Goal: Information Seeking & Learning: Find specific page/section

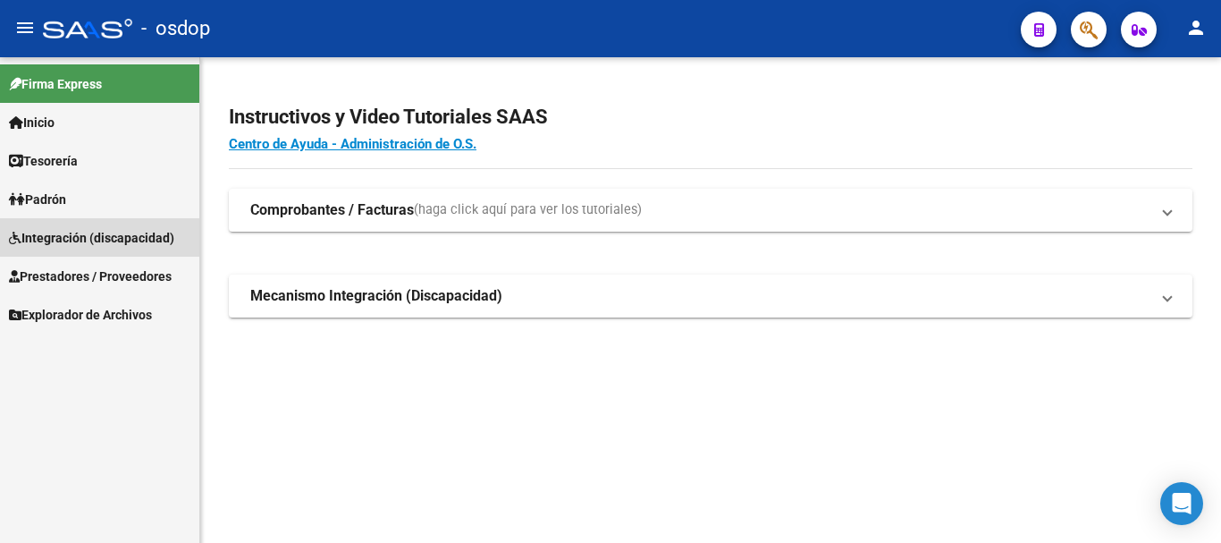
click at [82, 232] on span "Integración (discapacidad)" at bounding box center [91, 238] width 165 height 20
click at [118, 275] on span "Prestadores / Proveedores" at bounding box center [90, 276] width 163 height 20
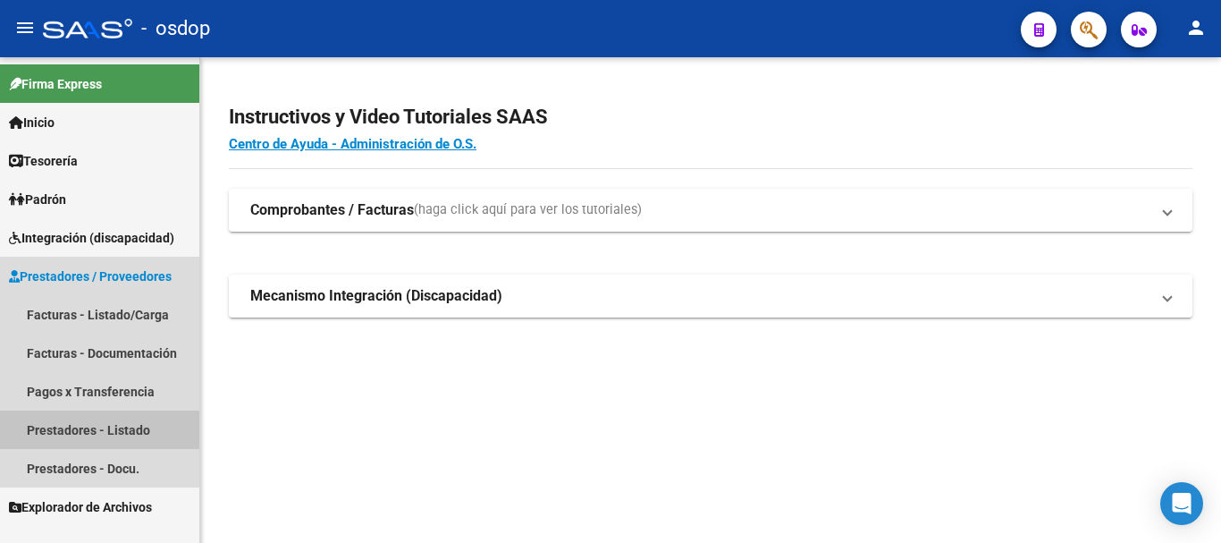
click at [88, 431] on link "Prestadores - Listado" at bounding box center [99, 429] width 199 height 38
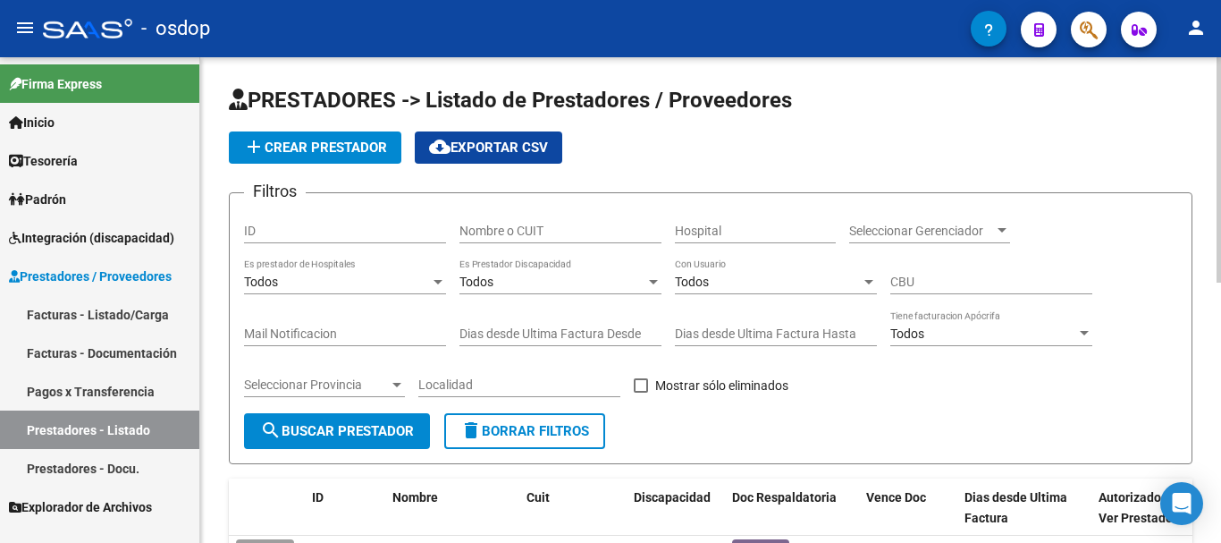
click at [547, 239] on div "Nombre o CUIT" at bounding box center [560, 225] width 202 height 36
type input "30716946688"
click at [350, 423] on button "search Buscar Prestador" at bounding box center [337, 431] width 186 height 36
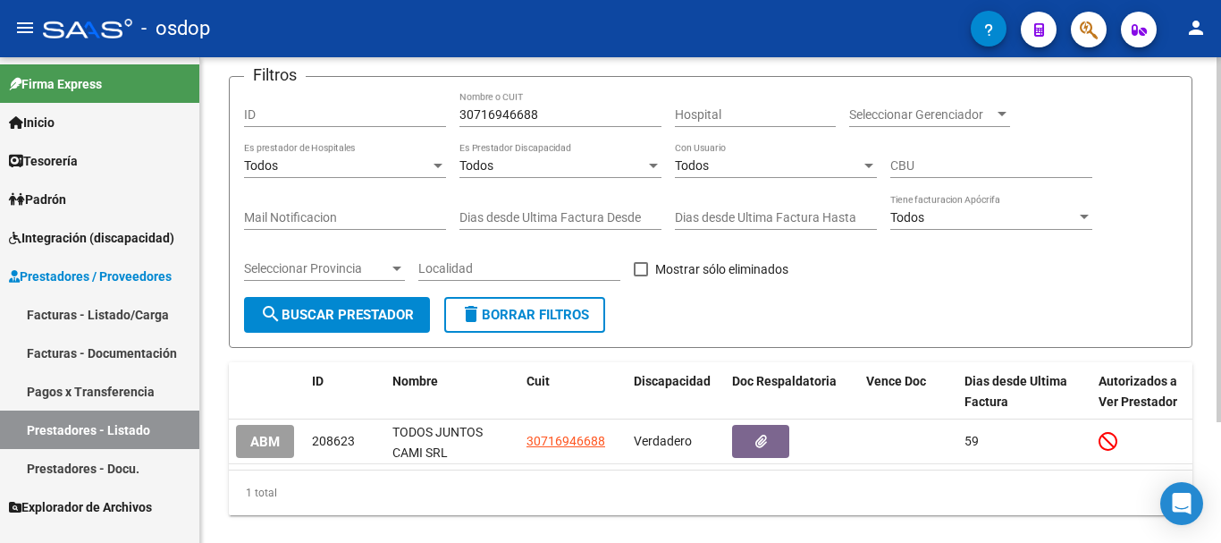
scroll to position [160, 0]
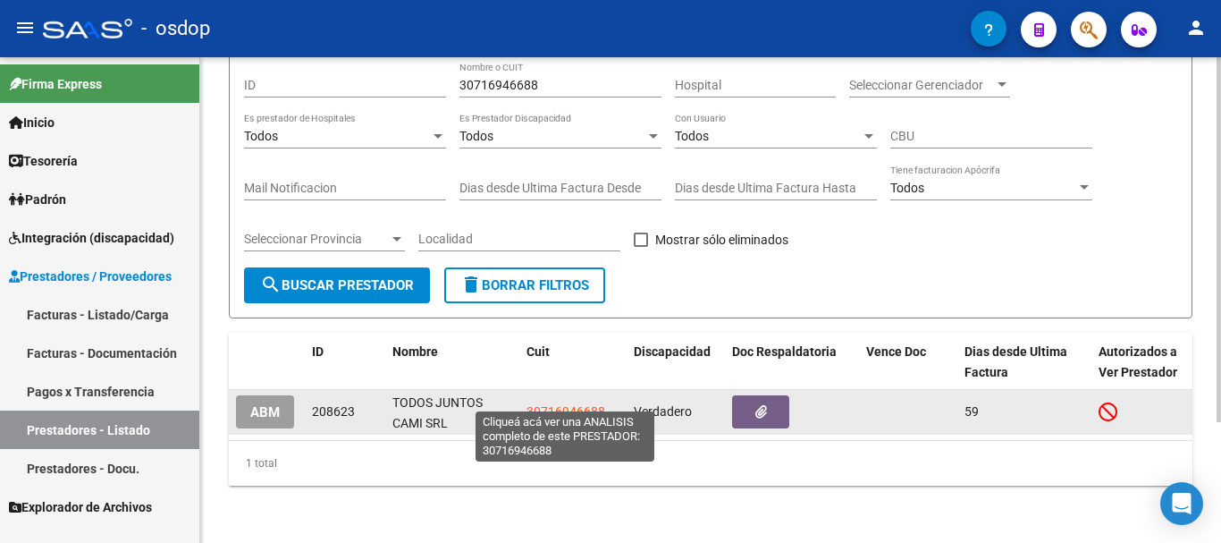
click at [548, 404] on span "30716946688" at bounding box center [566, 411] width 79 height 14
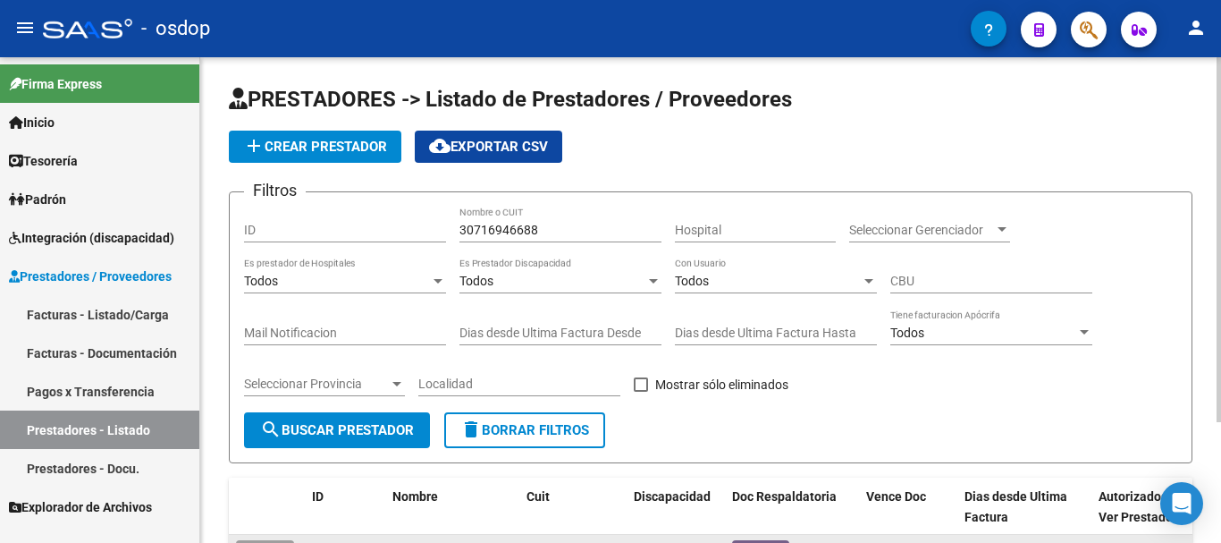
scroll to position [0, 0]
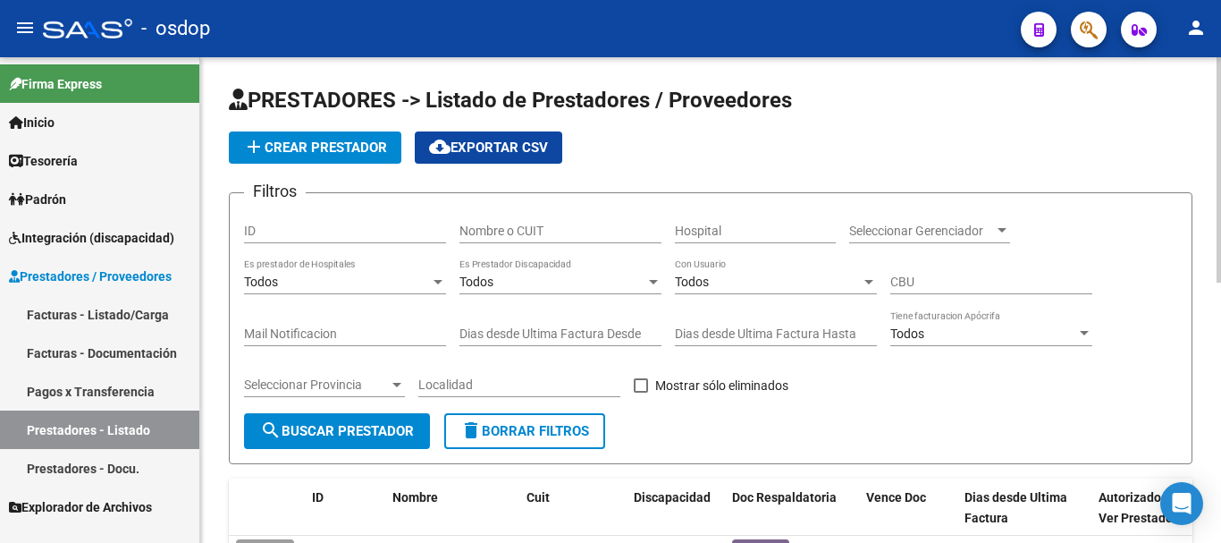
click at [501, 230] on input "Nombre o CUIT" at bounding box center [560, 230] width 202 height 15
type input "27363890127"
click at [323, 427] on span "search Buscar Prestador" at bounding box center [337, 431] width 154 height 16
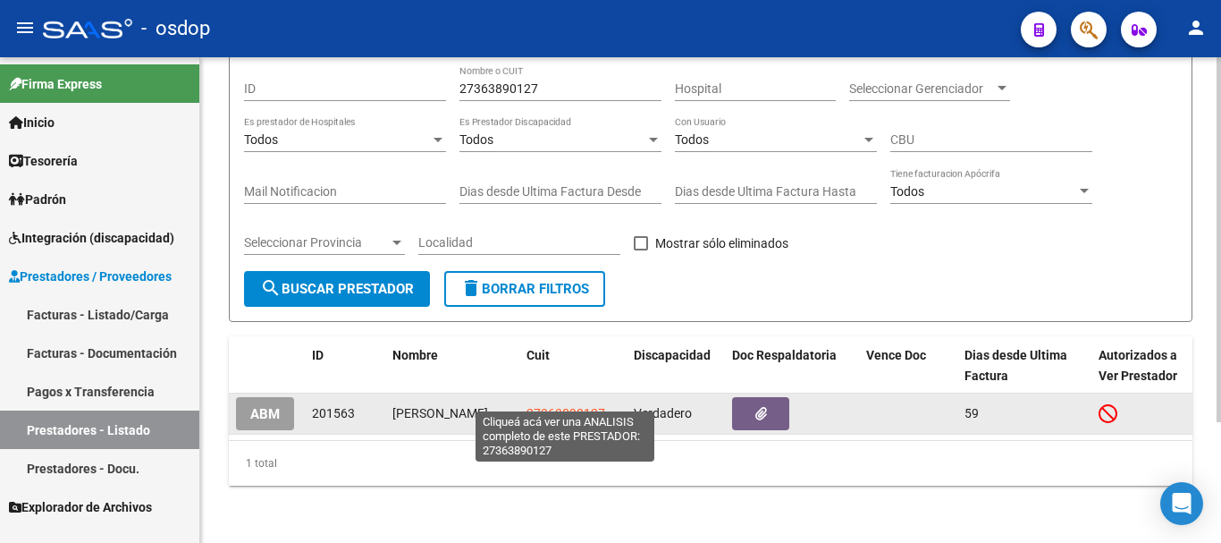
click at [563, 406] on span "27363890127" at bounding box center [566, 413] width 79 height 14
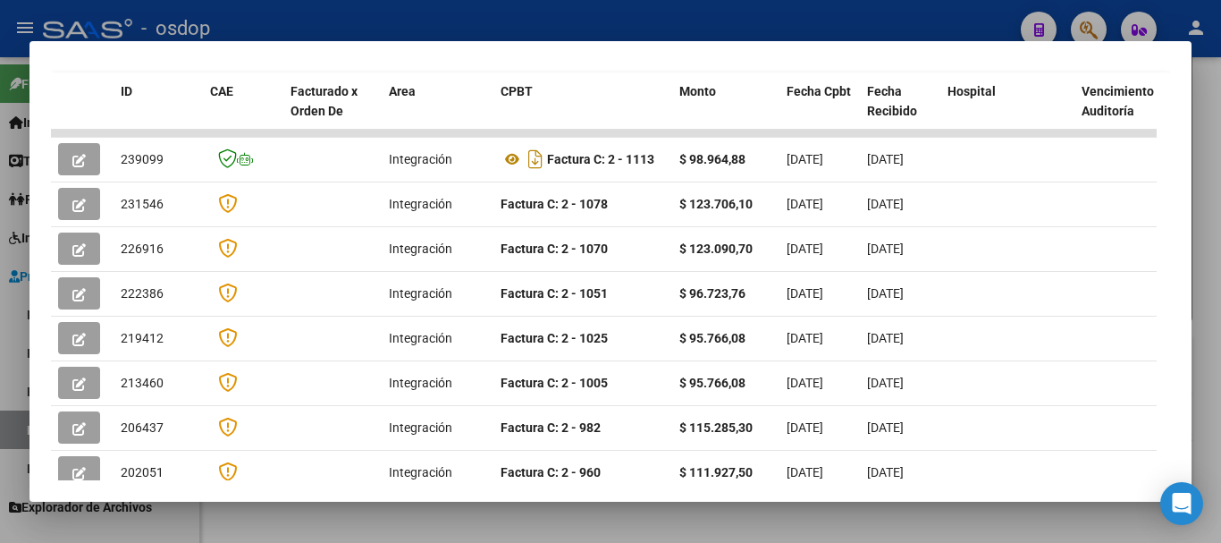
scroll to position [318, 0]
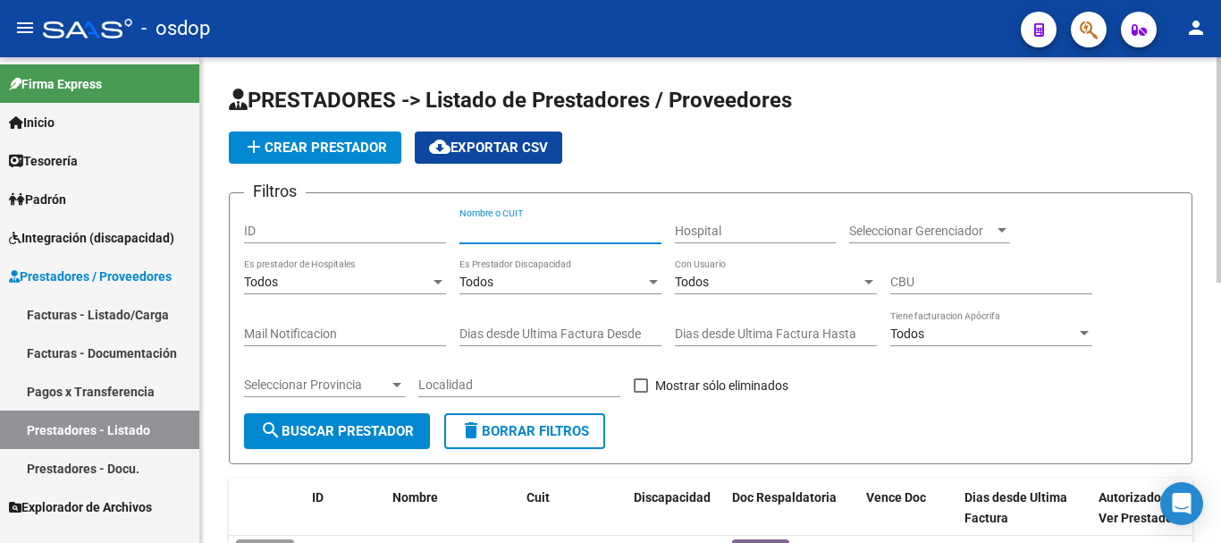
click at [555, 234] on input "Nombre o CUIT" at bounding box center [560, 230] width 202 height 15
type input "27354391827"
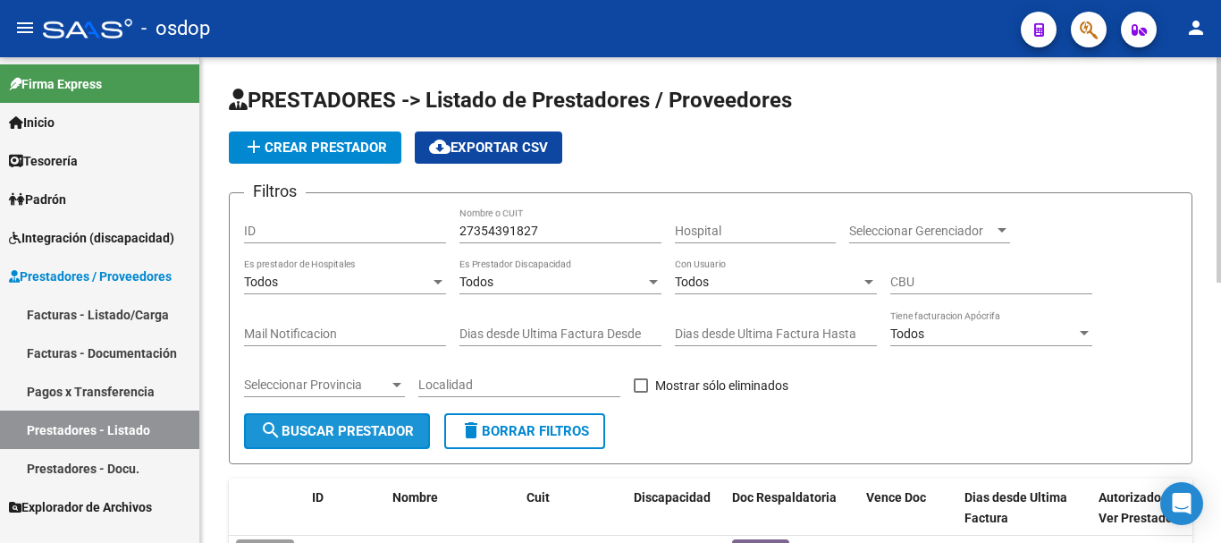
click at [364, 436] on span "search Buscar Prestador" at bounding box center [337, 431] width 154 height 16
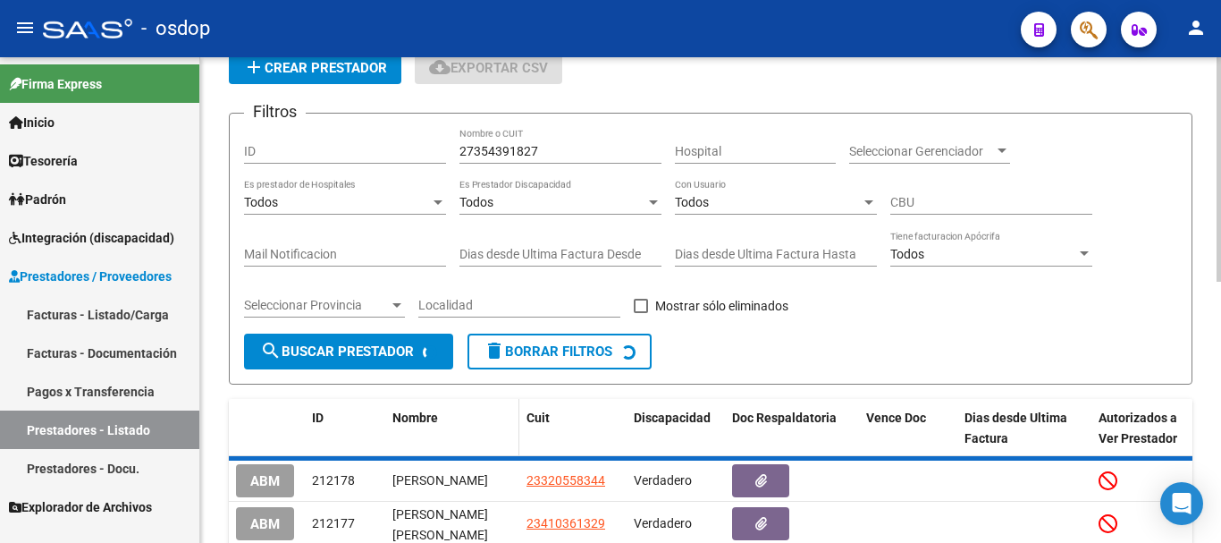
scroll to position [160, 0]
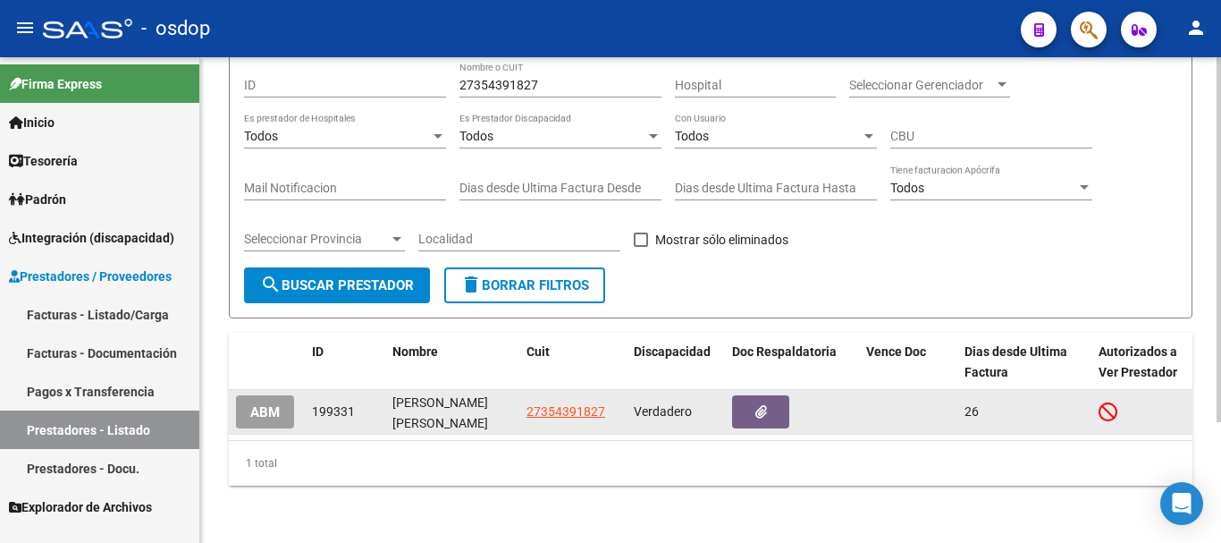
click at [566, 405] on app-link-go-to "27354391827" at bounding box center [566, 411] width 79 height 21
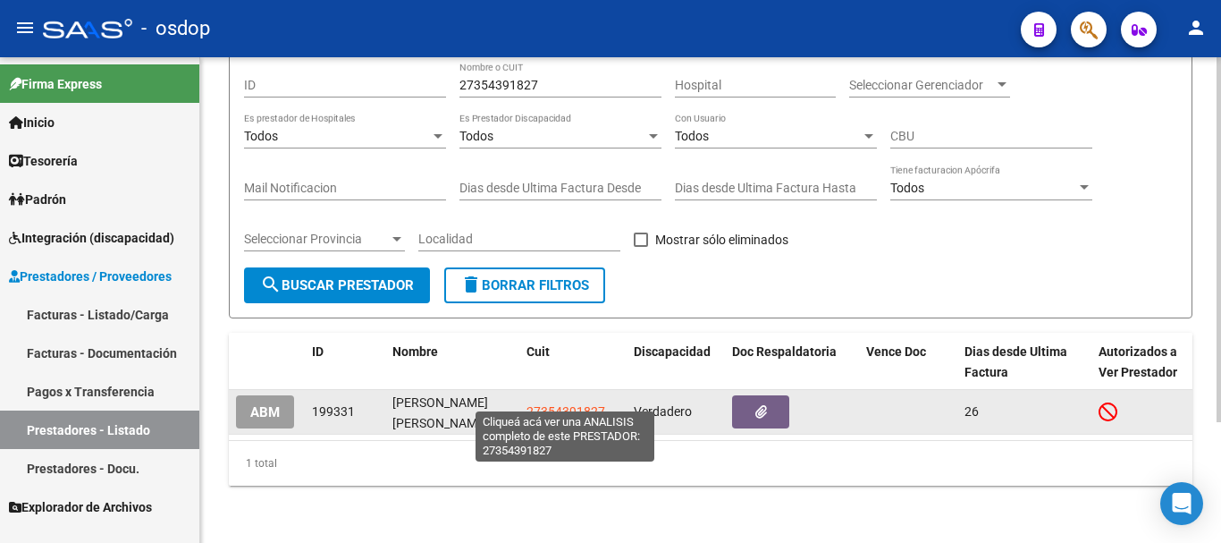
click at [565, 404] on span "27354391827" at bounding box center [566, 411] width 79 height 14
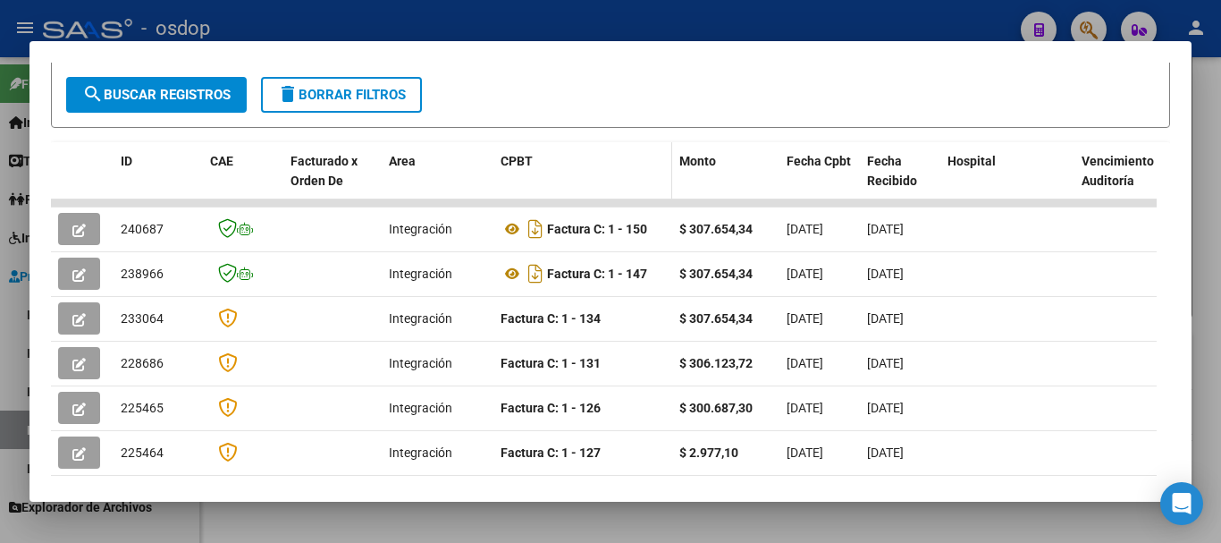
scroll to position [323, 0]
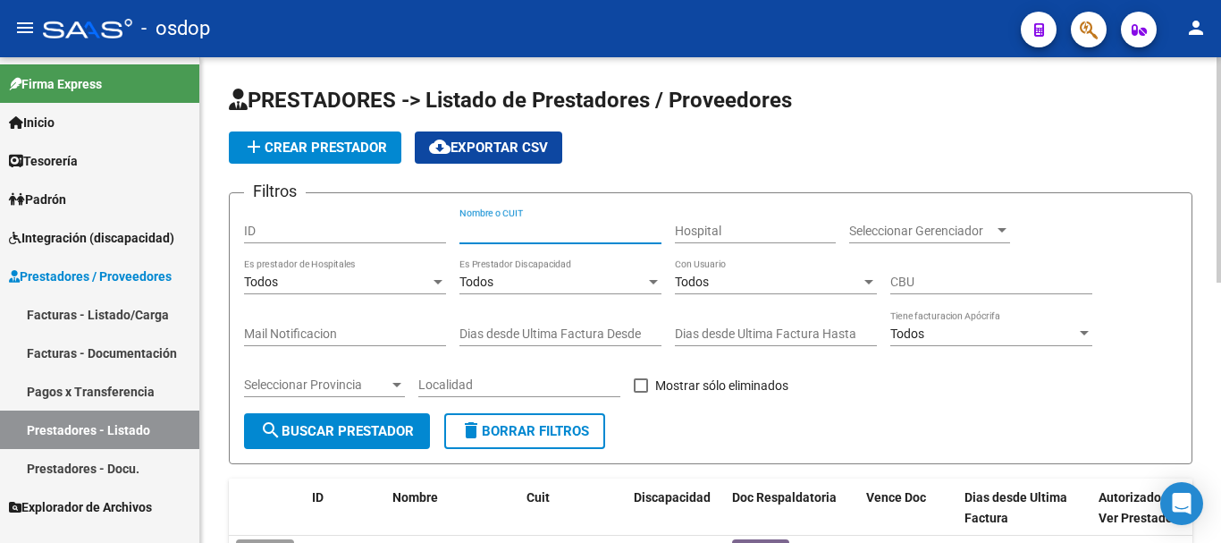
click at [492, 232] on input "Nombre o CUIT" at bounding box center [560, 230] width 202 height 15
type input "27332146543"
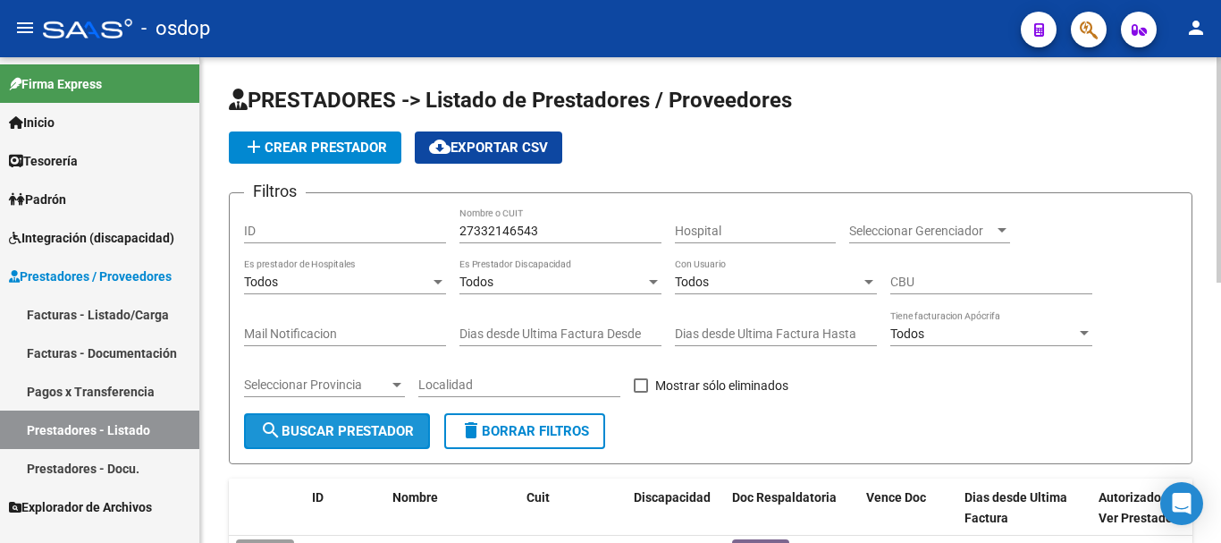
click at [341, 426] on span "search Buscar Prestador" at bounding box center [337, 431] width 154 height 16
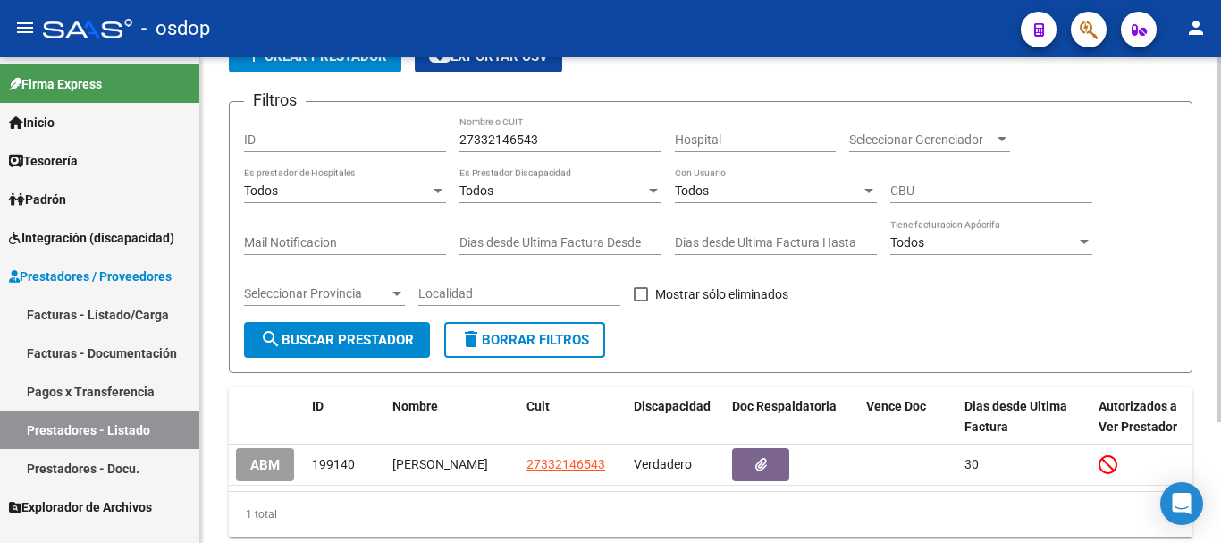
scroll to position [160, 0]
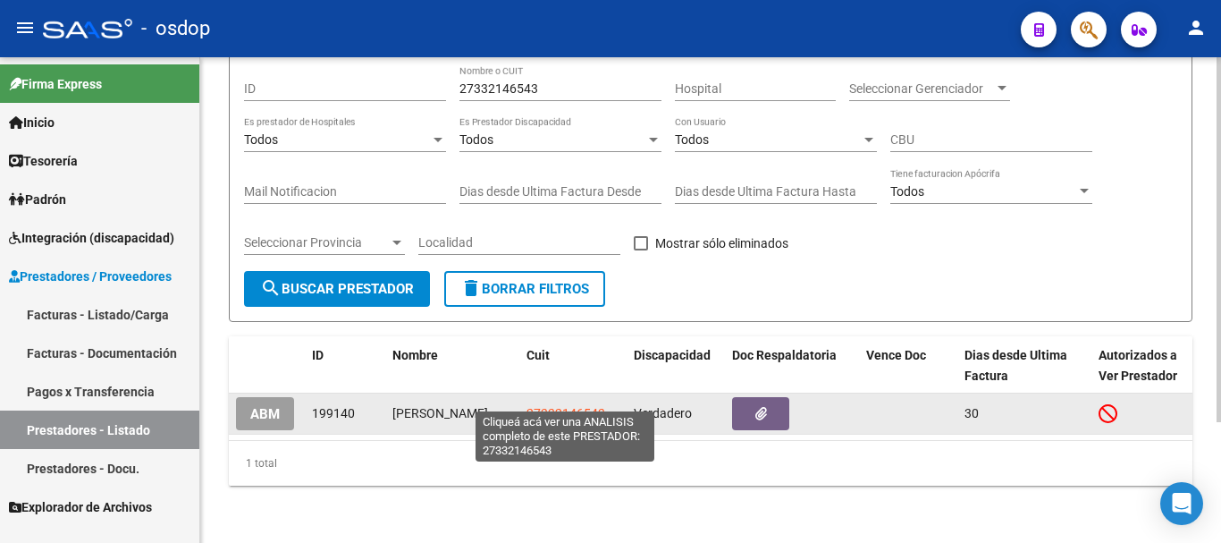
click at [534, 406] on span "27332146543" at bounding box center [566, 413] width 79 height 14
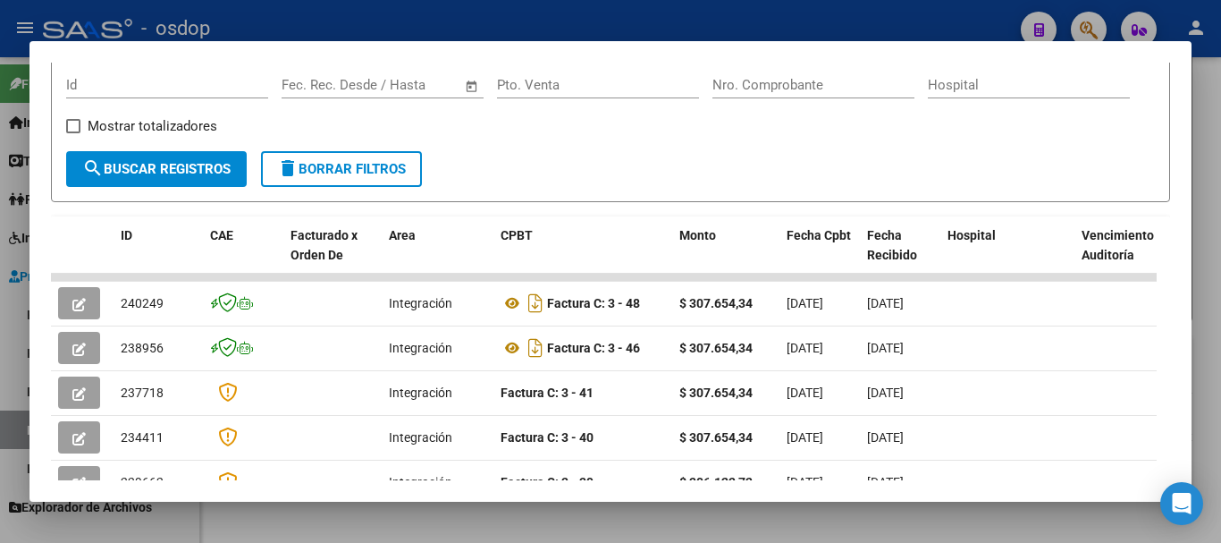
scroll to position [242, 0]
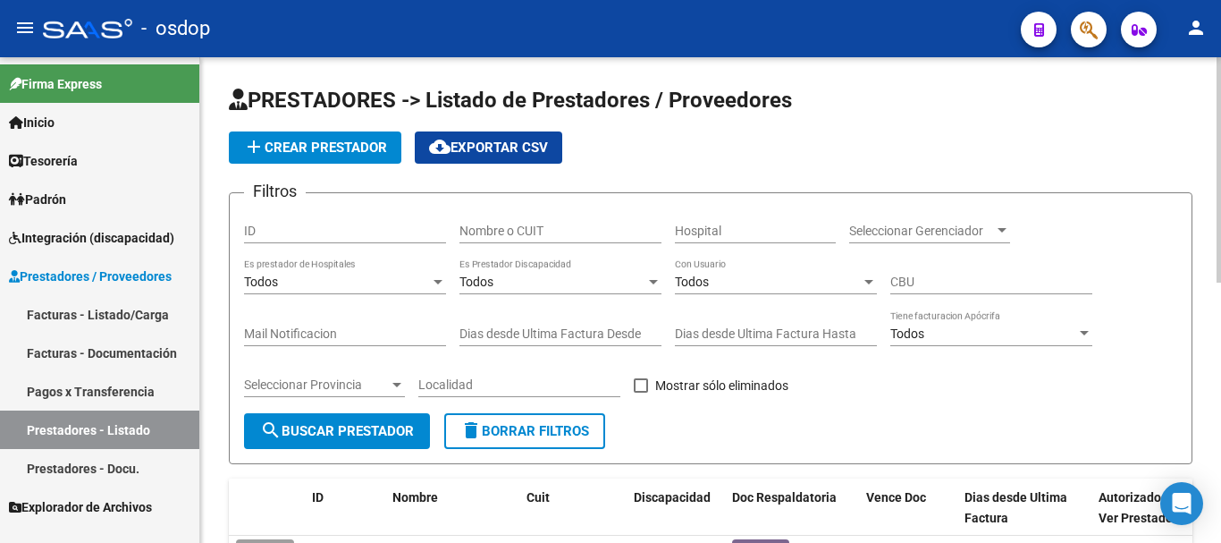
click at [489, 227] on input "Nombre o CUIT" at bounding box center [560, 230] width 202 height 15
type input "23267395144"
click at [383, 427] on span "search Buscar Prestador" at bounding box center [337, 431] width 154 height 16
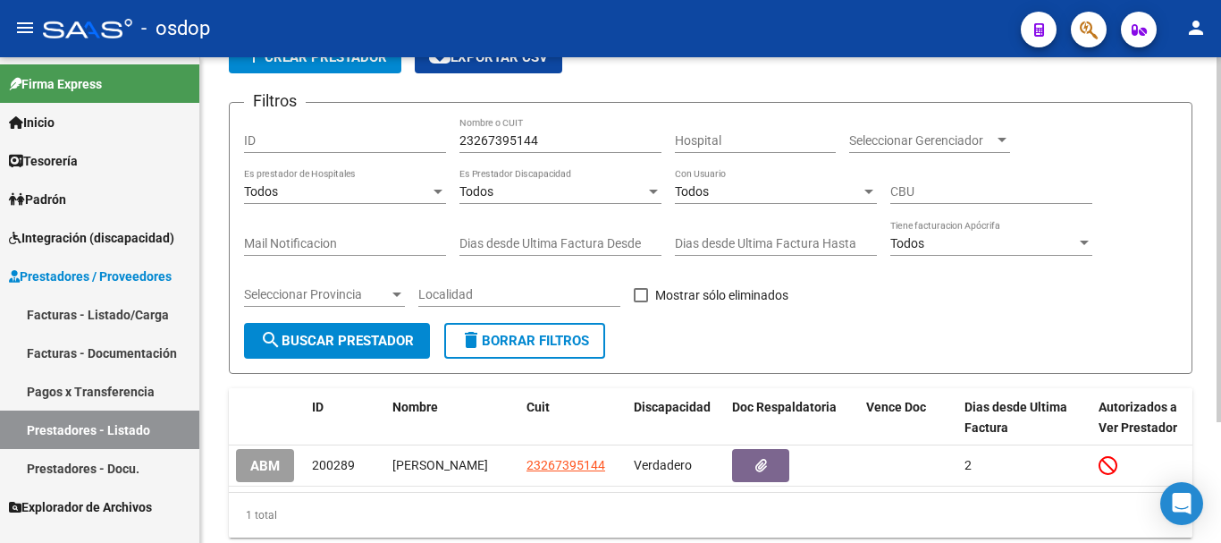
scroll to position [160, 0]
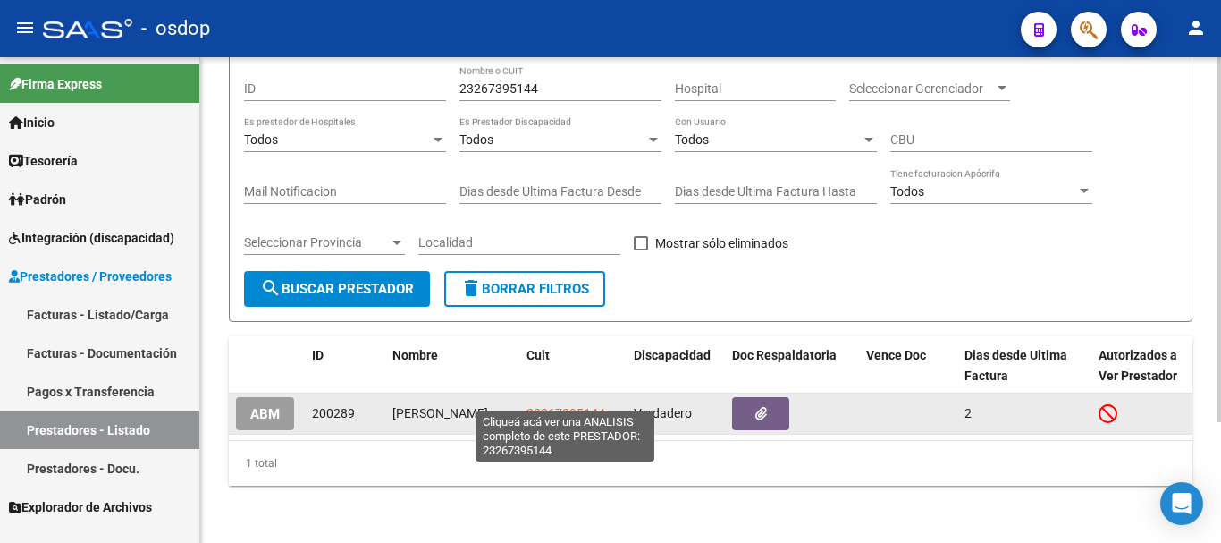
click at [565, 406] on span "23267395144" at bounding box center [566, 413] width 79 height 14
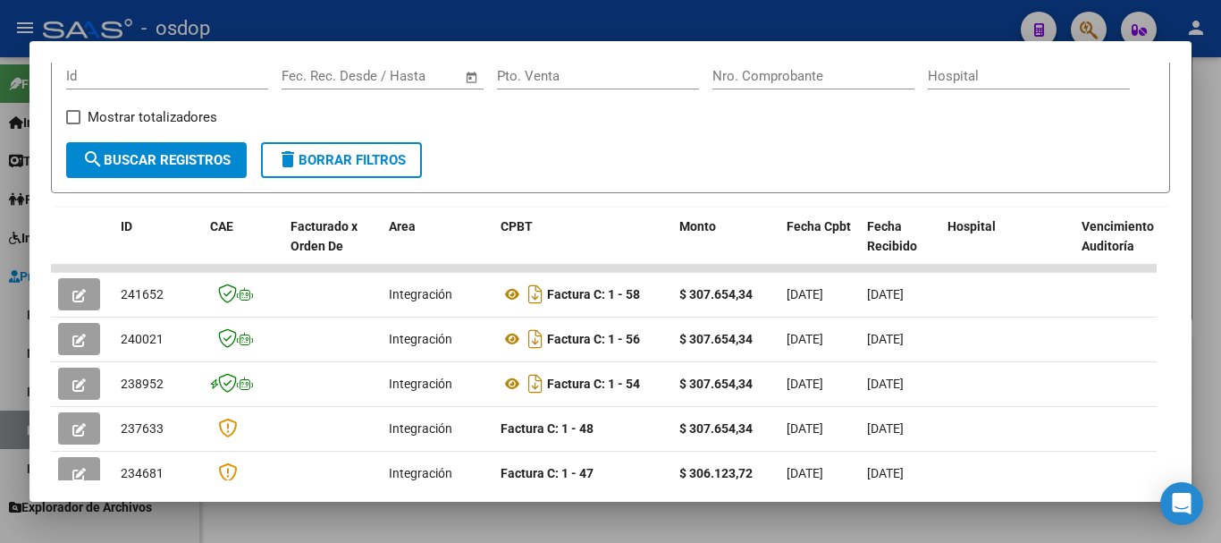
scroll to position [358, 0]
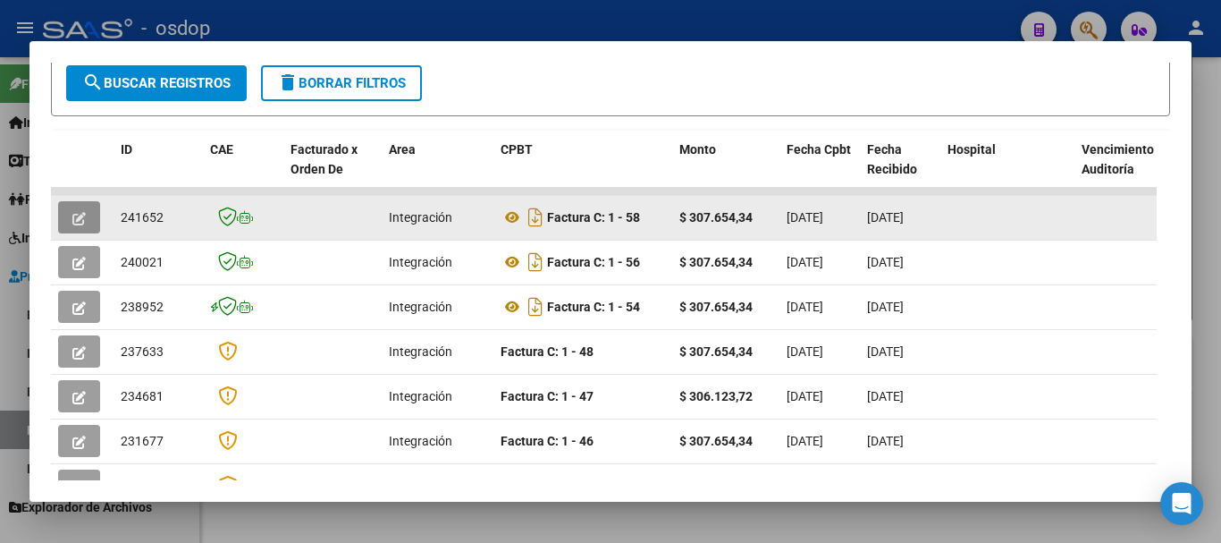
click at [80, 221] on icon "button" at bounding box center [78, 218] width 13 height 13
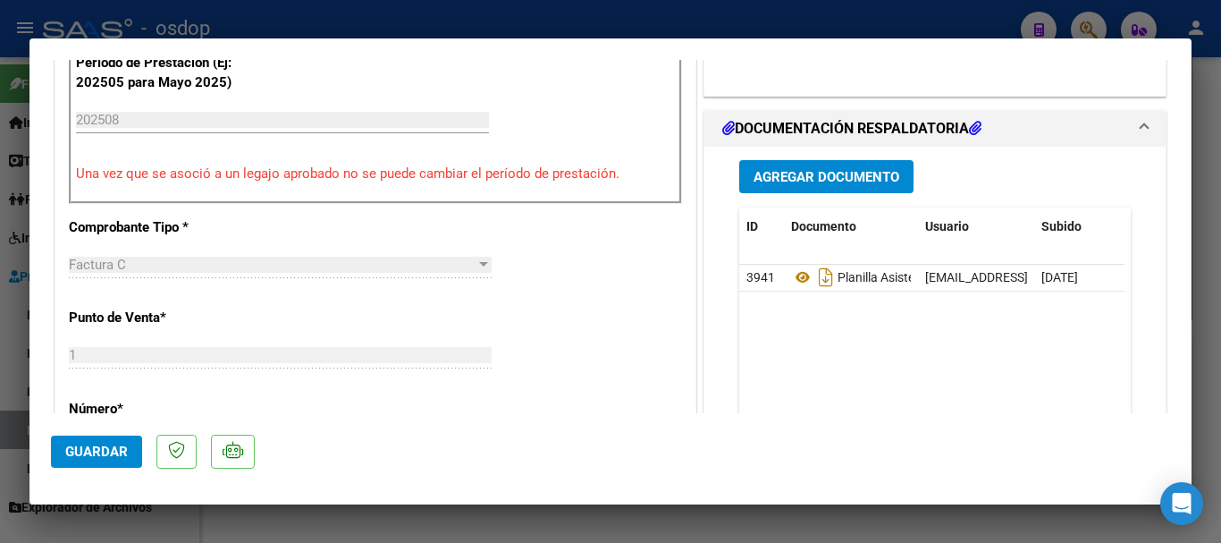
scroll to position [626, 0]
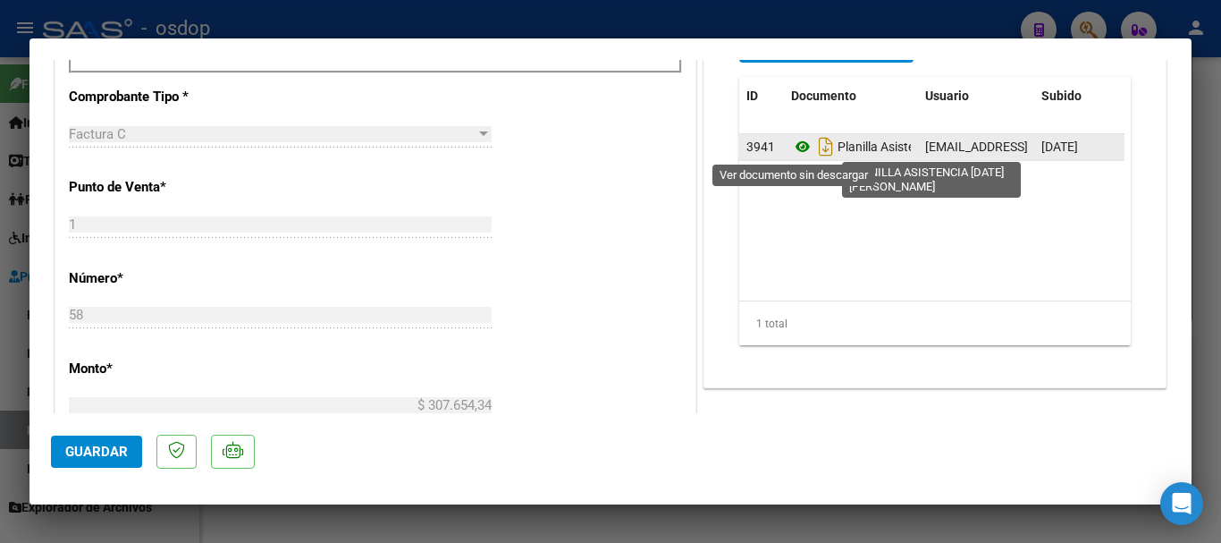
click at [798, 147] on icon at bounding box center [802, 146] width 23 height 21
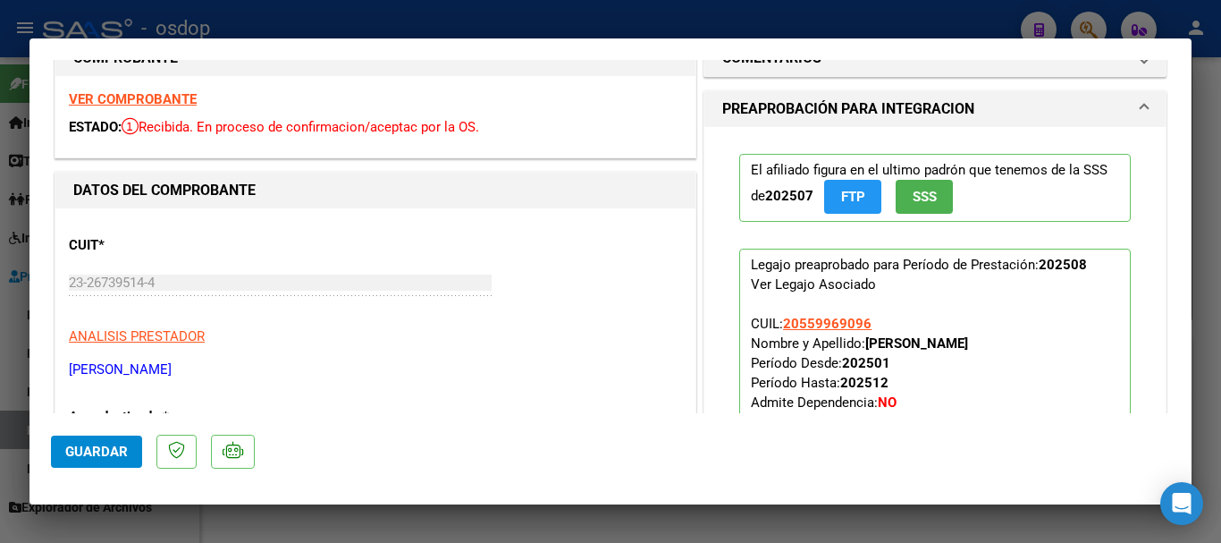
scroll to position [0, 0]
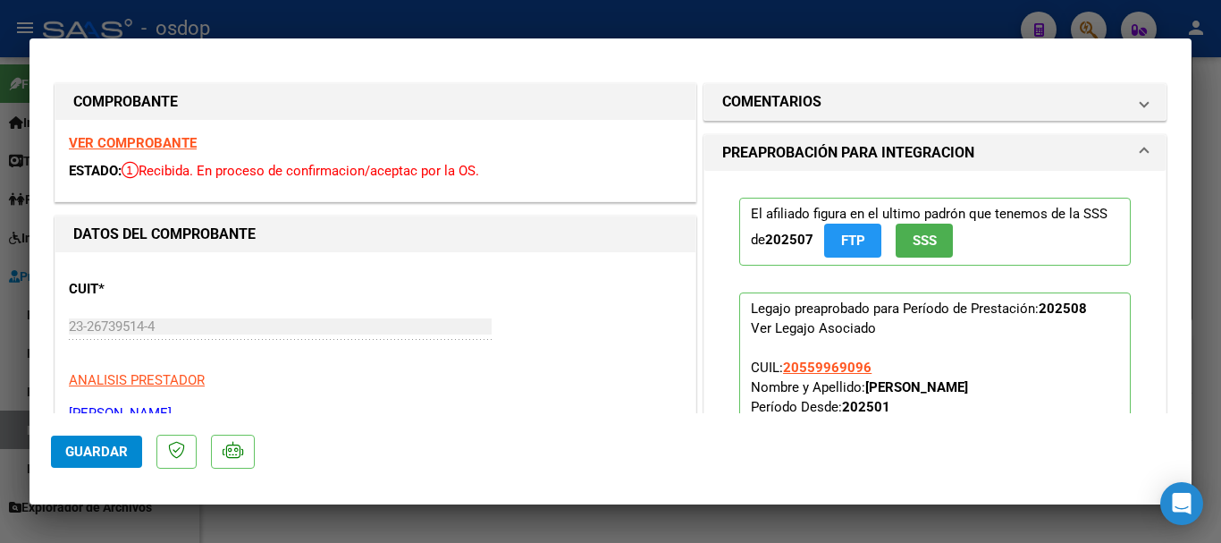
type input "$ 0,00"
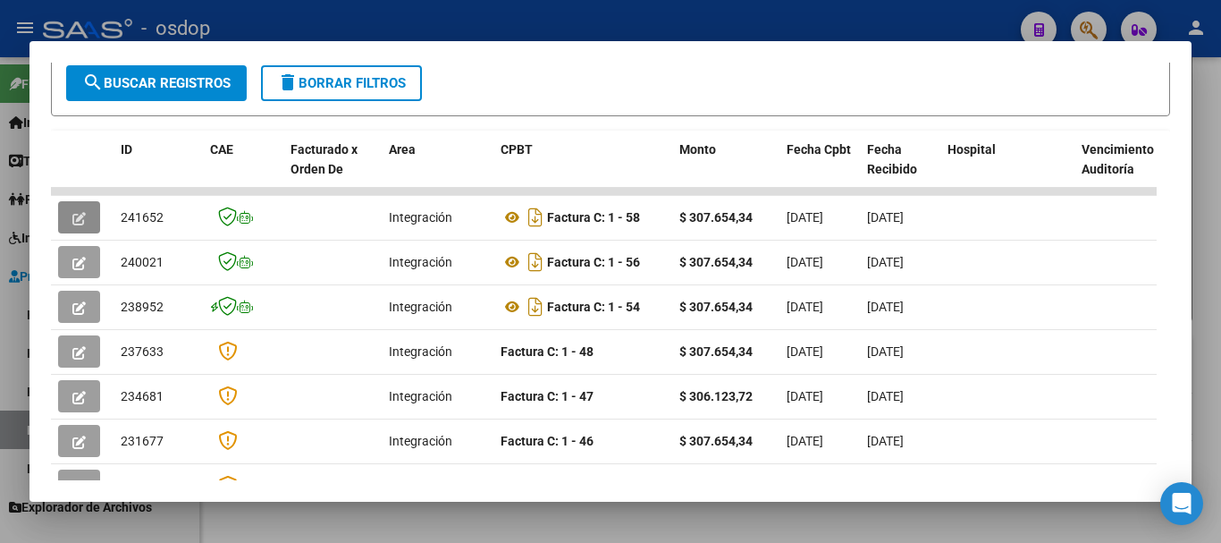
click at [58, 201] on button "button" at bounding box center [79, 217] width 42 height 32
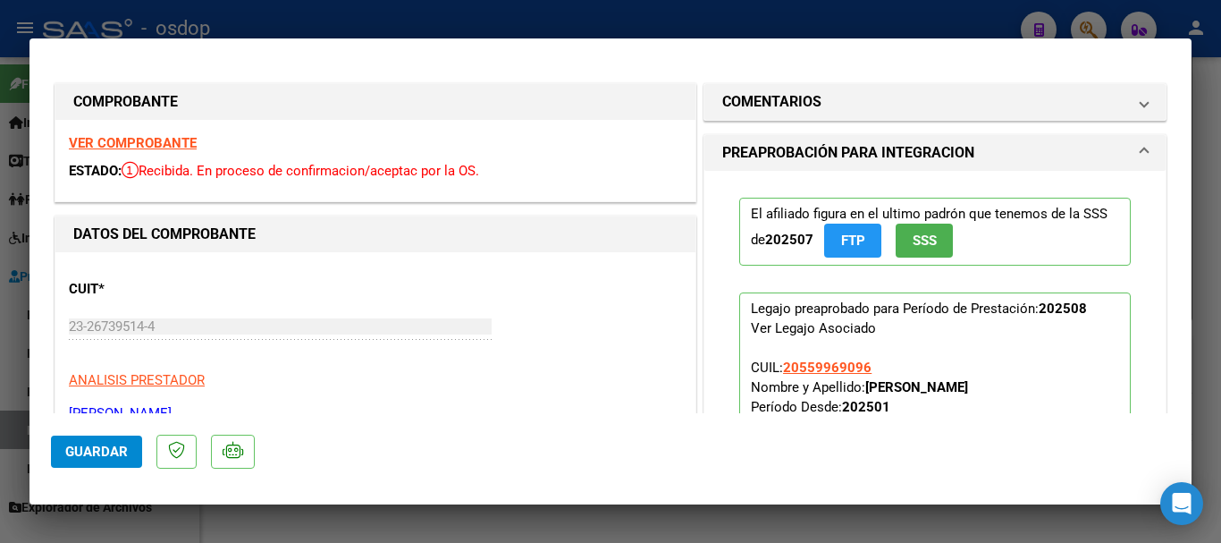
type input "$ 0,00"
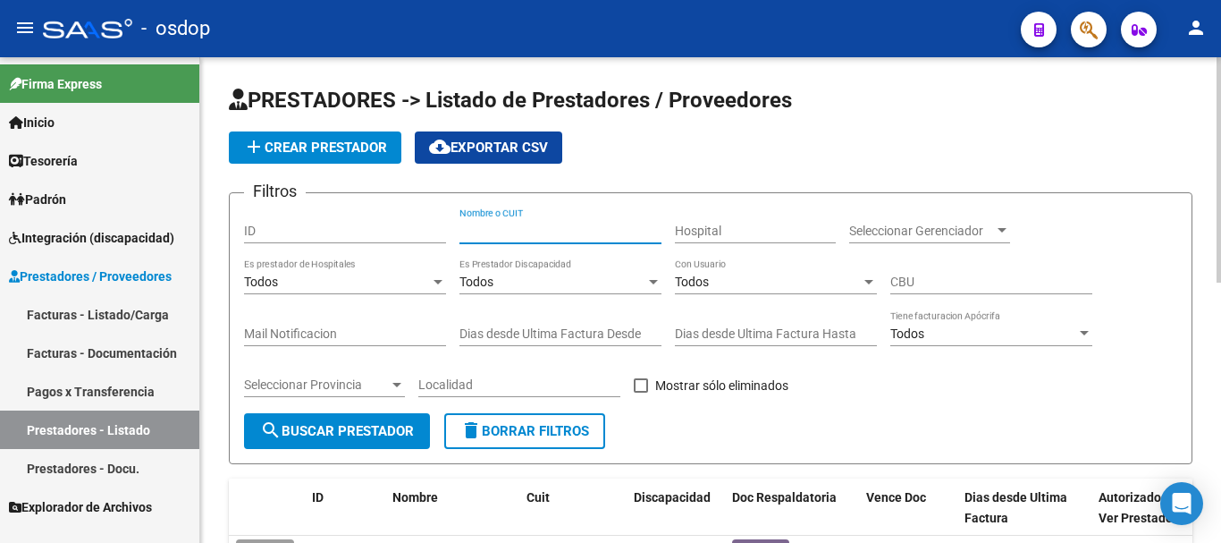
click at [484, 225] on input "Nombre o CUIT" at bounding box center [560, 230] width 202 height 15
type input "27209841741"
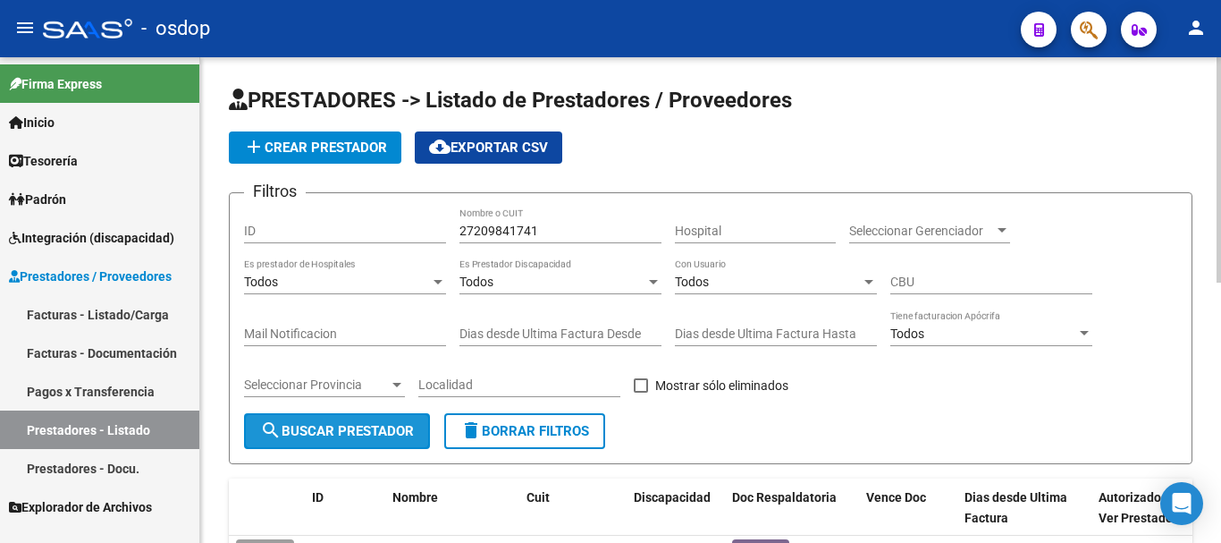
click at [316, 422] on button "search Buscar Prestador" at bounding box center [337, 431] width 186 height 36
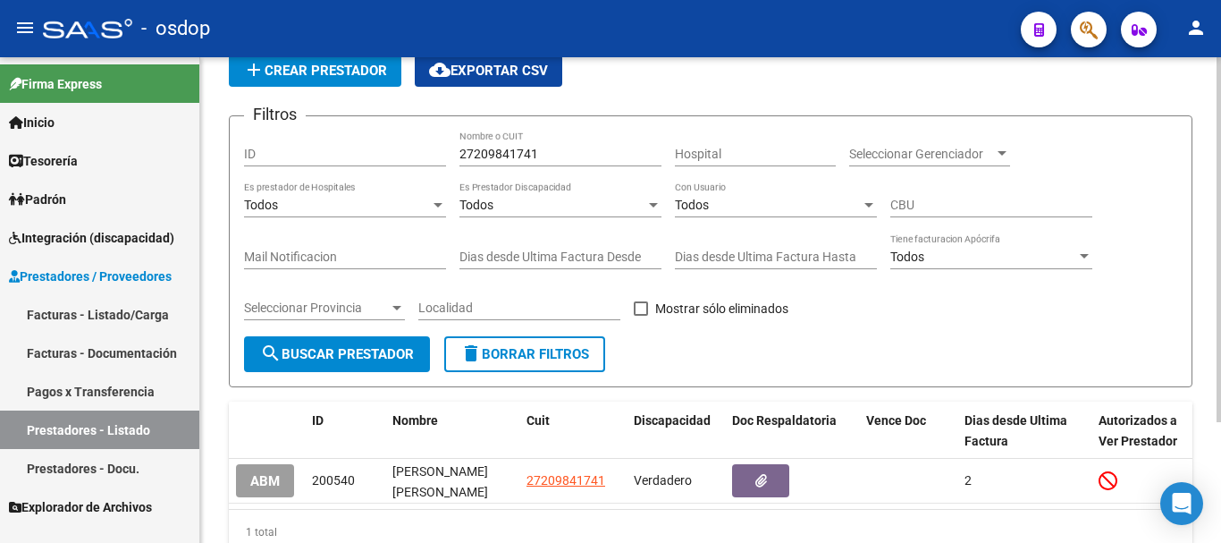
scroll to position [160, 0]
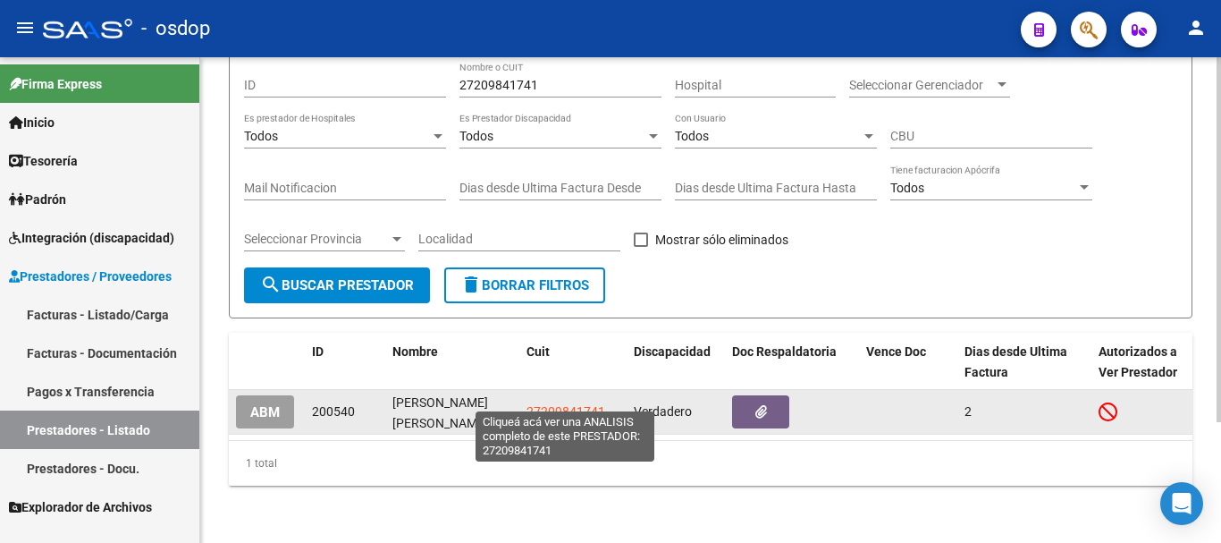
click at [555, 404] on span "27209841741" at bounding box center [566, 411] width 79 height 14
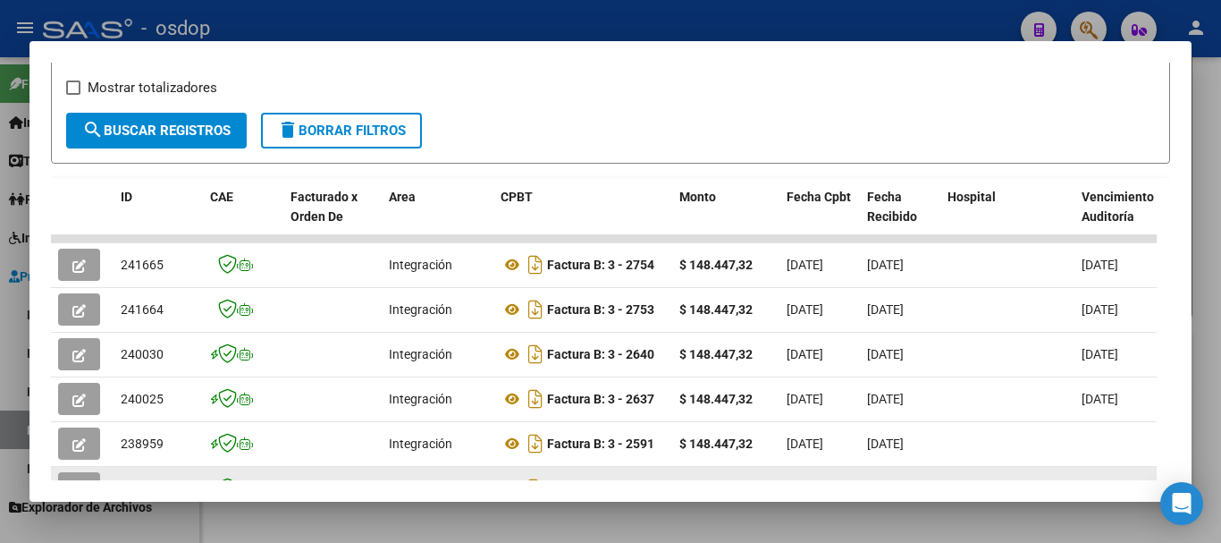
scroll to position [335, 0]
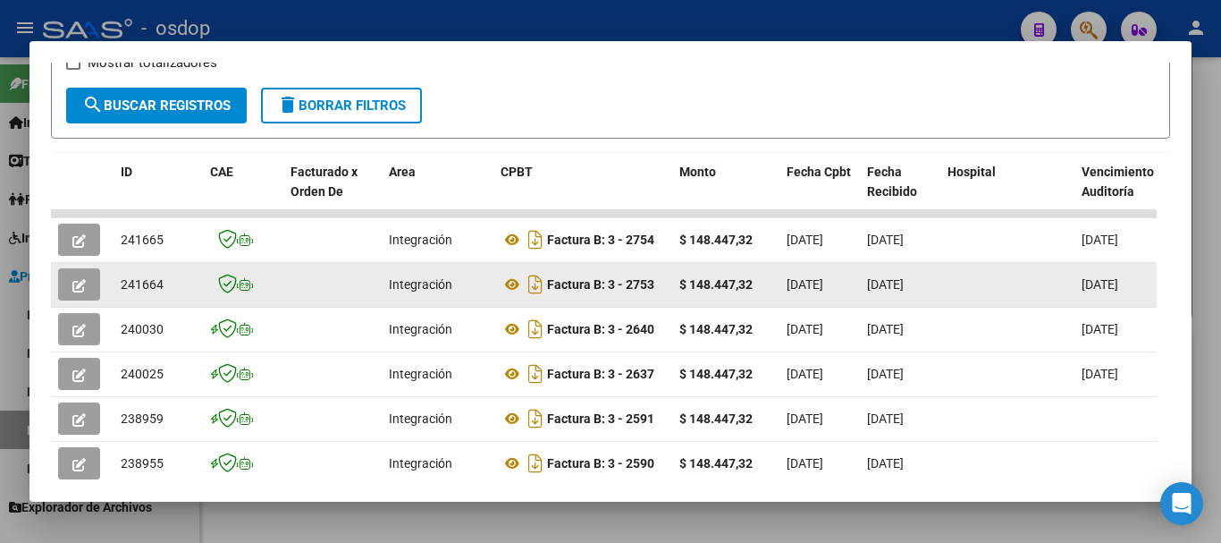
click at [82, 286] on icon "button" at bounding box center [78, 285] width 13 height 13
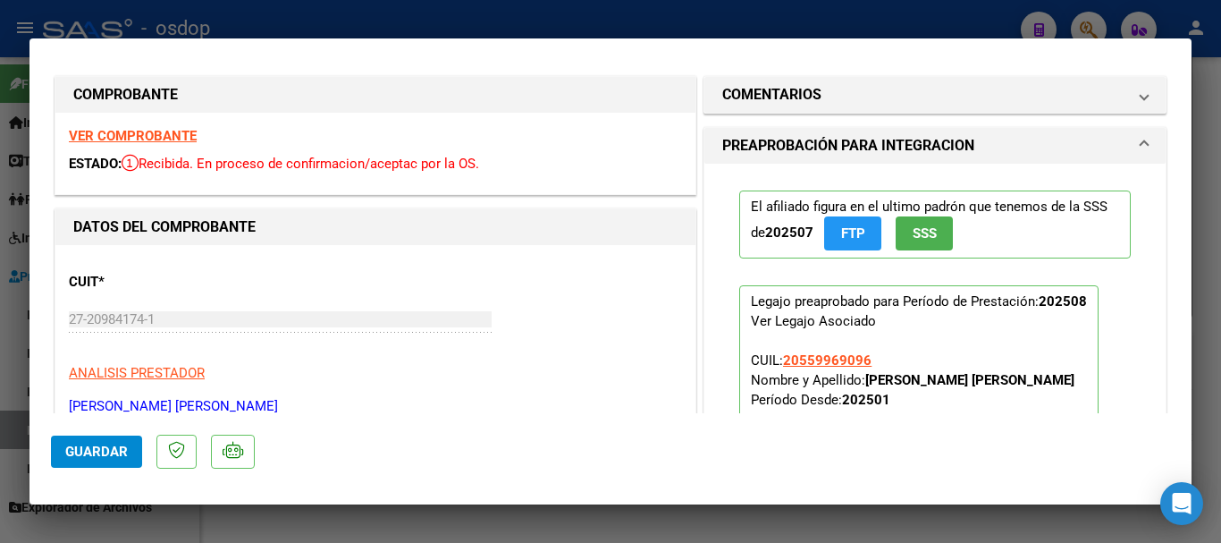
scroll to position [0, 0]
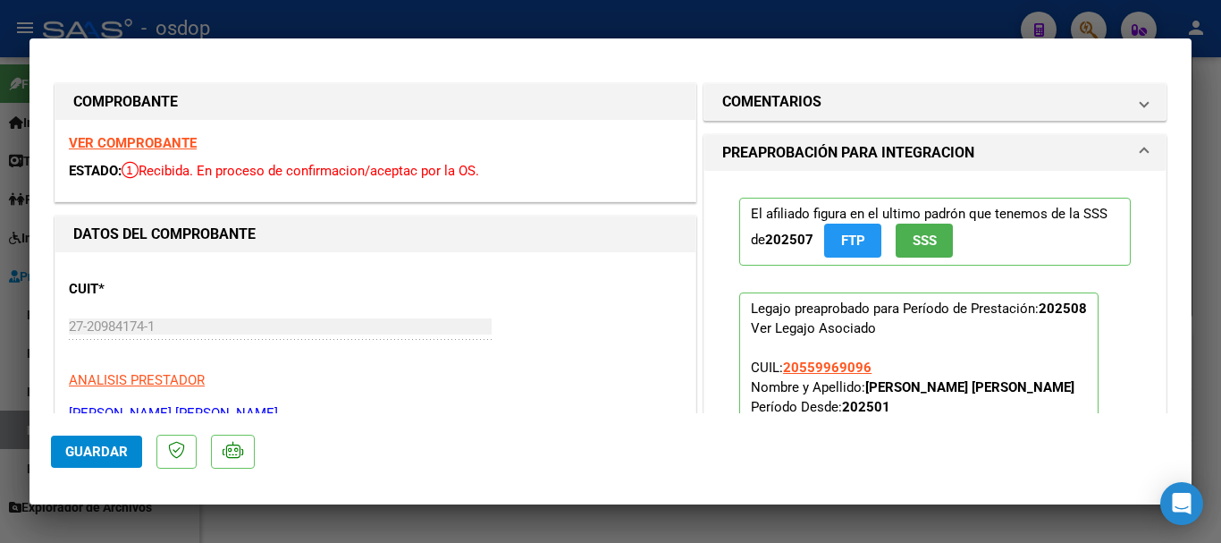
click at [148, 140] on strong "VER COMPROBANTE" at bounding box center [133, 143] width 128 height 16
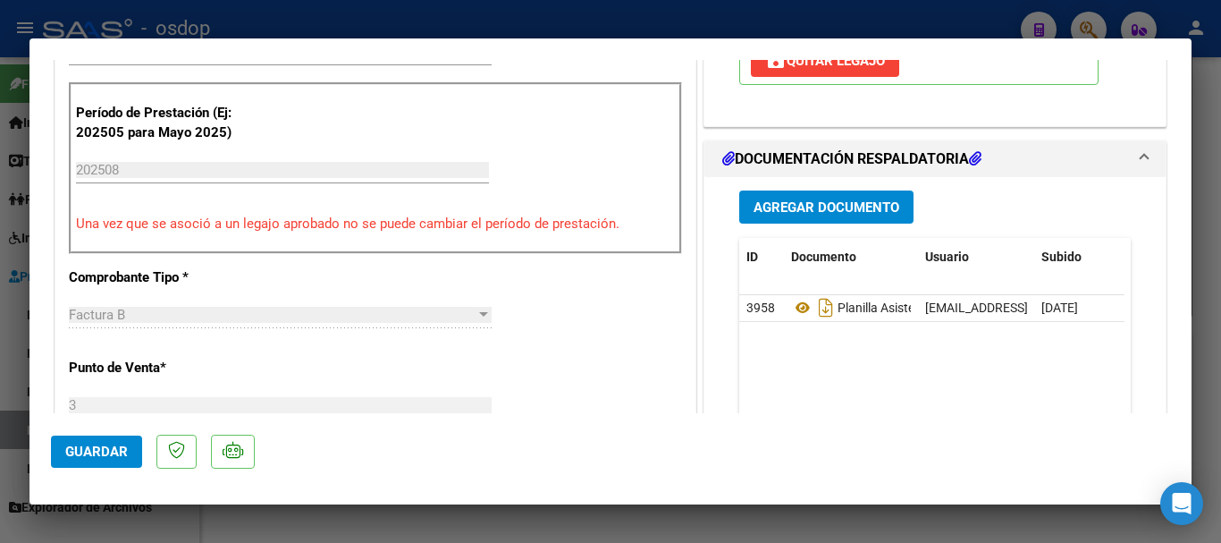
scroll to position [447, 0]
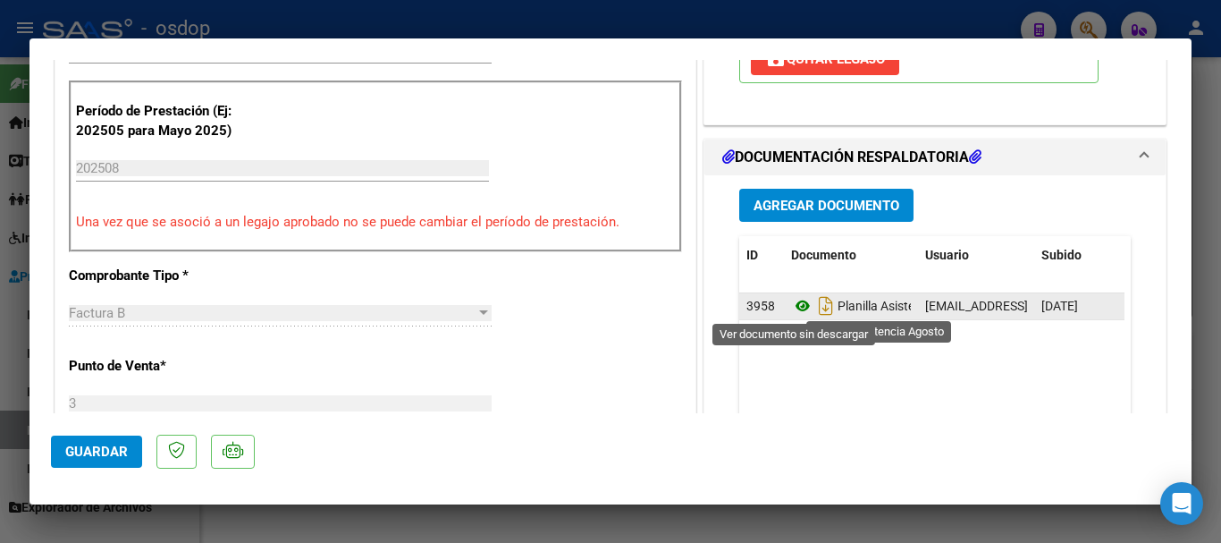
click at [797, 306] on icon at bounding box center [802, 305] width 23 height 21
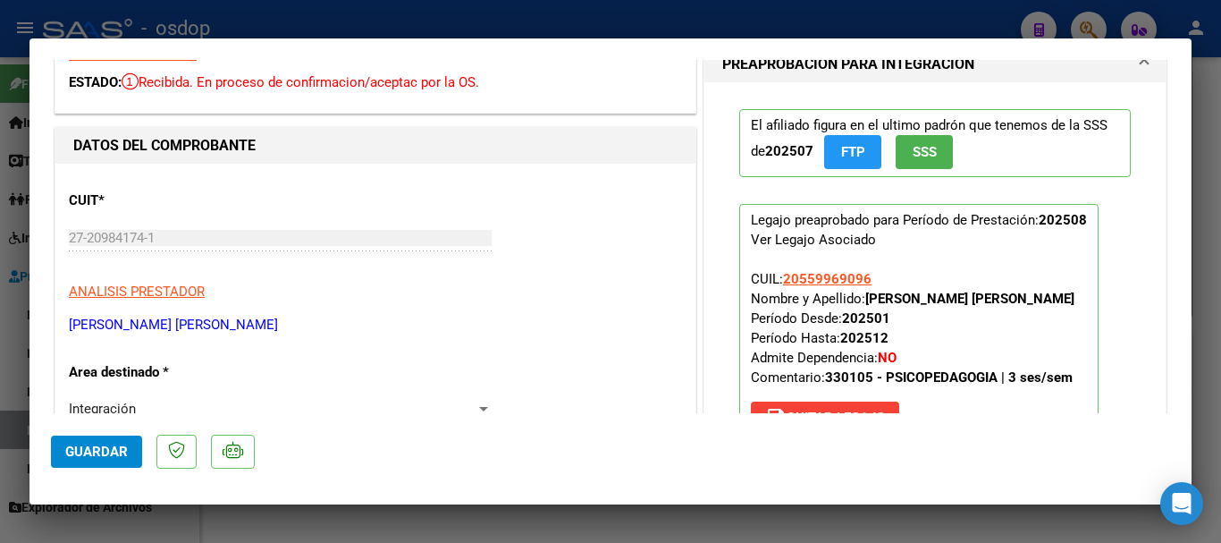
scroll to position [0, 0]
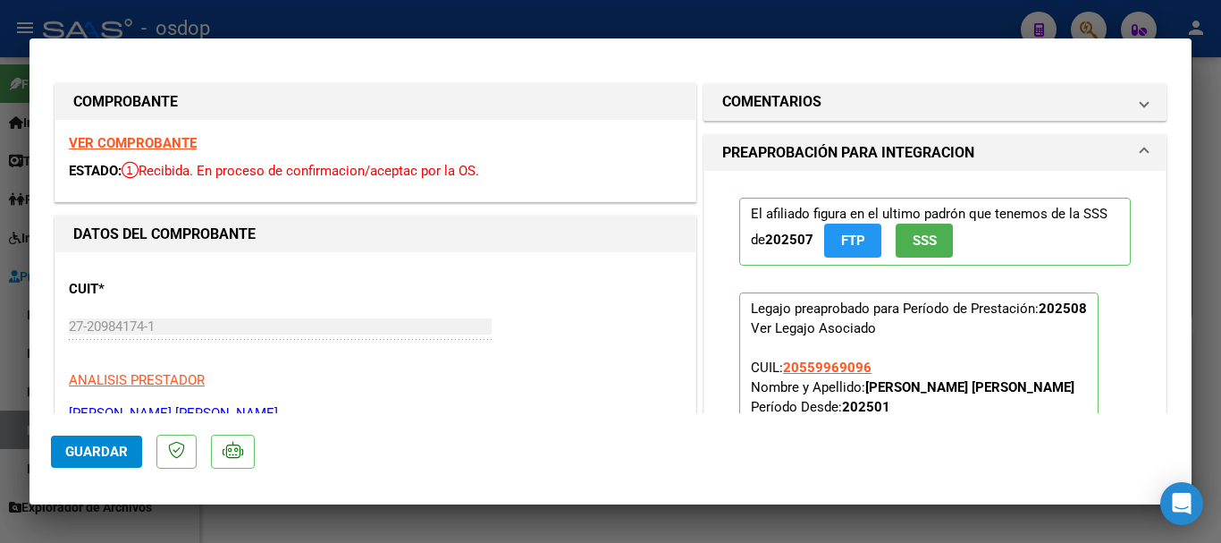
type input "$ 0,00"
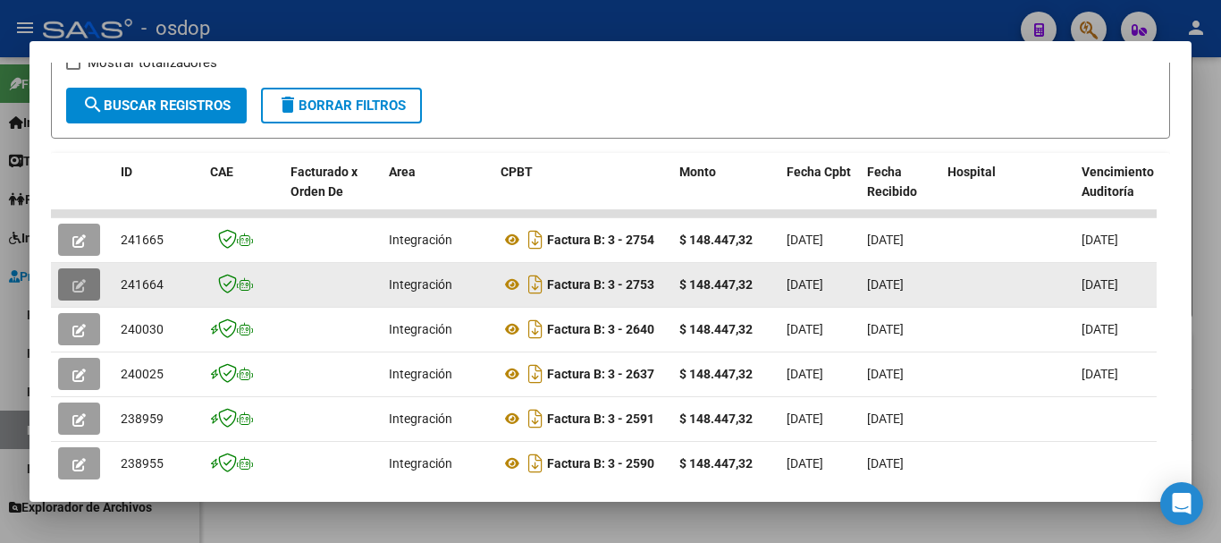
click at [79, 291] on icon "button" at bounding box center [78, 285] width 13 height 13
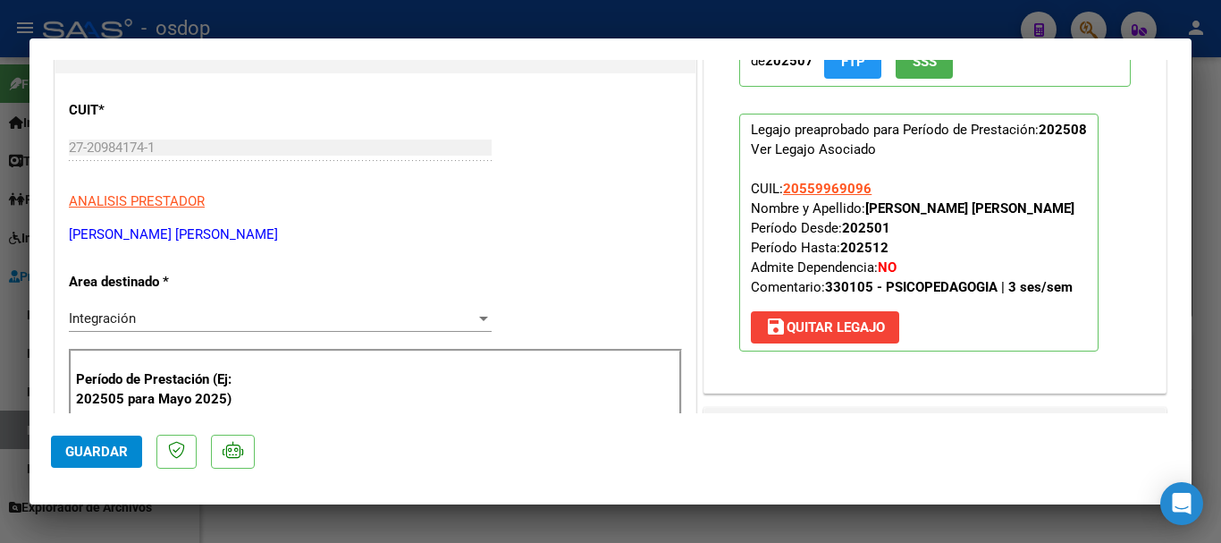
scroll to position [89, 0]
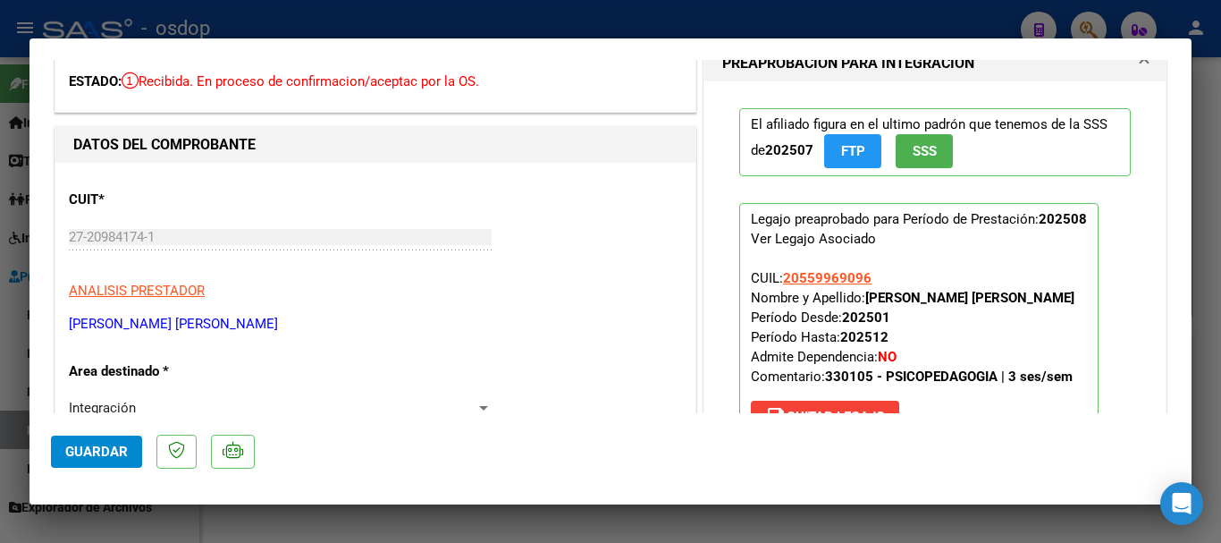
type input "$ 0,00"
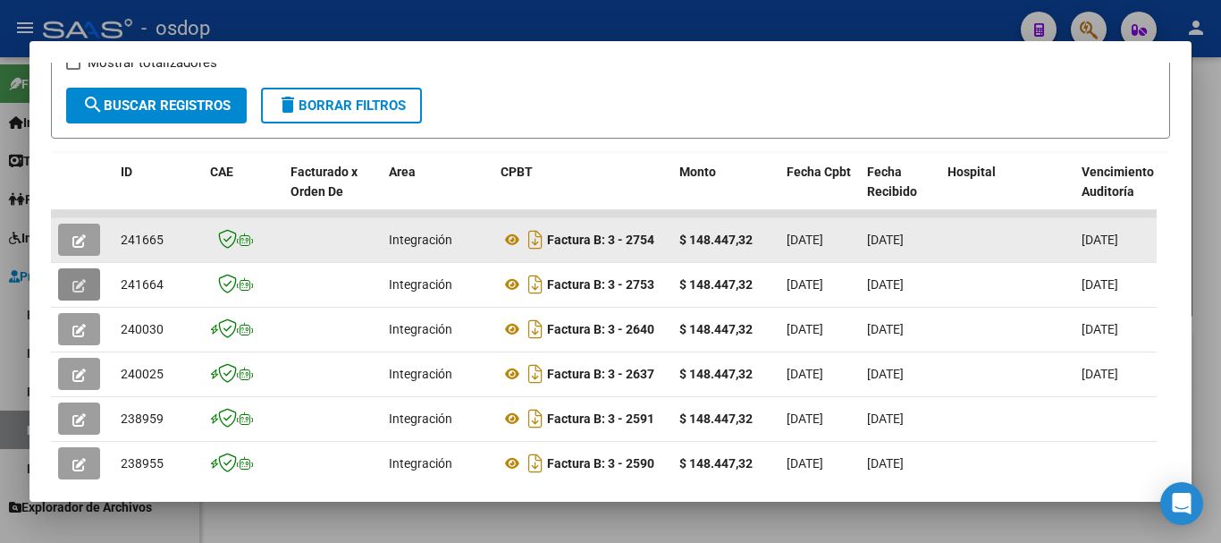
click at [84, 248] on icon "button" at bounding box center [78, 240] width 13 height 13
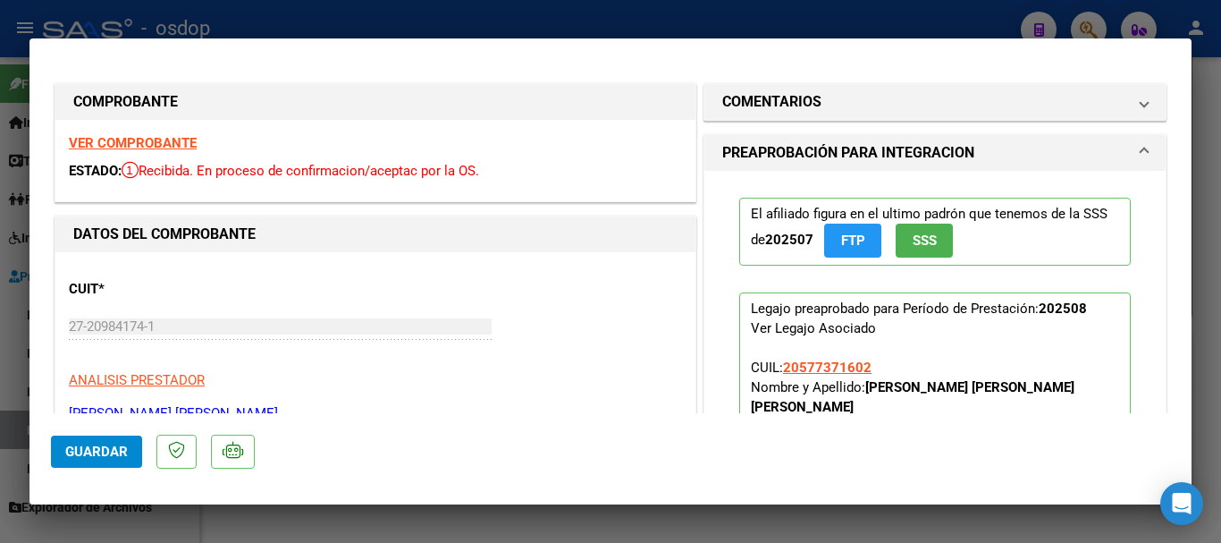
click at [143, 144] on strong "VER COMPROBANTE" at bounding box center [133, 143] width 128 height 16
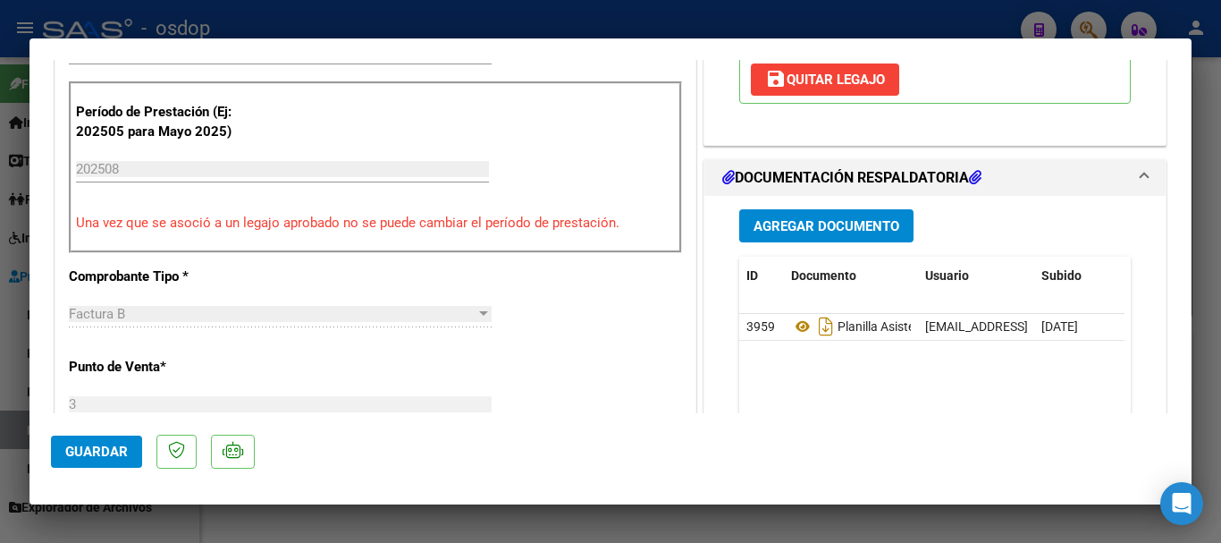
scroll to position [447, 0]
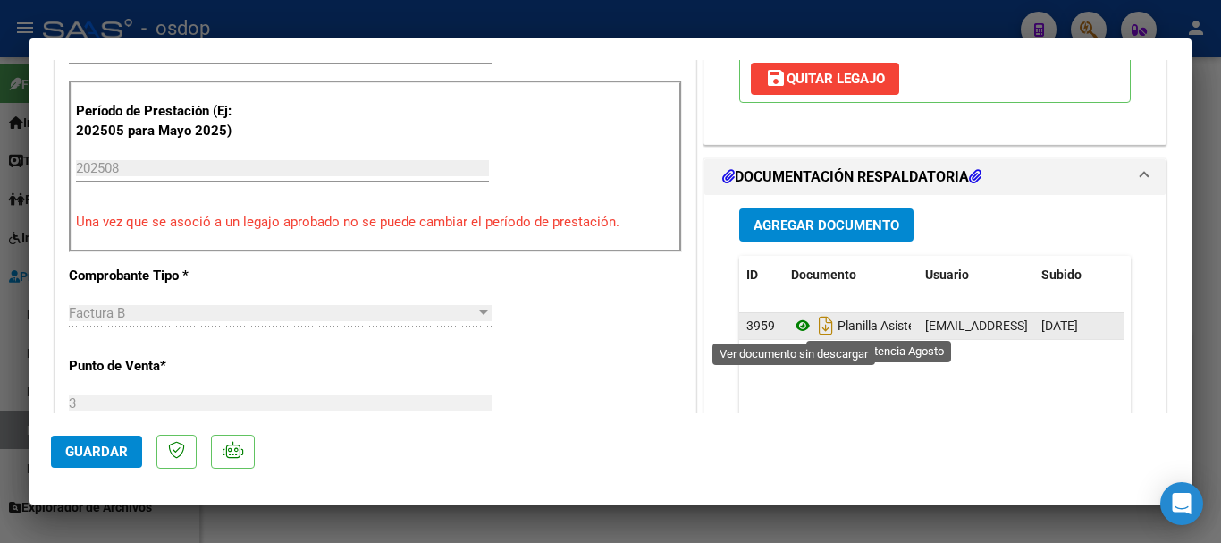
click at [799, 330] on icon at bounding box center [802, 325] width 23 height 21
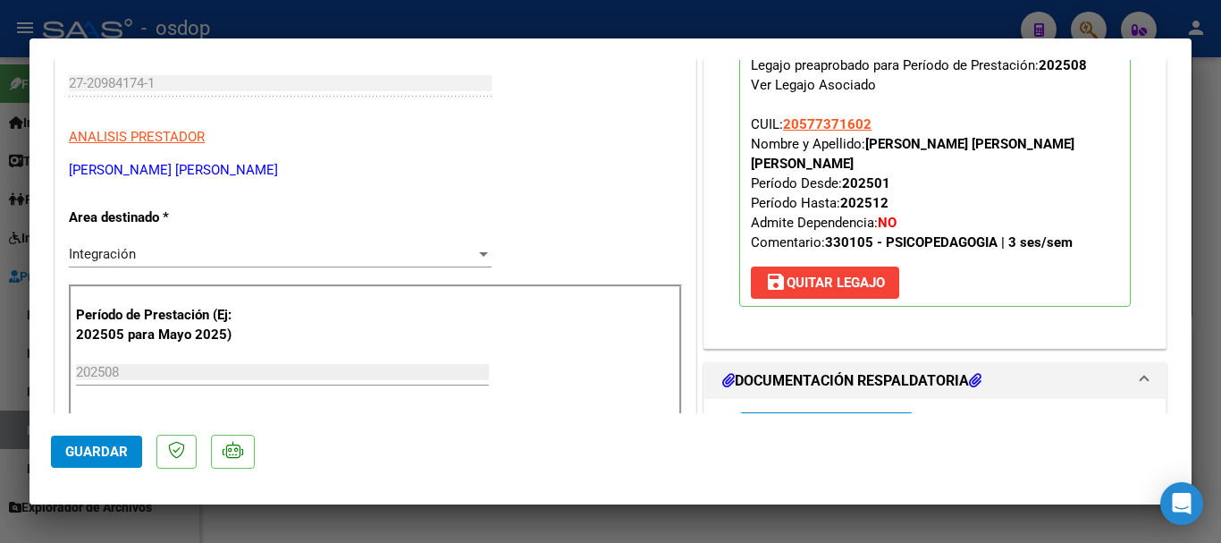
scroll to position [179, 0]
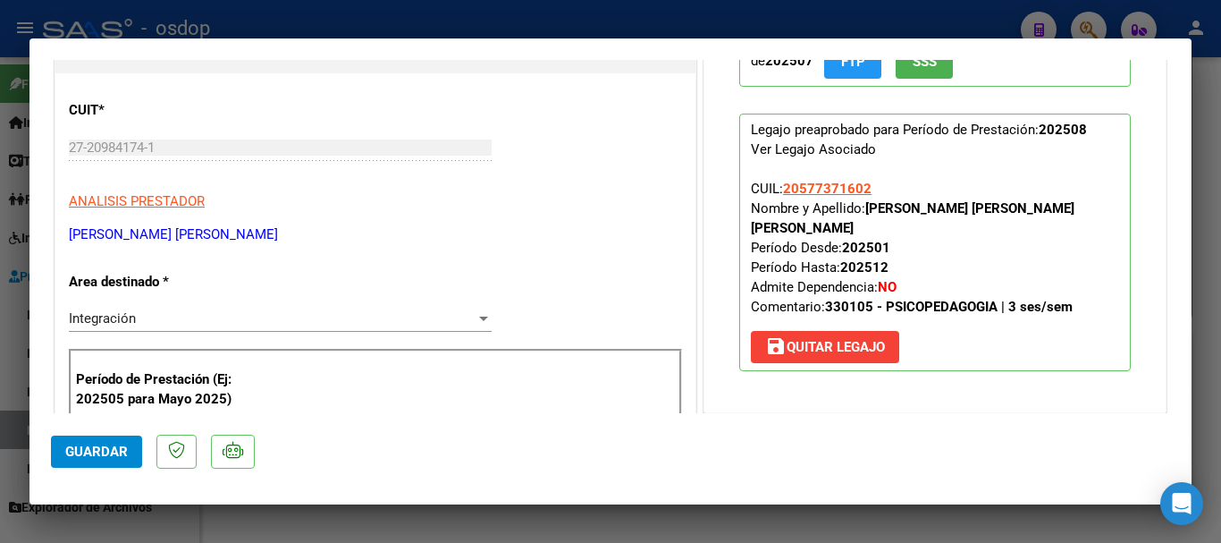
type input "$ 0,00"
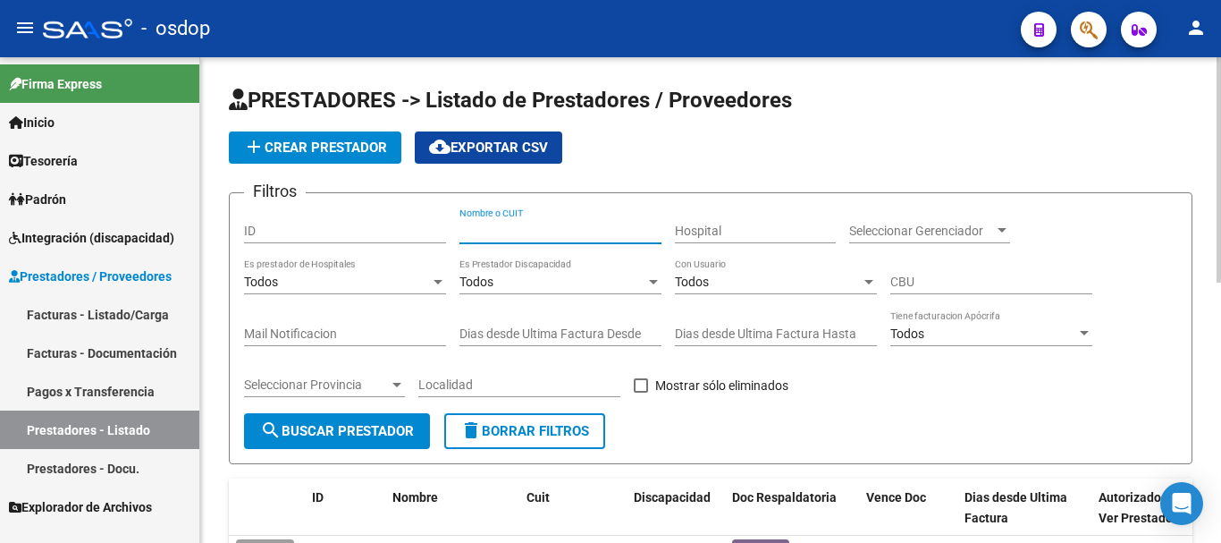
click at [538, 232] on input "Nombre o CUIT" at bounding box center [560, 230] width 202 height 15
type input "27342070510"
click at [389, 424] on span "search Buscar Prestador" at bounding box center [337, 431] width 154 height 16
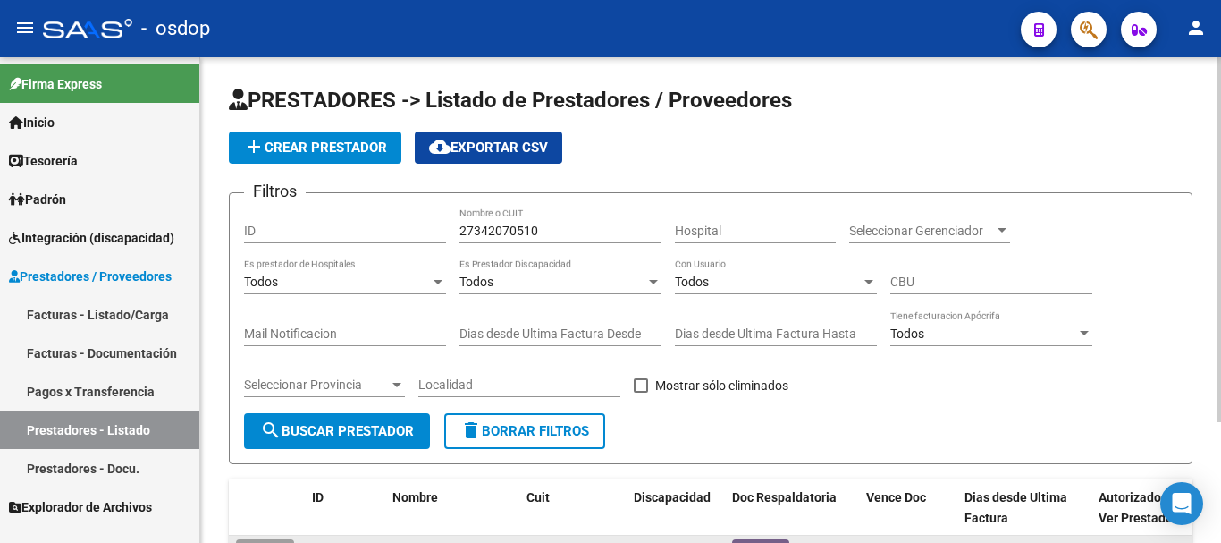
scroll to position [160, 0]
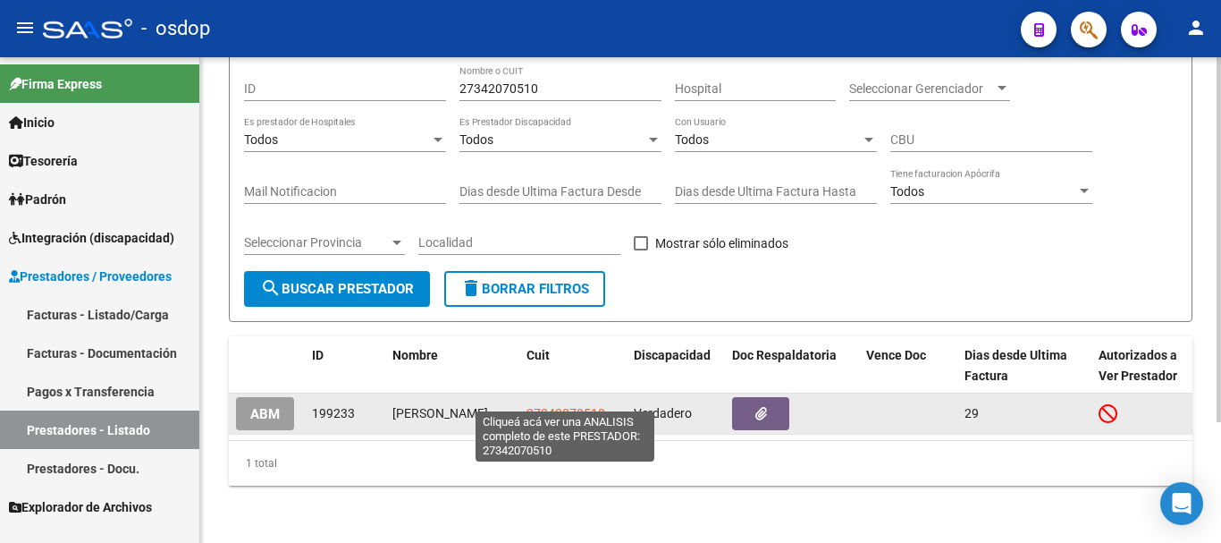
click at [569, 406] on span "27342070510" at bounding box center [566, 413] width 79 height 14
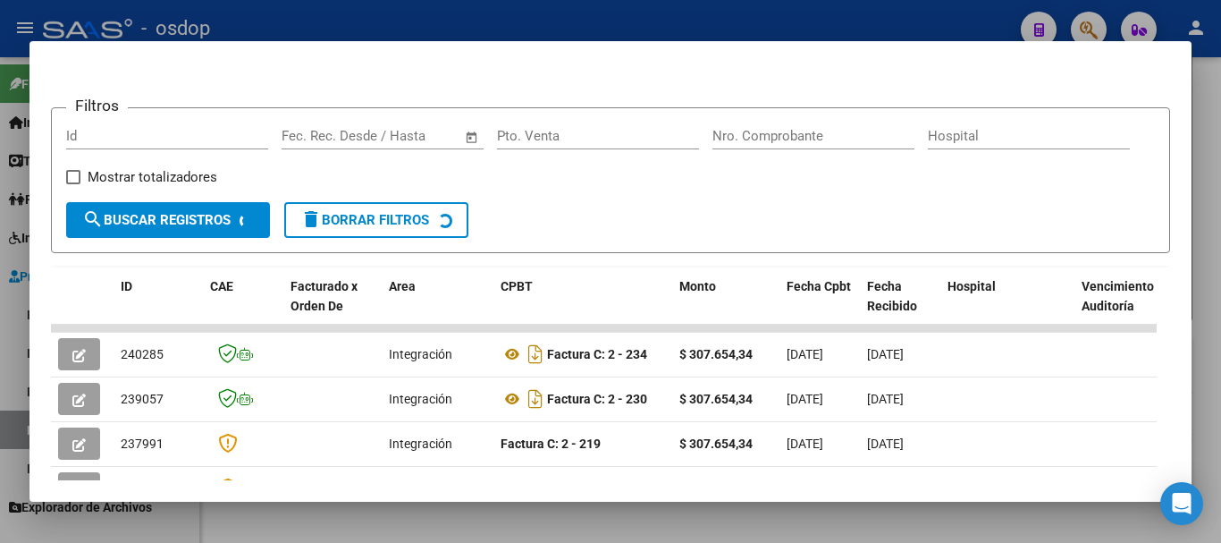
scroll to position [246, 0]
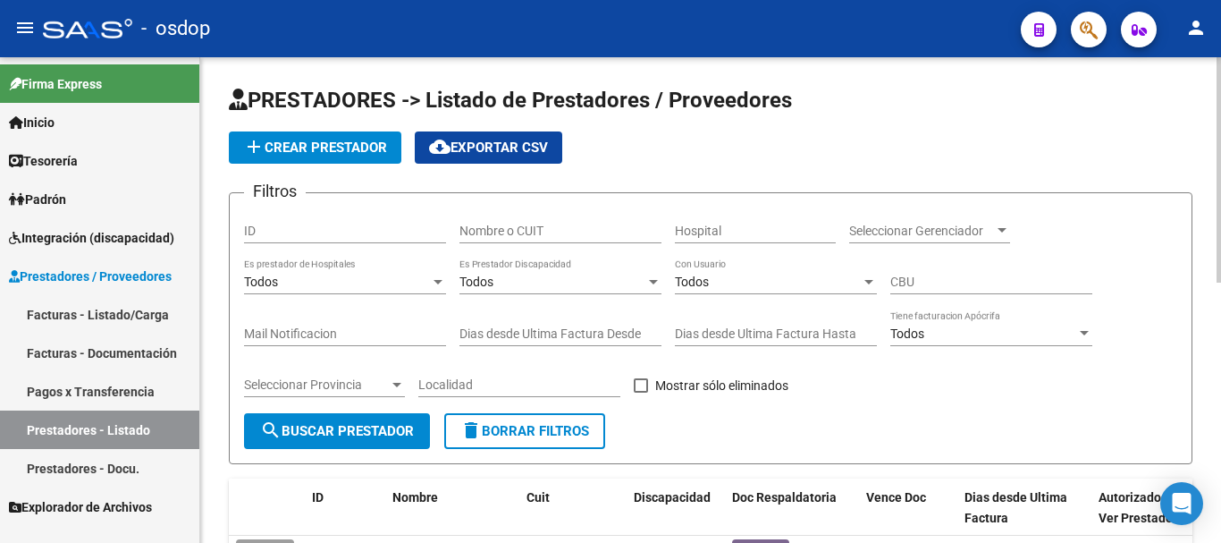
click at [534, 227] on input "Nombre o CUIT" at bounding box center [560, 230] width 202 height 15
type input "27330647065"
click at [371, 426] on span "search Buscar Prestador" at bounding box center [337, 431] width 154 height 16
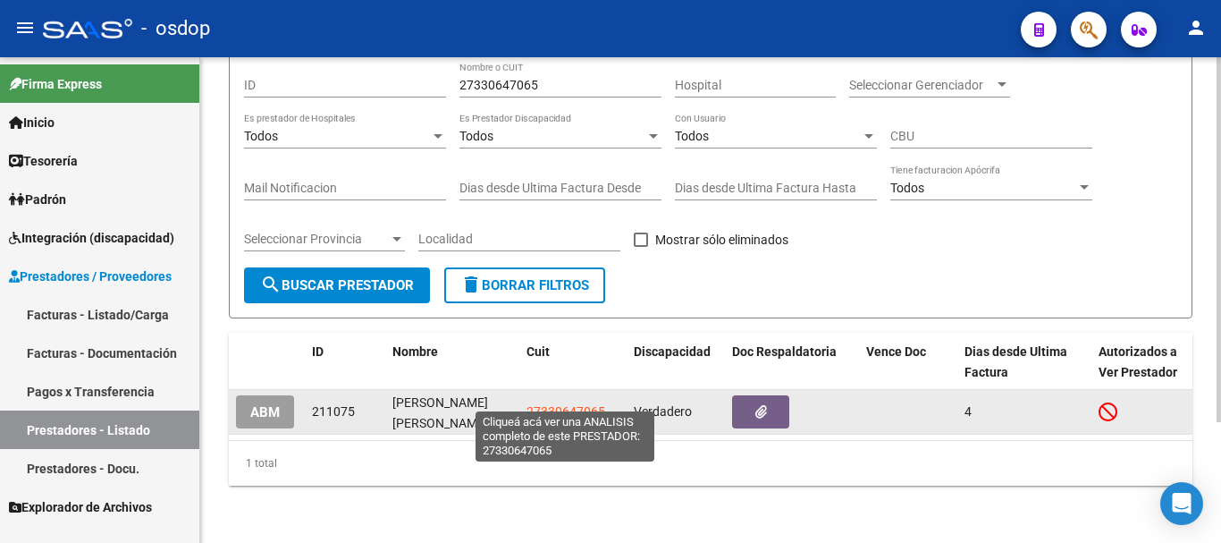
scroll to position [160, 0]
click at [564, 404] on span "27330647065" at bounding box center [566, 411] width 79 height 14
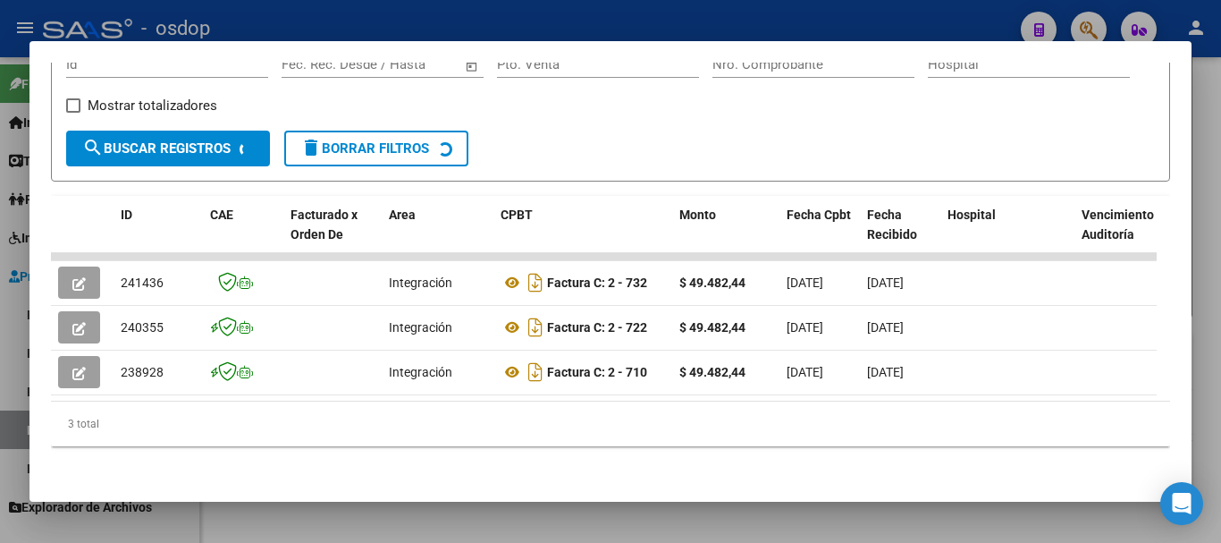
scroll to position [314, 0]
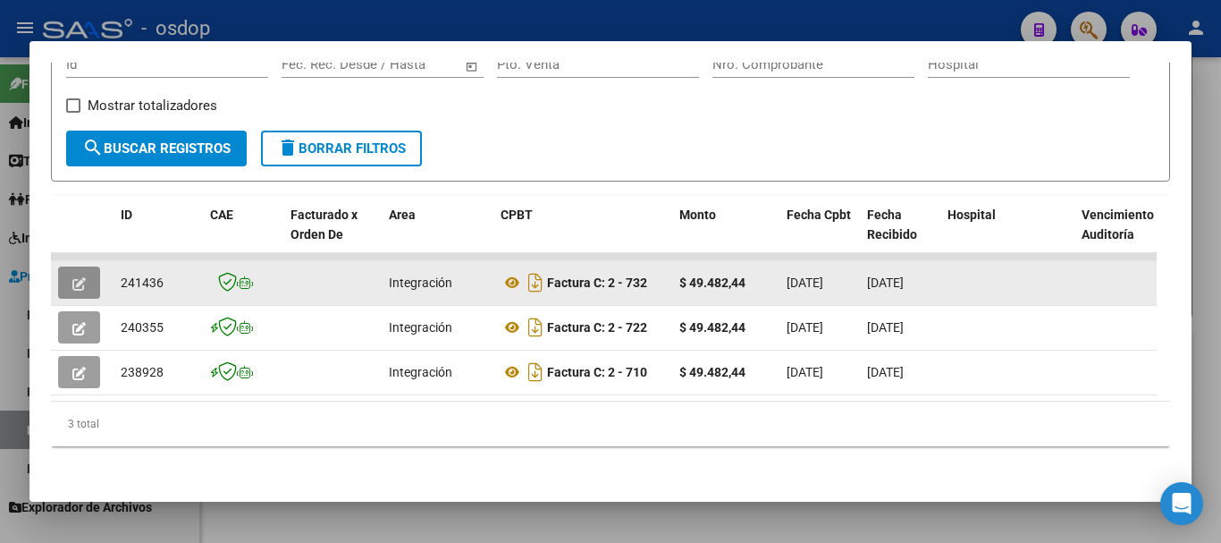
click at [67, 270] on button "button" at bounding box center [79, 282] width 42 height 32
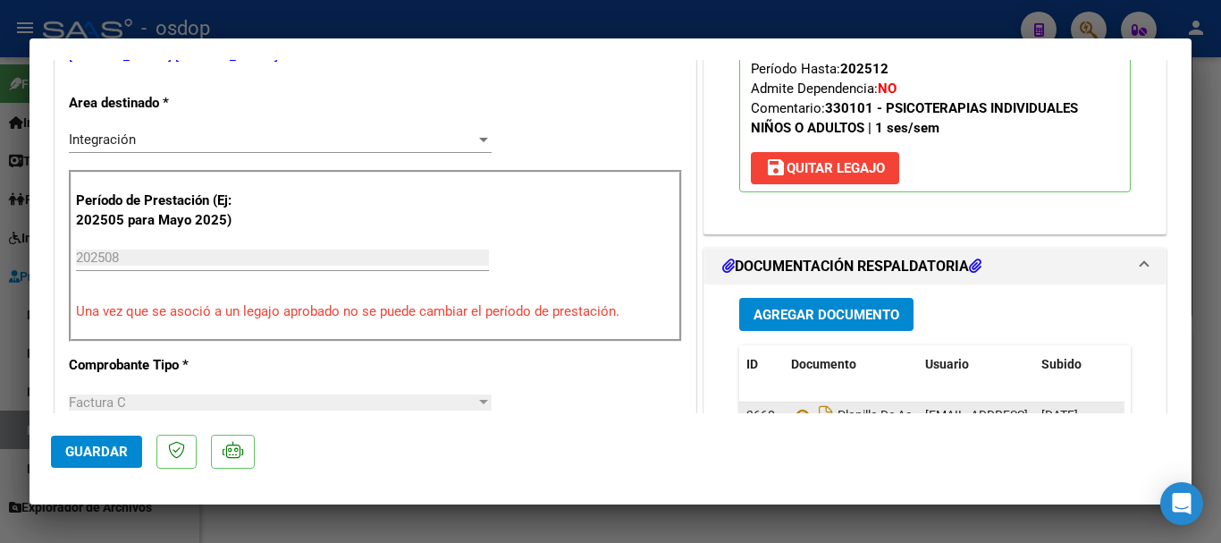
scroll to position [447, 0]
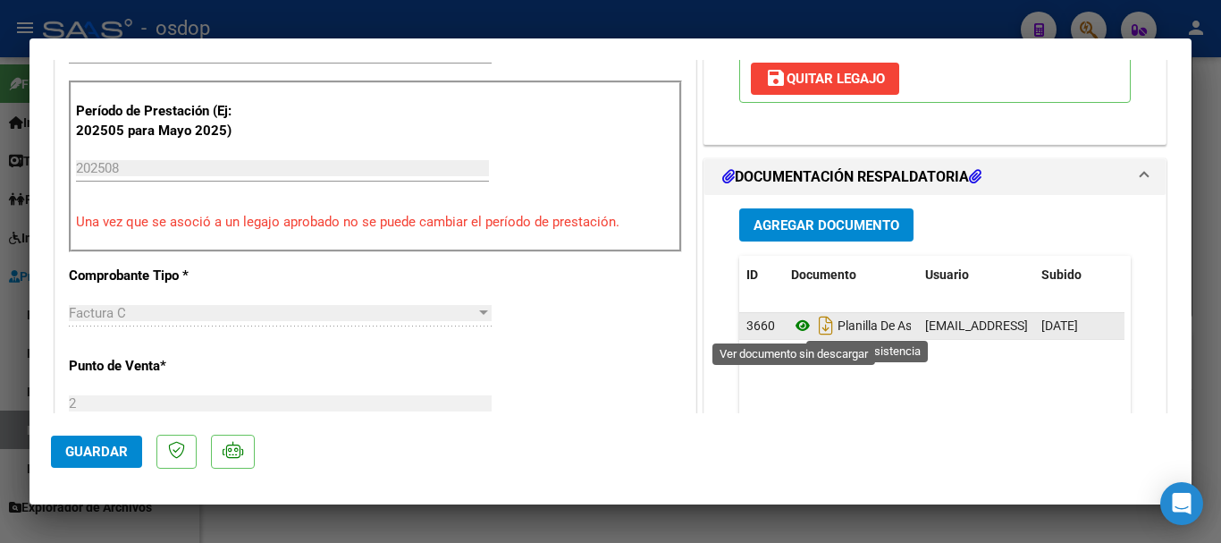
click at [796, 329] on icon at bounding box center [802, 325] width 23 height 21
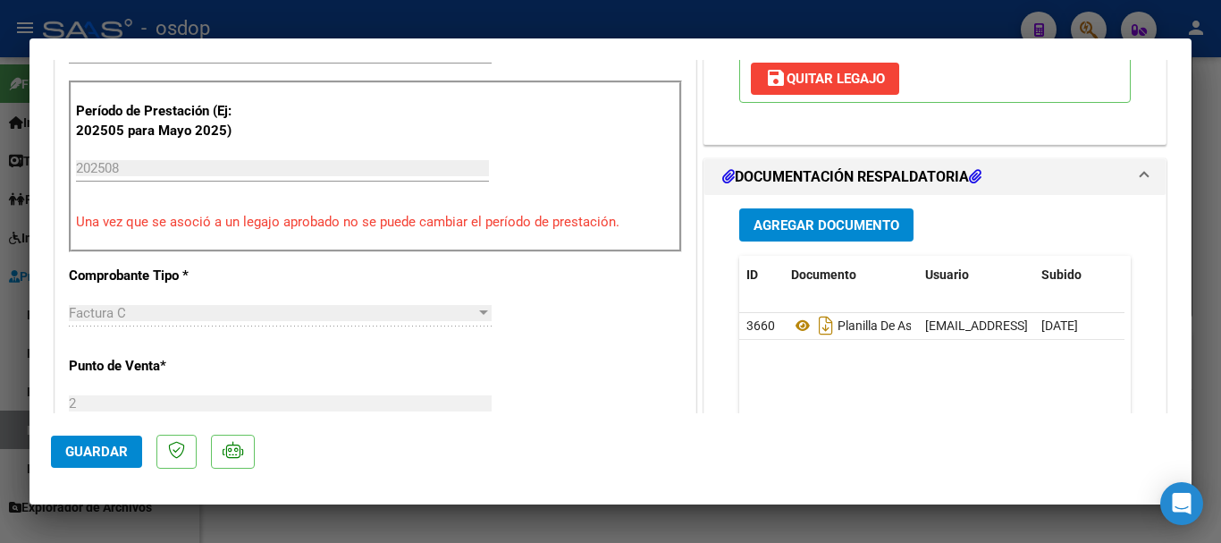
scroll to position [536, 0]
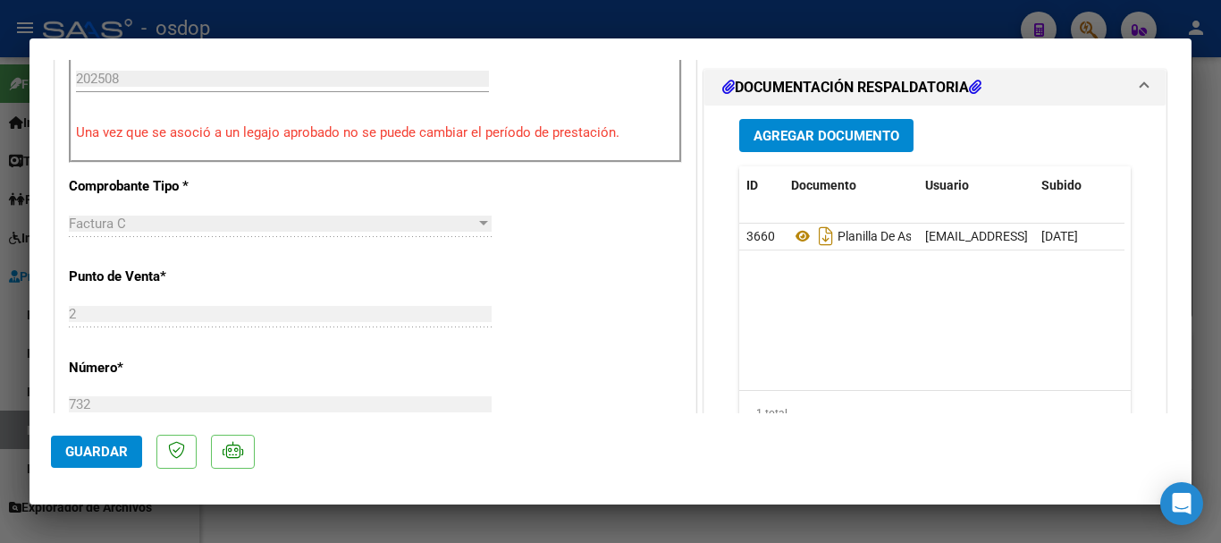
type input "$ 0,00"
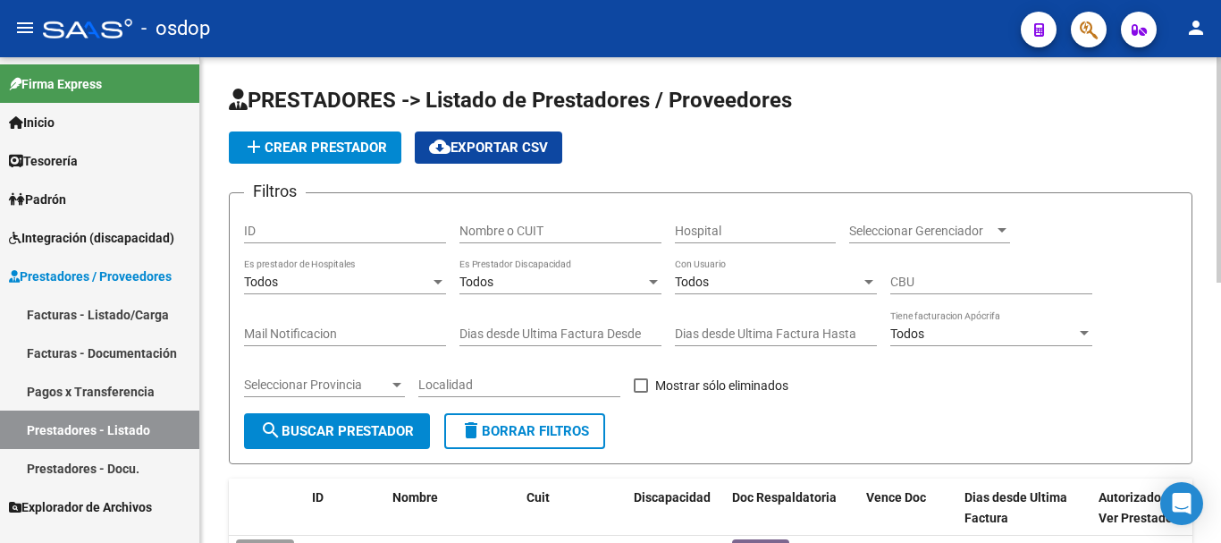
click at [485, 234] on input "Nombre o CUIT" at bounding box center [560, 230] width 202 height 15
type input "27250520889"
drag, startPoint x: 377, startPoint y: 412, endPoint x: 367, endPoint y: 416, distance: 10.5
click at [375, 413] on button "search Buscar Prestador" at bounding box center [337, 431] width 186 height 36
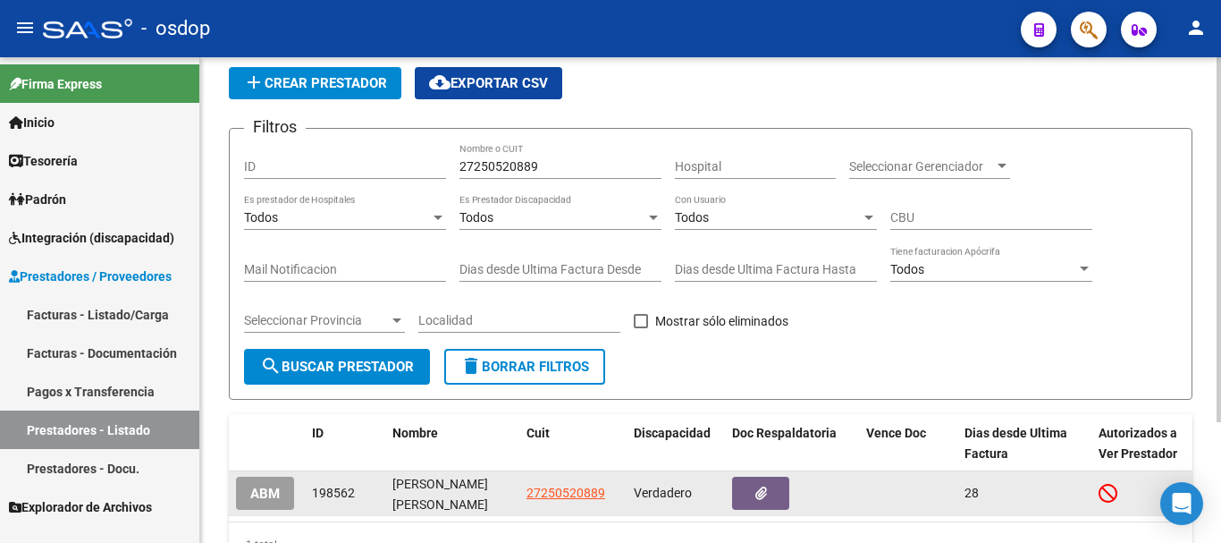
scroll to position [160, 0]
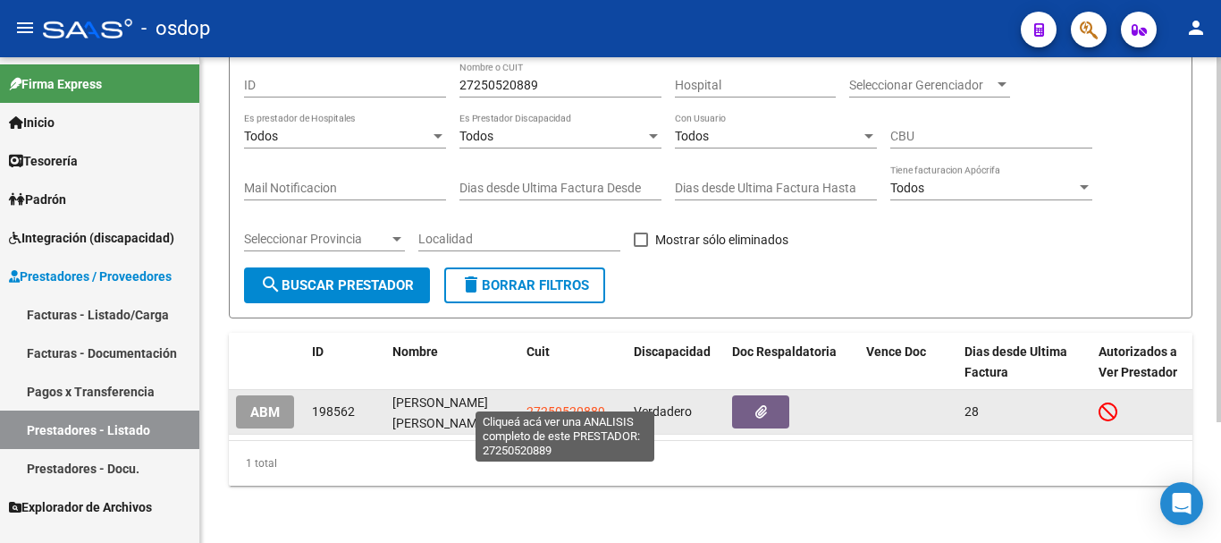
click at [583, 404] on span "27250520889" at bounding box center [566, 411] width 79 height 14
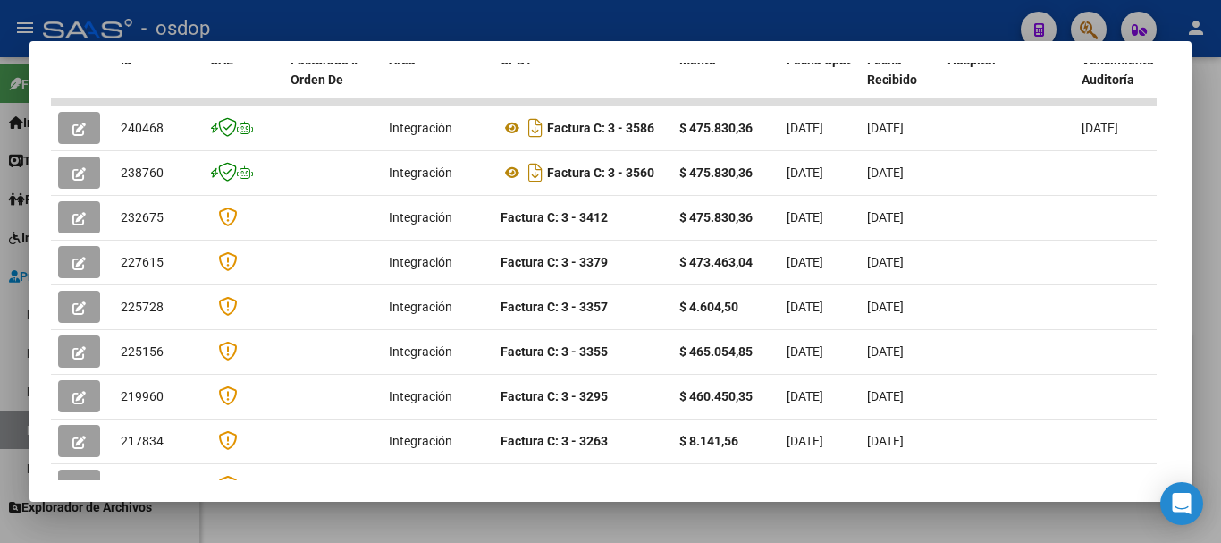
scroll to position [358, 0]
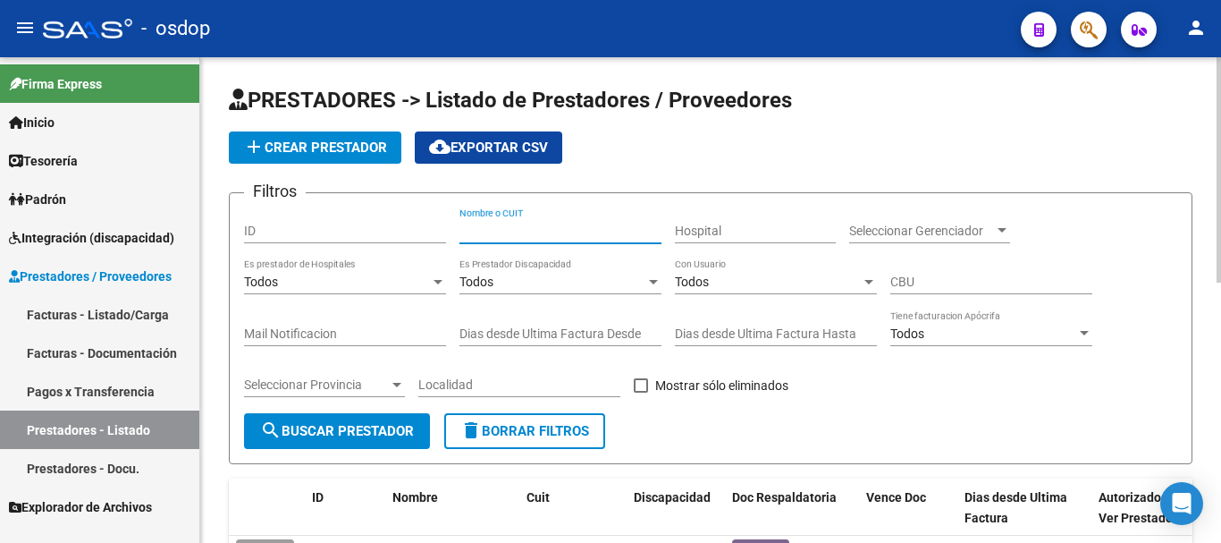
drag, startPoint x: 524, startPoint y: 230, endPoint x: 537, endPoint y: 230, distance: 13.4
click at [527, 230] on input "Nombre o CUIT" at bounding box center [560, 230] width 202 height 15
type input "27395645779"
click at [318, 428] on span "search Buscar Prestador" at bounding box center [337, 431] width 154 height 16
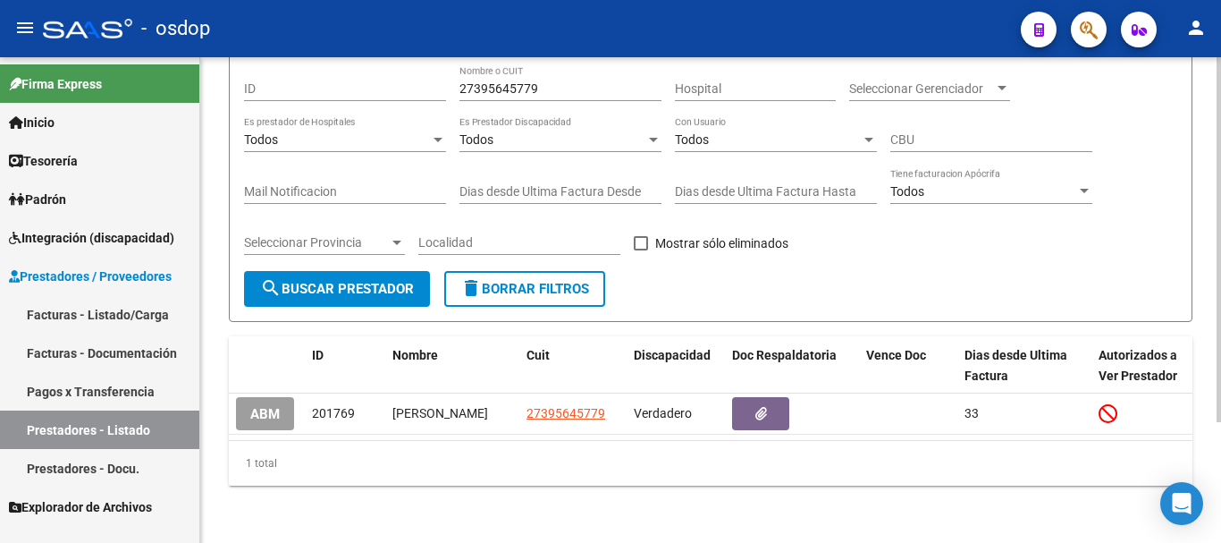
scroll to position [160, 0]
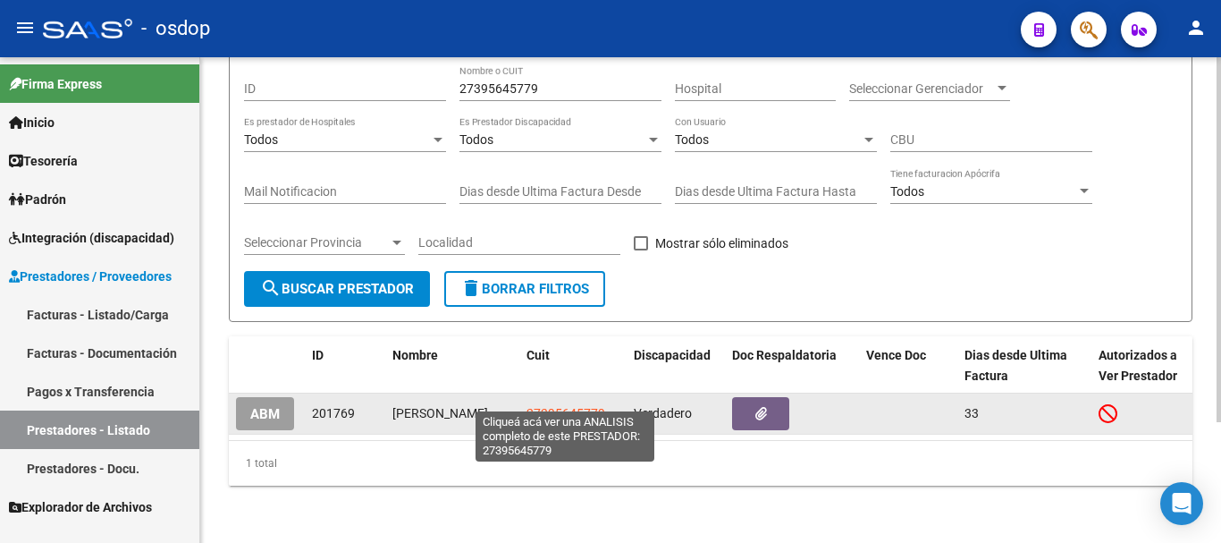
click at [584, 406] on span "27395645779" at bounding box center [566, 413] width 79 height 14
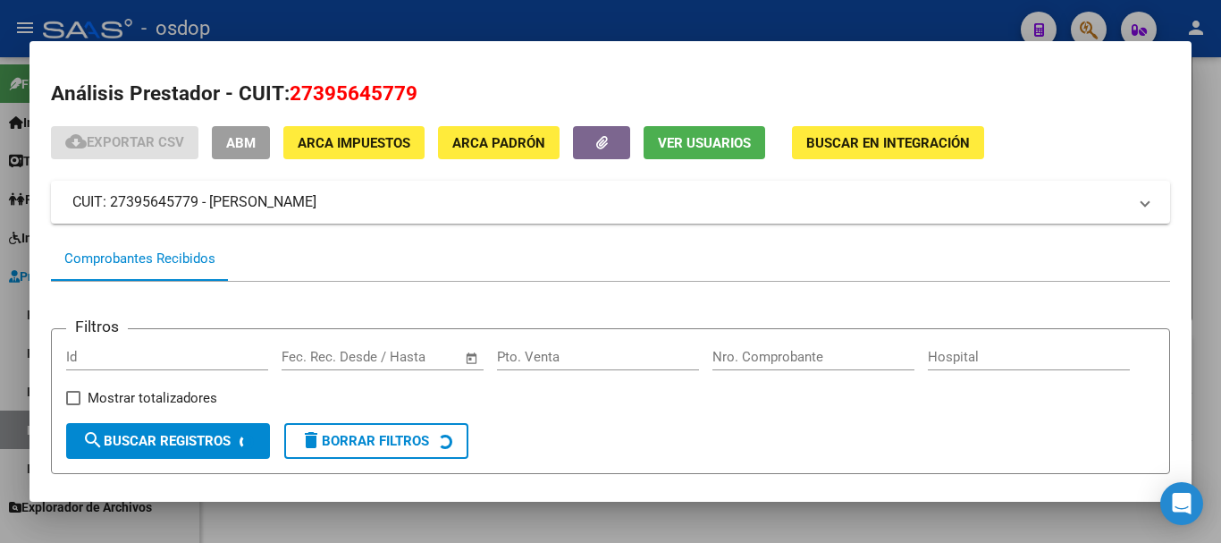
scroll to position [156, 0]
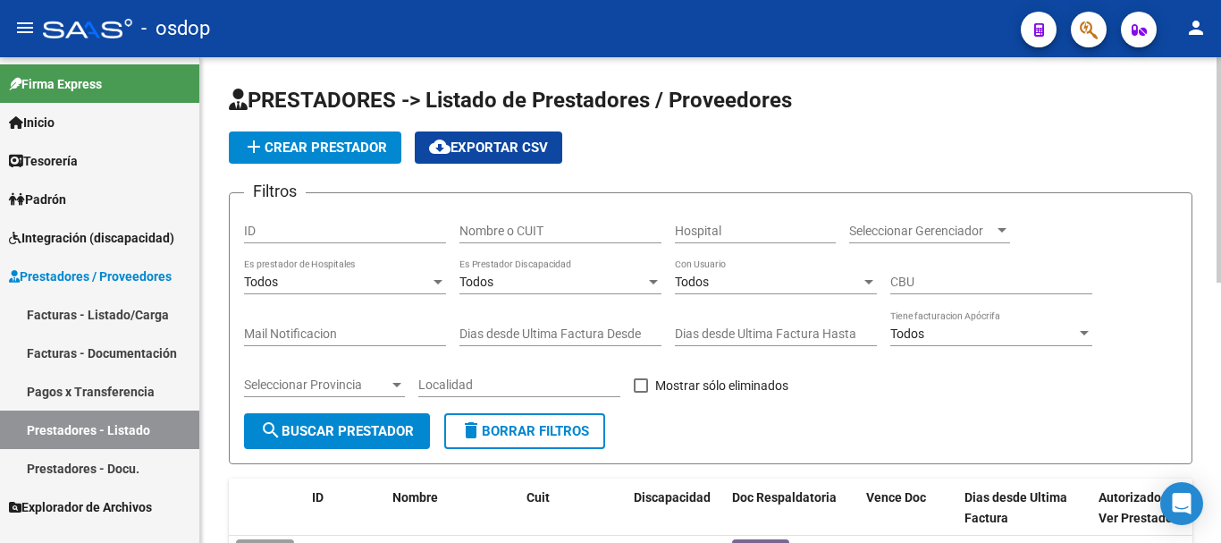
click at [531, 223] on input "Nombre o CUIT" at bounding box center [560, 230] width 202 height 15
type input "27257381205"
click at [362, 430] on span "search Buscar Prestador" at bounding box center [337, 431] width 154 height 16
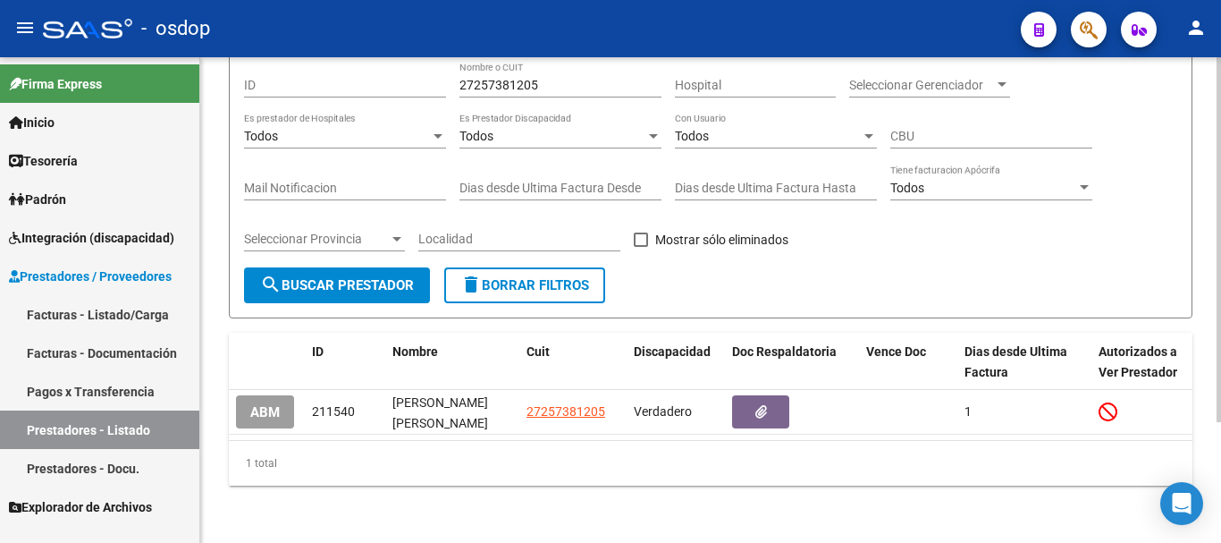
scroll to position [160, 0]
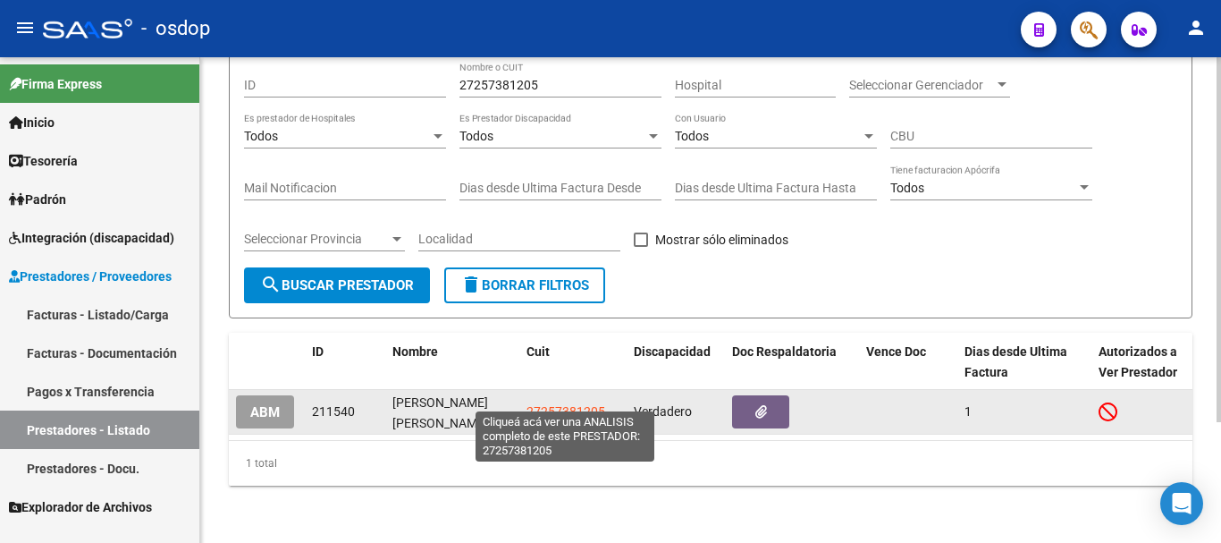
click at [574, 404] on span "27257381205" at bounding box center [566, 411] width 79 height 14
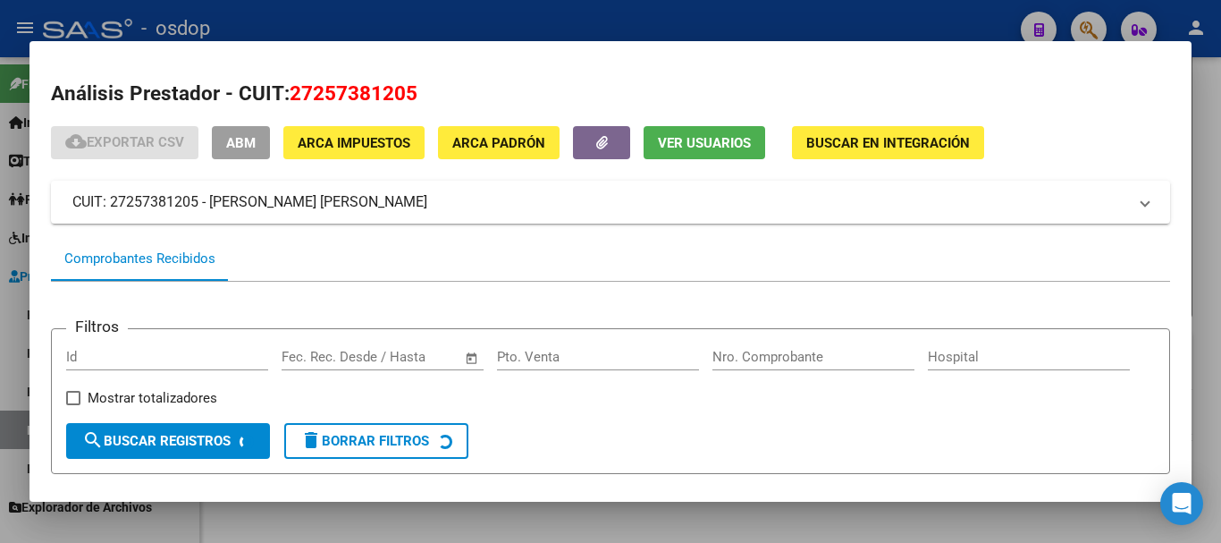
scroll to position [156, 0]
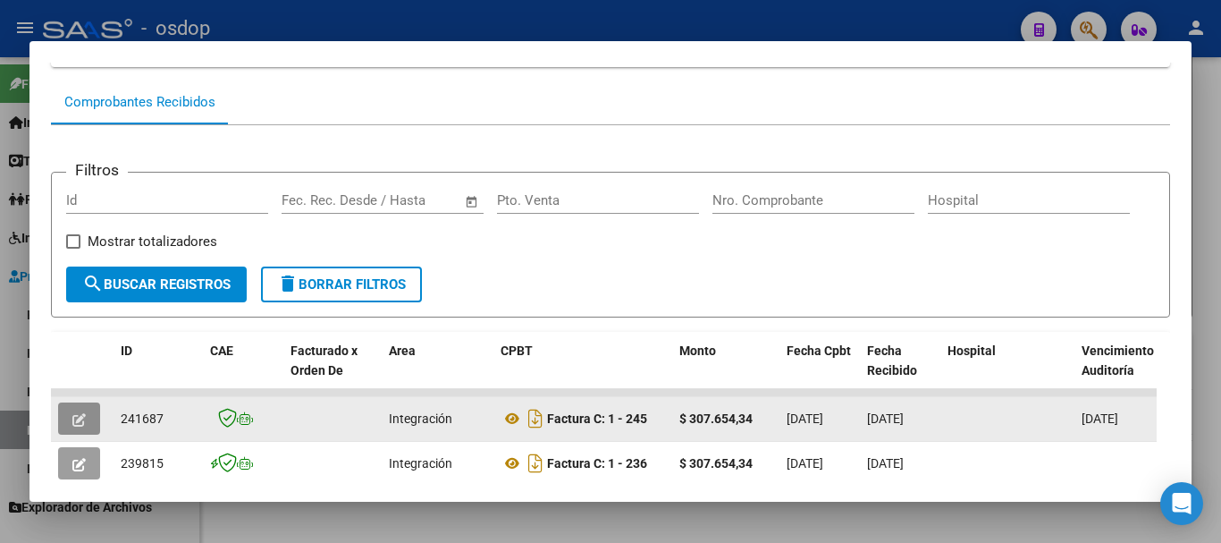
click at [76, 423] on icon "button" at bounding box center [78, 419] width 13 height 13
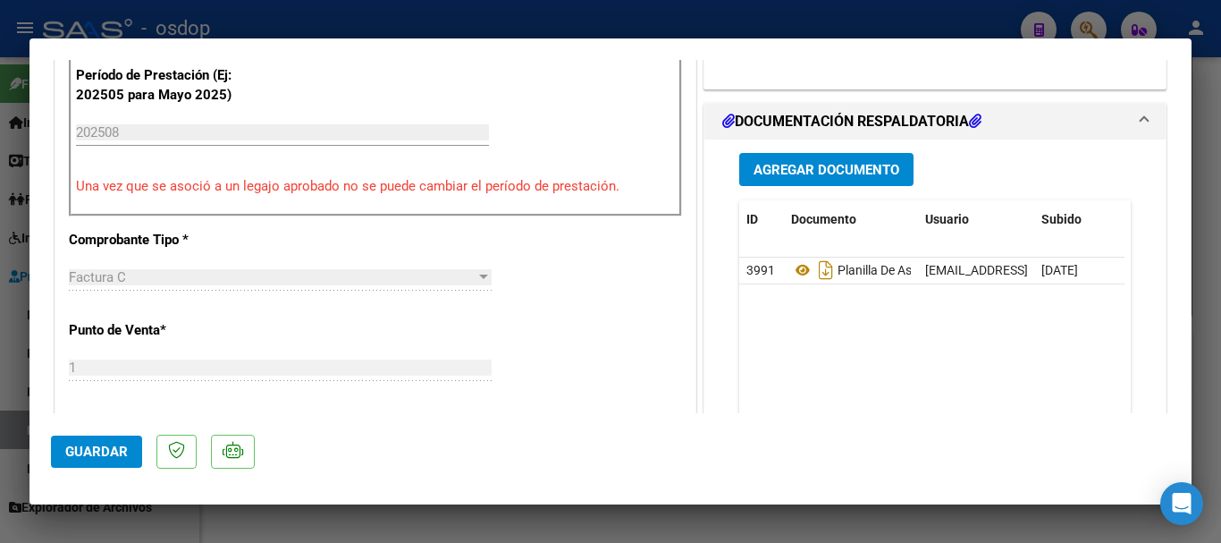
scroll to position [536, 0]
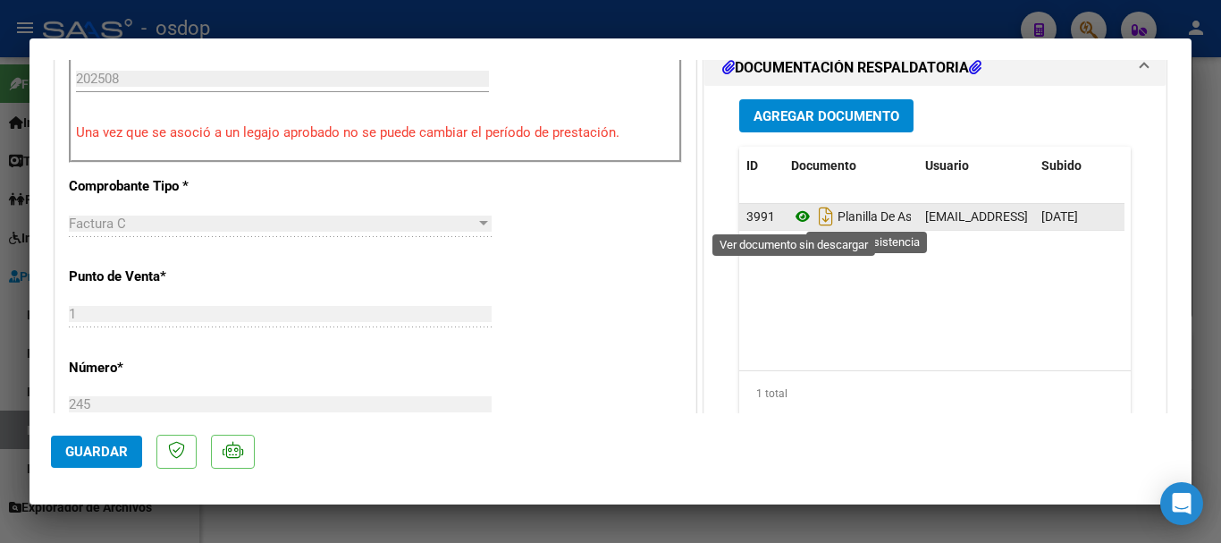
click at [791, 218] on icon at bounding box center [802, 216] width 23 height 21
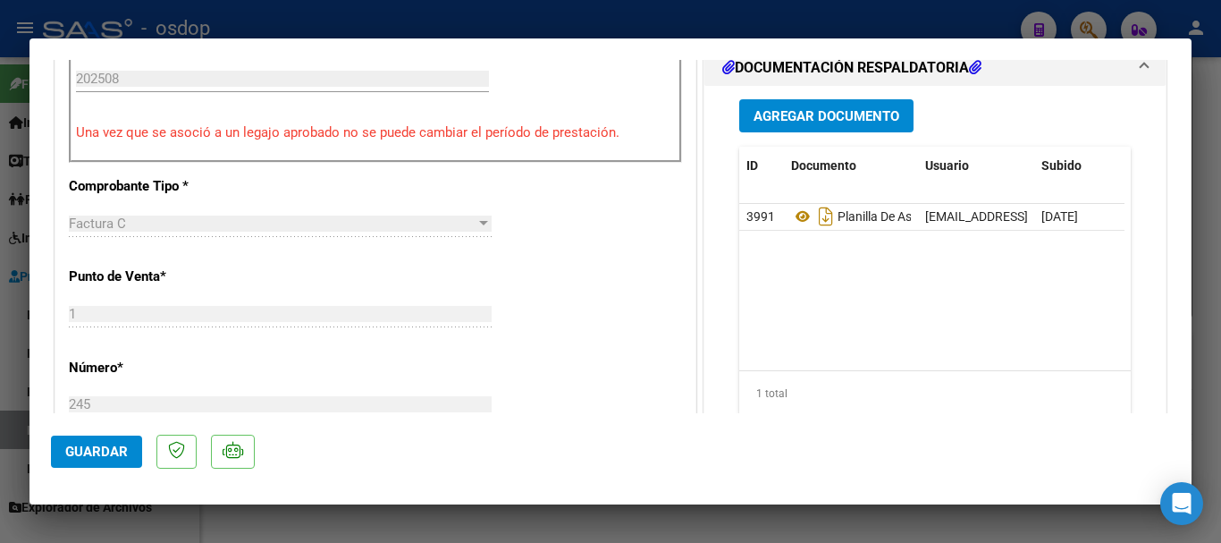
type input "$ 0,00"
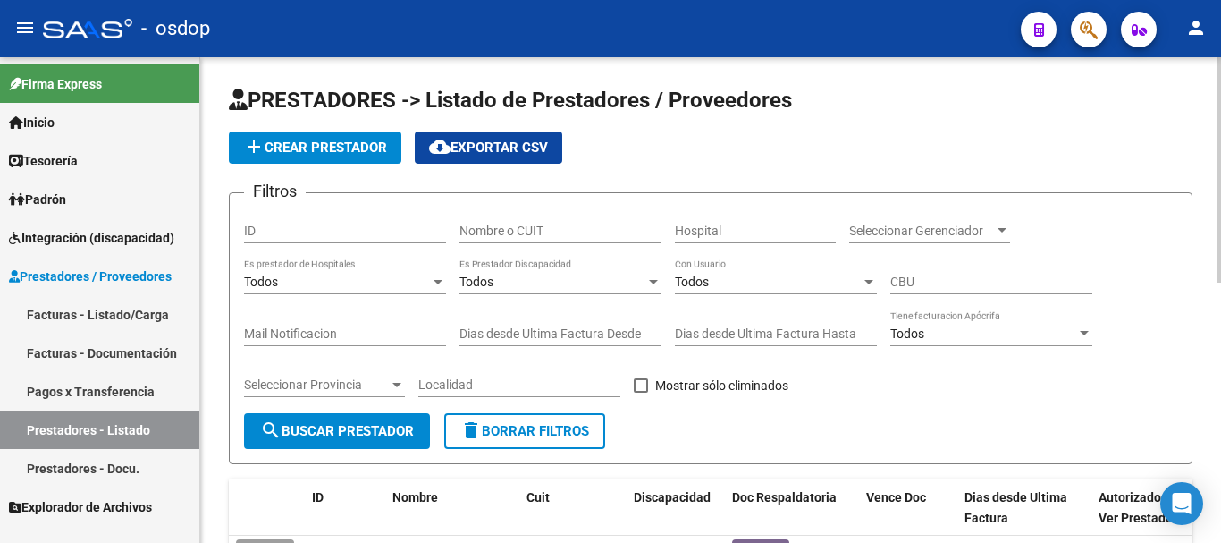
click at [501, 221] on div "Nombre o CUIT" at bounding box center [560, 225] width 202 height 36
type input "20249308073"
click at [400, 443] on button "search Buscar Prestador" at bounding box center [337, 431] width 186 height 36
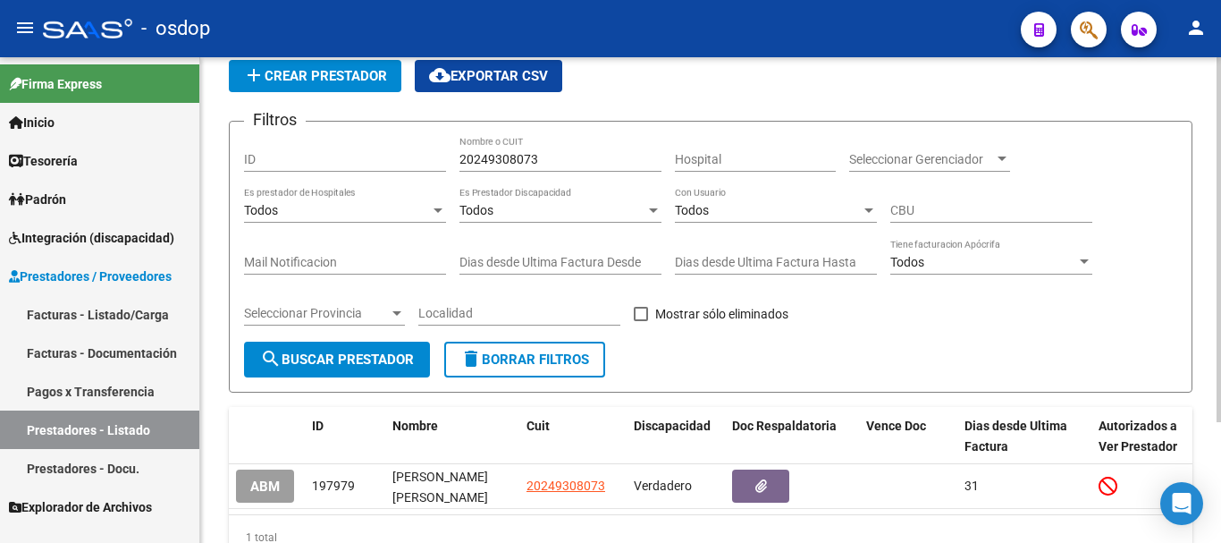
scroll to position [160, 0]
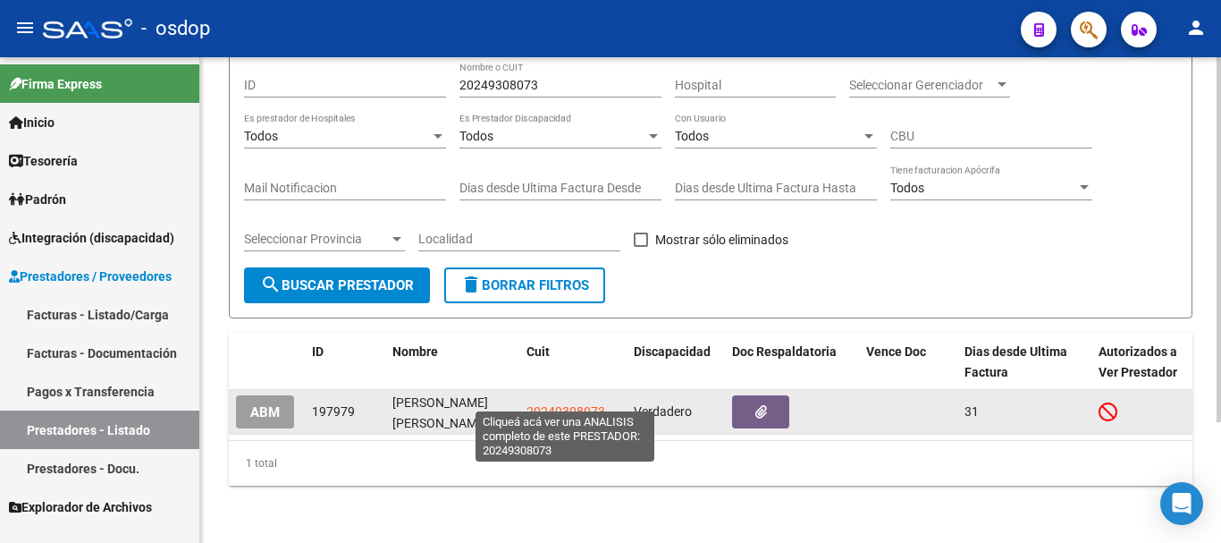
click at [542, 404] on span "20249308073" at bounding box center [566, 411] width 79 height 14
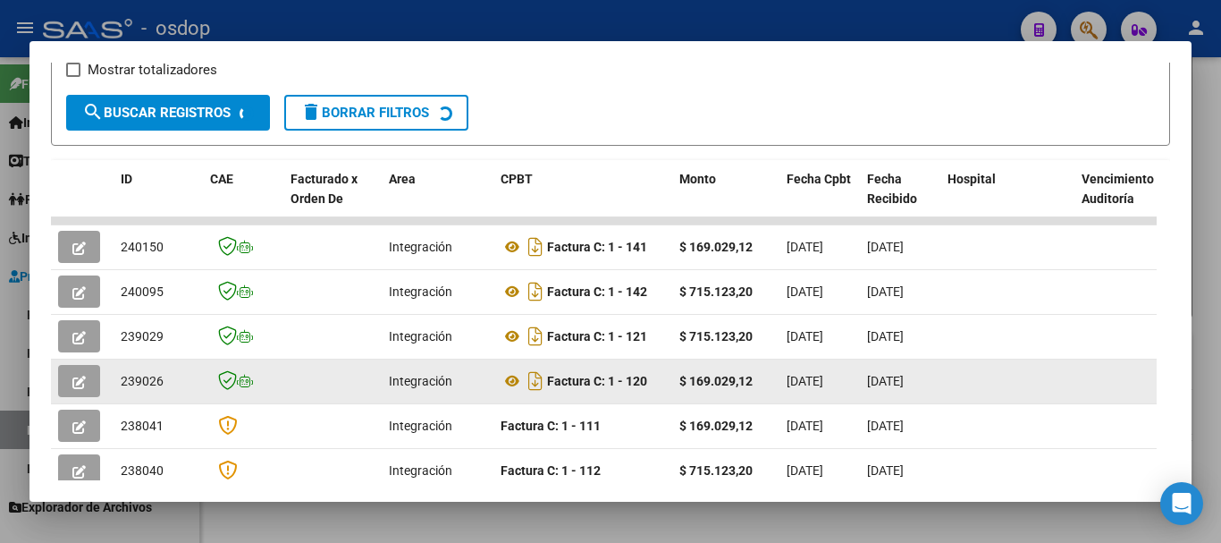
scroll to position [335, 0]
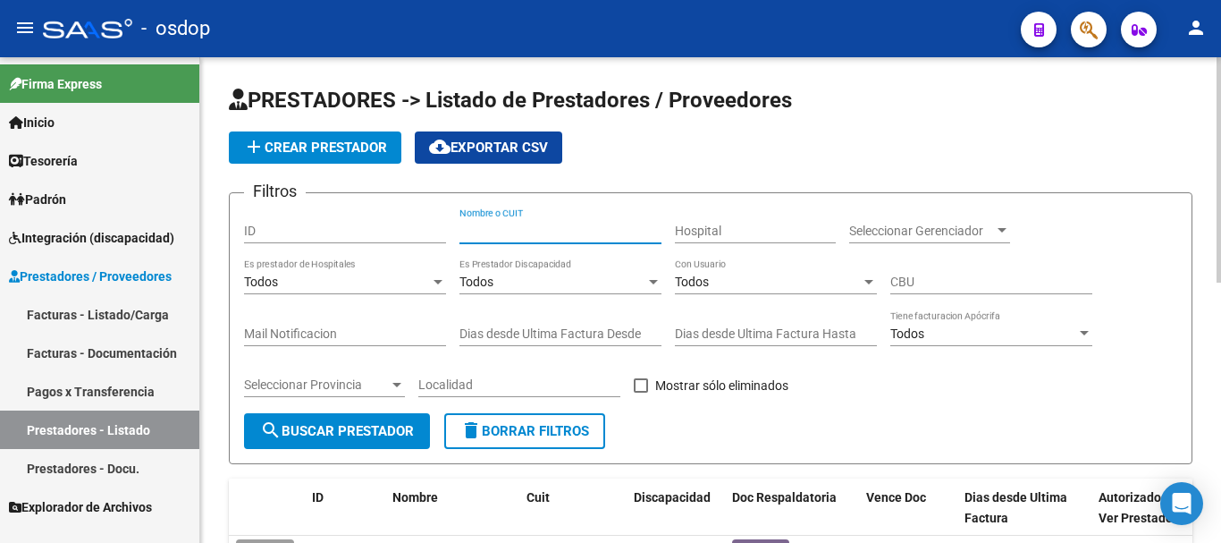
click at [508, 223] on input "Nombre o CUIT" at bounding box center [560, 230] width 202 height 15
type input "27325160050"
click at [378, 428] on span "search Buscar Prestador" at bounding box center [337, 431] width 154 height 16
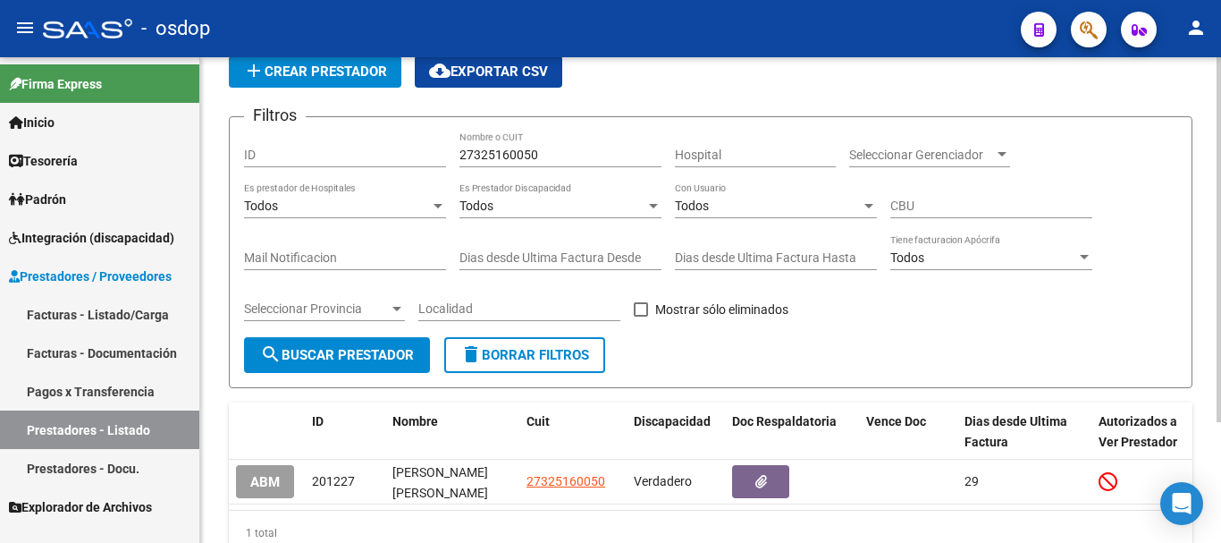
scroll to position [160, 0]
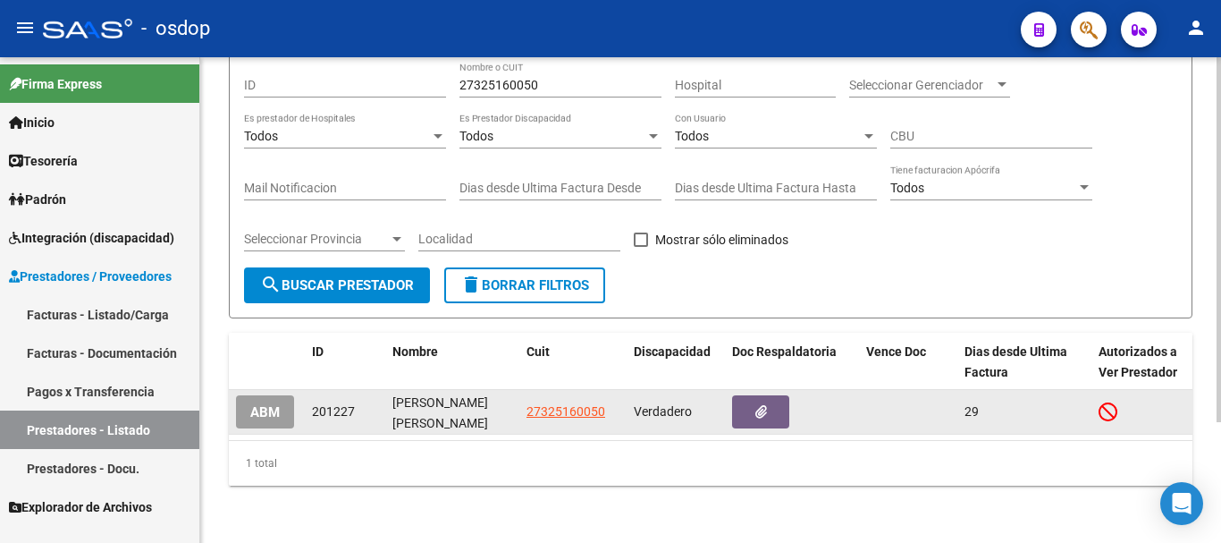
click at [526, 401] on datatable-body-cell "27325160050" at bounding box center [572, 412] width 107 height 44
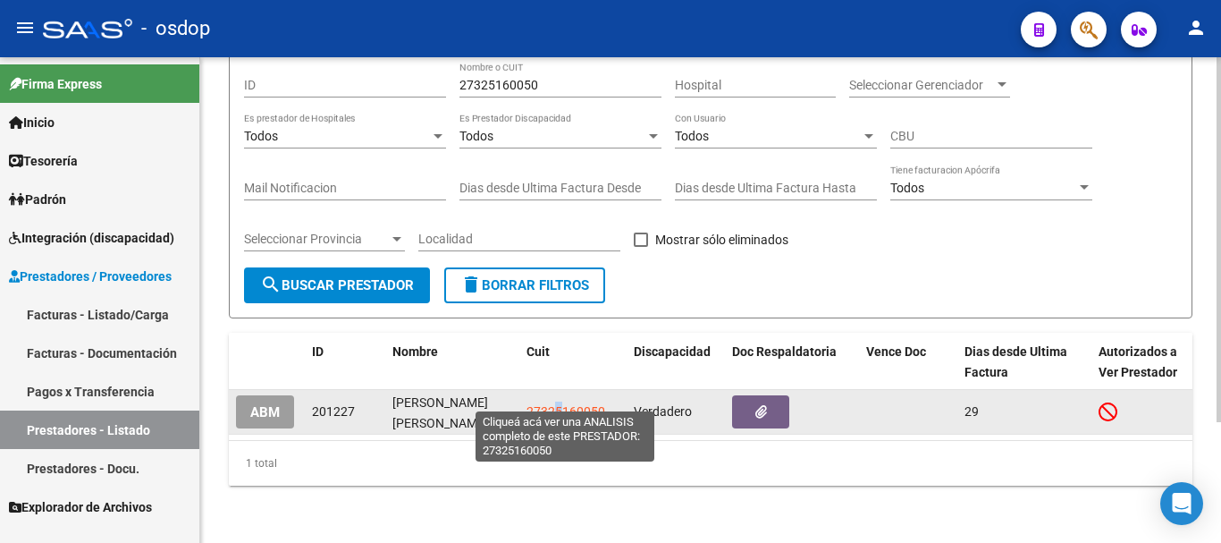
click at [560, 404] on span "27325160050" at bounding box center [566, 411] width 79 height 14
copy span "5"
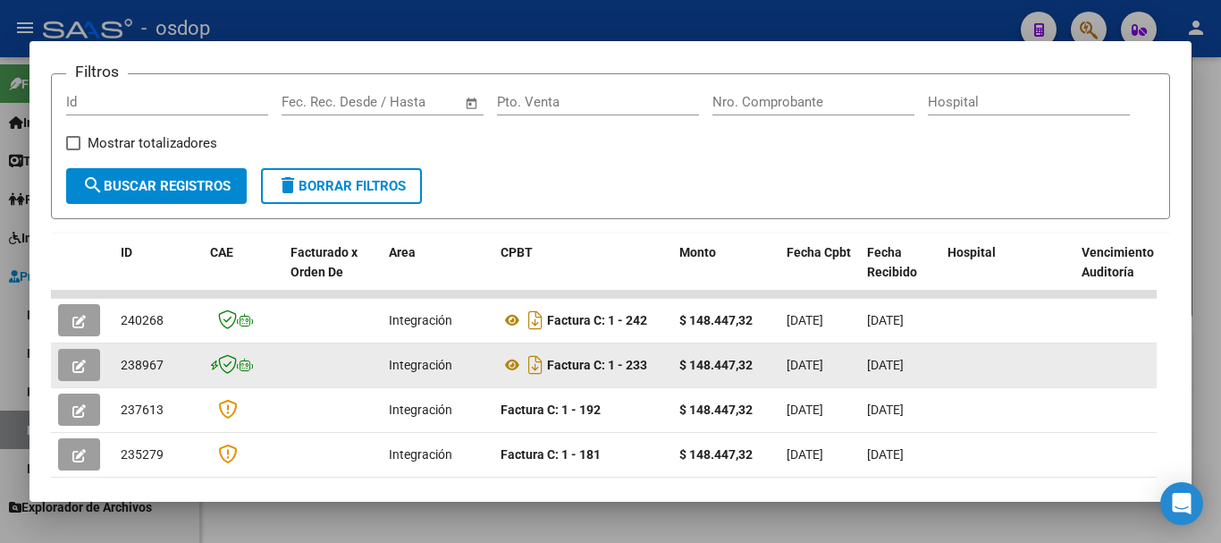
scroll to position [268, 0]
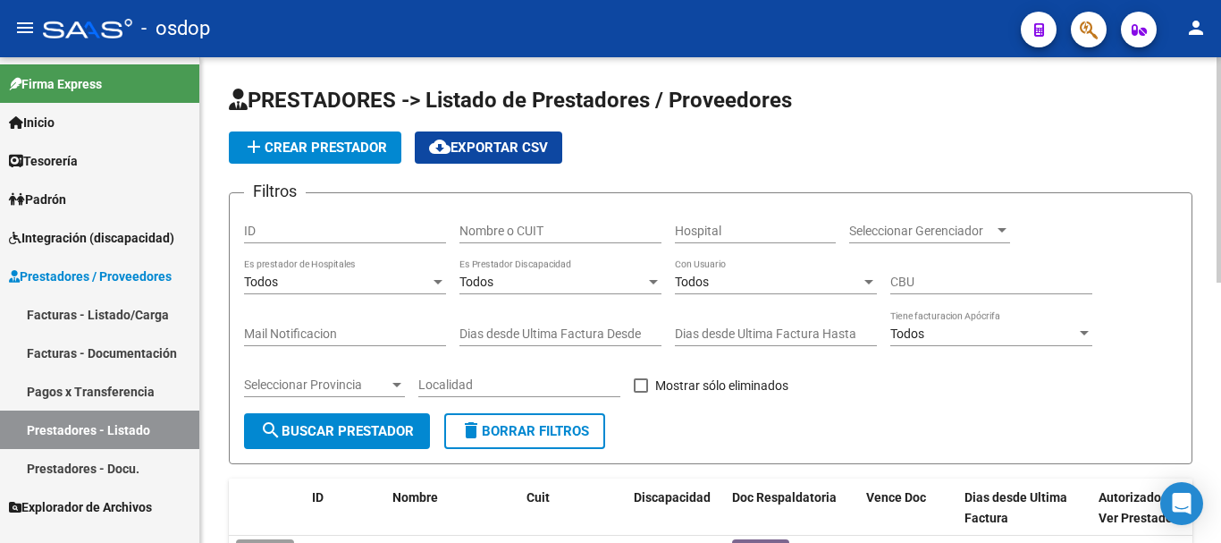
click at [522, 230] on input "Nombre o CUIT" at bounding box center [560, 230] width 202 height 15
type input "27359395731"
click at [358, 441] on button "search Buscar Prestador" at bounding box center [337, 431] width 186 height 36
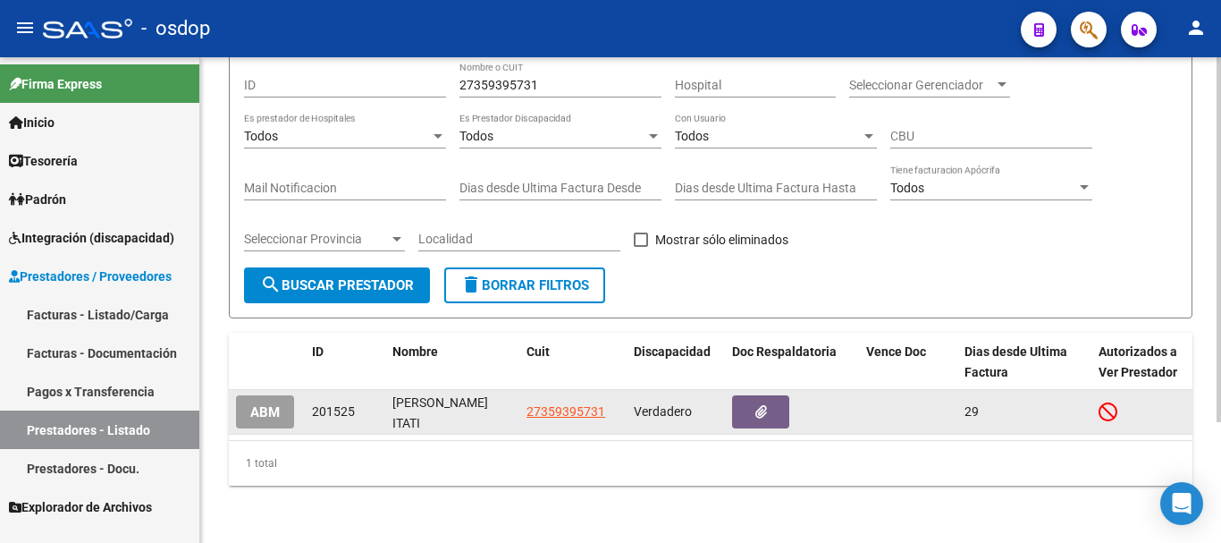
scroll to position [160, 0]
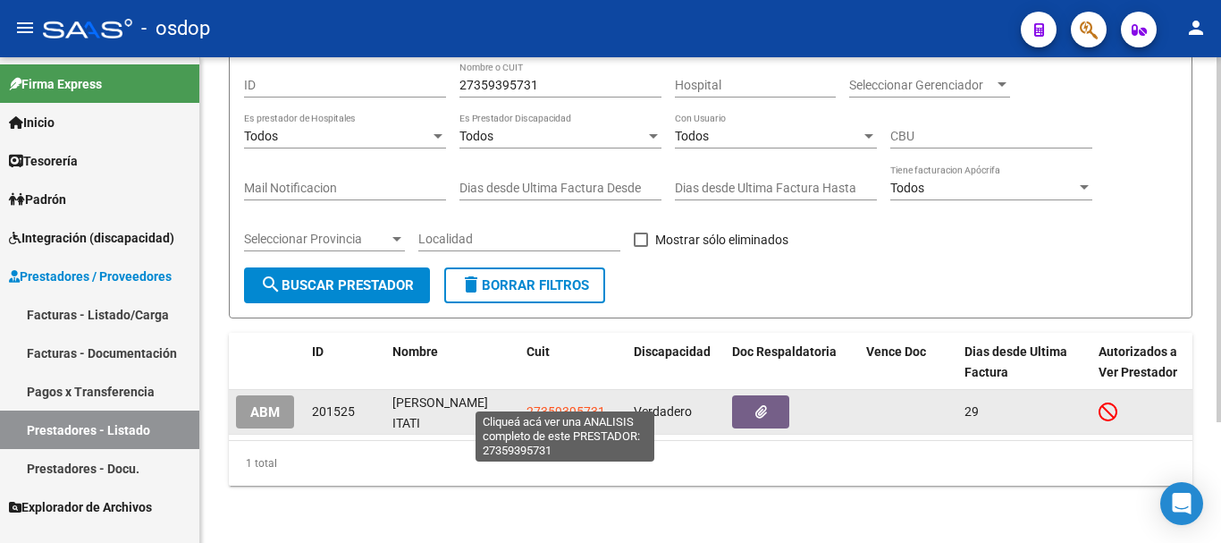
click at [555, 404] on span "27359395731" at bounding box center [566, 411] width 79 height 14
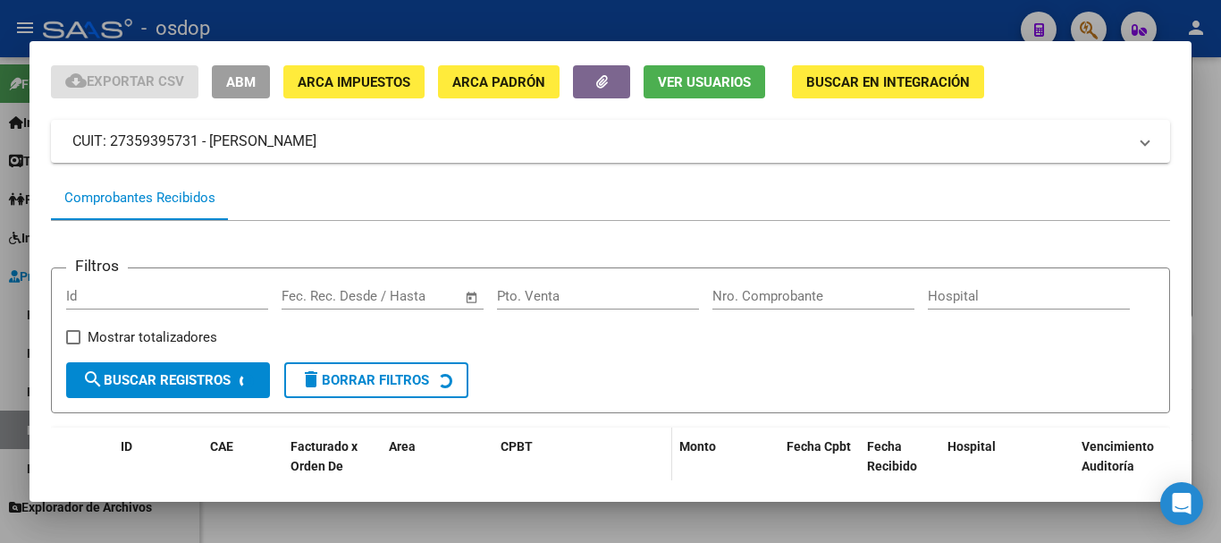
scroll to position [156, 0]
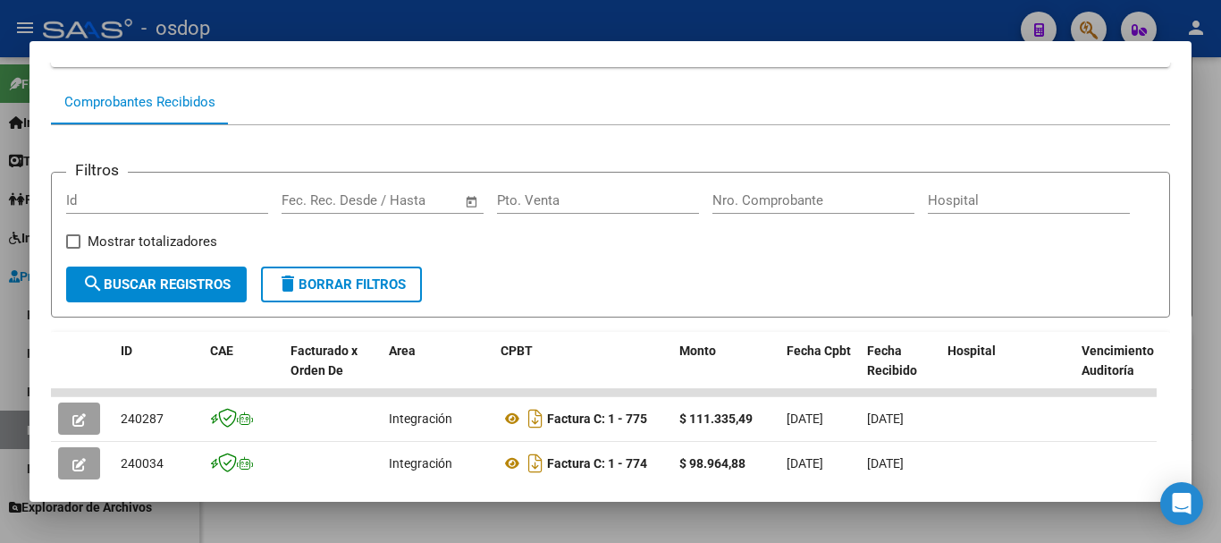
click at [613, 291] on form "Filtros Id Fecha inicio – Fecha fin Fec. Rec. Desde / Hasta Pto. Venta Nro. Com…" at bounding box center [610, 245] width 1119 height 146
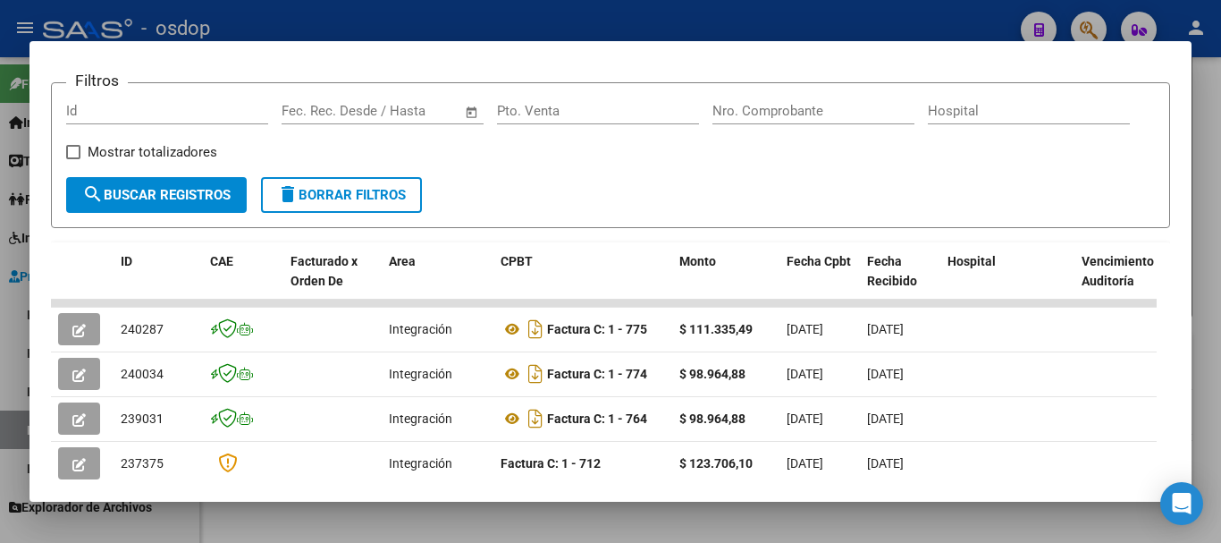
scroll to position [335, 0]
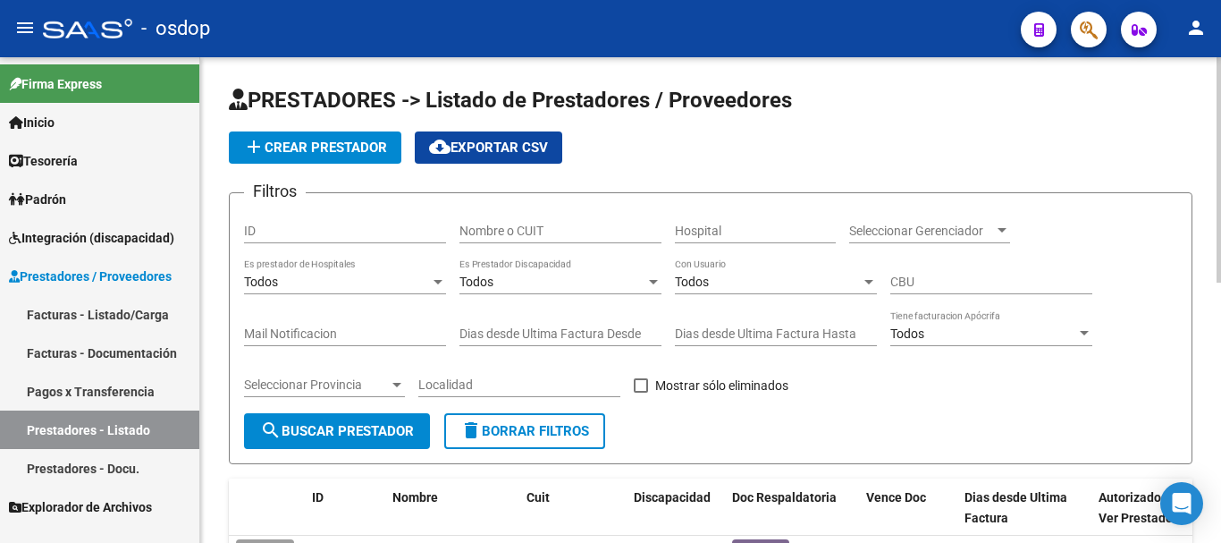
click at [516, 224] on input "Nombre o CUIT" at bounding box center [560, 230] width 202 height 15
type input "27396352090"
click at [390, 430] on span "search Buscar Prestador" at bounding box center [337, 431] width 154 height 16
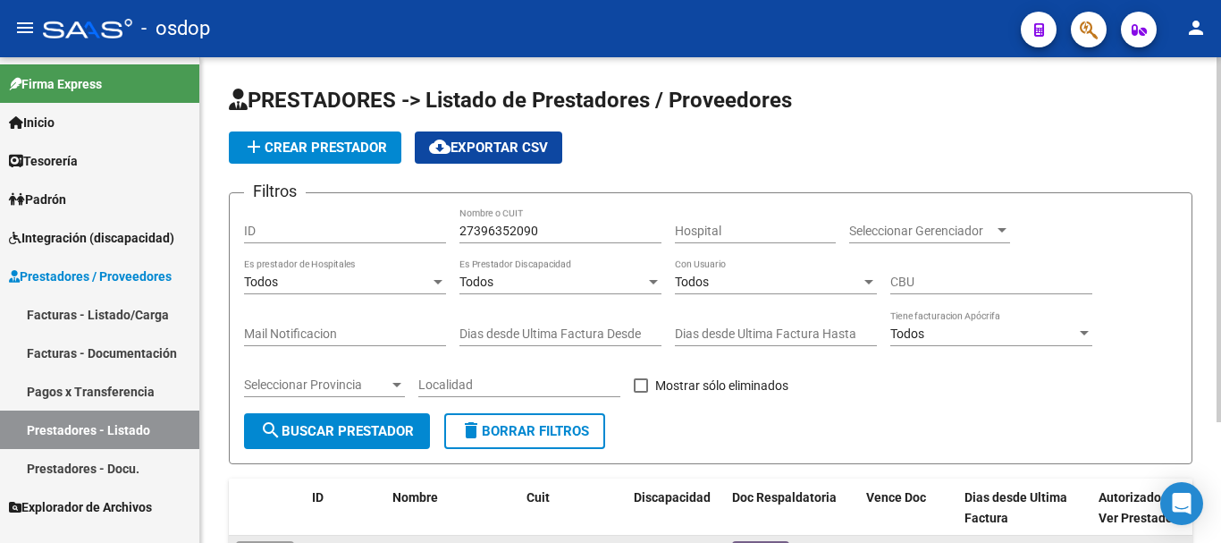
scroll to position [160, 0]
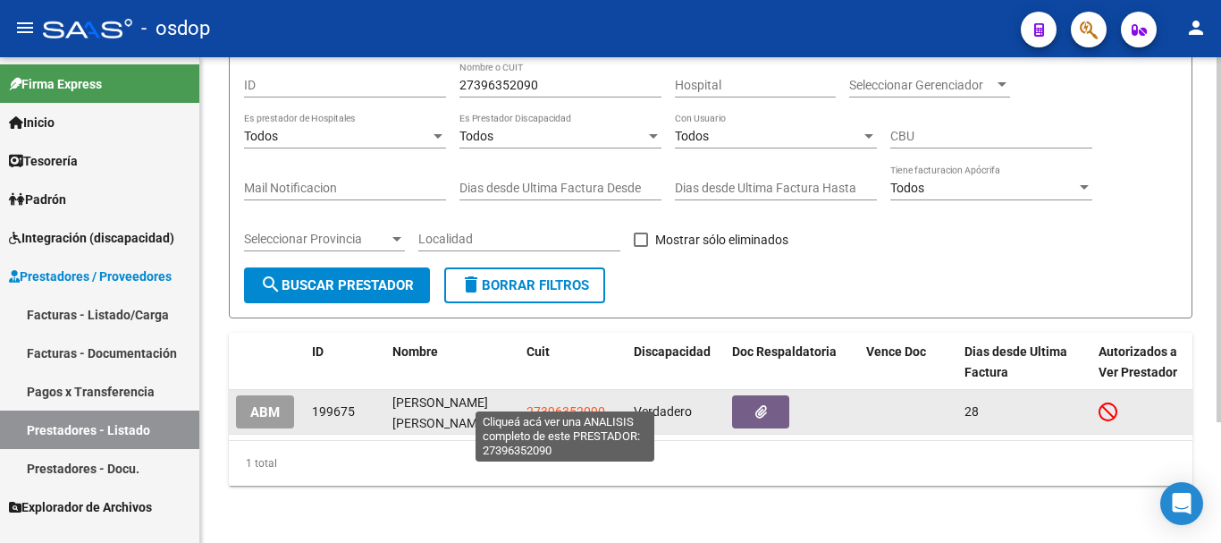
click at [560, 404] on span "27396352090" at bounding box center [566, 411] width 79 height 14
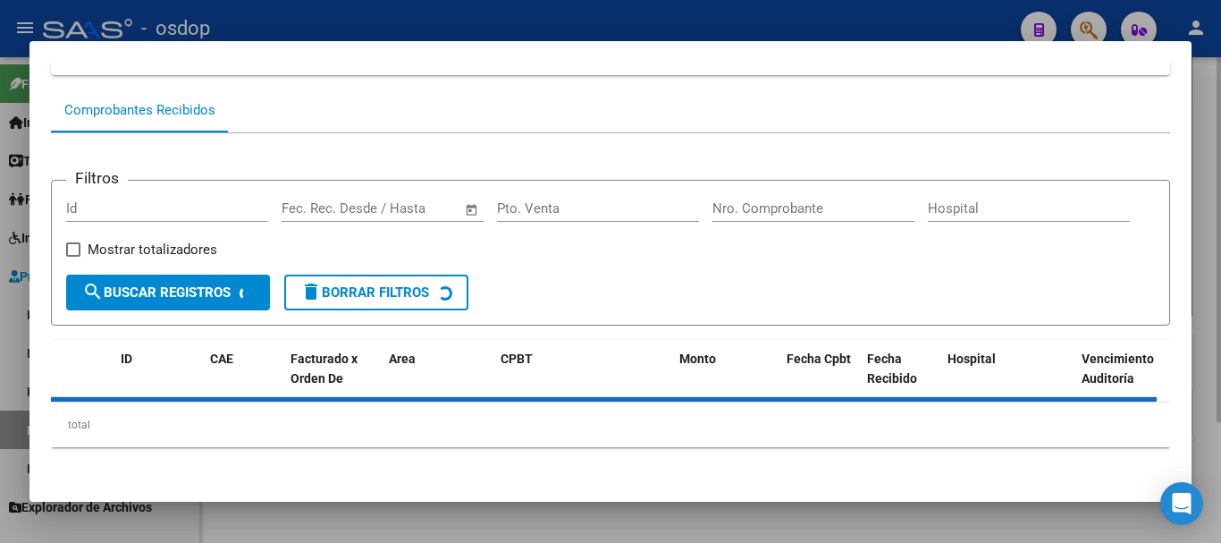
scroll to position [156, 0]
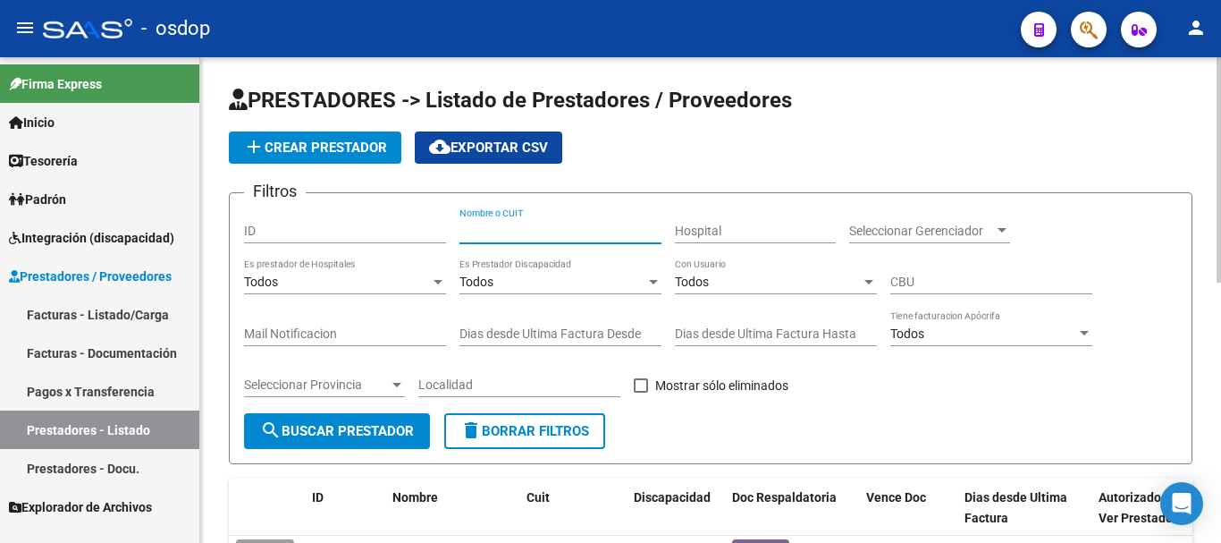
click at [498, 233] on input "Nombre o CUIT" at bounding box center [560, 230] width 202 height 15
type input "27260372934"
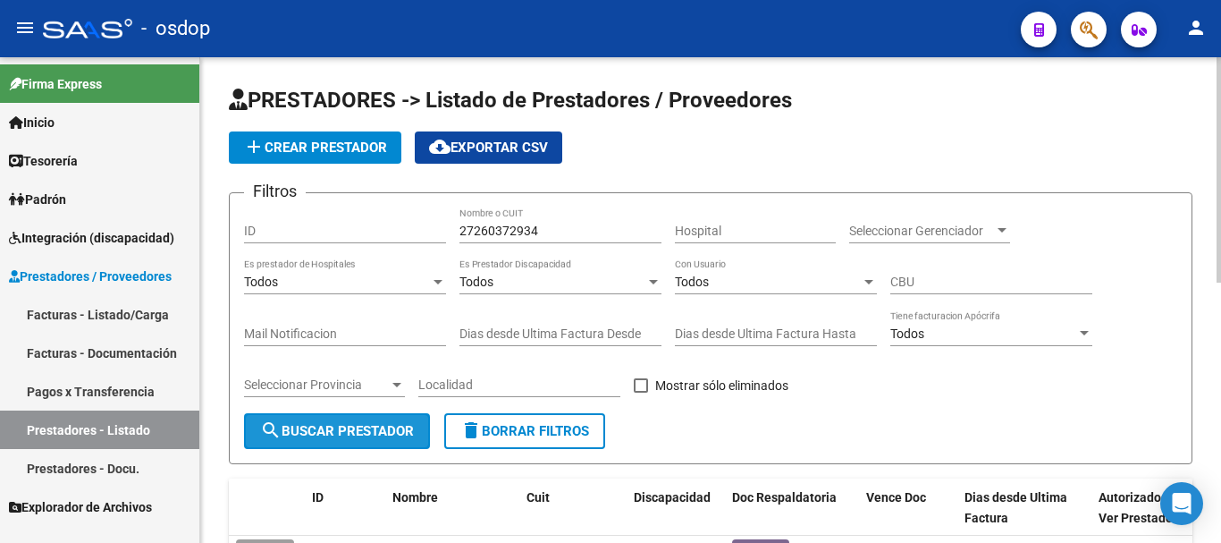
click at [413, 442] on button "search Buscar Prestador" at bounding box center [337, 431] width 186 height 36
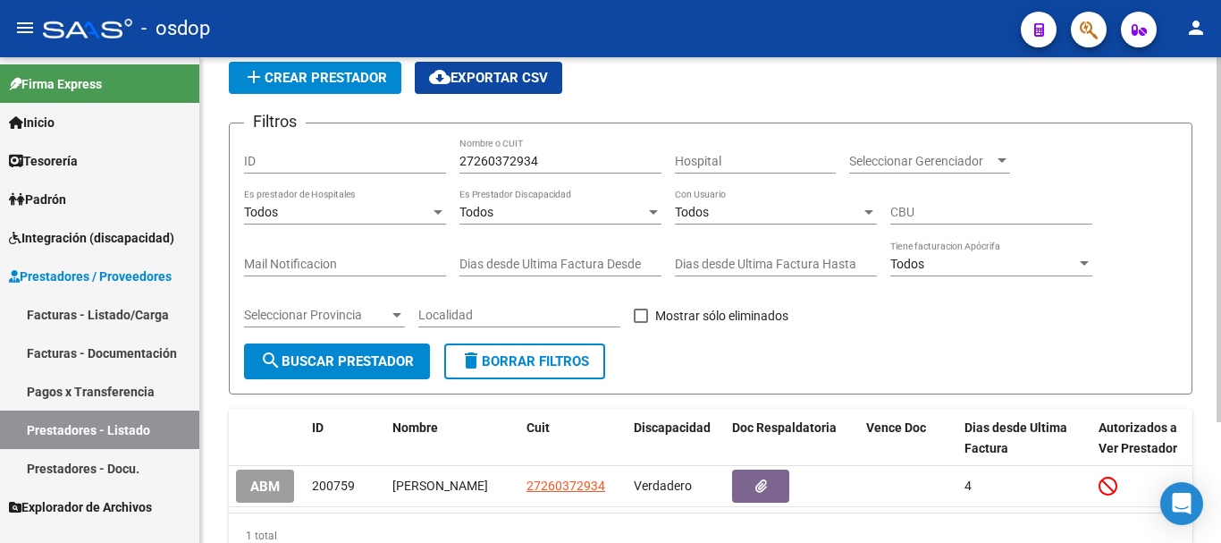
scroll to position [160, 0]
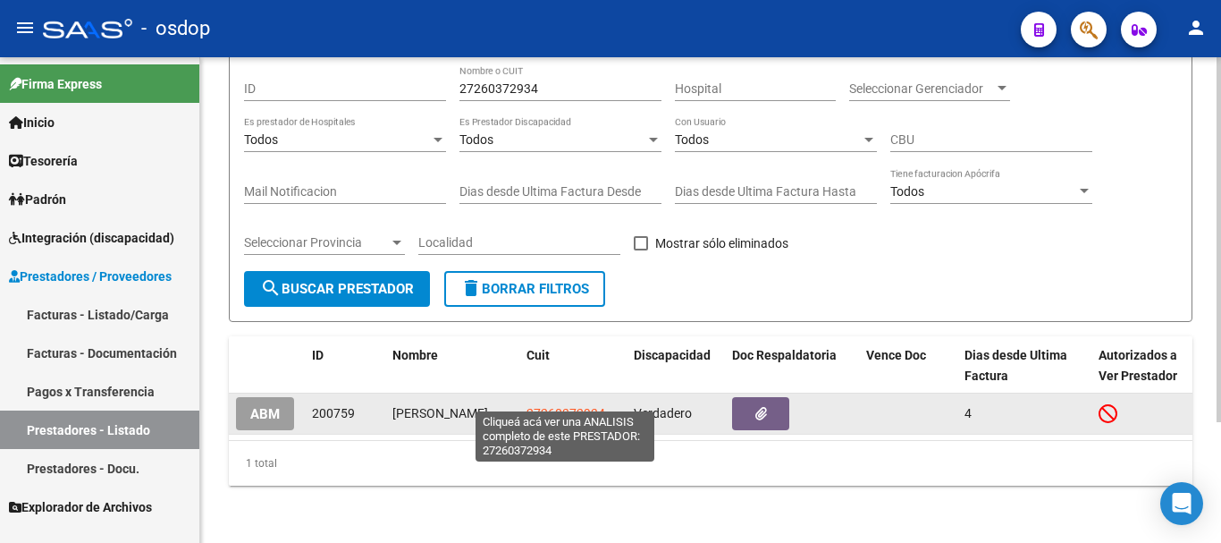
click at [569, 406] on span "27260372934" at bounding box center [566, 413] width 79 height 14
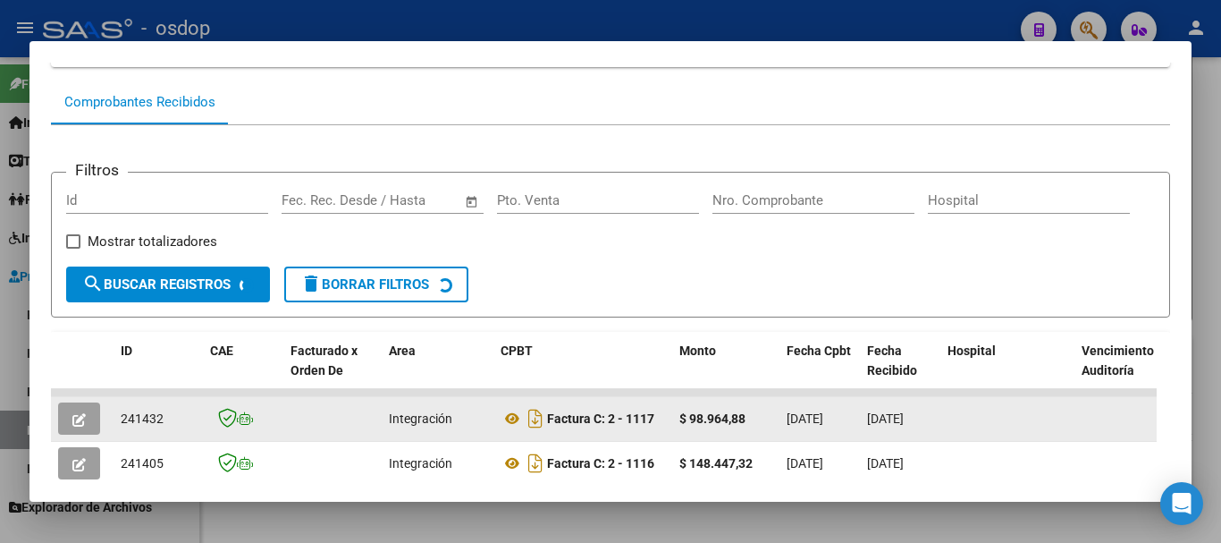
scroll to position [246, 0]
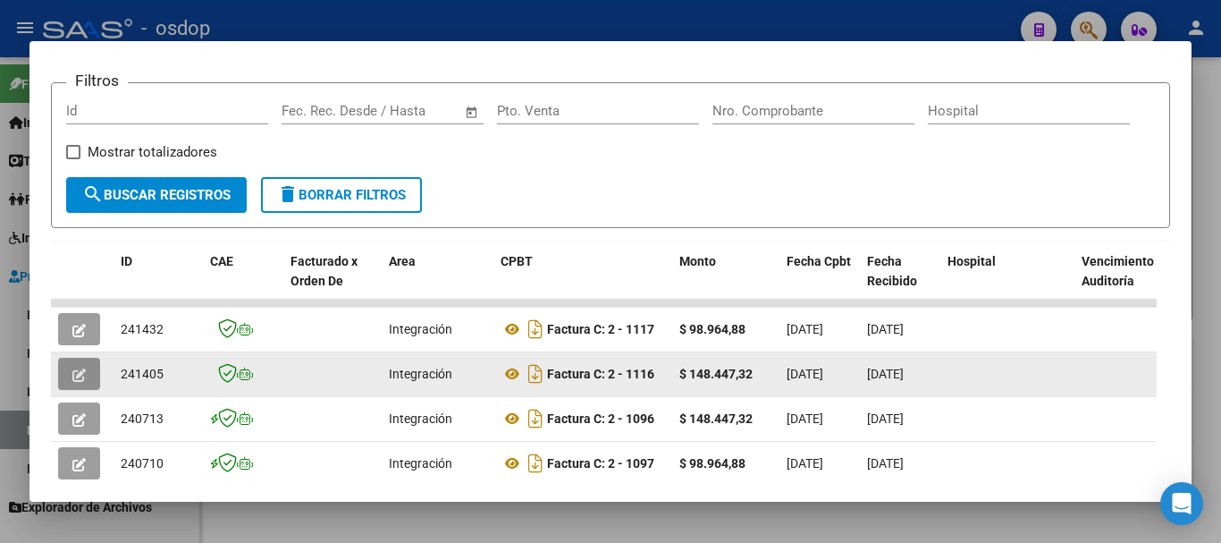
click at [72, 380] on icon "button" at bounding box center [78, 374] width 13 height 13
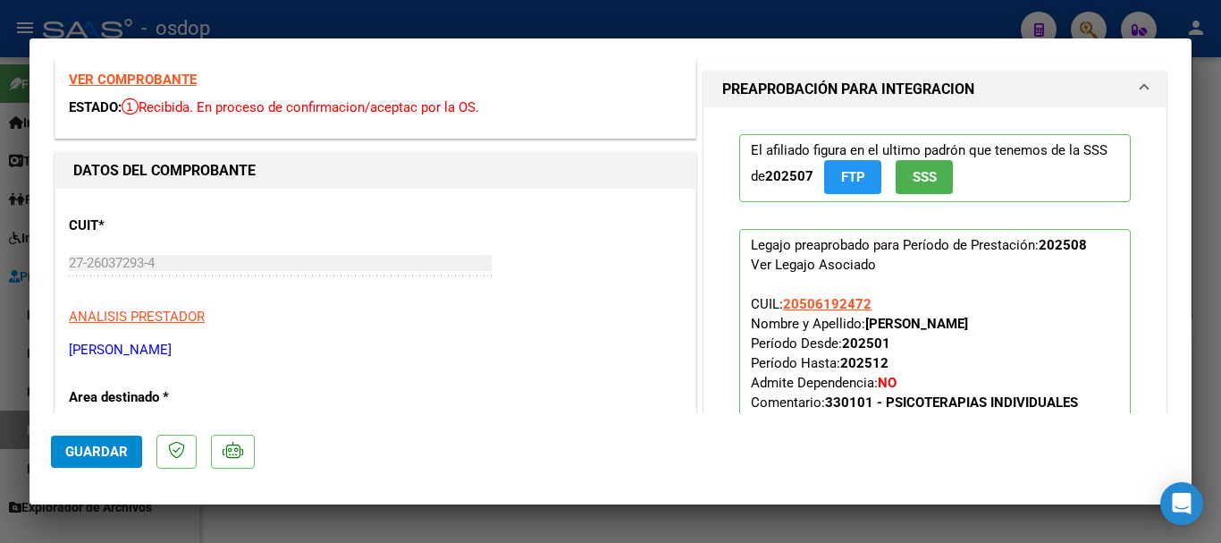
scroll to position [89, 0]
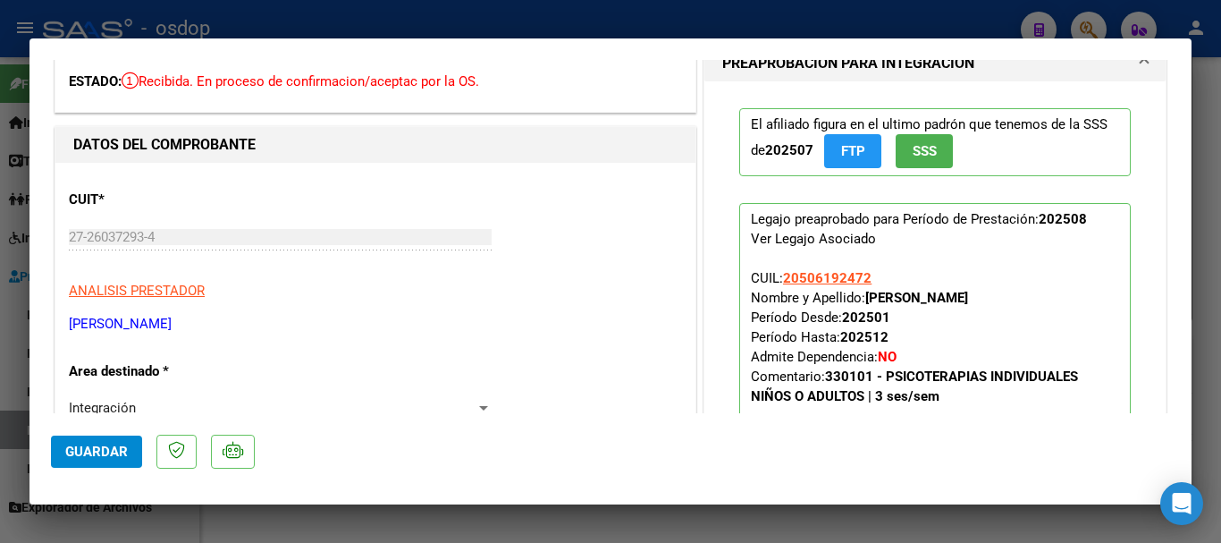
type input "$ 0,00"
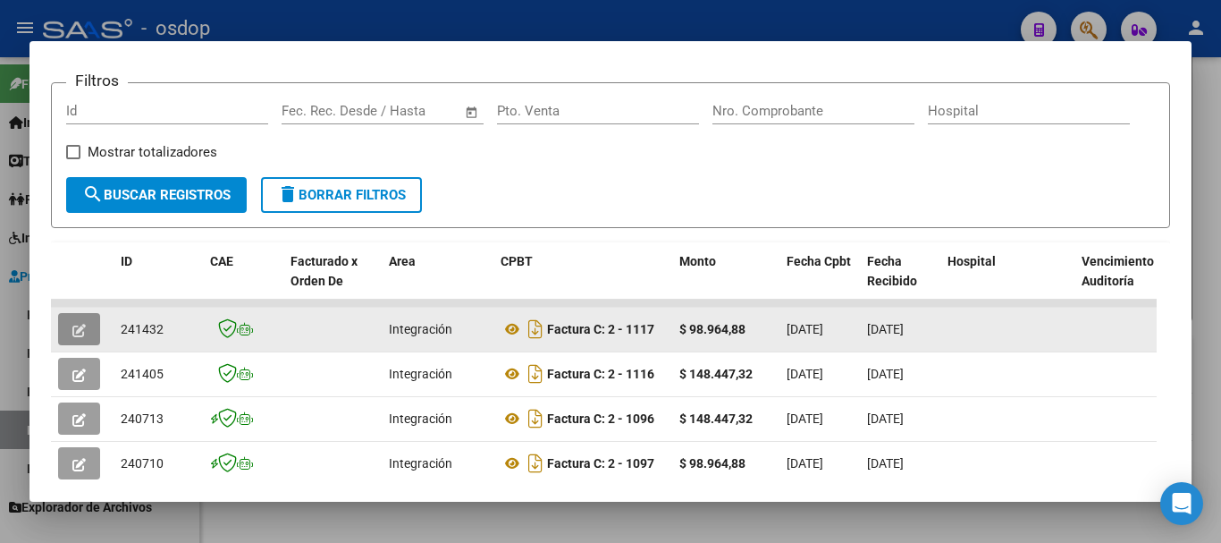
click at [81, 333] on icon "button" at bounding box center [78, 330] width 13 height 13
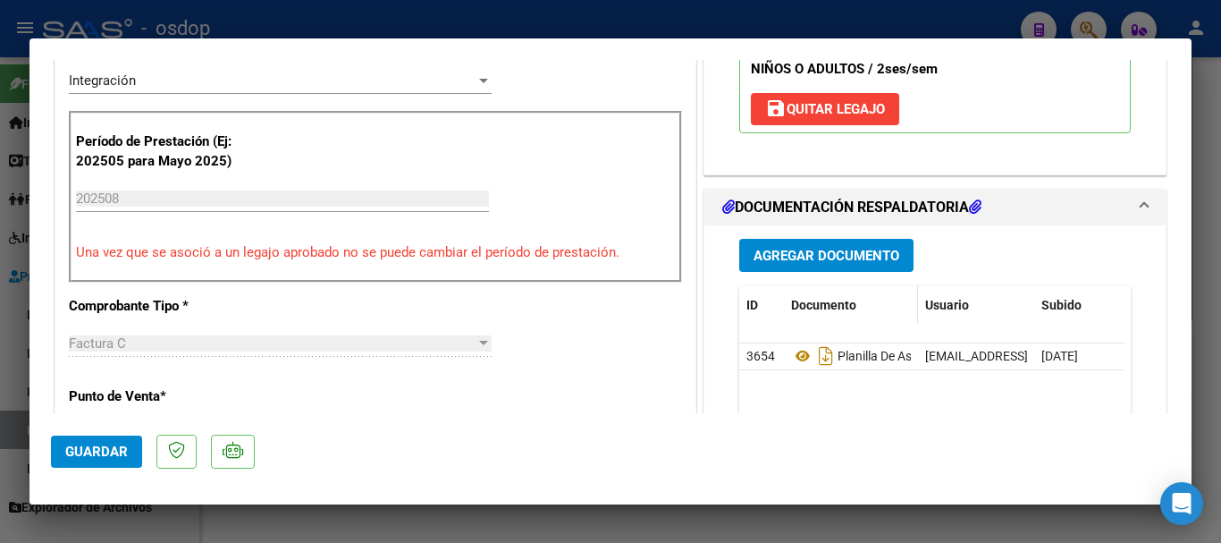
scroll to position [447, 0]
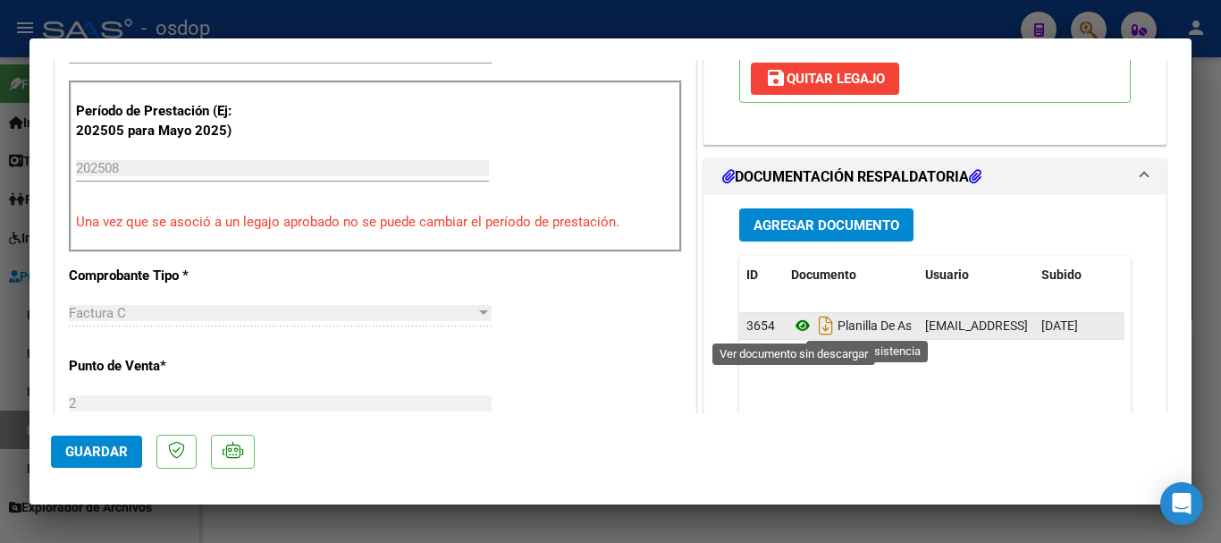
click at [795, 324] on icon at bounding box center [802, 325] width 23 height 21
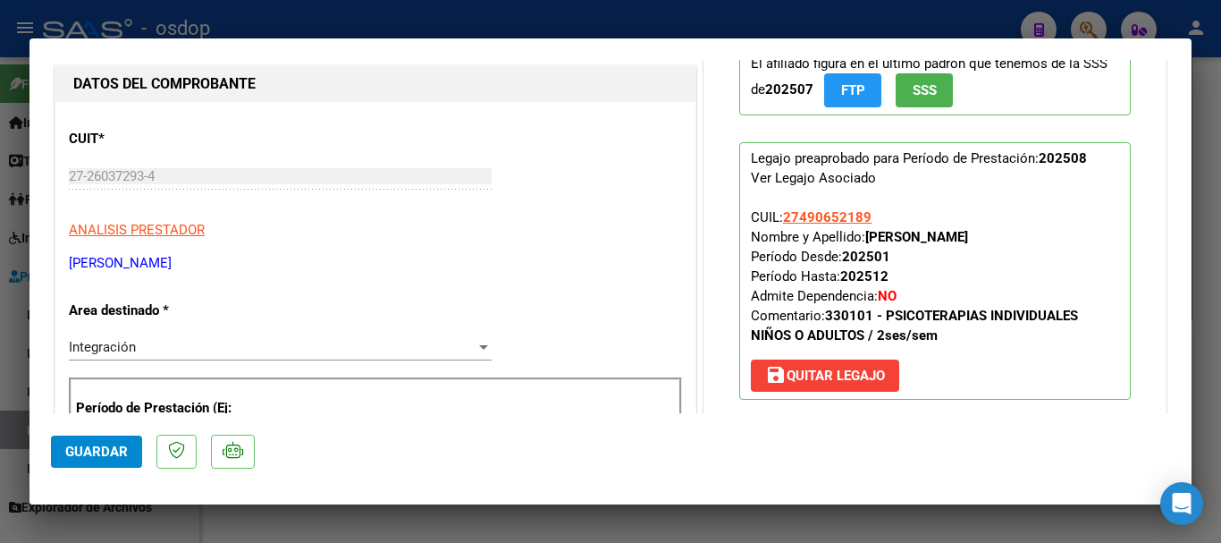
scroll to position [0, 0]
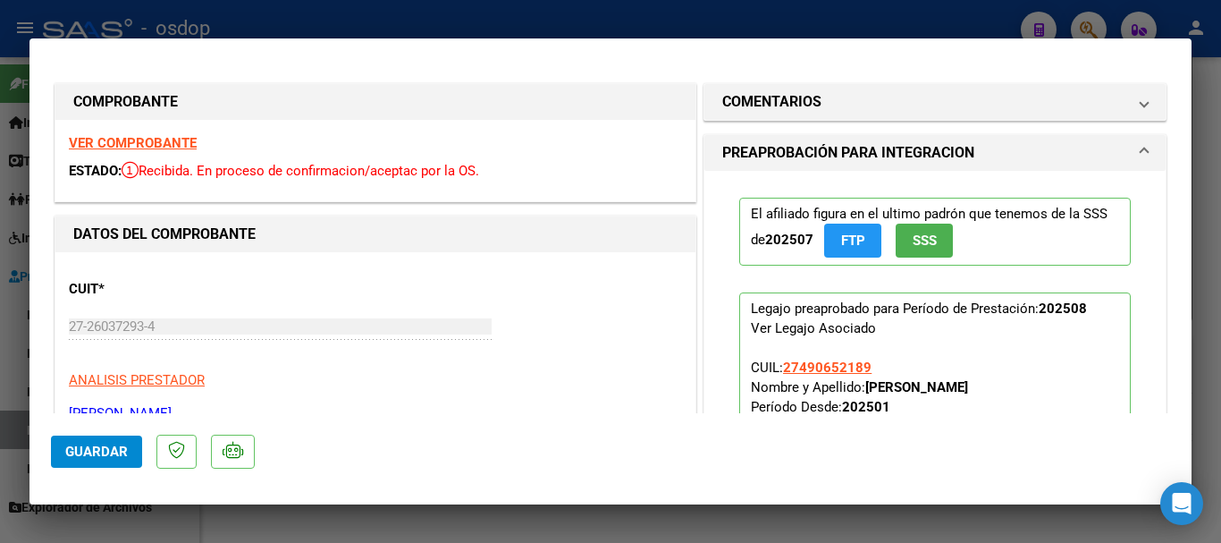
click at [120, 140] on strong "VER COMPROBANTE" at bounding box center [133, 143] width 128 height 16
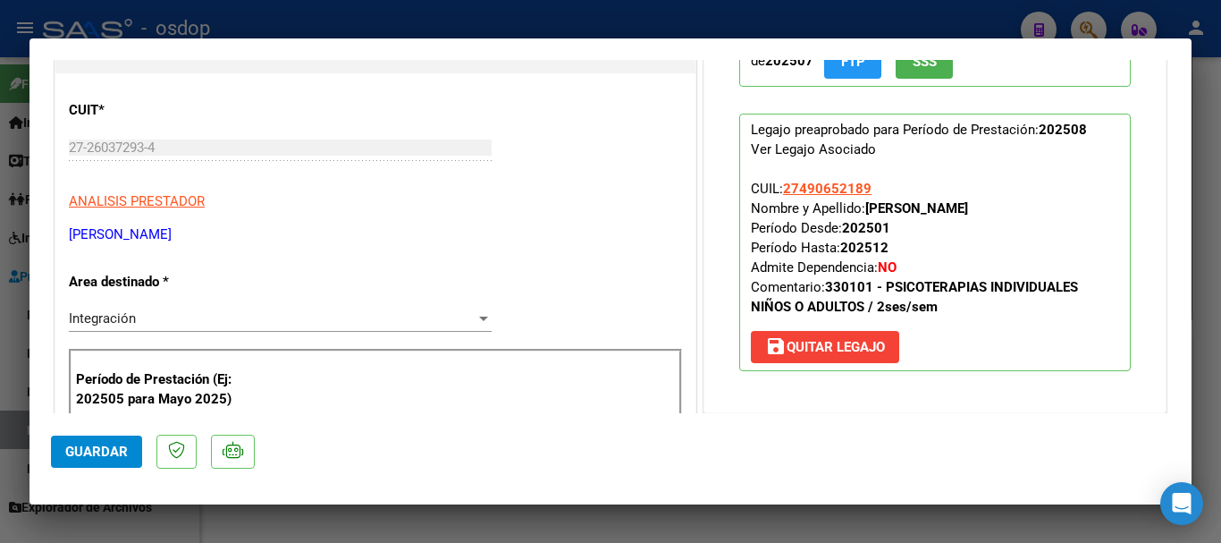
type input "$ 0,00"
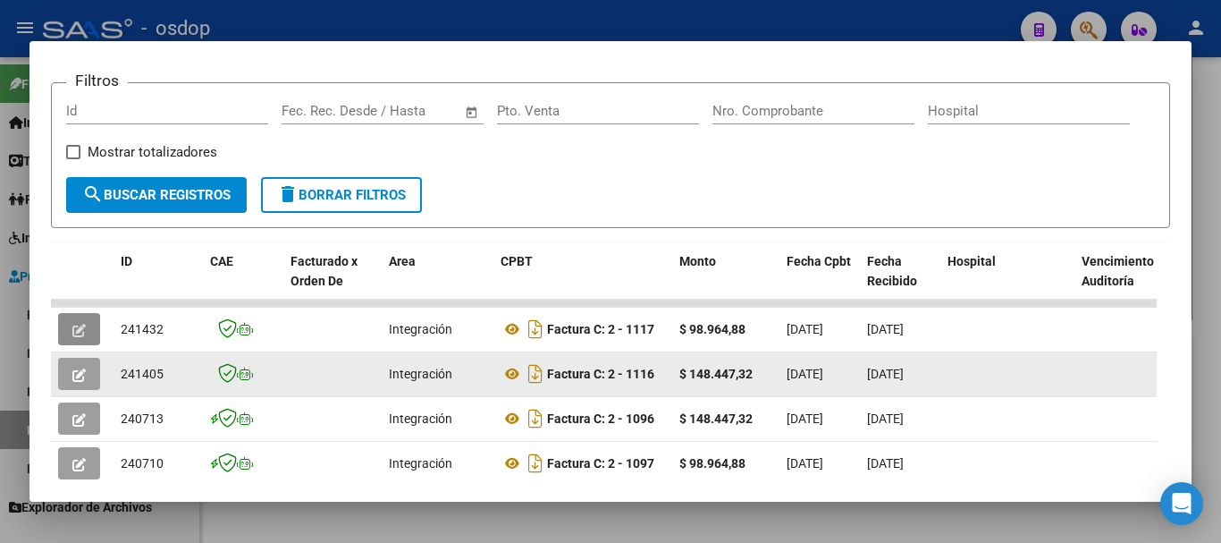
click at [84, 379] on icon "button" at bounding box center [78, 374] width 13 height 13
click at [74, 382] on icon "button" at bounding box center [78, 374] width 13 height 13
click at [76, 382] on icon "button" at bounding box center [78, 374] width 13 height 13
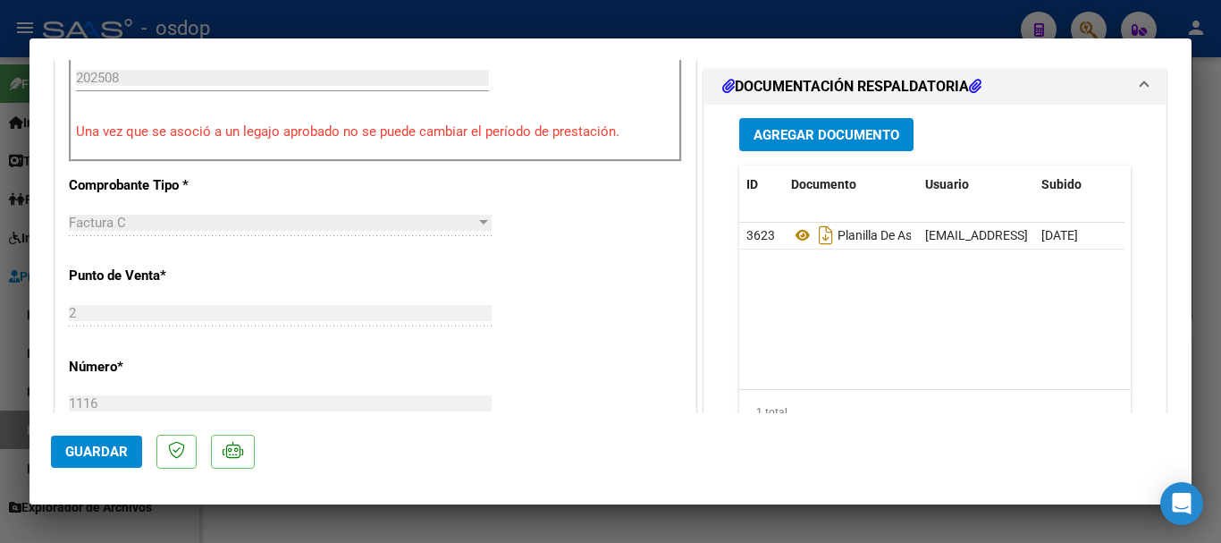
scroll to position [536, 0]
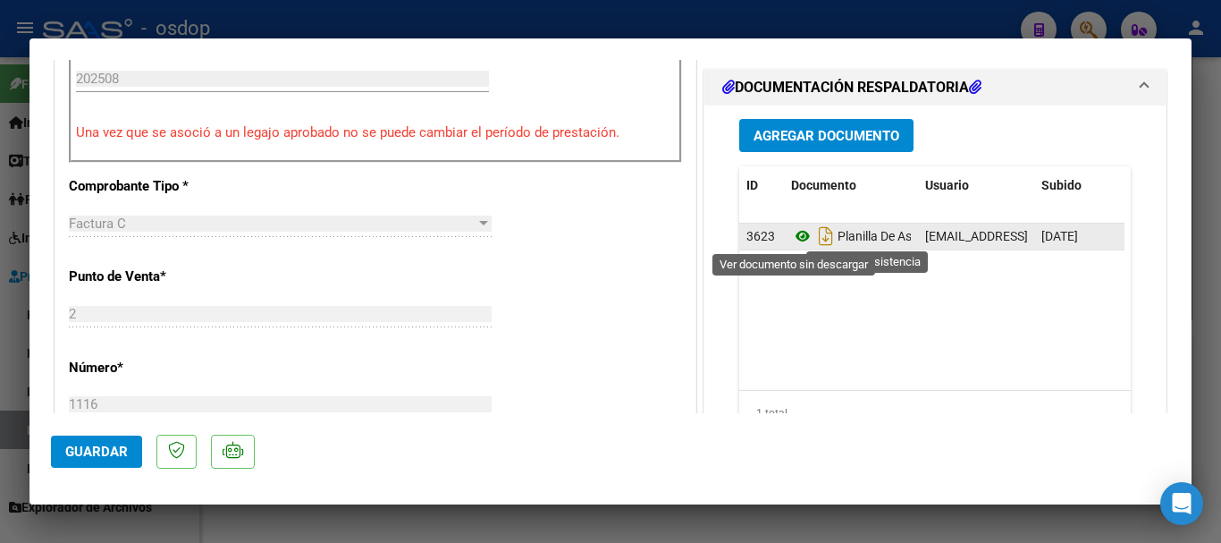
click at [791, 232] on icon at bounding box center [802, 235] width 23 height 21
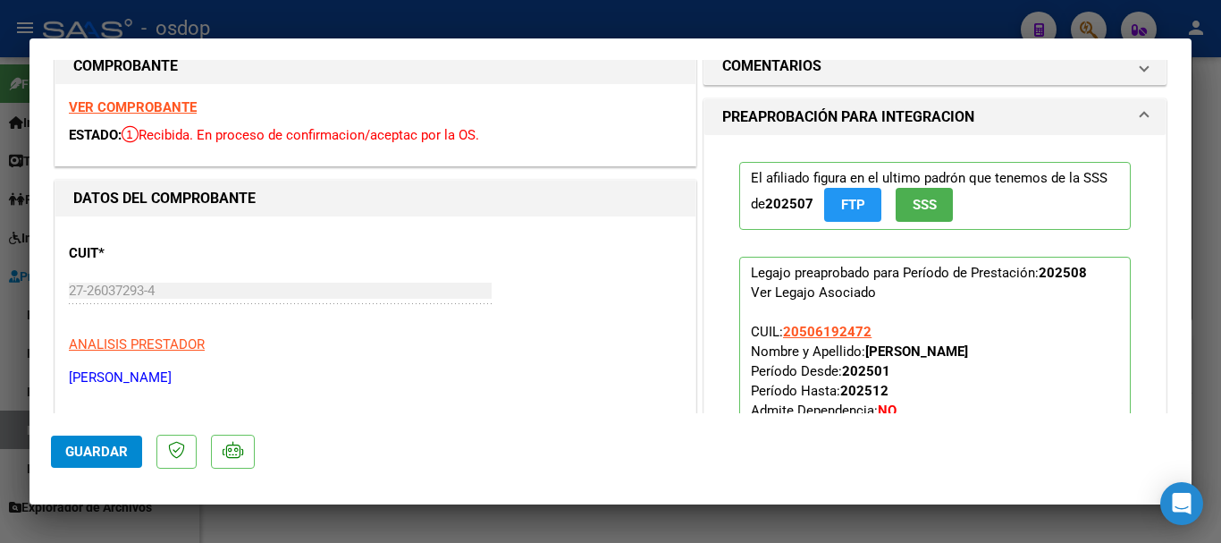
scroll to position [0, 0]
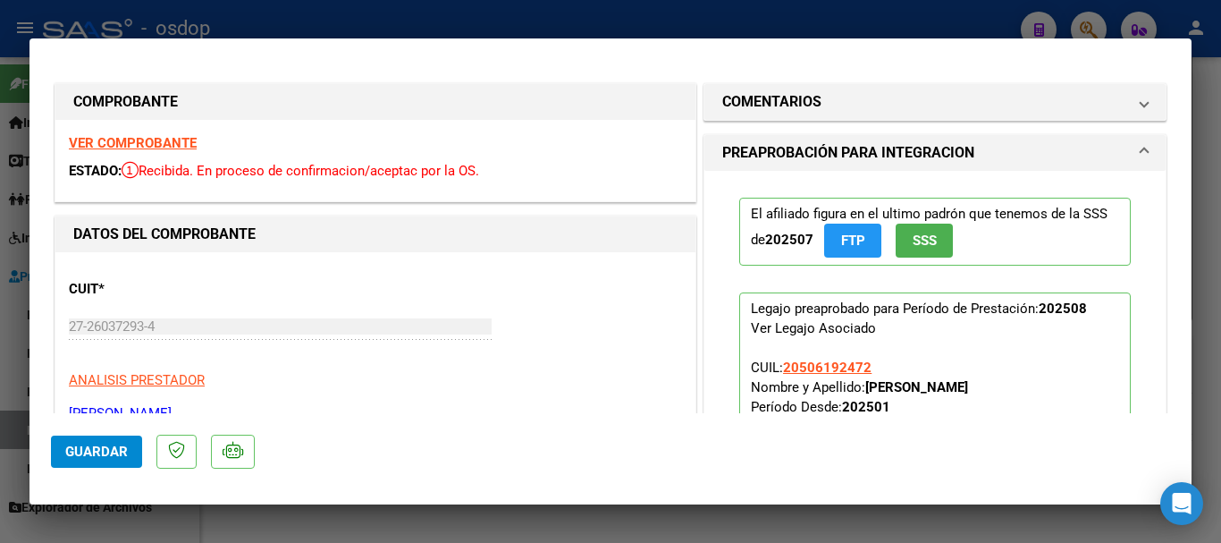
click at [147, 145] on strong "VER COMPROBANTE" at bounding box center [133, 143] width 128 height 16
click at [173, 148] on strong "VER COMPROBANTE" at bounding box center [133, 143] width 128 height 16
type input "$ 0,00"
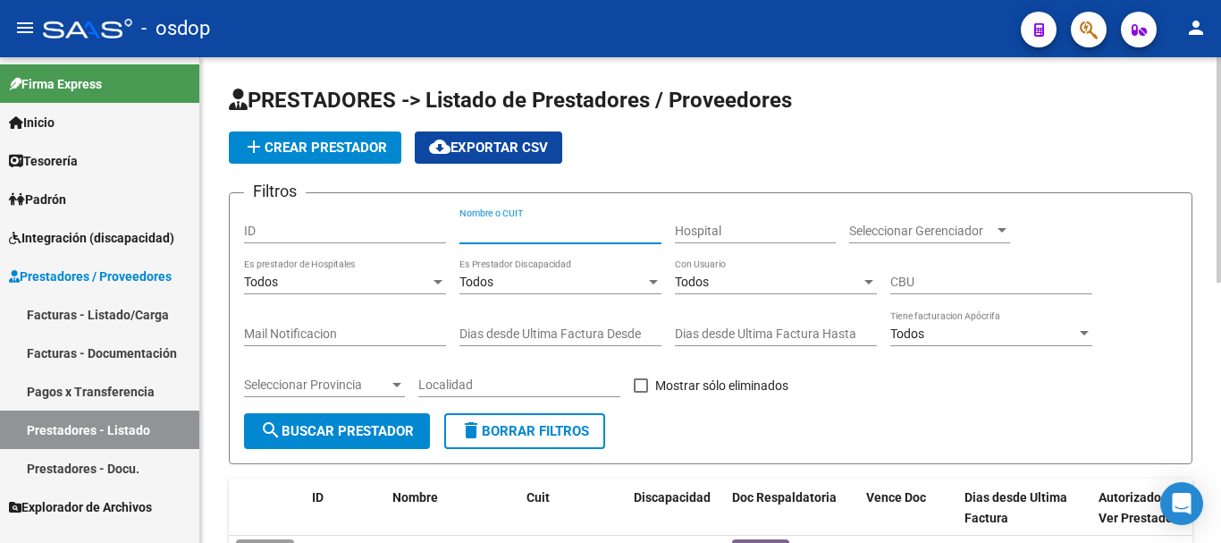
click at [532, 228] on input "Nombre o CUIT" at bounding box center [560, 230] width 202 height 15
type input "20230833754"
click at [375, 425] on span "search Buscar Prestador" at bounding box center [337, 431] width 154 height 16
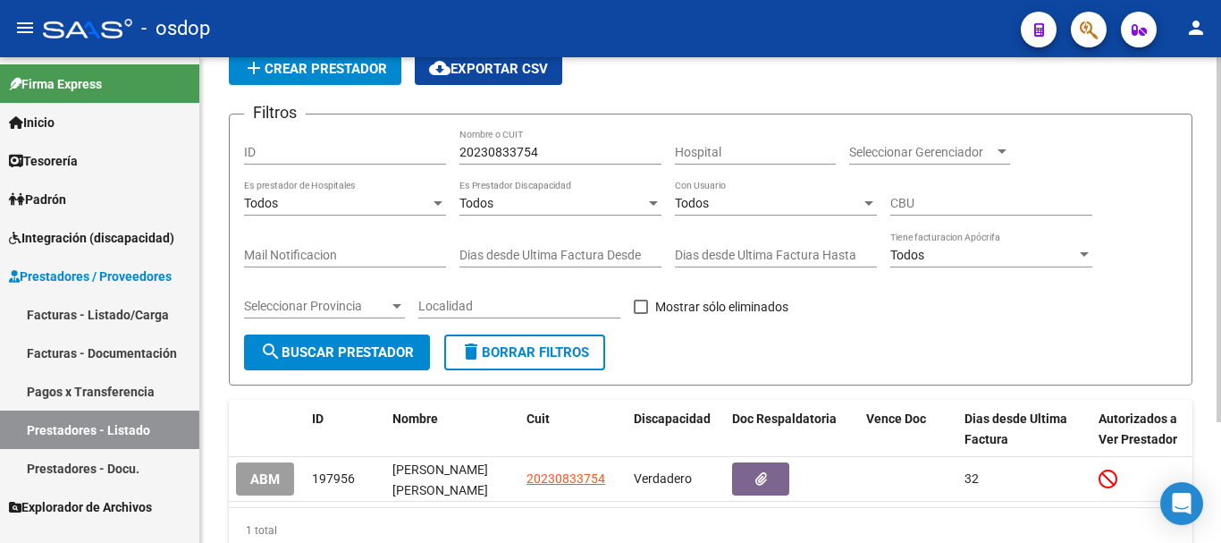
scroll to position [160, 0]
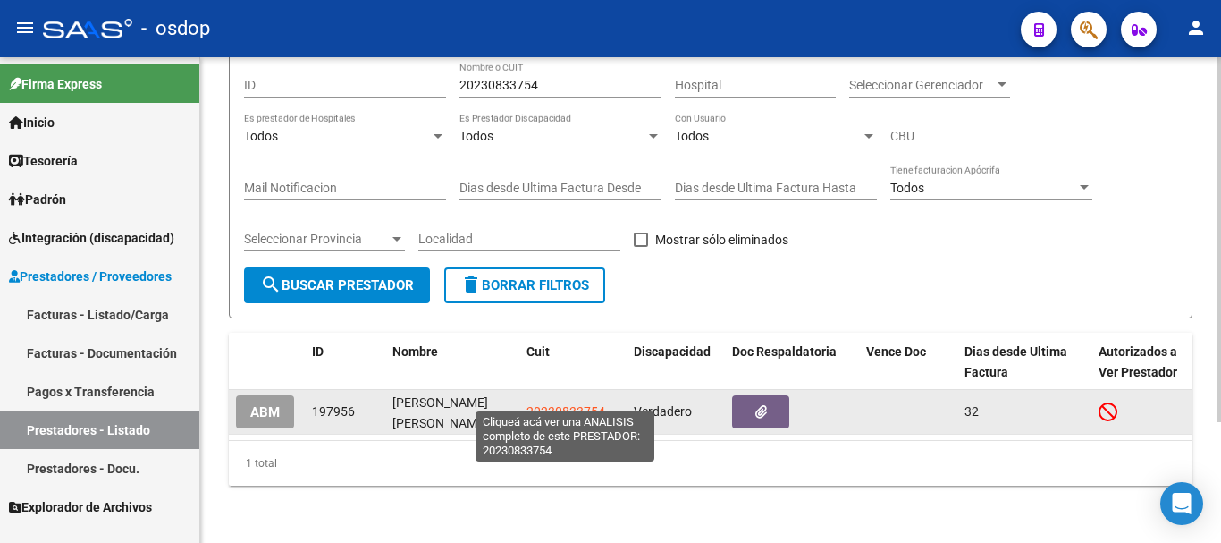
click at [559, 404] on span "20230833754" at bounding box center [566, 411] width 79 height 14
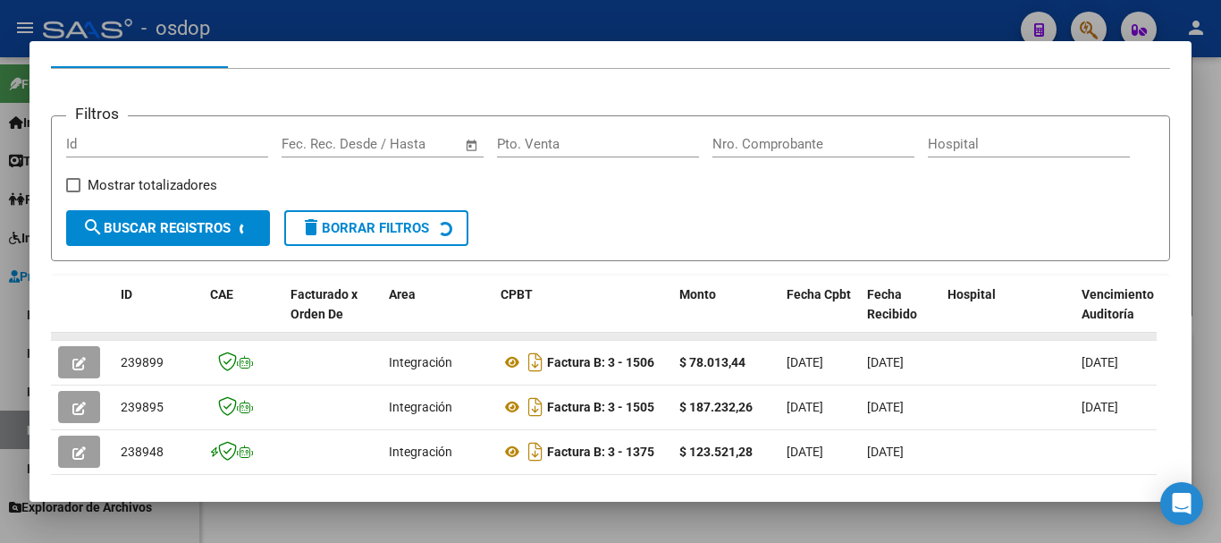
scroll to position [246, 0]
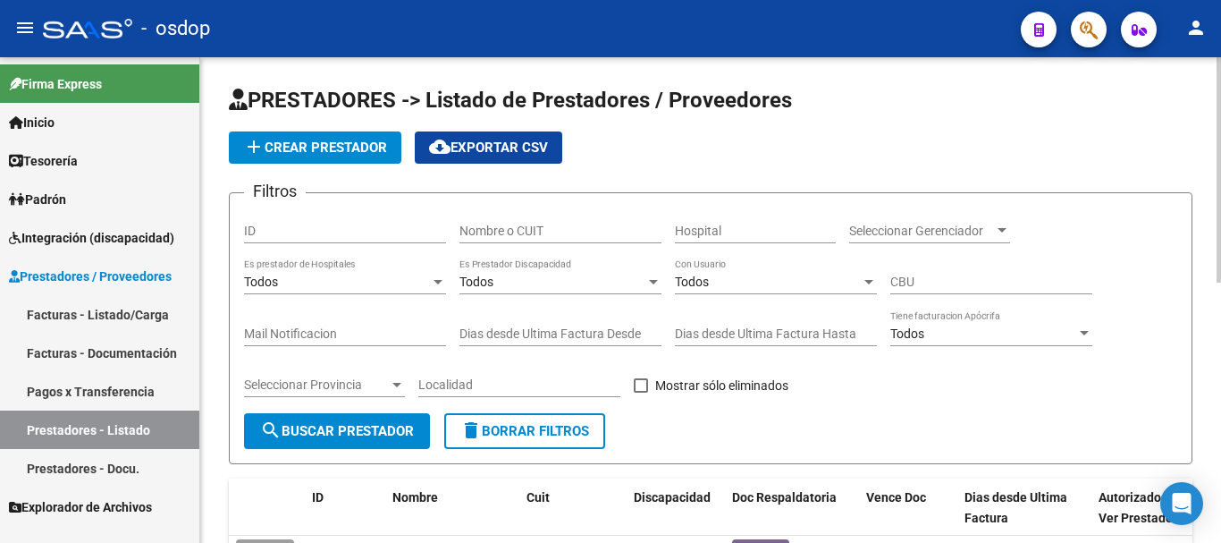
click at [507, 233] on input "Nombre o CUIT" at bounding box center [560, 230] width 202 height 15
type input "27258893811"
click at [352, 426] on span "search Buscar Prestador" at bounding box center [337, 431] width 154 height 16
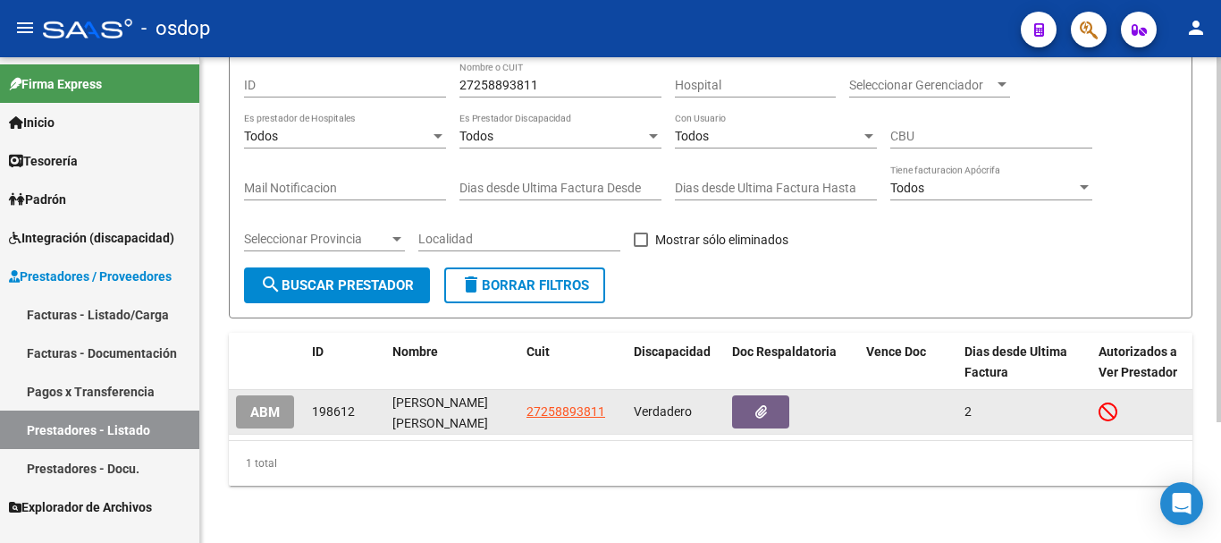
scroll to position [160, 0]
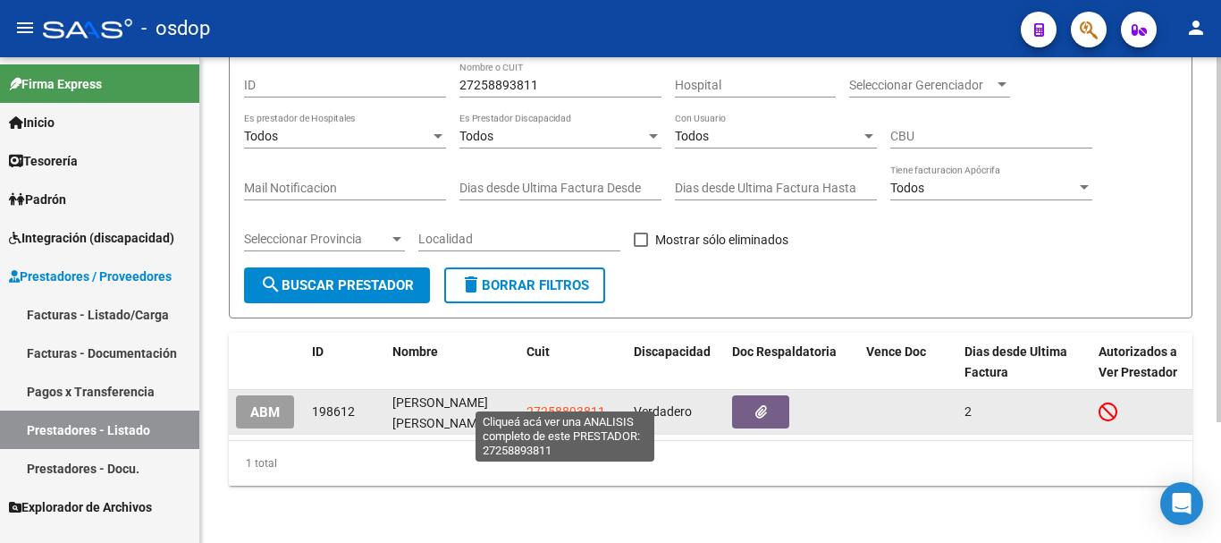
click at [562, 404] on span "27258893811" at bounding box center [566, 411] width 79 height 14
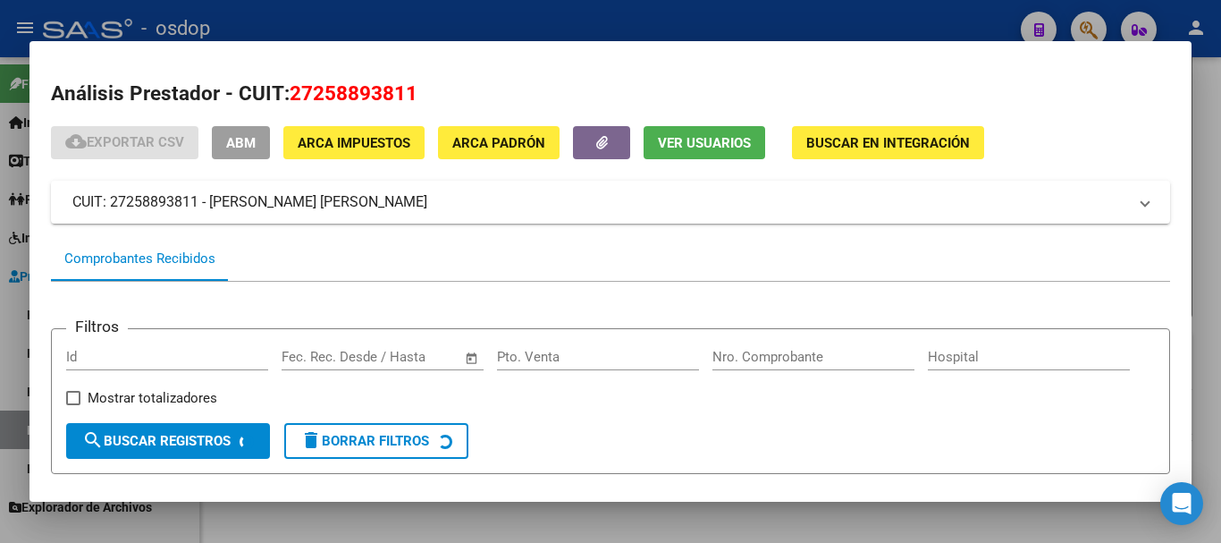
scroll to position [156, 0]
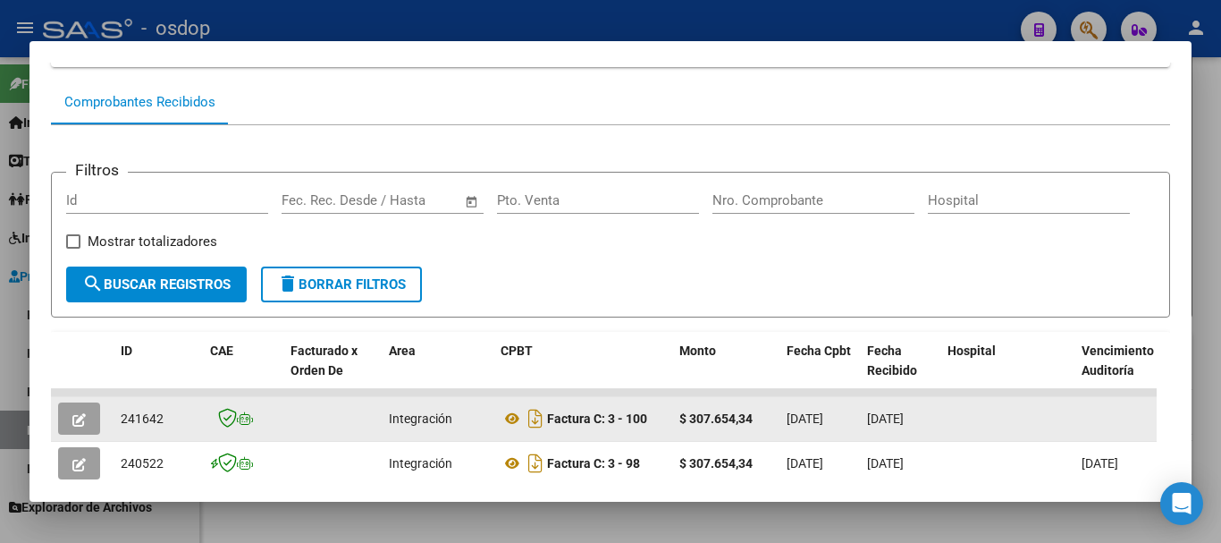
click at [91, 431] on button "button" at bounding box center [79, 418] width 42 height 32
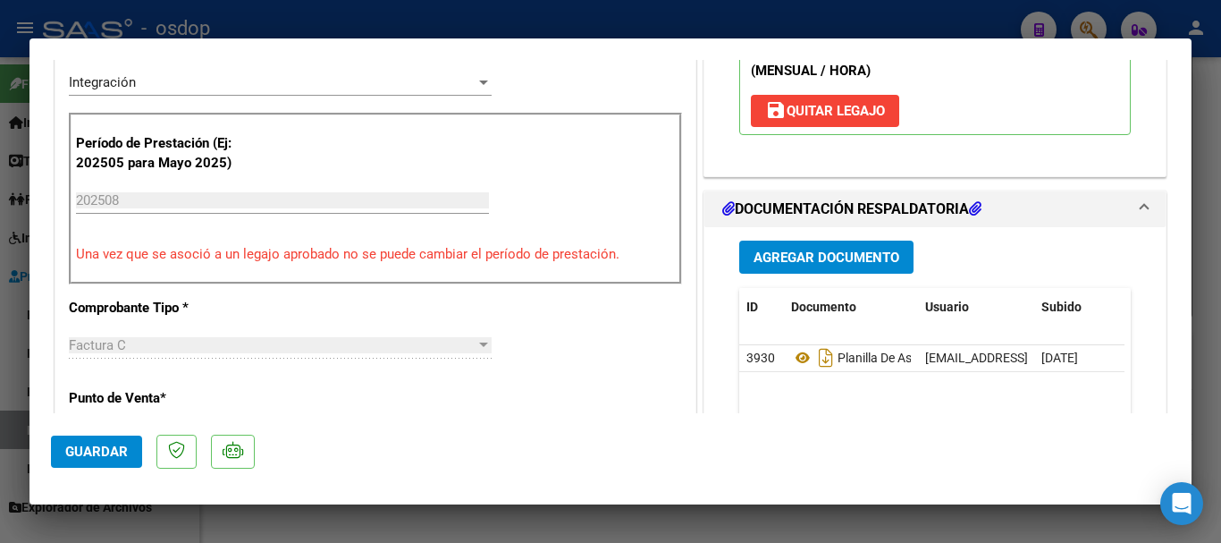
scroll to position [626, 0]
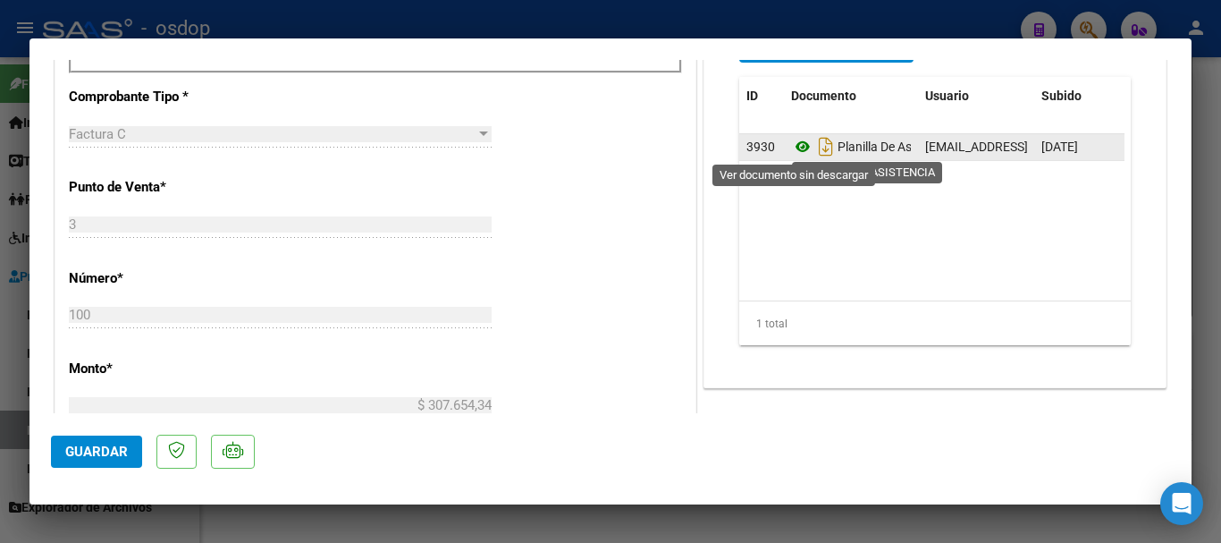
click at [795, 148] on icon at bounding box center [802, 146] width 23 height 21
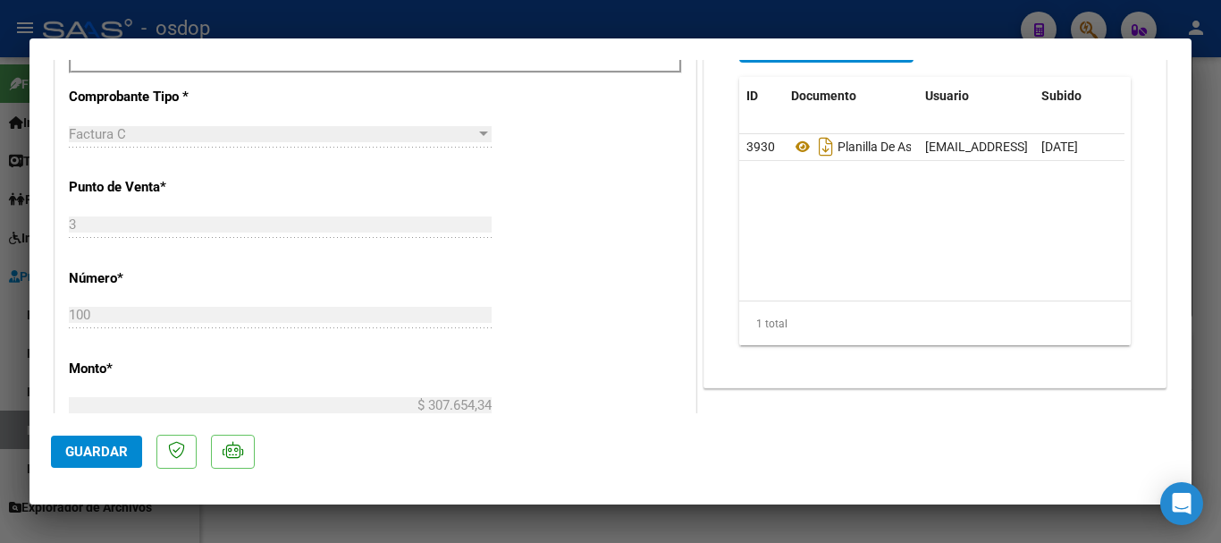
type input "$ 0,00"
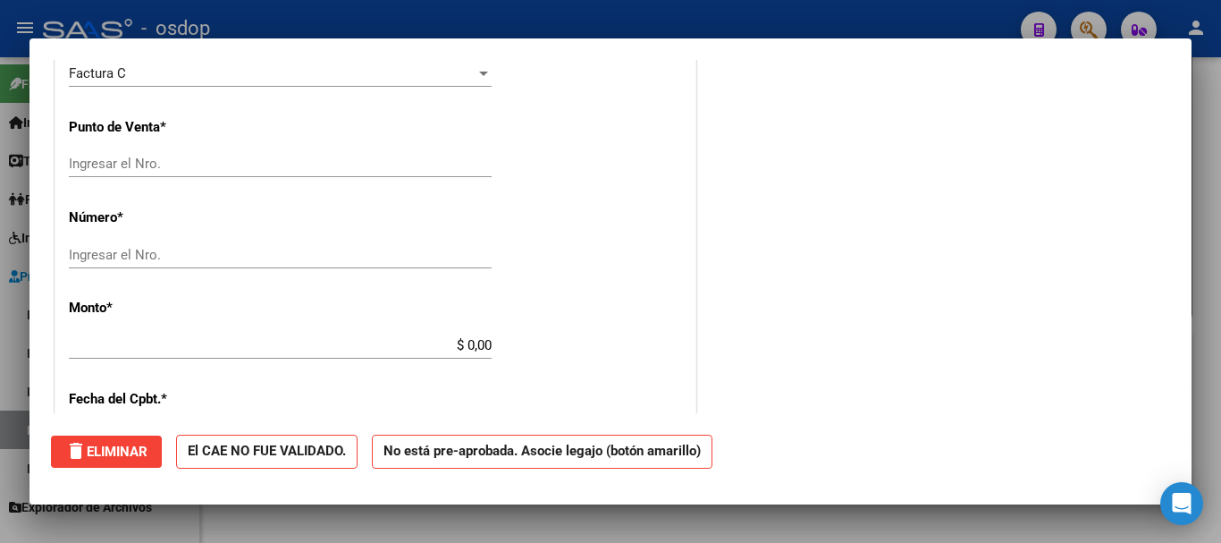
scroll to position [0, 0]
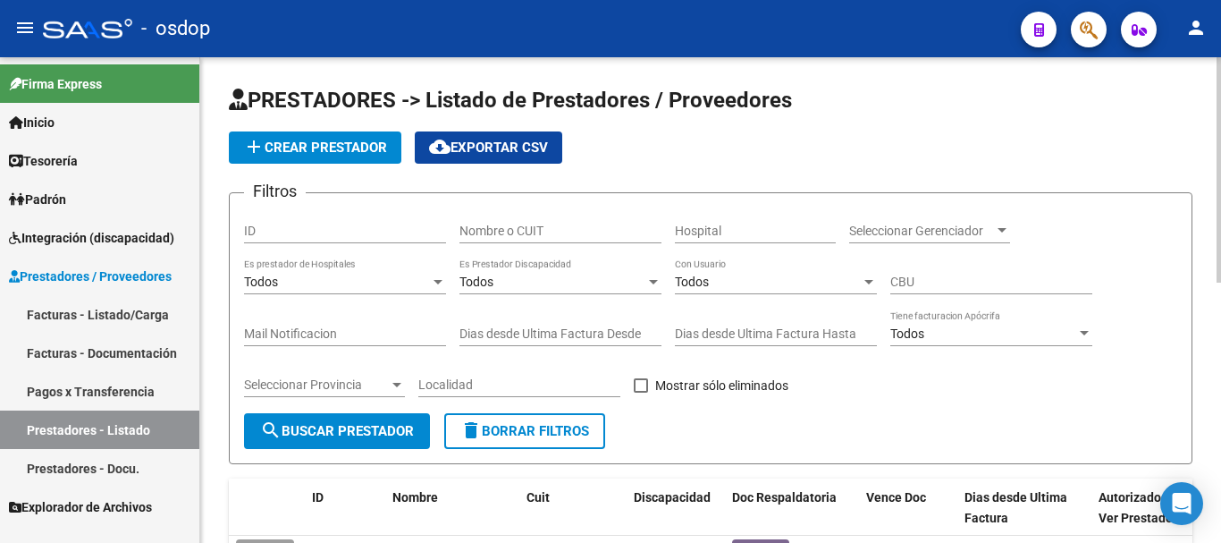
click at [482, 235] on input "Nombre o CUIT" at bounding box center [560, 230] width 202 height 15
type input "27407525472"
click at [368, 431] on span "search Buscar Prestador" at bounding box center [337, 431] width 154 height 16
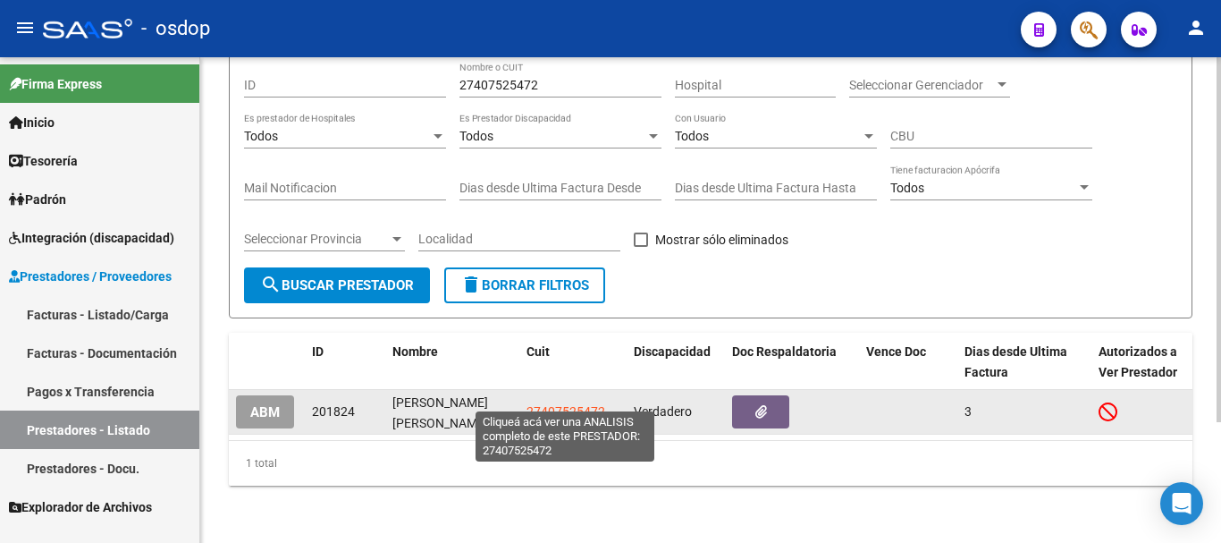
click at [560, 404] on span "27407525472" at bounding box center [566, 411] width 79 height 14
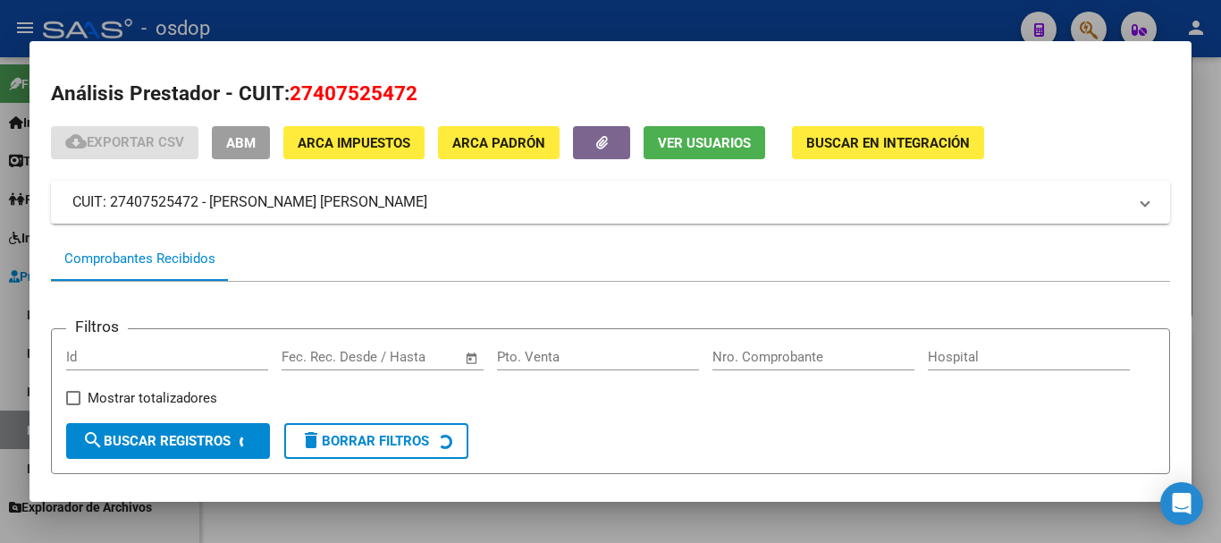
scroll to position [156, 0]
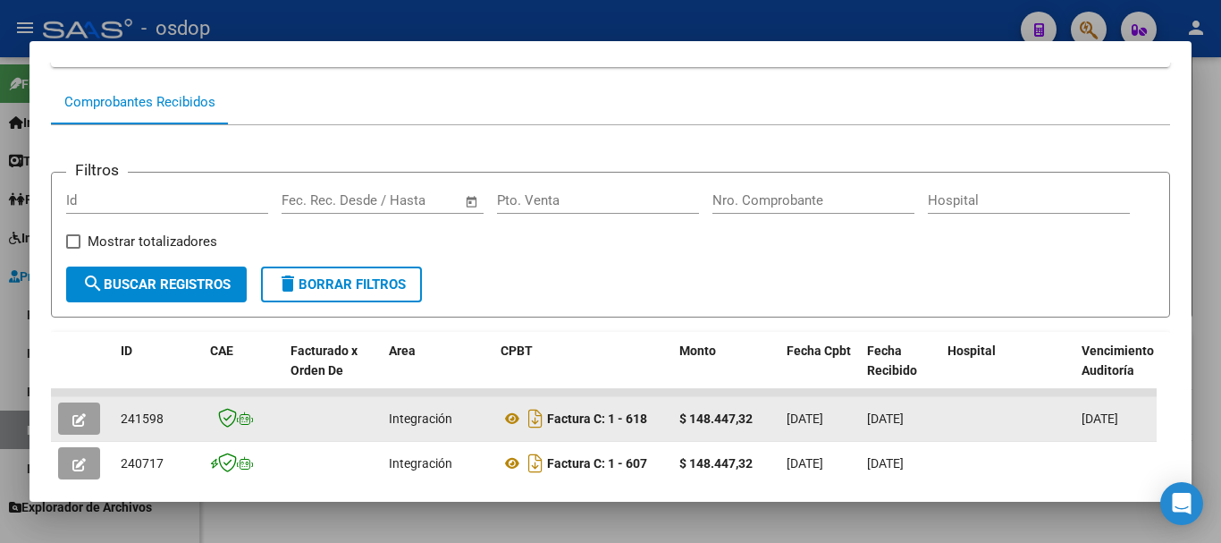
click at [61, 416] on button "button" at bounding box center [79, 418] width 42 height 32
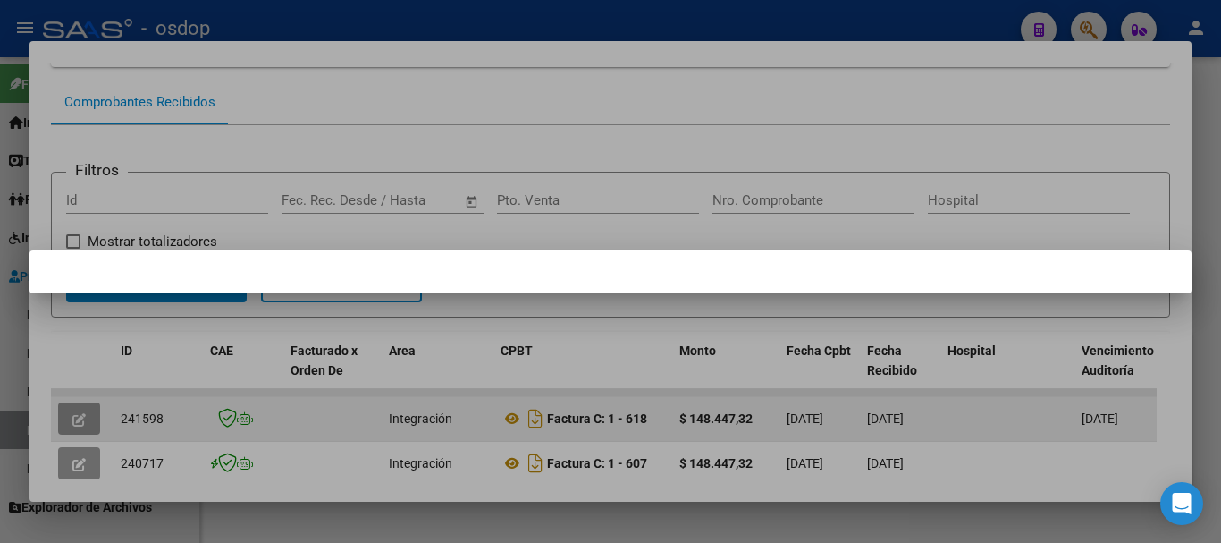
click at [61, 416] on div at bounding box center [610, 271] width 1221 height 543
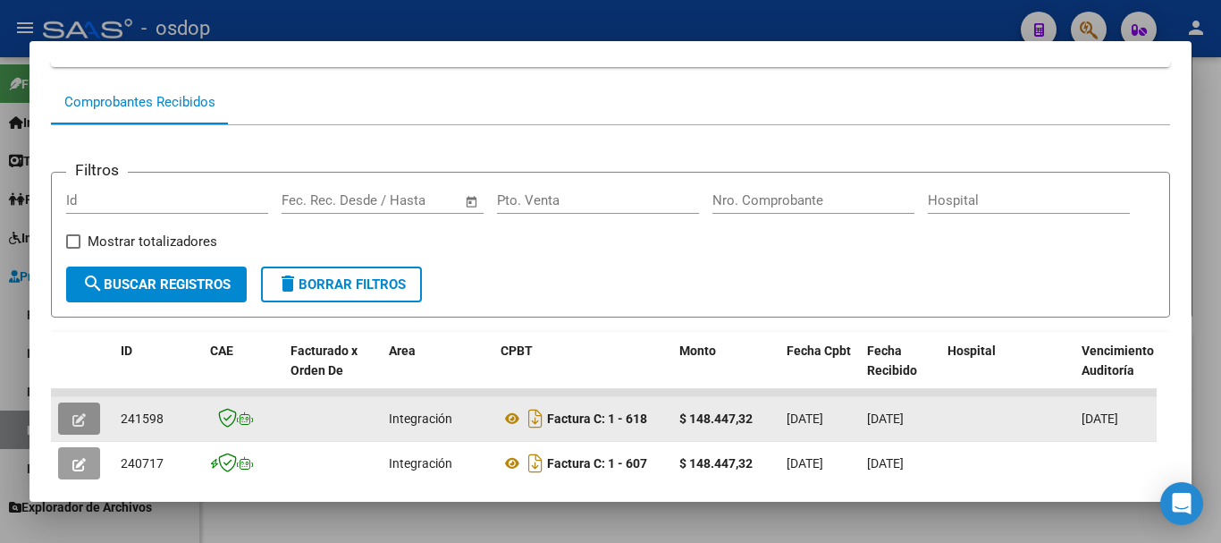
click at [80, 423] on icon "button" at bounding box center [78, 419] width 13 height 13
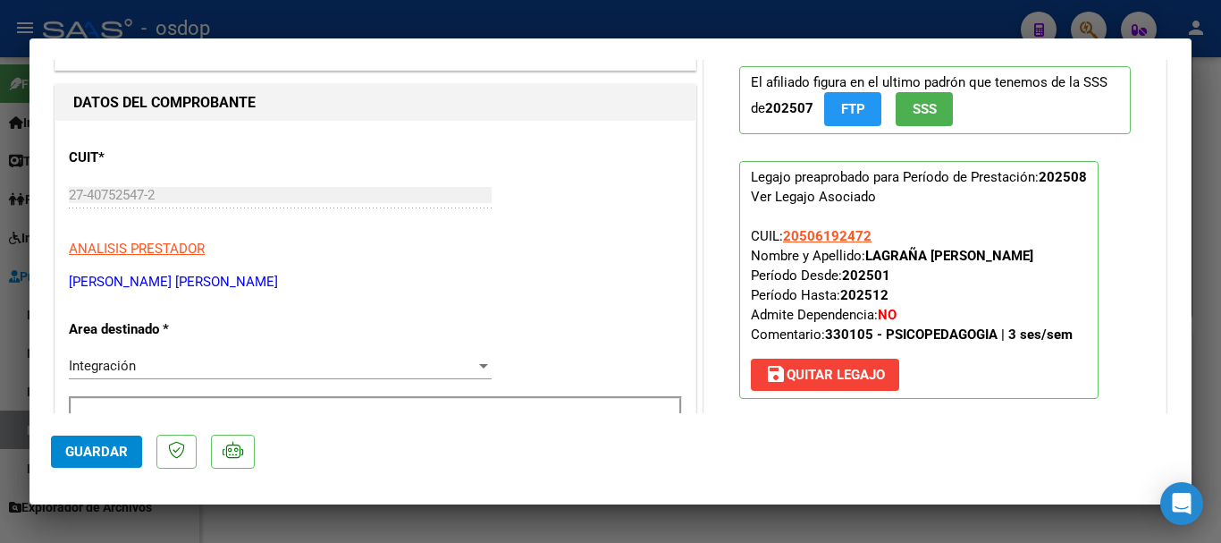
scroll to position [358, 0]
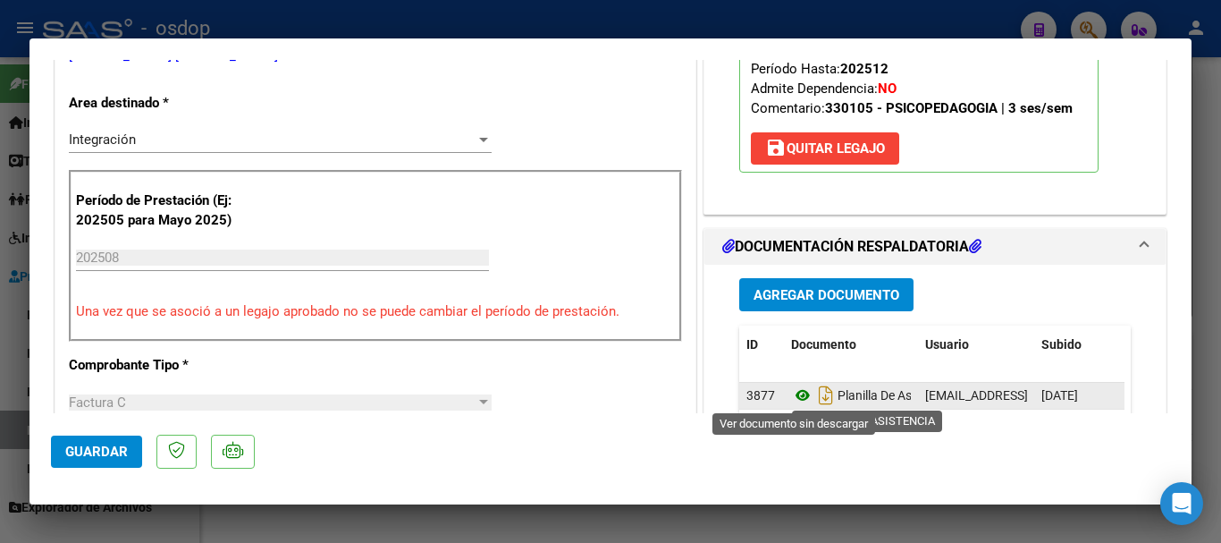
click at [796, 398] on icon at bounding box center [802, 394] width 23 height 21
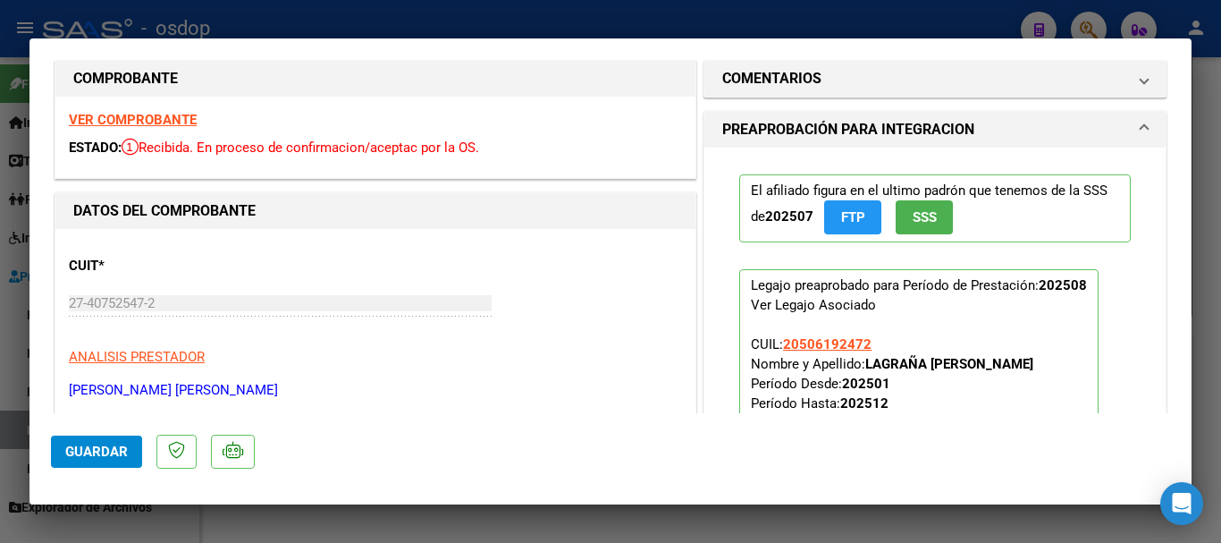
scroll to position [0, 0]
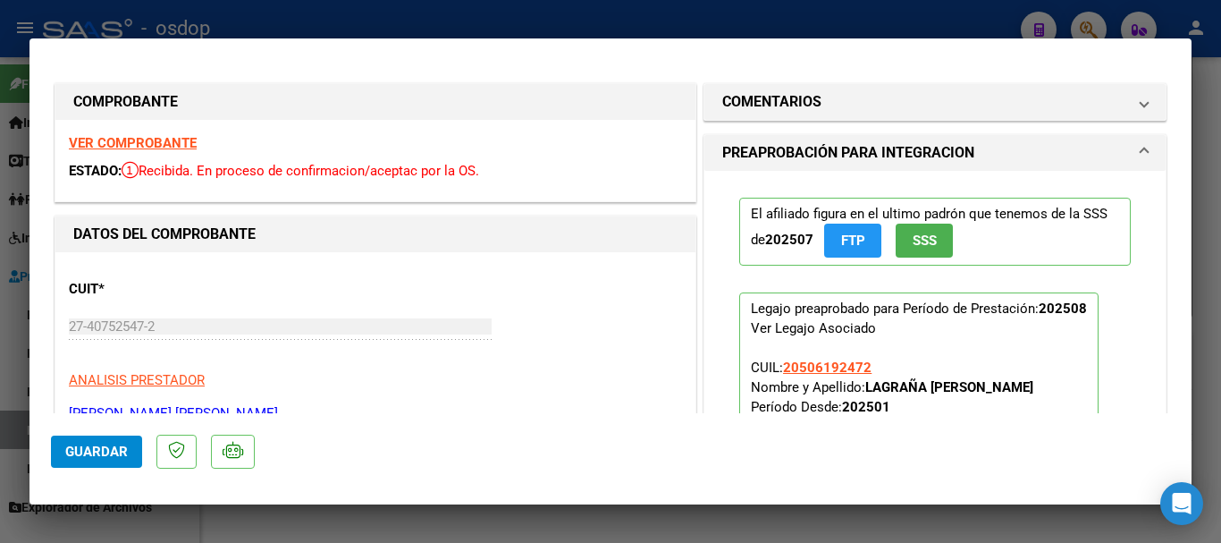
click at [167, 150] on strong "VER COMPROBANTE" at bounding box center [133, 143] width 128 height 16
click at [160, 143] on strong "VER COMPROBANTE" at bounding box center [133, 143] width 128 height 16
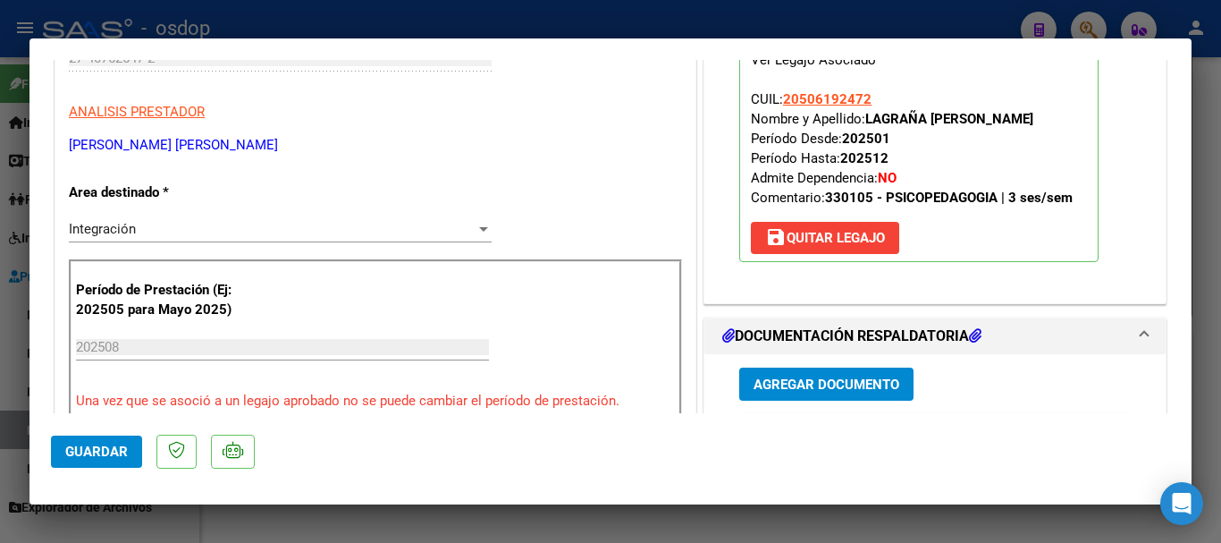
scroll to position [447, 0]
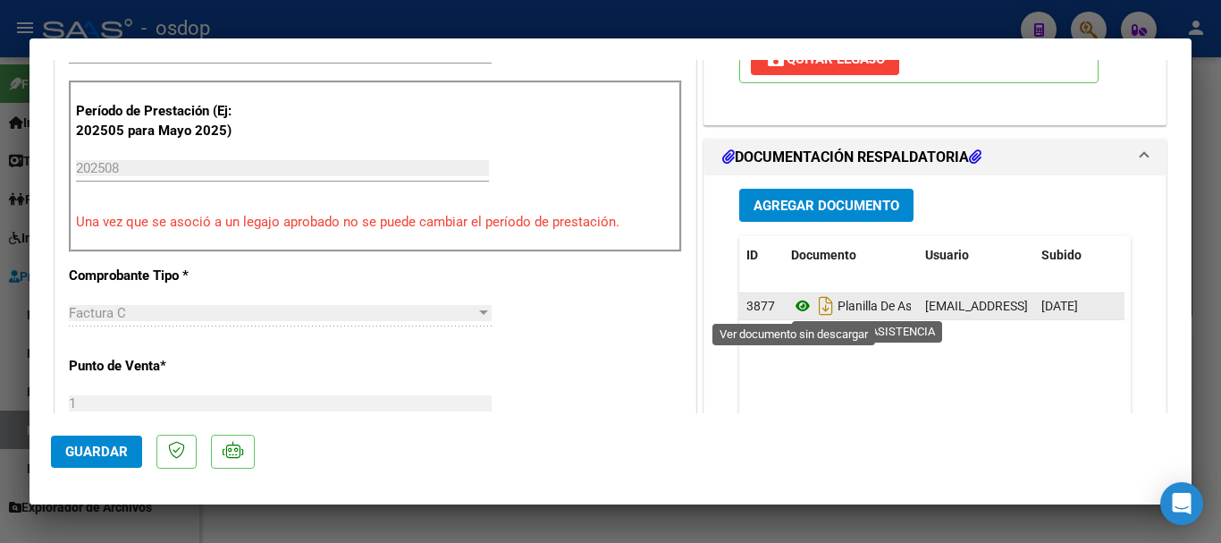
click at [799, 311] on icon at bounding box center [802, 305] width 23 height 21
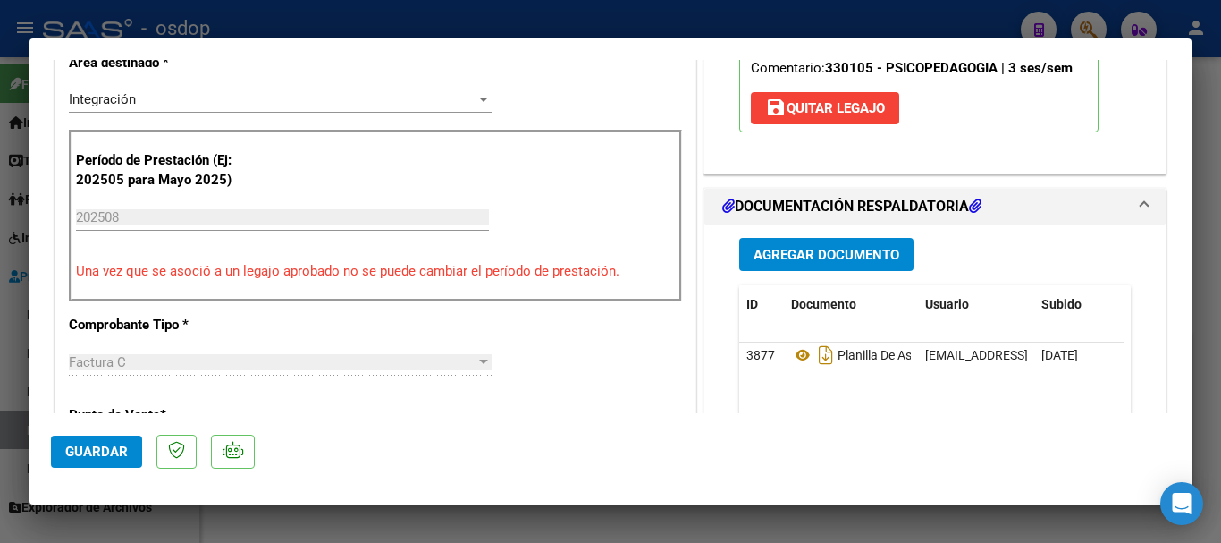
scroll to position [358, 0]
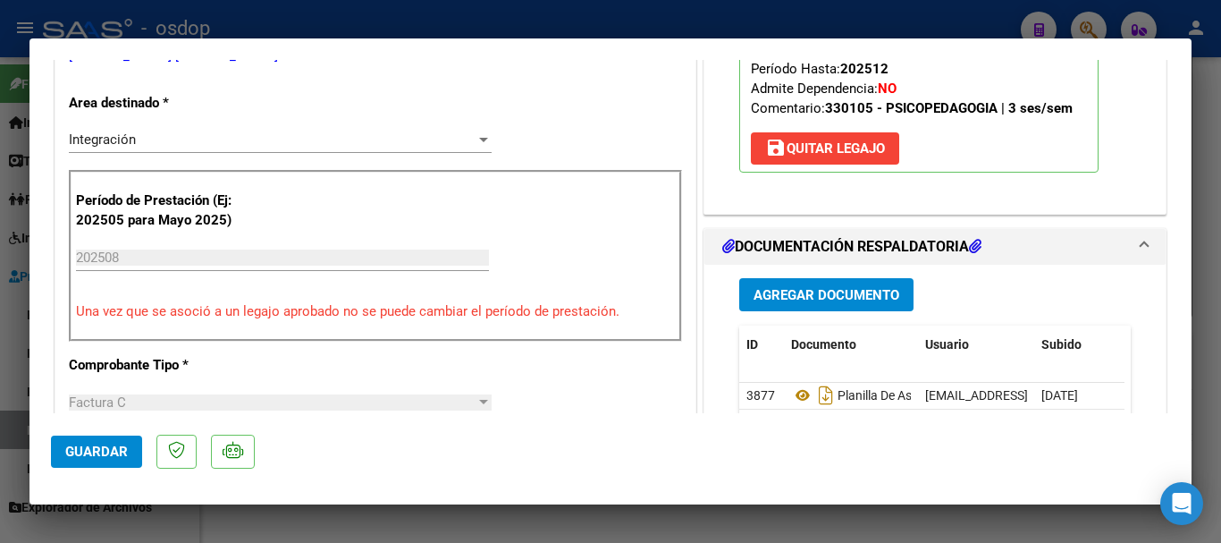
type input "$ 0,00"
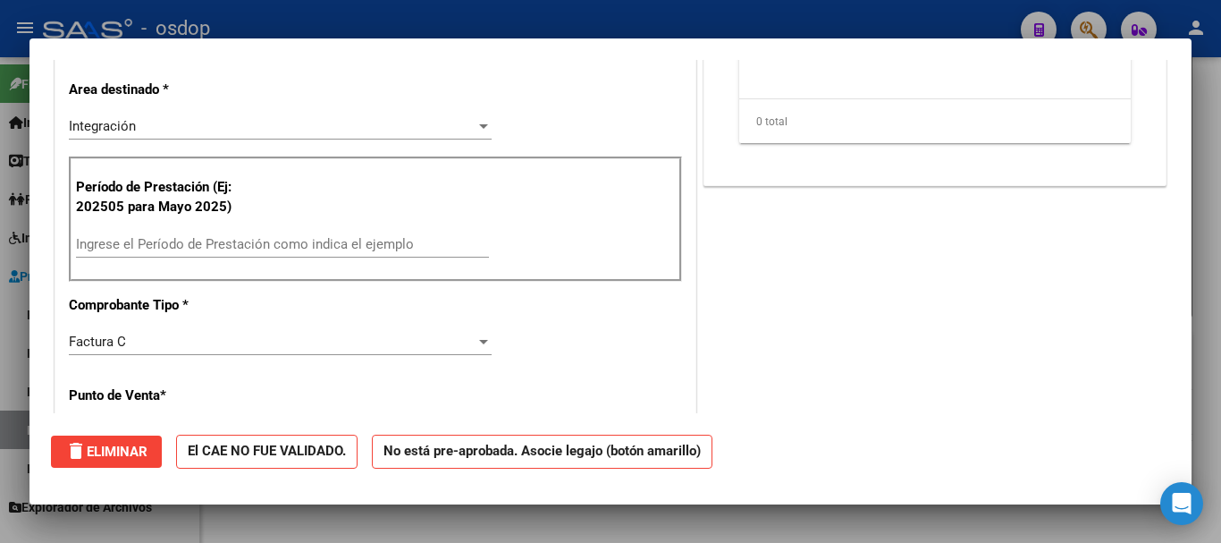
scroll to position [0, 0]
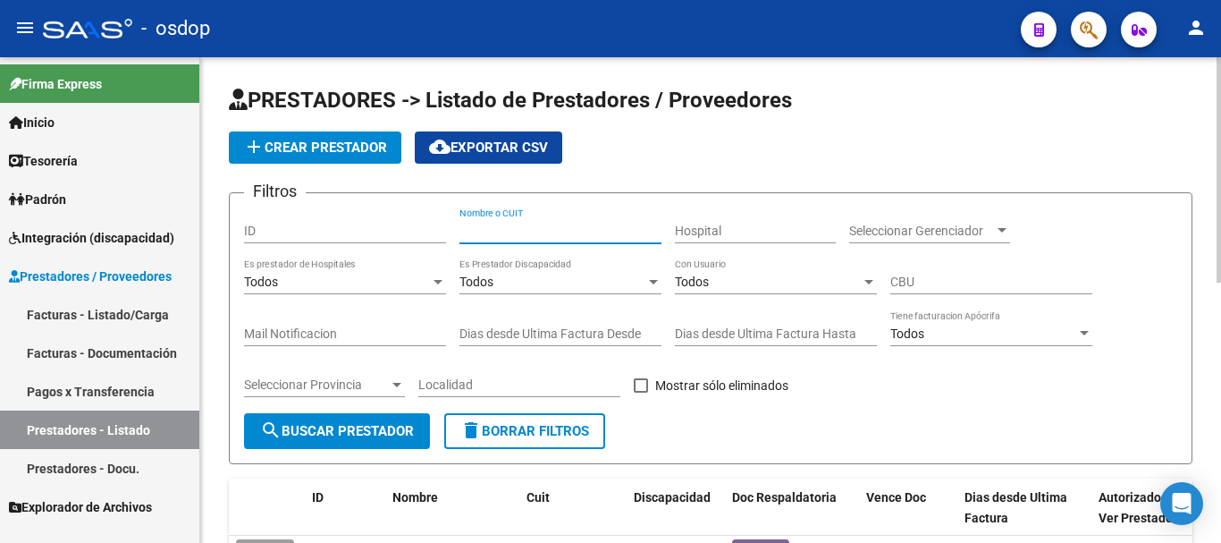
click at [498, 232] on input "Nombre o CUIT" at bounding box center [560, 230] width 202 height 15
type input "27391912233"
click at [311, 433] on span "search Buscar Prestador" at bounding box center [337, 431] width 154 height 16
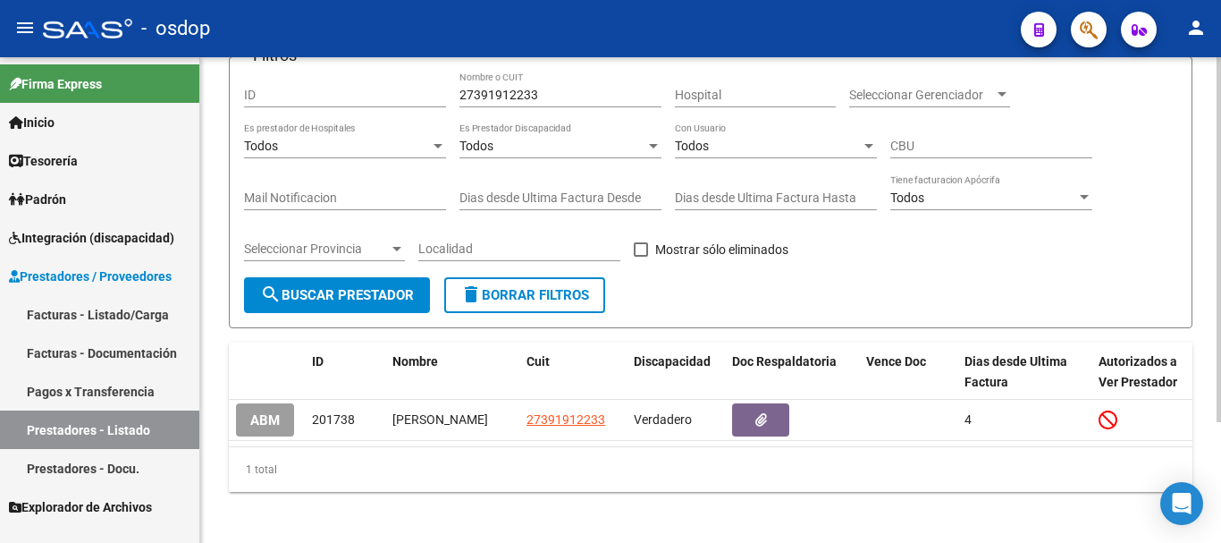
scroll to position [160, 0]
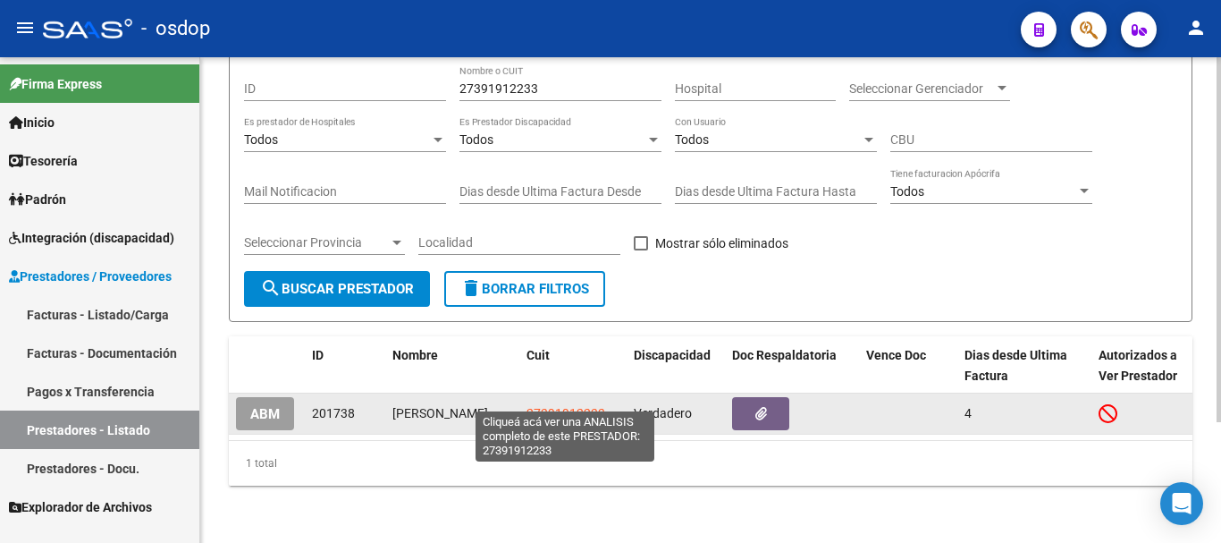
click at [568, 406] on span "27391912233" at bounding box center [566, 413] width 79 height 14
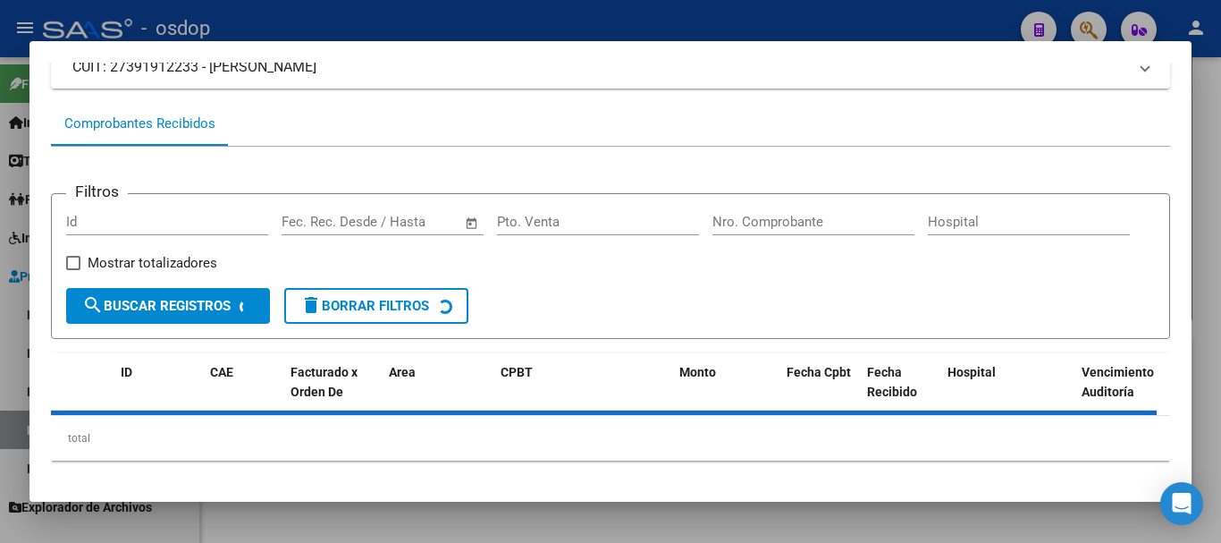
scroll to position [156, 0]
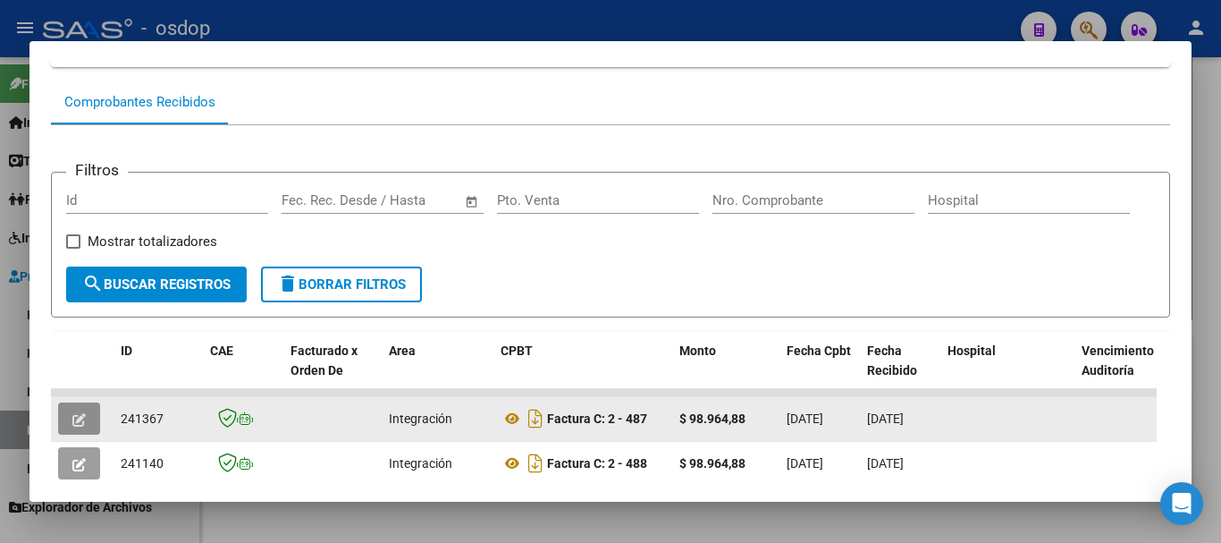
click at [70, 427] on button "button" at bounding box center [79, 418] width 42 height 32
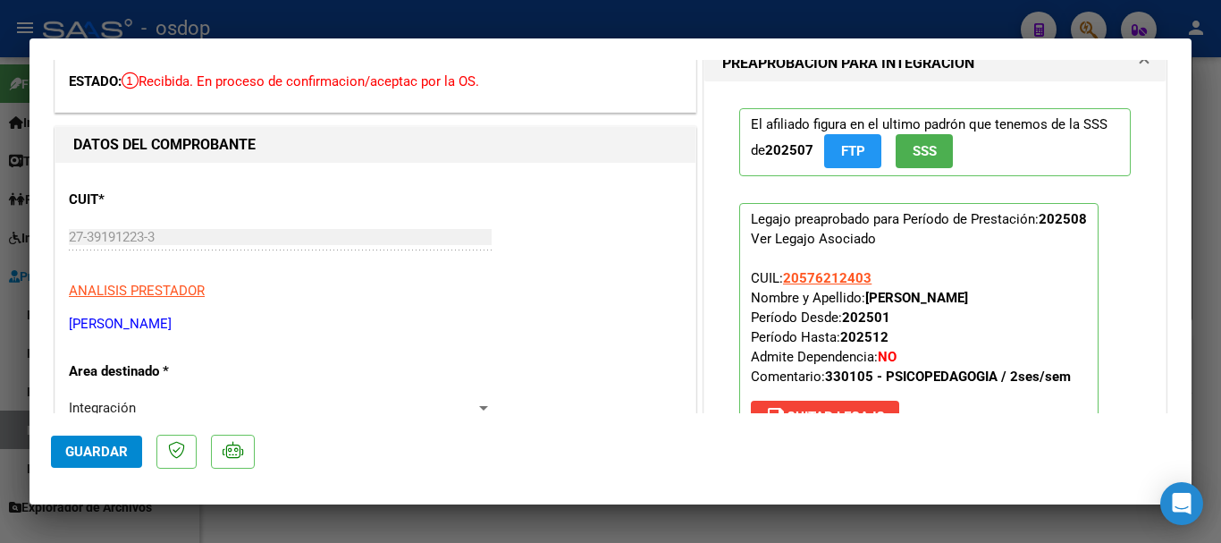
scroll to position [0, 0]
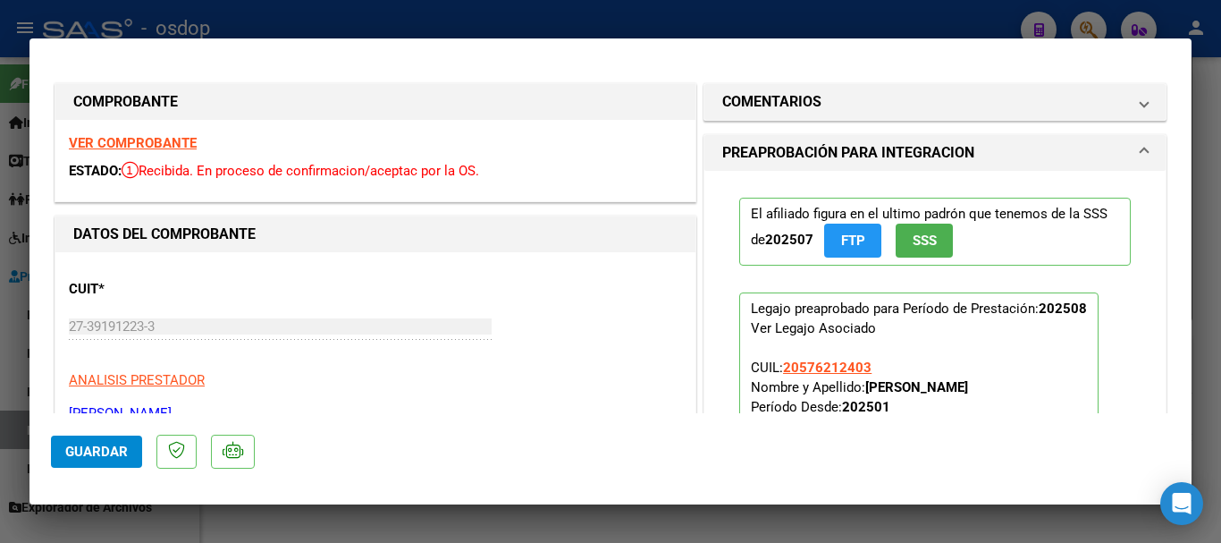
click at [118, 143] on strong "VER COMPROBANTE" at bounding box center [133, 143] width 128 height 16
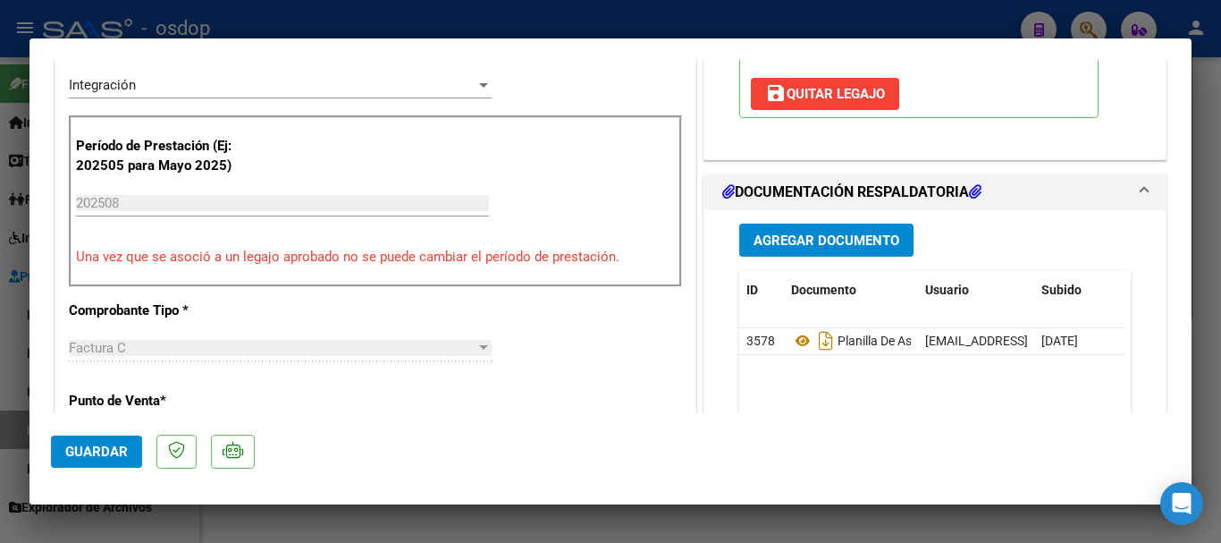
scroll to position [447, 0]
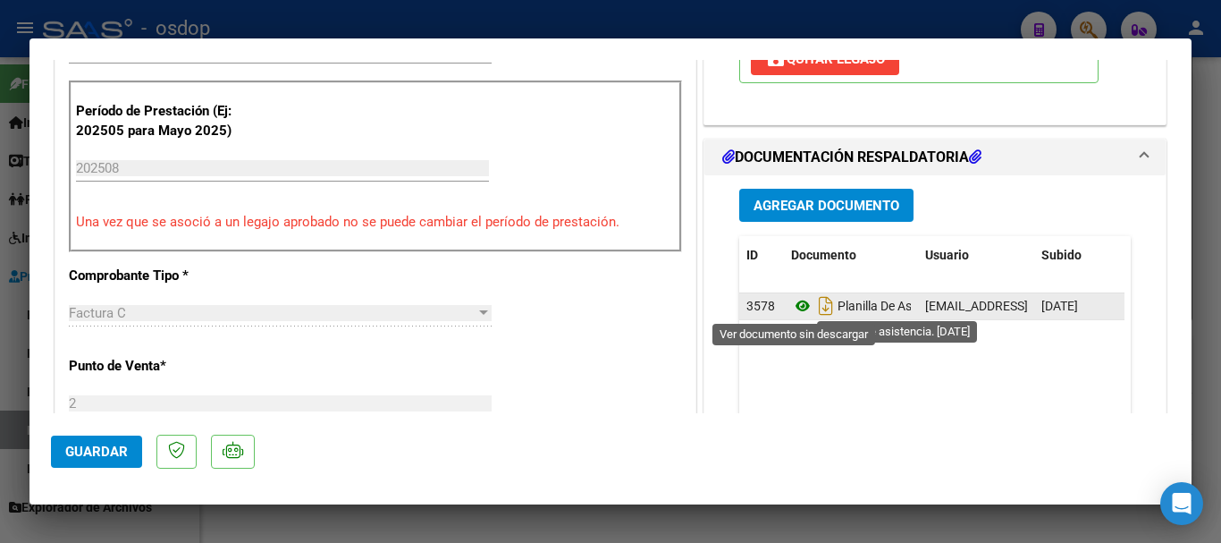
click at [792, 302] on icon at bounding box center [802, 305] width 23 height 21
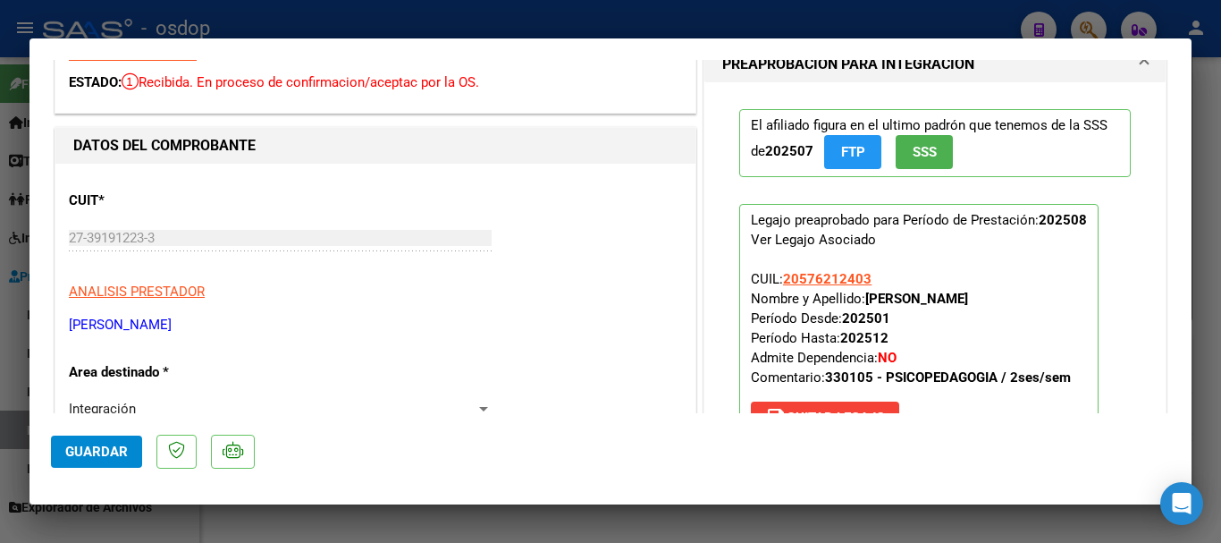
scroll to position [0, 0]
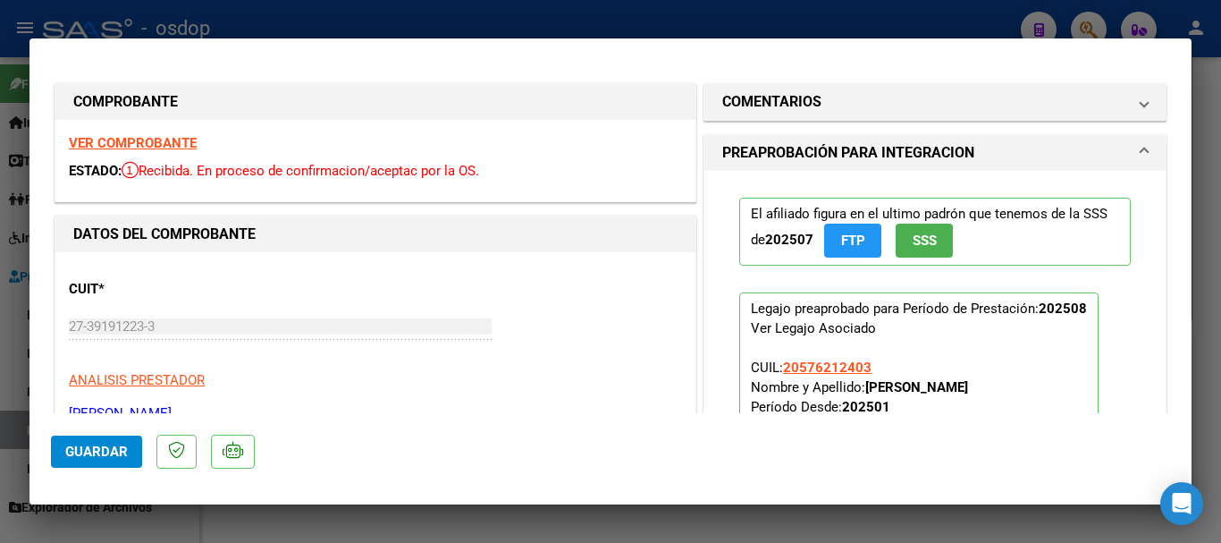
type input "$ 0,00"
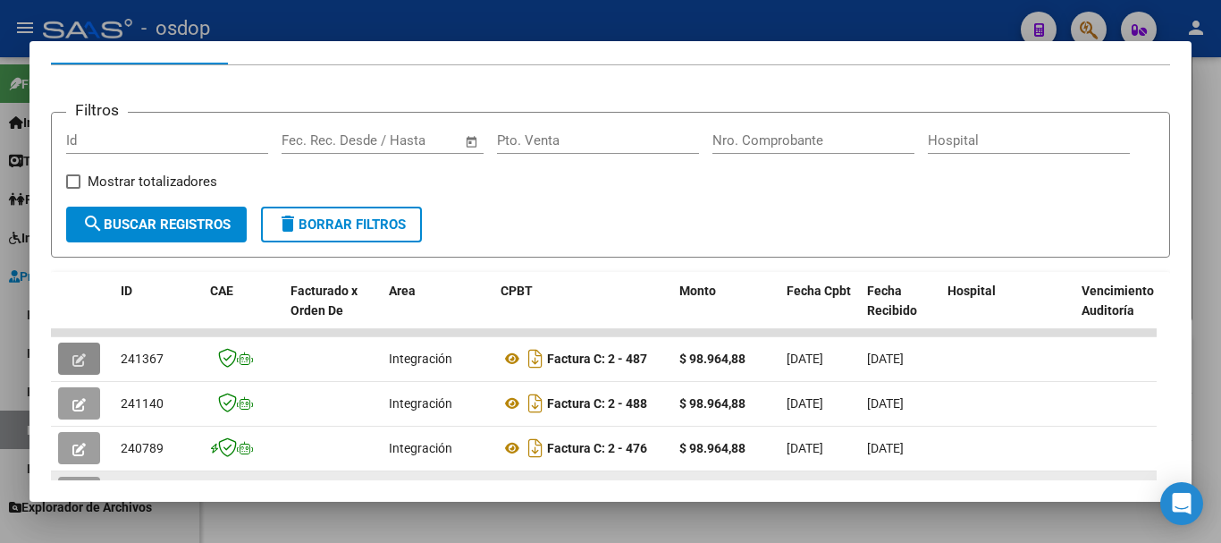
scroll to position [246, 0]
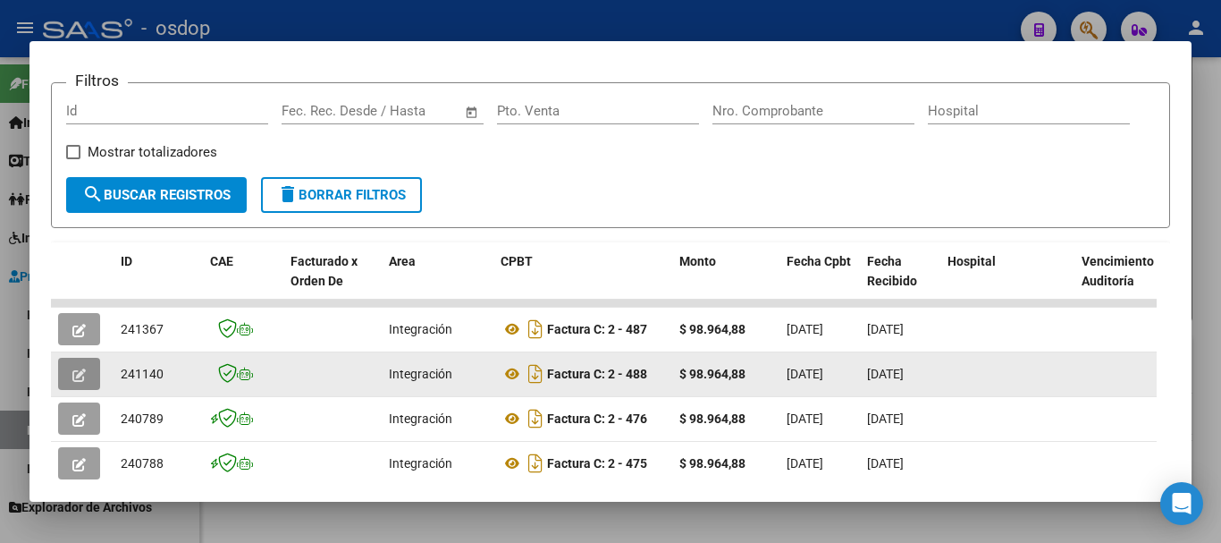
click at [82, 382] on icon "button" at bounding box center [78, 374] width 13 height 13
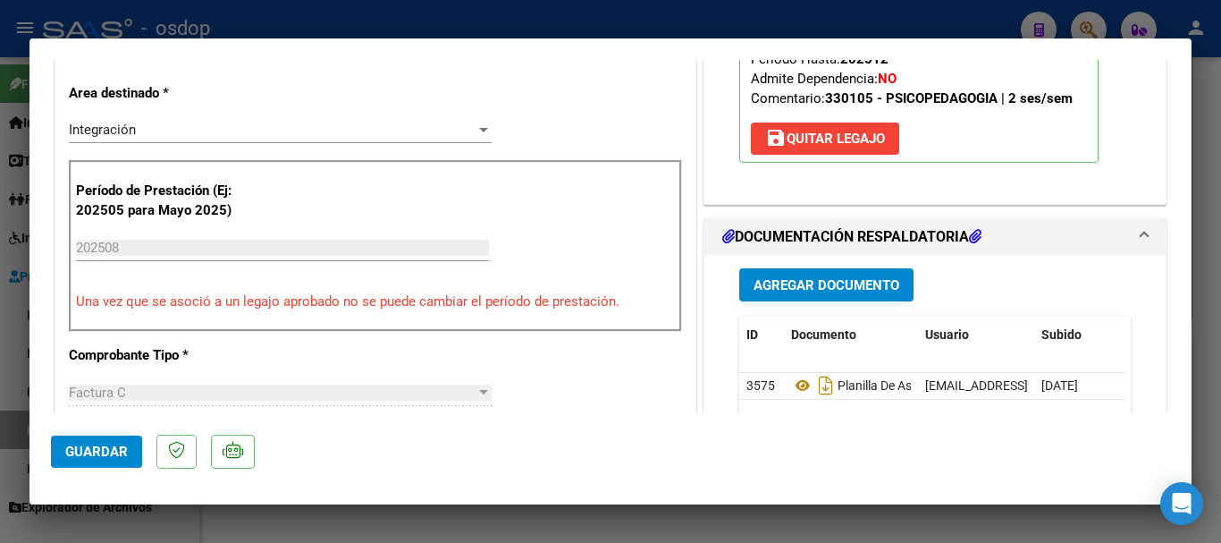
scroll to position [447, 0]
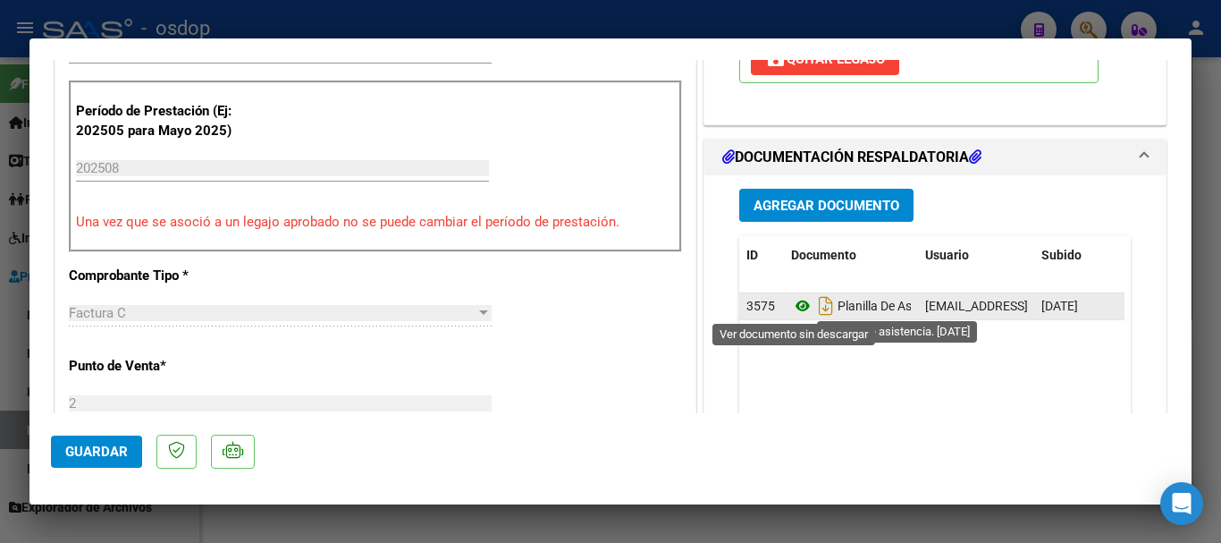
click at [794, 309] on icon at bounding box center [802, 305] width 23 height 21
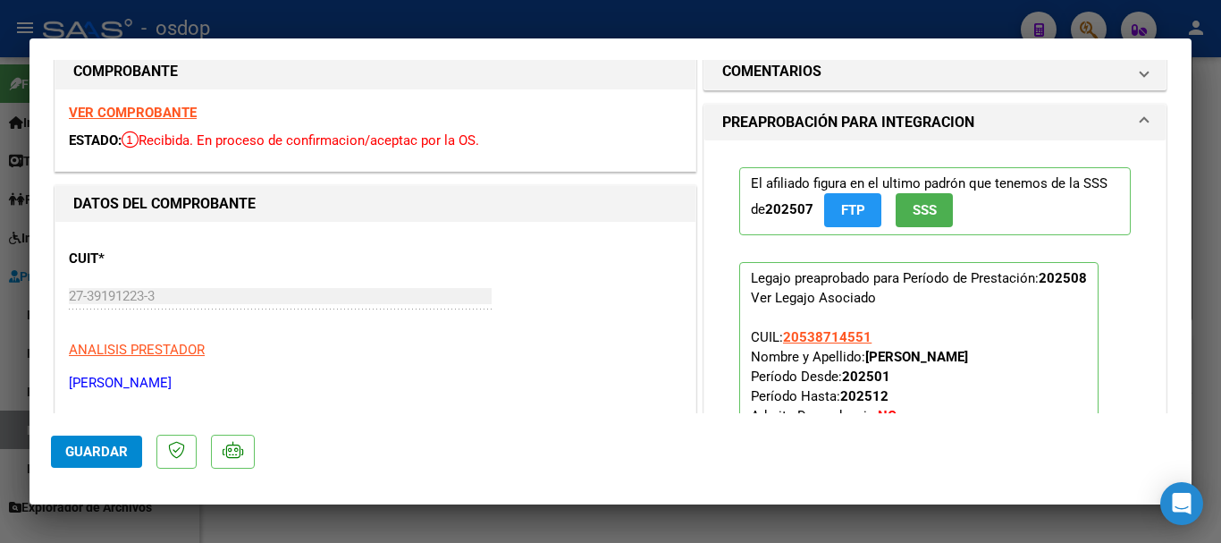
scroll to position [0, 0]
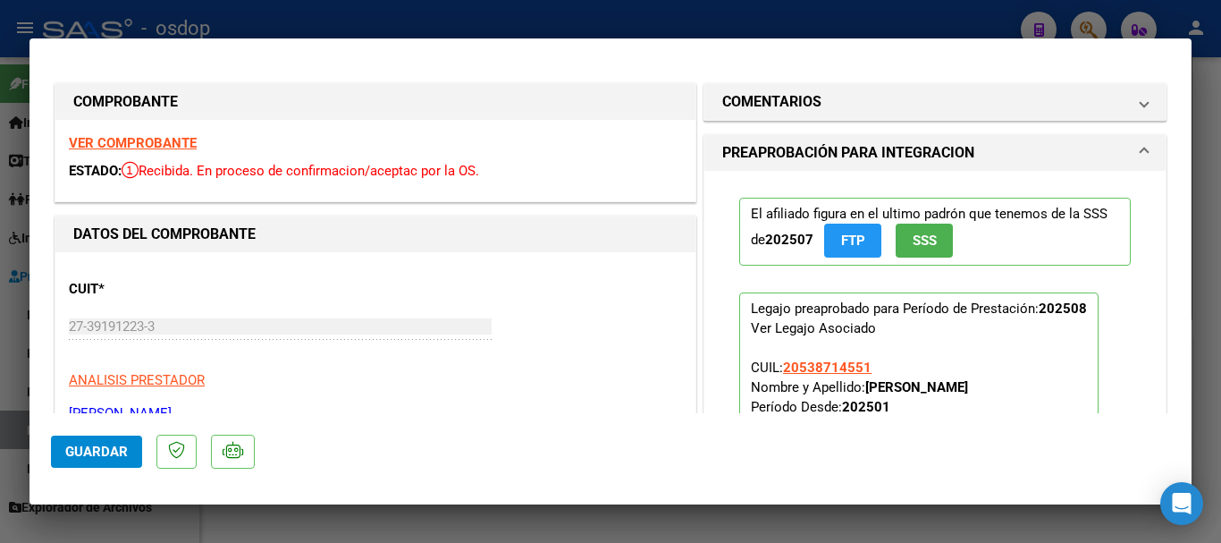
click at [131, 147] on strong "VER COMPROBANTE" at bounding box center [133, 143] width 128 height 16
type input "$ 0,00"
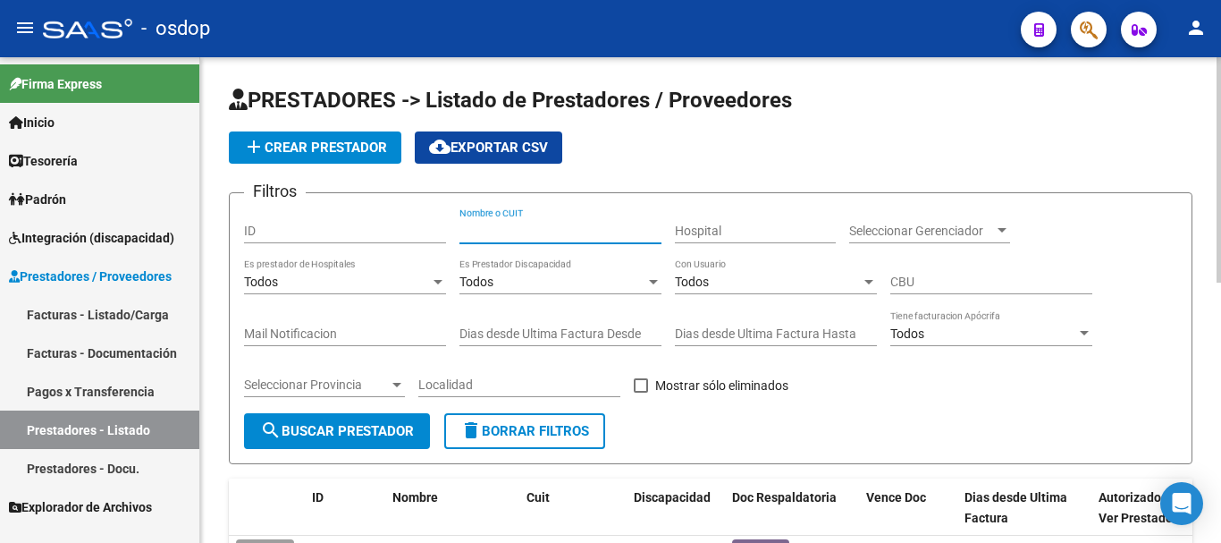
click at [501, 223] on input "Nombre o CUIT" at bounding box center [560, 230] width 202 height 15
type input "27310438907"
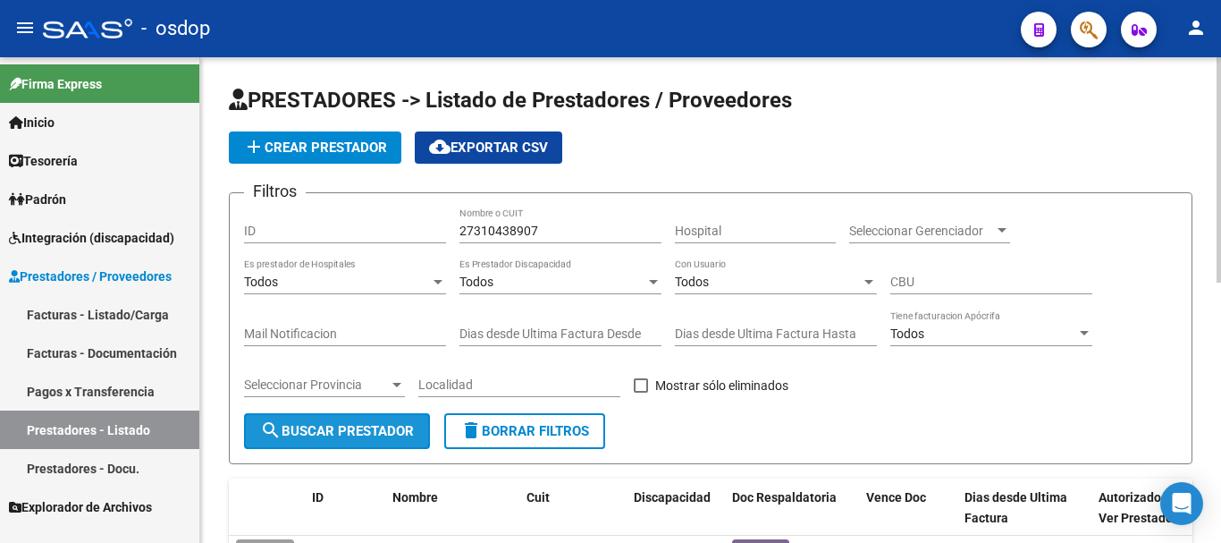
click at [324, 434] on span "search Buscar Prestador" at bounding box center [337, 431] width 154 height 16
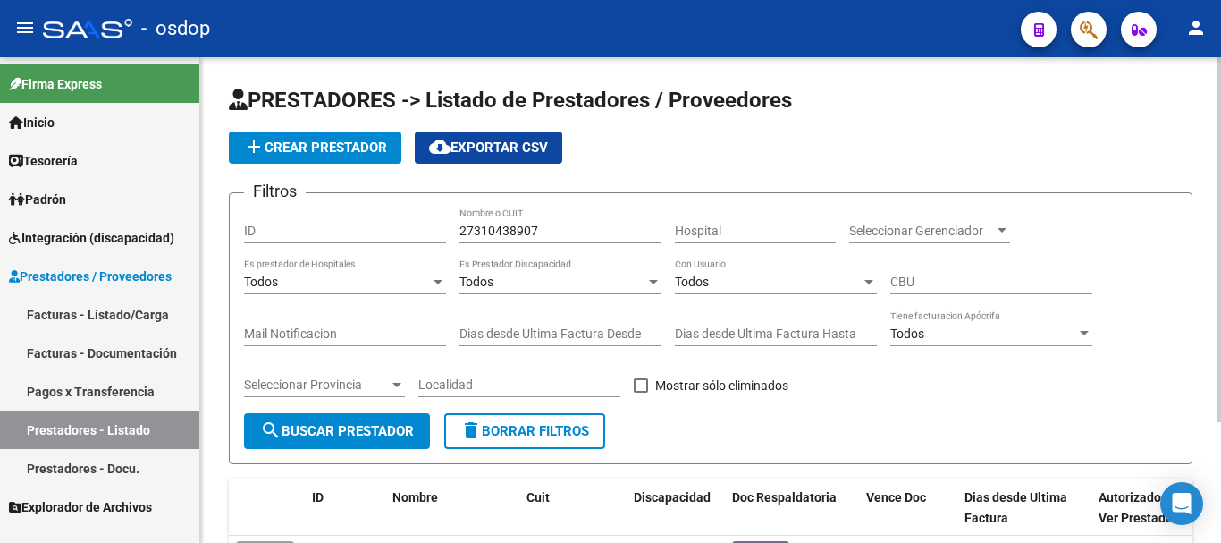
scroll to position [160, 0]
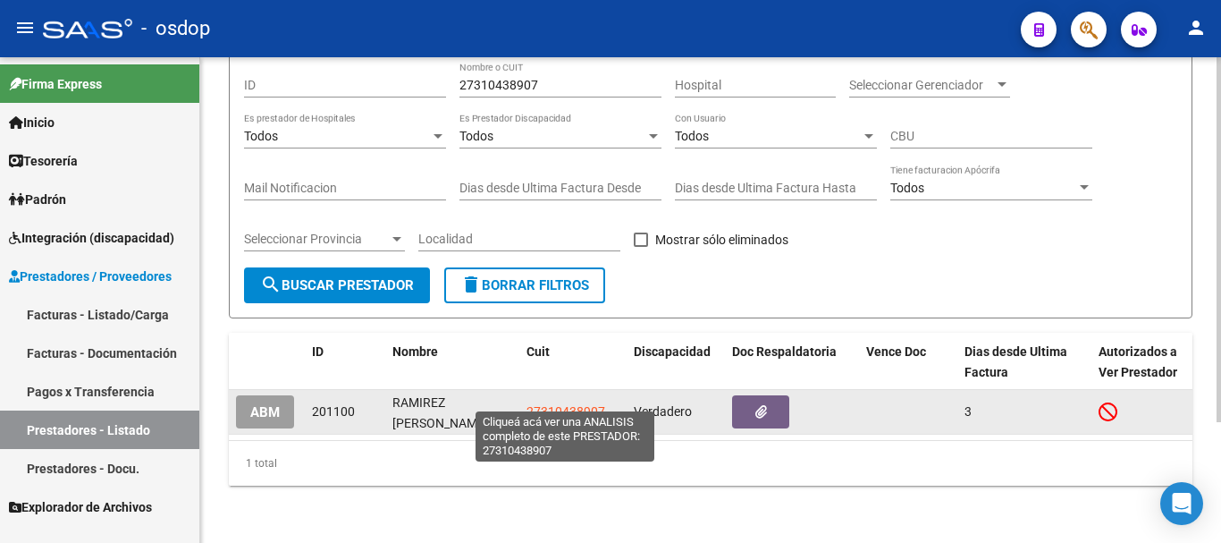
click at [553, 404] on span "27310438907" at bounding box center [566, 411] width 79 height 14
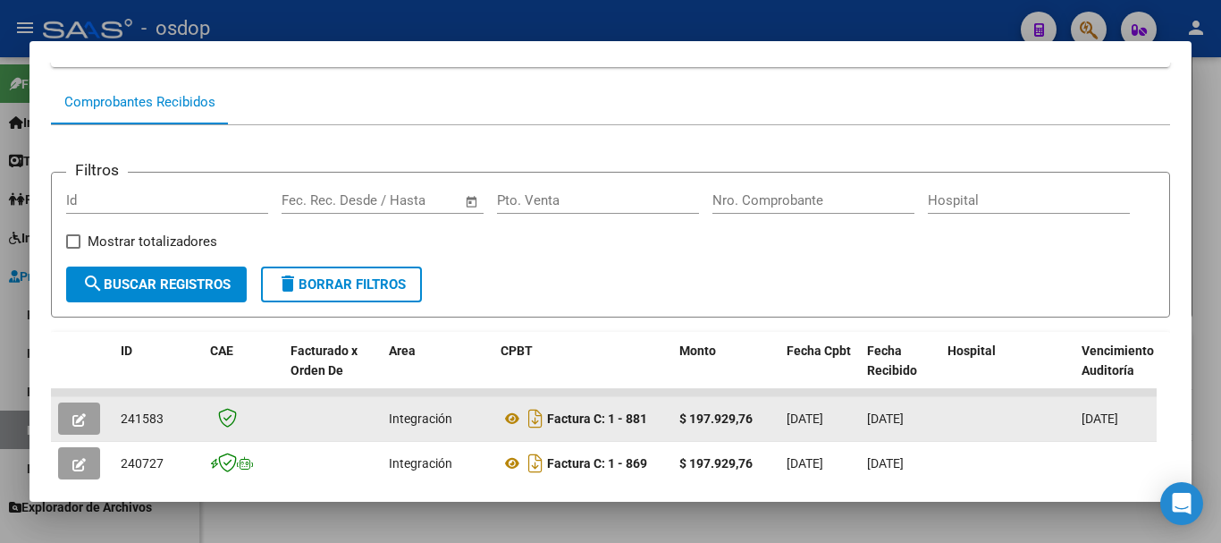
scroll to position [335, 0]
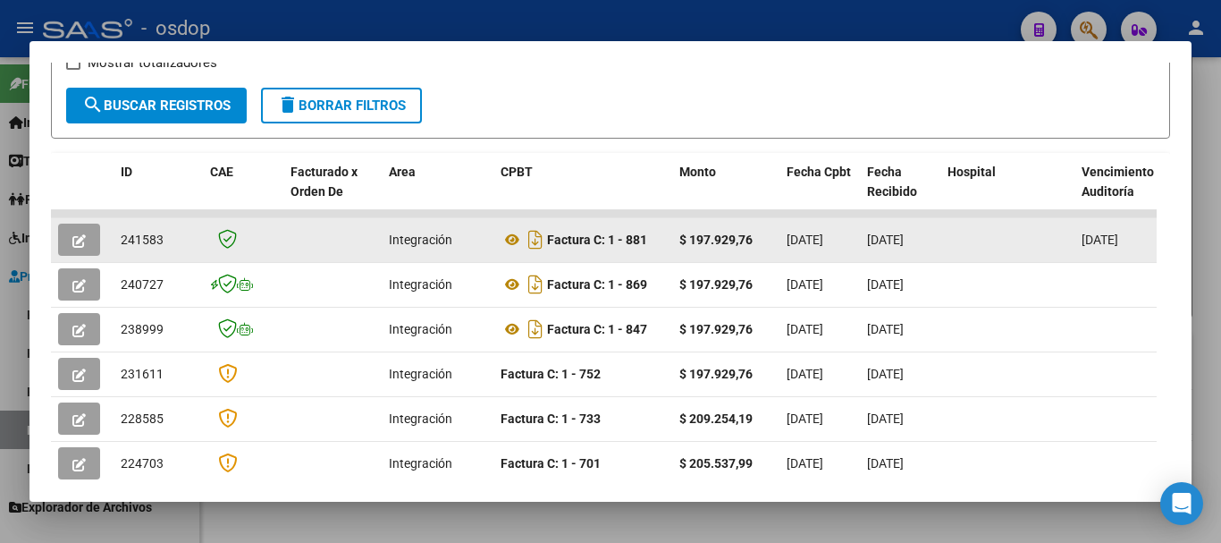
click at [76, 242] on icon "button" at bounding box center [78, 240] width 13 height 13
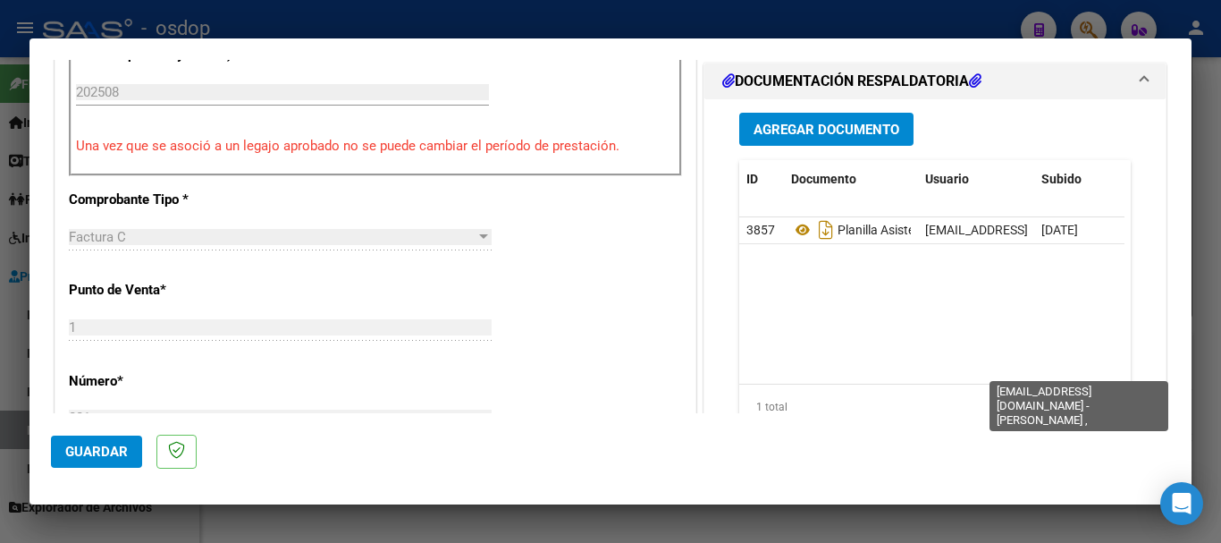
scroll to position [536, 0]
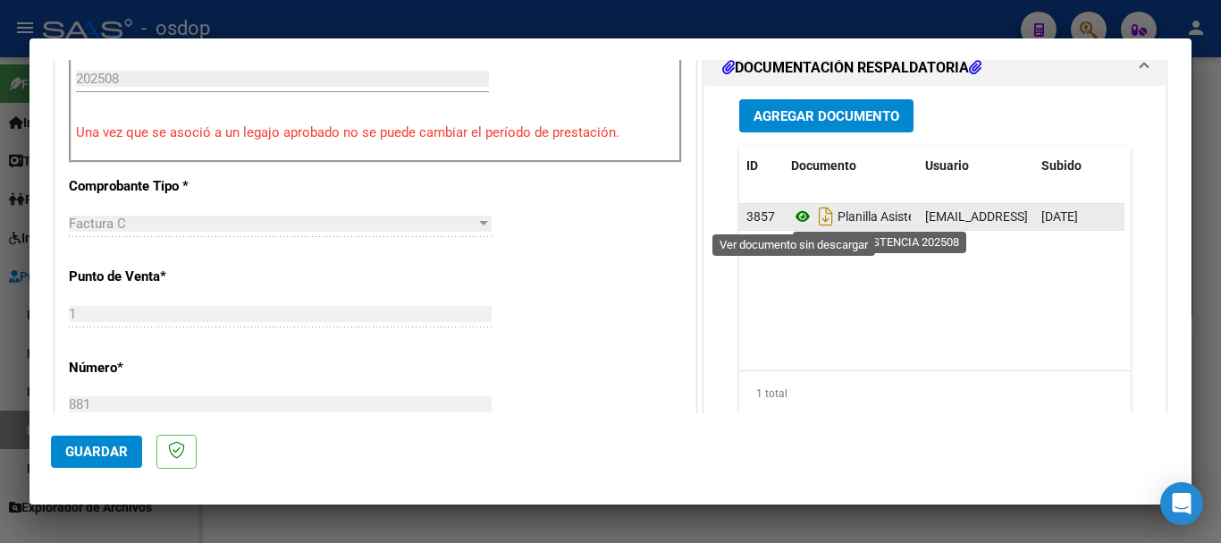
click at [793, 215] on icon at bounding box center [802, 216] width 23 height 21
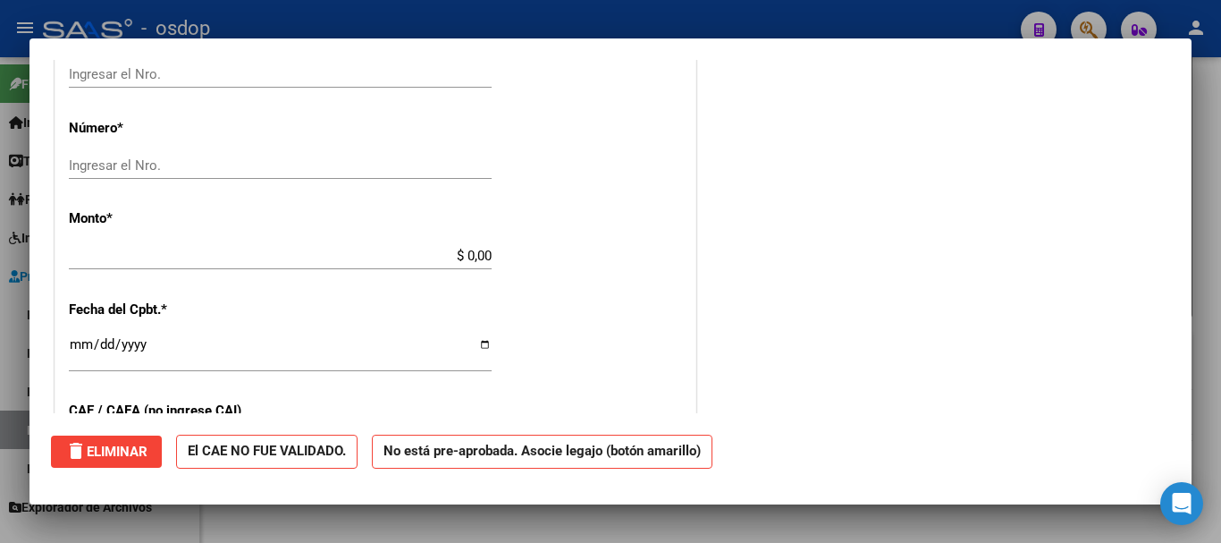
scroll to position [0, 0]
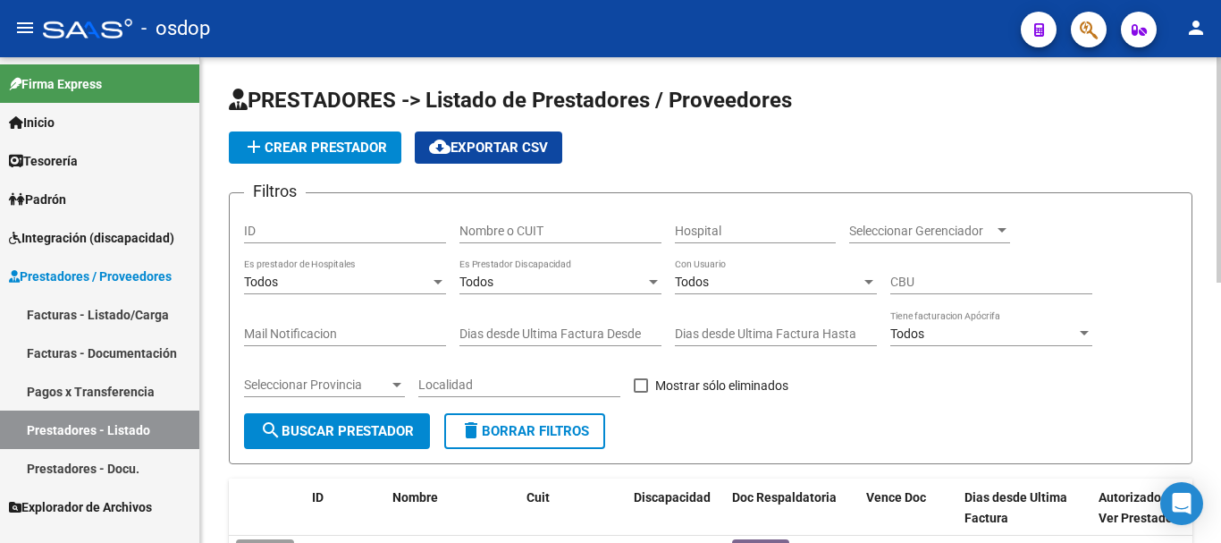
click at [512, 221] on div "Nombre o CUIT" at bounding box center [560, 225] width 202 height 36
click at [527, 236] on input "Nombre o CUIT" at bounding box center [560, 230] width 202 height 15
type input "27370637402"
click at [323, 432] on span "search Buscar Prestador" at bounding box center [337, 431] width 154 height 16
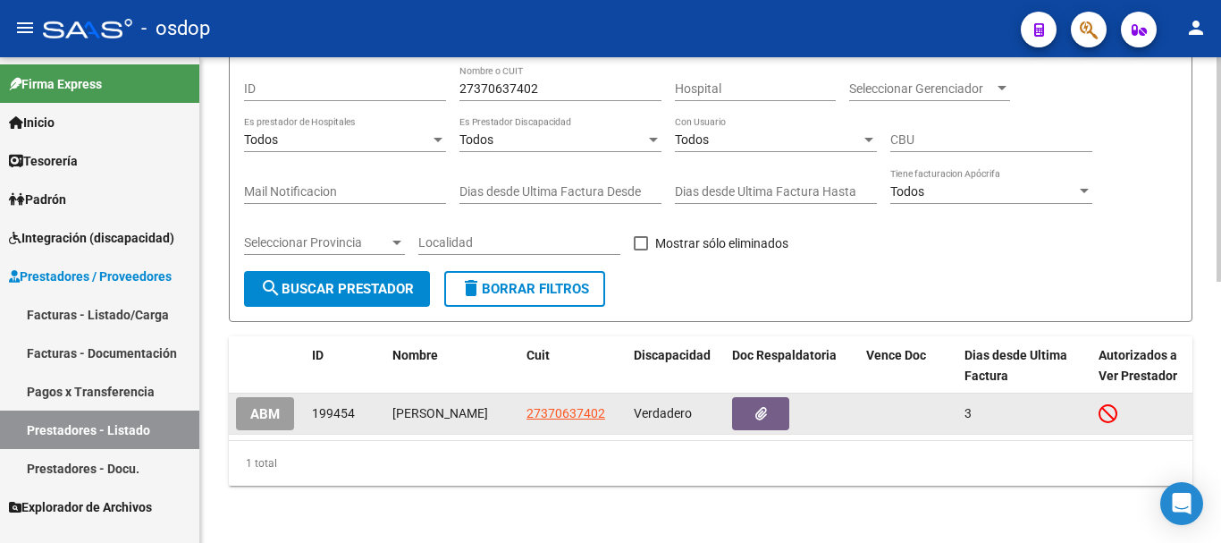
scroll to position [160, 0]
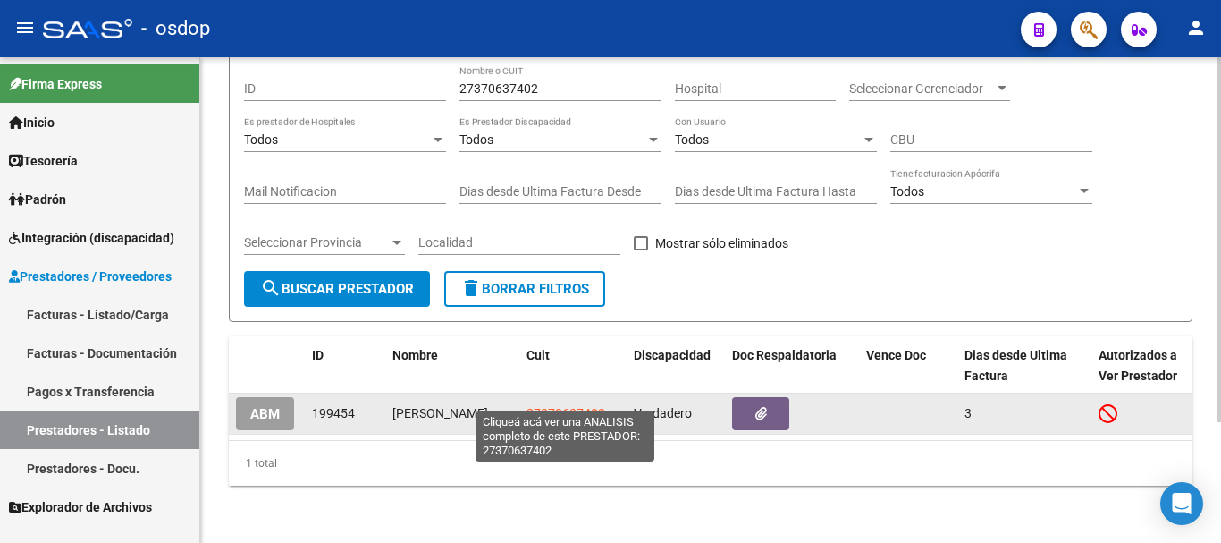
click at [560, 406] on span "27370637402" at bounding box center [566, 413] width 79 height 14
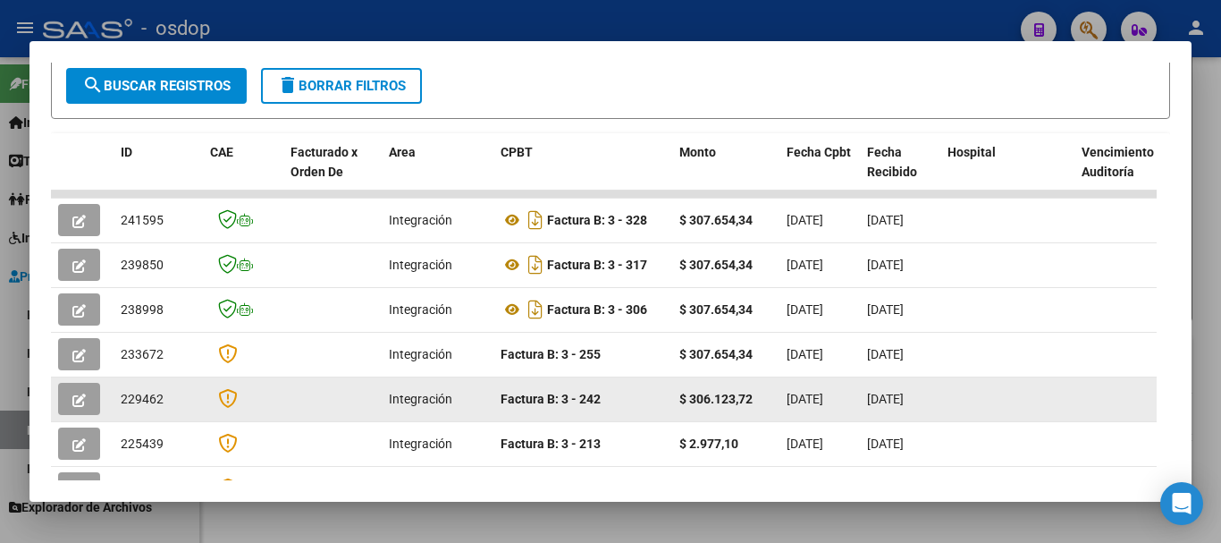
scroll to position [358, 0]
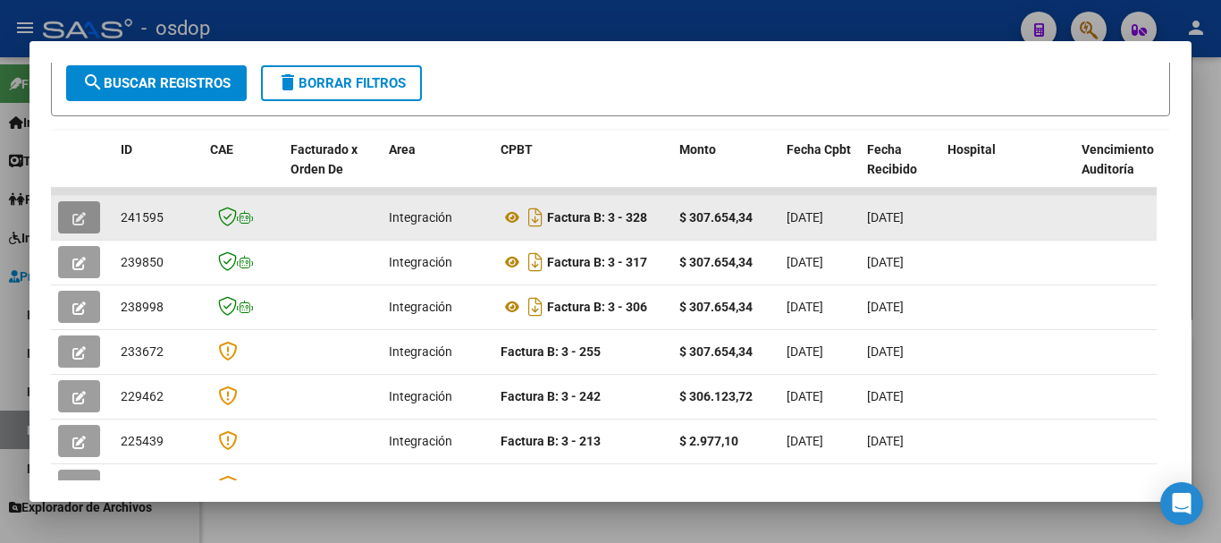
click at [72, 222] on button "button" at bounding box center [79, 217] width 42 height 32
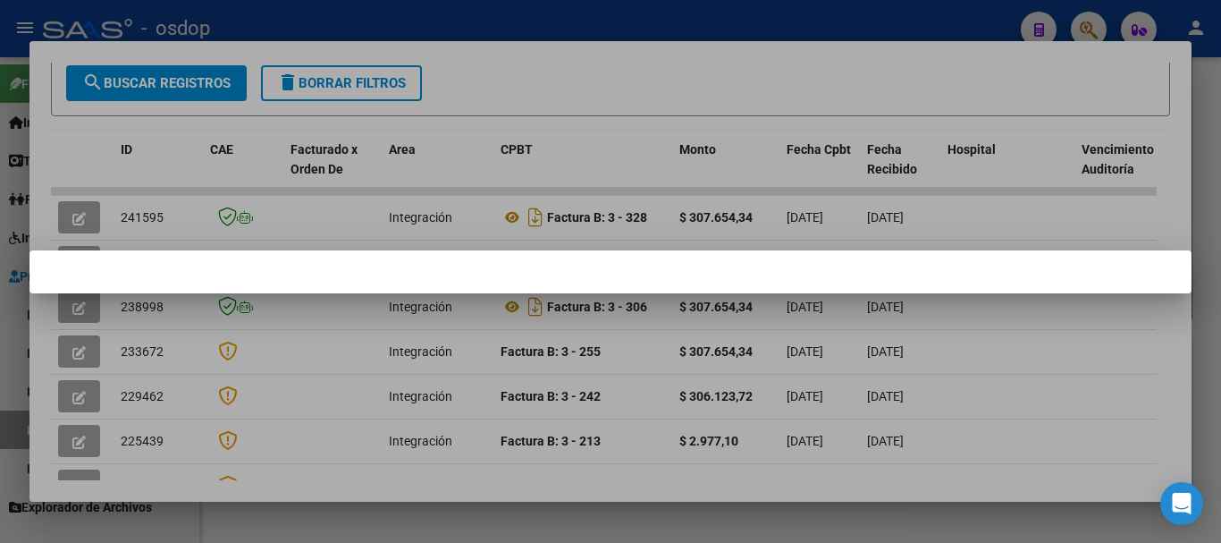
click at [75, 225] on div at bounding box center [610, 271] width 1221 height 543
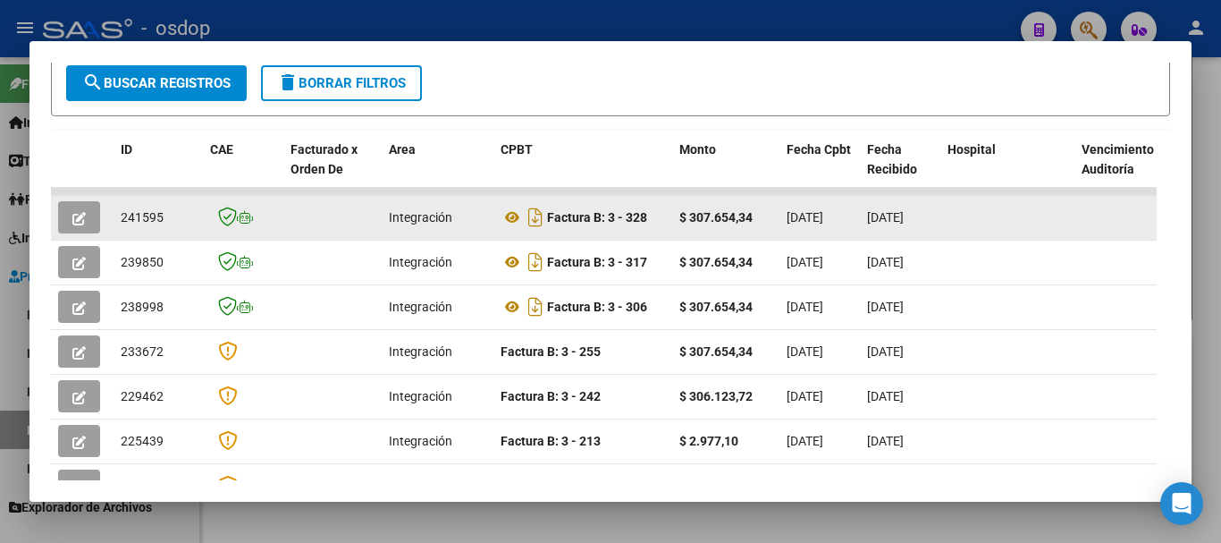
click at [83, 219] on icon "button" at bounding box center [78, 218] width 13 height 13
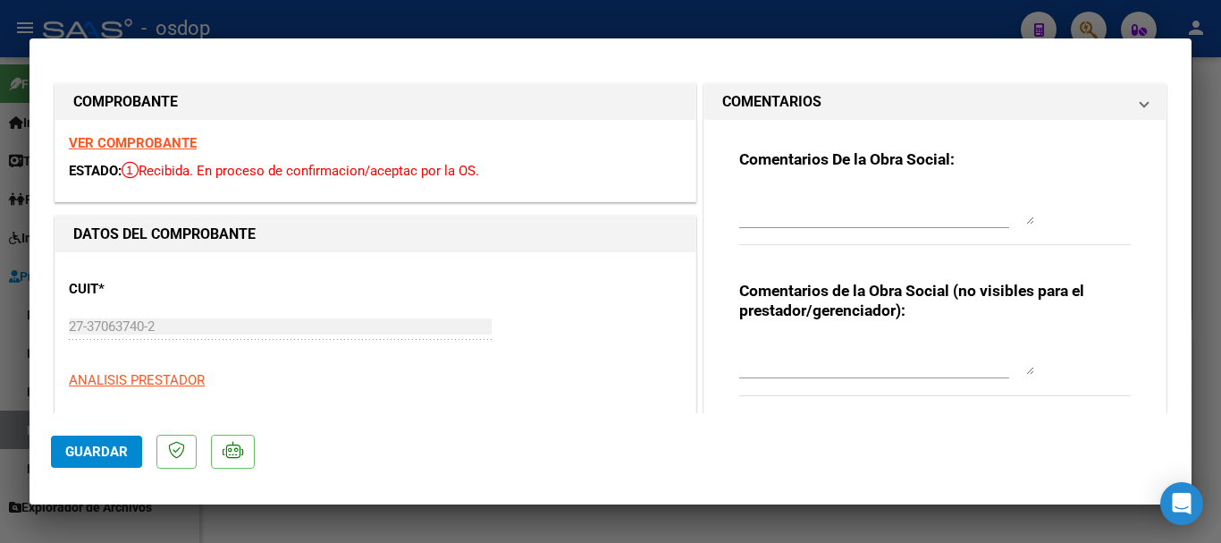
click at [83, 219] on div "DATOS DEL COMPROBANTE" at bounding box center [375, 234] width 640 height 36
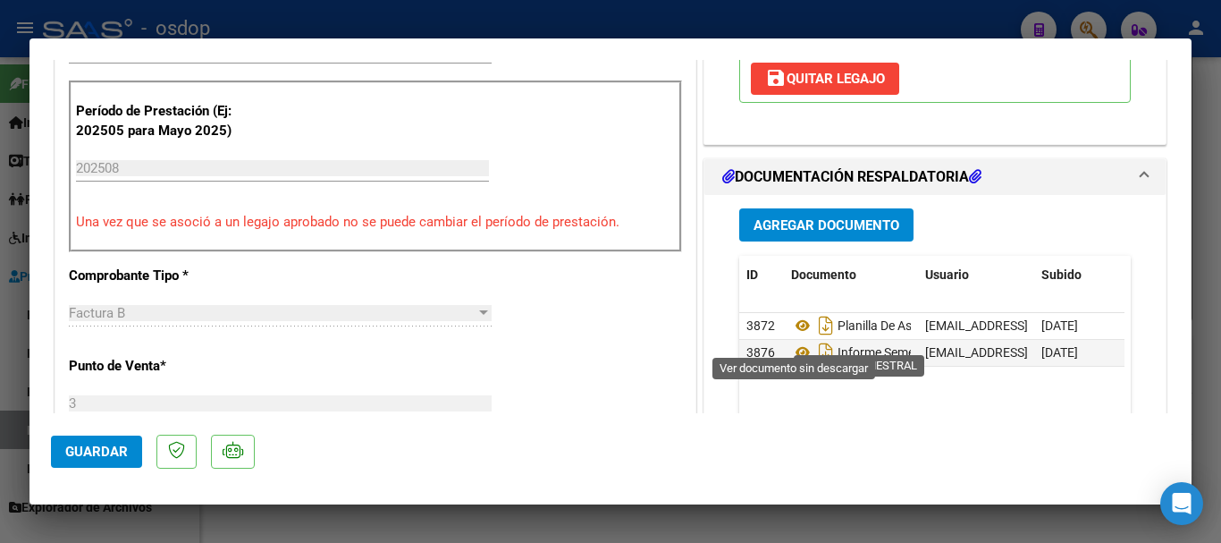
scroll to position [536, 0]
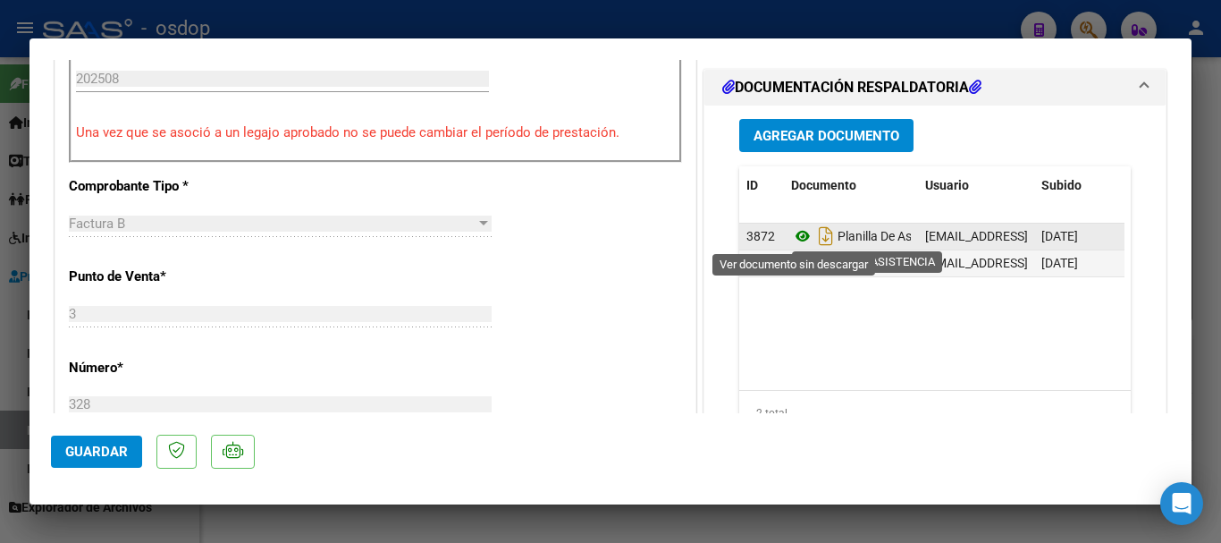
click at [791, 238] on icon at bounding box center [802, 235] width 23 height 21
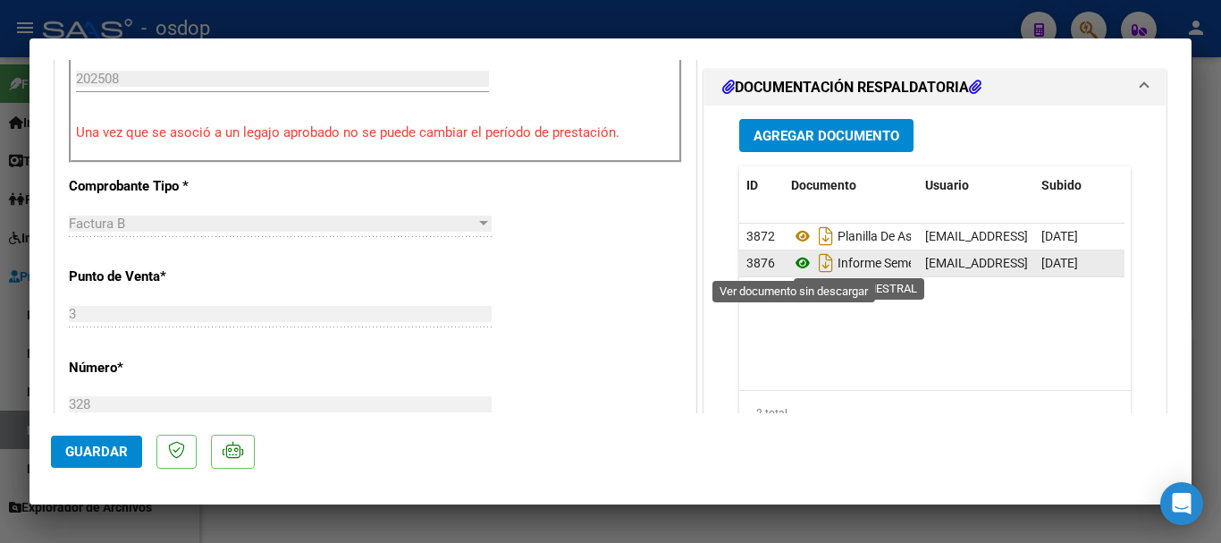
click at [791, 263] on icon at bounding box center [802, 262] width 23 height 21
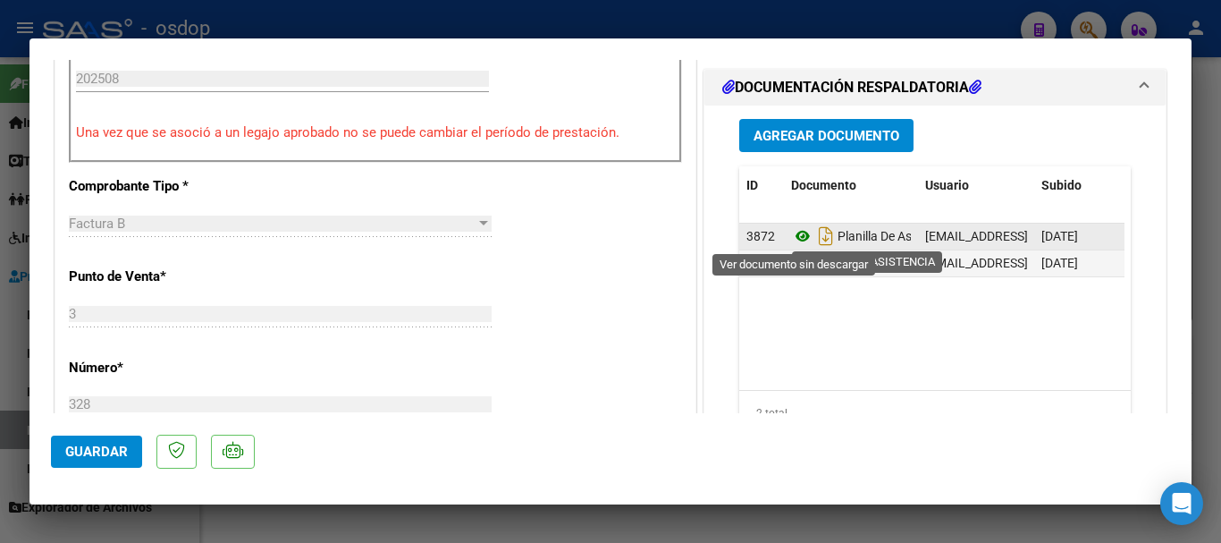
click at [791, 236] on icon at bounding box center [802, 235] width 23 height 21
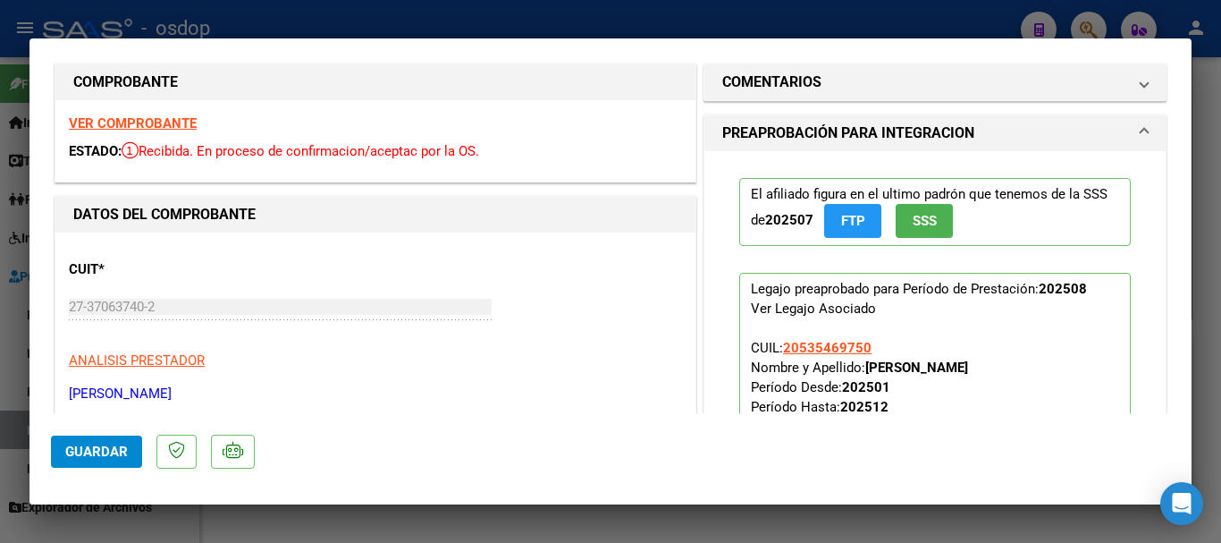
scroll to position [0, 0]
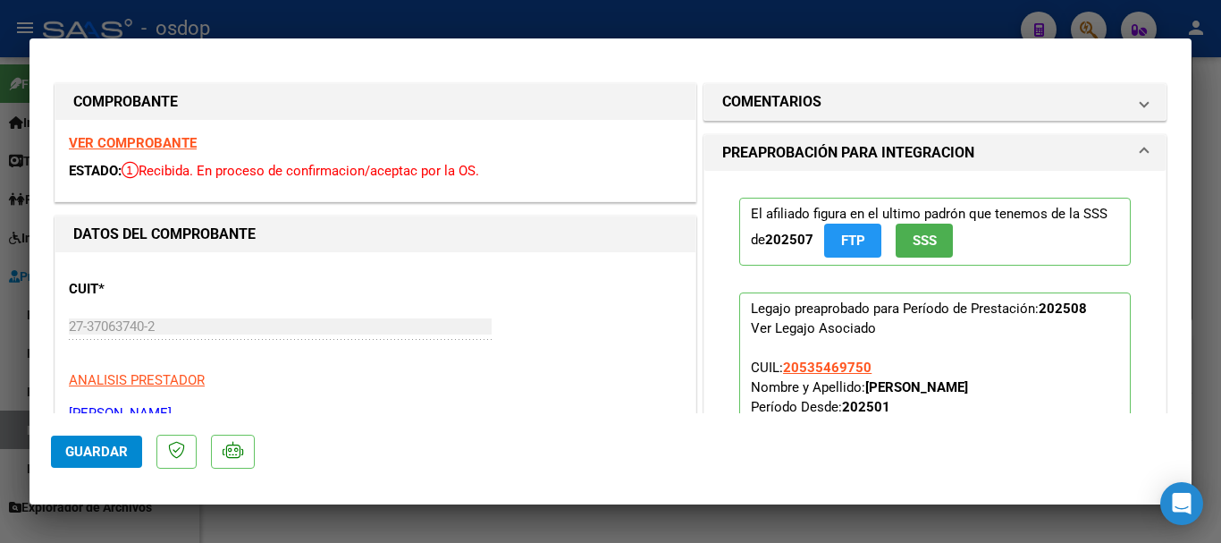
click at [159, 141] on strong "VER COMPROBANTE" at bounding box center [133, 143] width 128 height 16
type input "$ 0,00"
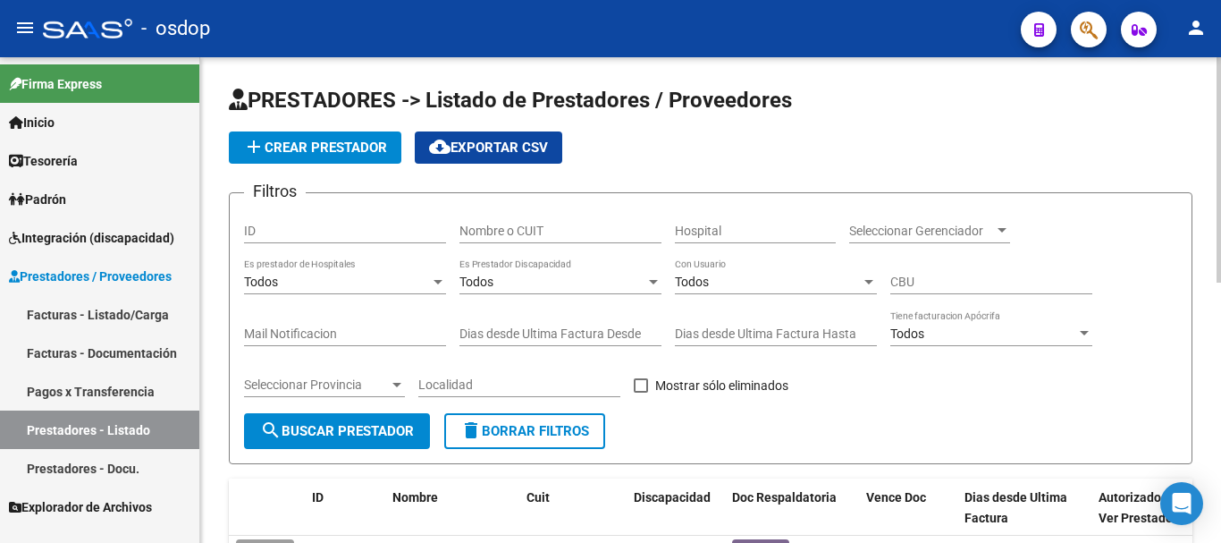
click at [484, 222] on div "Nombre o CUIT" at bounding box center [560, 225] width 202 height 36
type input "27294213150"
click at [354, 435] on span "search Buscar Prestador" at bounding box center [337, 431] width 154 height 16
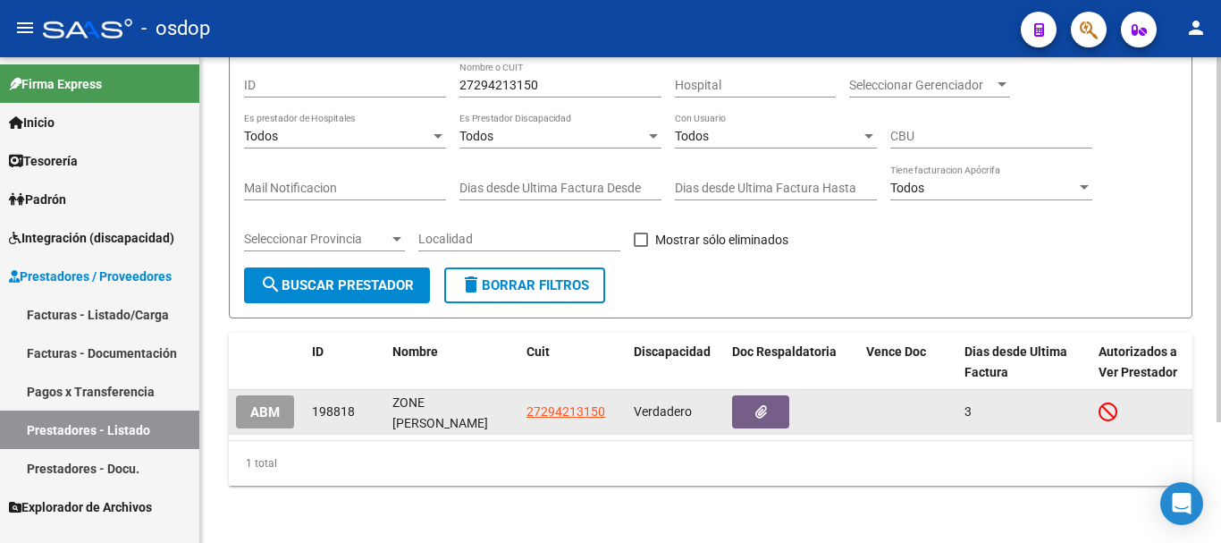
scroll to position [160, 0]
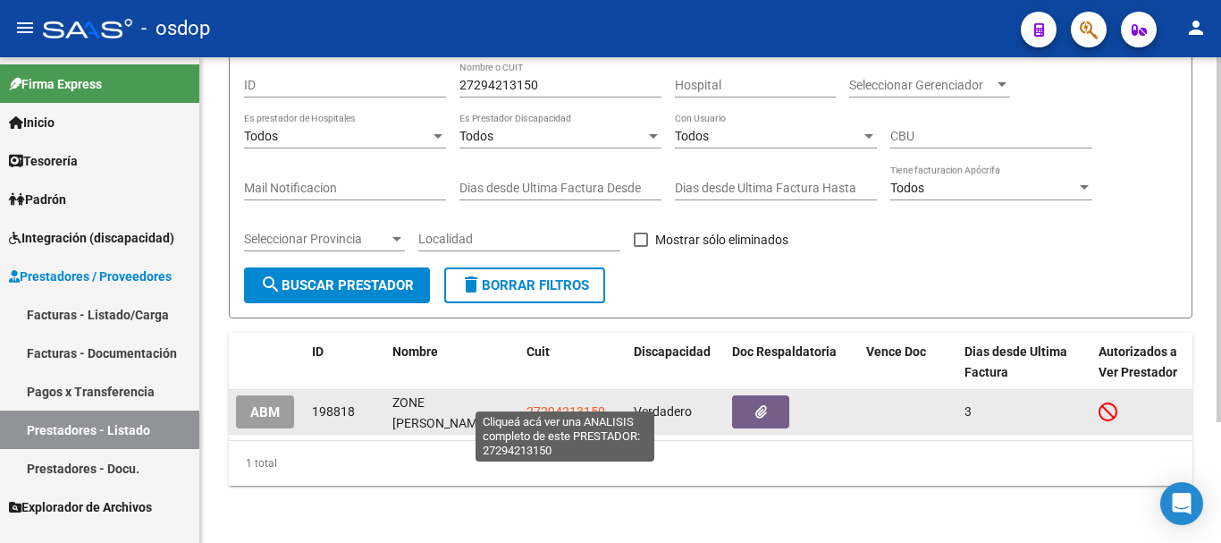
click at [546, 404] on span "27294213150" at bounding box center [566, 411] width 79 height 14
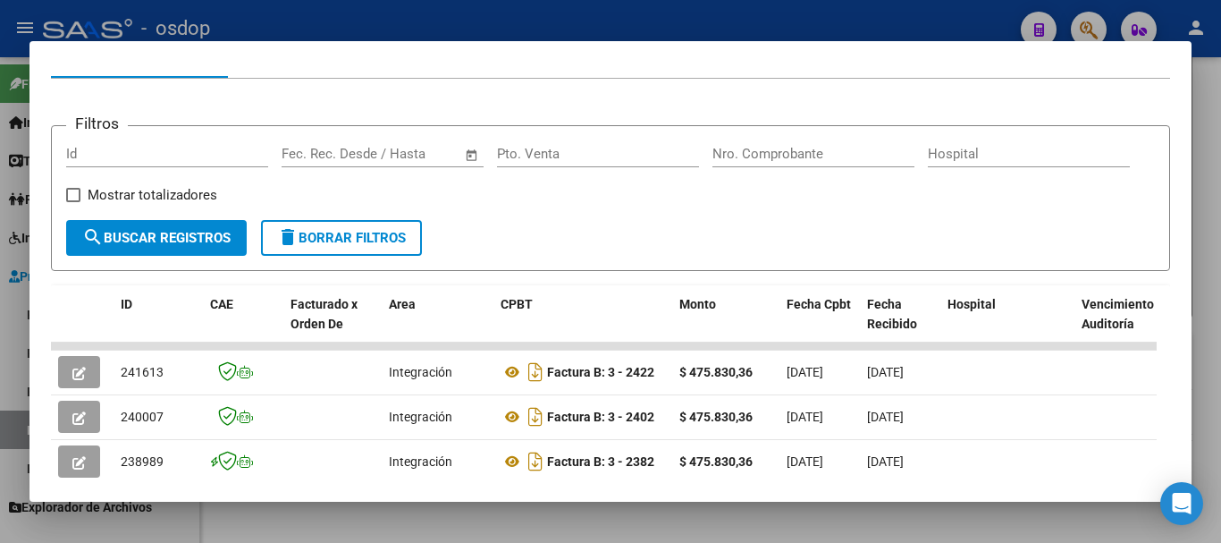
scroll to position [246, 0]
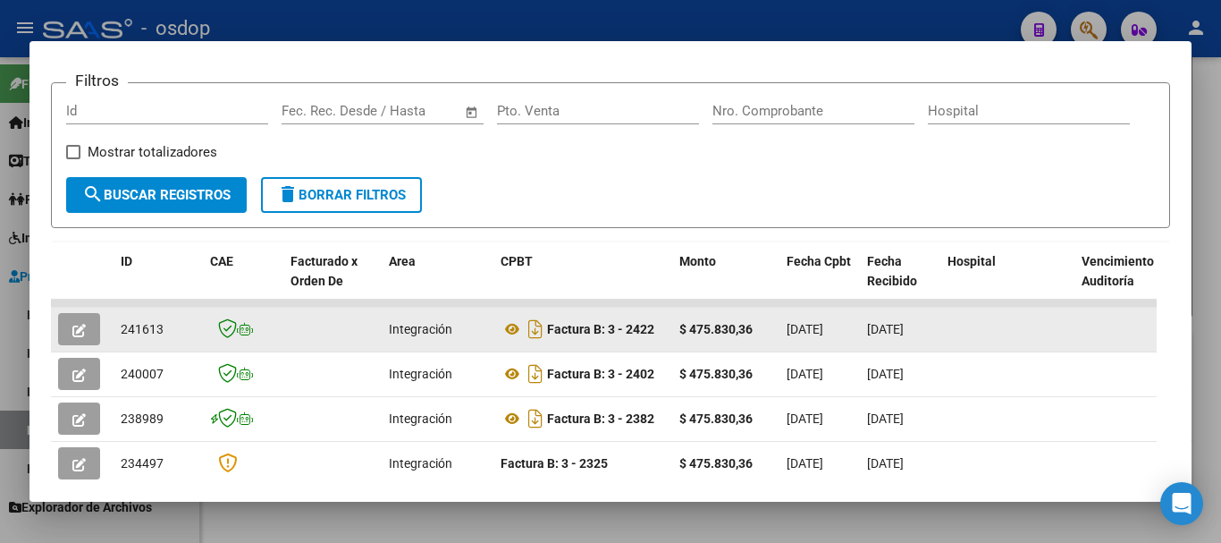
click at [74, 337] on icon "button" at bounding box center [78, 330] width 13 height 13
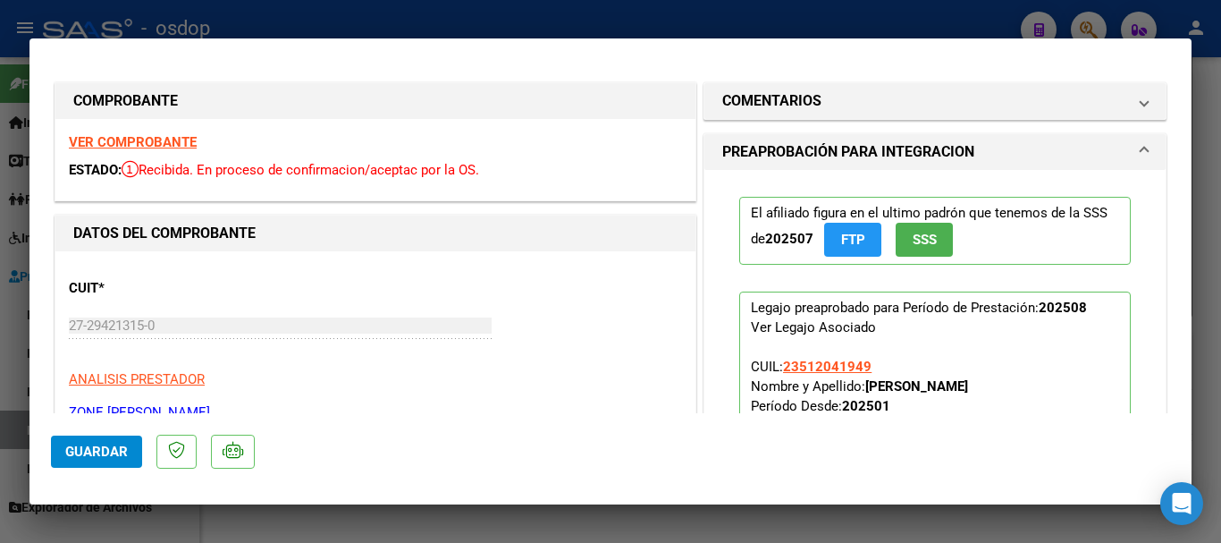
scroll to position [0, 0]
click at [156, 147] on strong "VER COMPROBANTE" at bounding box center [133, 143] width 128 height 16
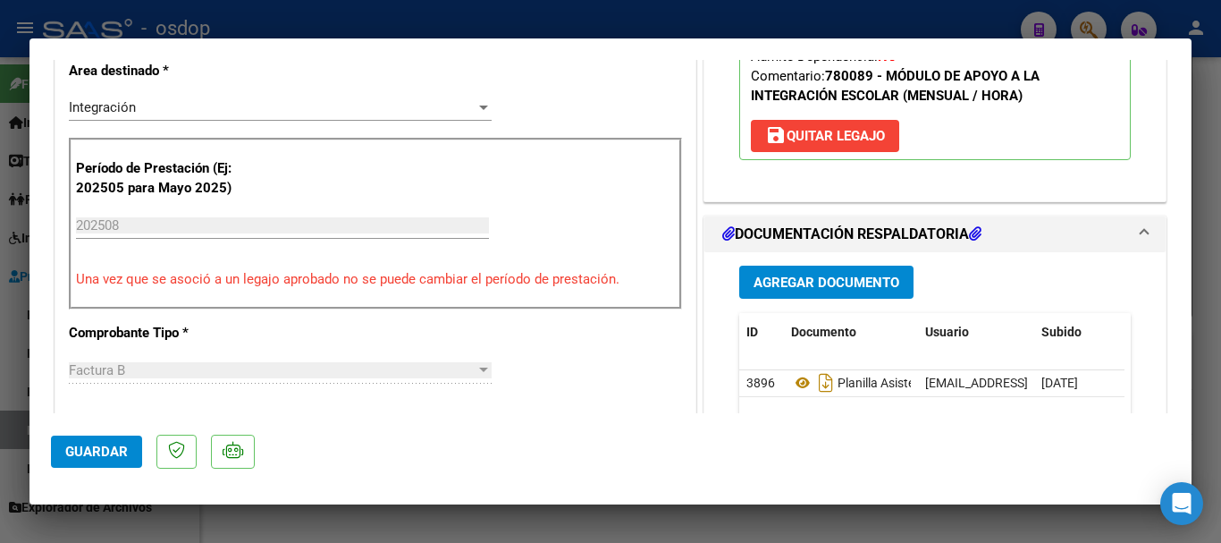
scroll to position [447, 0]
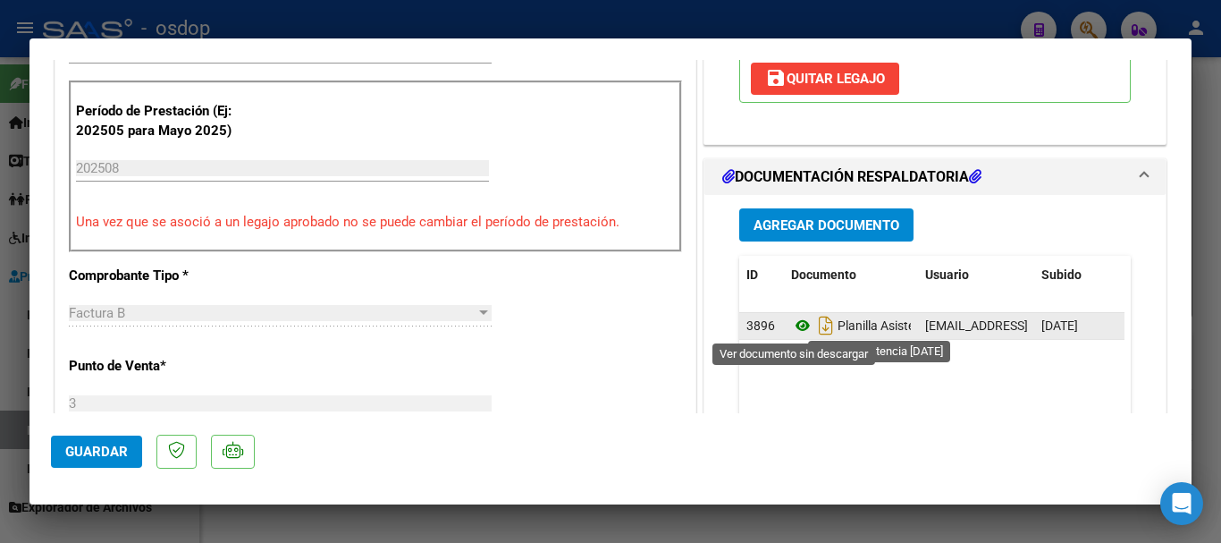
click at [798, 325] on icon at bounding box center [802, 325] width 23 height 21
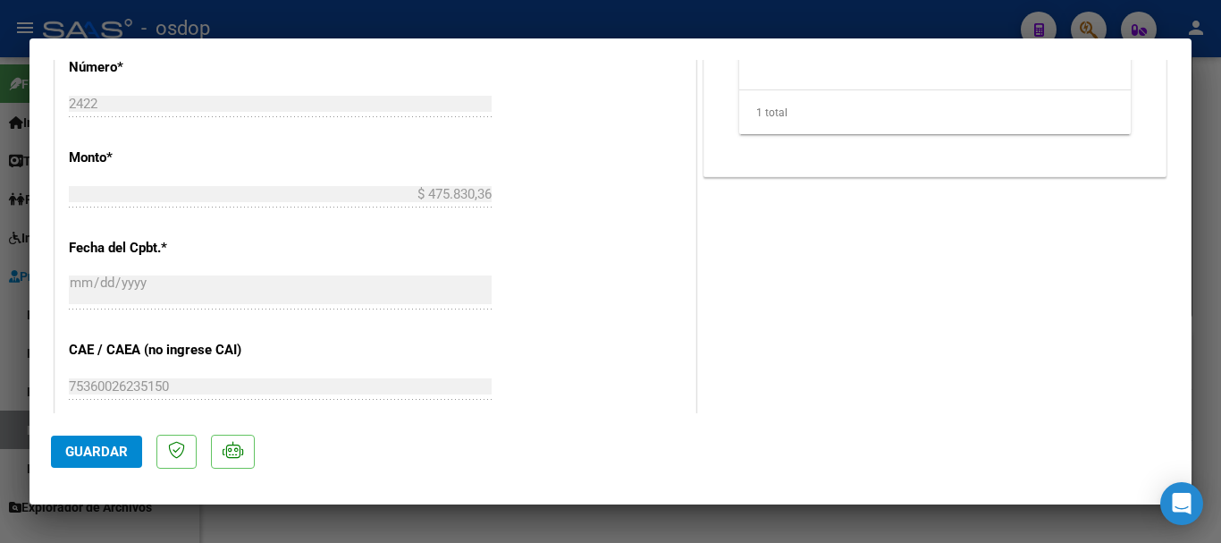
scroll to position [836, 0]
type input "$ 0,00"
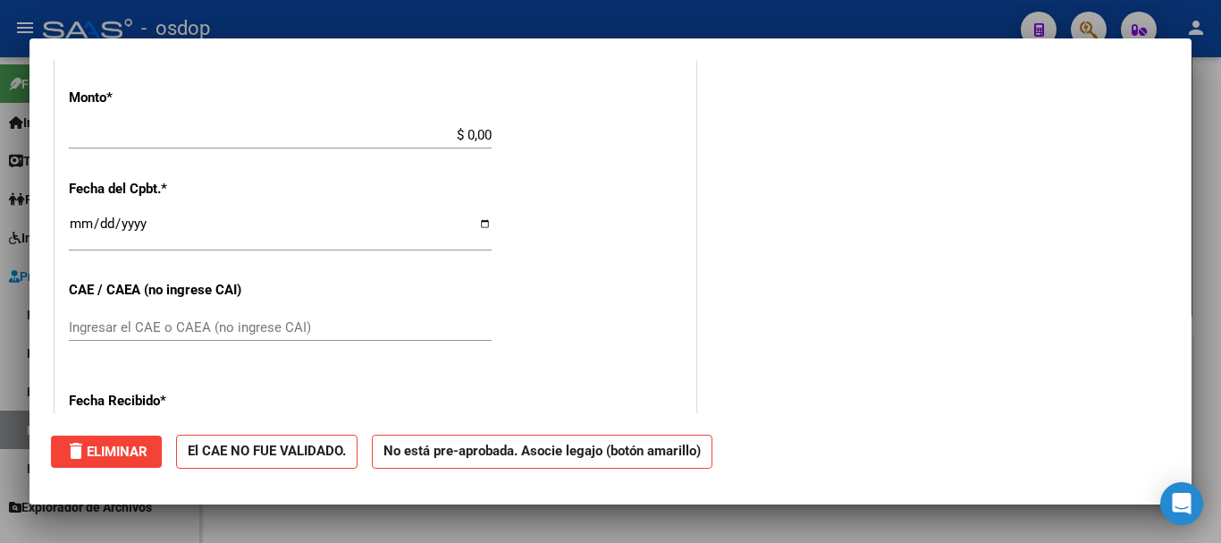
scroll to position [0, 0]
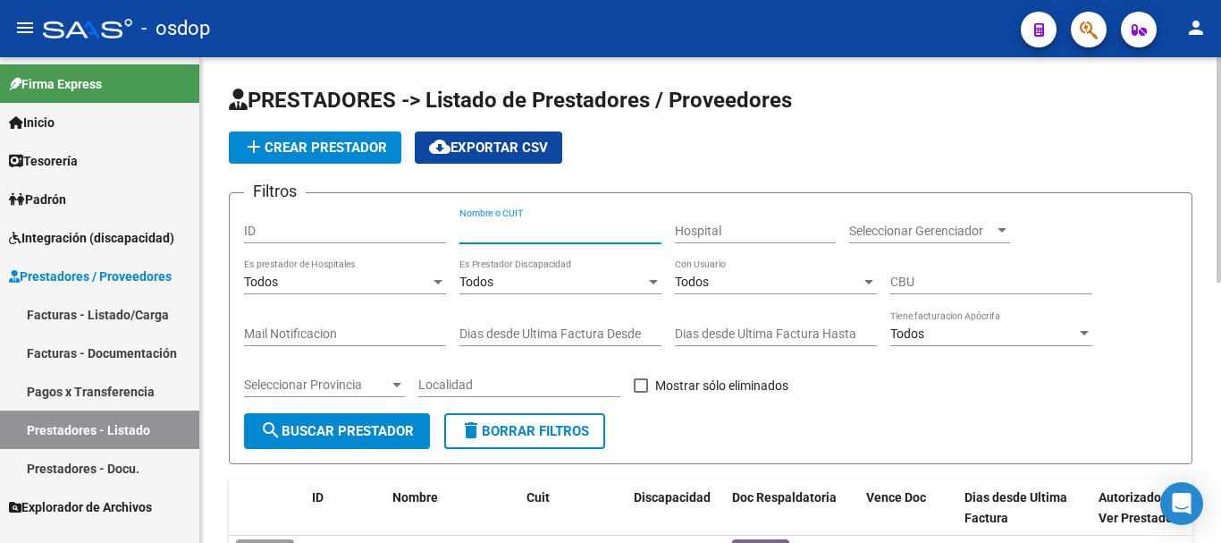
click at [474, 234] on input "Nombre o CUIT" at bounding box center [560, 230] width 202 height 15
type input "27396339698"
click at [349, 427] on span "search Buscar Prestador" at bounding box center [337, 431] width 154 height 16
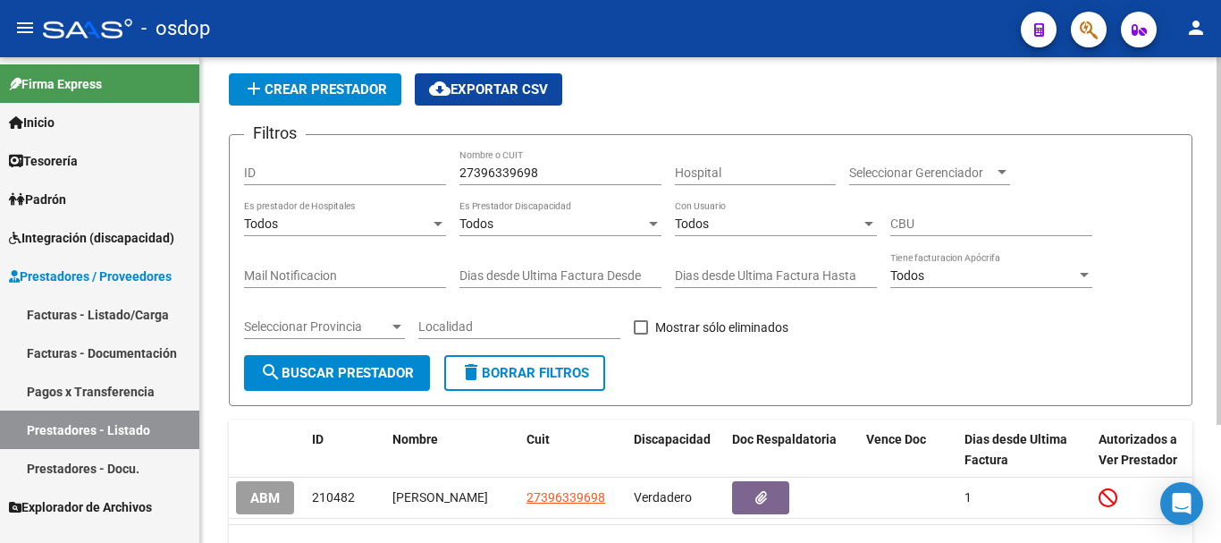
scroll to position [156, 0]
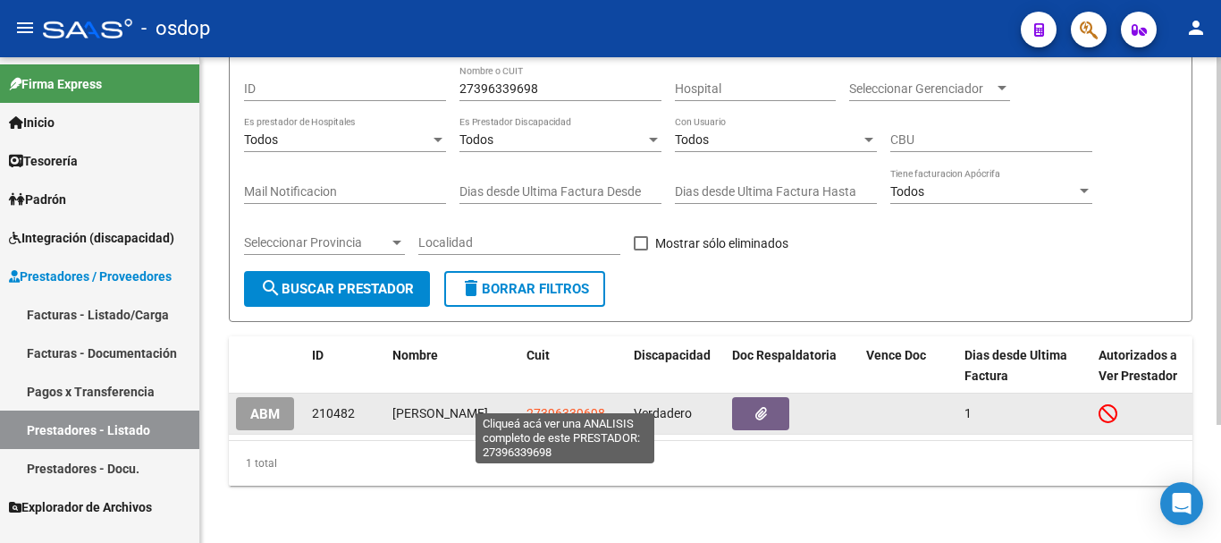
click at [564, 406] on span "27396339698" at bounding box center [566, 413] width 79 height 14
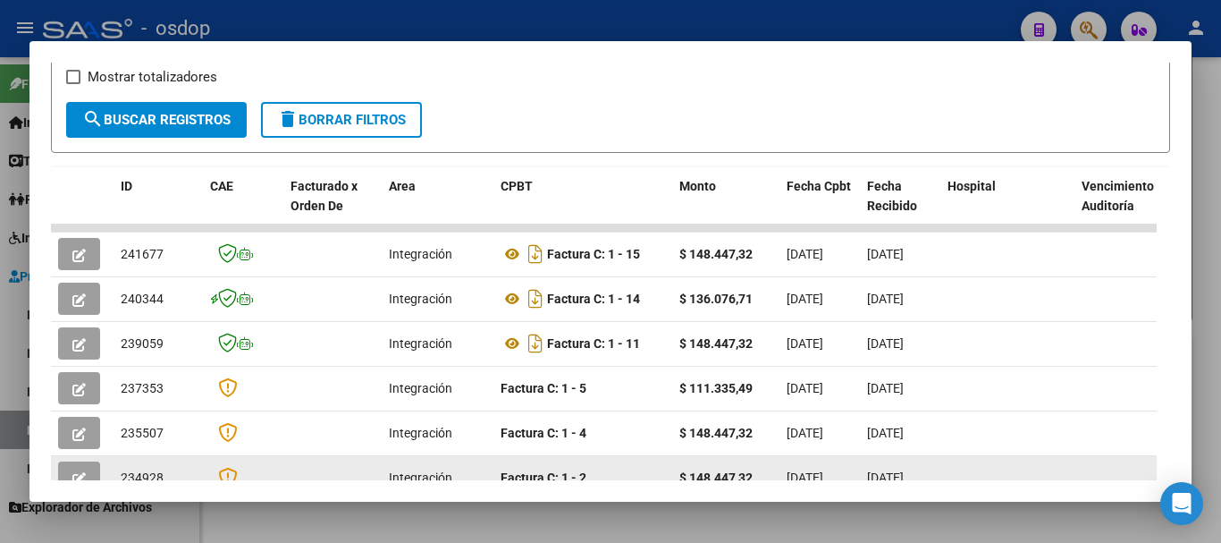
scroll to position [335, 0]
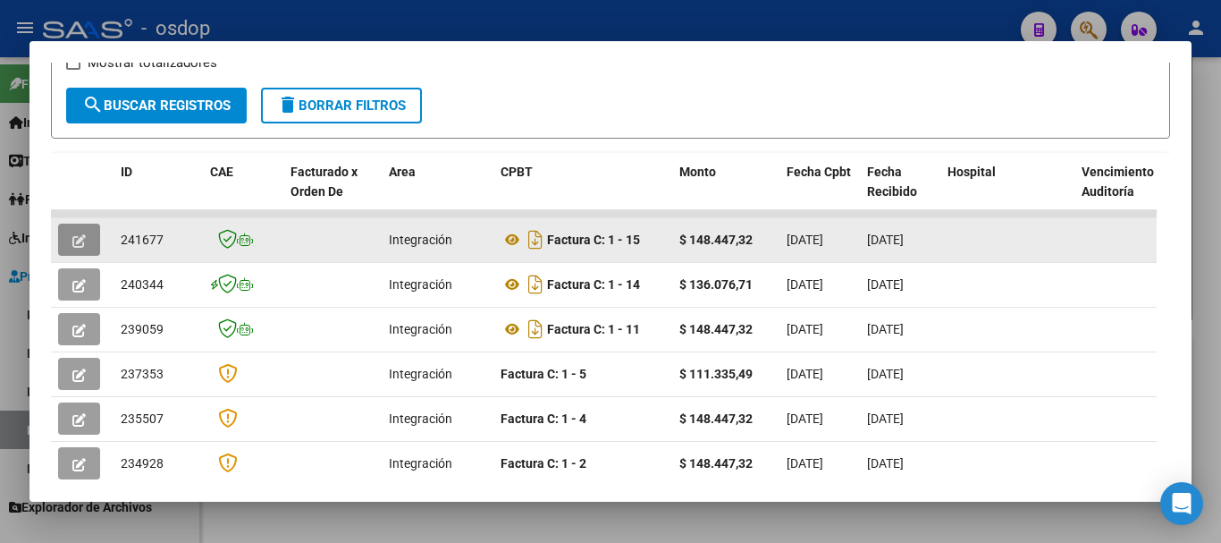
click at [83, 247] on button "button" at bounding box center [79, 239] width 42 height 32
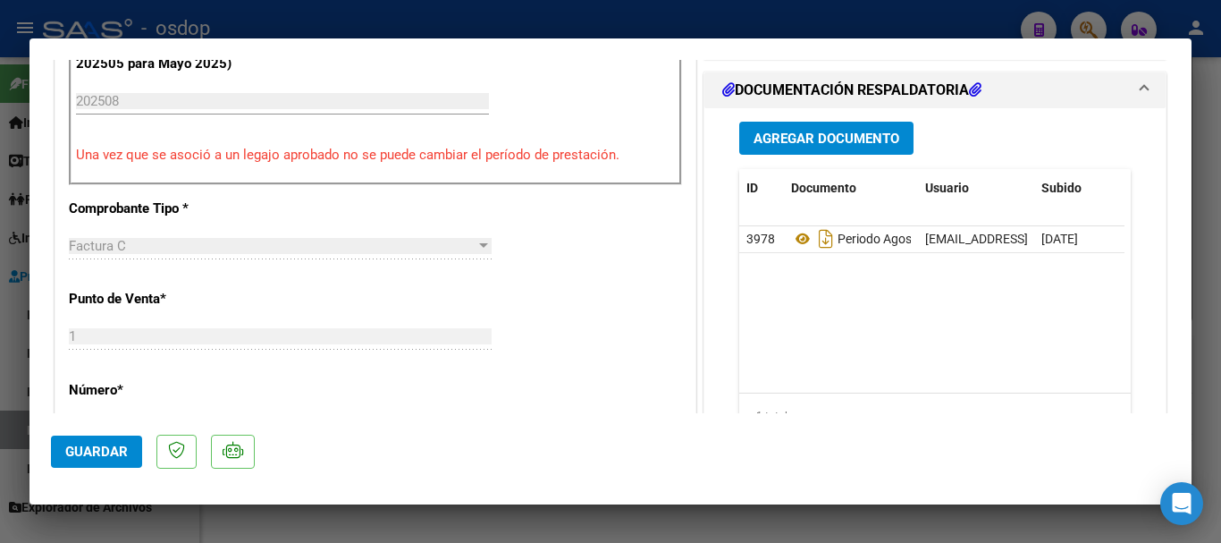
scroll to position [536, 0]
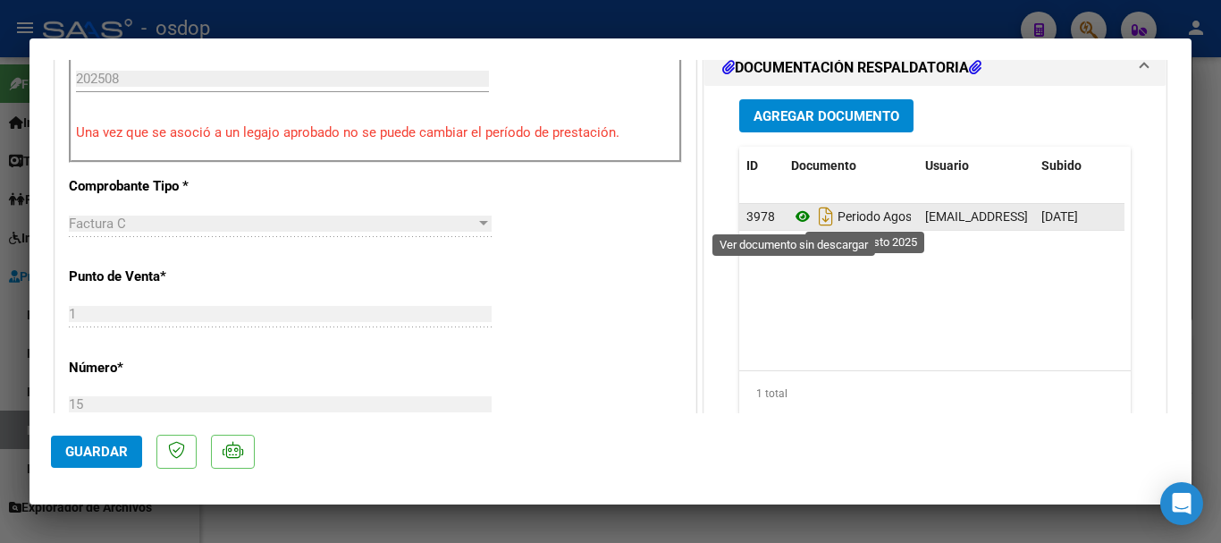
click at [791, 218] on icon at bounding box center [802, 216] width 23 height 21
click at [799, 219] on icon at bounding box center [802, 216] width 23 height 21
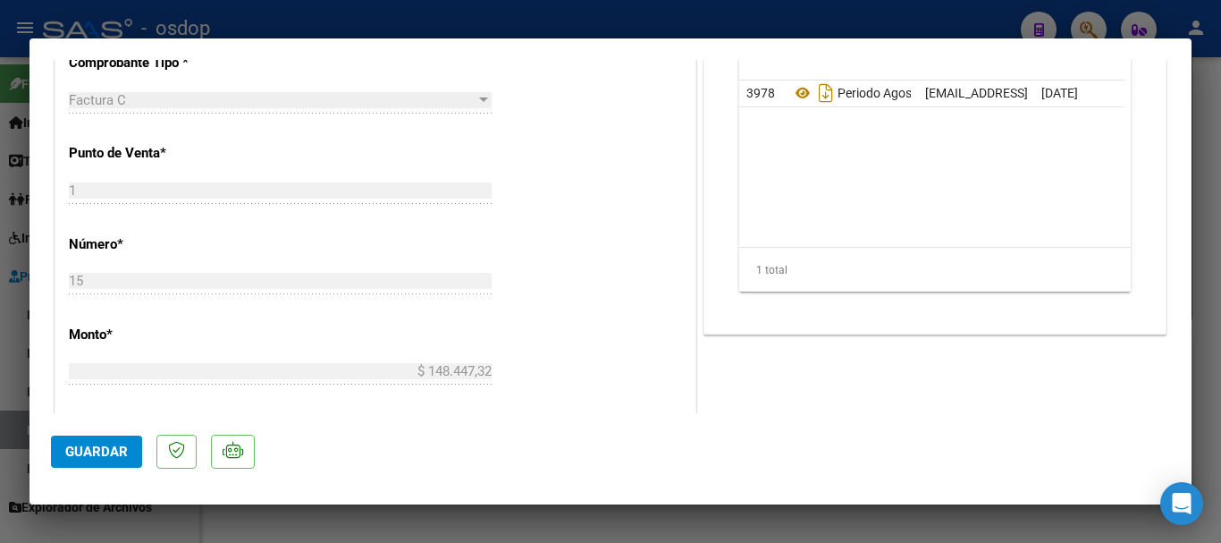
scroll to position [626, 0]
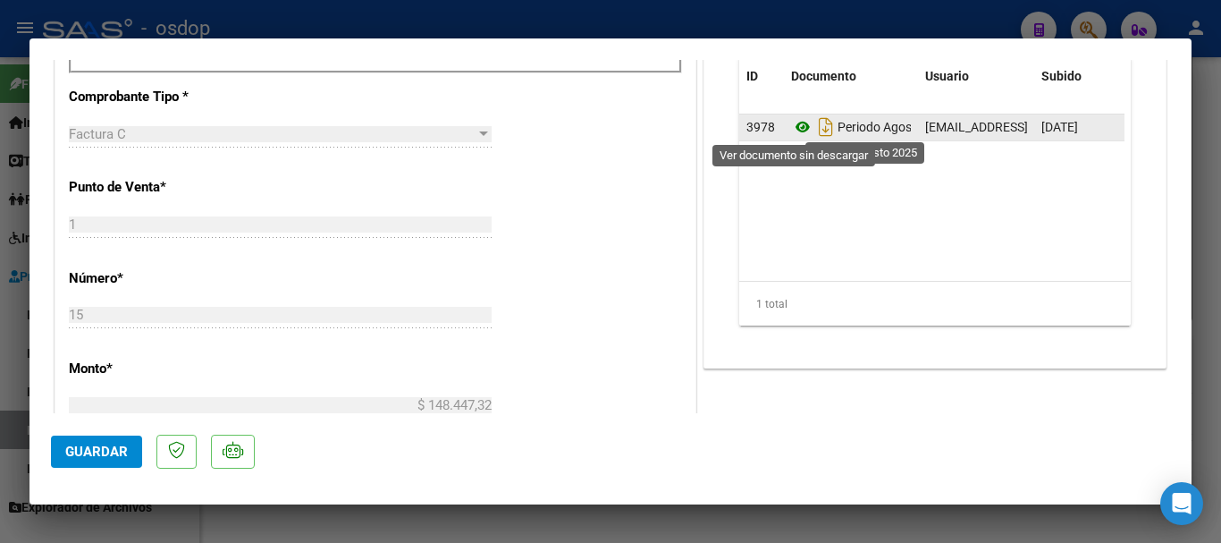
click at [791, 132] on icon at bounding box center [802, 126] width 23 height 21
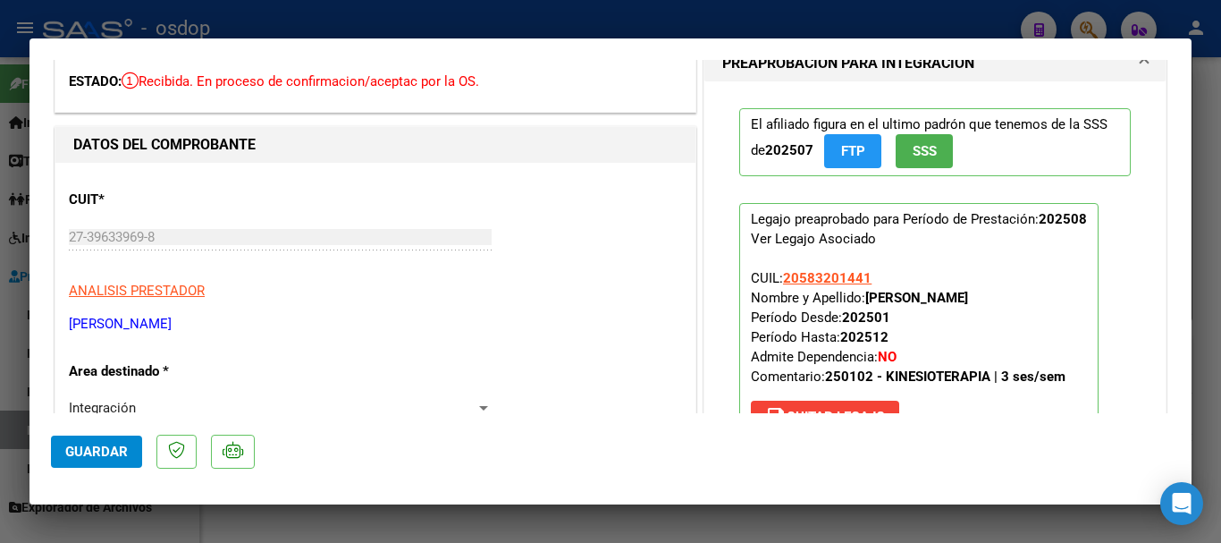
scroll to position [0, 0]
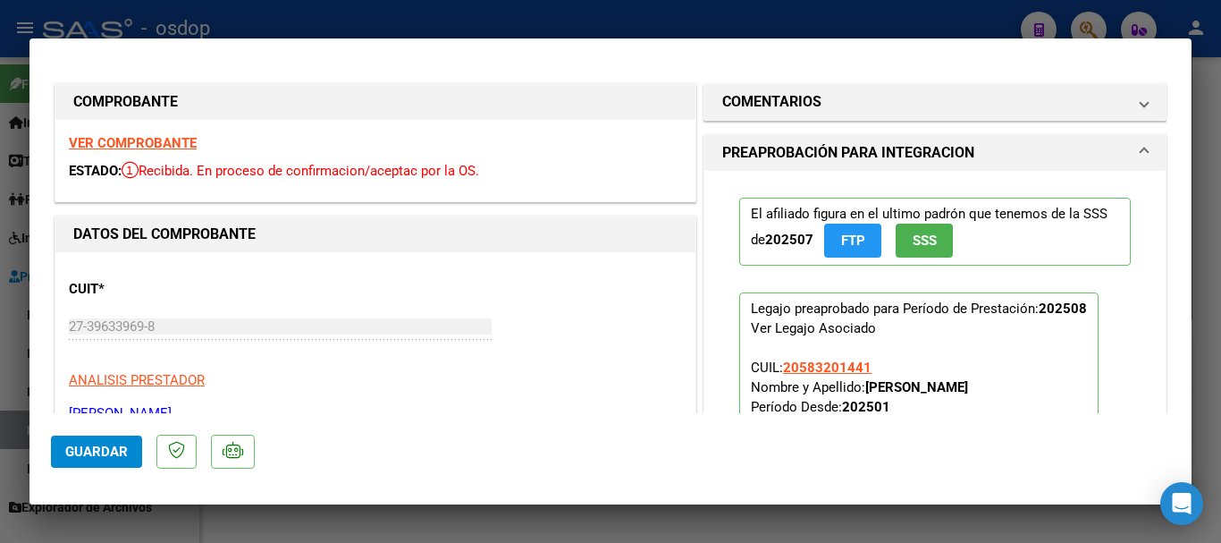
click at [164, 142] on strong "VER COMPROBANTE" at bounding box center [133, 143] width 128 height 16
click at [184, 144] on strong "VER COMPROBANTE" at bounding box center [133, 143] width 128 height 16
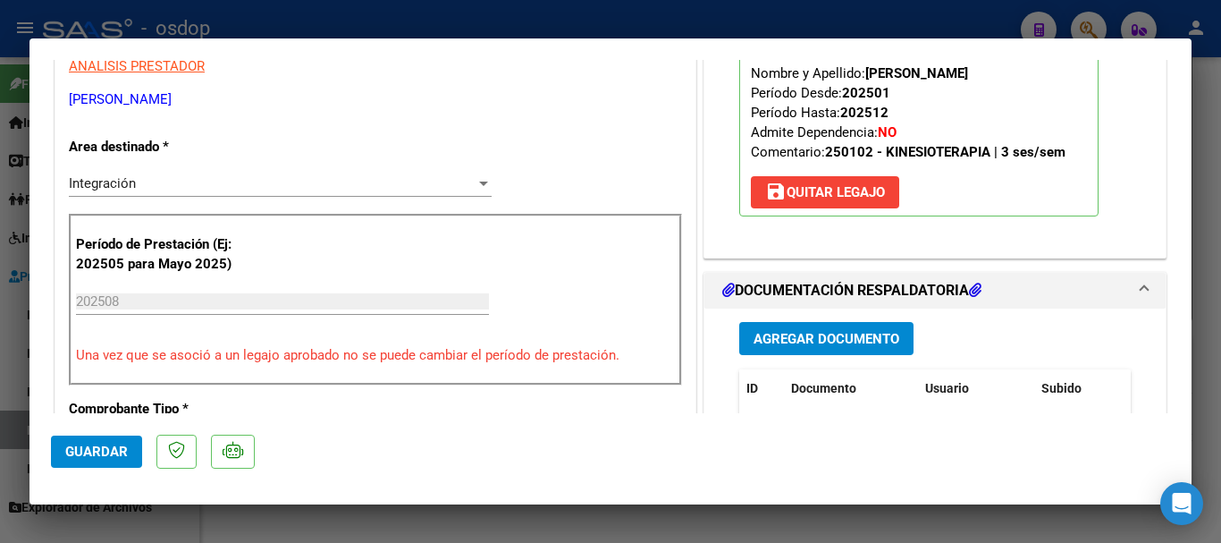
scroll to position [358, 0]
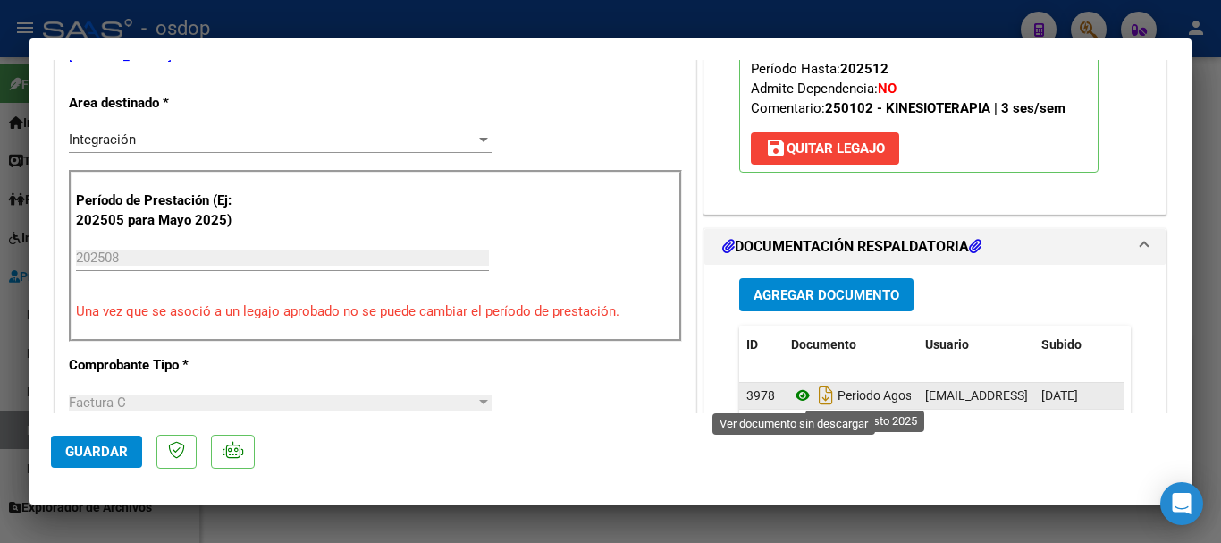
click at [794, 393] on icon at bounding box center [802, 394] width 23 height 21
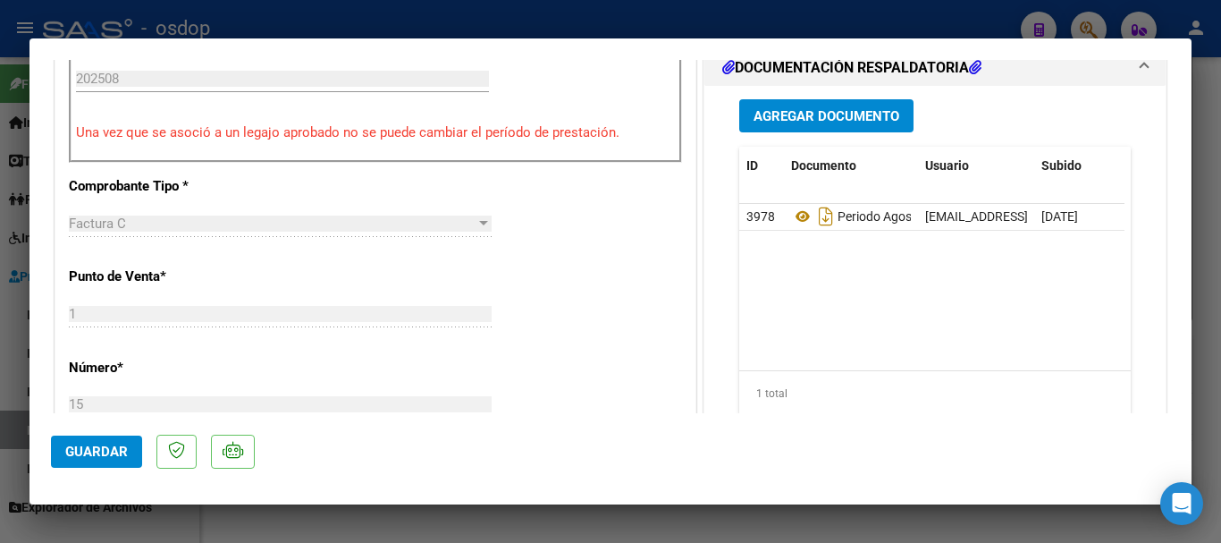
scroll to position [447, 0]
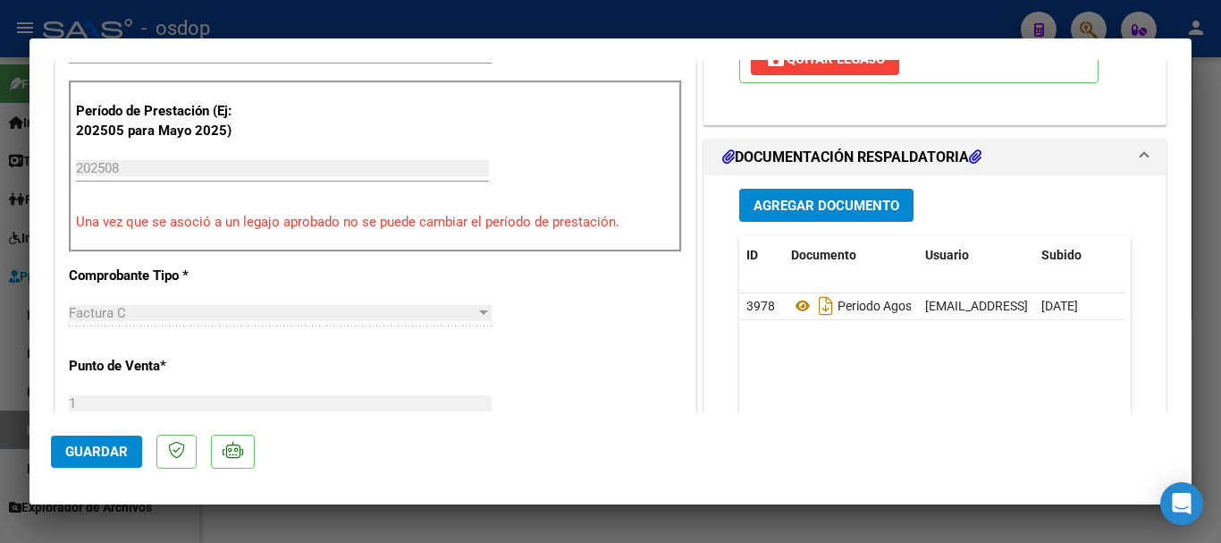
click at [795, 209] on span "Agregar Documento" at bounding box center [827, 206] width 146 height 16
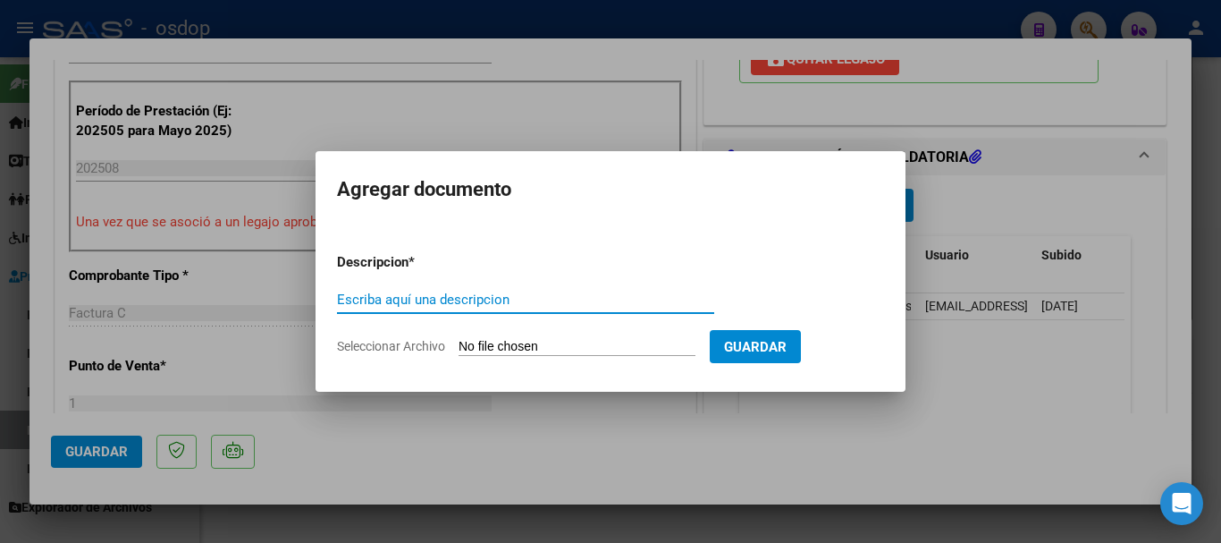
click at [415, 305] on input "Escriba aquí una descripcion" at bounding box center [525, 299] width 377 height 16
type input "planilla de asistencia agosto /2025"
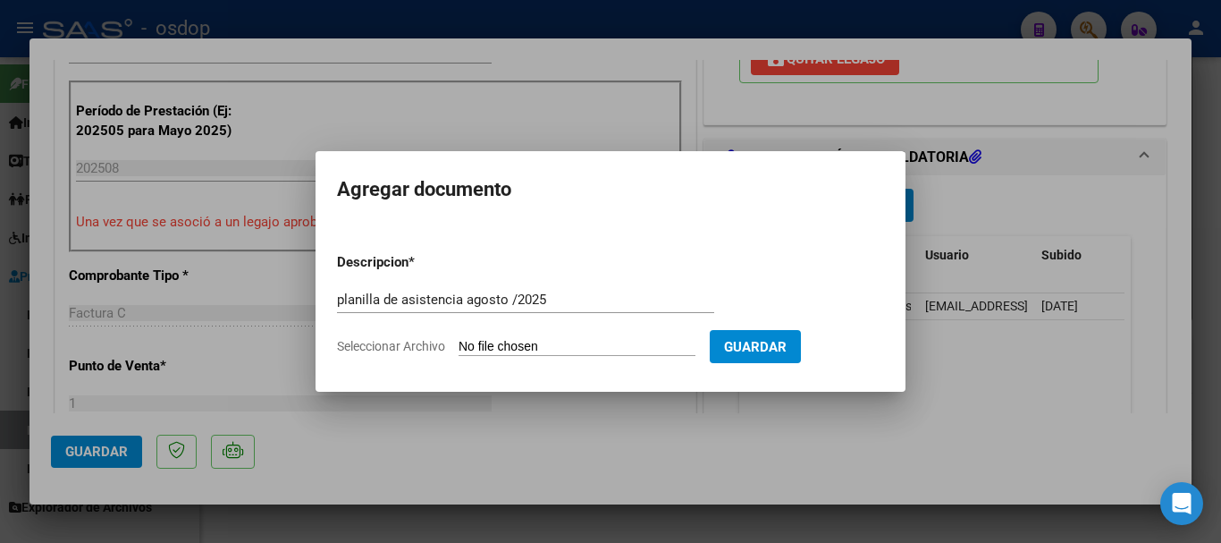
click at [561, 350] on input "Seleccionar Archivo" at bounding box center [577, 347] width 237 height 17
type input "C:\fakepath\planilla .pdf"
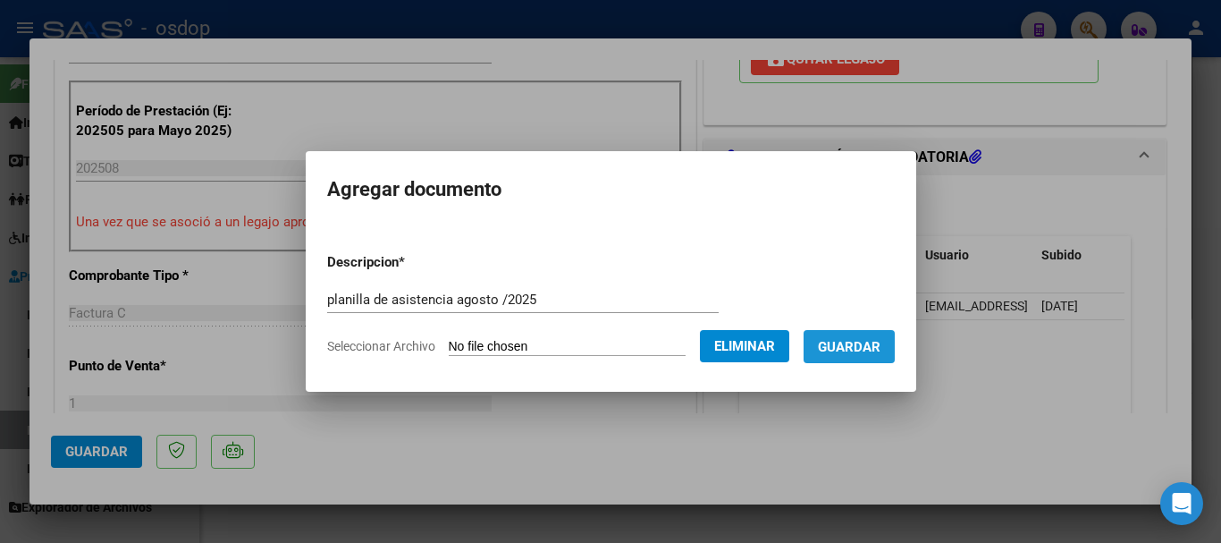
click at [881, 350] on span "Guardar" at bounding box center [849, 347] width 63 height 16
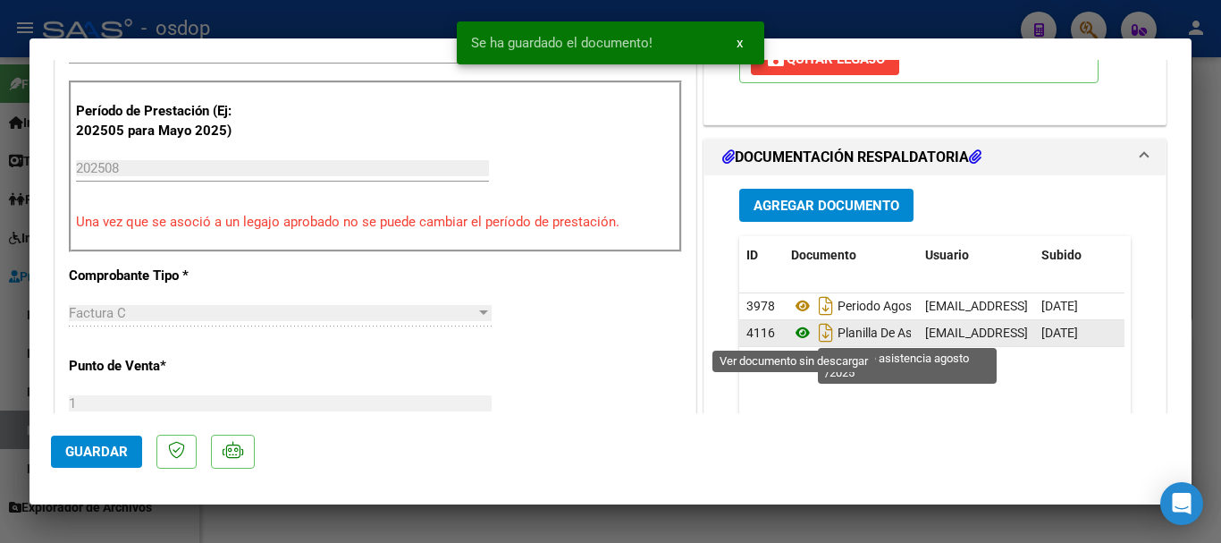
click at [798, 337] on icon at bounding box center [802, 332] width 23 height 21
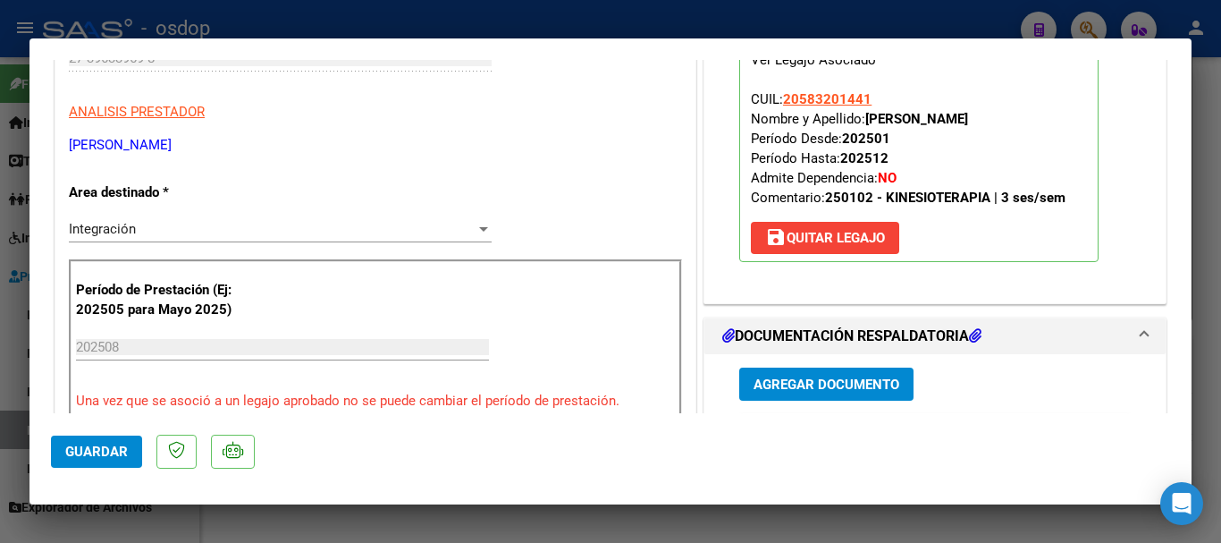
scroll to position [0, 0]
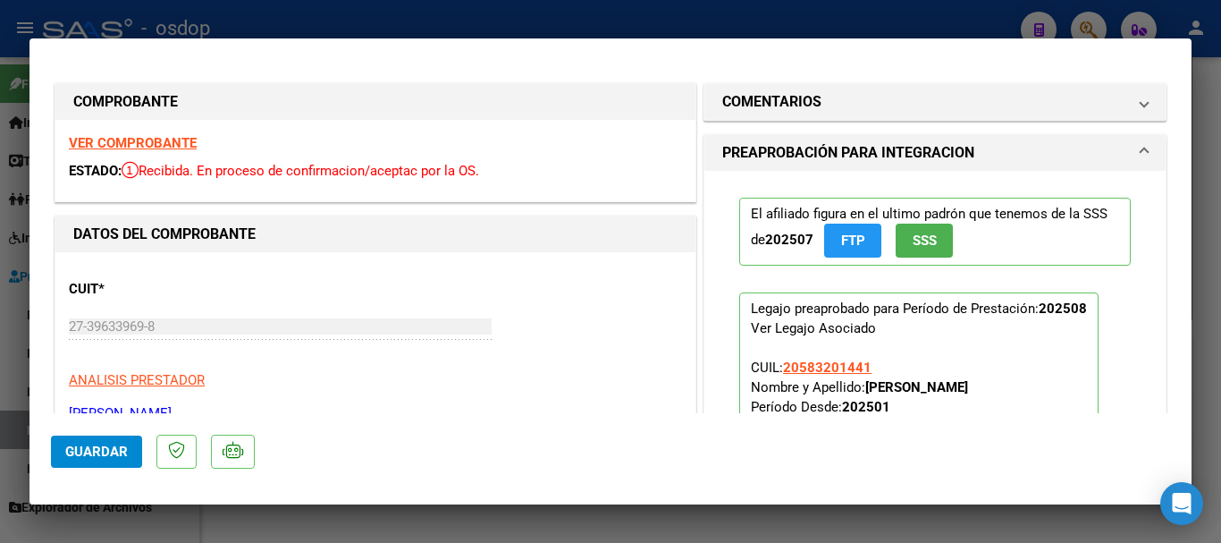
click at [113, 144] on strong "VER COMPROBANTE" at bounding box center [133, 143] width 128 height 16
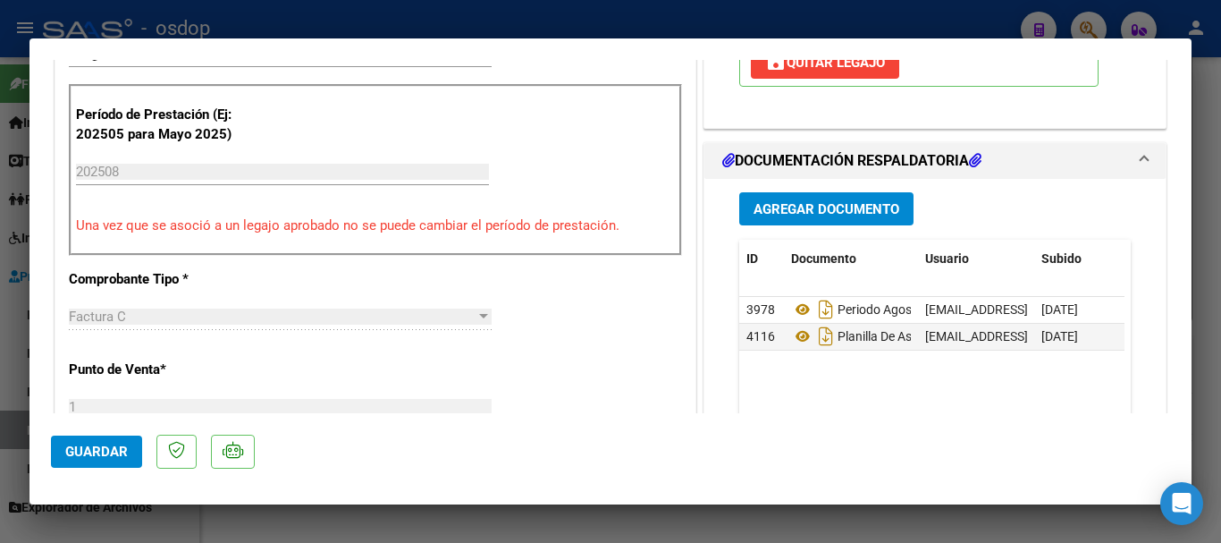
scroll to position [447, 0]
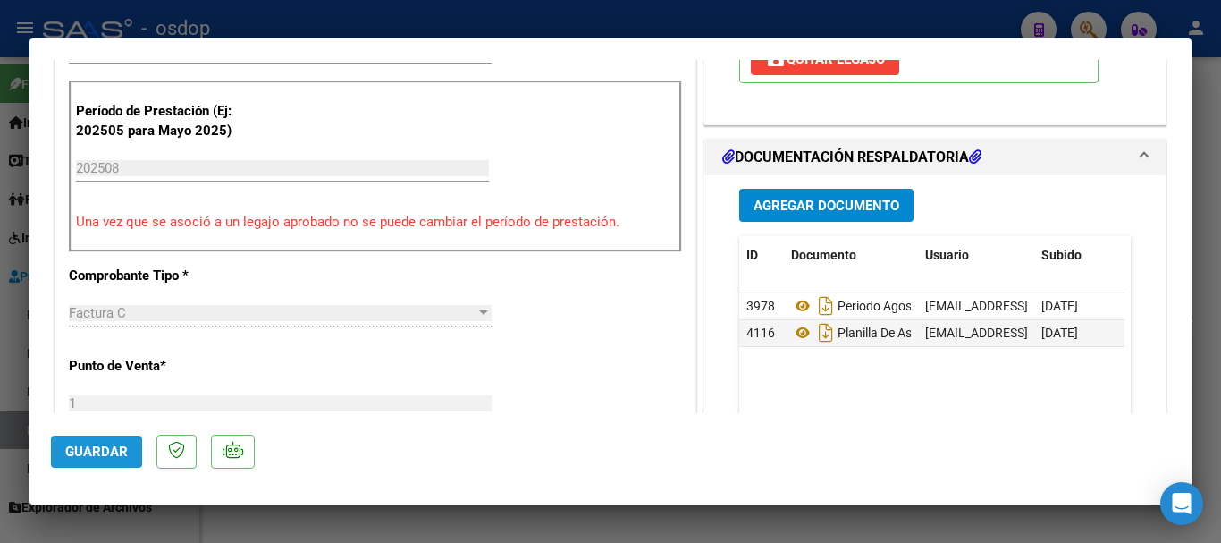
click at [119, 451] on span "Guardar" at bounding box center [96, 451] width 63 height 16
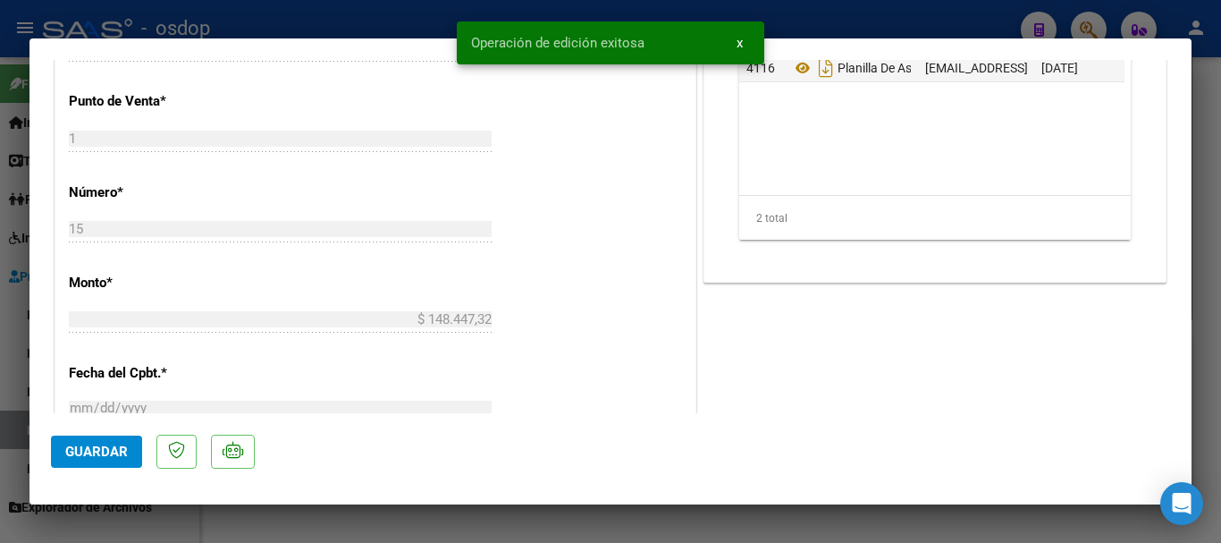
scroll to position [715, 0]
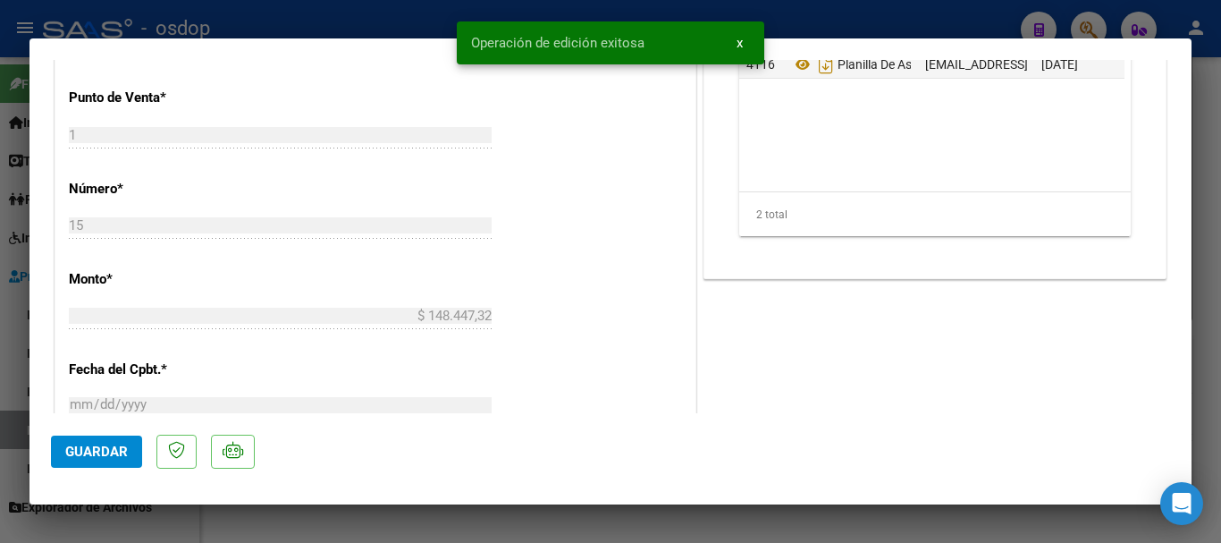
type input "$ 0,00"
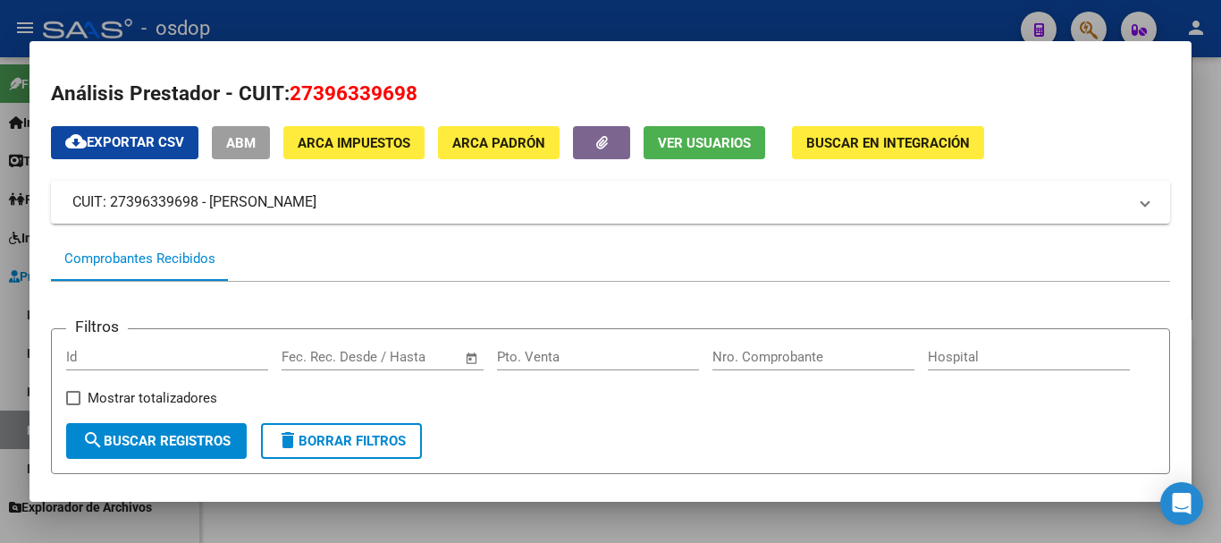
scroll to position [268, 0]
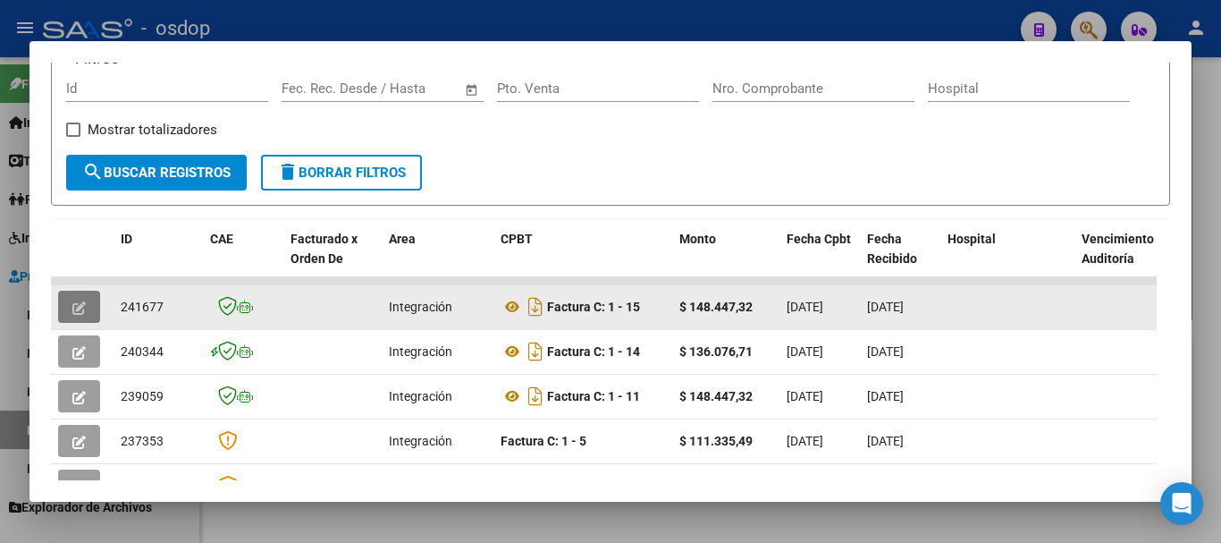
click at [72, 315] on icon "button" at bounding box center [78, 307] width 13 height 13
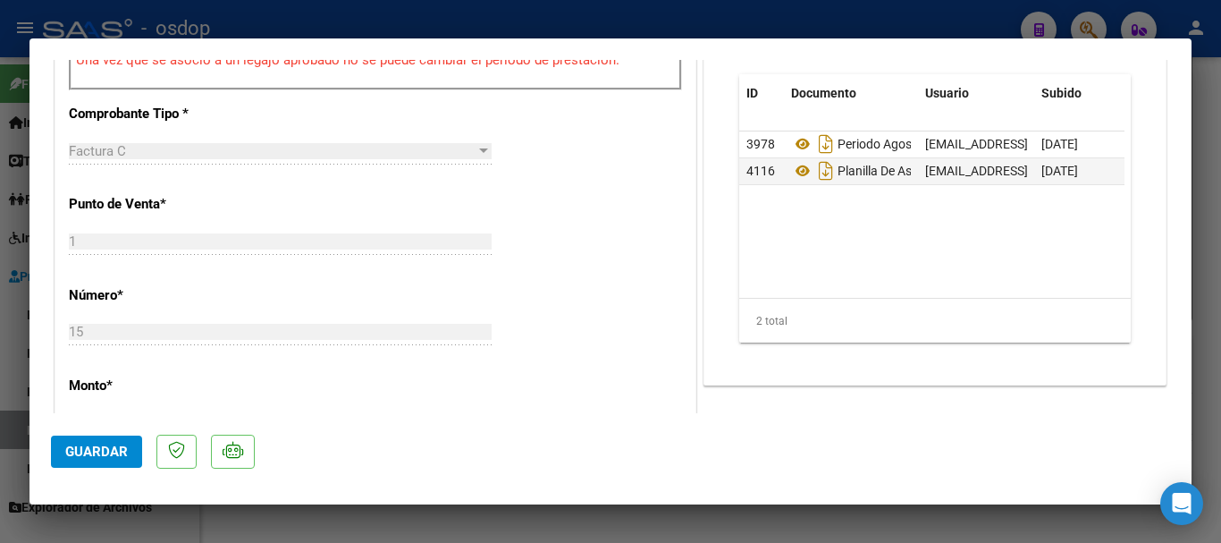
scroll to position [626, 0]
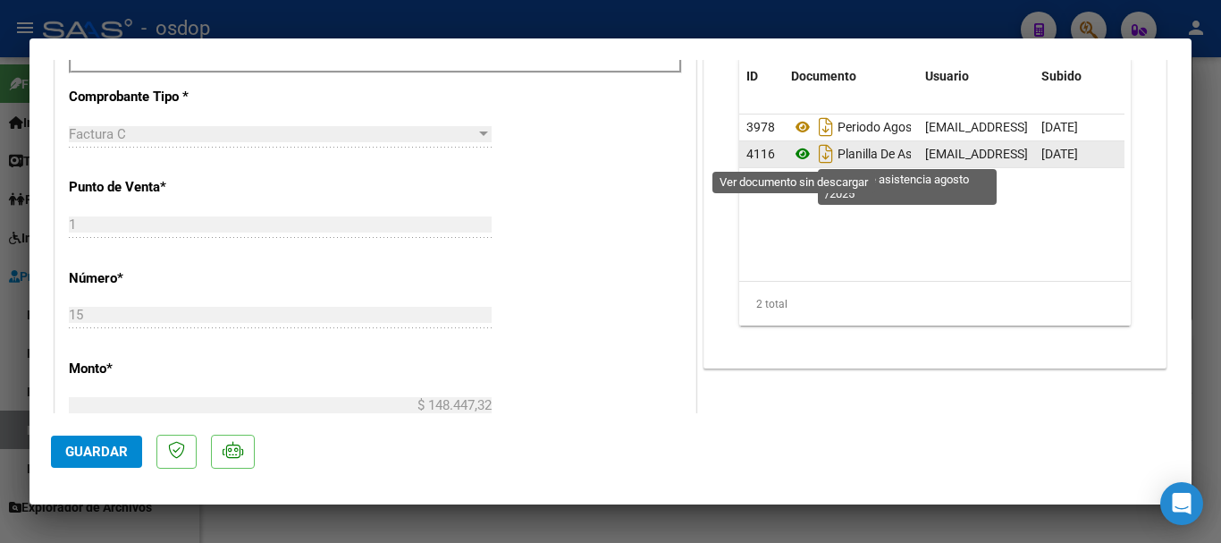
click at [791, 156] on icon at bounding box center [802, 153] width 23 height 21
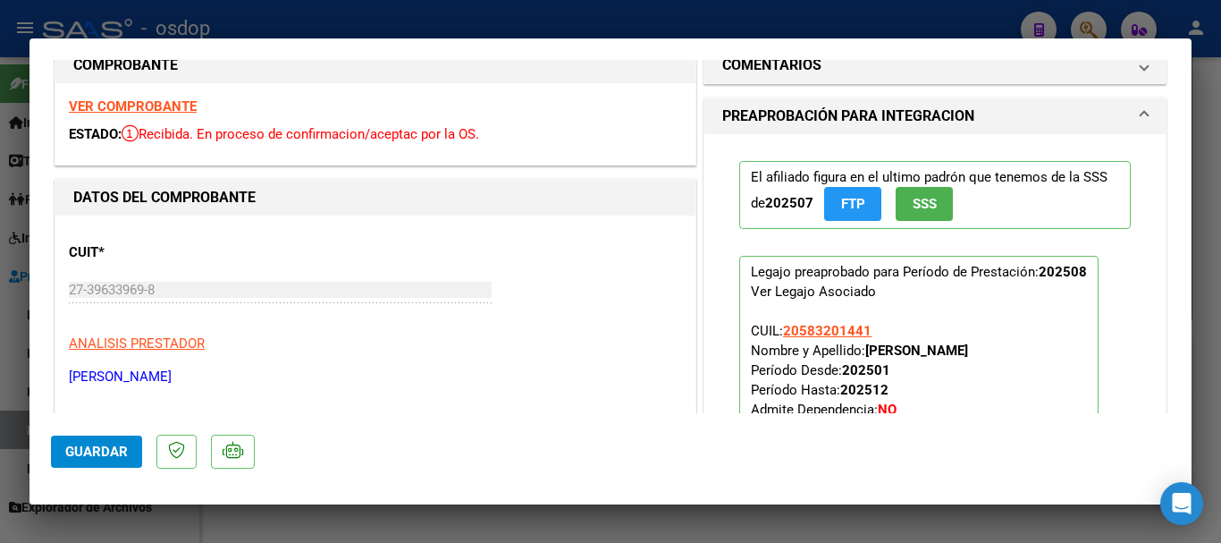
scroll to position [0, 0]
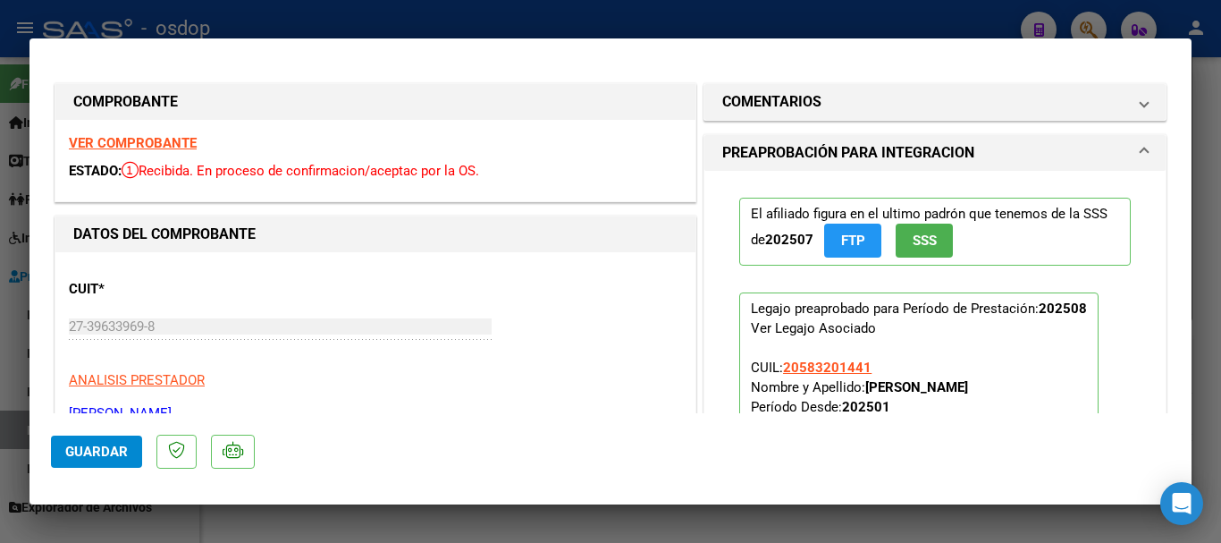
type input "$ 0,00"
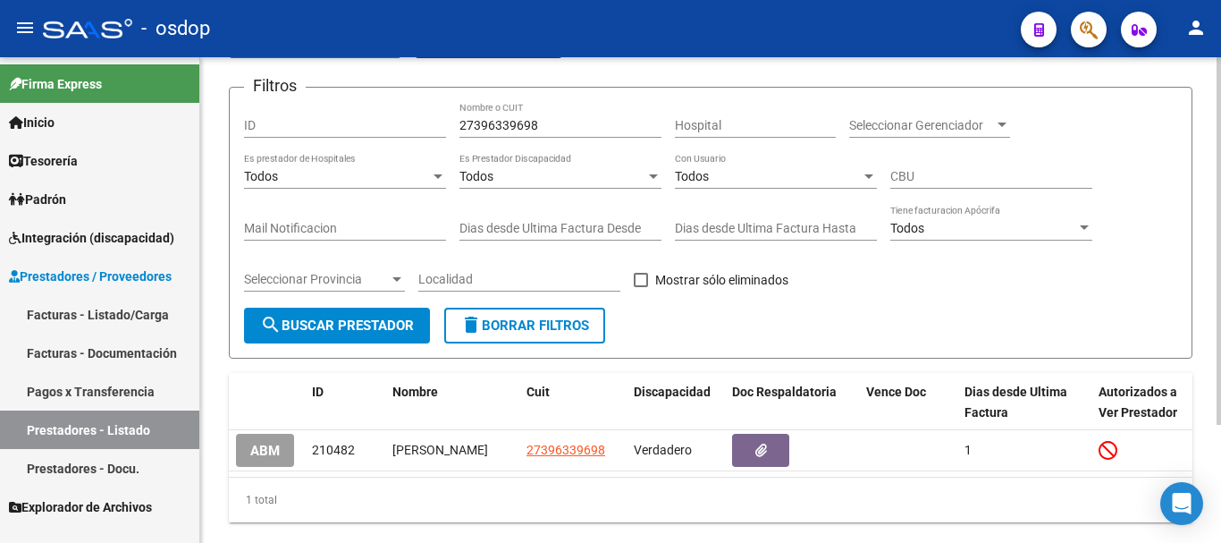
scroll to position [67, 0]
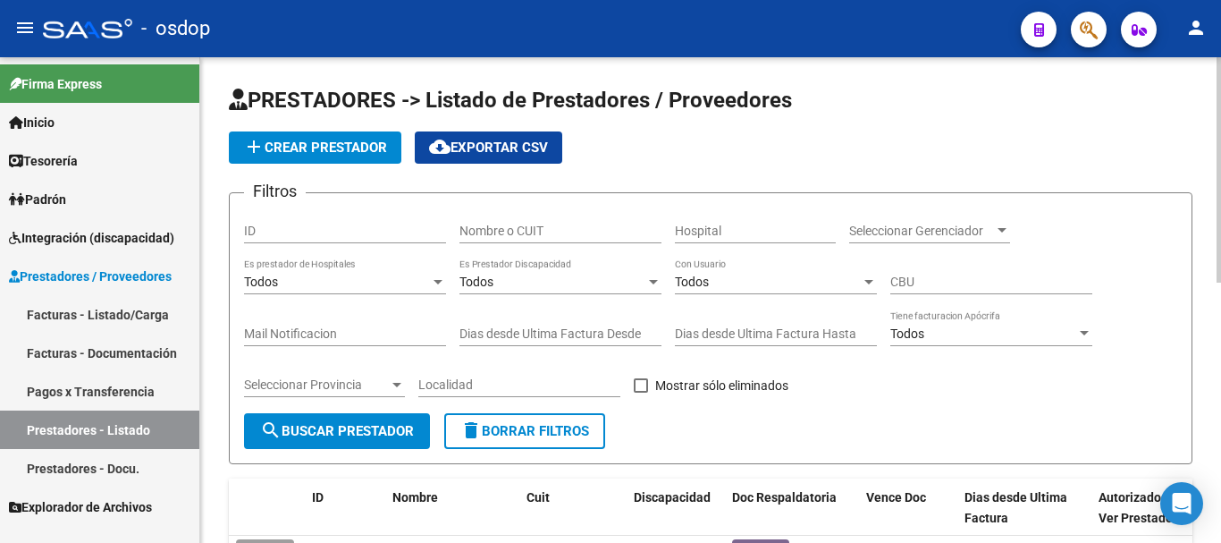
click at [533, 232] on input "Nombre o CUIT" at bounding box center [560, 230] width 202 height 15
type input "27396339698"
click at [355, 433] on span "search Buscar Prestador" at bounding box center [337, 431] width 154 height 16
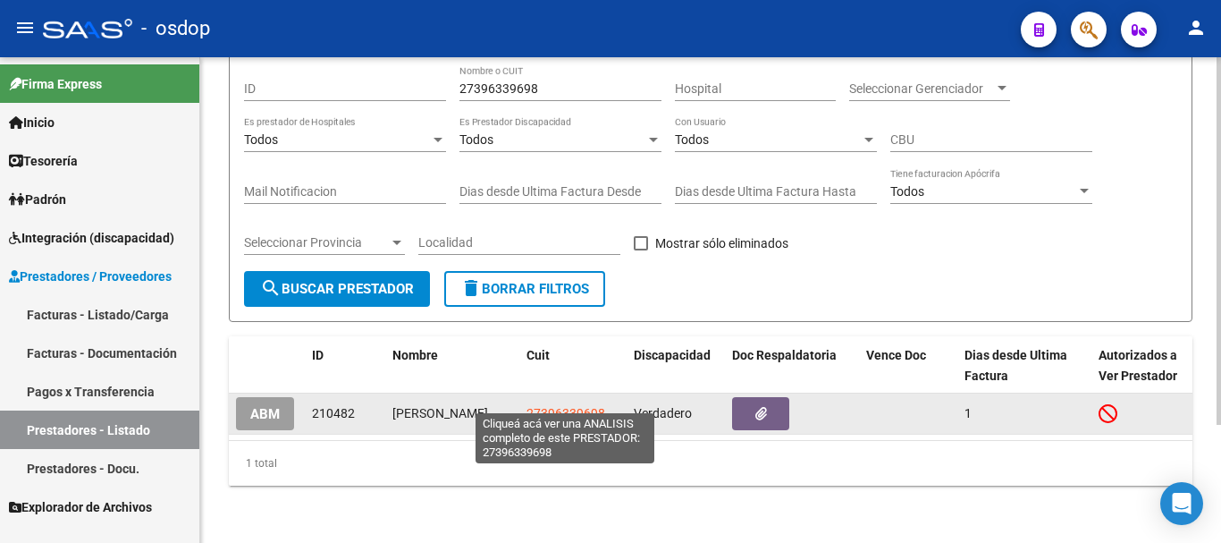
click at [563, 406] on span "27396339698" at bounding box center [566, 413] width 79 height 14
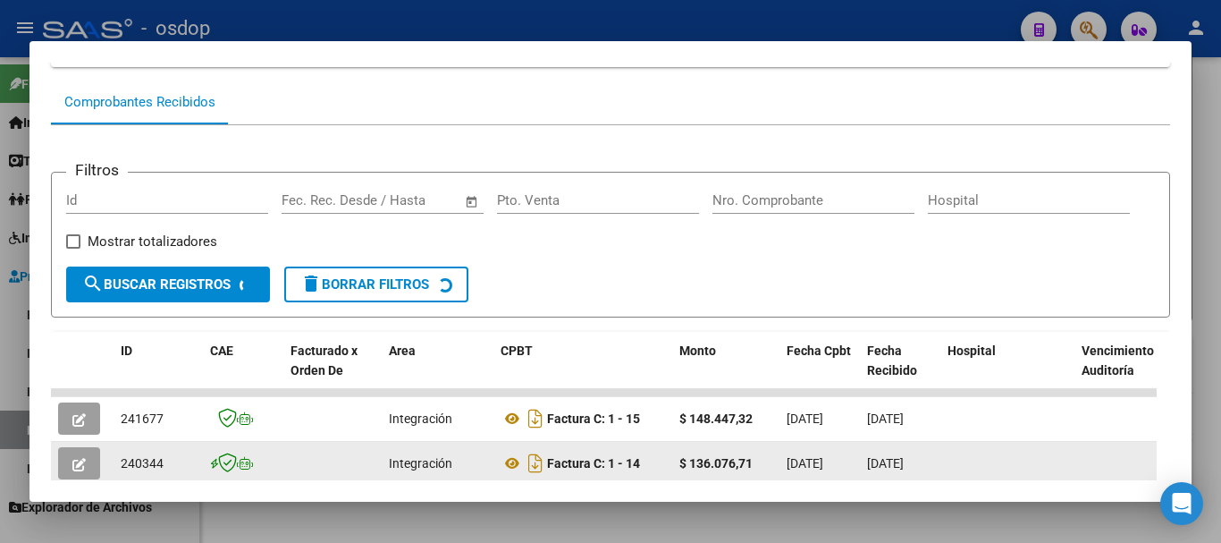
click at [97, 462] on button "button" at bounding box center [79, 463] width 42 height 32
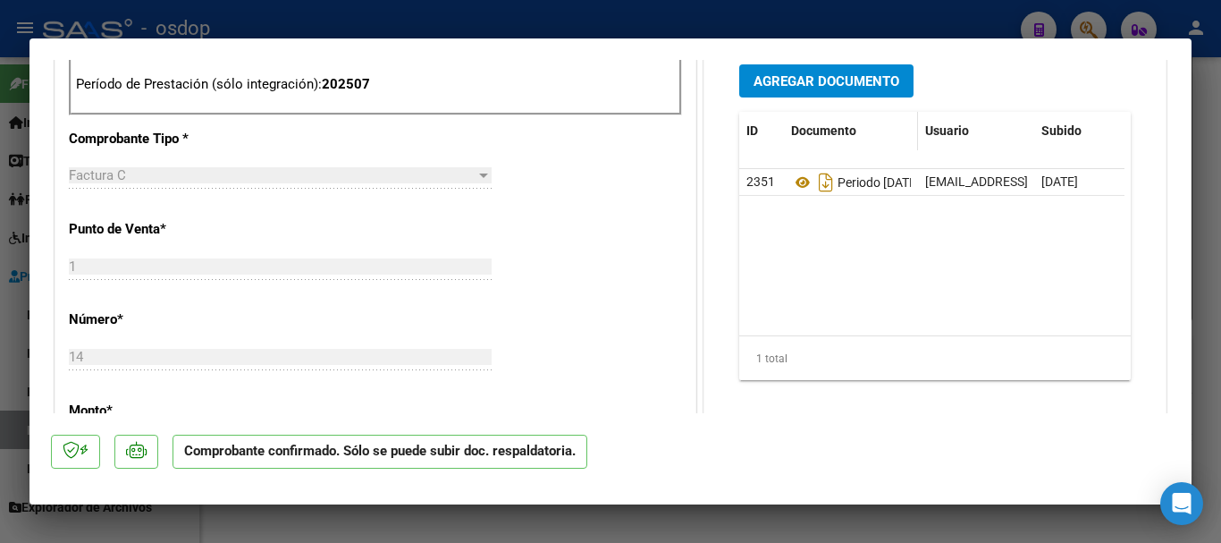
scroll to position [715, 0]
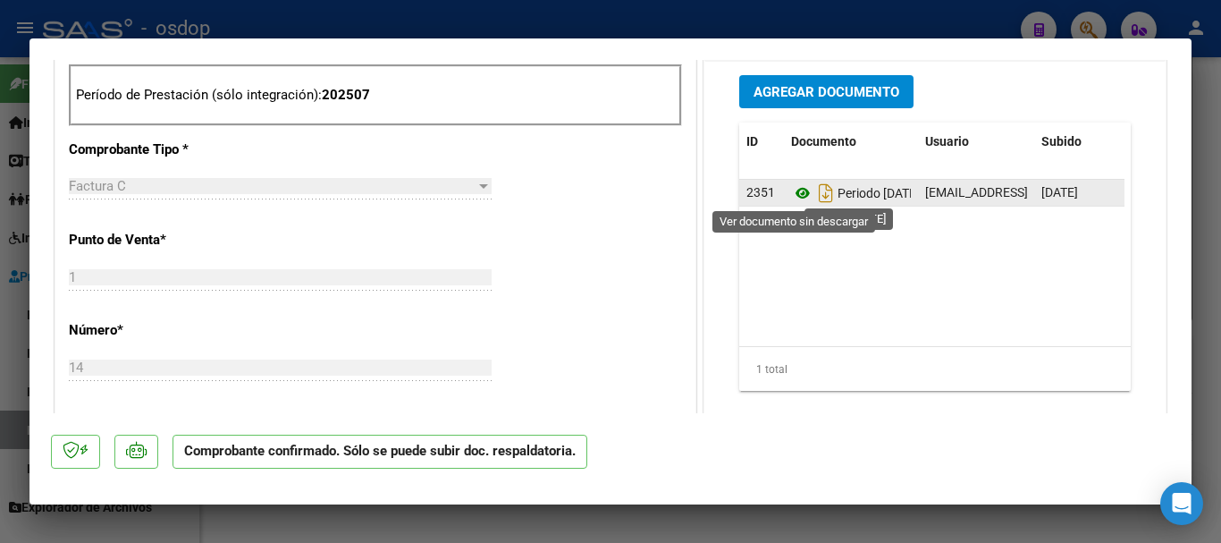
click at [793, 195] on icon at bounding box center [802, 192] width 23 height 21
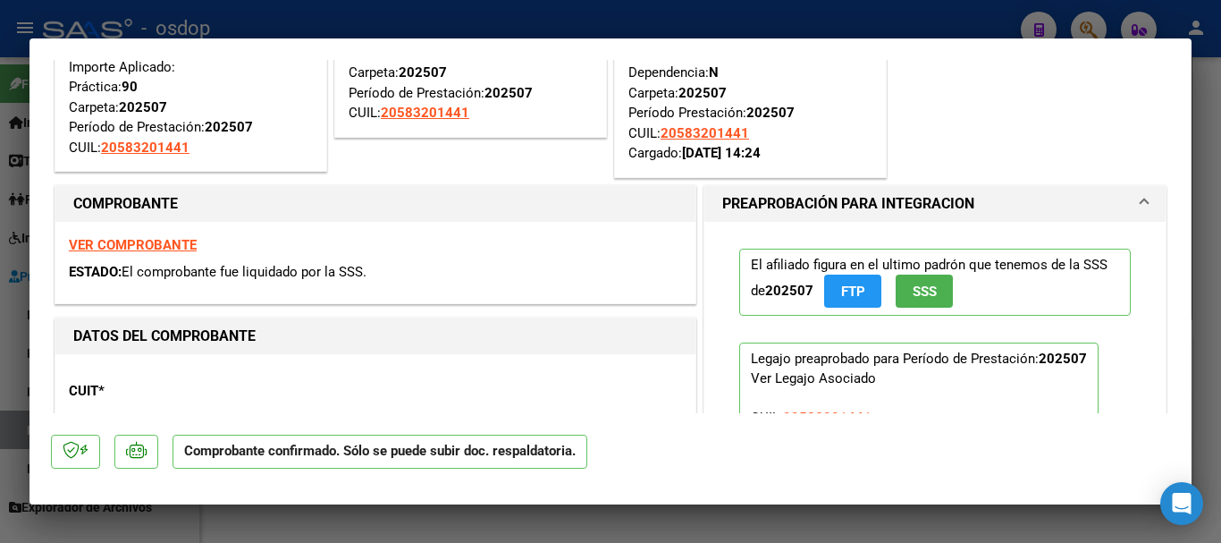
scroll to position [0, 0]
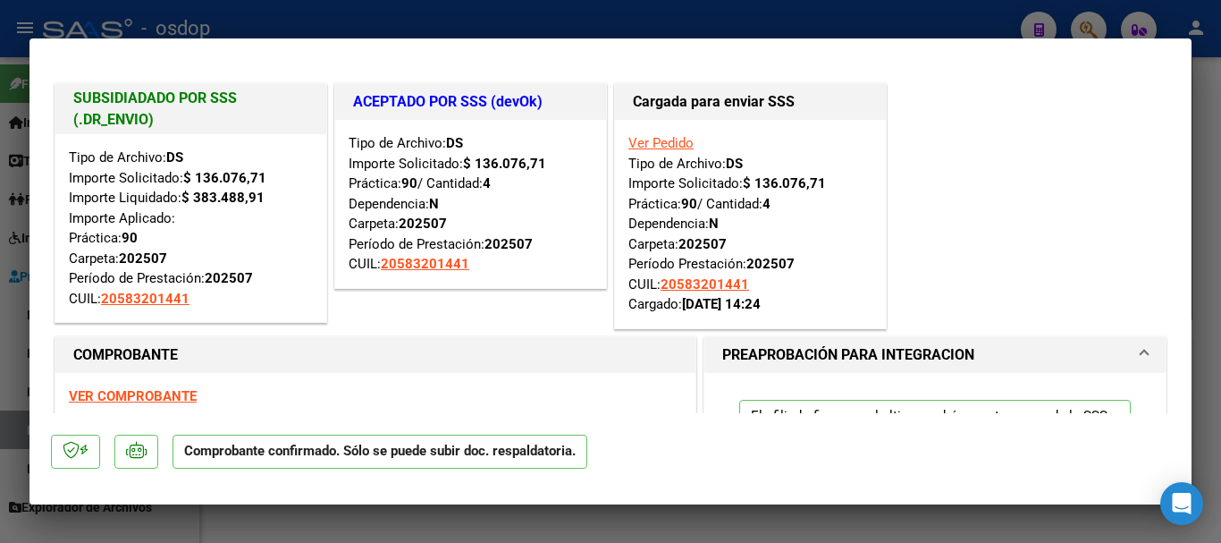
click at [166, 395] on strong "VER COMPROBANTE" at bounding box center [133, 396] width 128 height 16
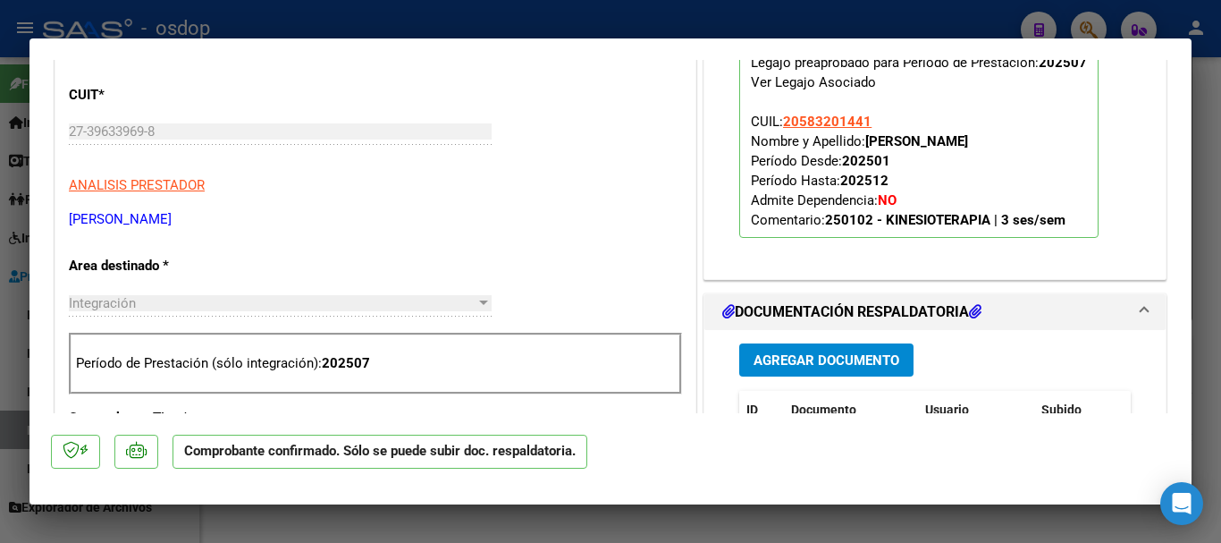
scroll to position [626, 0]
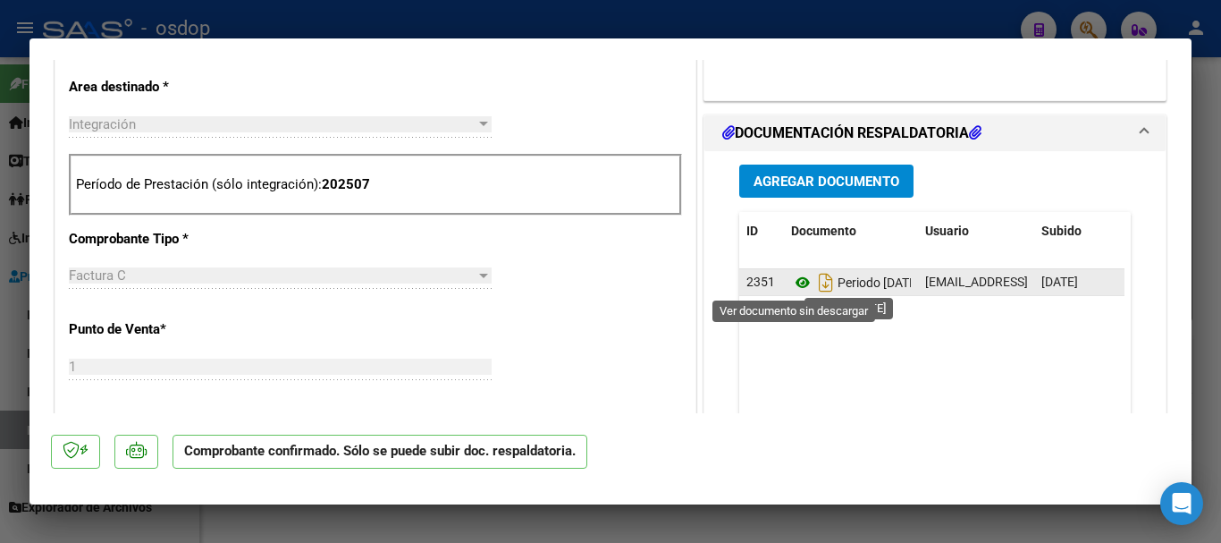
click at [796, 282] on icon at bounding box center [802, 282] width 23 height 21
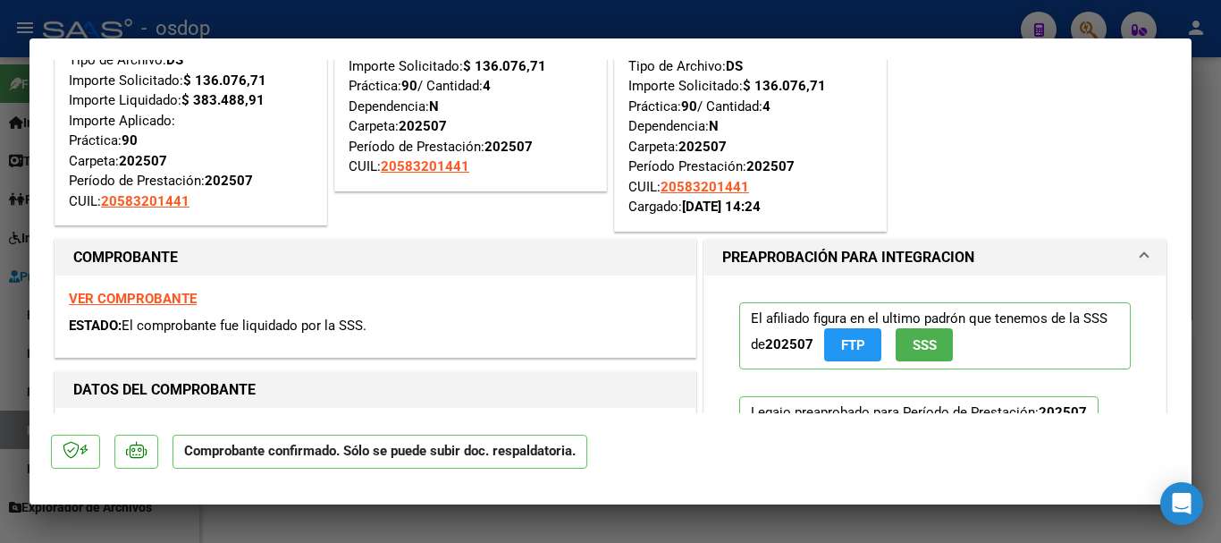
scroll to position [0, 0]
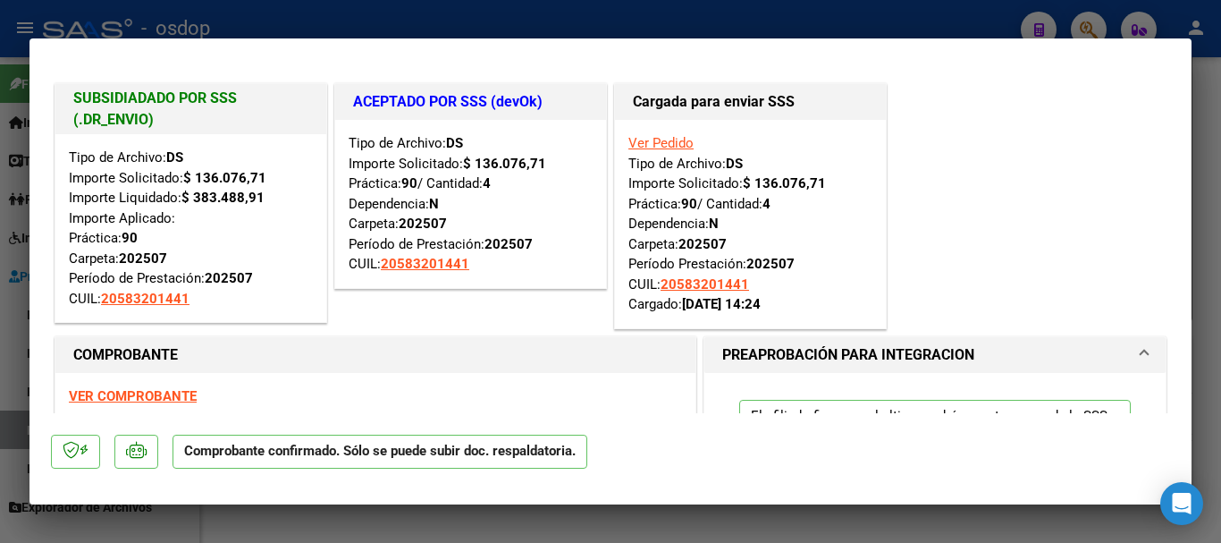
type input "$ 0,00"
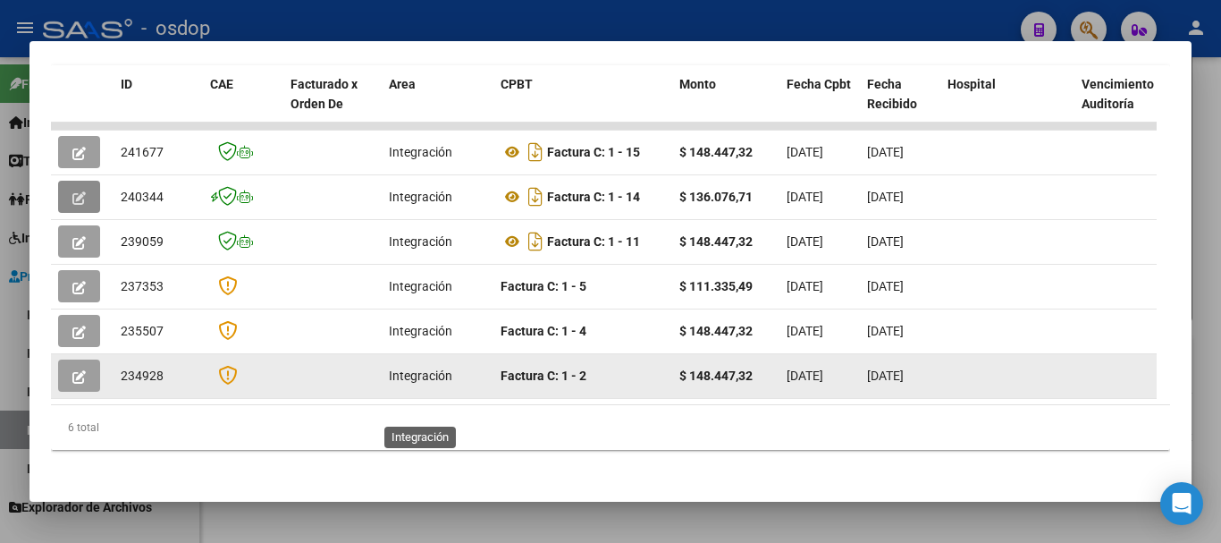
scroll to position [431, 0]
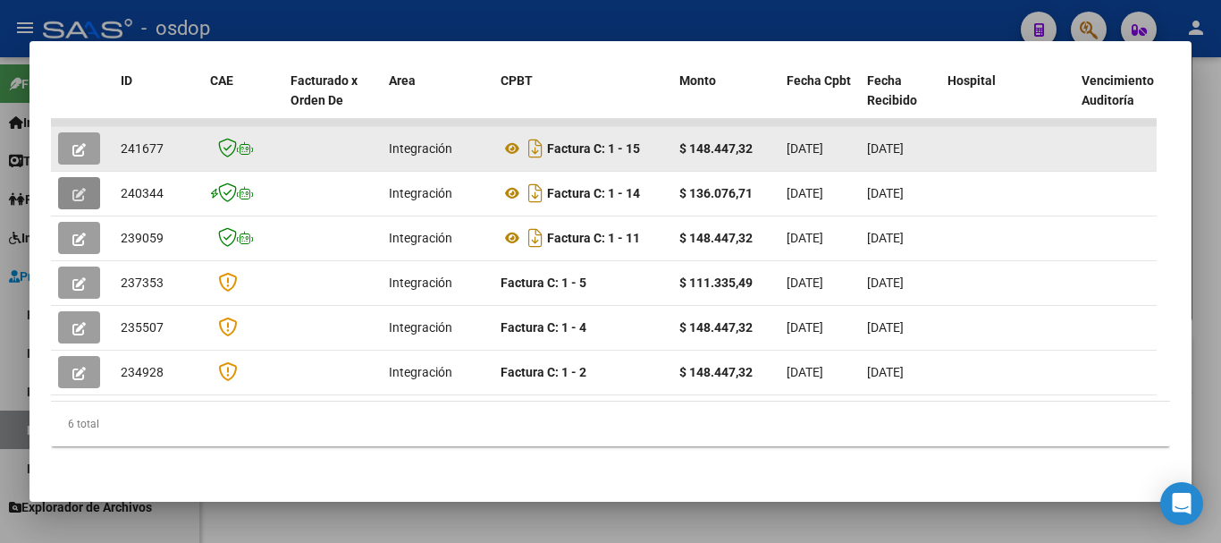
click at [63, 148] on button "button" at bounding box center [79, 148] width 42 height 32
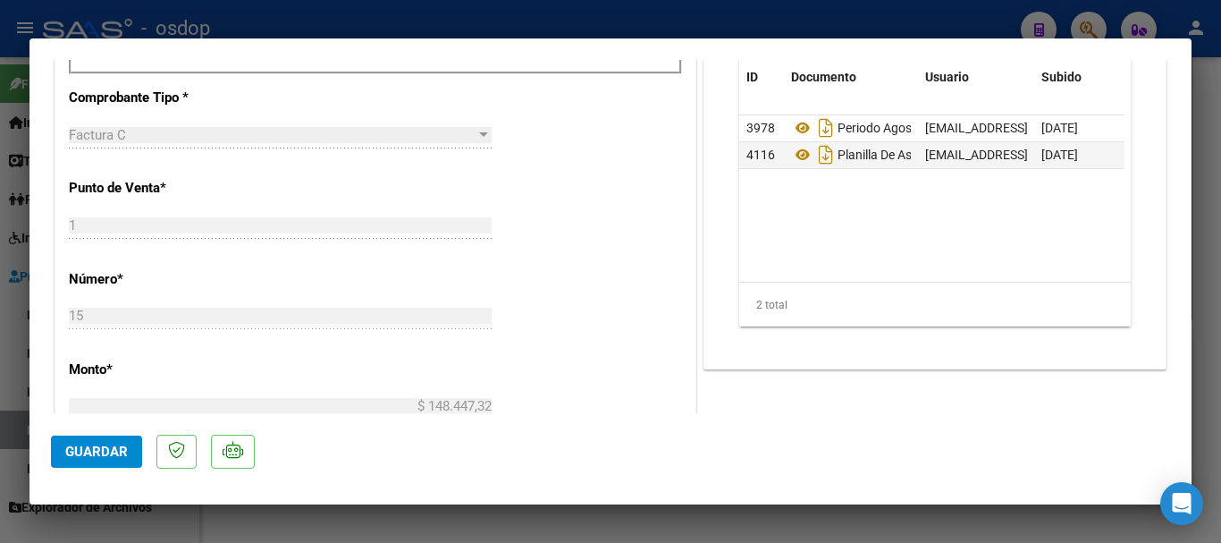
scroll to position [626, 0]
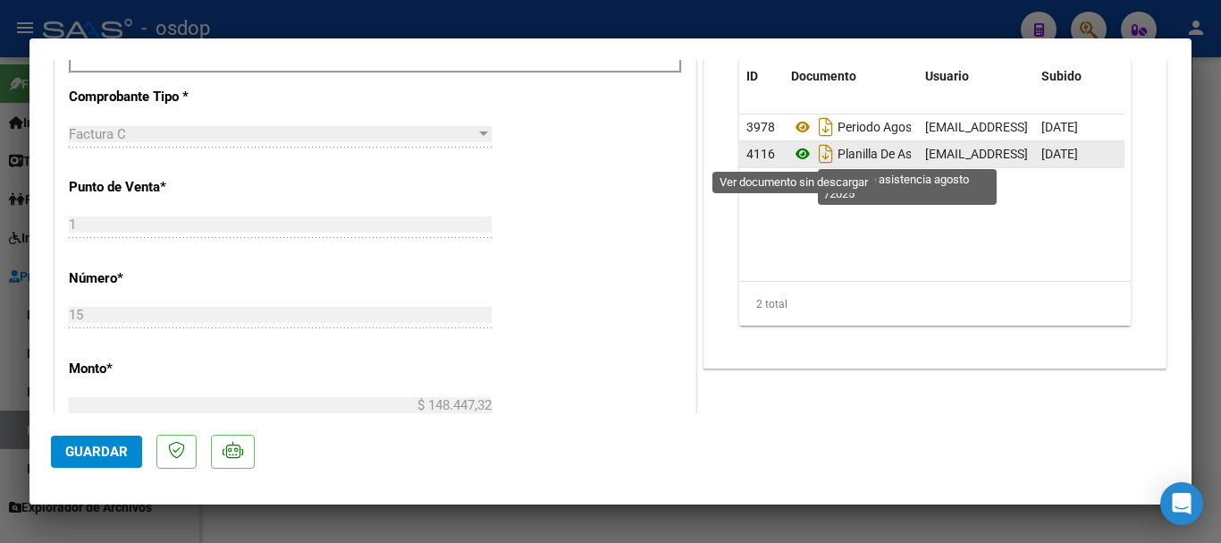
click at [793, 153] on icon at bounding box center [802, 153] width 23 height 21
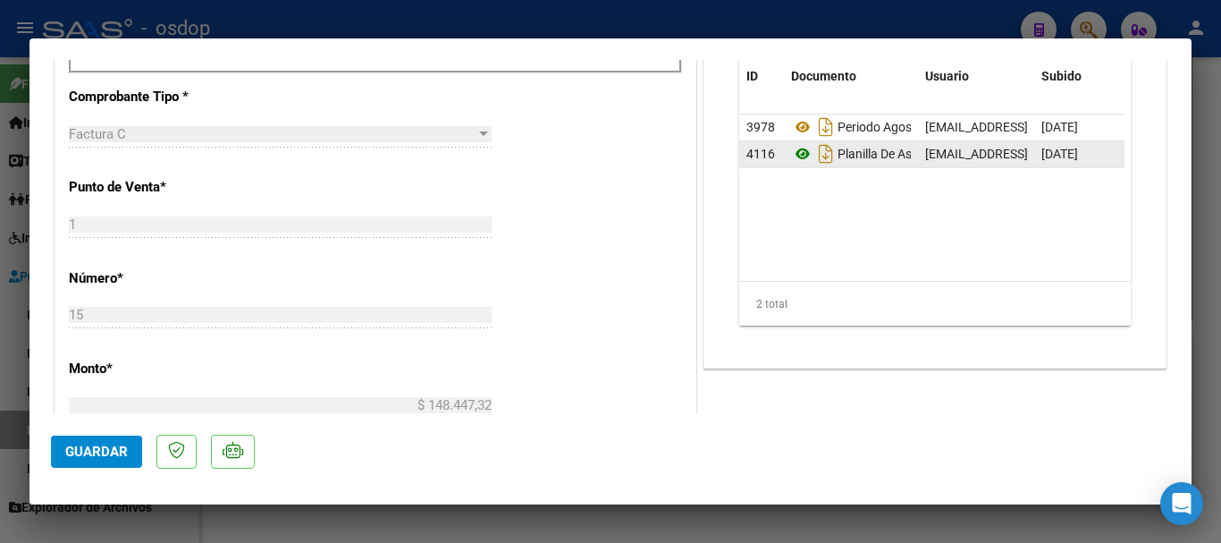
type input "$ 0,00"
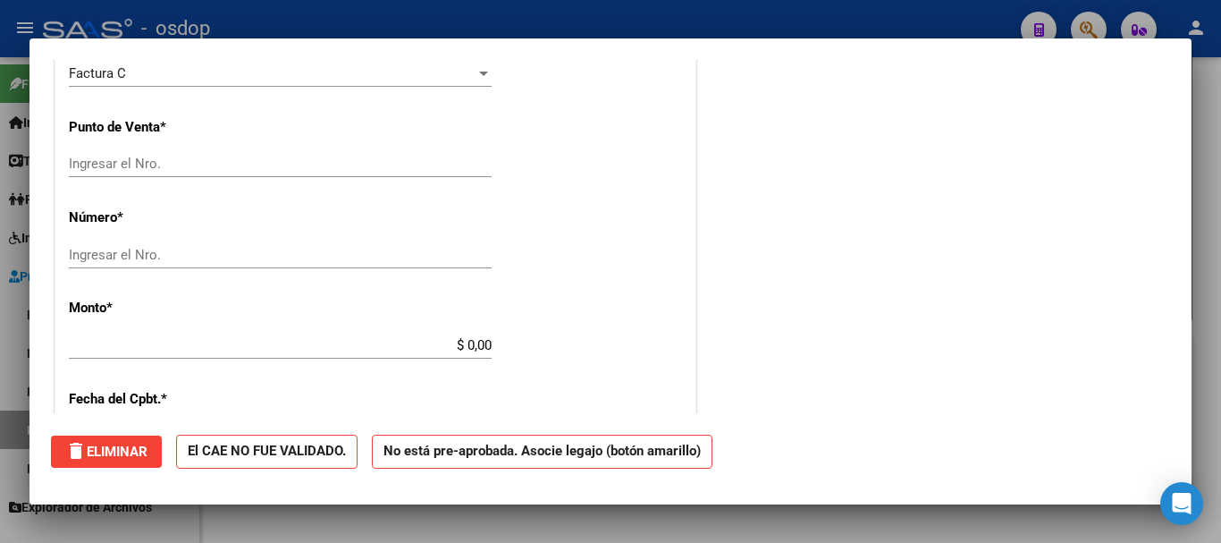
scroll to position [0, 0]
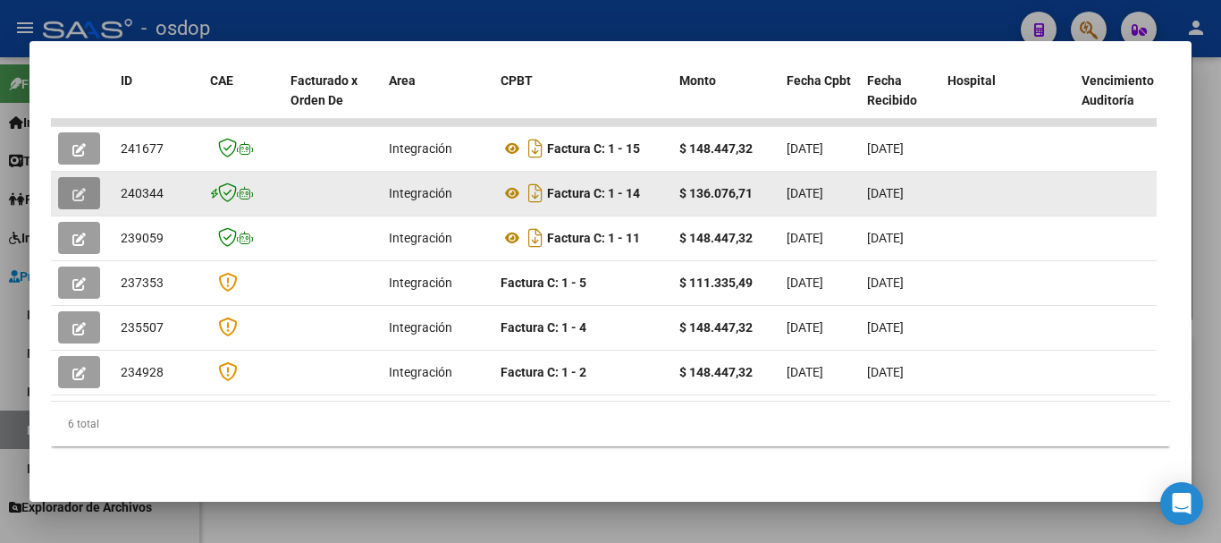
click at [72, 191] on button "button" at bounding box center [79, 193] width 42 height 32
click at [74, 192] on icon "button" at bounding box center [78, 194] width 13 height 13
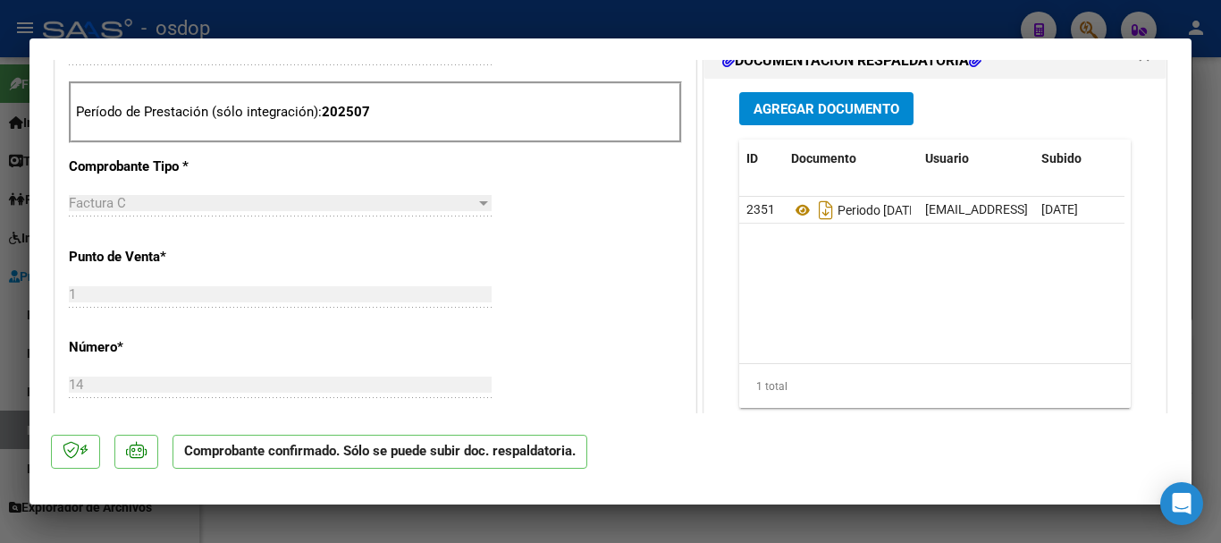
scroll to position [715, 0]
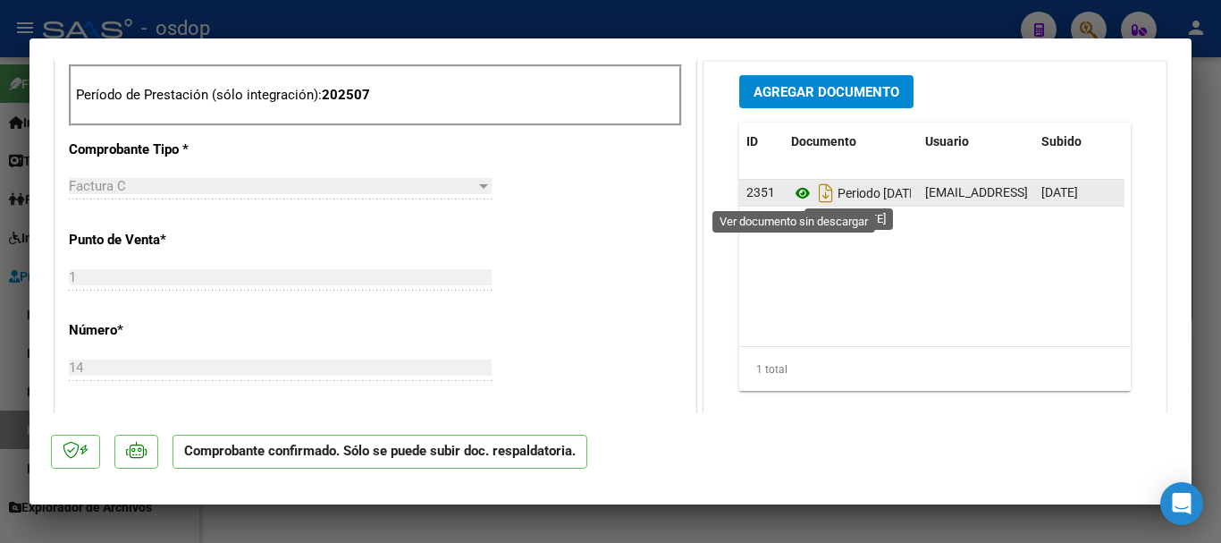
click at [791, 195] on icon at bounding box center [802, 192] width 23 height 21
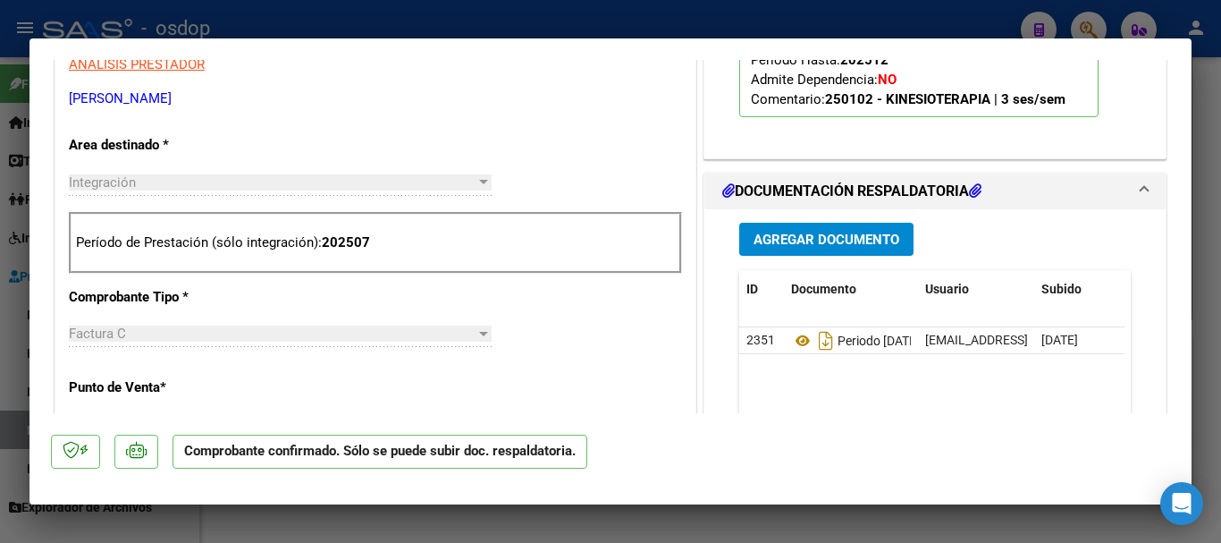
scroll to position [536, 0]
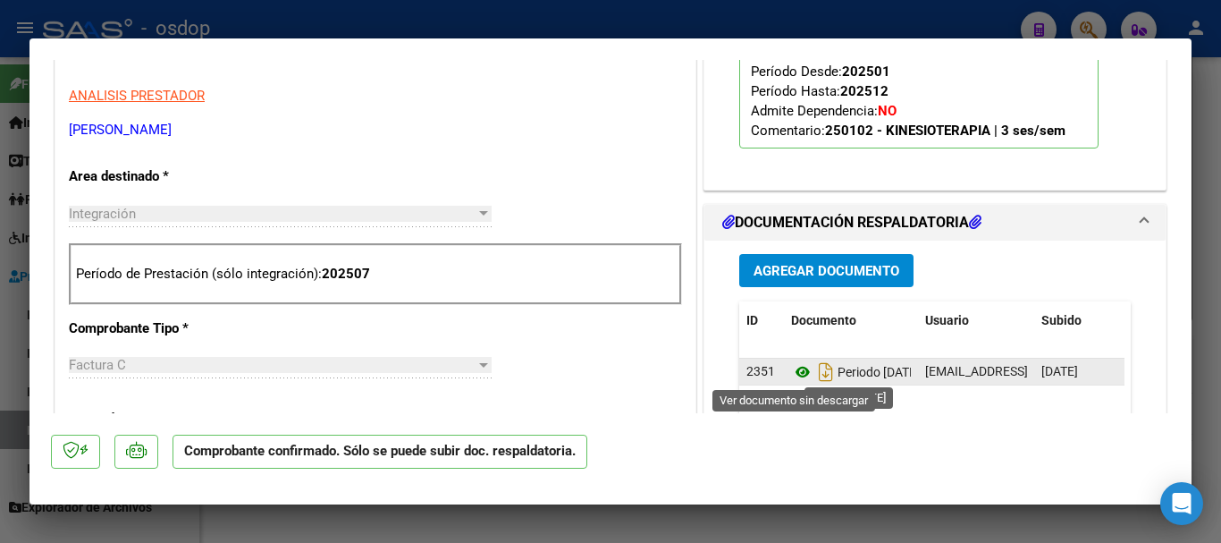
click at [791, 370] on icon at bounding box center [802, 371] width 23 height 21
type input "$ 0,00"
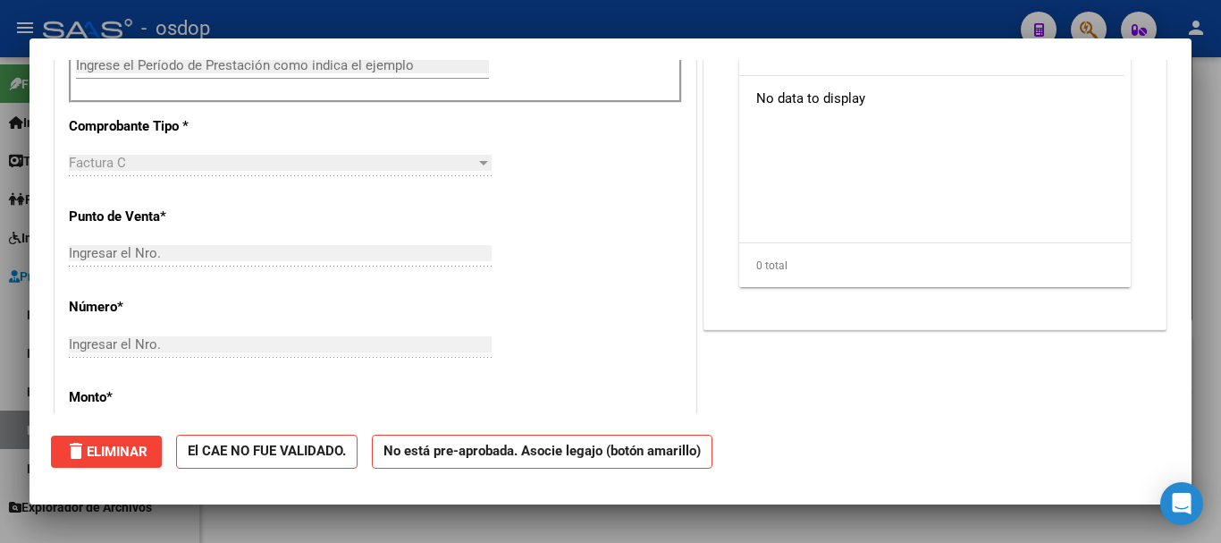
scroll to position [0, 0]
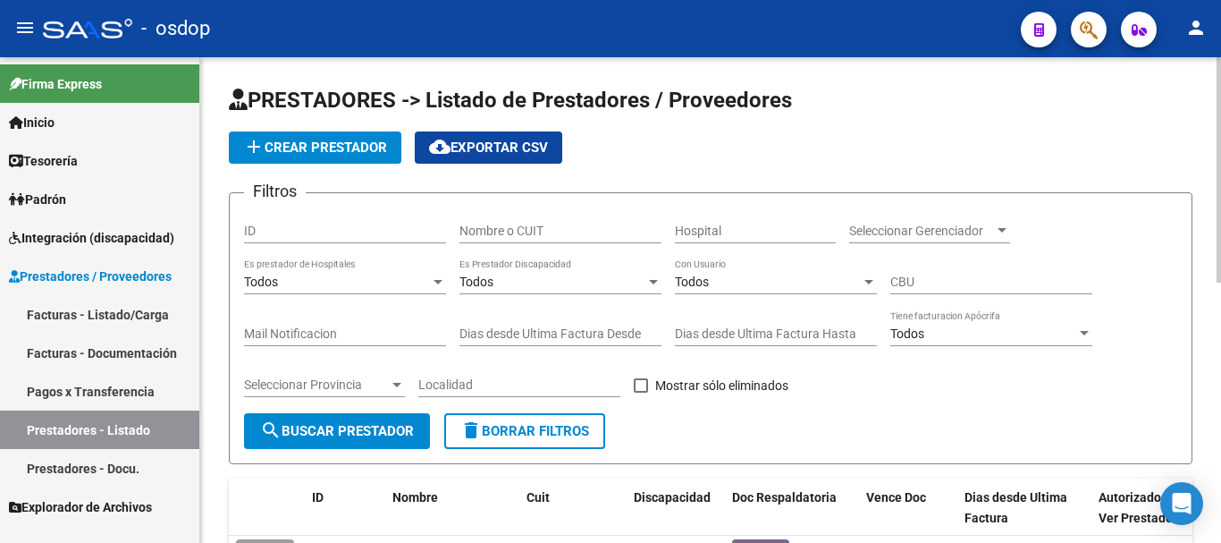
click at [489, 234] on input "Nombre o CUIT" at bounding box center [560, 230] width 202 height 15
type input "27416268318"
click at [343, 423] on span "search Buscar Prestador" at bounding box center [337, 431] width 154 height 16
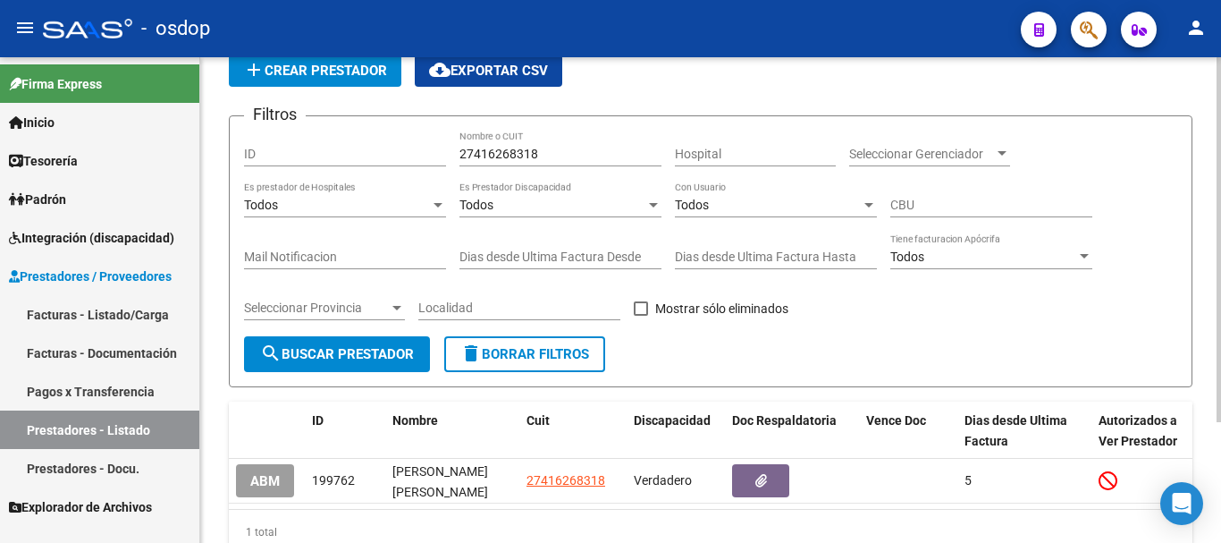
scroll to position [160, 0]
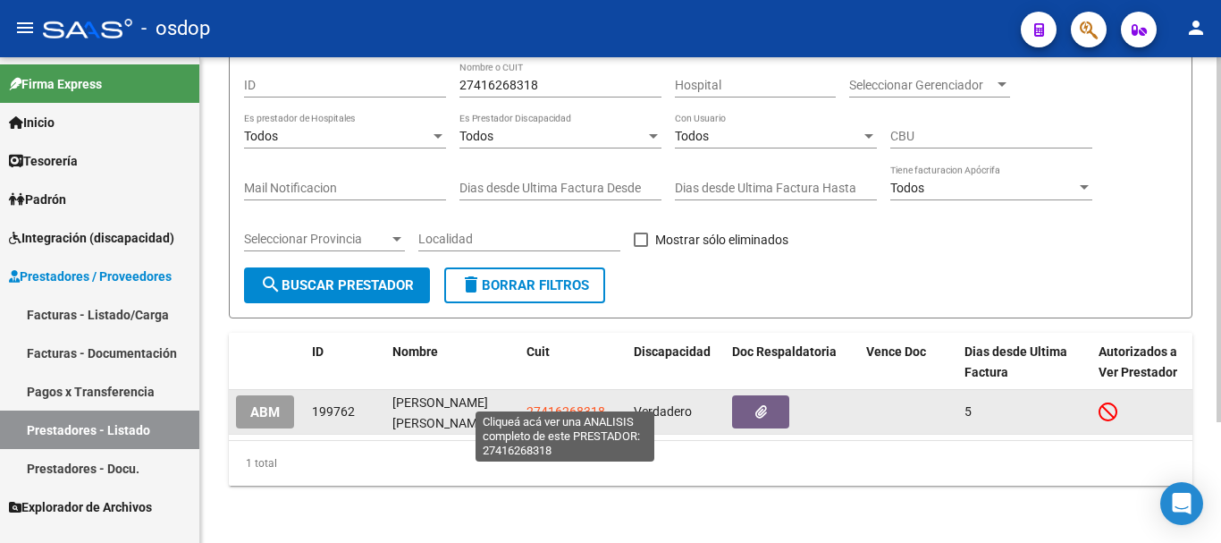
click at [555, 404] on span "27416268318" at bounding box center [566, 411] width 79 height 14
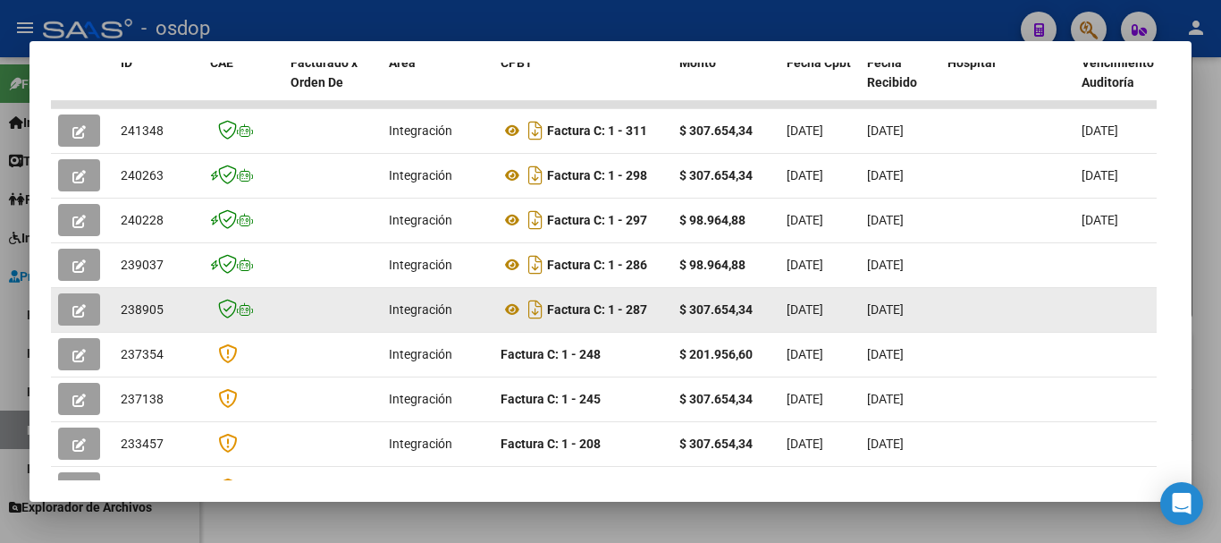
scroll to position [447, 0]
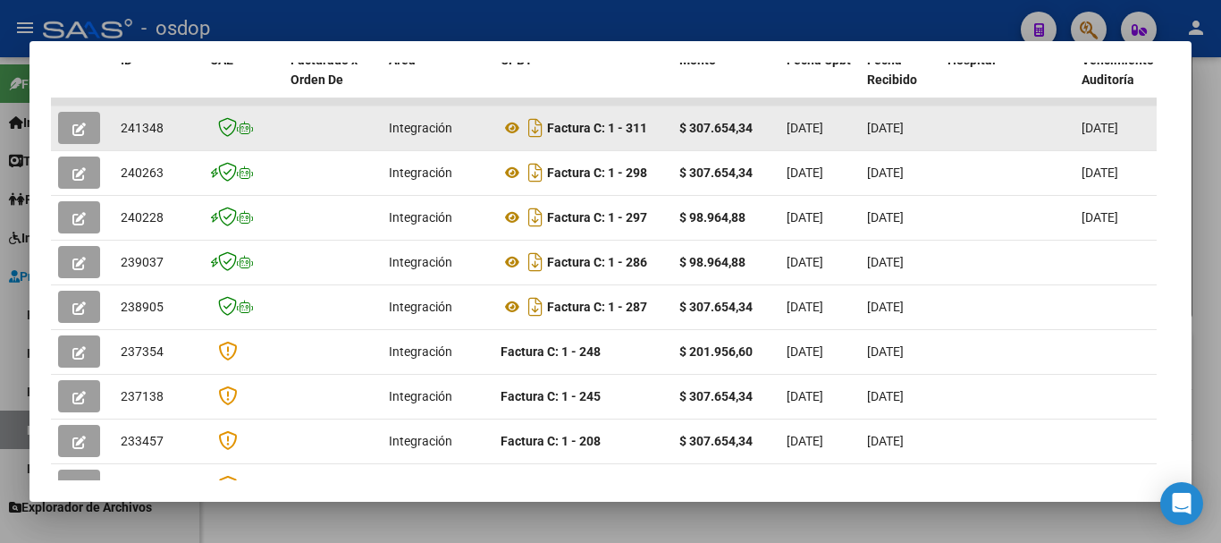
click at [82, 132] on icon "button" at bounding box center [78, 128] width 13 height 13
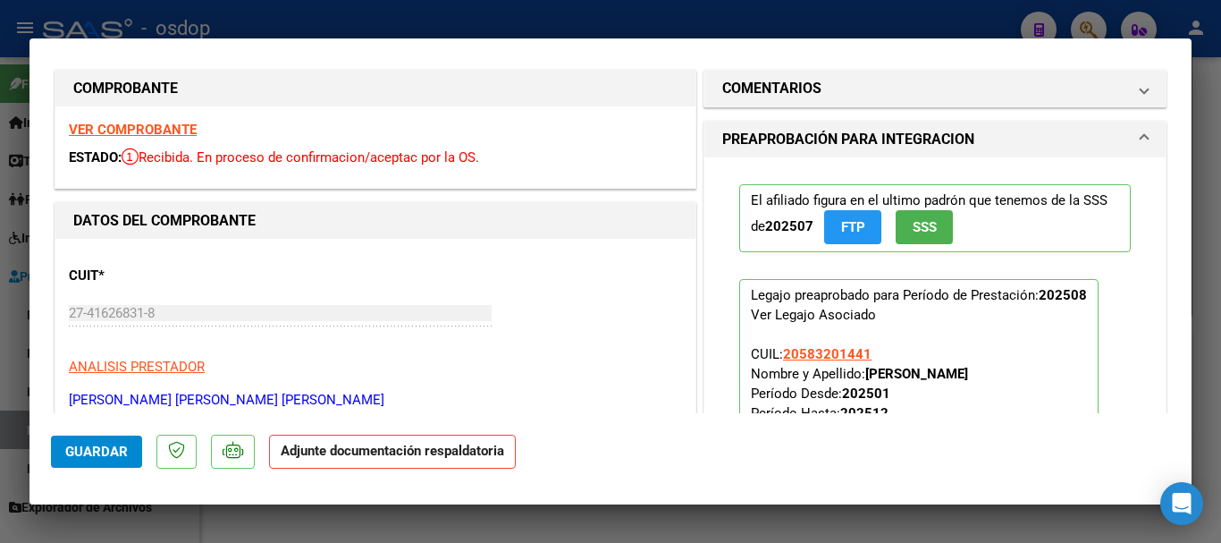
scroll to position [0, 0]
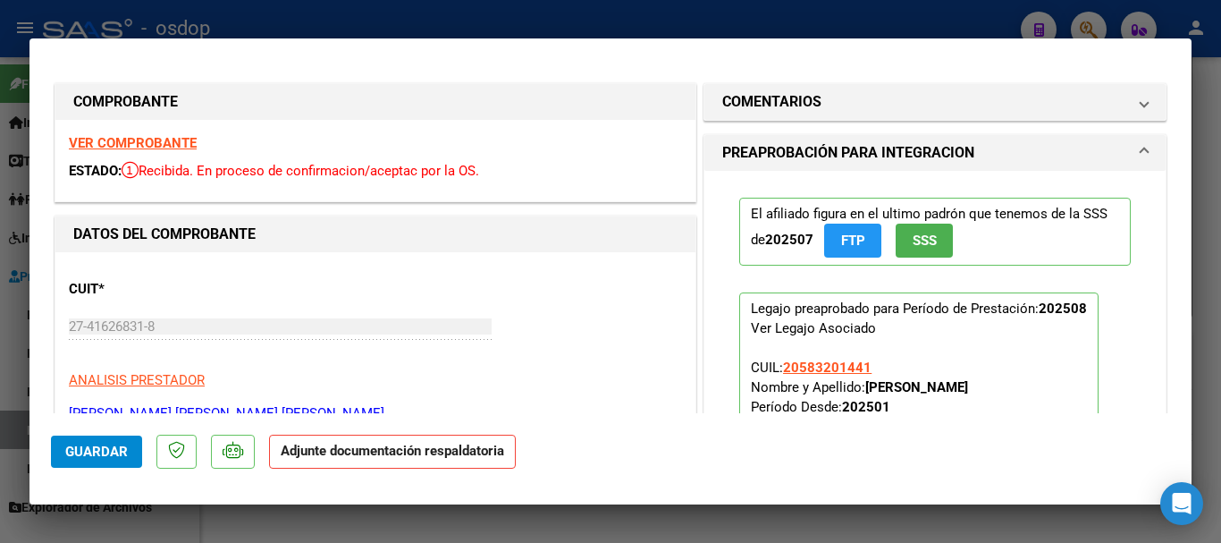
click at [160, 140] on strong "VER COMPROBANTE" at bounding box center [133, 143] width 128 height 16
click at [173, 144] on strong "VER COMPROBANTE" at bounding box center [133, 143] width 128 height 16
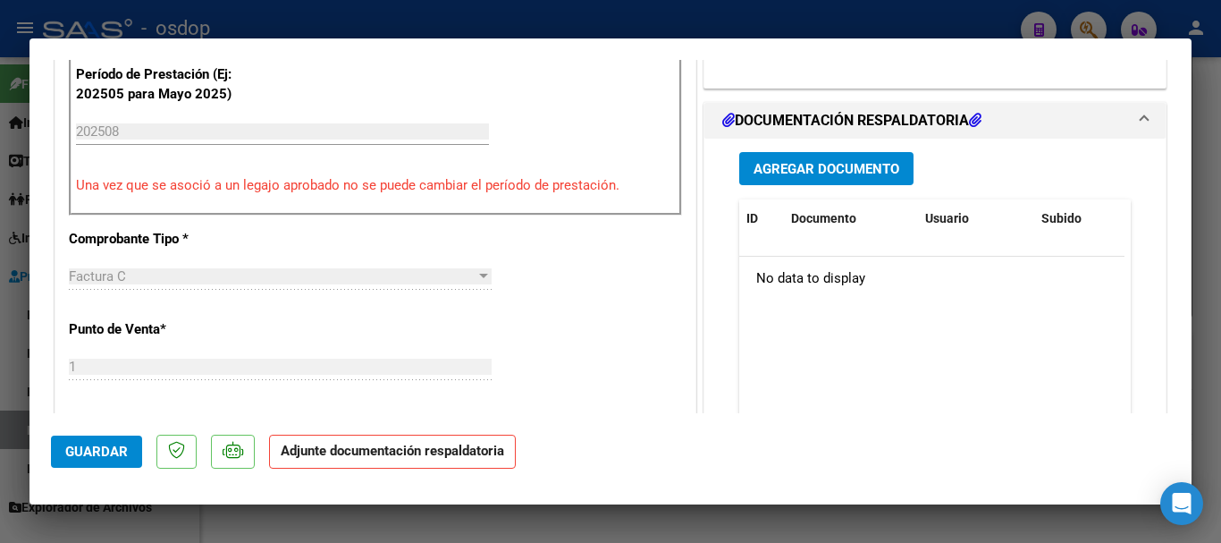
scroll to position [536, 0]
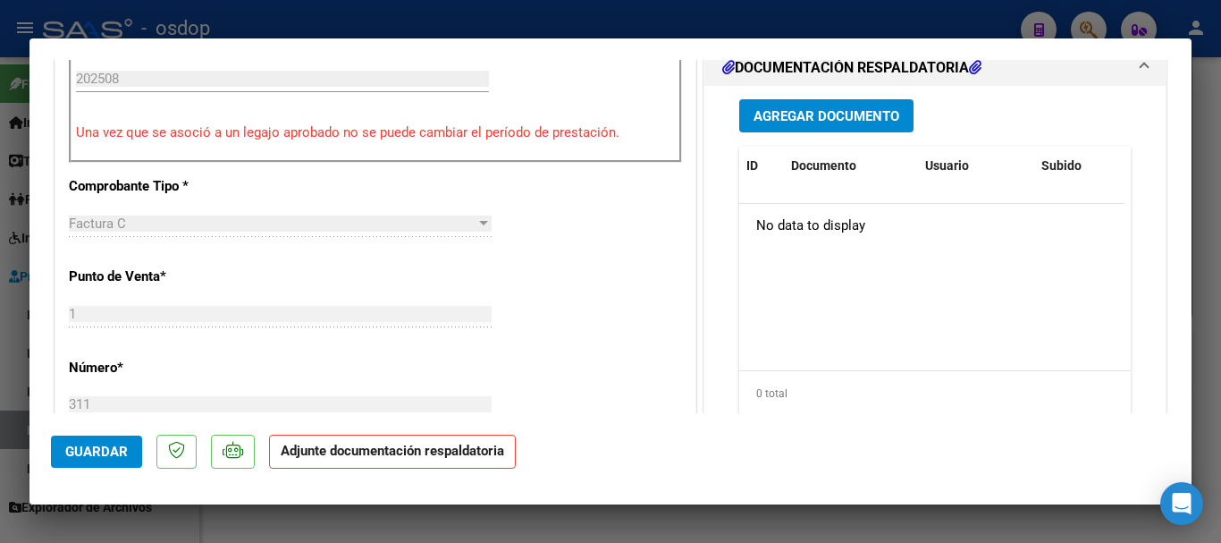
type input "$ 0,00"
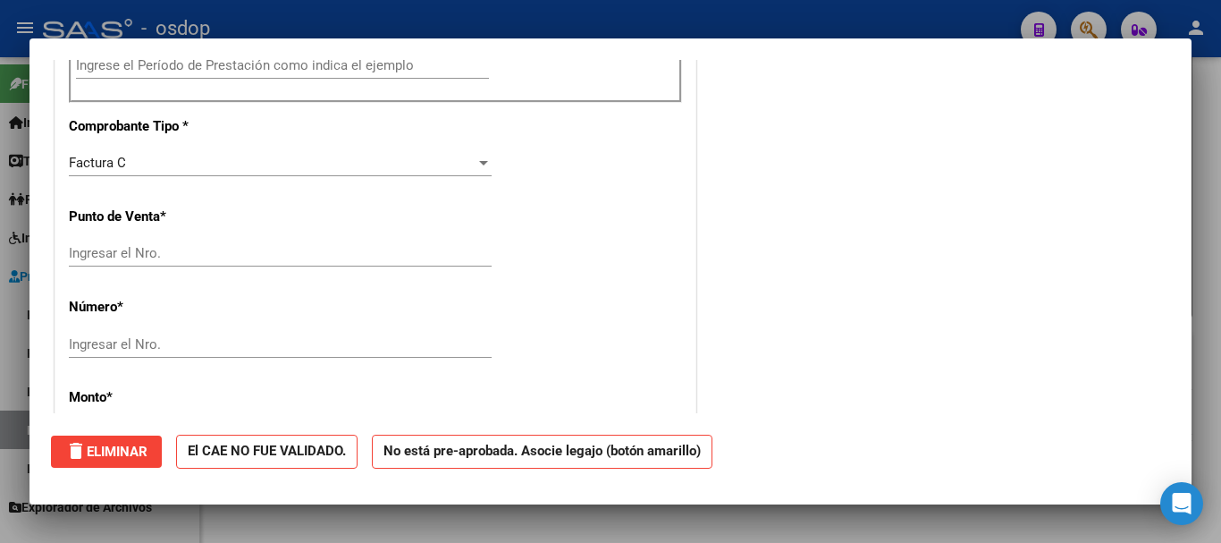
scroll to position [530, 0]
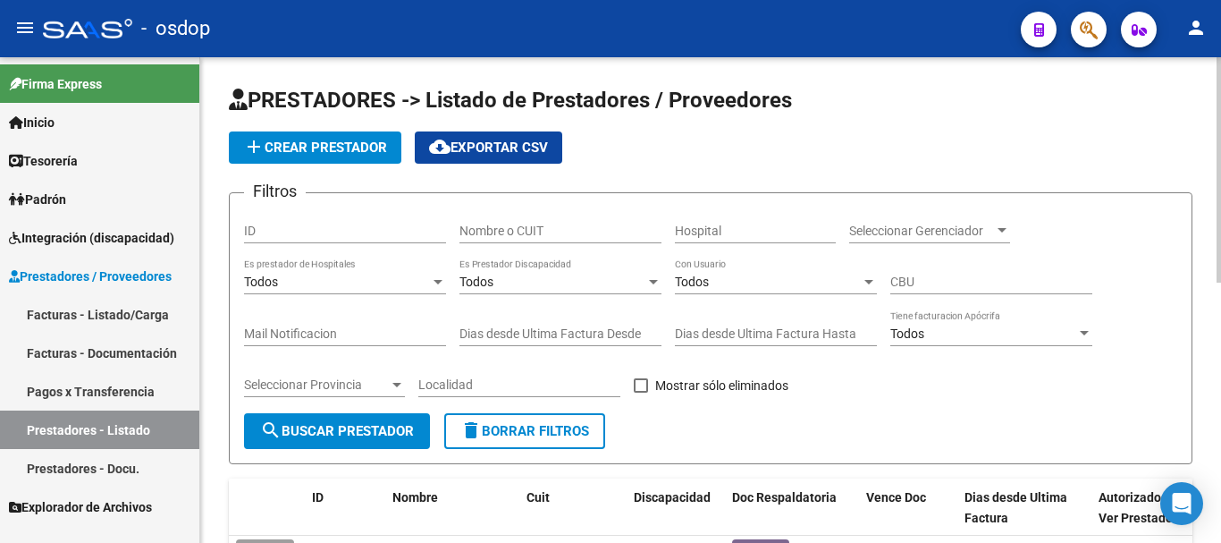
click at [506, 226] on input "Nombre o CUIT" at bounding box center [560, 230] width 202 height 15
type input "27277366091"
click at [357, 424] on span "search Buscar Prestador" at bounding box center [337, 431] width 154 height 16
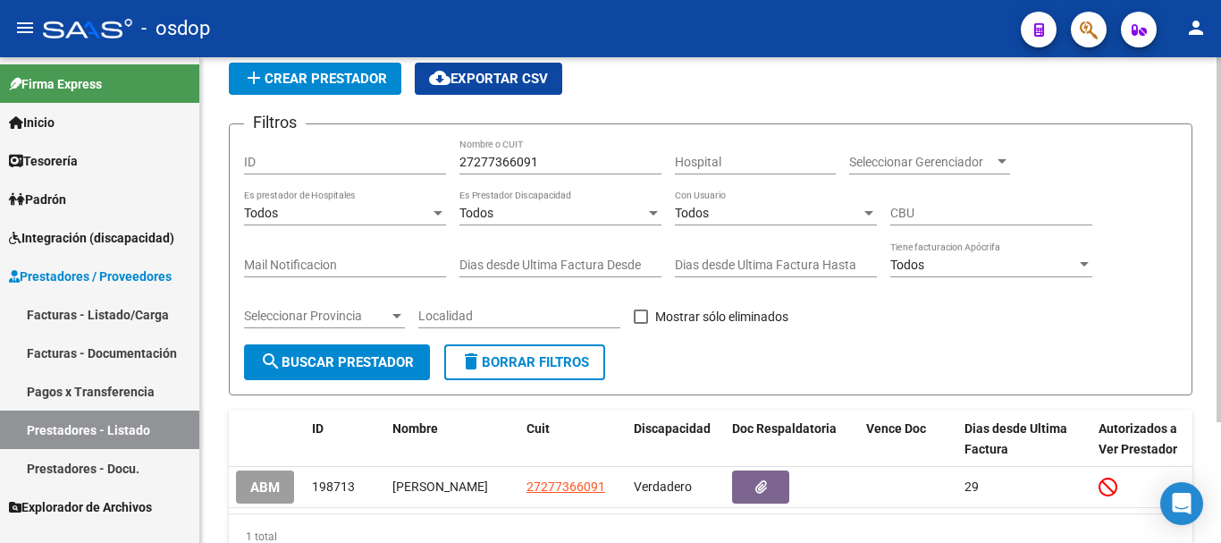
scroll to position [160, 0]
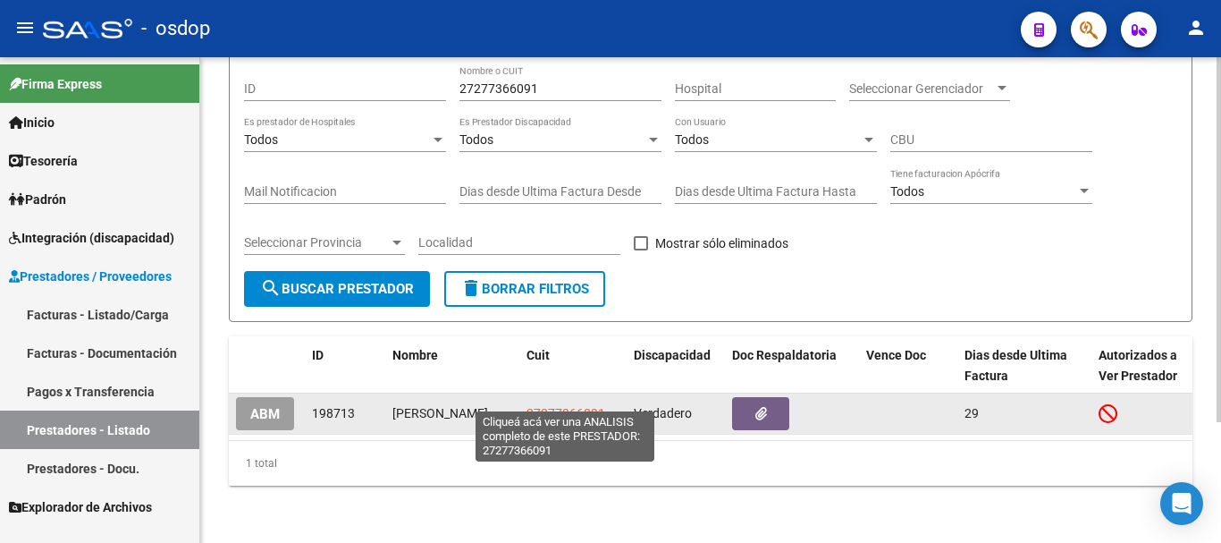
click at [574, 406] on span "27277366091" at bounding box center [566, 413] width 79 height 14
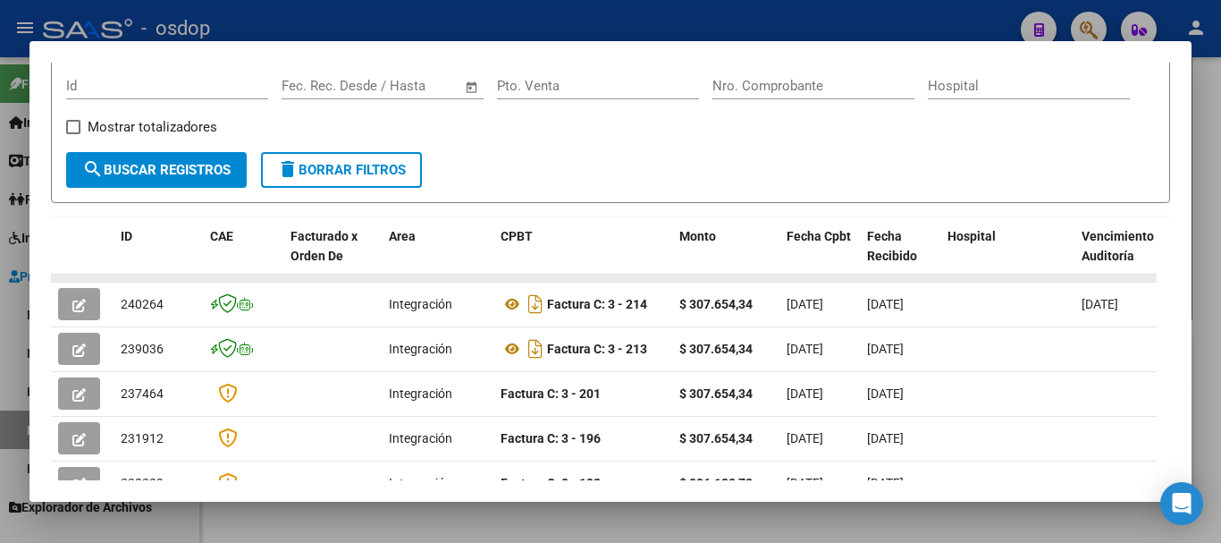
scroll to position [335, 0]
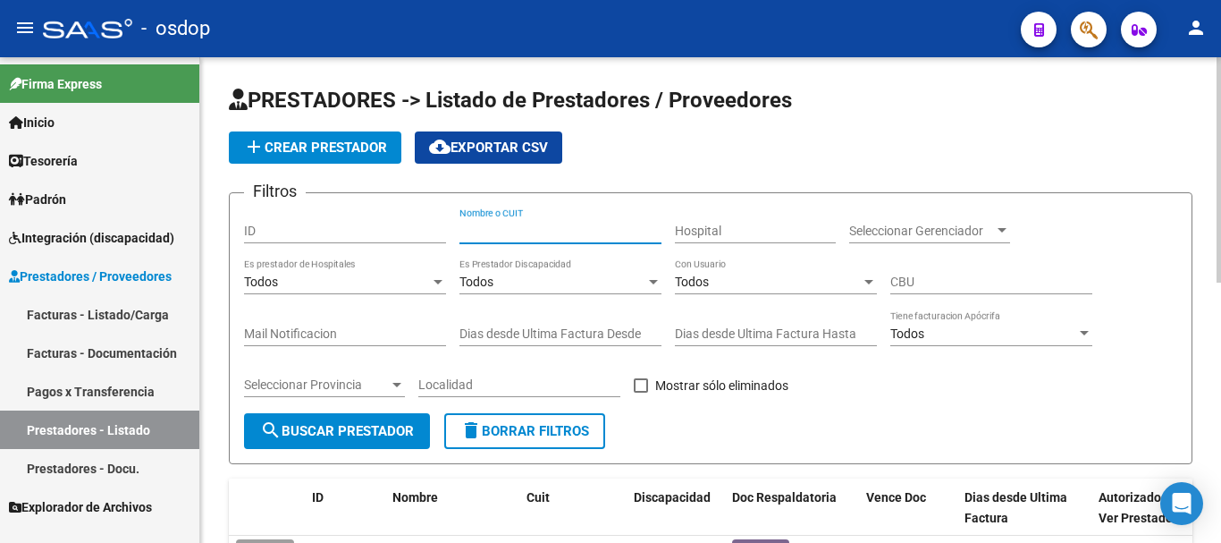
click at [524, 232] on input "Nombre o CUIT" at bounding box center [560, 230] width 202 height 15
type input "27370647661"
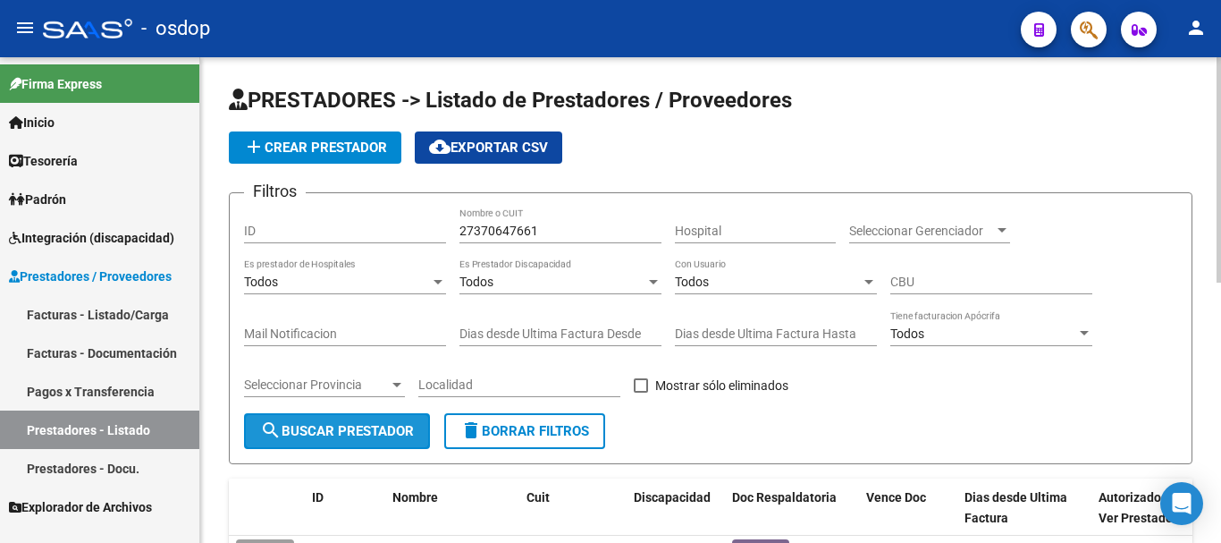
click at [305, 436] on span "search Buscar Prestador" at bounding box center [337, 431] width 154 height 16
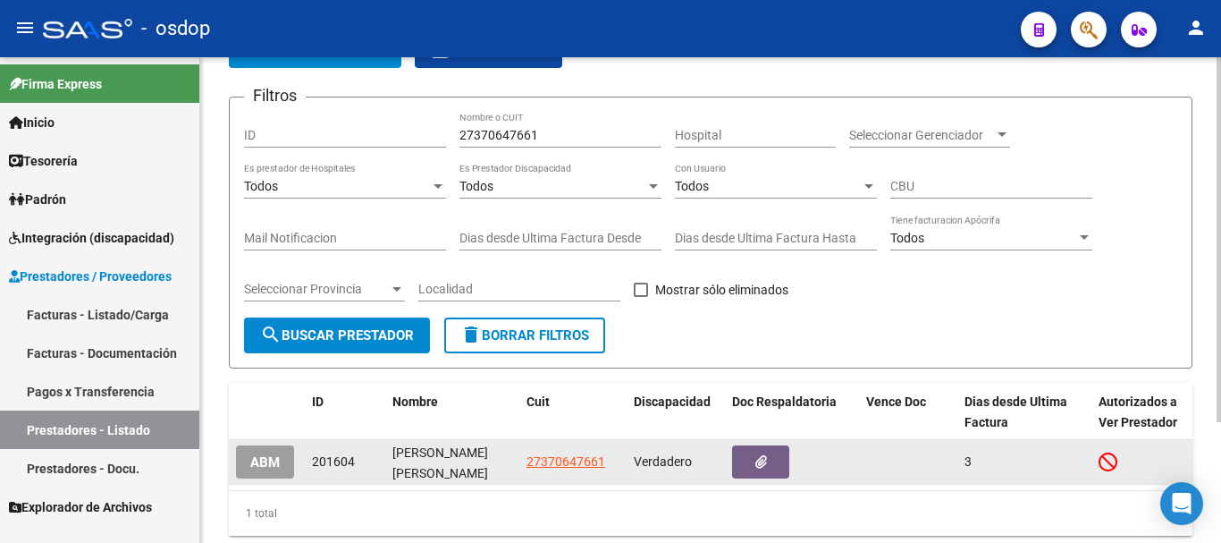
scroll to position [160, 0]
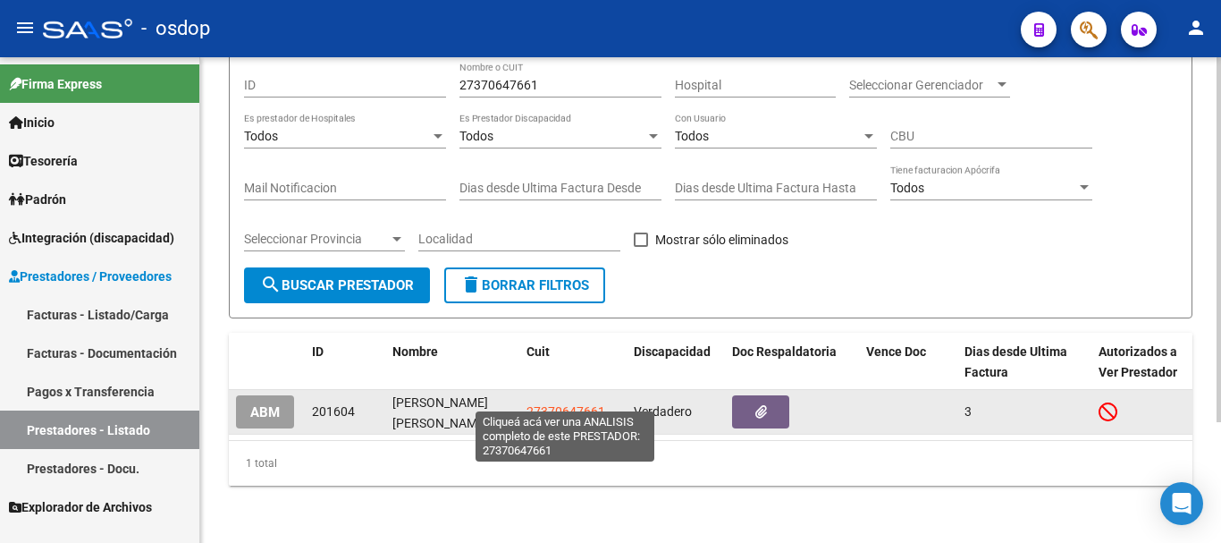
click at [562, 404] on span "27370647661" at bounding box center [566, 411] width 79 height 14
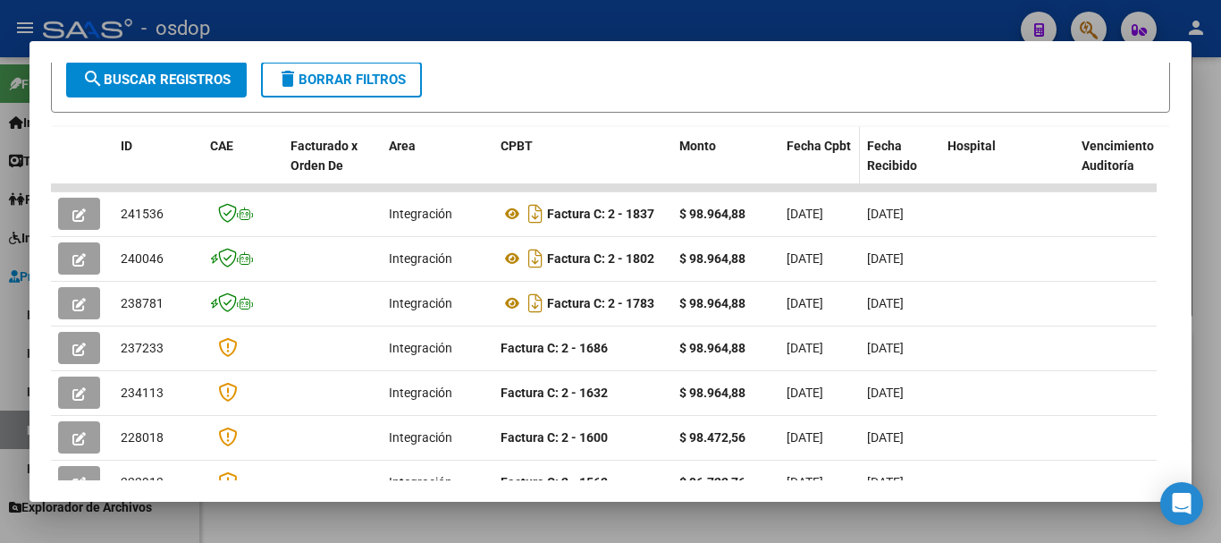
scroll to position [358, 0]
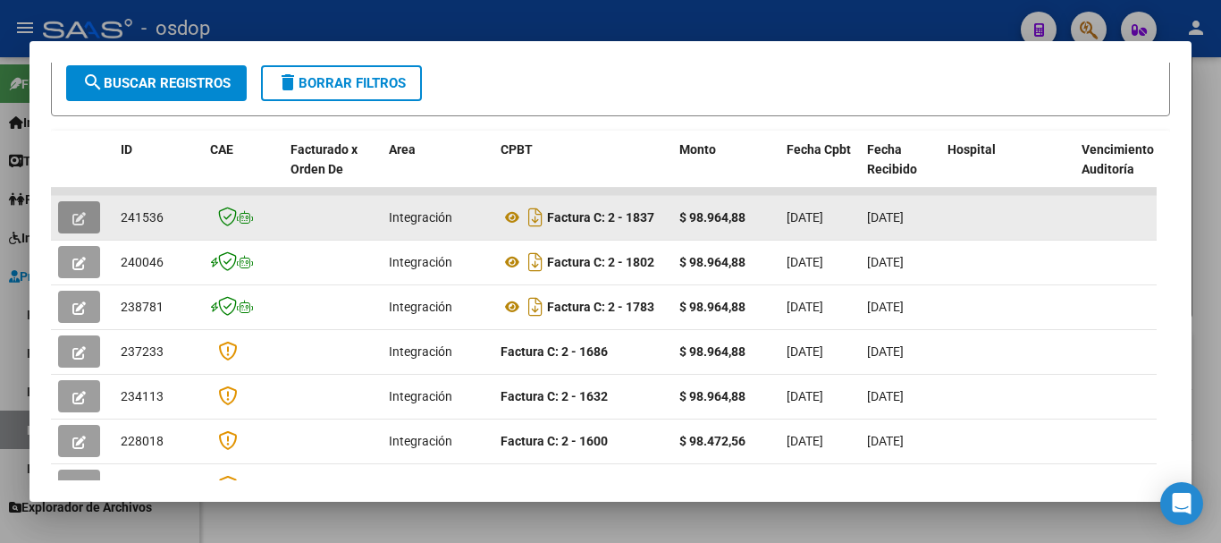
click at [75, 223] on icon "button" at bounding box center [78, 218] width 13 height 13
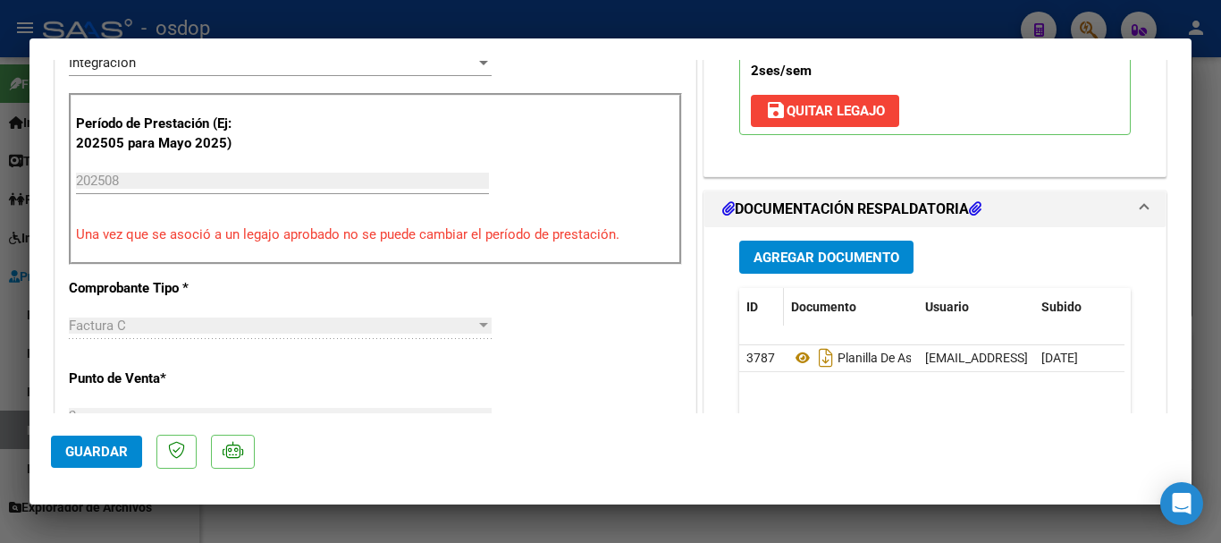
scroll to position [447, 0]
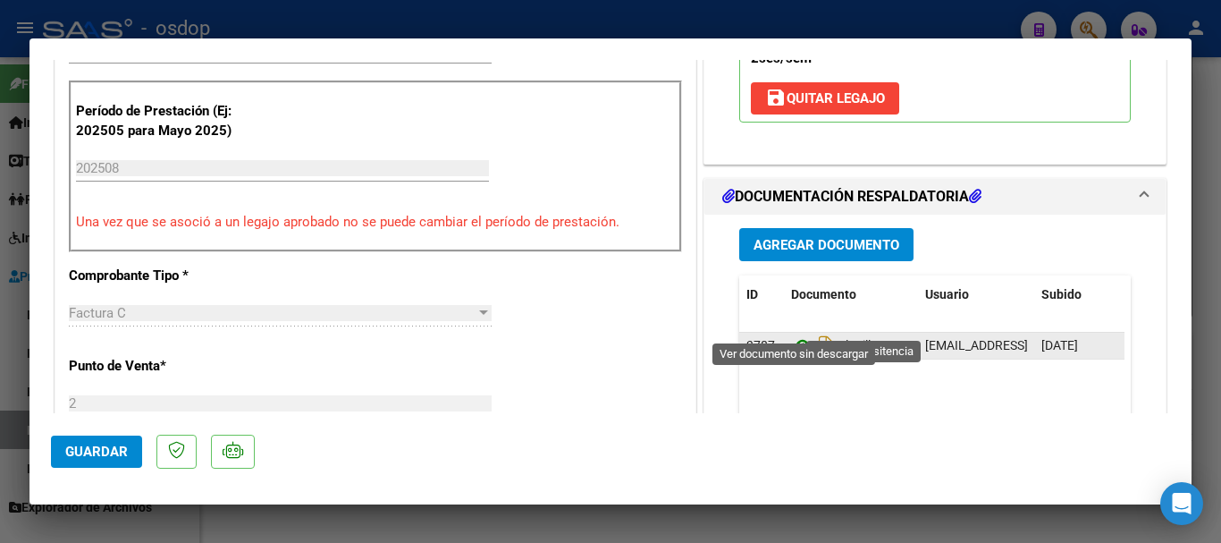
click at [792, 334] on icon at bounding box center [802, 344] width 23 height 21
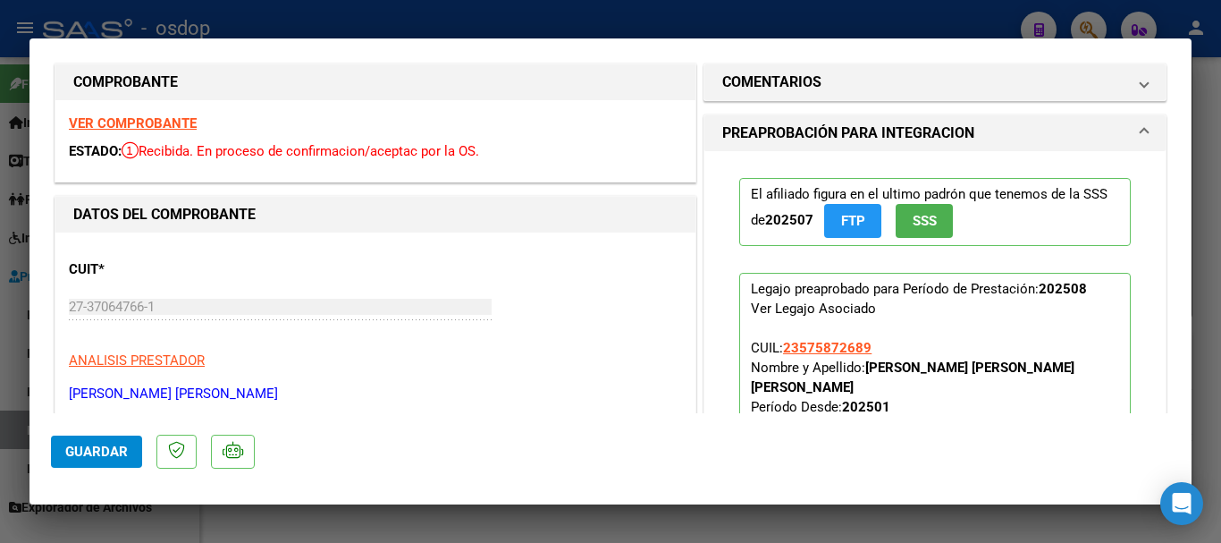
scroll to position [0, 0]
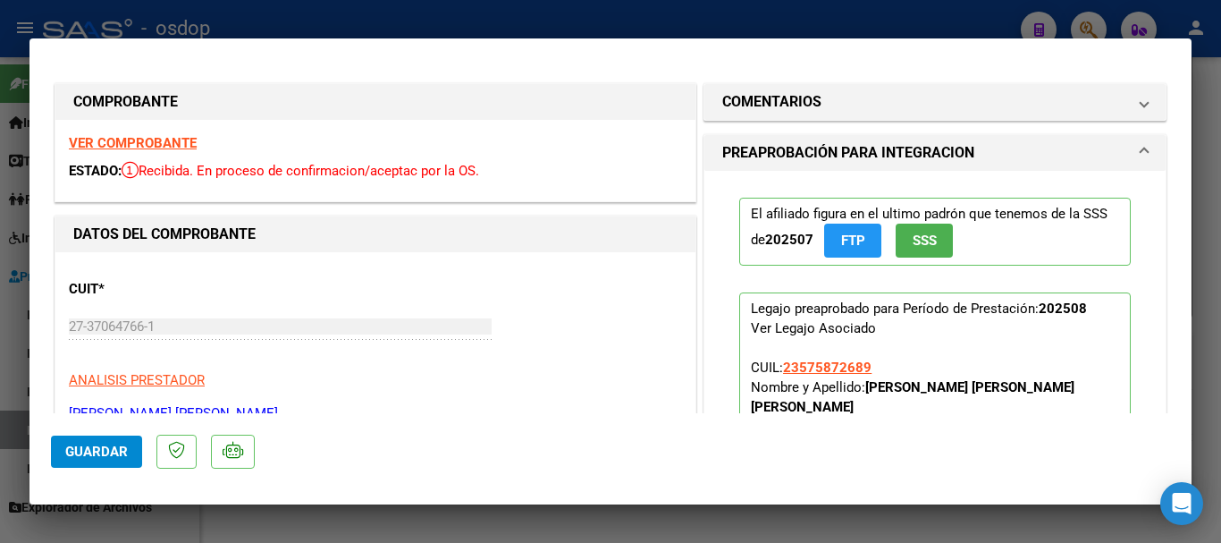
type input "$ 0,00"
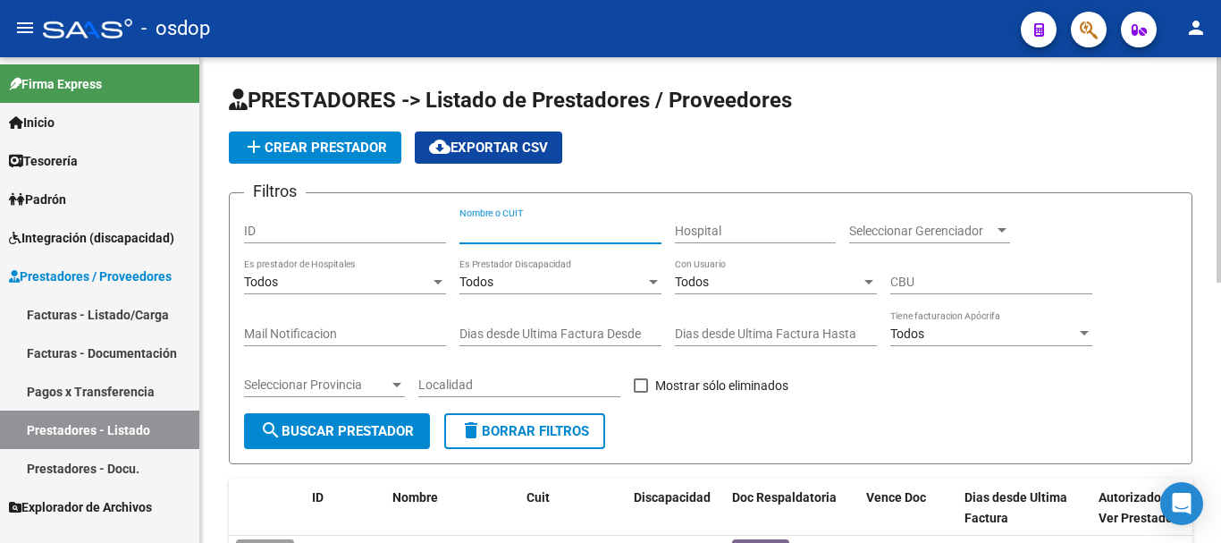
click at [526, 233] on input "Nombre o CUIT" at bounding box center [560, 230] width 202 height 15
type input "27375954856"
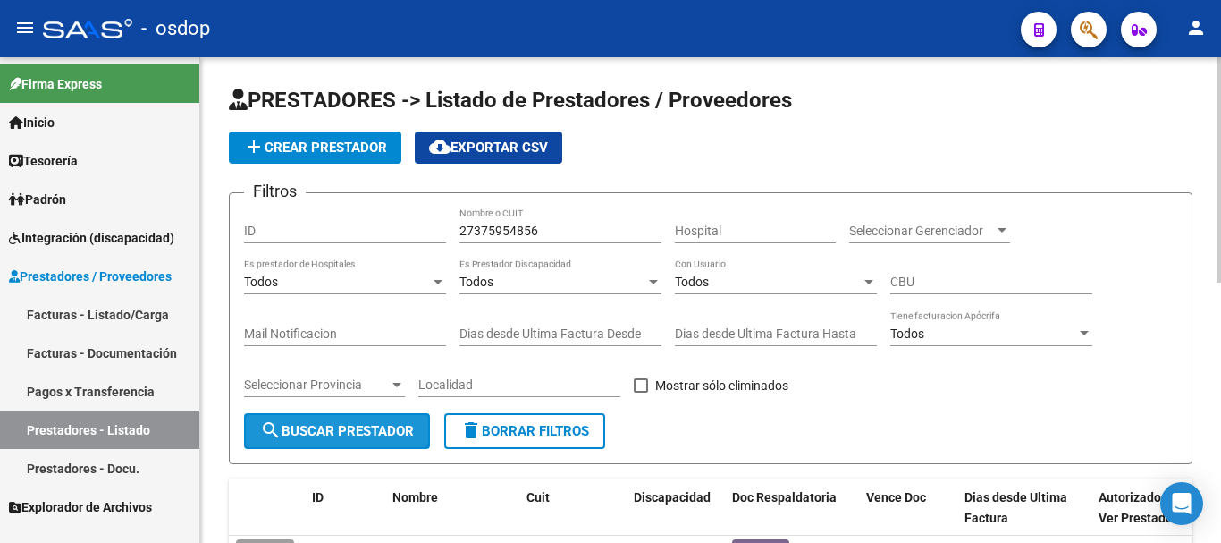
click at [333, 437] on span "search Buscar Prestador" at bounding box center [337, 431] width 154 height 16
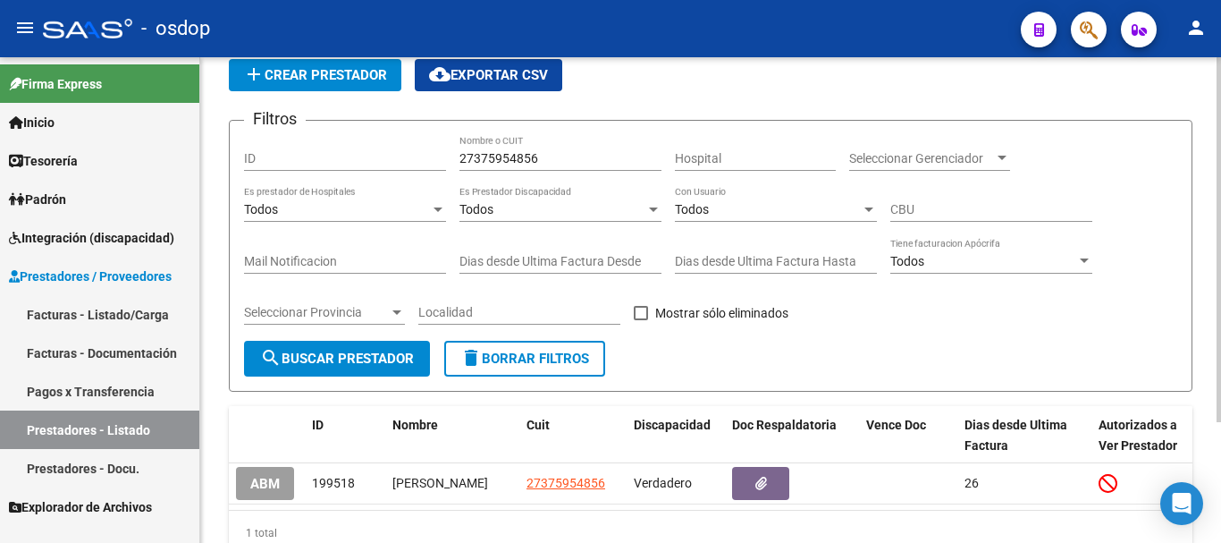
scroll to position [160, 0]
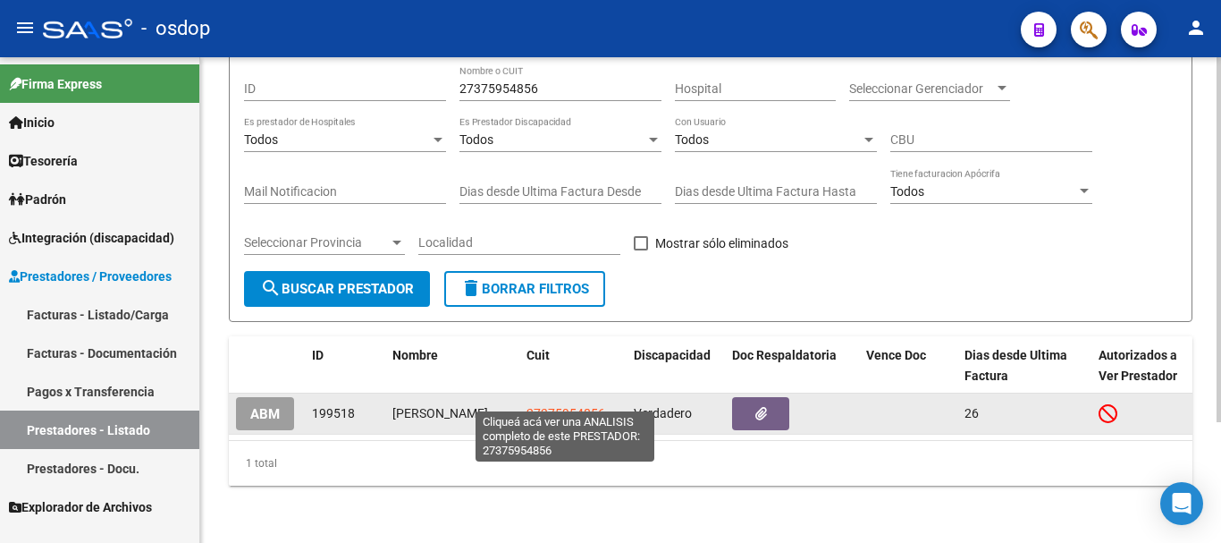
click at [556, 406] on span "27375954856" at bounding box center [566, 413] width 79 height 14
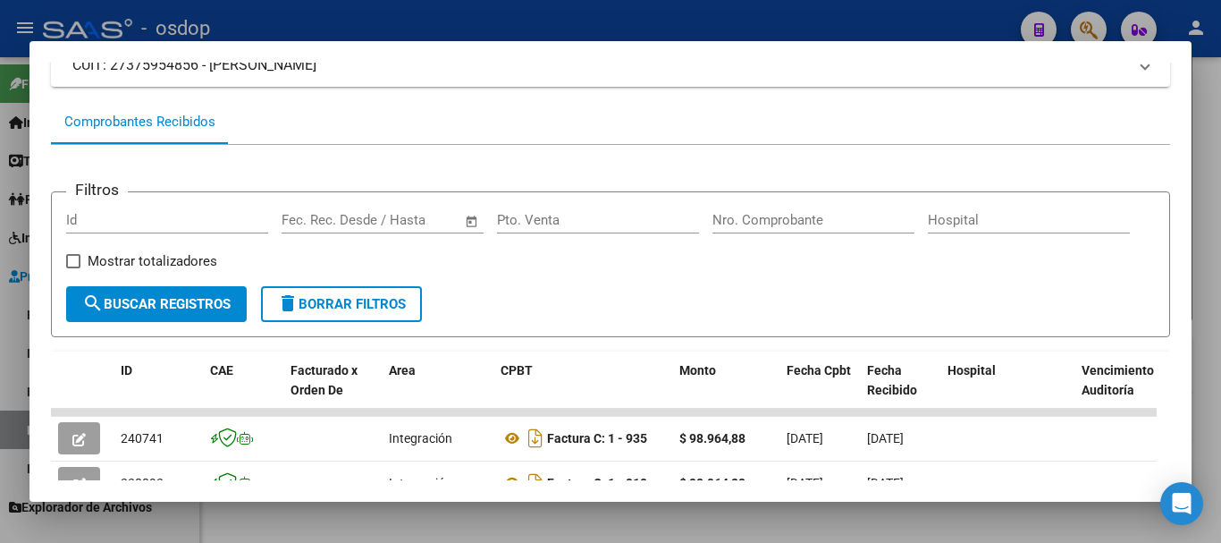
scroll to position [358, 0]
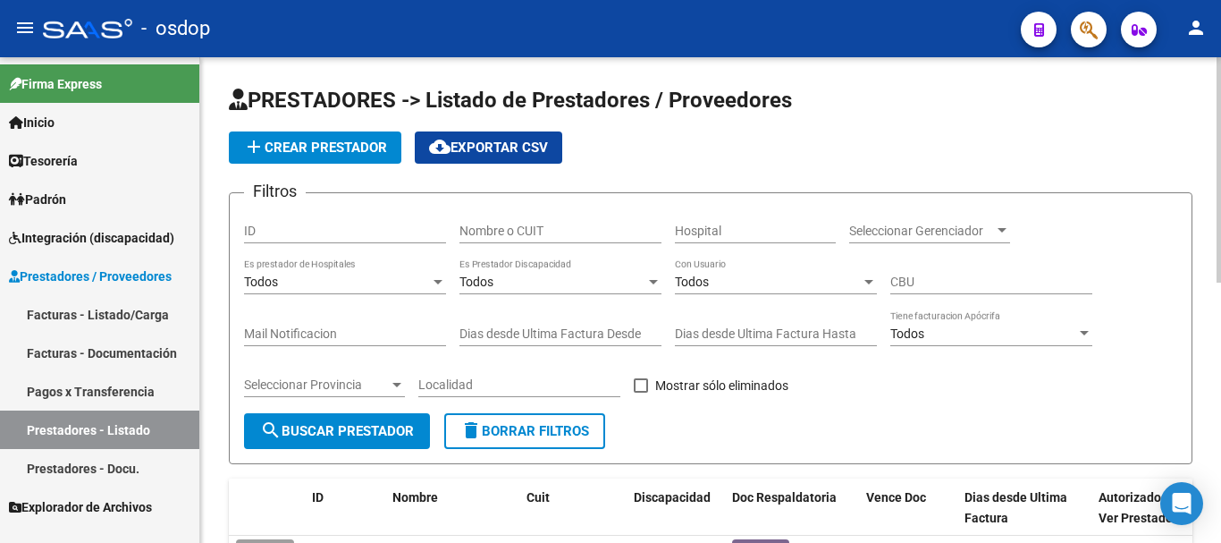
click at [521, 226] on input "Nombre o CUIT" at bounding box center [560, 230] width 202 height 15
type input "27392434092"
click at [373, 427] on span "search Buscar Prestador" at bounding box center [337, 431] width 154 height 16
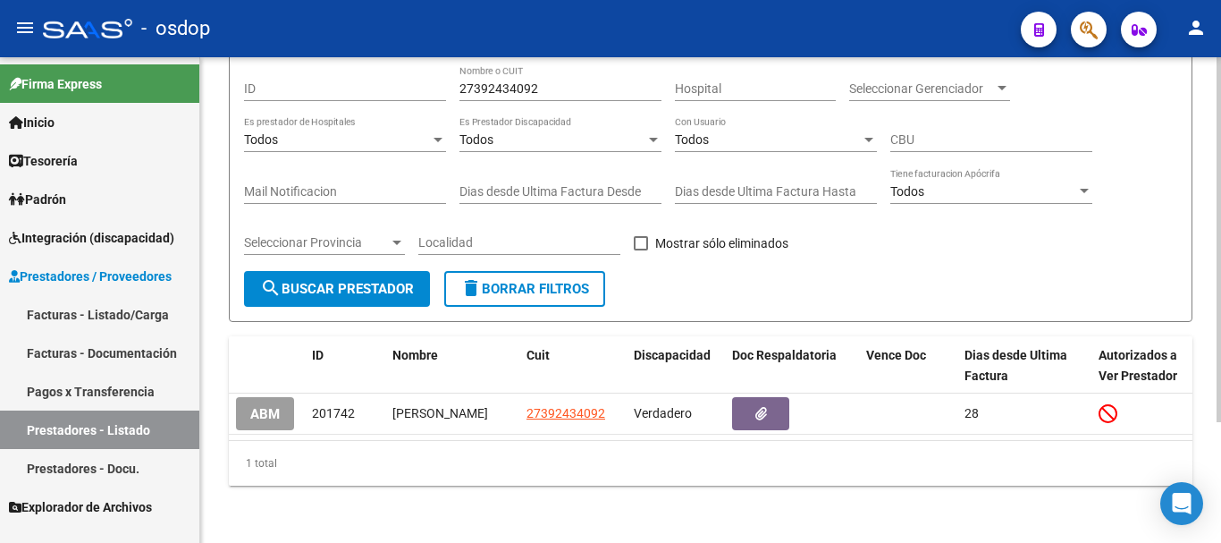
scroll to position [160, 0]
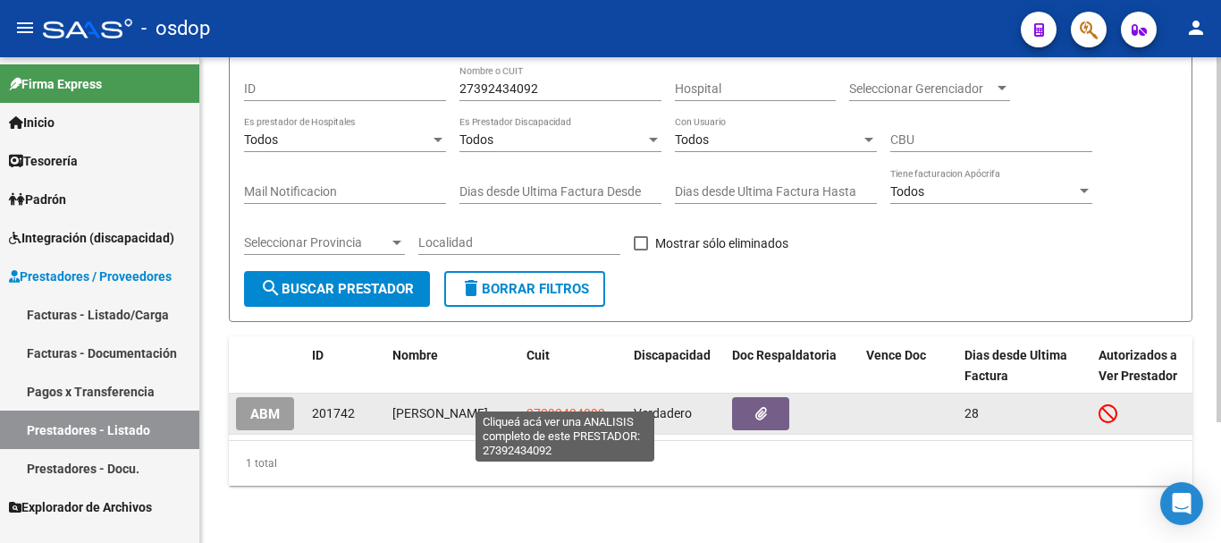
click at [579, 406] on span "27392434092" at bounding box center [566, 413] width 79 height 14
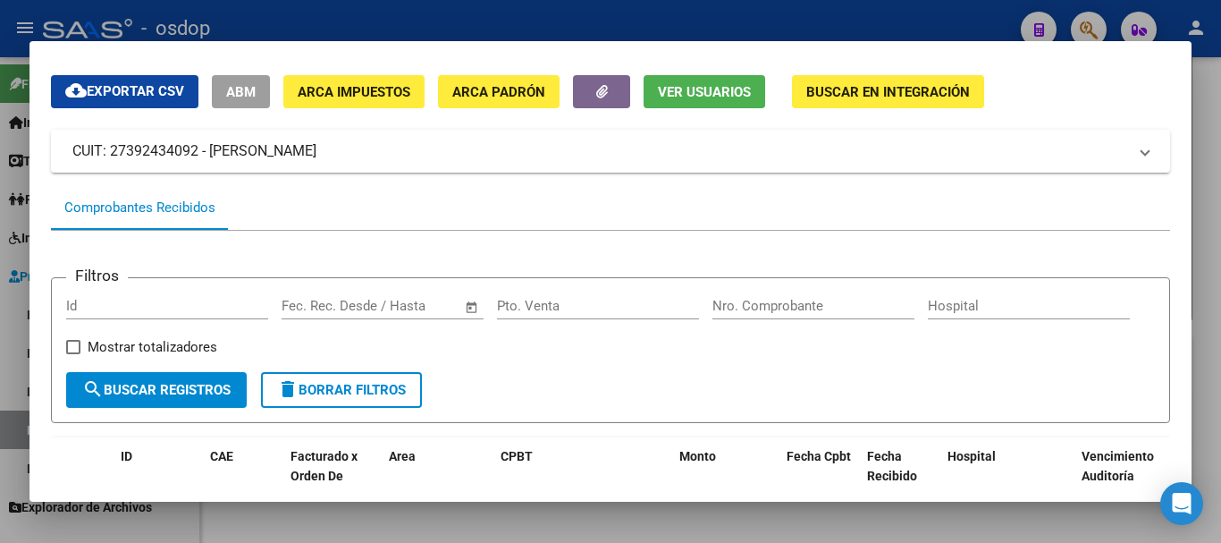
scroll to position [0, 0]
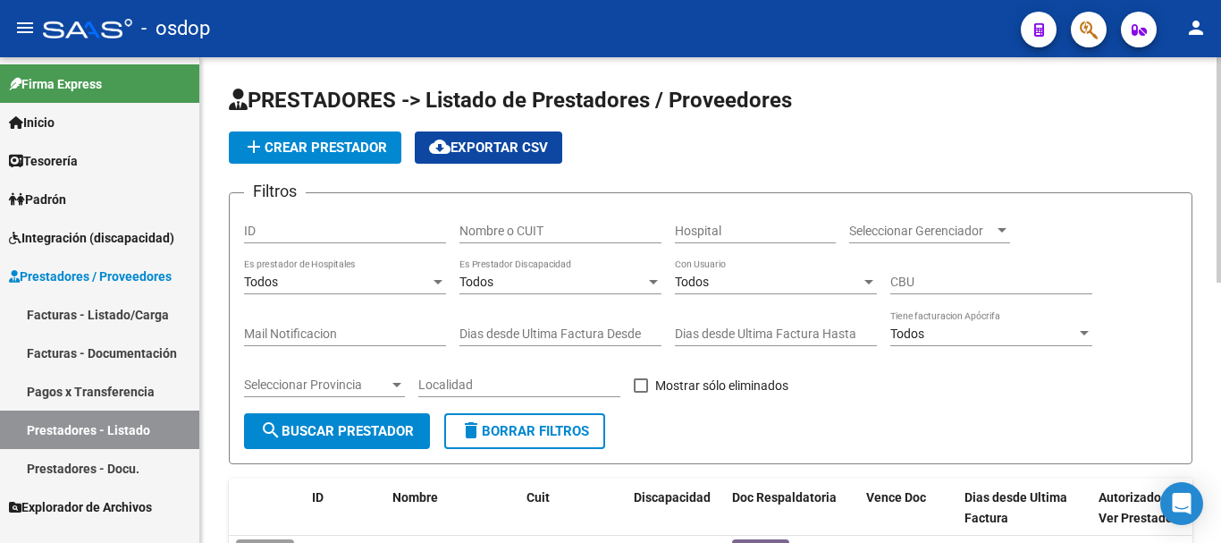
click at [537, 227] on input "Nombre o CUIT" at bounding box center [560, 230] width 202 height 15
type input "27325160050"
click at [302, 430] on span "search Buscar Prestador" at bounding box center [337, 431] width 154 height 16
click at [702, 500] on span "Discapacidad" at bounding box center [672, 497] width 77 height 14
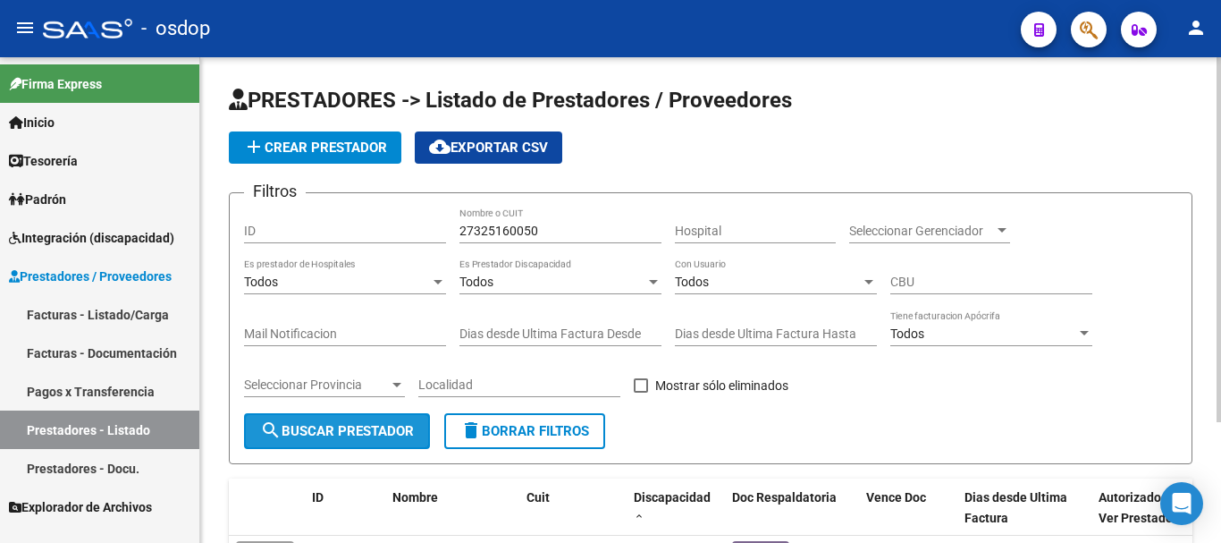
click at [339, 428] on span "search Buscar Prestador" at bounding box center [337, 431] width 154 height 16
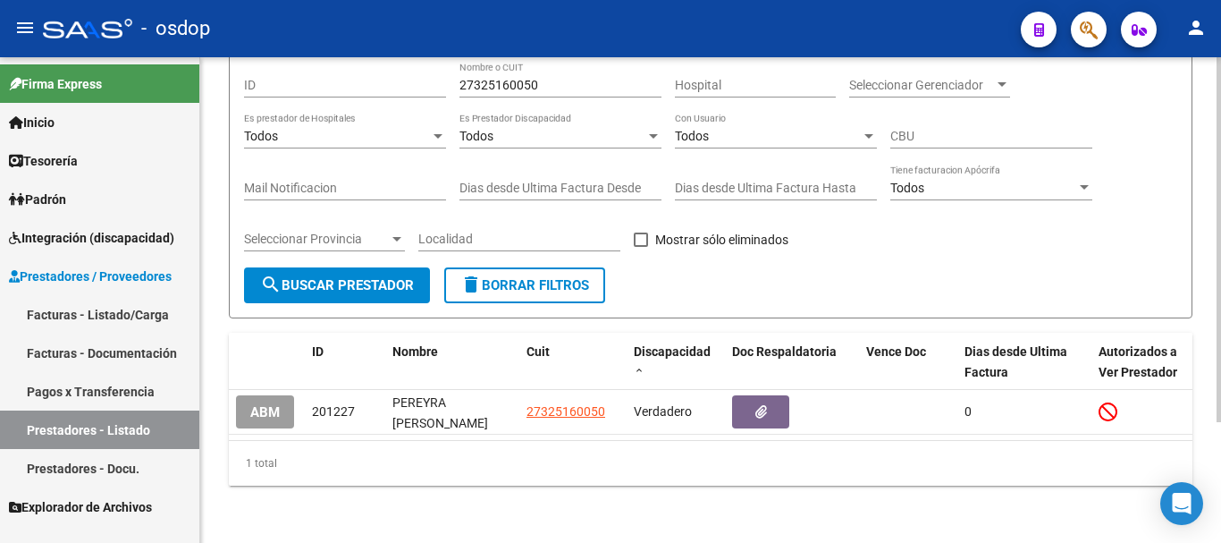
scroll to position [160, 0]
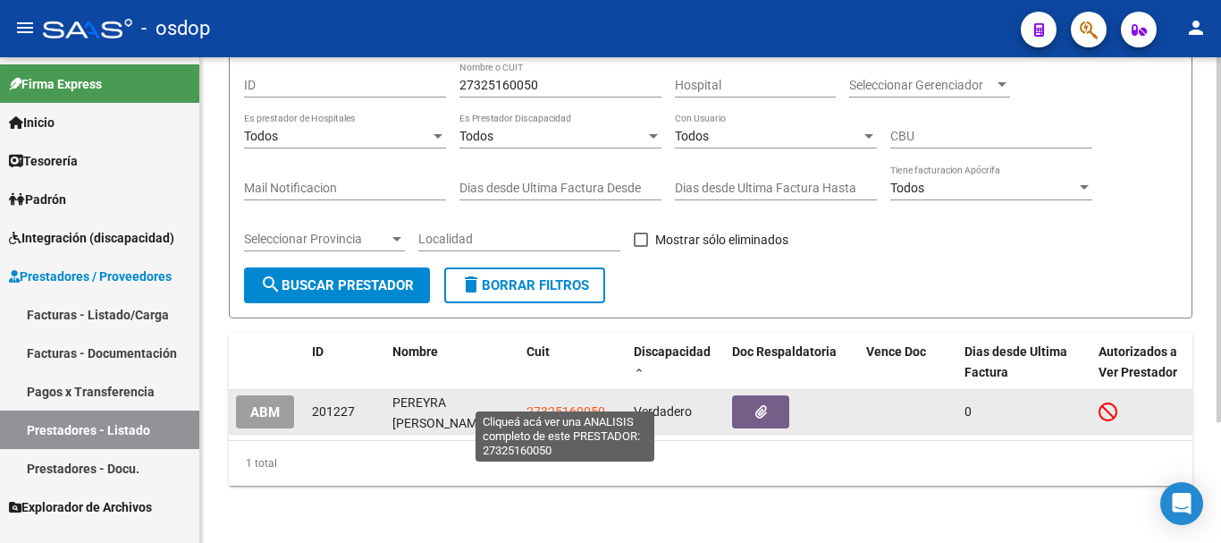
click at [550, 404] on span "27325160050" at bounding box center [566, 411] width 79 height 14
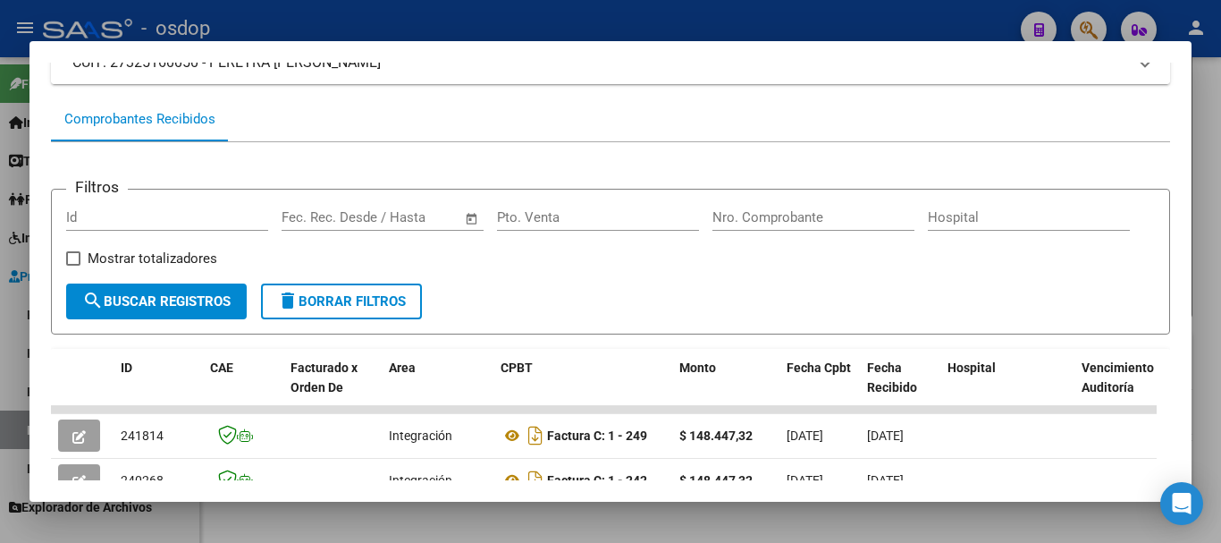
scroll to position [179, 0]
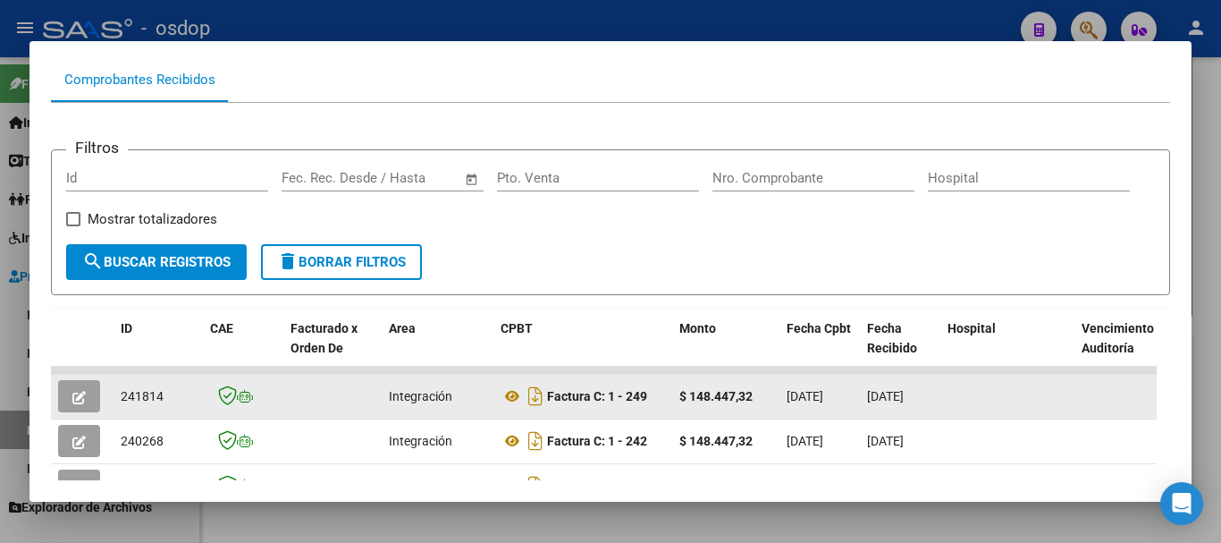
click at [80, 404] on icon "button" at bounding box center [78, 397] width 13 height 13
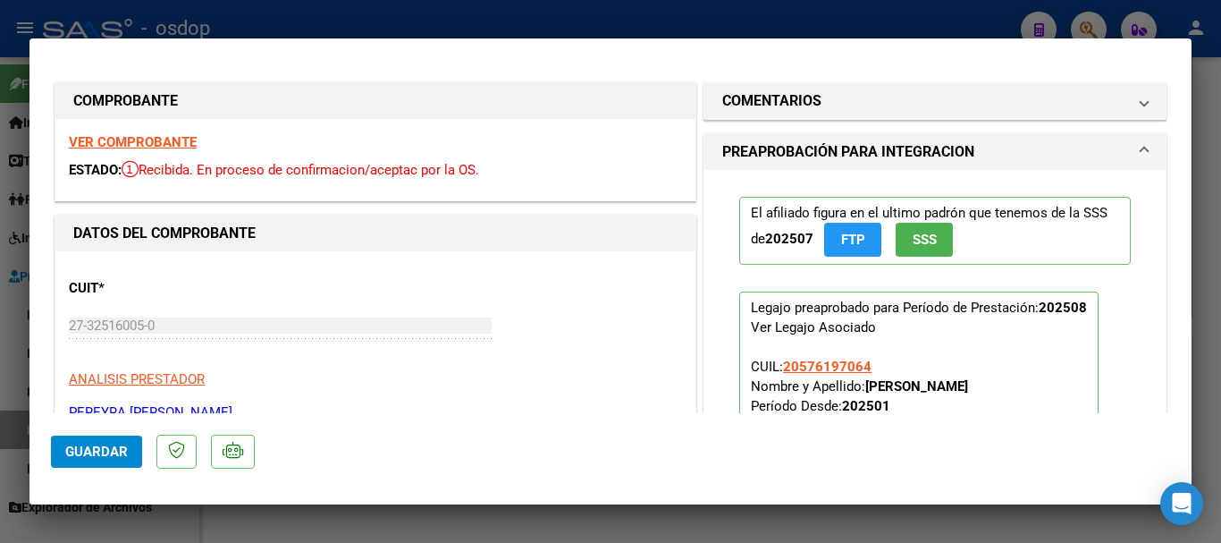
scroll to position [0, 0]
click at [132, 146] on strong "VER COMPROBANTE" at bounding box center [133, 143] width 128 height 16
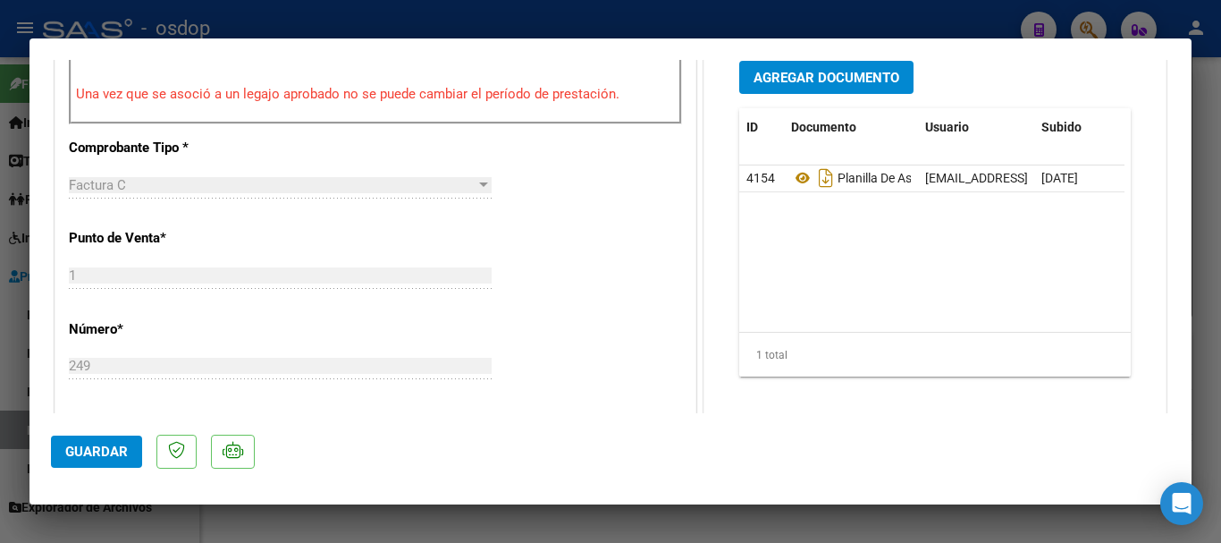
scroll to position [536, 0]
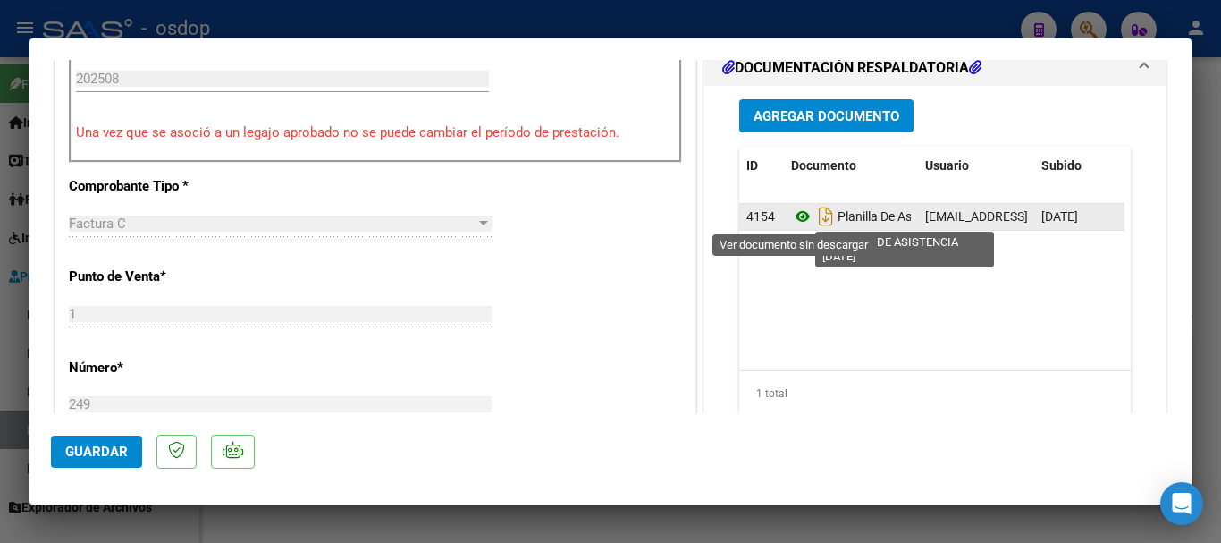
click at [799, 217] on icon at bounding box center [802, 216] width 23 height 21
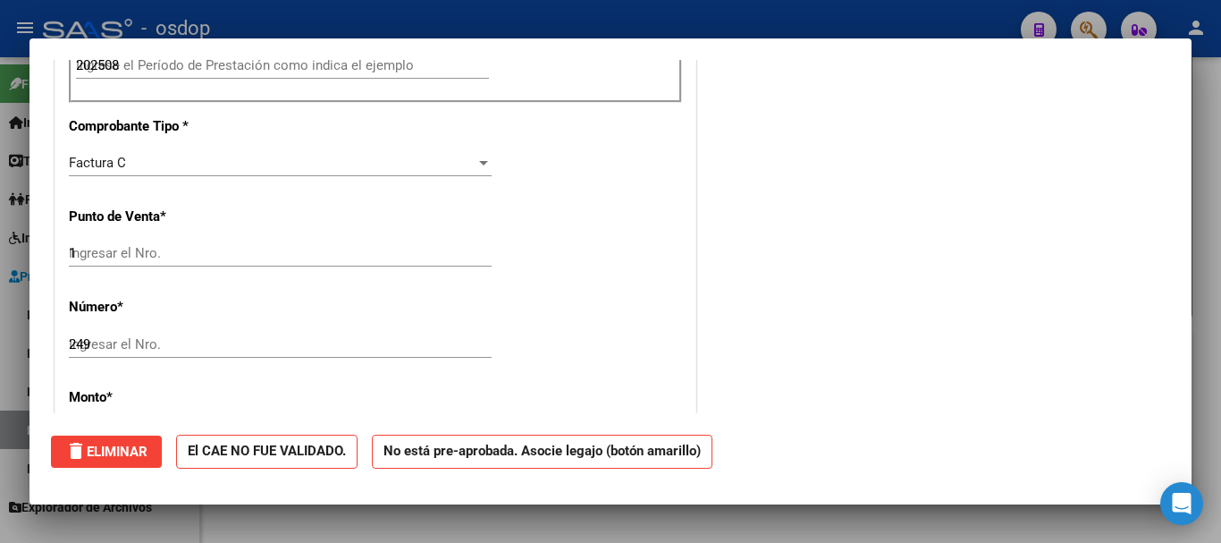
type input "$ 0,00"
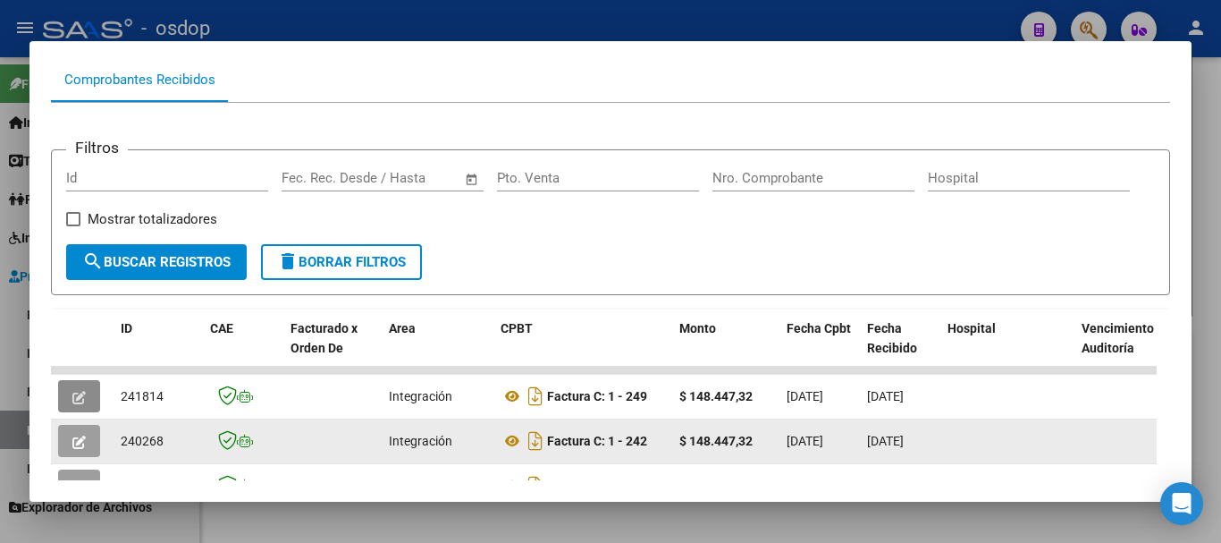
click at [73, 444] on icon "button" at bounding box center [78, 441] width 13 height 13
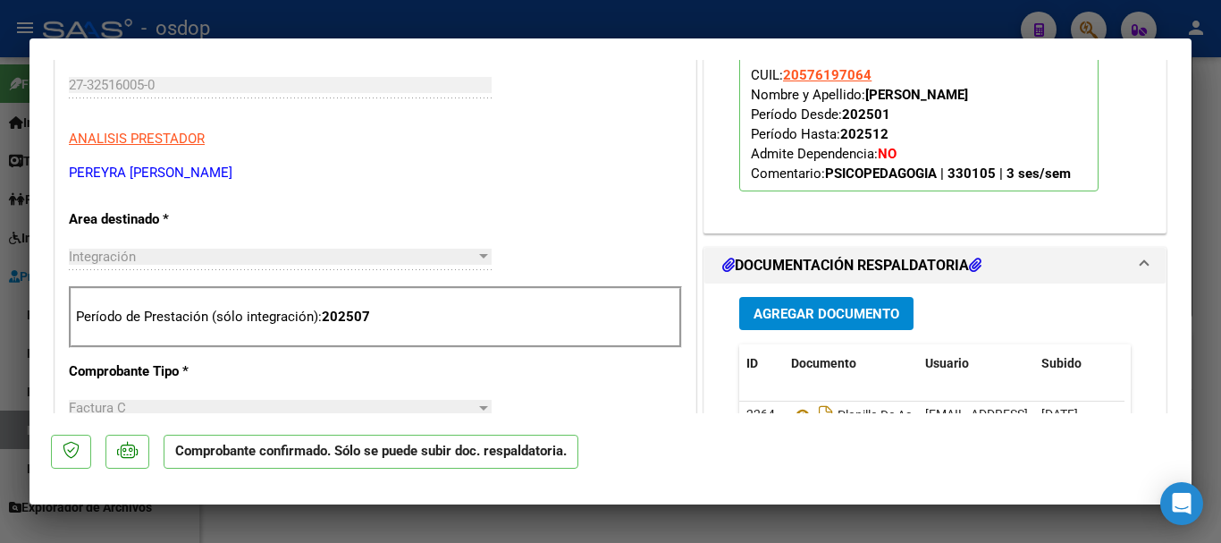
scroll to position [536, 0]
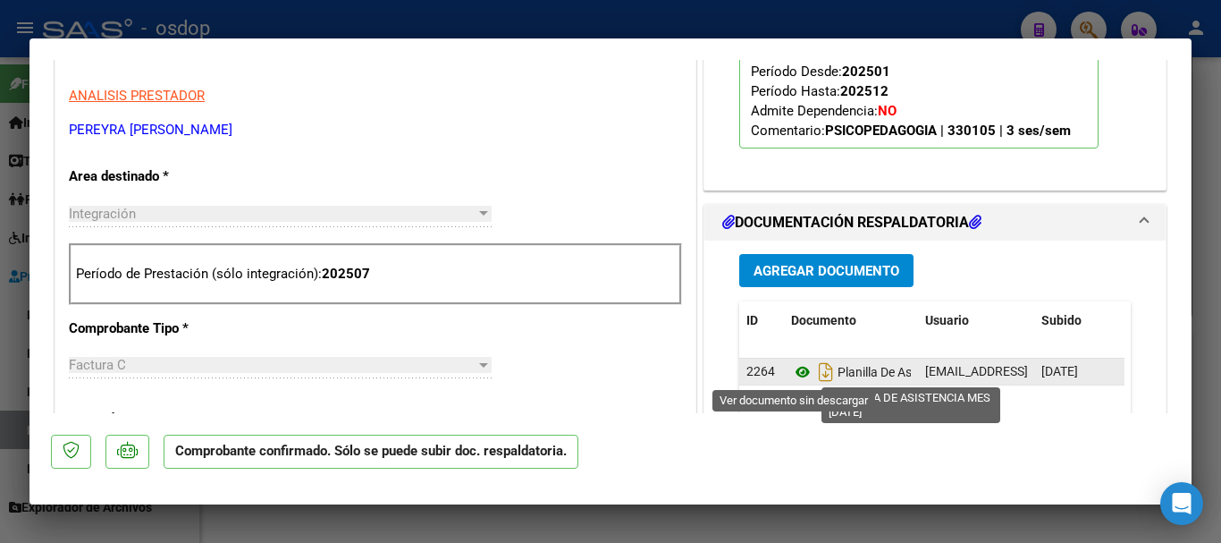
click at [791, 369] on icon at bounding box center [802, 371] width 23 height 21
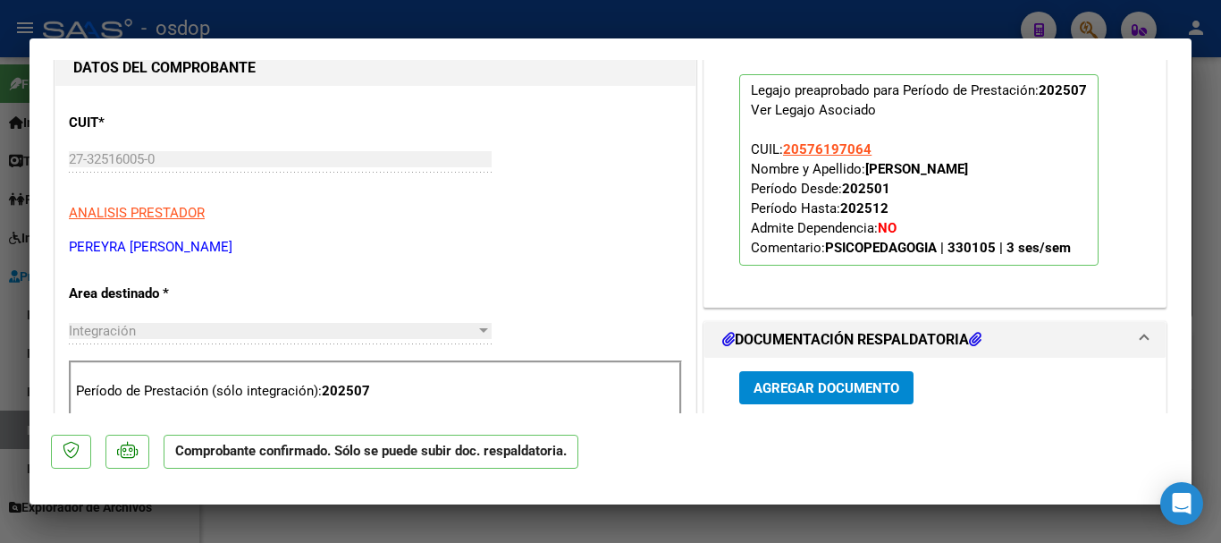
scroll to position [358, 0]
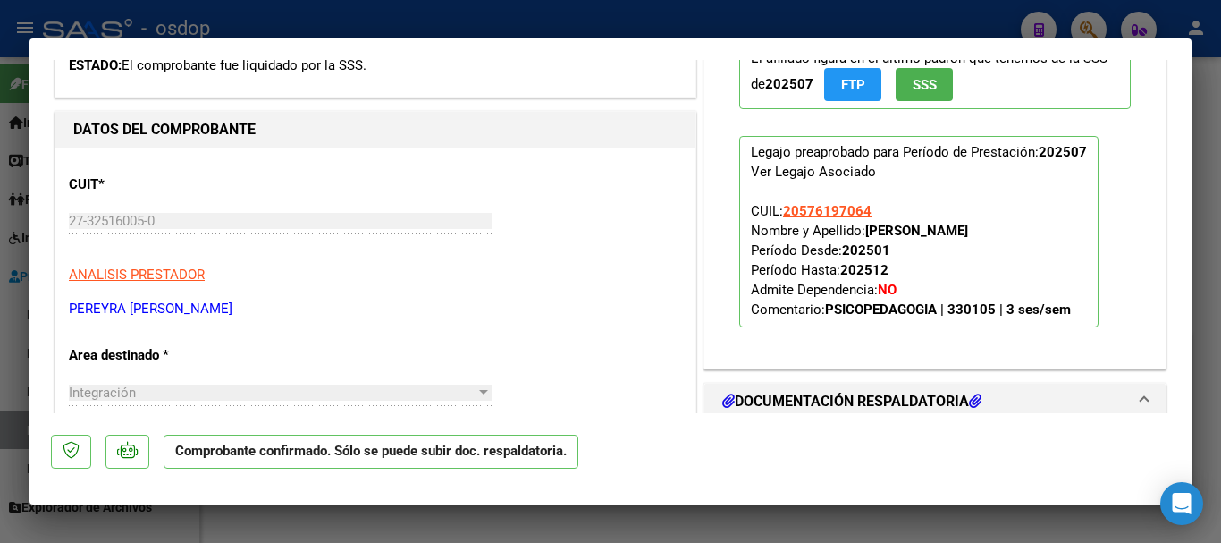
type input "$ 0,00"
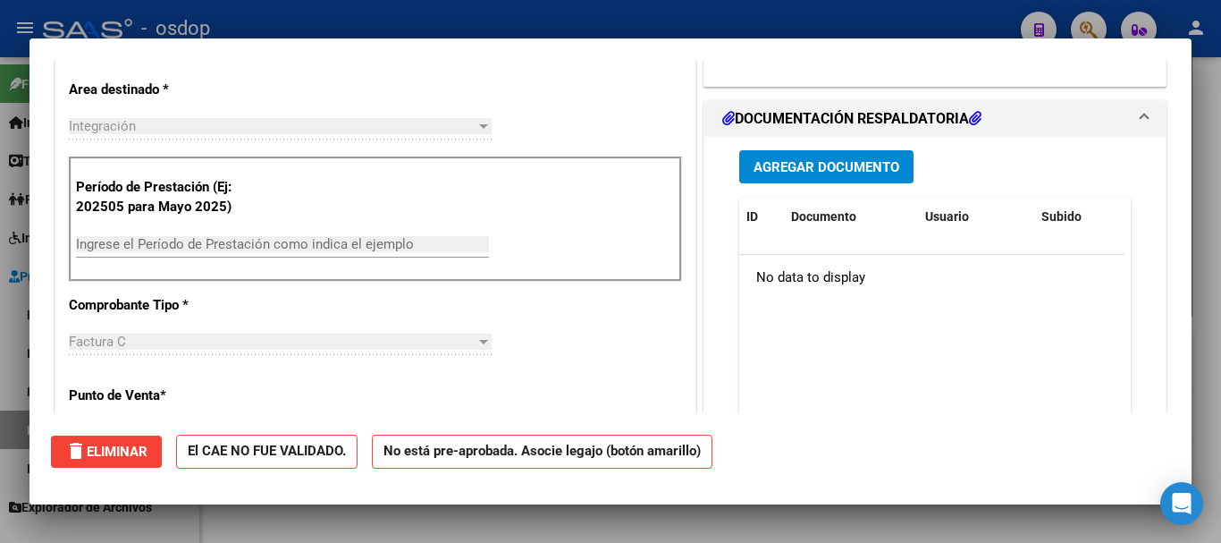
scroll to position [0, 0]
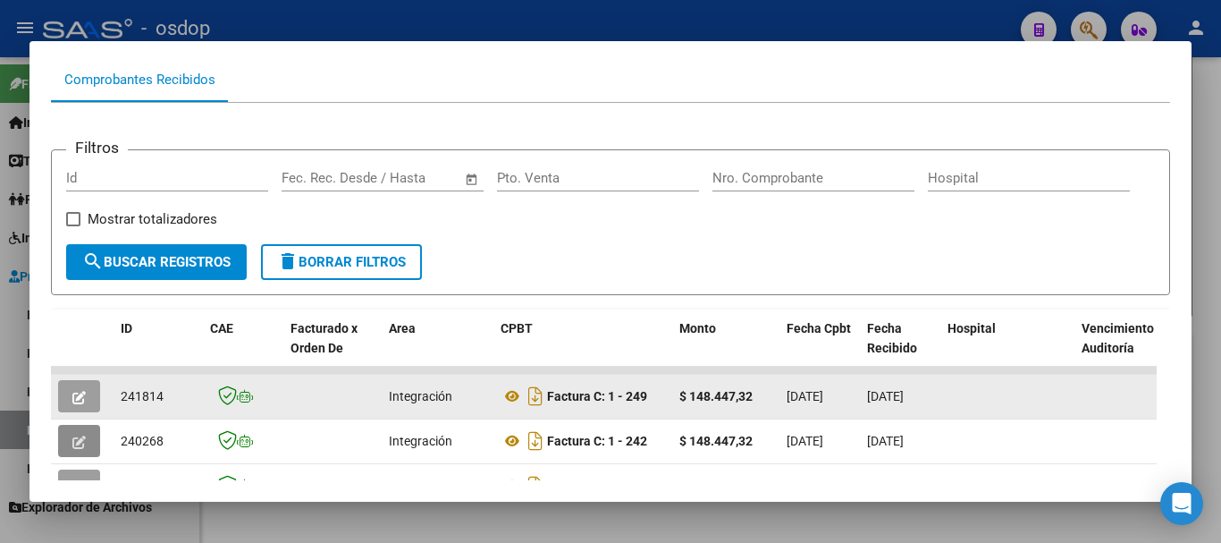
click at [72, 404] on icon "button" at bounding box center [78, 397] width 13 height 13
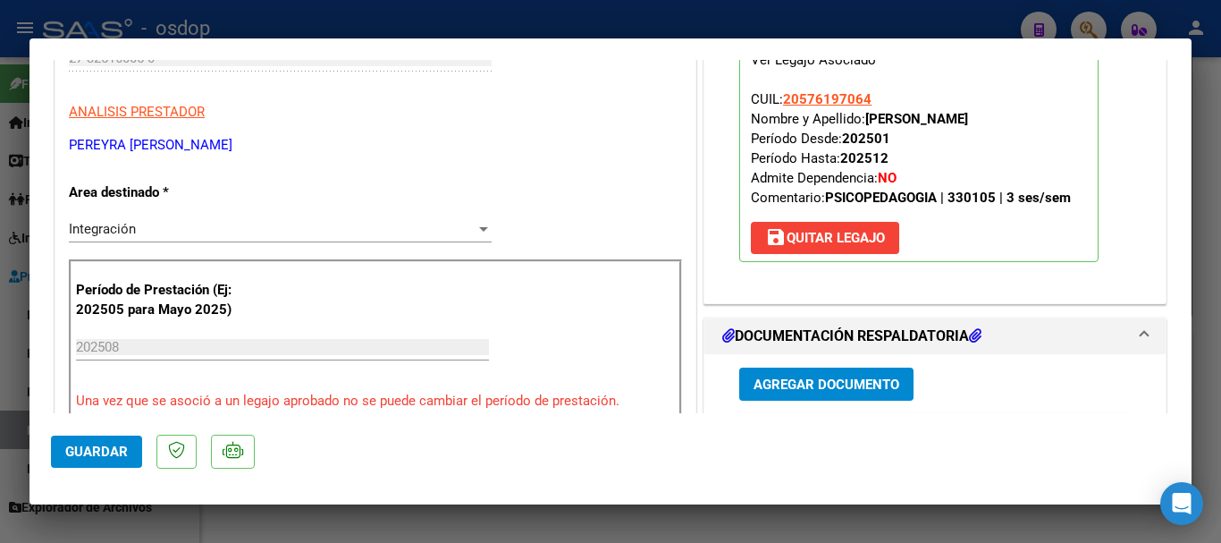
scroll to position [447, 0]
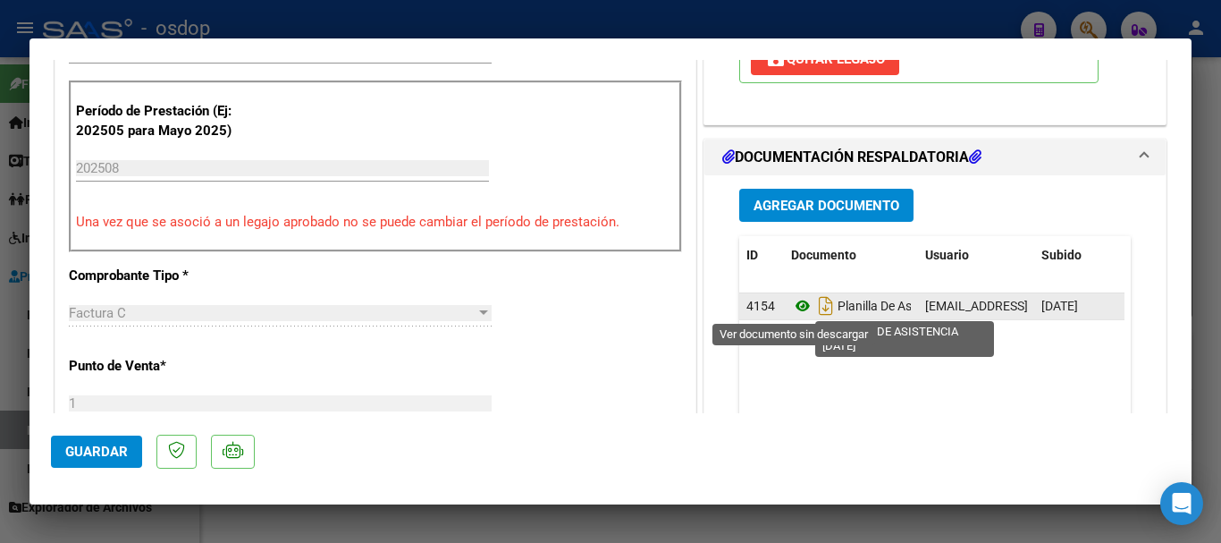
click at [792, 308] on icon at bounding box center [802, 305] width 23 height 21
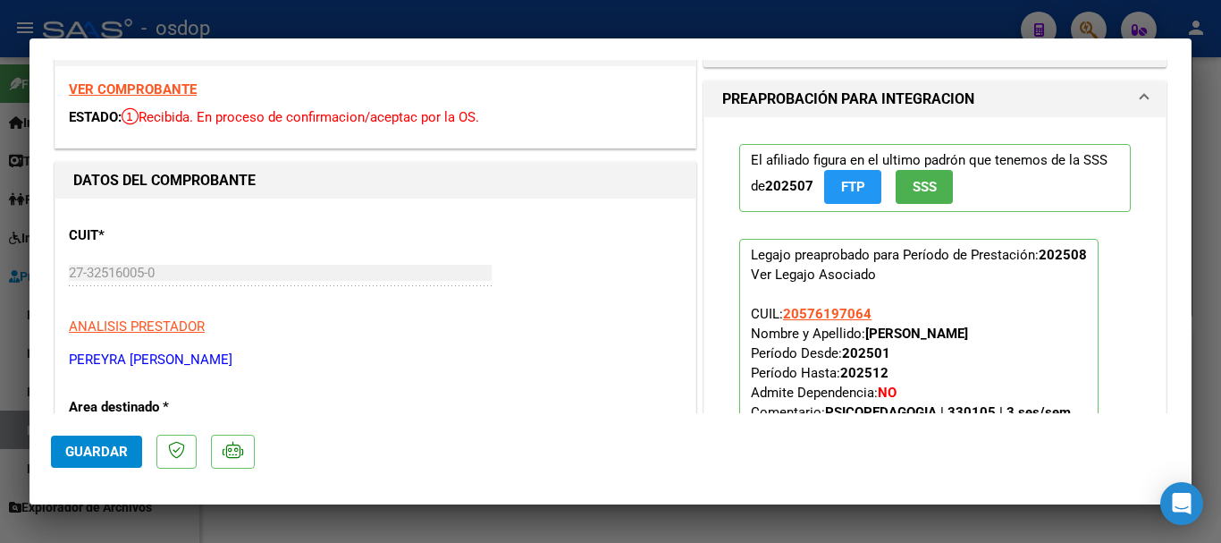
scroll to position [0, 0]
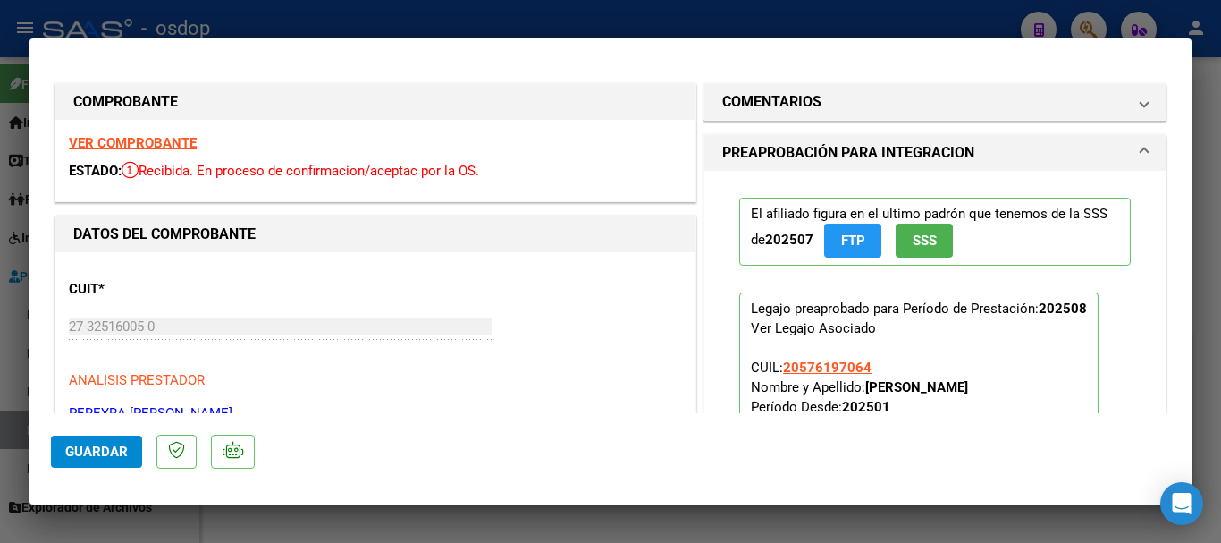
click at [138, 144] on strong "VER COMPROBANTE" at bounding box center [133, 143] width 128 height 16
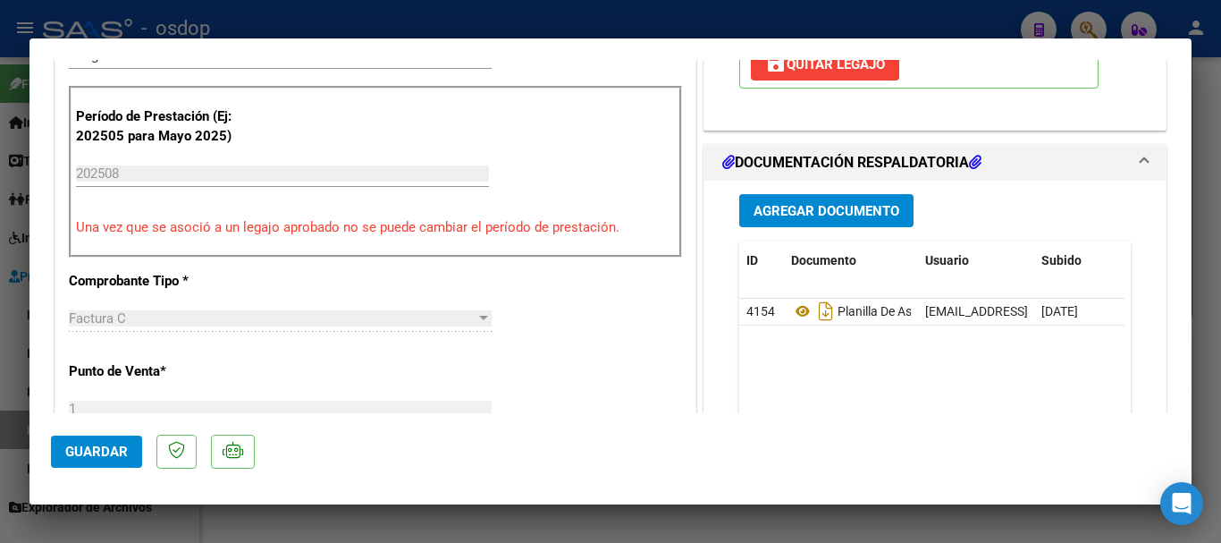
scroll to position [447, 0]
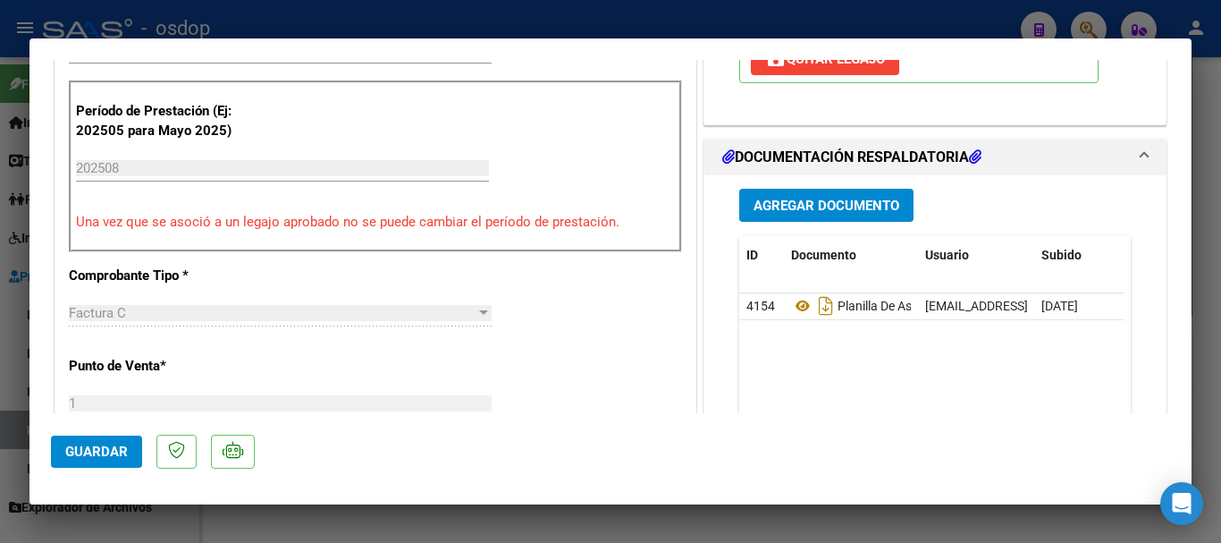
type input "$ 0,00"
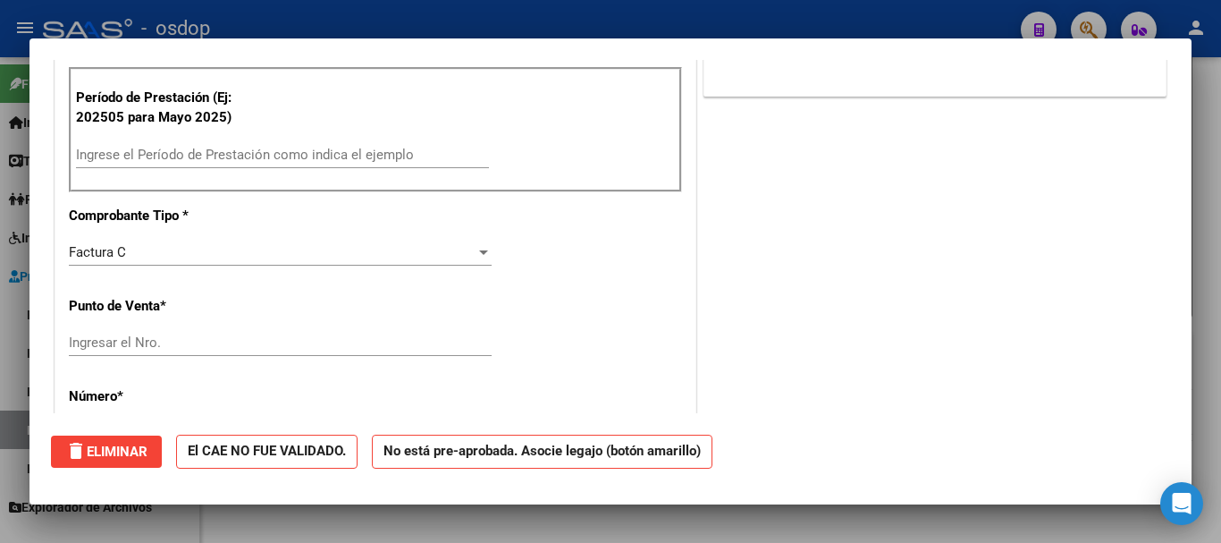
scroll to position [434, 0]
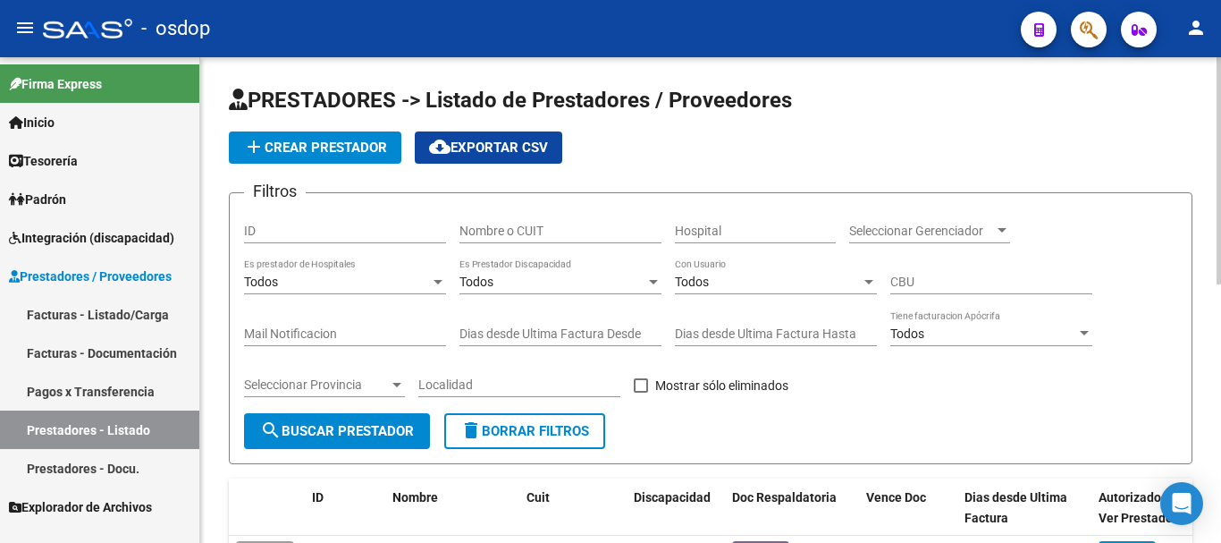
click at [521, 235] on input "Nombre o CUIT" at bounding box center [560, 230] width 202 height 15
type input "27378815695"
click at [369, 434] on span "search Buscar Prestador" at bounding box center [337, 431] width 154 height 16
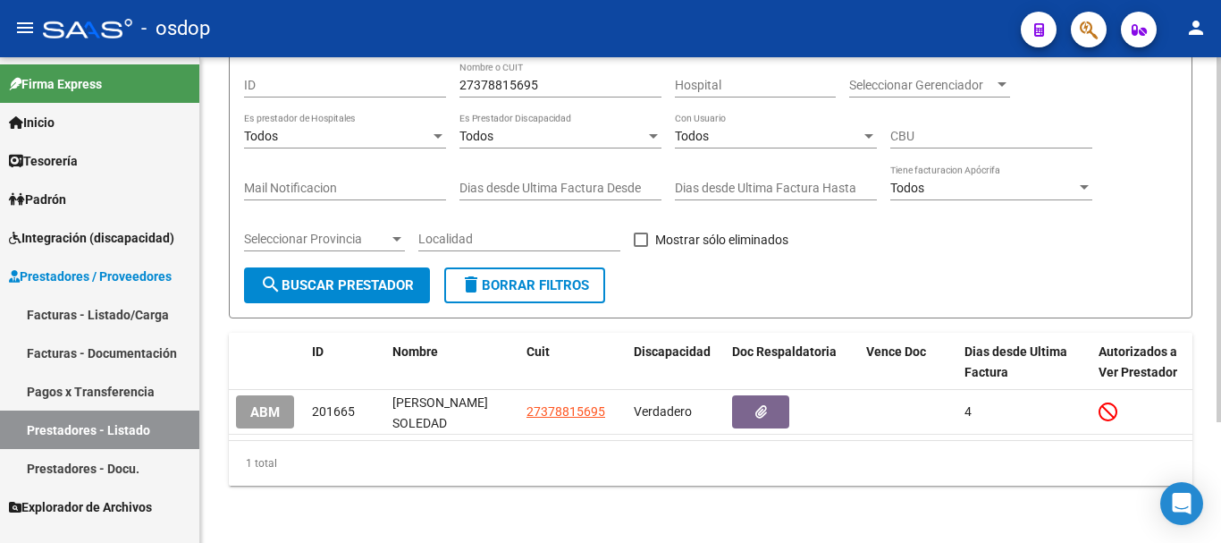
scroll to position [160, 0]
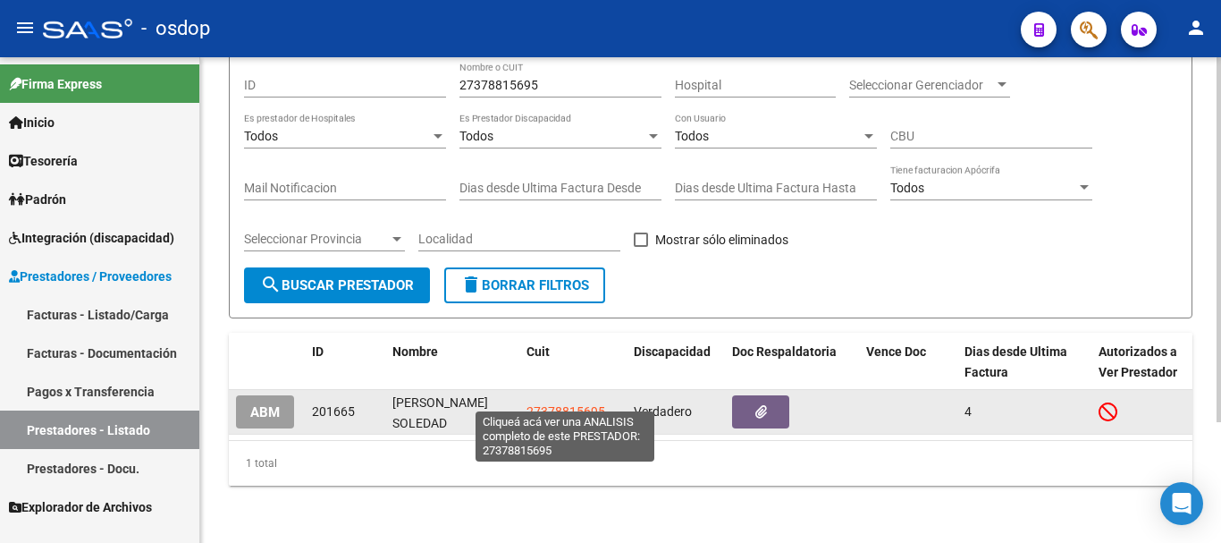
click at [560, 404] on span "27378815695" at bounding box center [566, 411] width 79 height 14
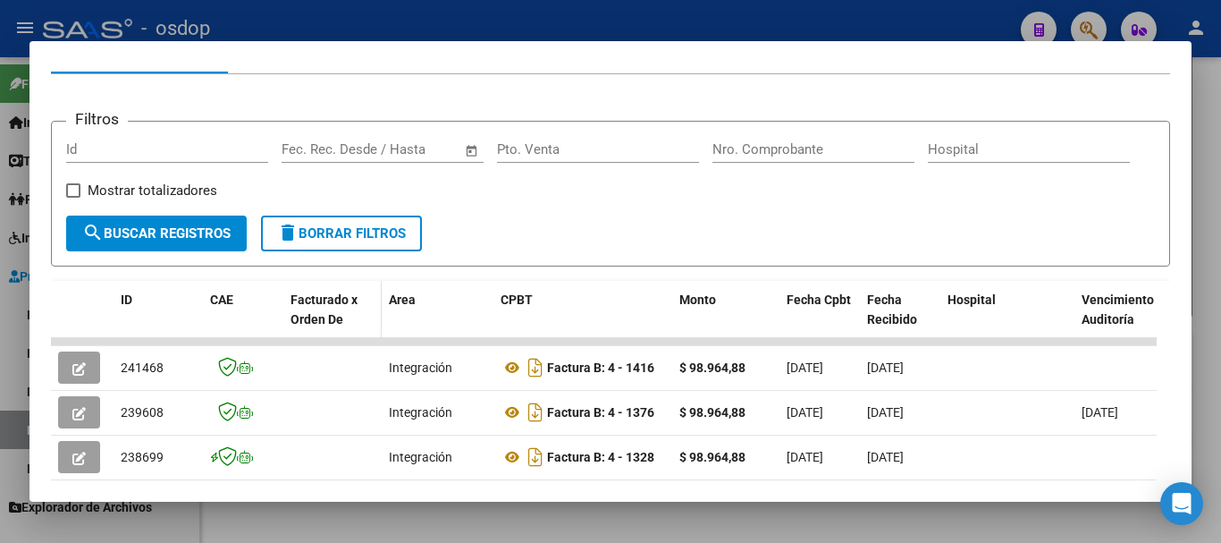
scroll to position [268, 0]
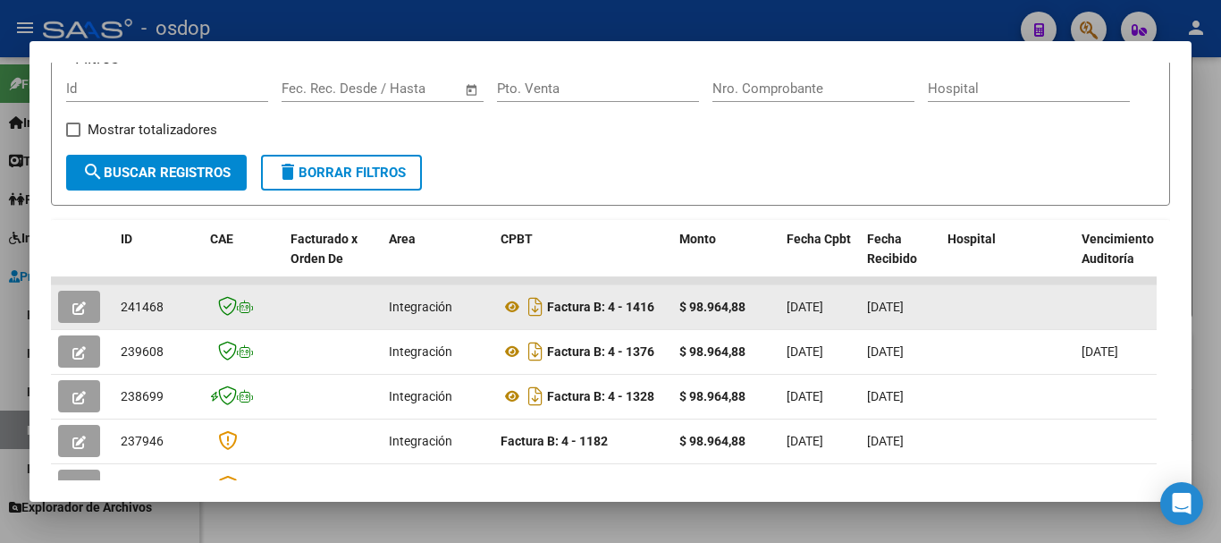
click at [74, 315] on icon "button" at bounding box center [78, 307] width 13 height 13
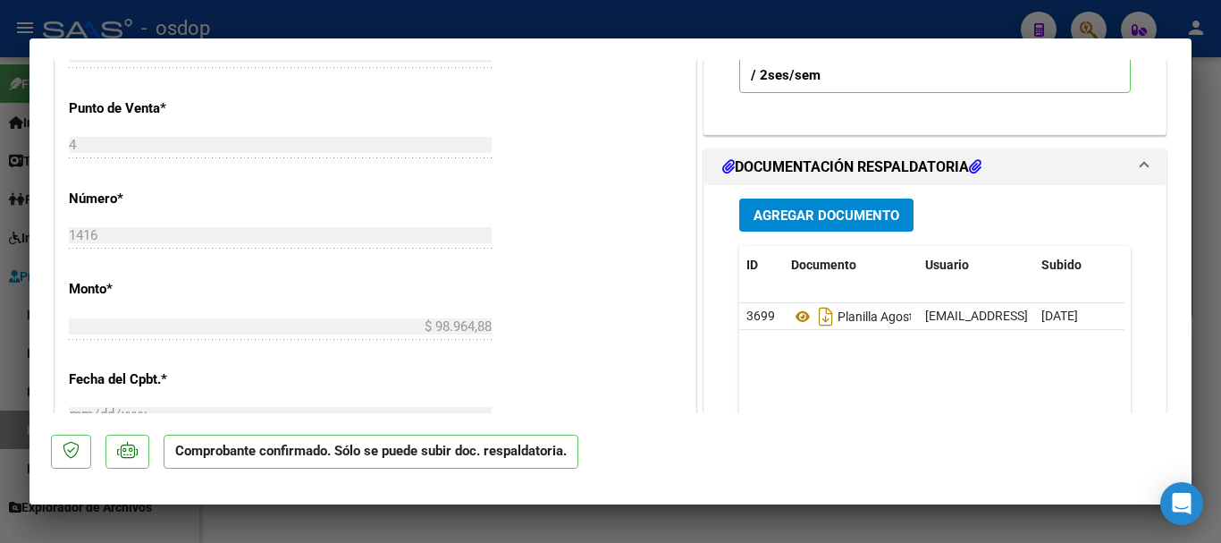
scroll to position [894, 0]
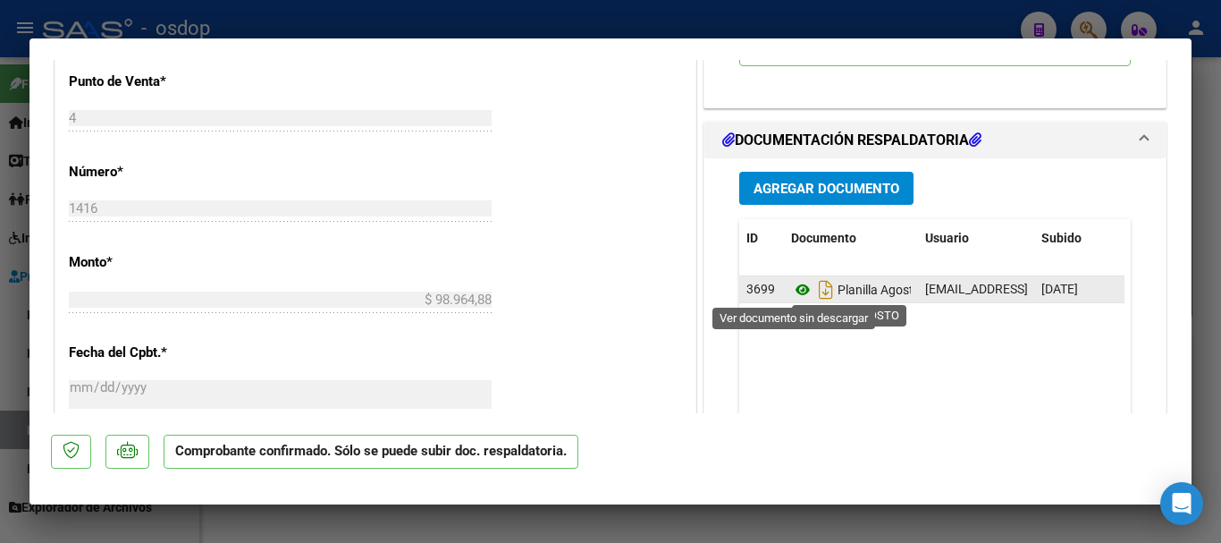
click at [791, 293] on icon at bounding box center [802, 289] width 23 height 21
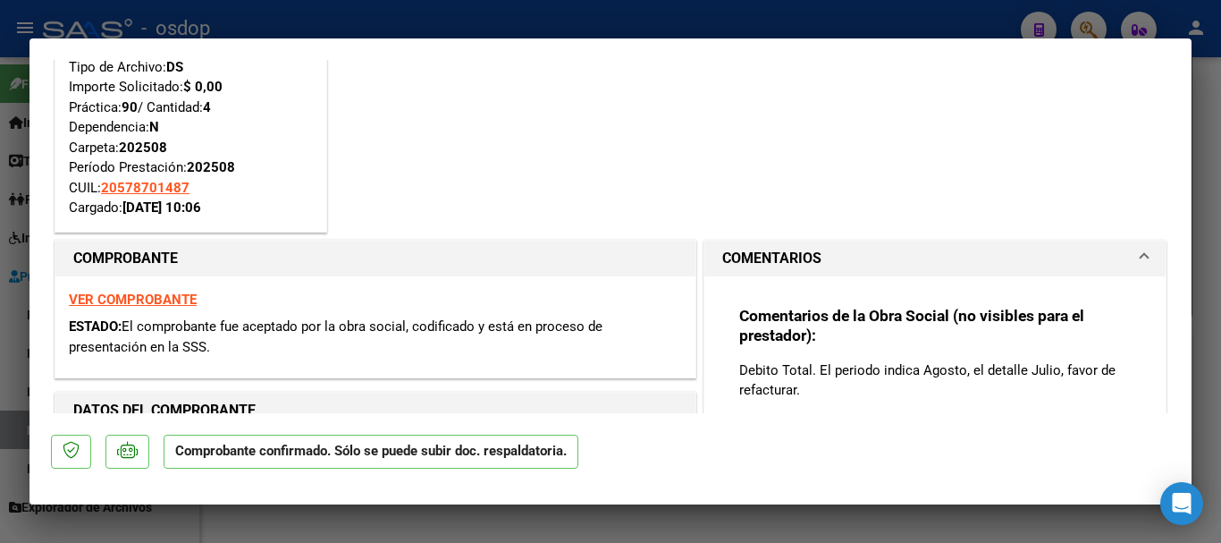
scroll to position [89, 0]
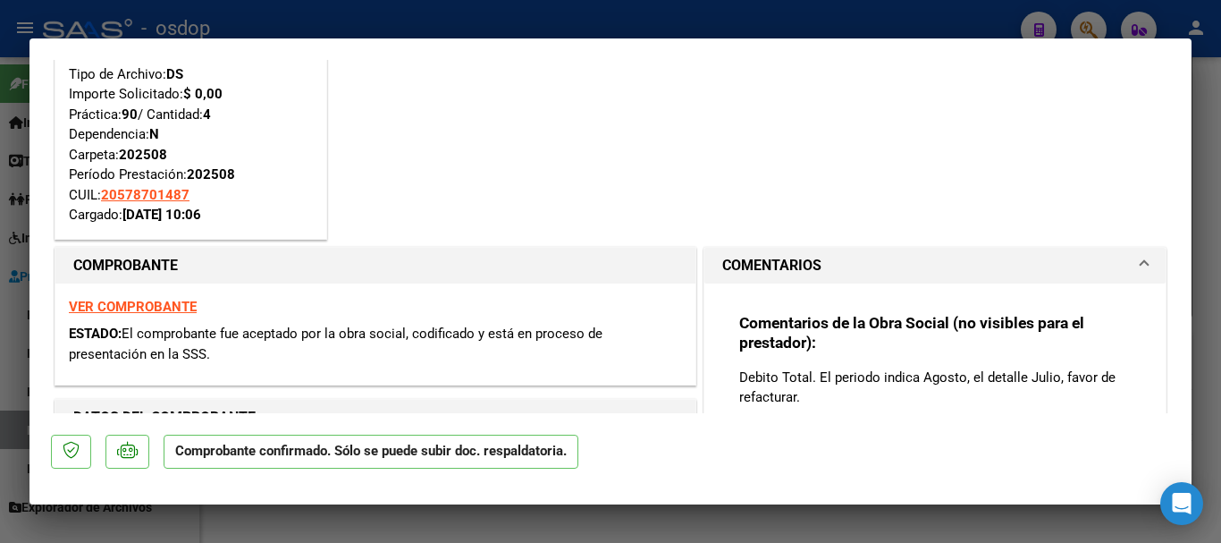
click at [137, 306] on strong "VER COMPROBANTE" at bounding box center [133, 307] width 128 height 16
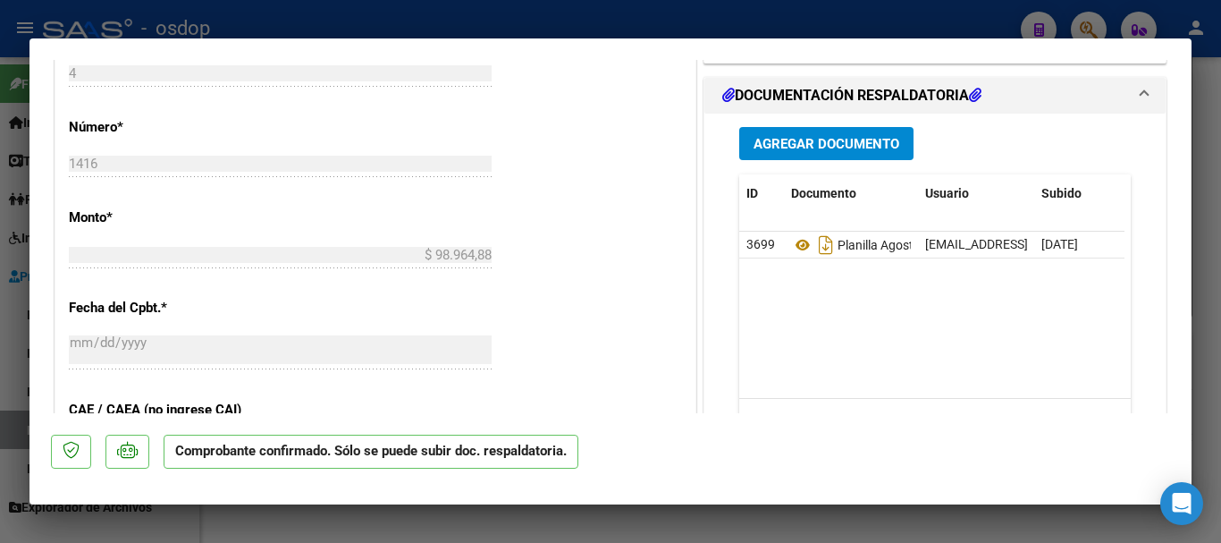
scroll to position [1073, 0]
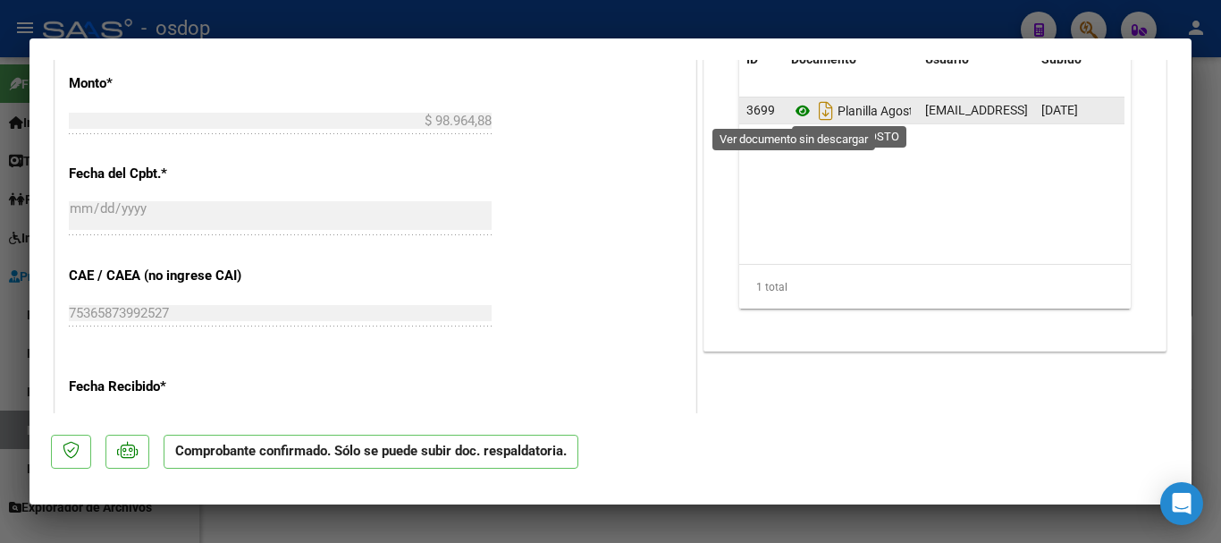
click at [791, 110] on icon at bounding box center [802, 110] width 23 height 21
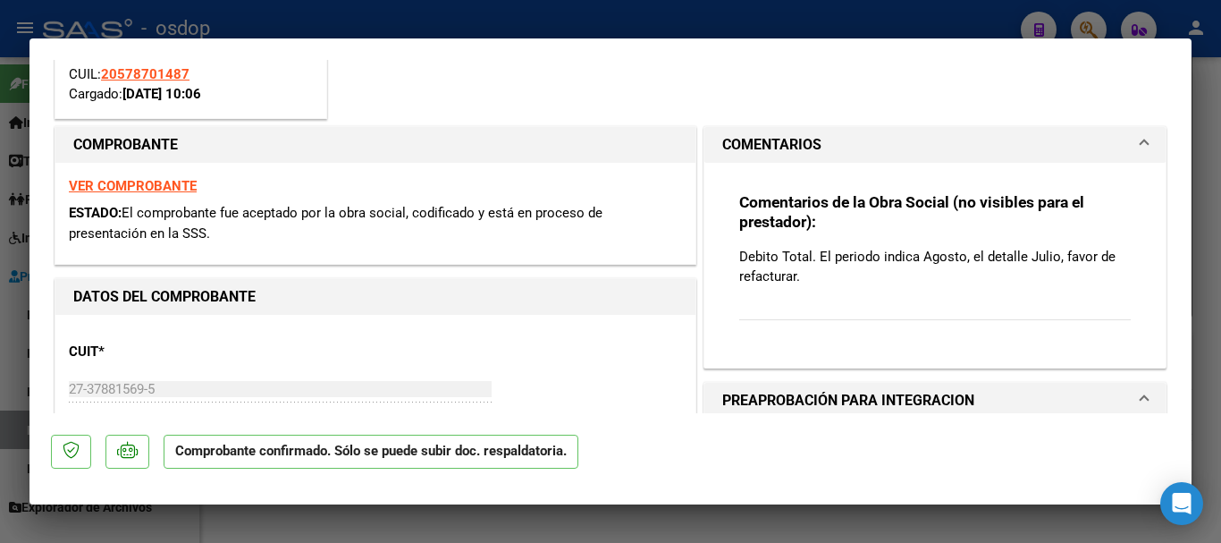
scroll to position [179, 0]
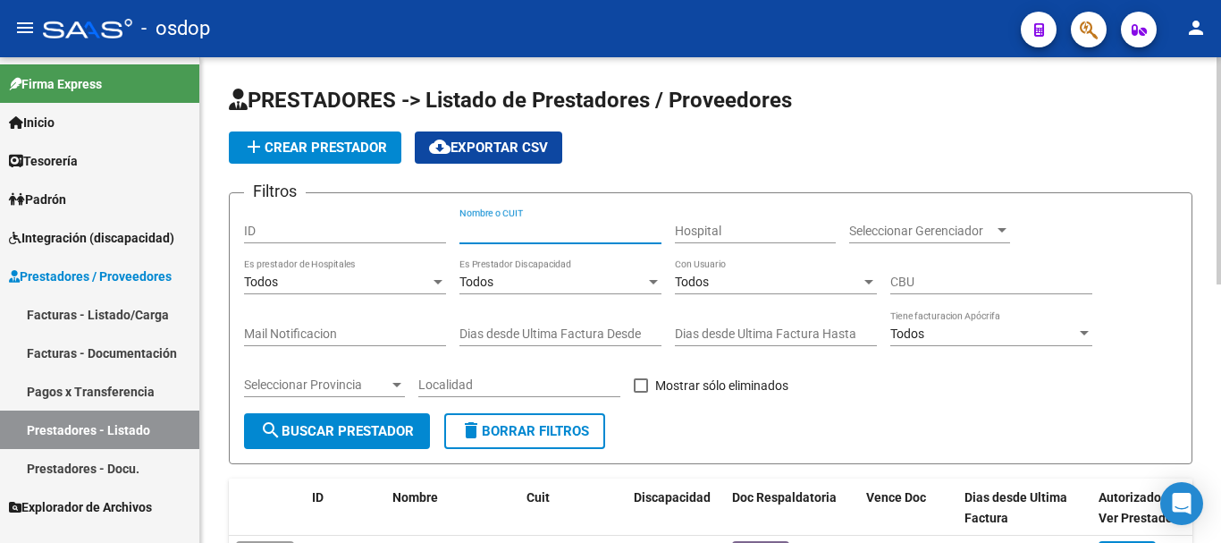
click at [518, 235] on input "Nombre o CUIT" at bounding box center [560, 230] width 202 height 15
type input "27220249374"
click at [299, 432] on span "search Buscar Prestador" at bounding box center [337, 431] width 154 height 16
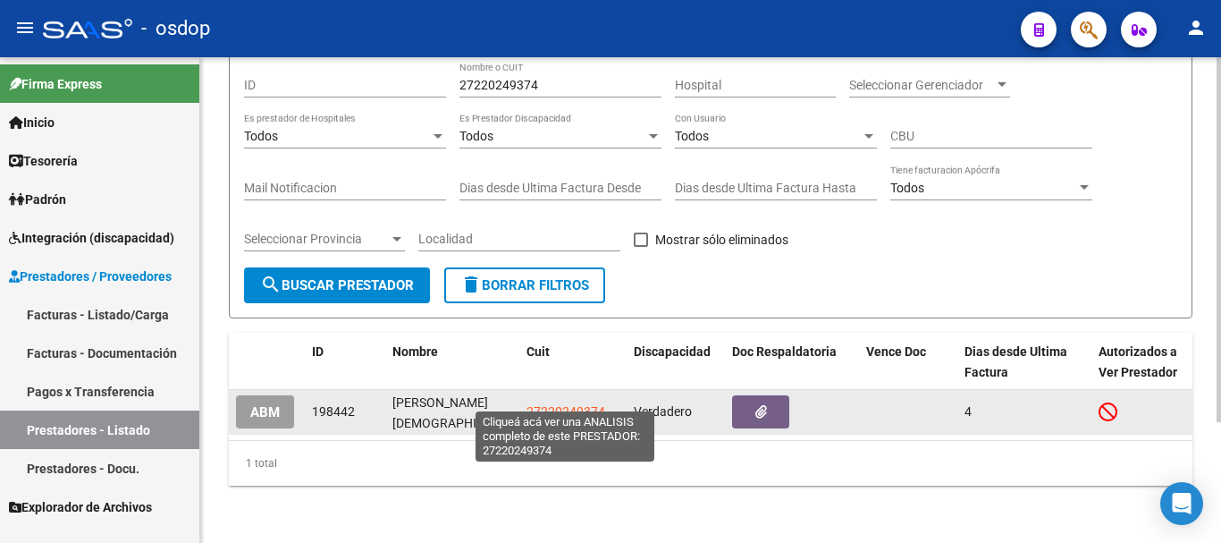
click at [567, 404] on span "27220249374" at bounding box center [566, 411] width 79 height 14
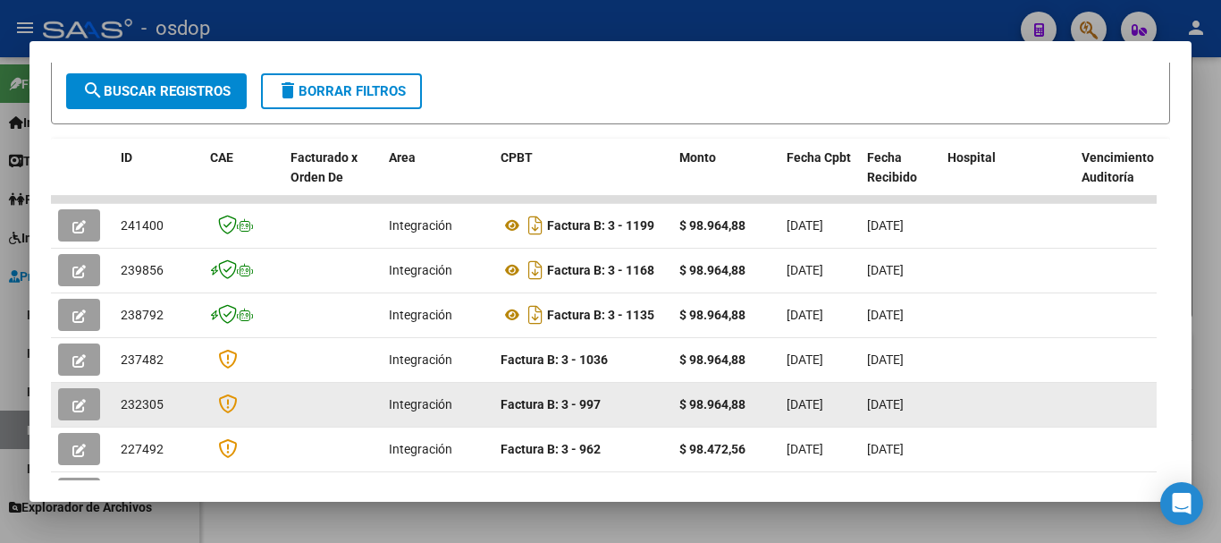
scroll to position [447, 0]
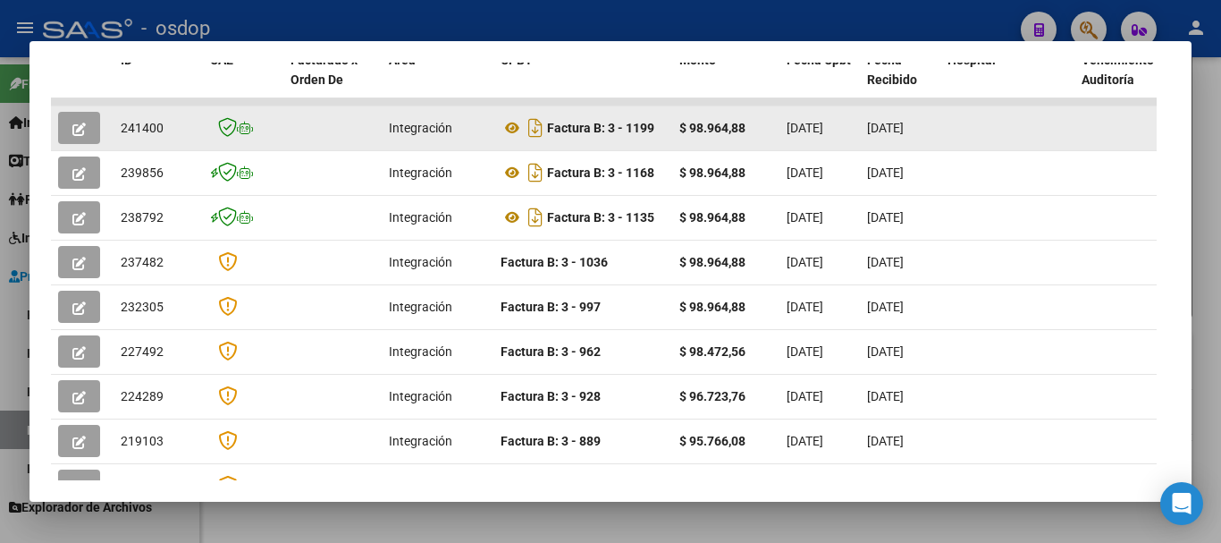
click at [65, 135] on button "button" at bounding box center [79, 128] width 42 height 32
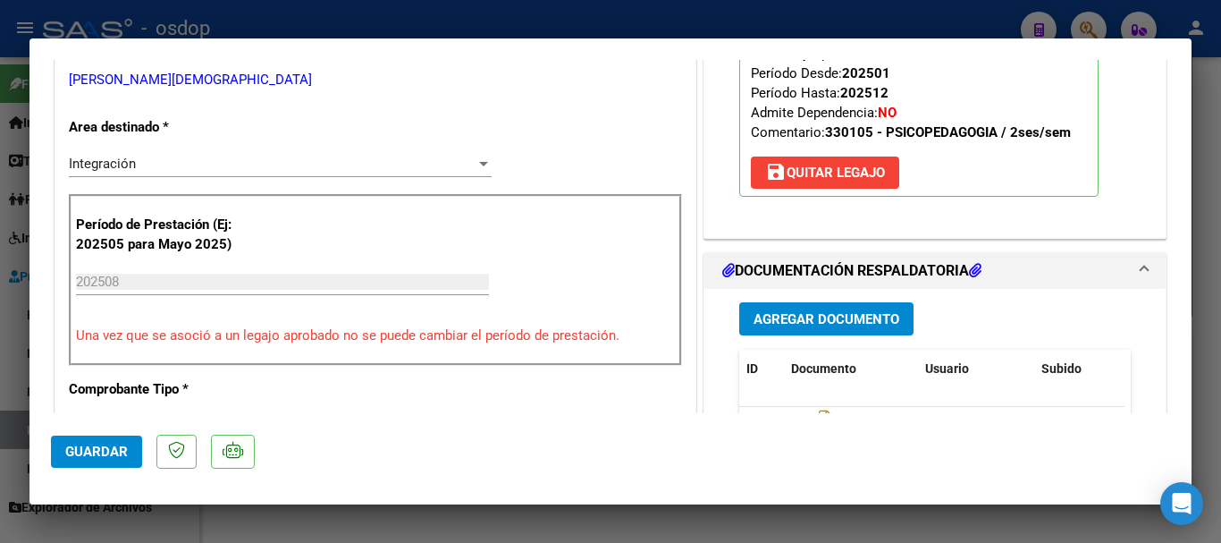
scroll to position [358, 0]
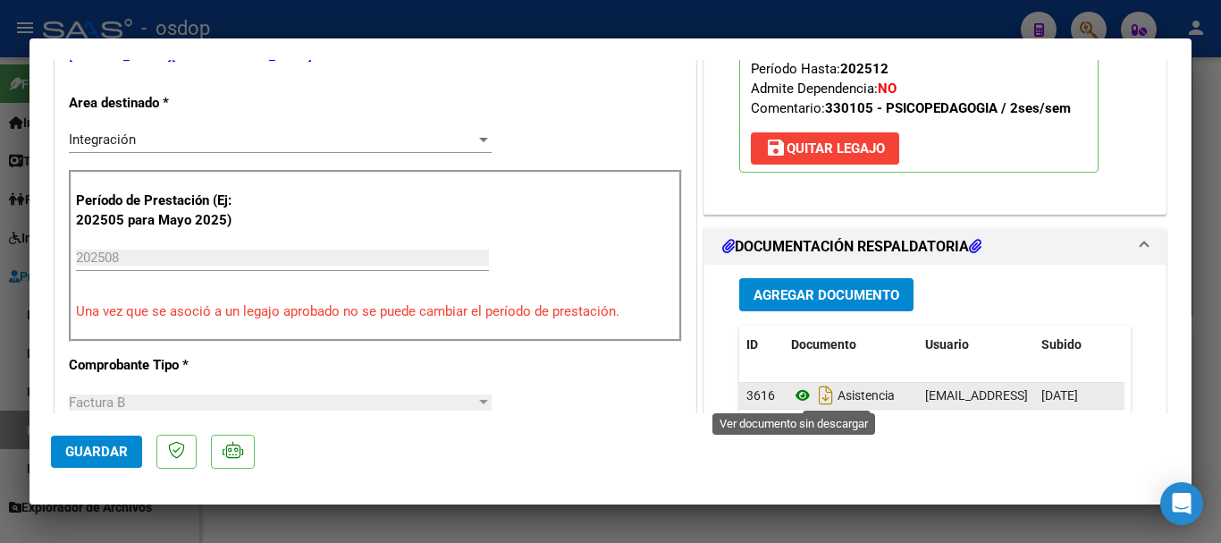
click at [797, 395] on icon at bounding box center [802, 394] width 23 height 21
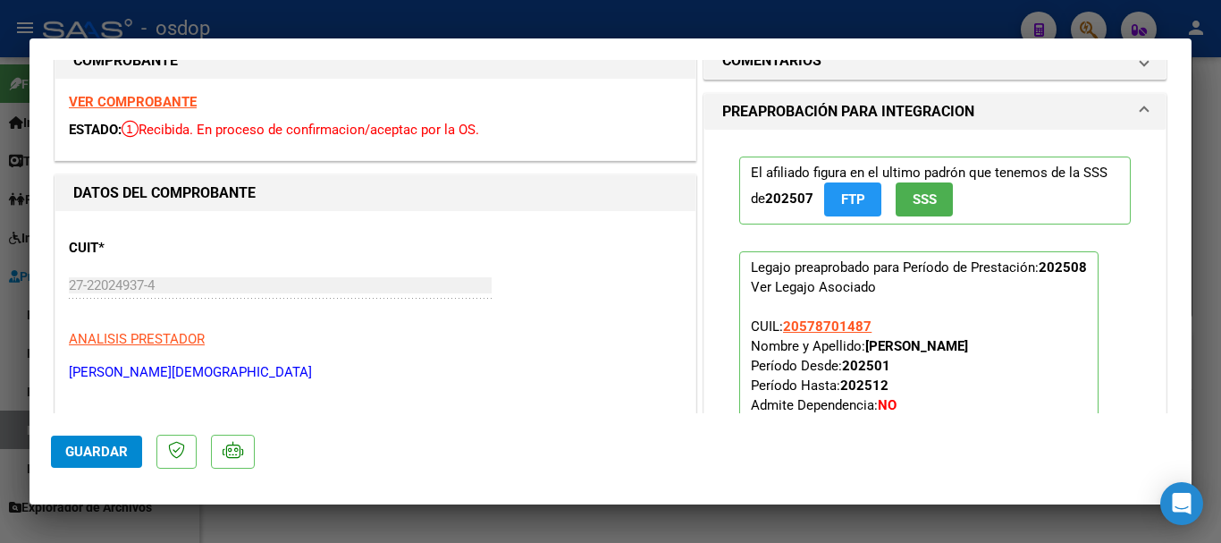
scroll to position [0, 0]
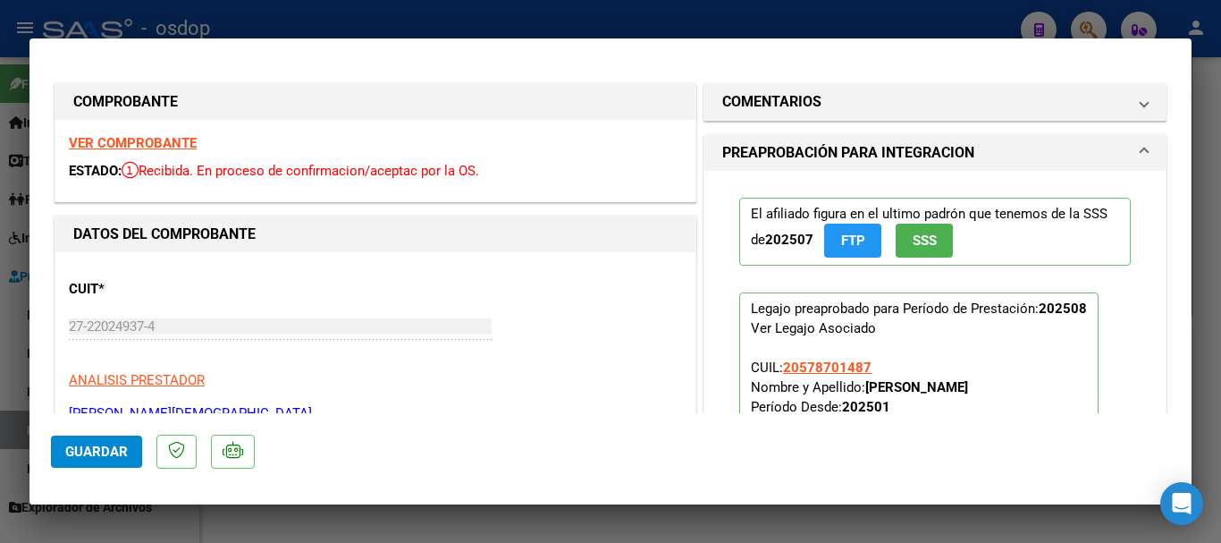
click at [117, 142] on strong "VER COMPROBANTE" at bounding box center [133, 143] width 128 height 16
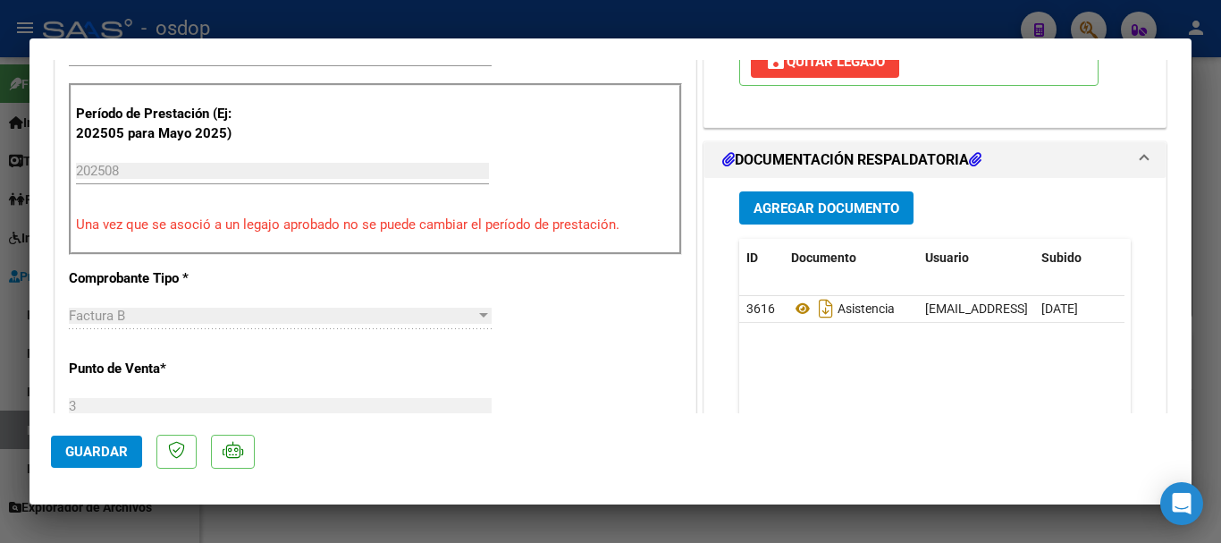
scroll to position [447, 0]
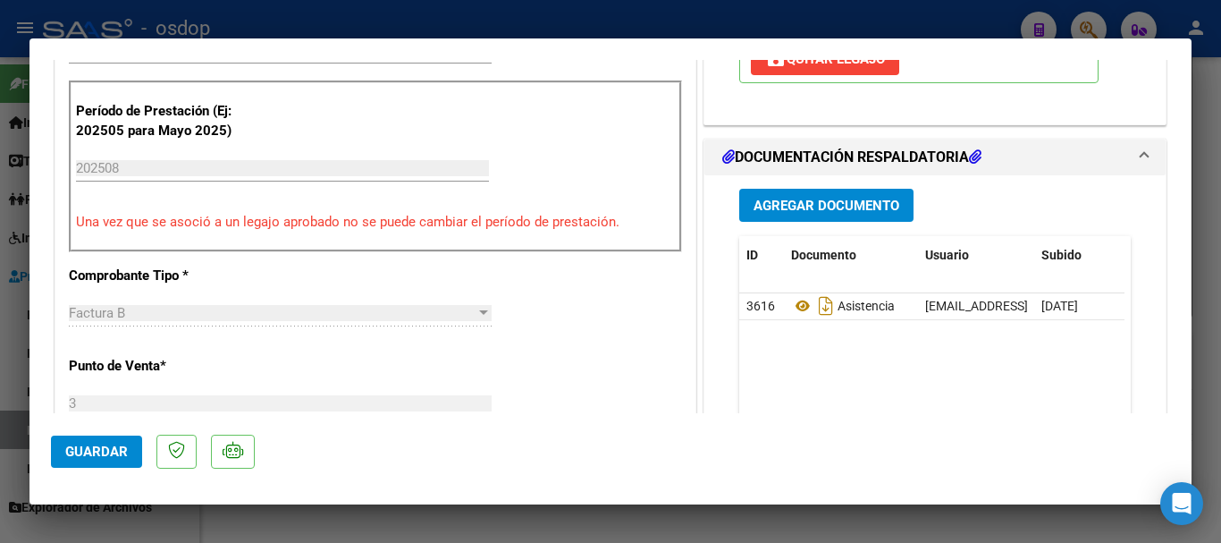
type input "$ 0,00"
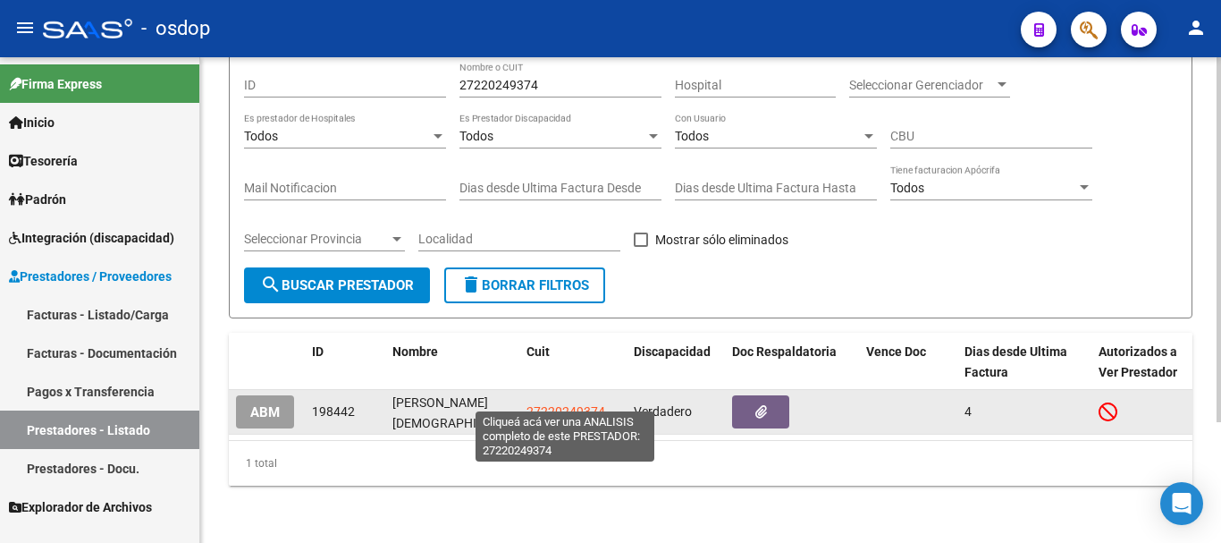
click at [544, 404] on span "27220249374" at bounding box center [566, 411] width 79 height 14
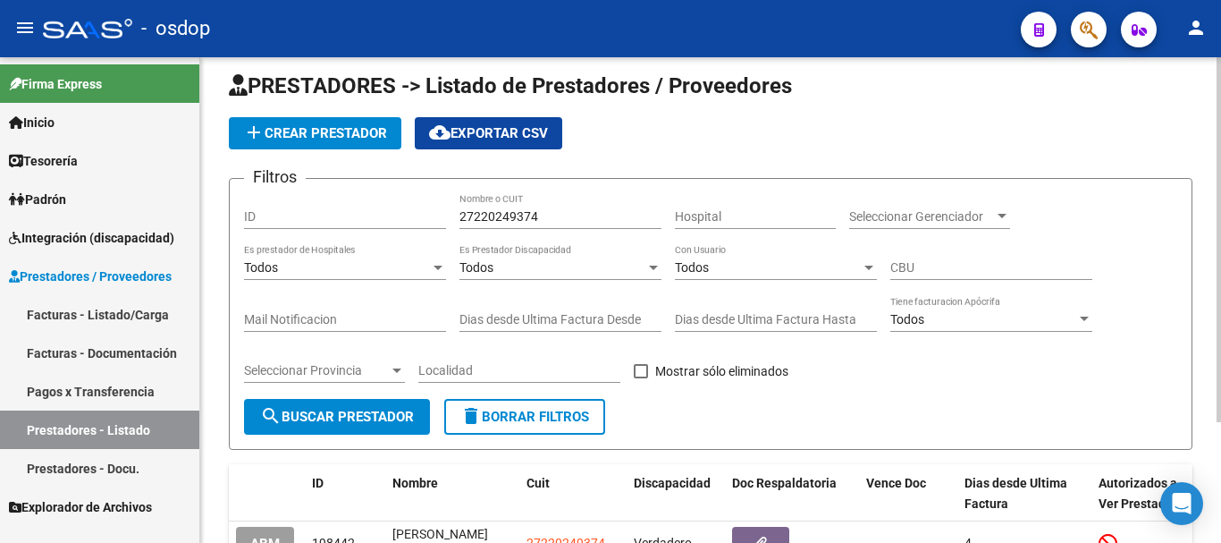
scroll to position [0, 0]
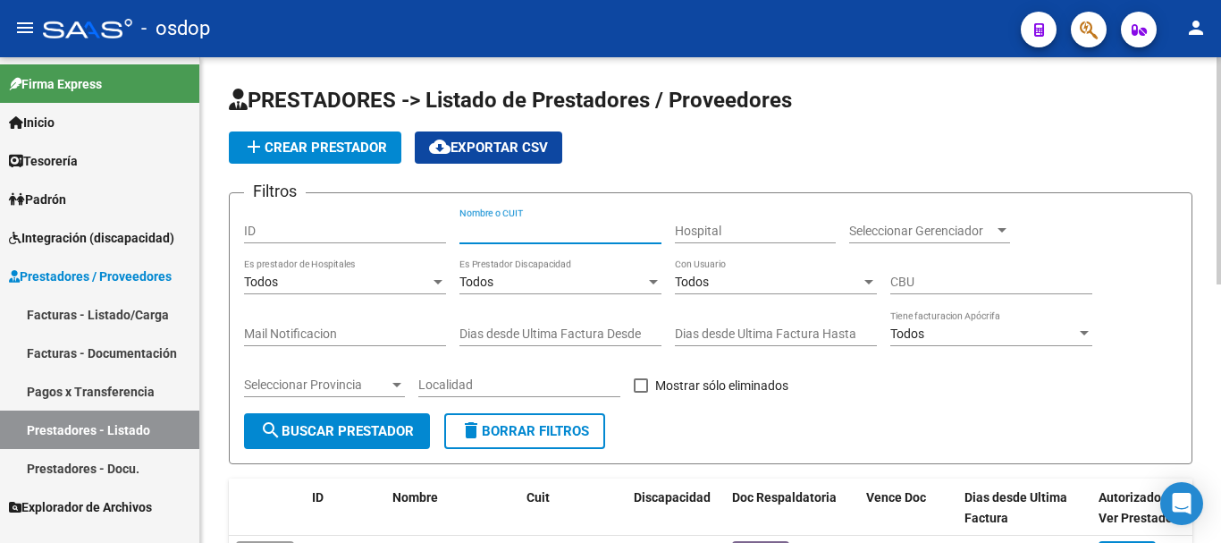
click at [490, 228] on input "Nombre o CUIT" at bounding box center [560, 230] width 202 height 15
type input "23360572609"
click at [373, 434] on span "search Buscar Prestador" at bounding box center [337, 431] width 154 height 16
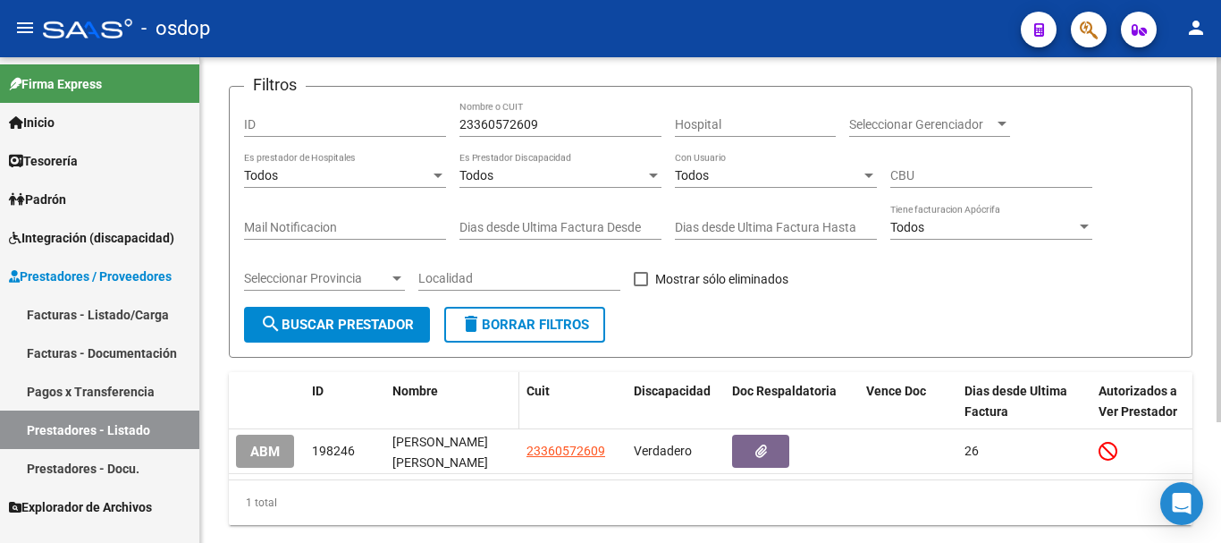
scroll to position [71, 0]
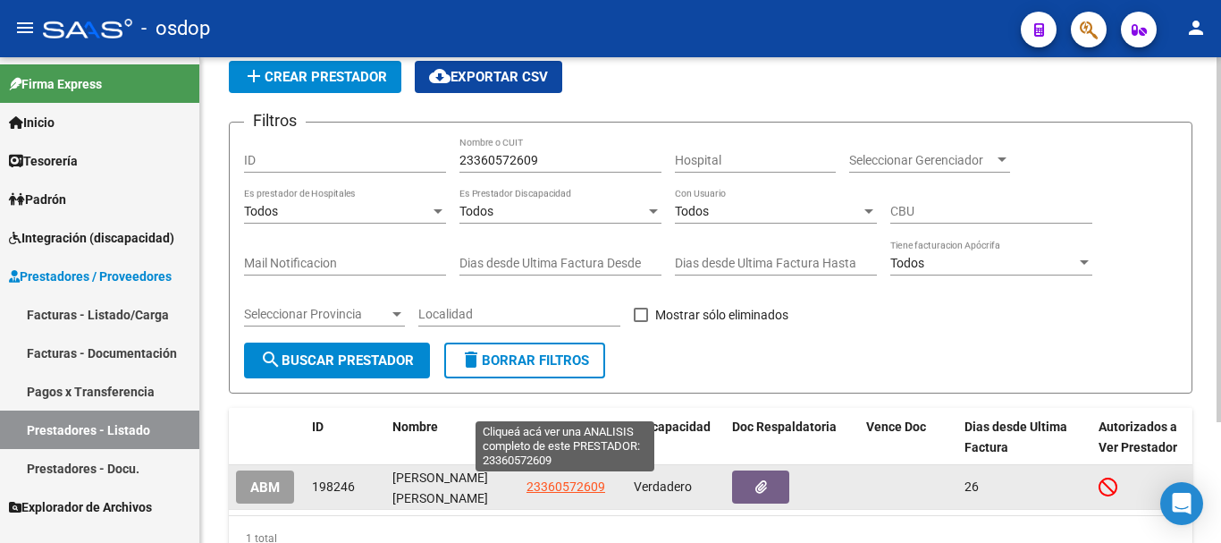
click at [563, 489] on span "23360572609" at bounding box center [566, 486] width 79 height 14
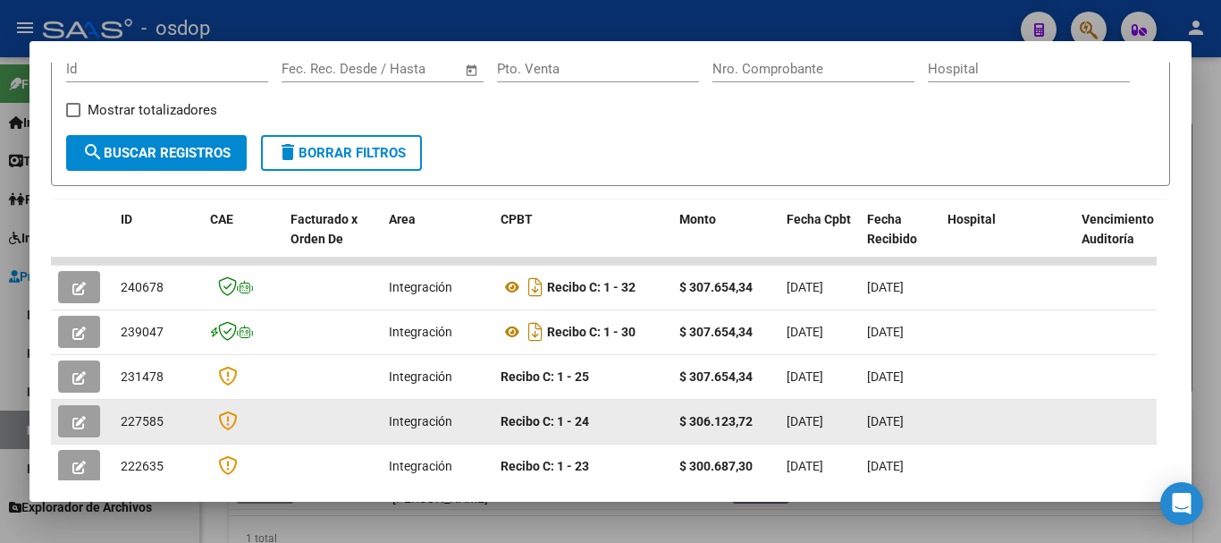
scroll to position [268, 0]
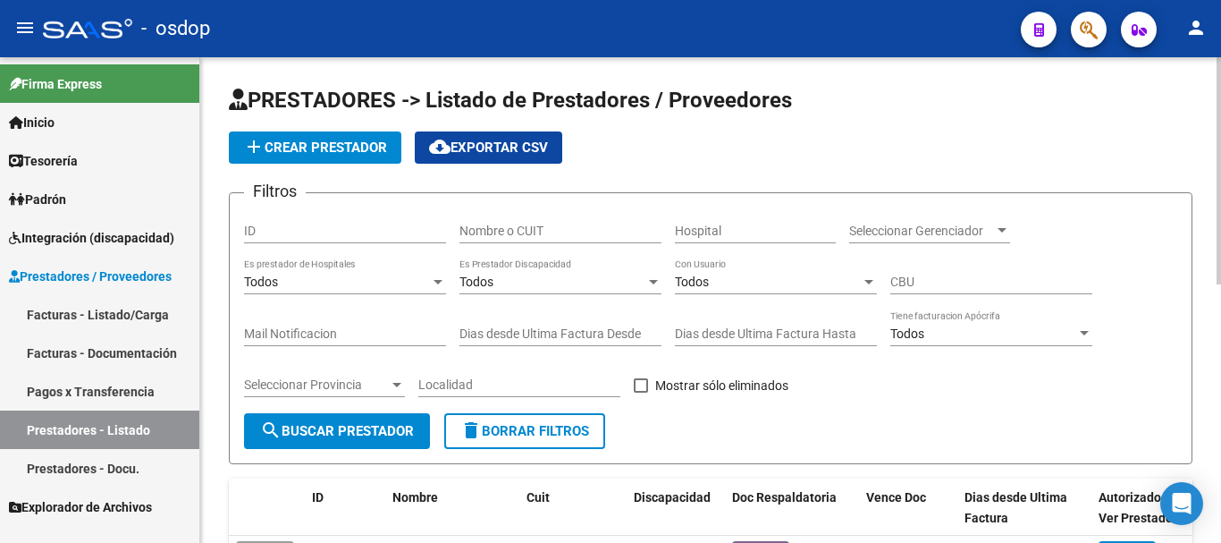
click at [540, 232] on input "Nombre o CUIT" at bounding box center [560, 230] width 202 height 15
type input "27370637046"
click at [328, 430] on span "search Buscar Prestador" at bounding box center [337, 431] width 154 height 16
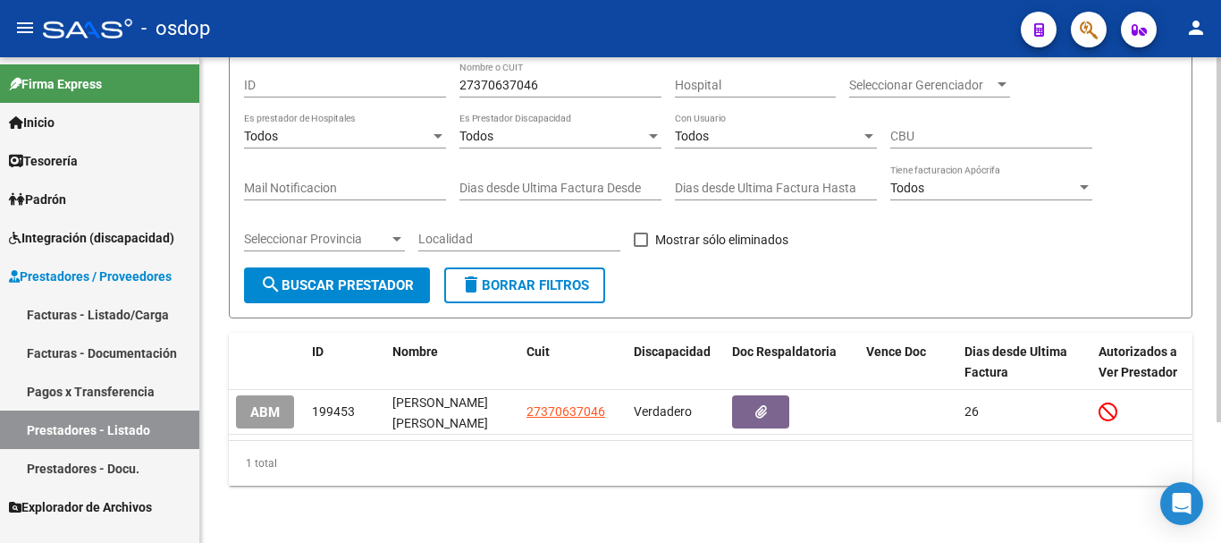
scroll to position [160, 0]
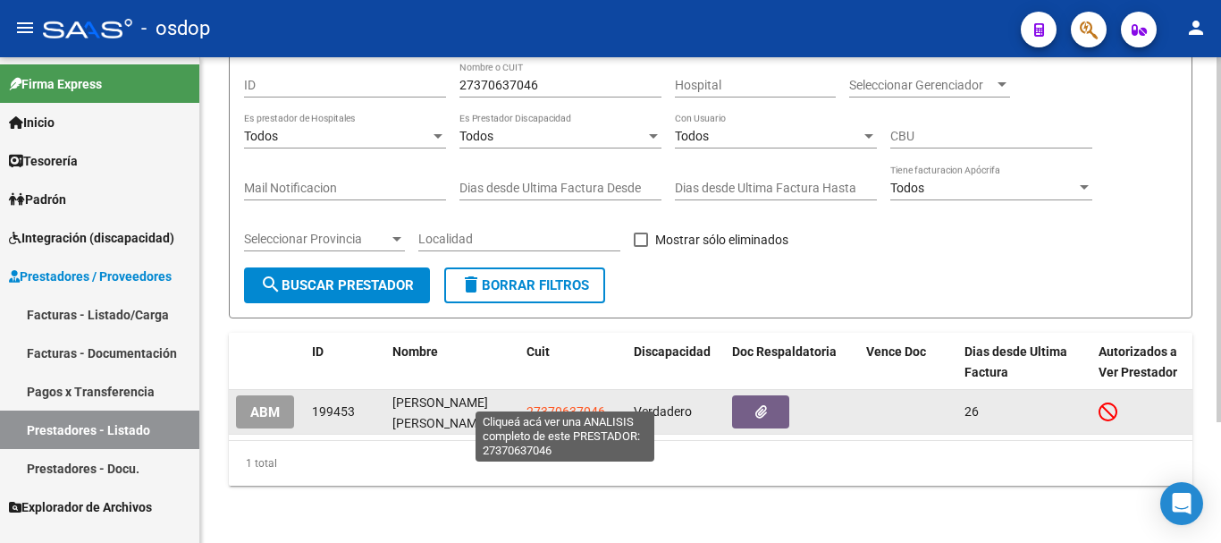
click at [536, 404] on span "27370637046" at bounding box center [566, 411] width 79 height 14
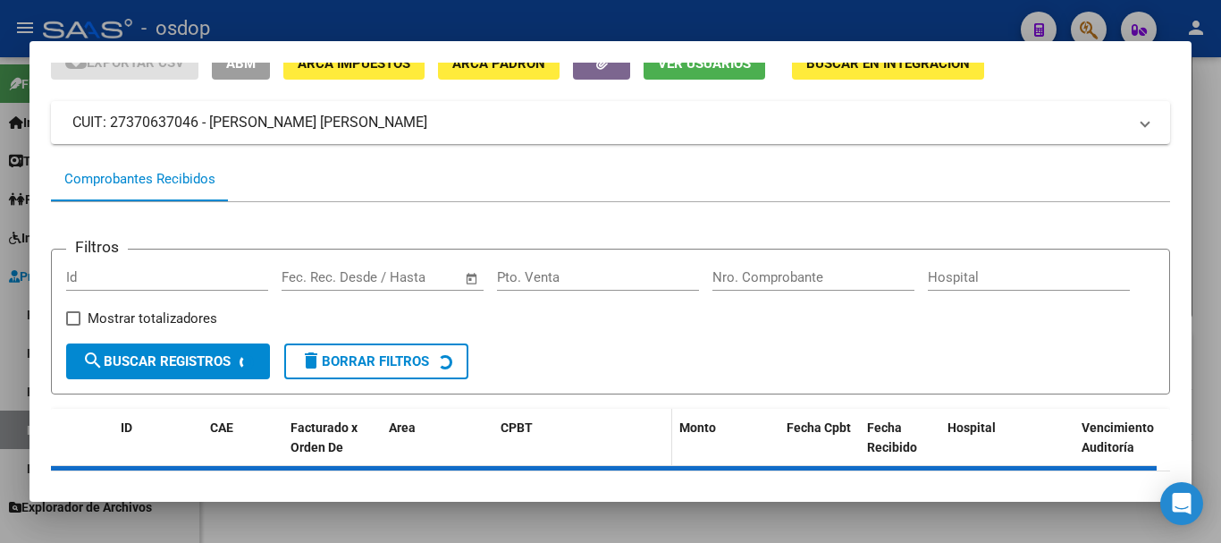
scroll to position [156, 0]
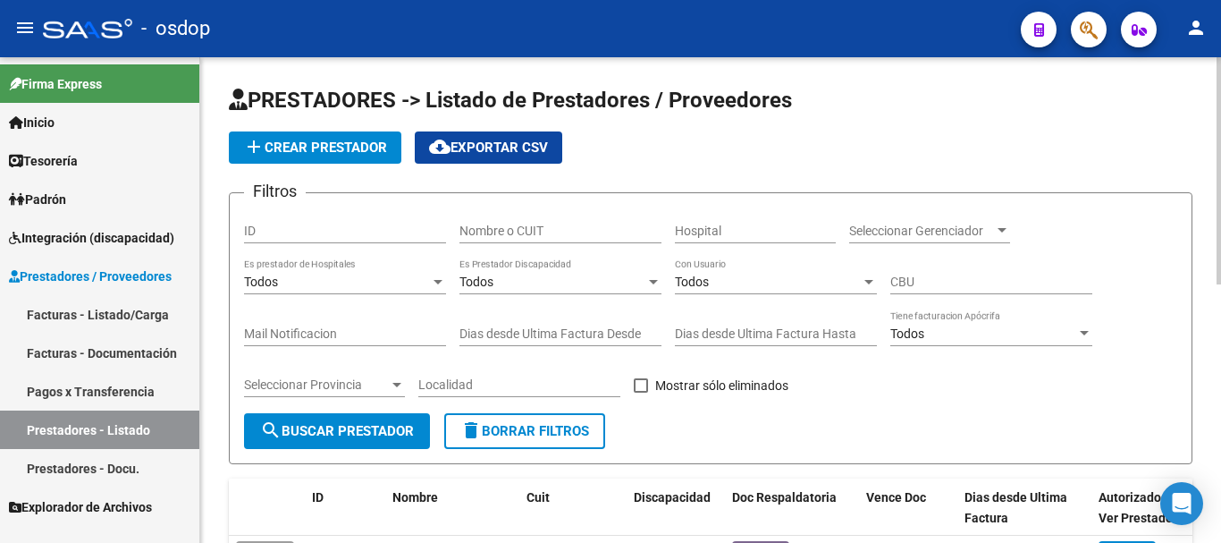
click at [569, 228] on input "Nombre o CUIT" at bounding box center [560, 230] width 202 height 15
type input "27286392887"
click at [324, 437] on span "search Buscar Prestador" at bounding box center [337, 431] width 154 height 16
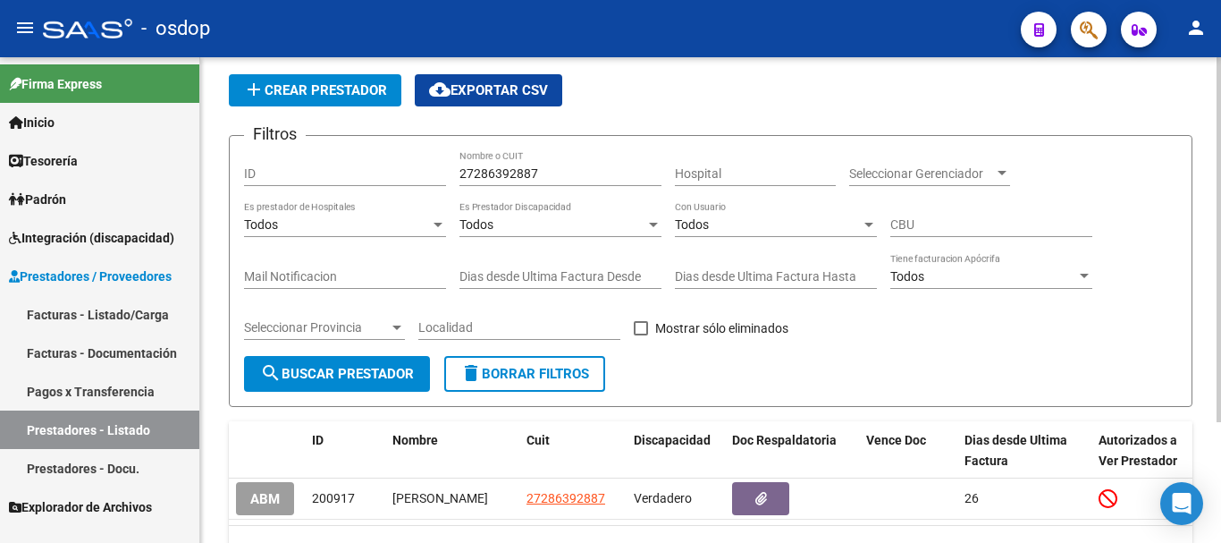
scroll to position [160, 0]
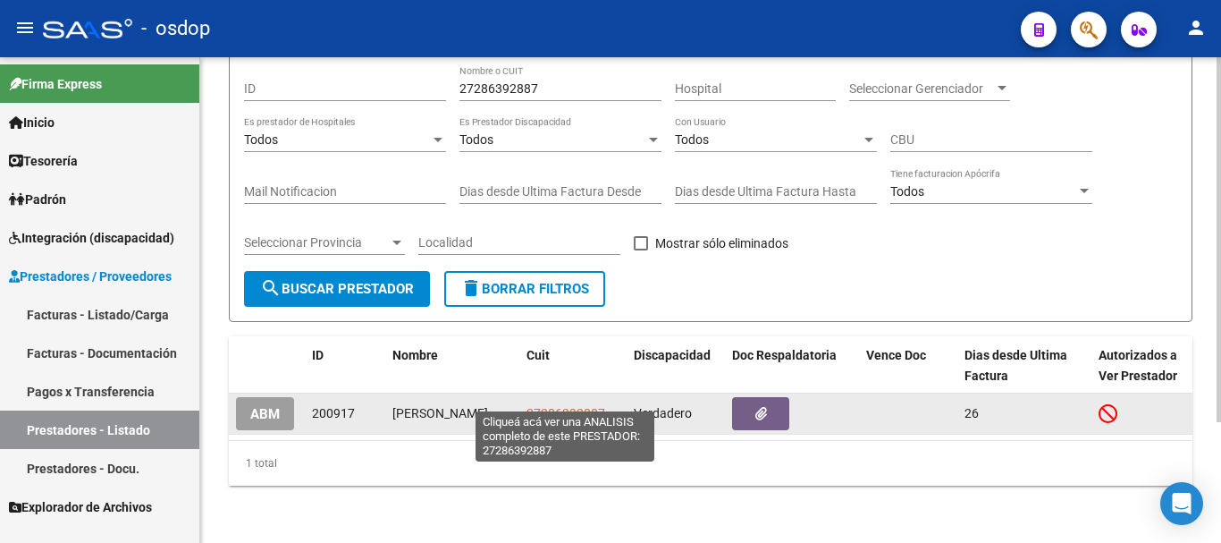
click at [588, 406] on span "27286392887" at bounding box center [566, 413] width 79 height 14
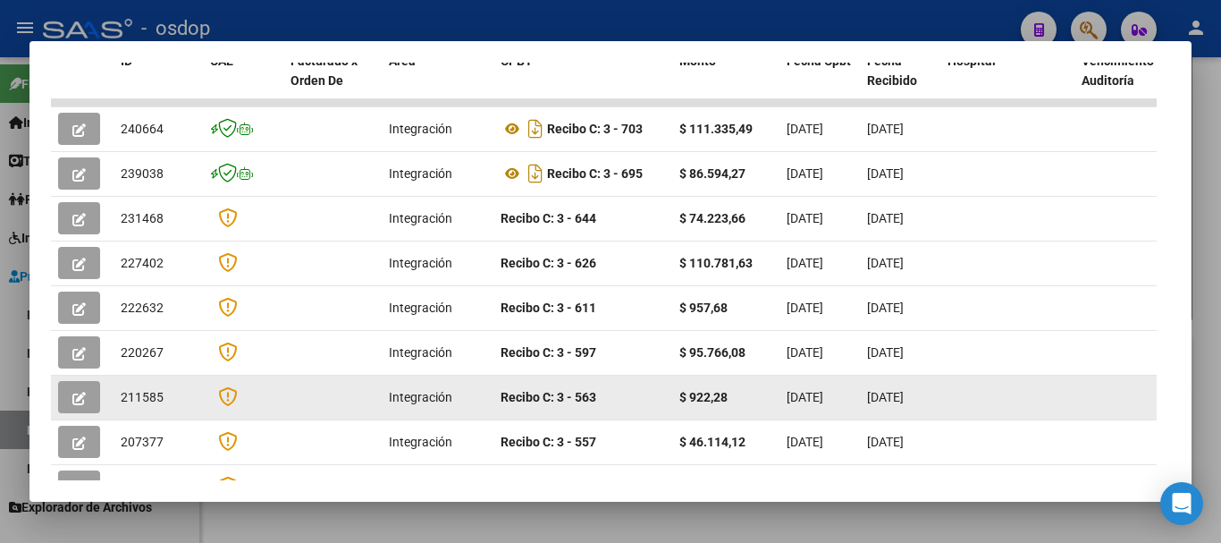
scroll to position [447, 0]
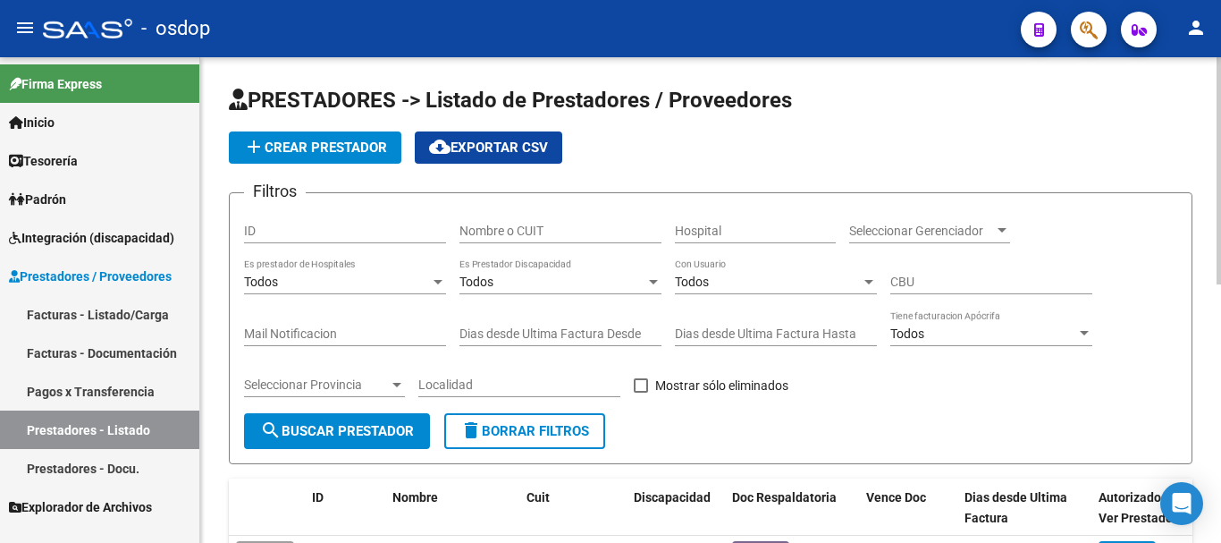
click at [569, 220] on div "Nombre o CUIT" at bounding box center [560, 225] width 202 height 36
type input "23337917534"
click at [375, 421] on button "search Buscar Prestador" at bounding box center [337, 431] width 186 height 36
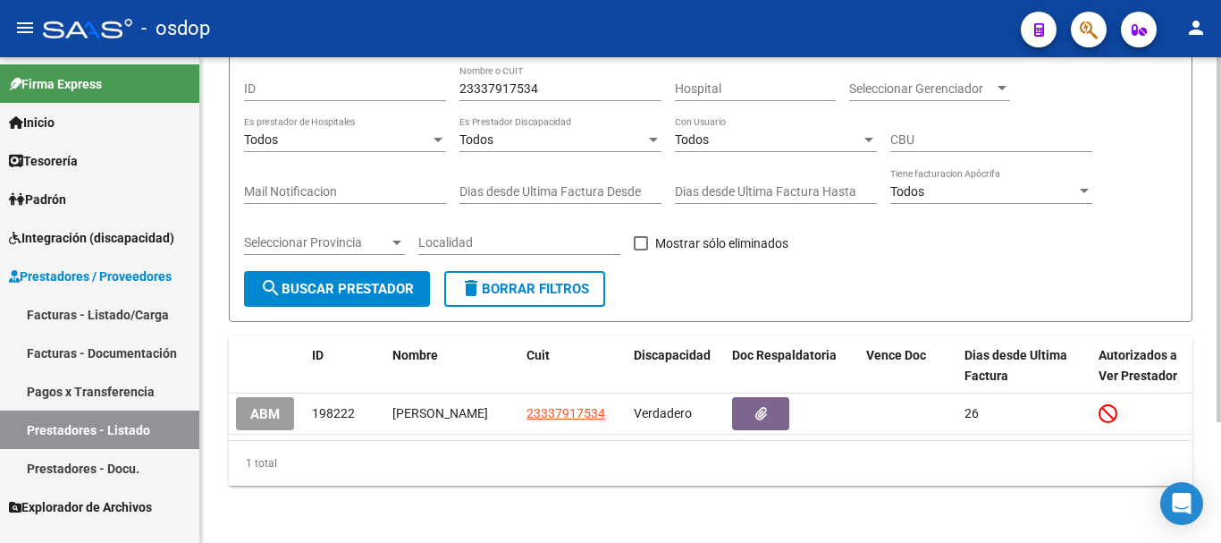
scroll to position [160, 0]
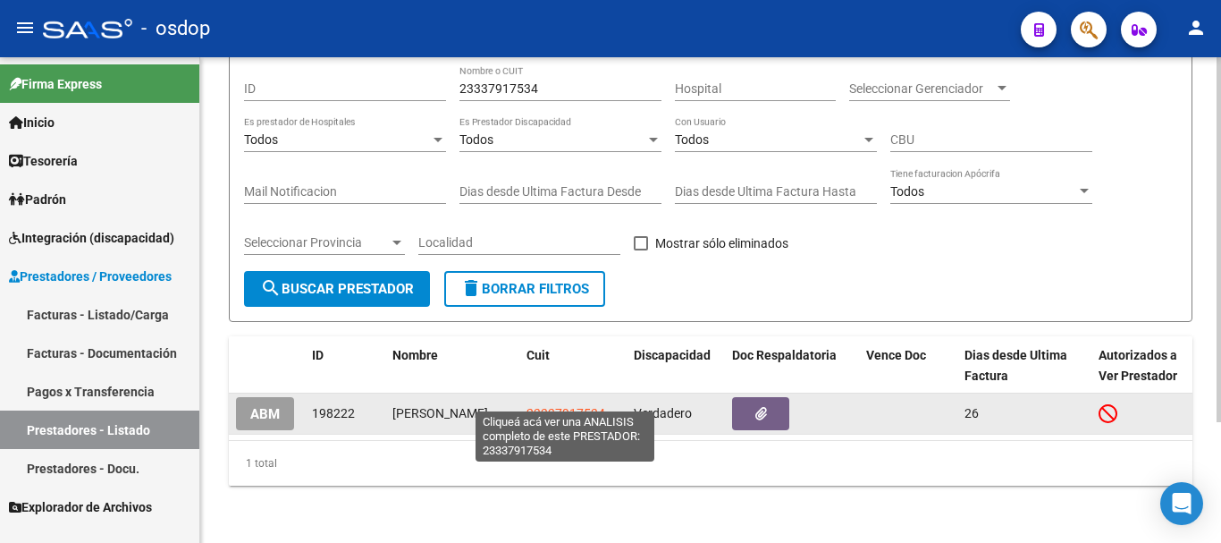
click at [560, 406] on span "23337917534" at bounding box center [566, 413] width 79 height 14
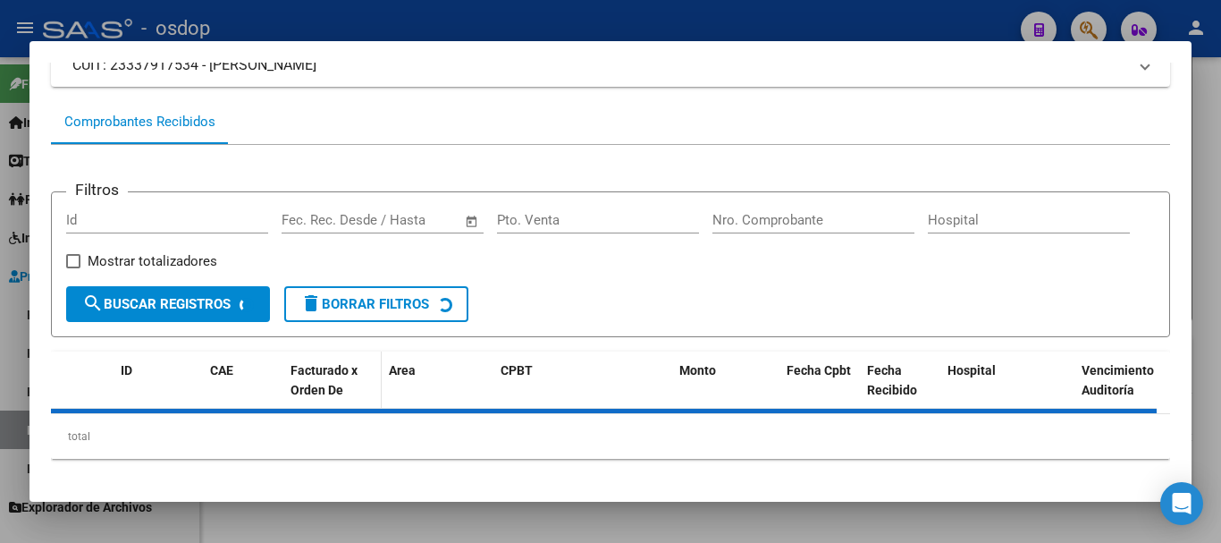
scroll to position [156, 0]
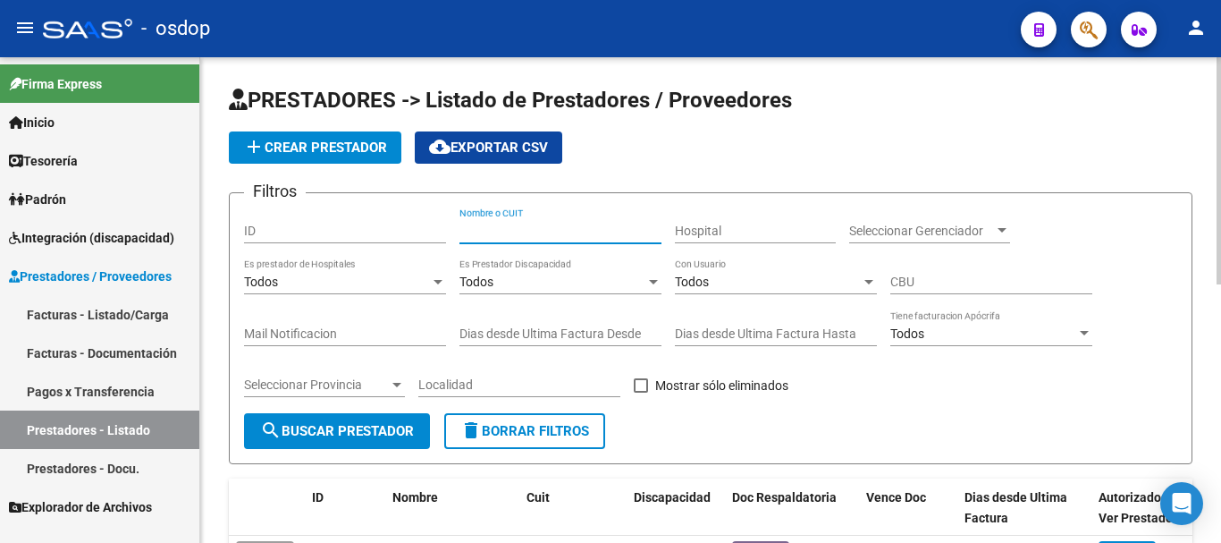
click at [493, 232] on input "Nombre o CUIT" at bounding box center [560, 230] width 202 height 15
type input "27402848230"
click at [410, 442] on button "search Buscar Prestador" at bounding box center [337, 431] width 186 height 36
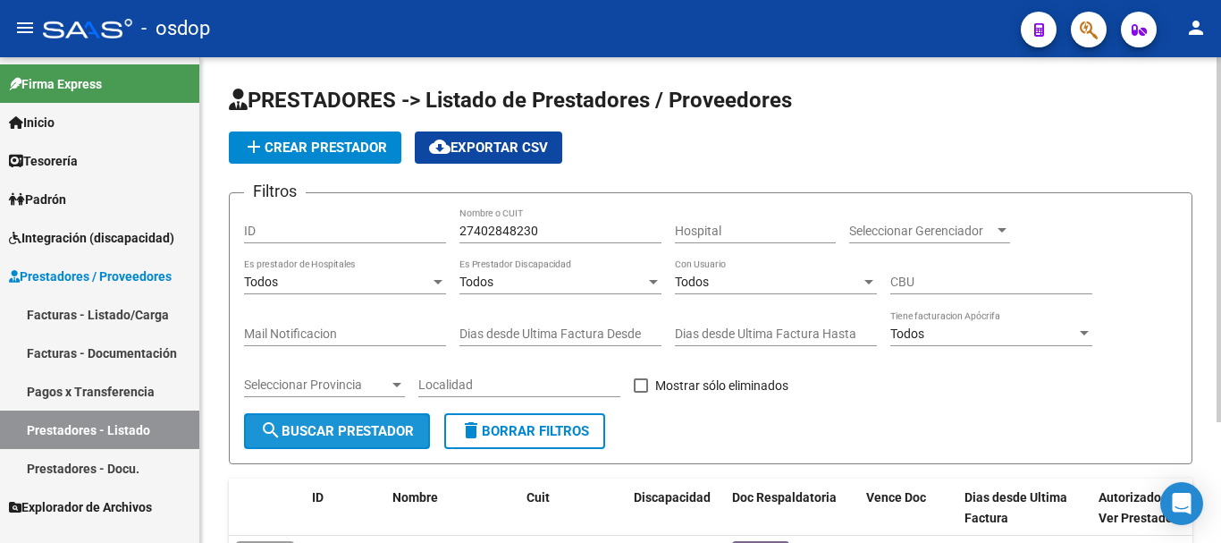
click at [330, 436] on span "search Buscar Prestador" at bounding box center [337, 431] width 154 height 16
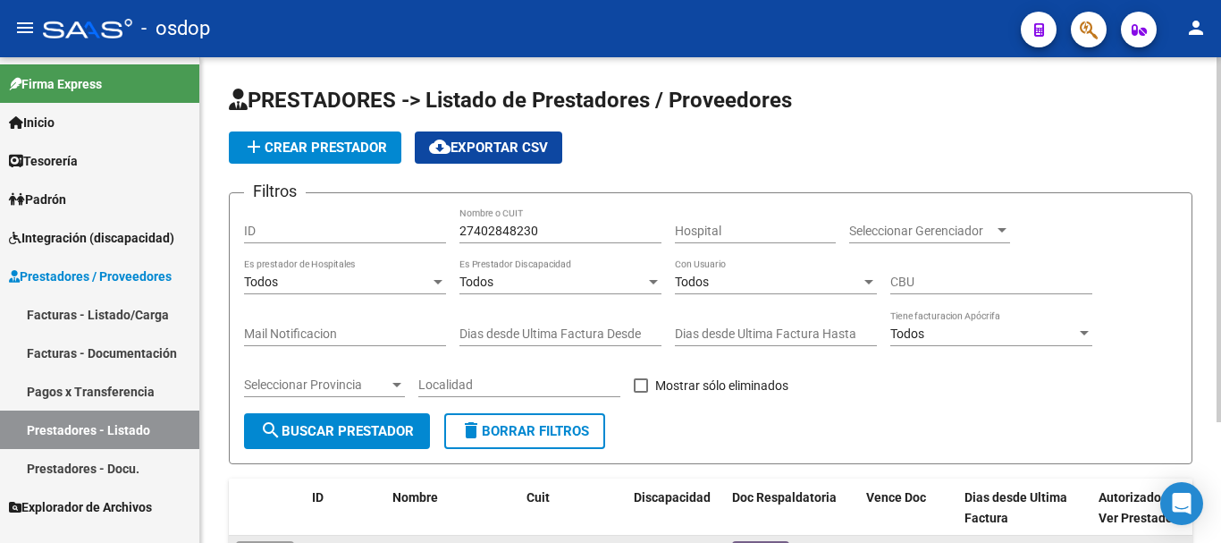
scroll to position [160, 0]
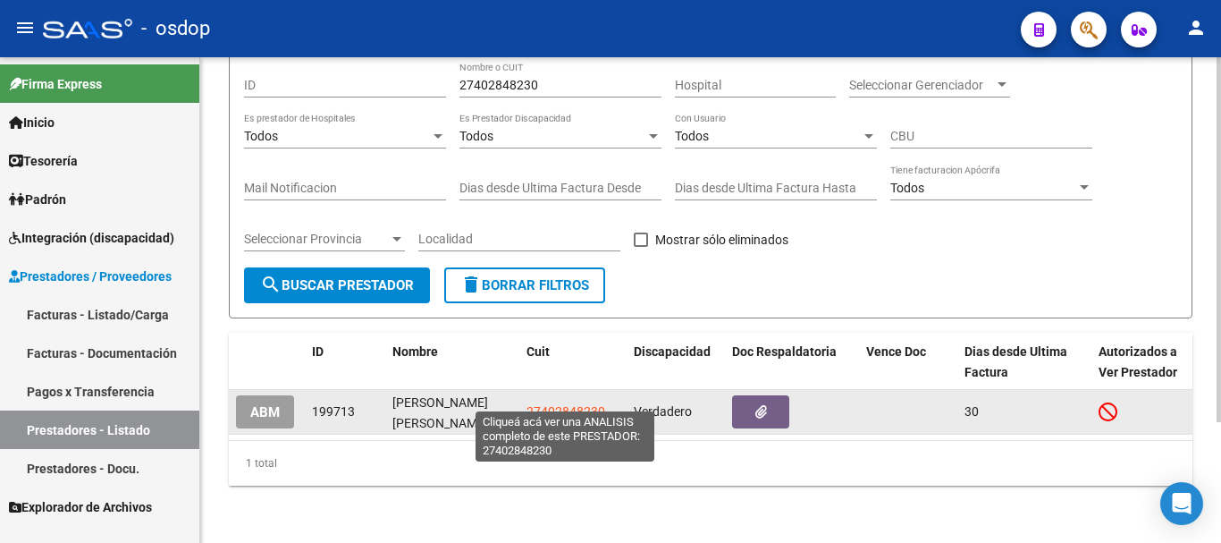
click at [560, 404] on span "27402848230" at bounding box center [566, 411] width 79 height 14
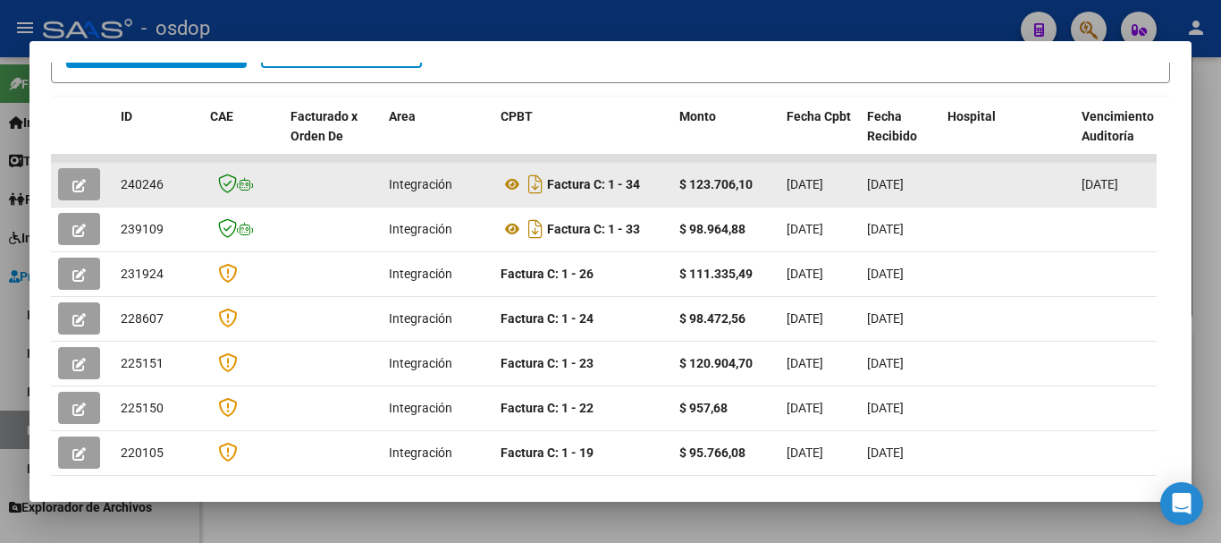
scroll to position [323, 0]
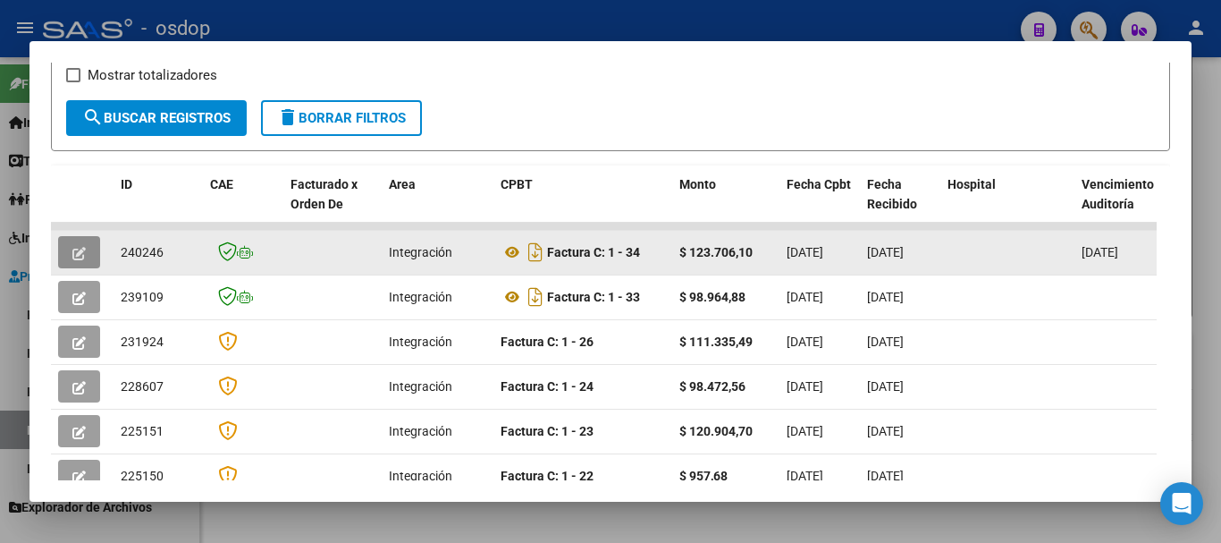
click at [64, 265] on button "button" at bounding box center [79, 252] width 42 height 32
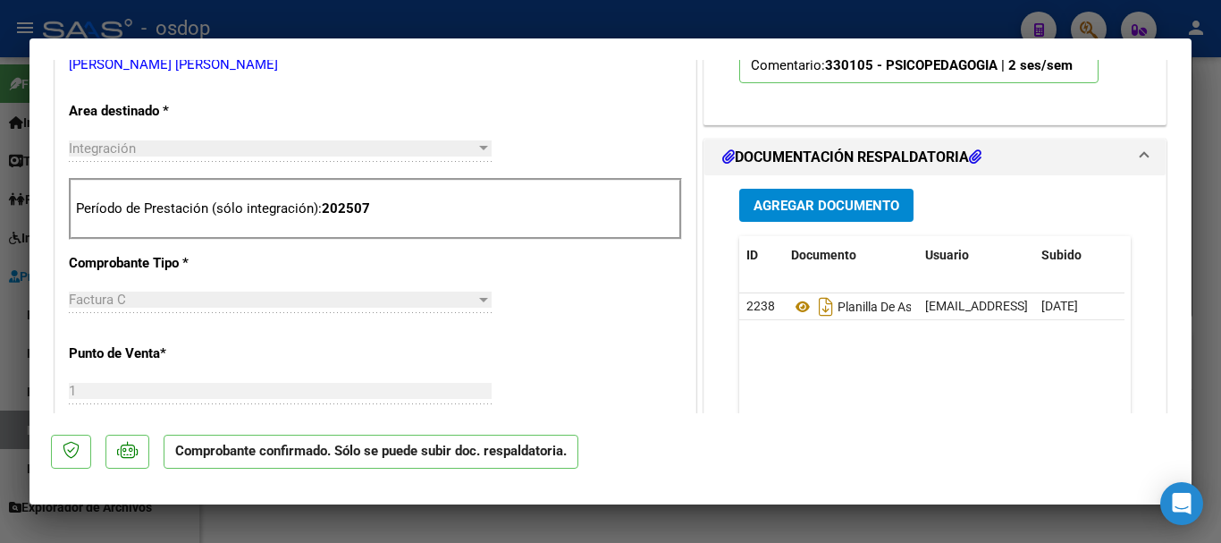
scroll to position [536, 0]
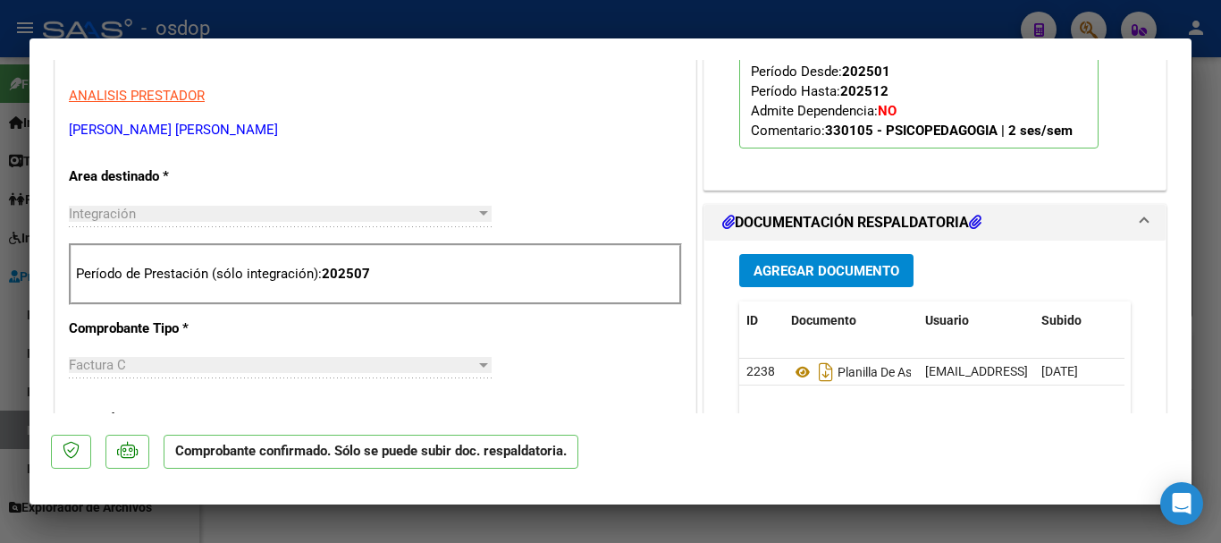
type input "$ 0,00"
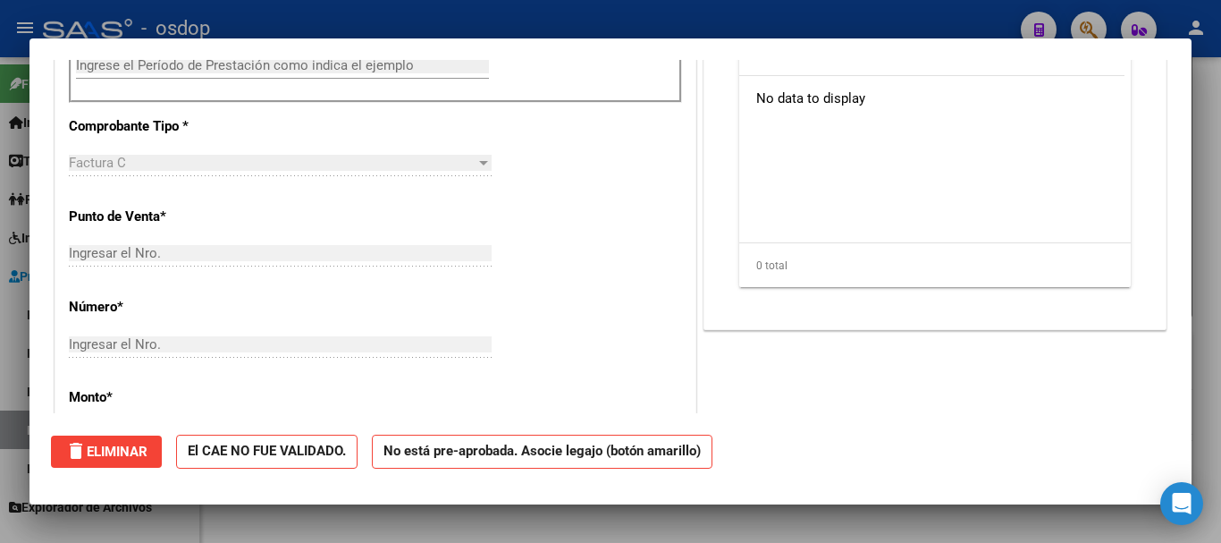
scroll to position [0, 0]
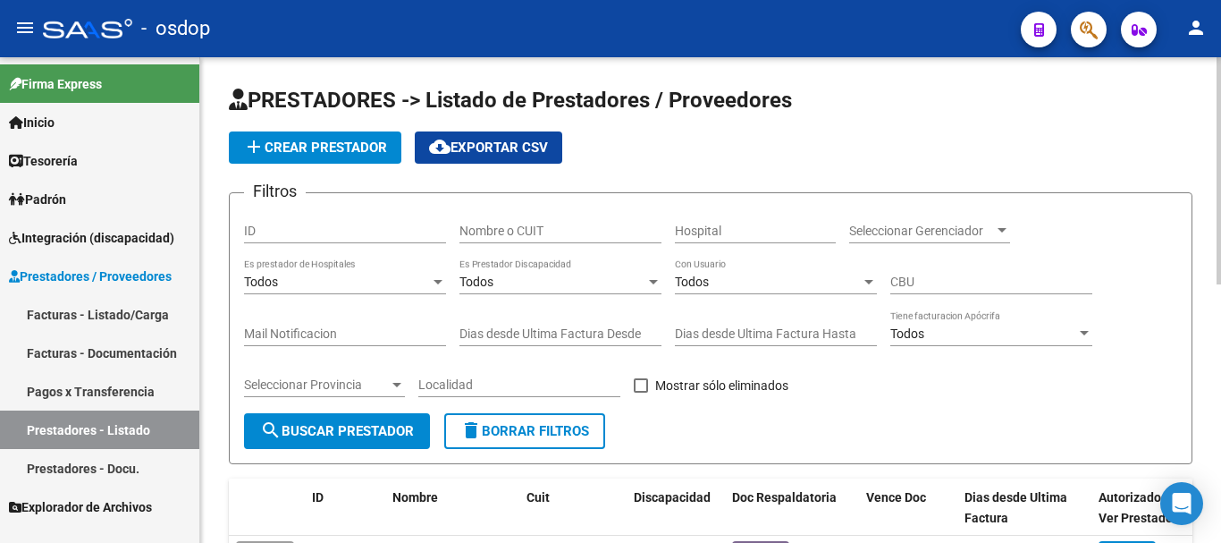
scroll to position [89, 0]
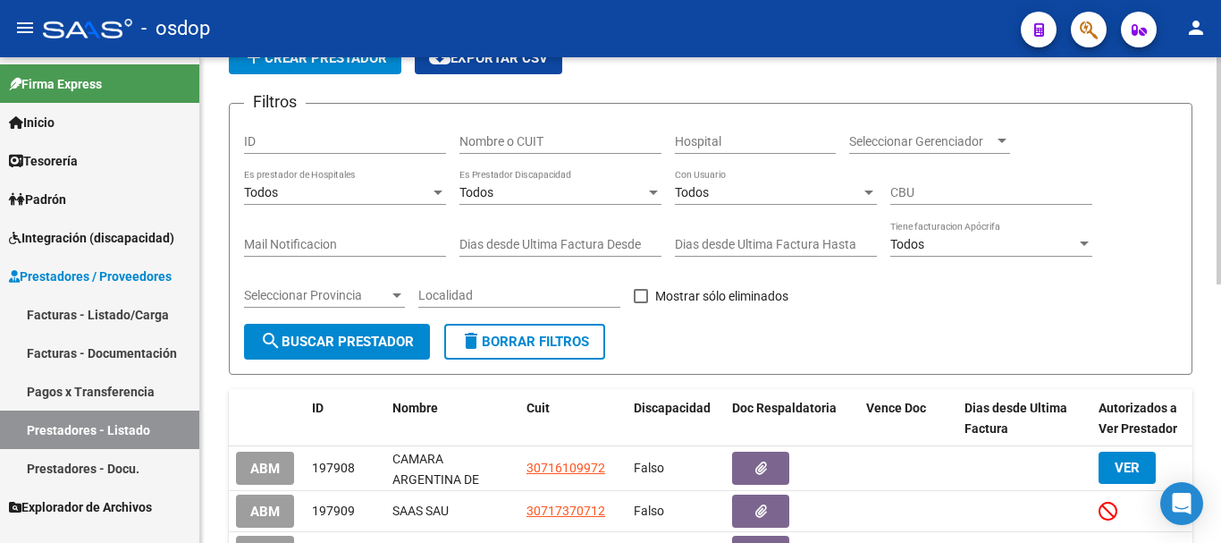
click at [536, 145] on input "Nombre o CUIT" at bounding box center [560, 141] width 202 height 15
type input "27303489466"
click at [387, 338] on span "search Buscar Prestador" at bounding box center [337, 341] width 154 height 16
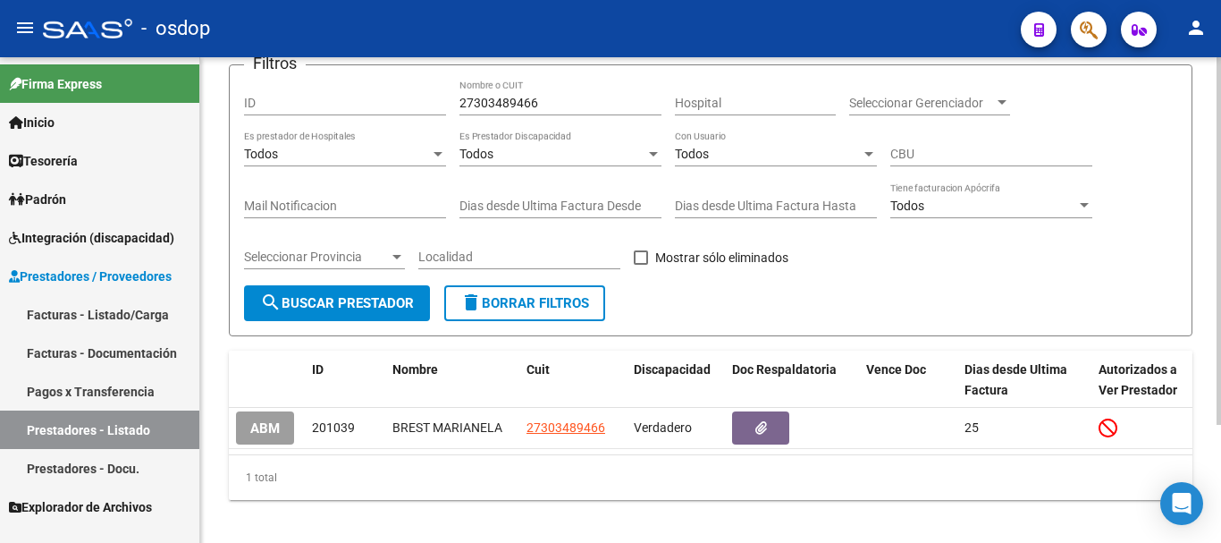
scroll to position [156, 0]
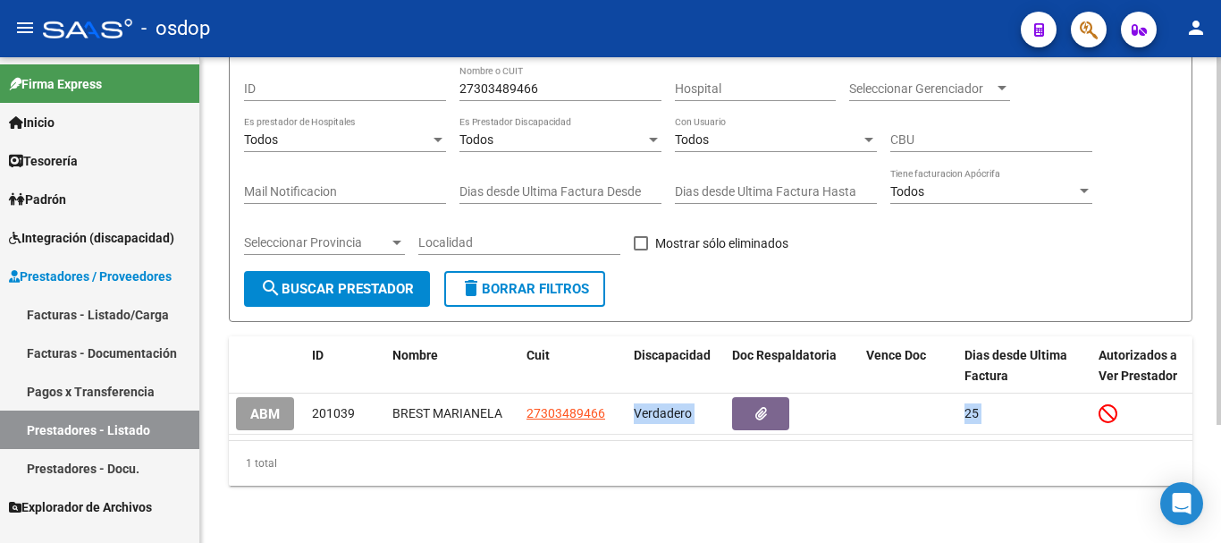
click at [579, 424] on datatable-body "ABM 201039 [PERSON_NAME] 27303489466 Verdadero 25 Corrientes GOYA [DATE]" at bounding box center [711, 416] width 964 height 46
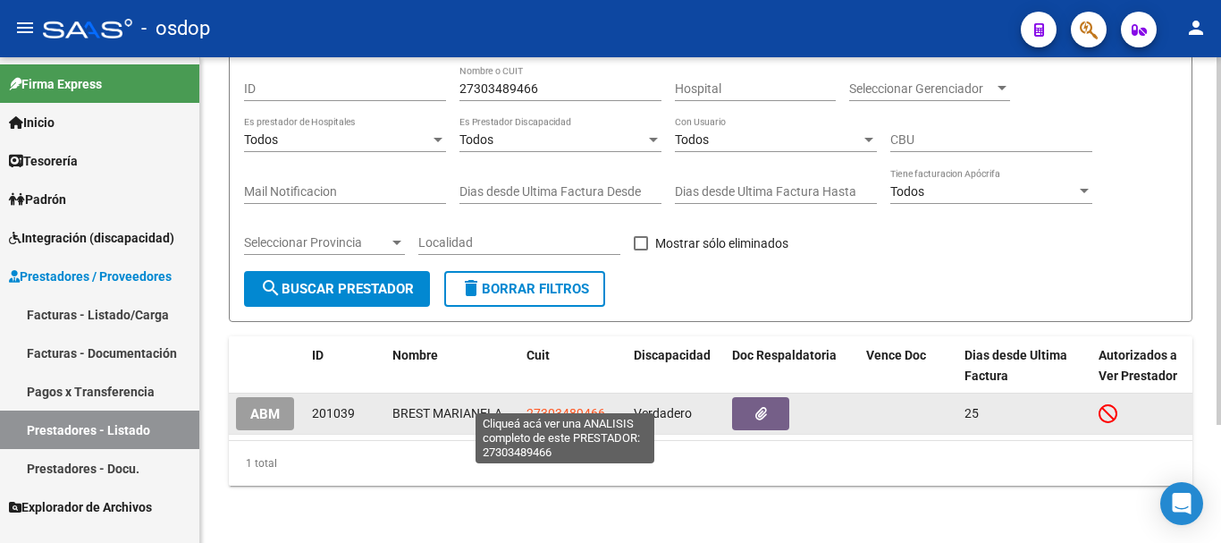
click at [566, 406] on span "27303489466" at bounding box center [566, 413] width 79 height 14
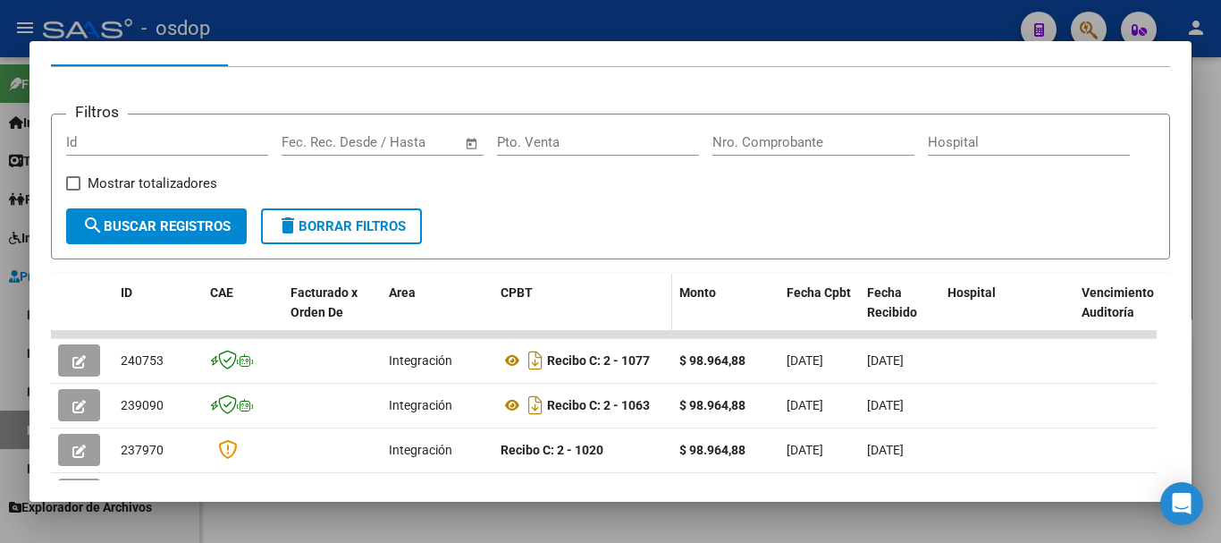
scroll to position [246, 0]
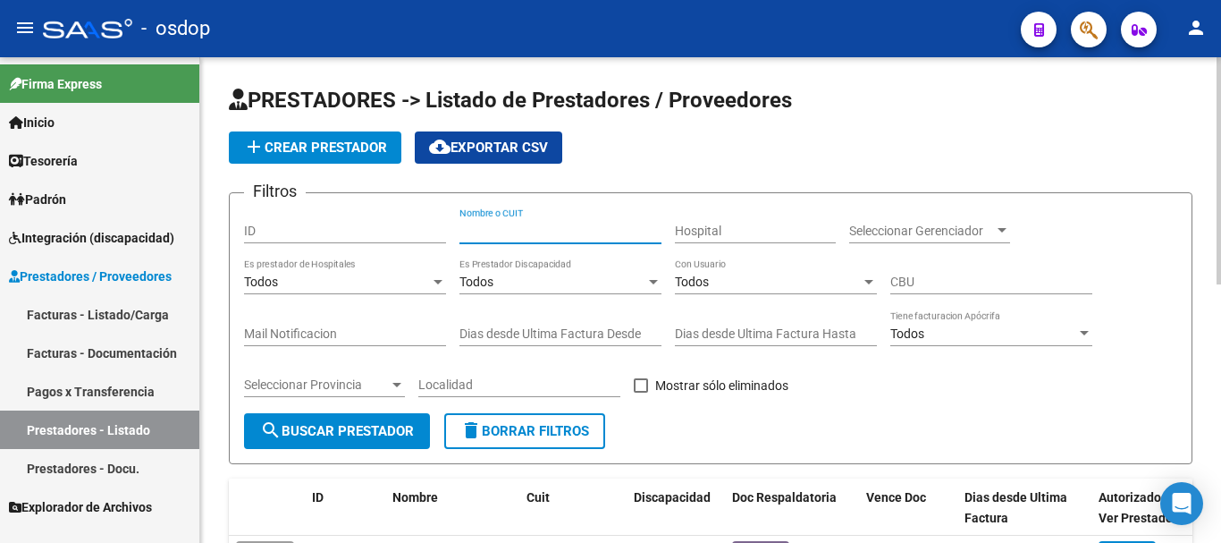
click at [492, 235] on input "Nombre o CUIT" at bounding box center [560, 230] width 202 height 15
type input "27339473116"
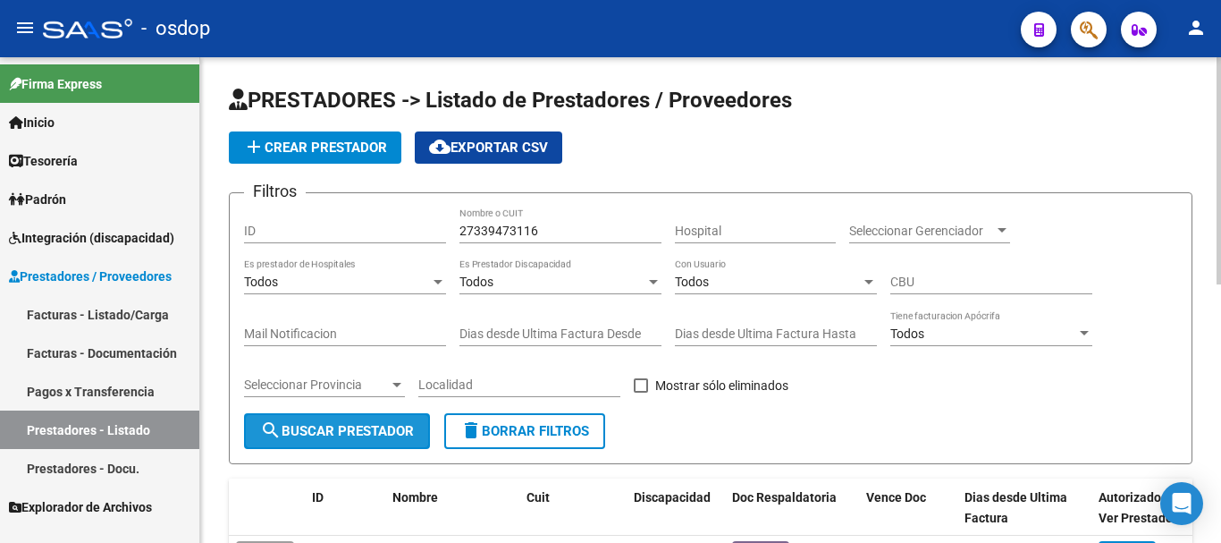
click at [350, 435] on span "search Buscar Prestador" at bounding box center [337, 431] width 154 height 16
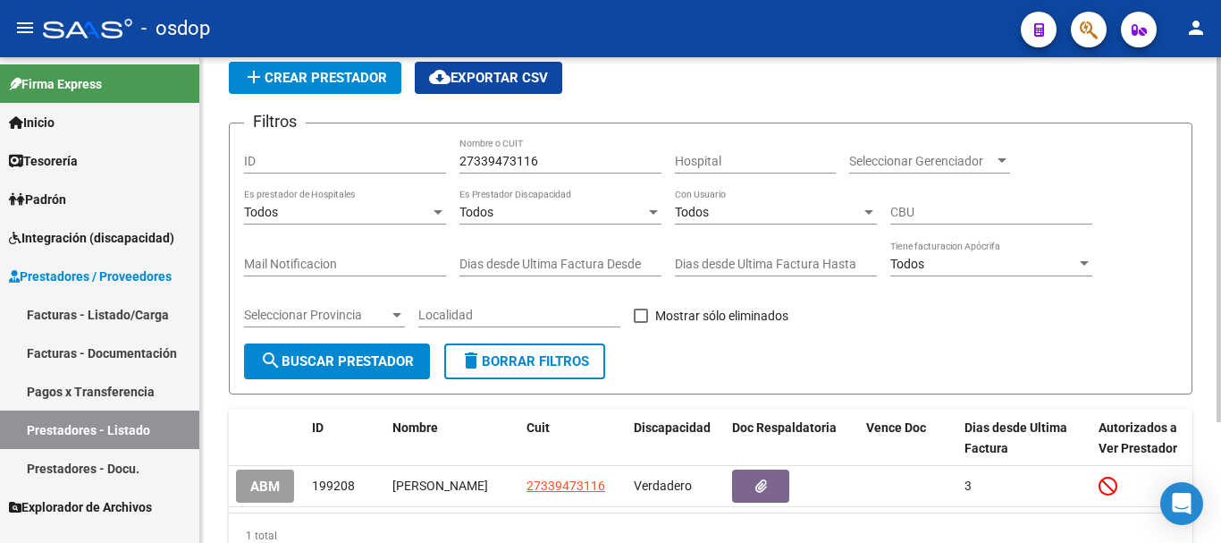
scroll to position [160, 0]
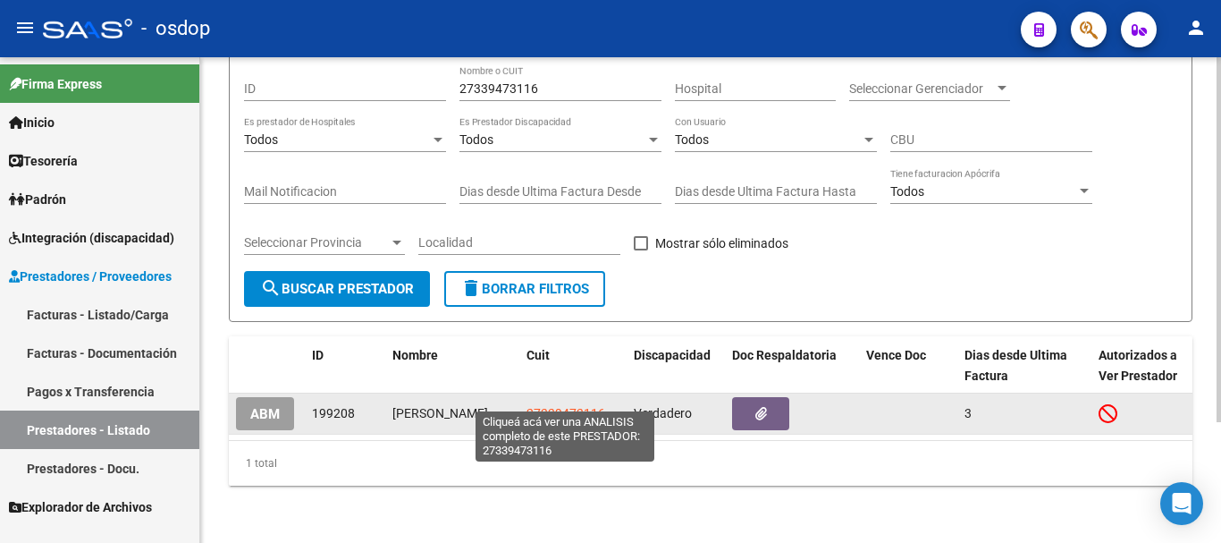
click at [560, 406] on span "27339473116" at bounding box center [566, 413] width 79 height 14
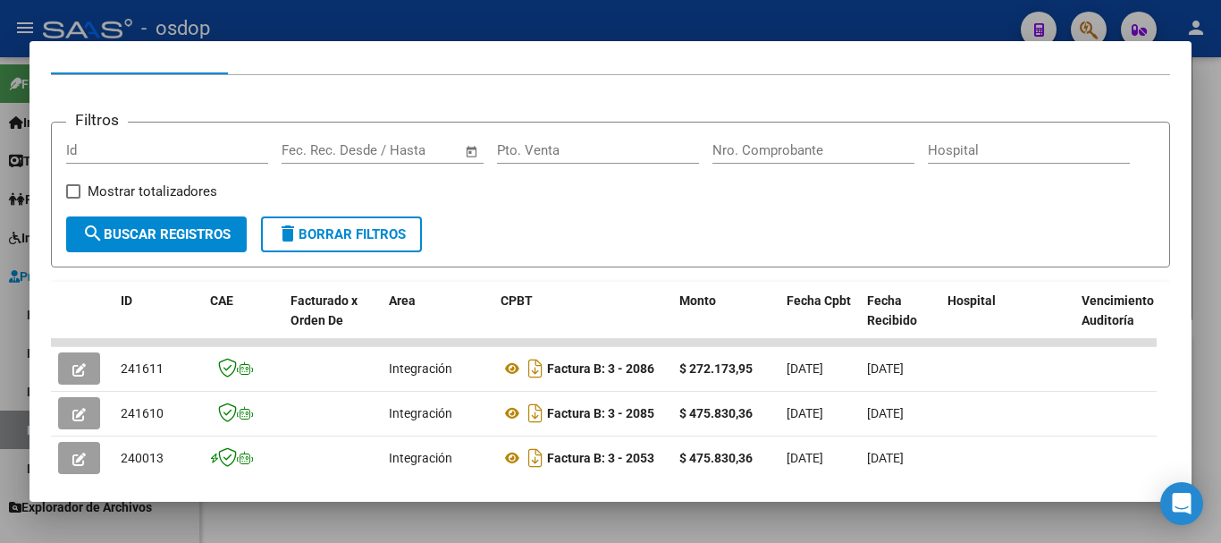
scroll to position [246, 0]
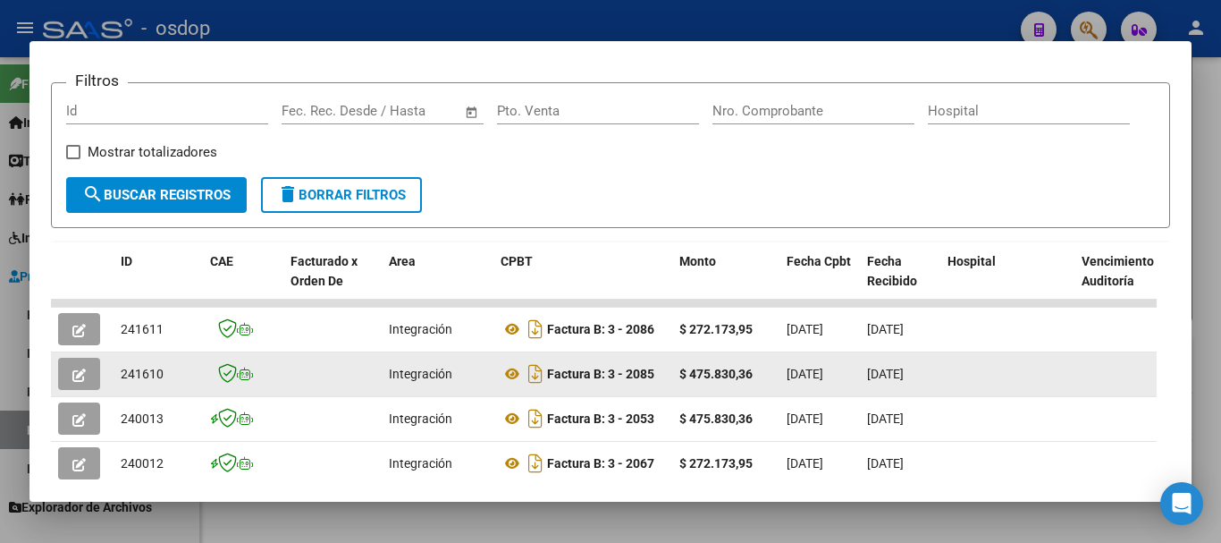
click at [71, 386] on button "button" at bounding box center [79, 374] width 42 height 32
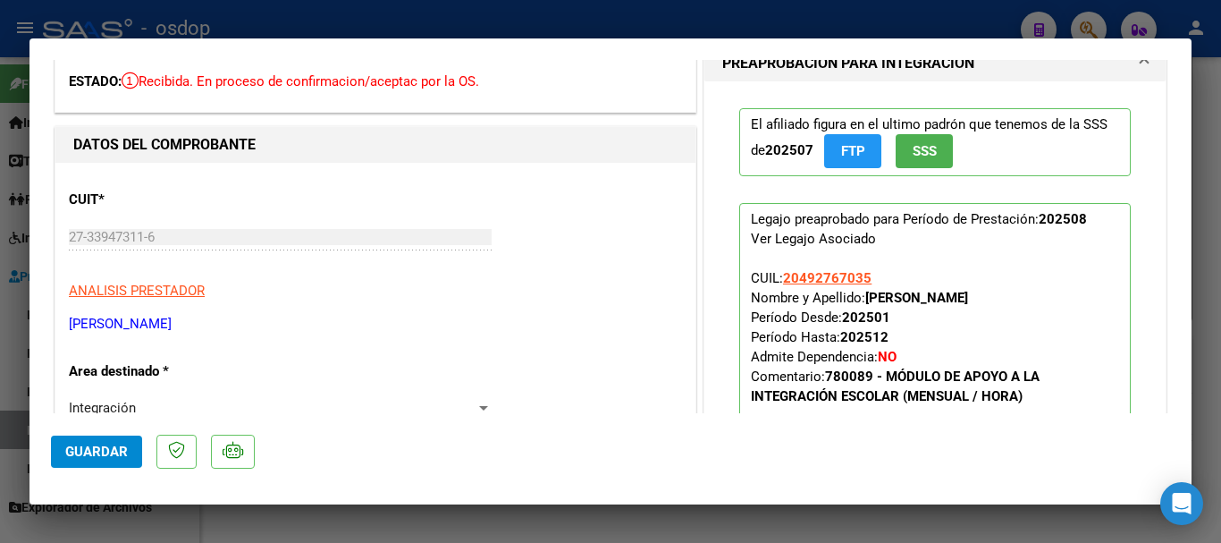
scroll to position [0, 0]
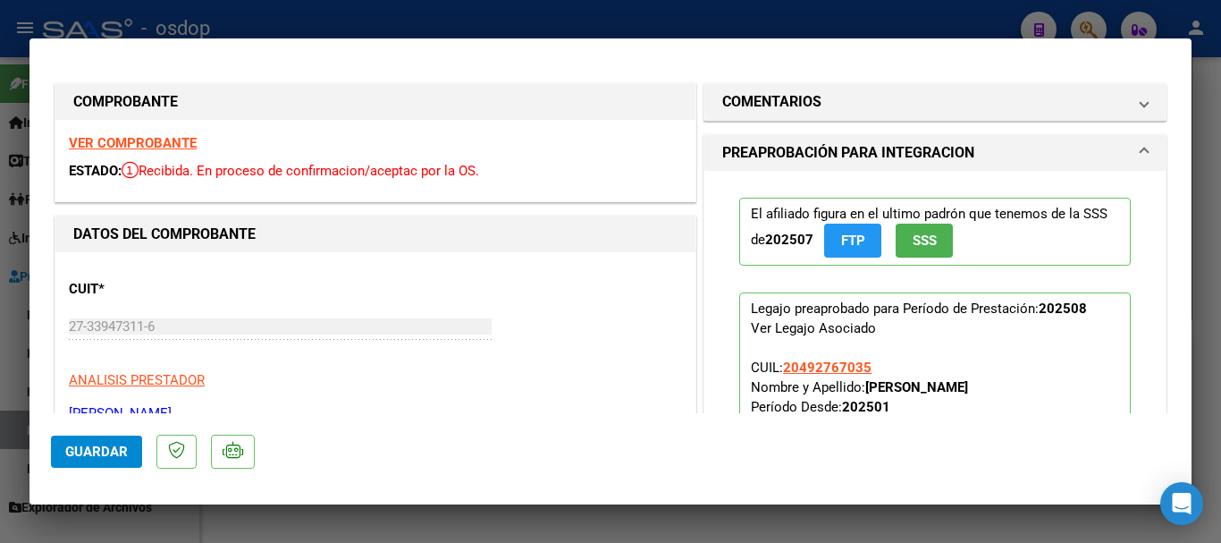
click at [143, 149] on strong "VER COMPROBANTE" at bounding box center [133, 143] width 128 height 16
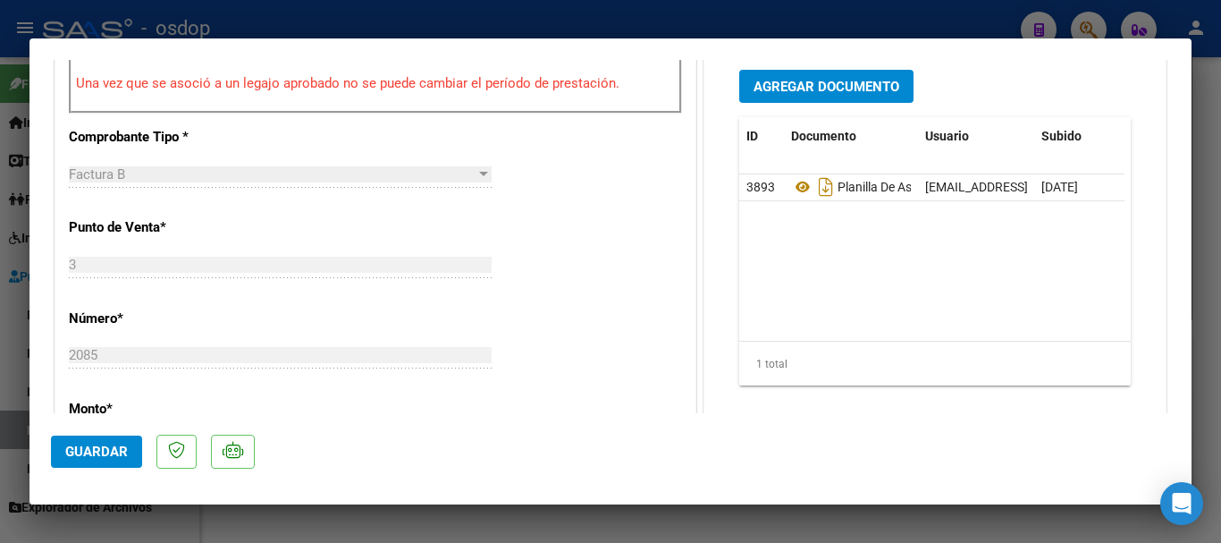
scroll to position [626, 0]
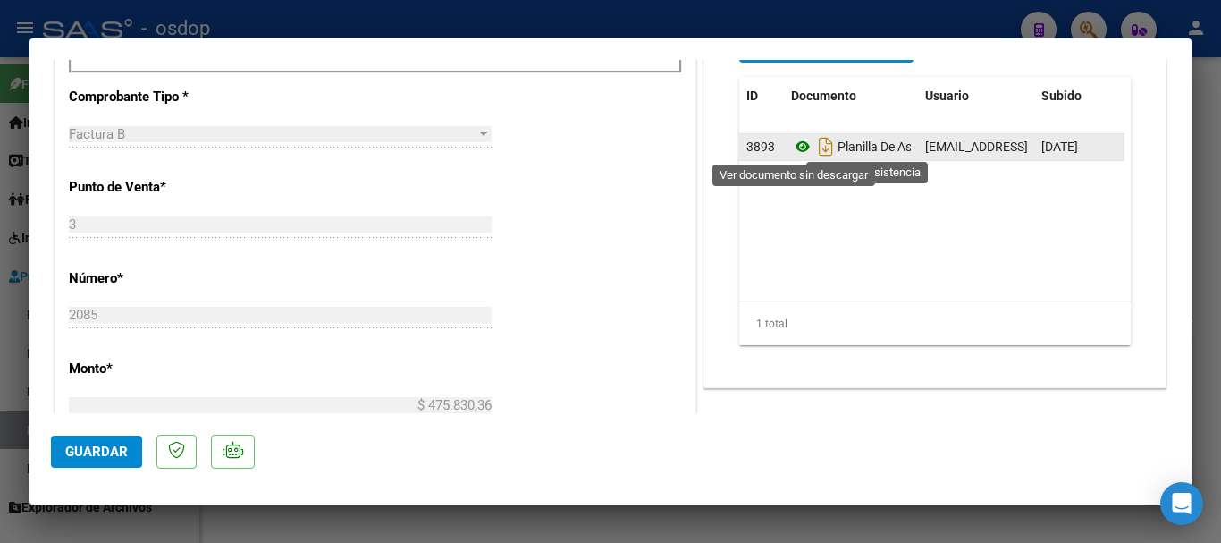
click at [794, 147] on icon at bounding box center [802, 146] width 23 height 21
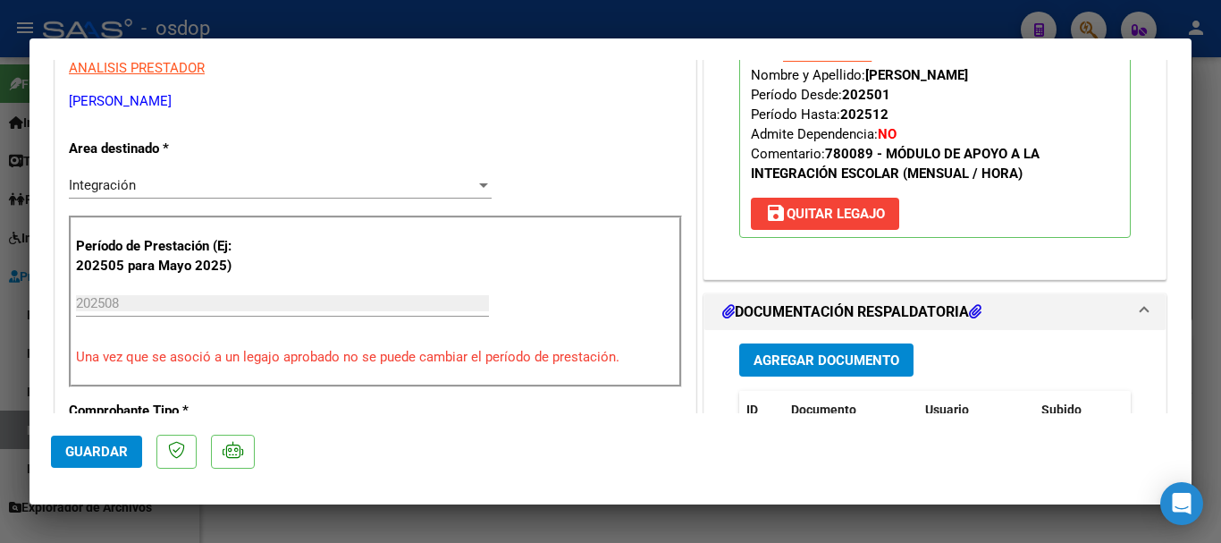
scroll to position [268, 0]
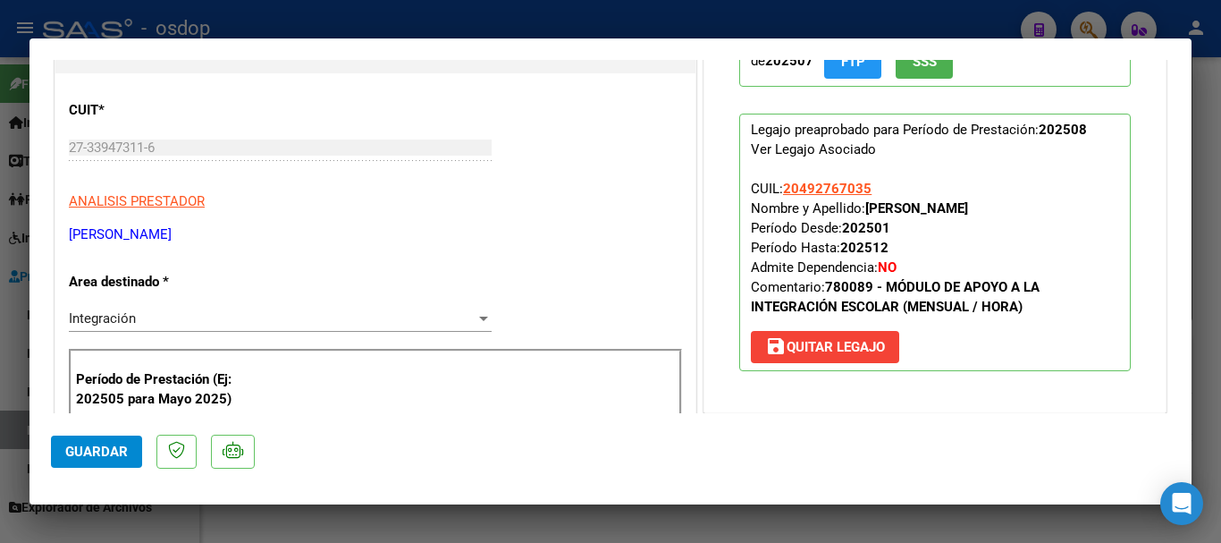
type input "$ 0,00"
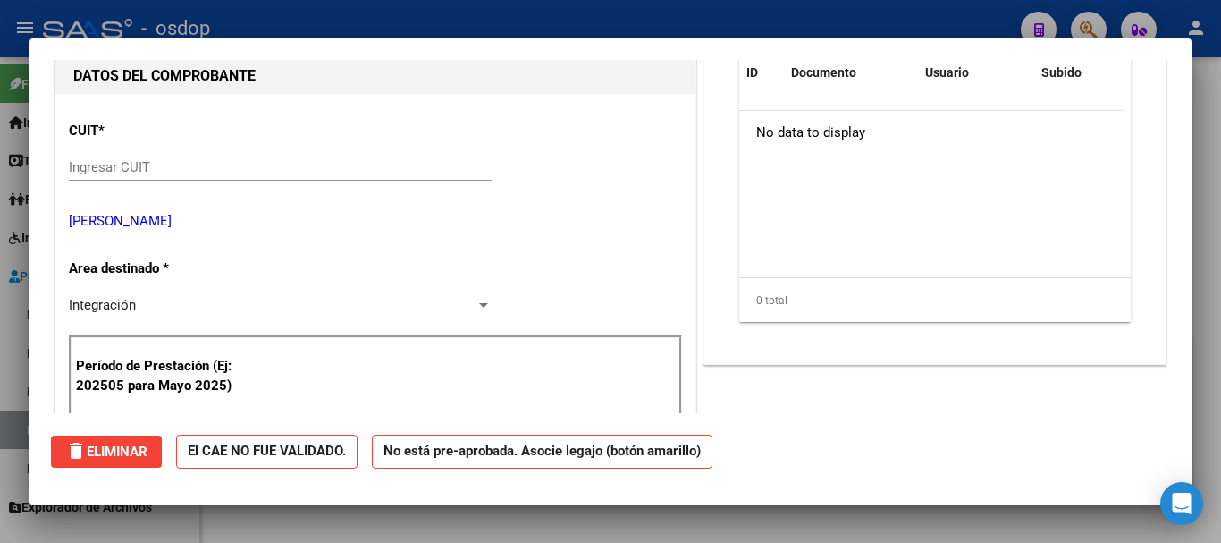
scroll to position [198, 0]
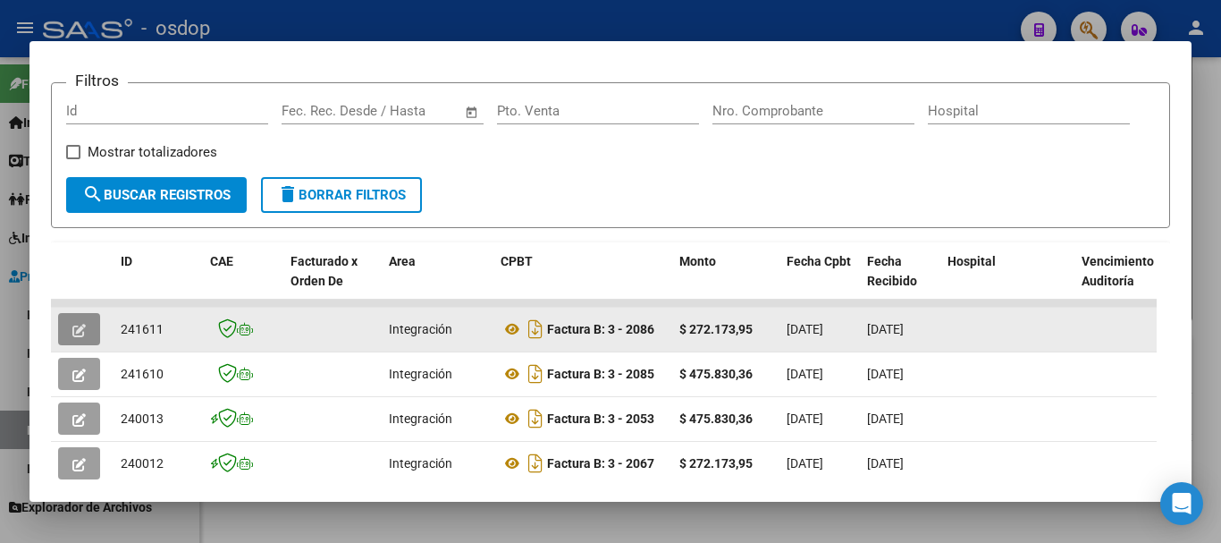
click at [72, 337] on icon "button" at bounding box center [78, 330] width 13 height 13
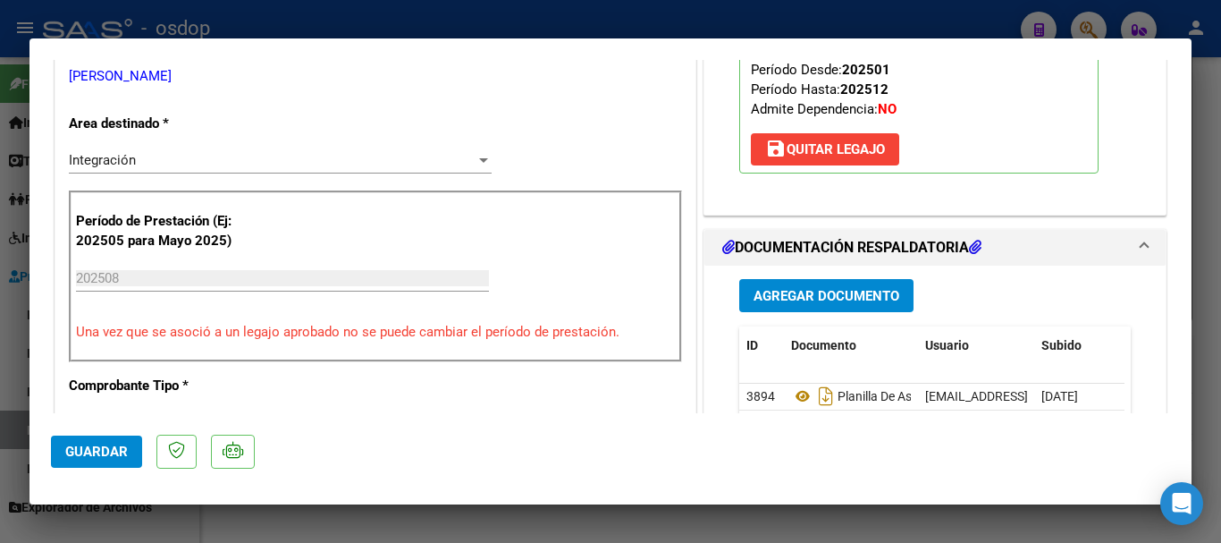
scroll to position [358, 0]
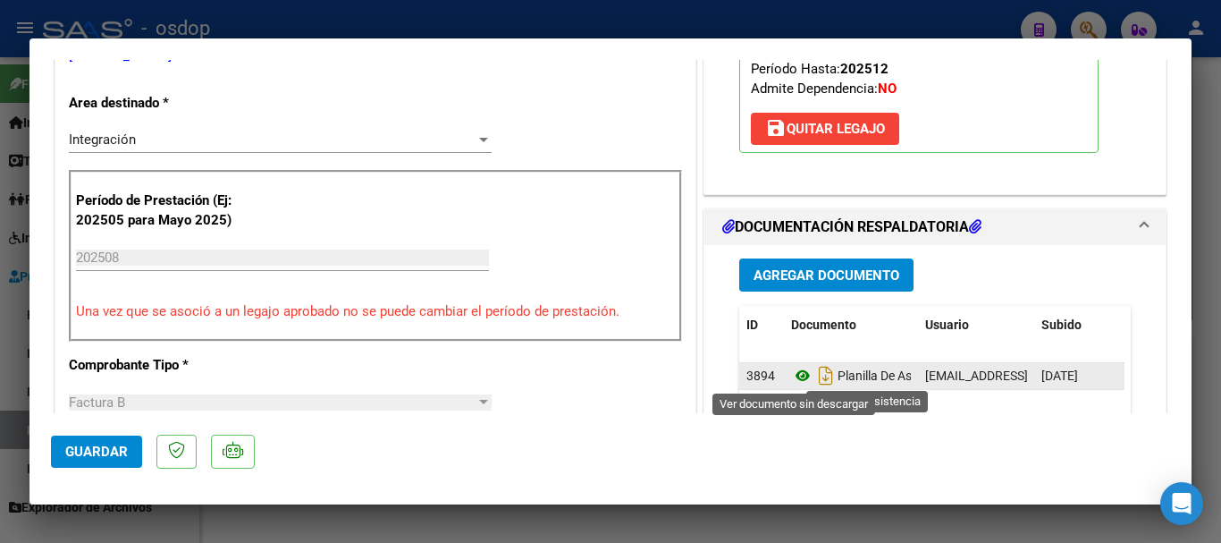
click at [792, 375] on icon at bounding box center [802, 375] width 23 height 21
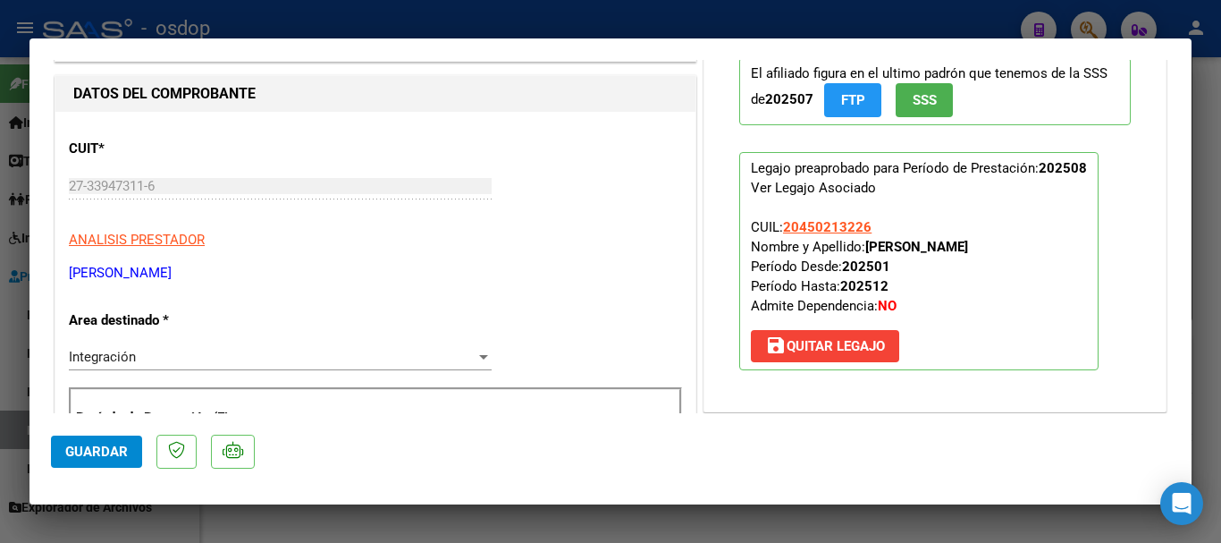
scroll to position [89, 0]
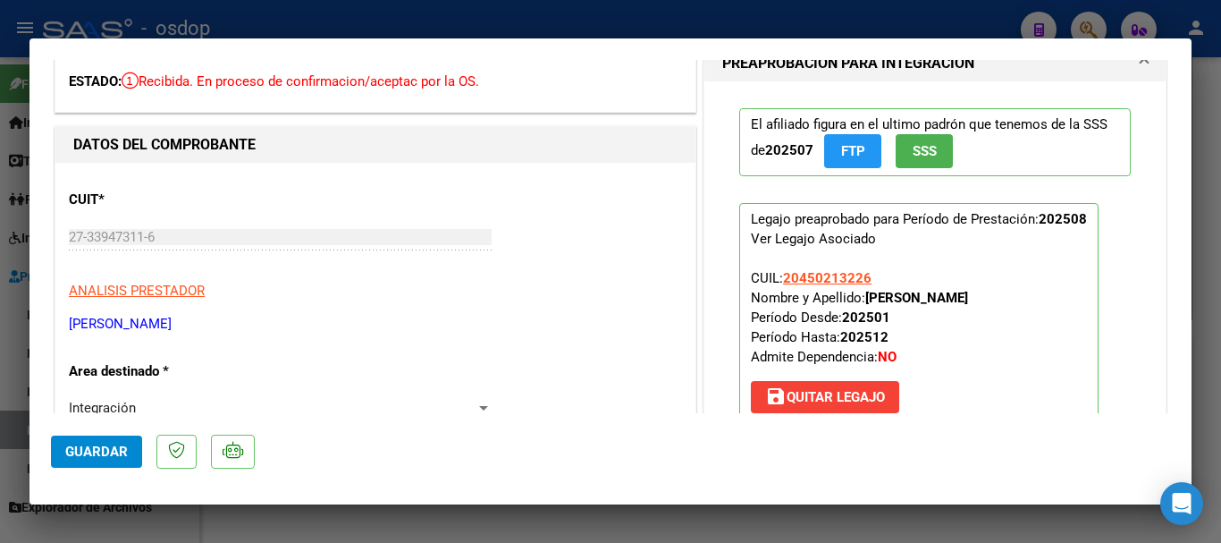
type input "$ 0,00"
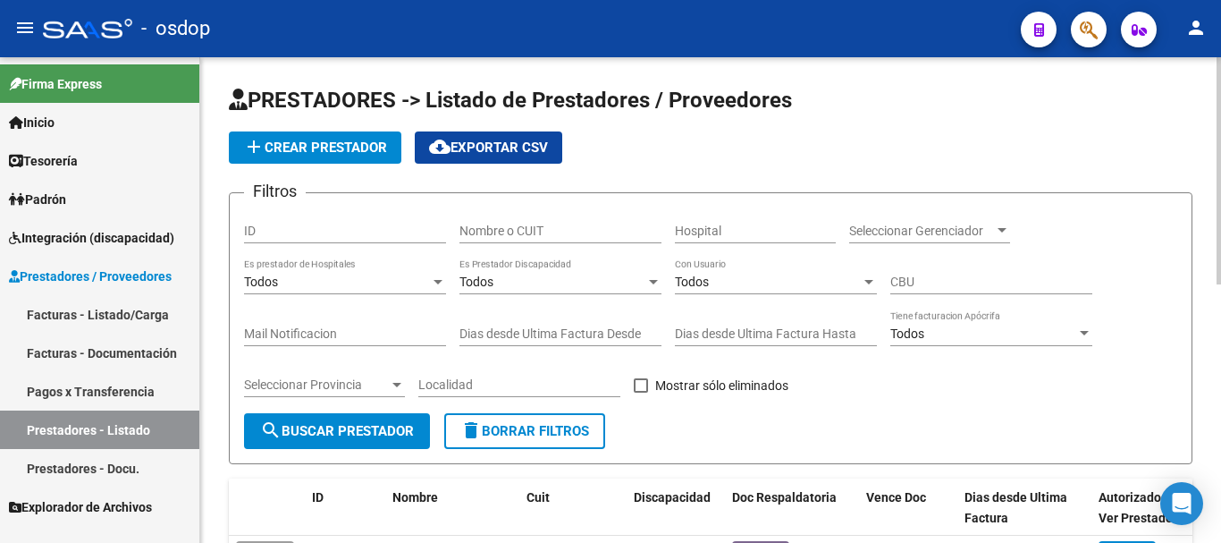
click at [515, 238] on input "Nombre o CUIT" at bounding box center [560, 230] width 202 height 15
click at [318, 428] on span "search Buscar Prestador" at bounding box center [337, 431] width 154 height 16
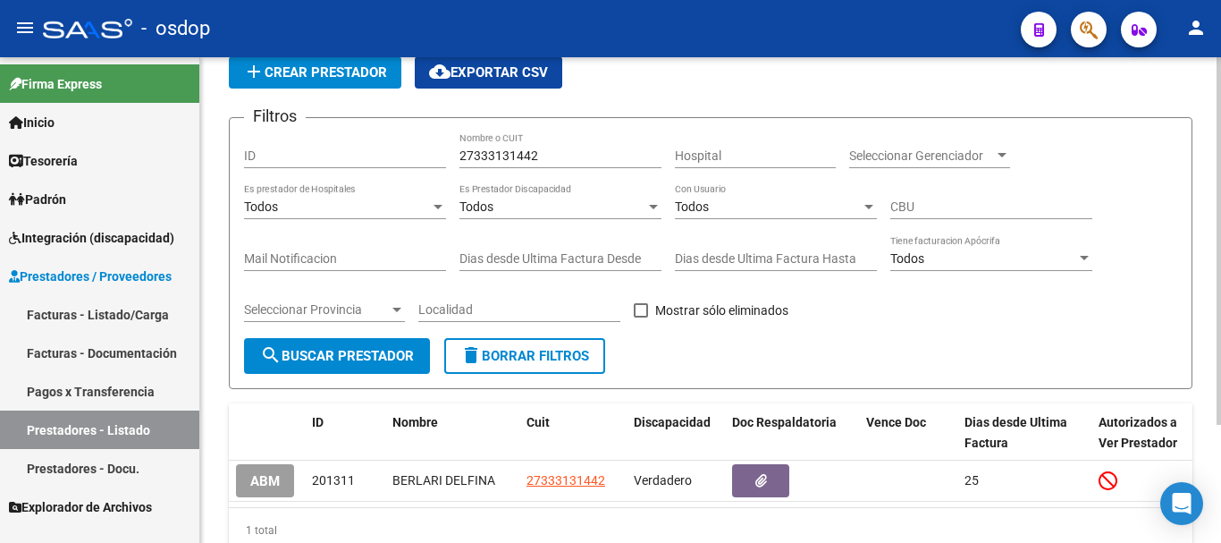
scroll to position [156, 0]
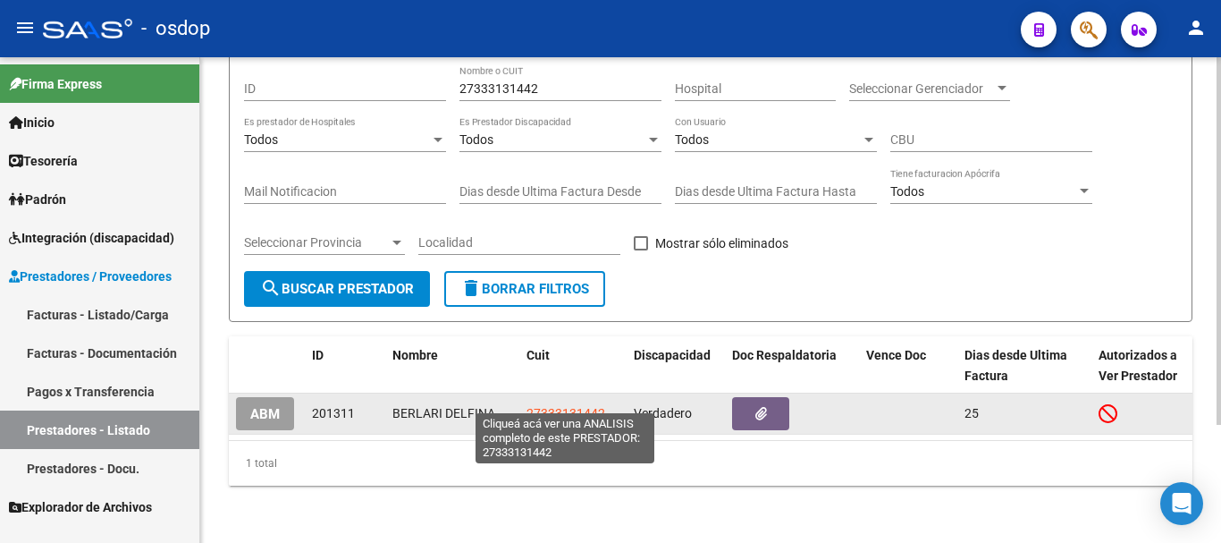
click at [548, 406] on span "27333131442" at bounding box center [566, 413] width 79 height 14
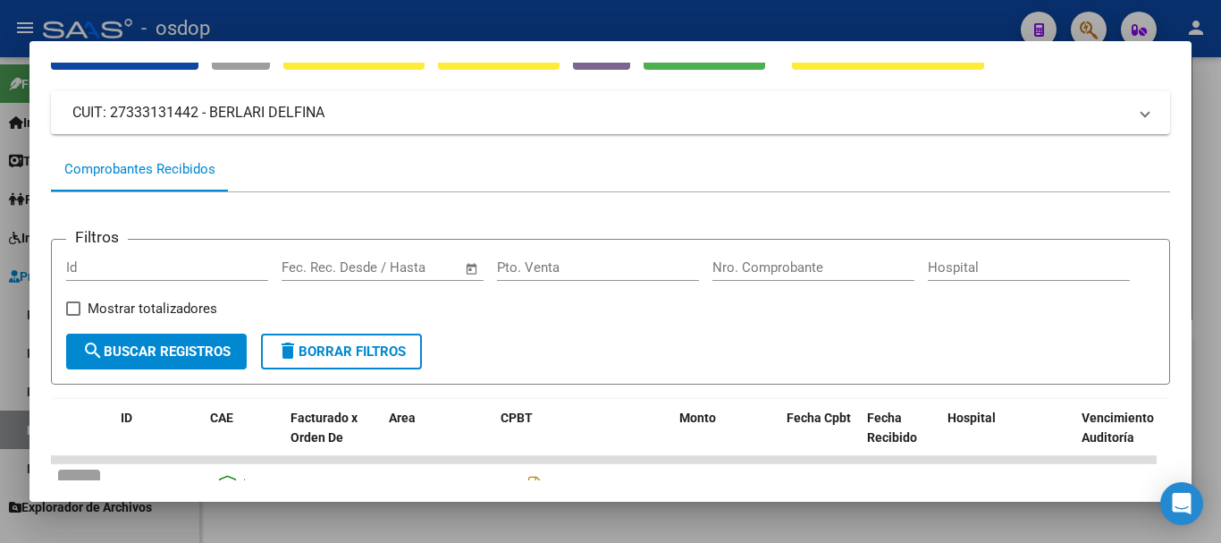
scroll to position [268, 0]
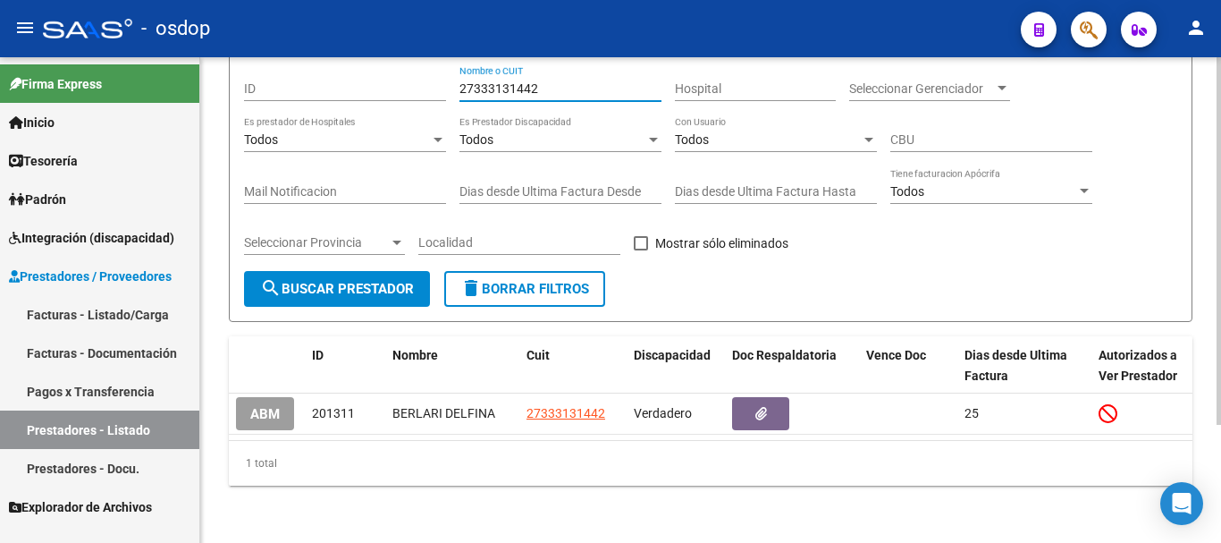
click at [554, 81] on input "27333131442" at bounding box center [560, 88] width 202 height 15
type input "2"
type input "27328376844"
click at [335, 281] on span "search Buscar Prestador" at bounding box center [337, 289] width 154 height 16
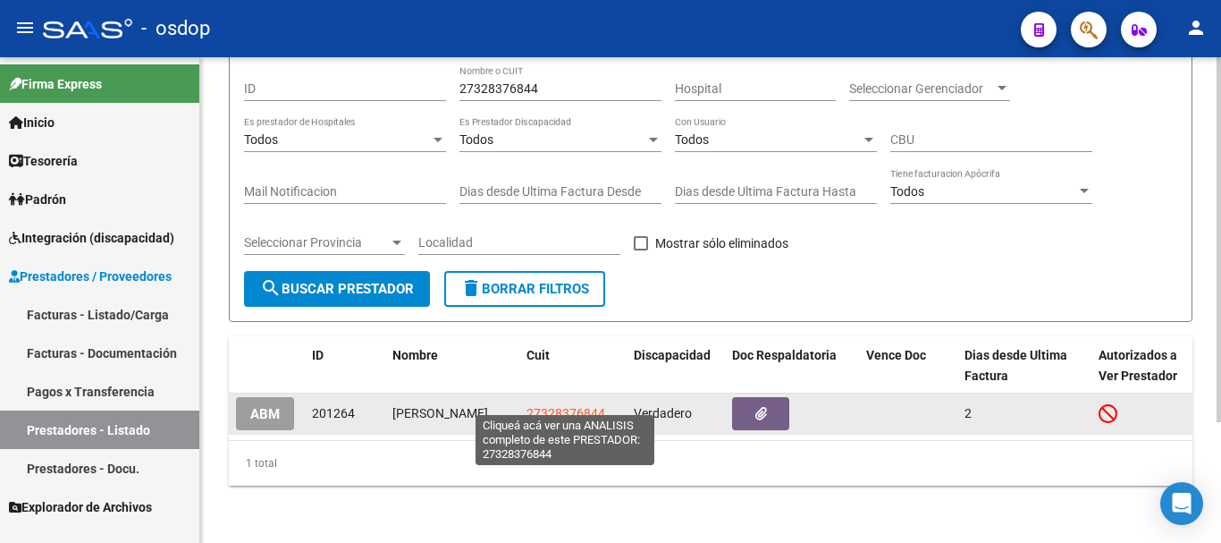
click at [551, 406] on span "27328376844" at bounding box center [566, 413] width 79 height 14
type textarea "27328376844"
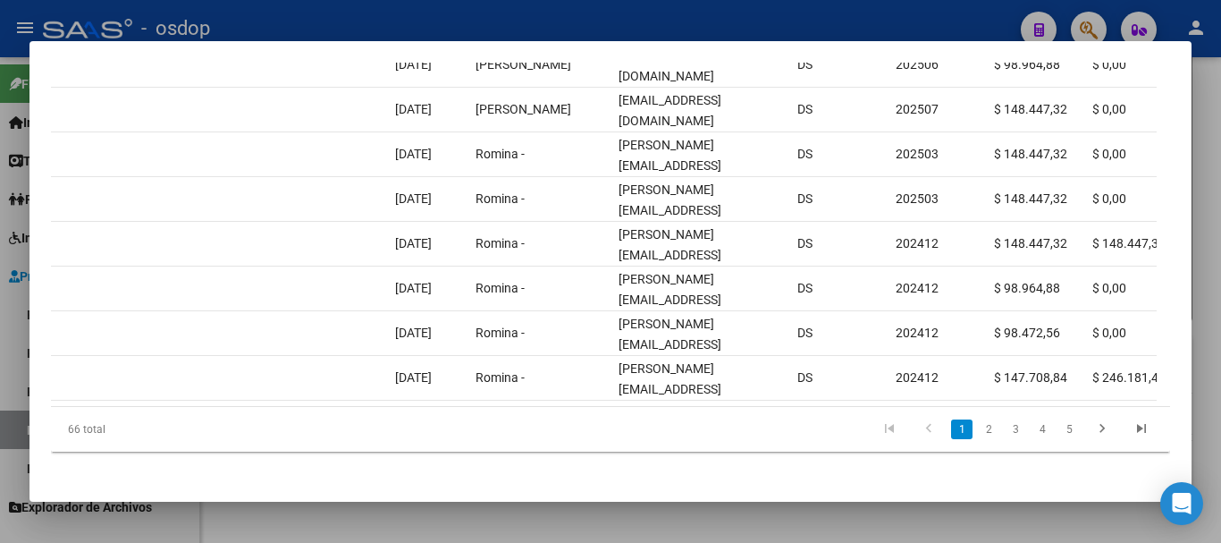
scroll to position [0, 1968]
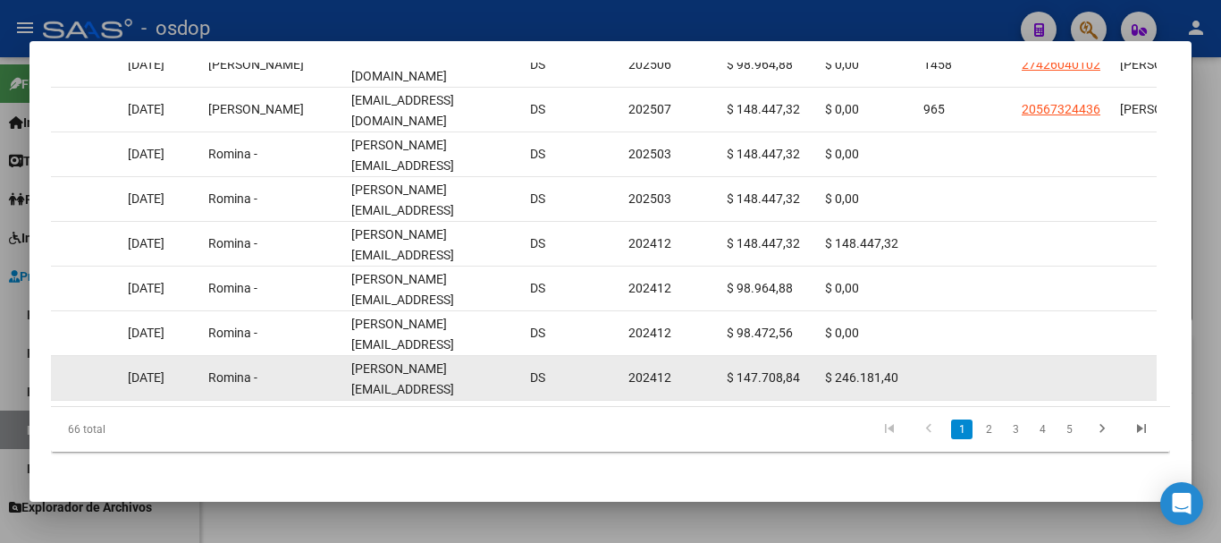
click at [912, 372] on datatable-body-cell "$ 246.181,40" at bounding box center [867, 378] width 98 height 44
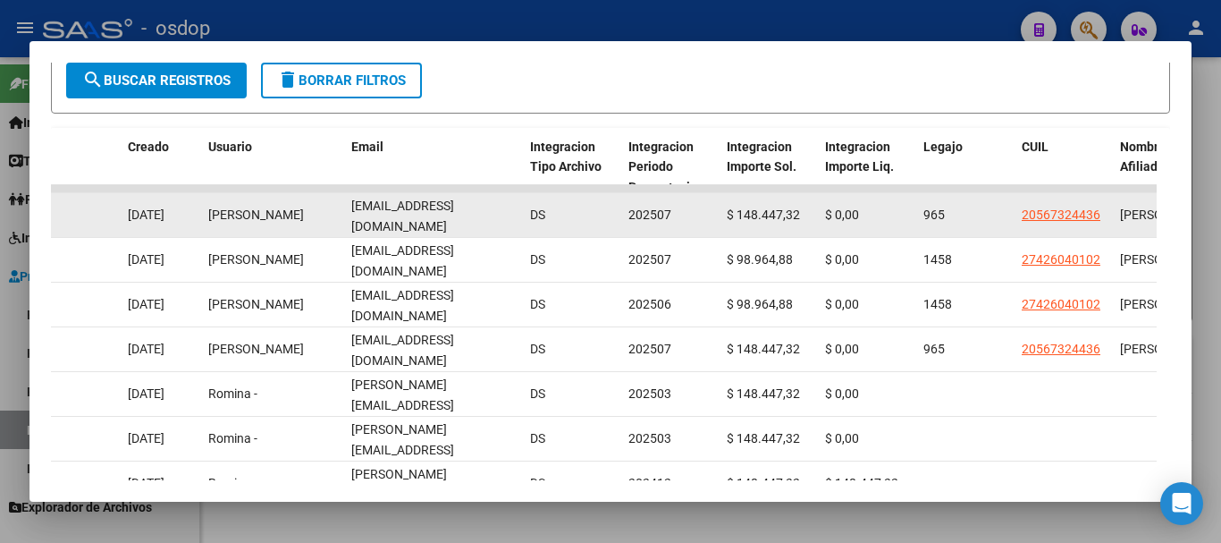
scroll to position [332, 0]
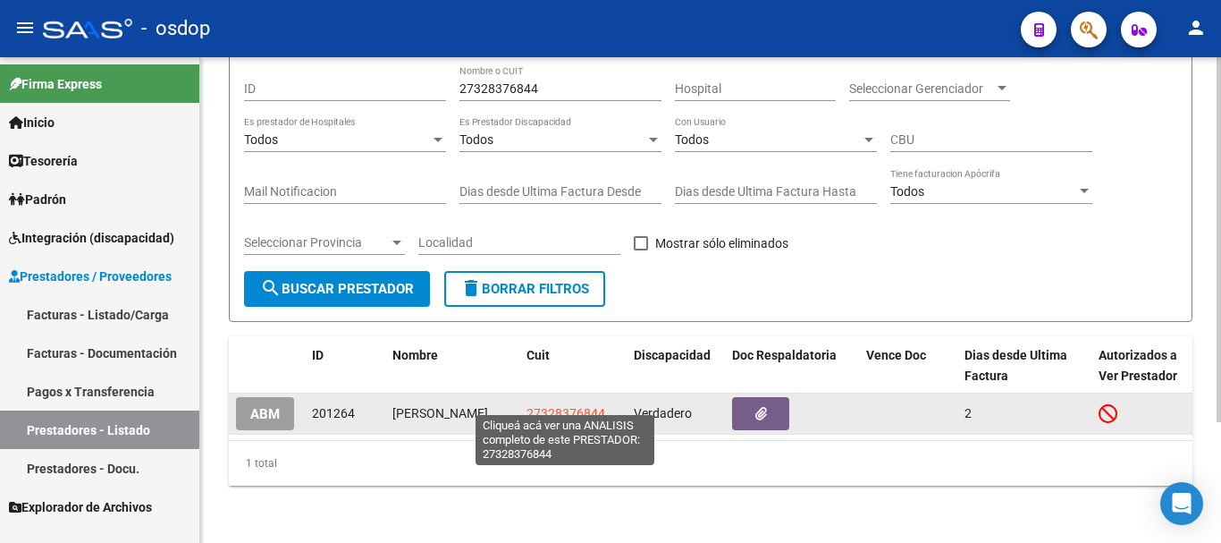
click at [567, 409] on app-link-go-to "27328376844" at bounding box center [566, 413] width 79 height 21
click at [567, 406] on span "27328376844" at bounding box center [566, 413] width 79 height 14
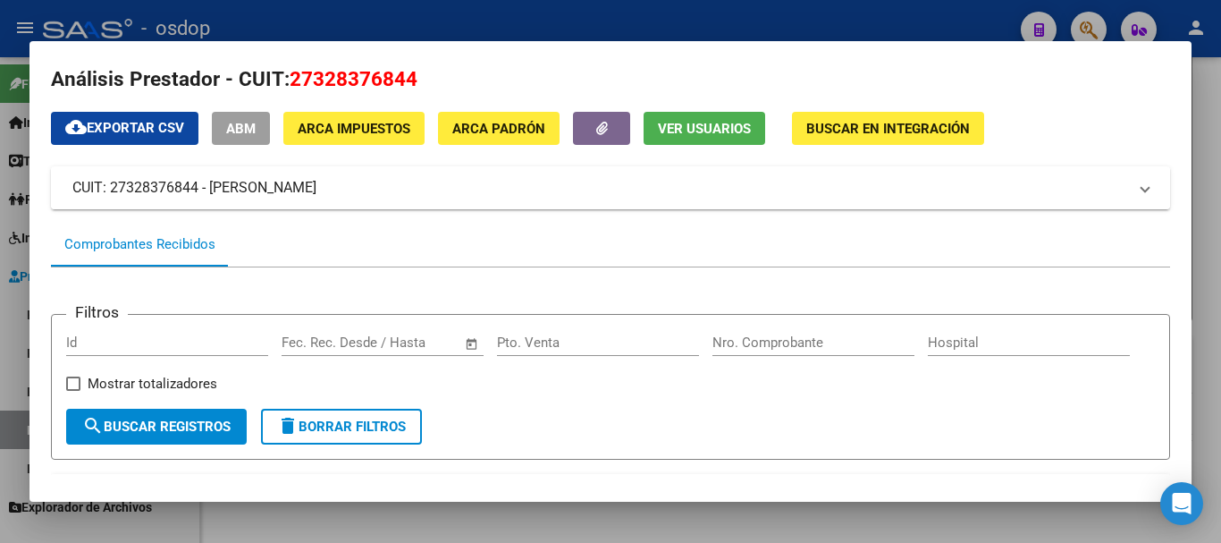
scroll to position [0, 0]
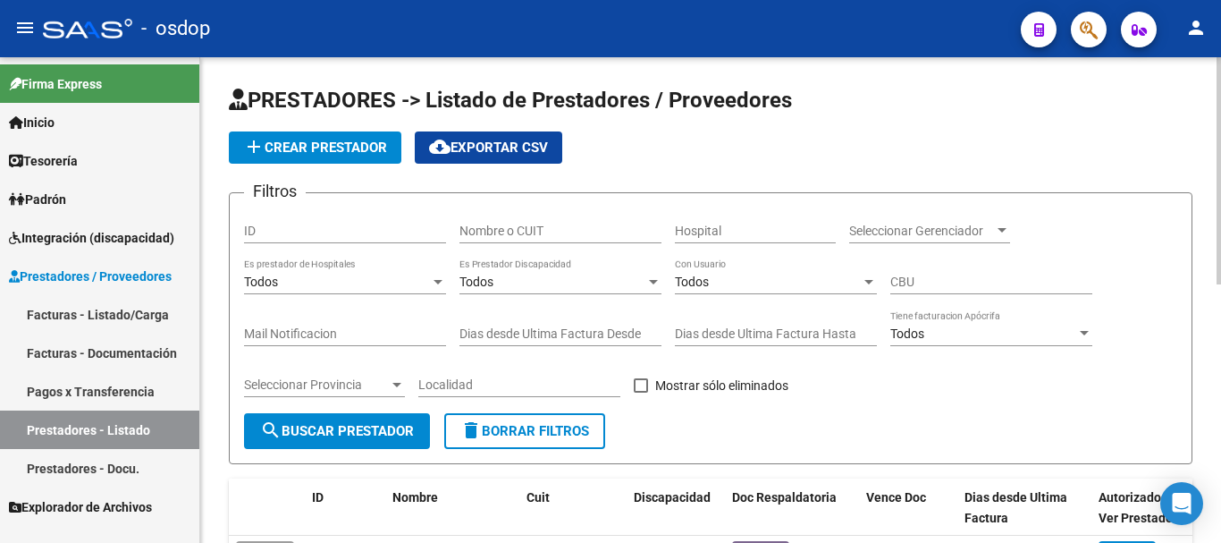
click at [540, 238] on input "Nombre o CUIT" at bounding box center [560, 230] width 202 height 15
click at [360, 431] on span "search Buscar Prestador" at bounding box center [337, 431] width 154 height 16
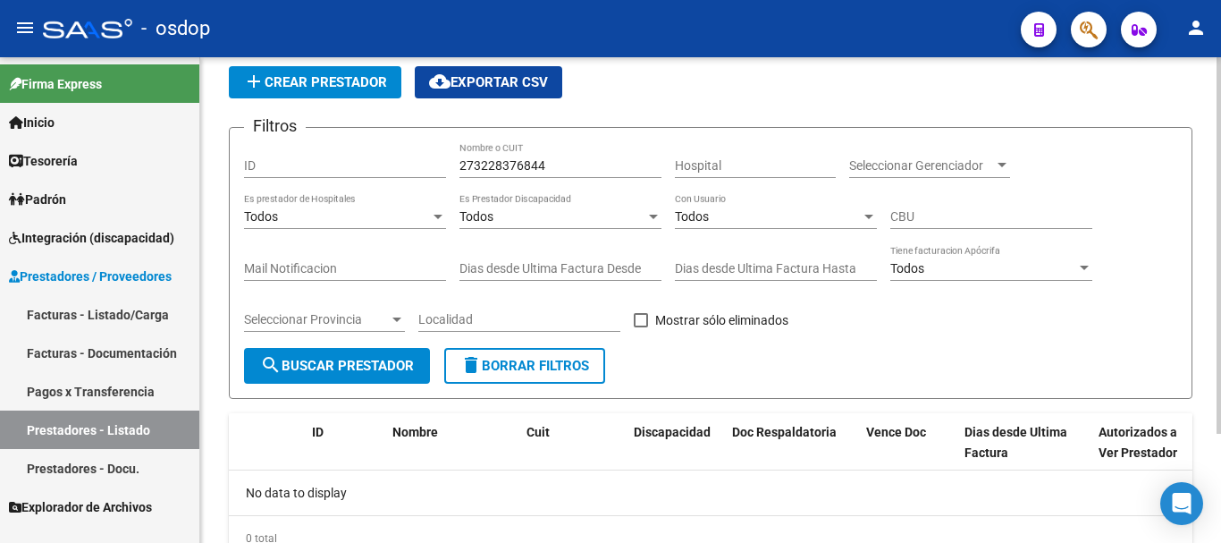
scroll to position [140, 0]
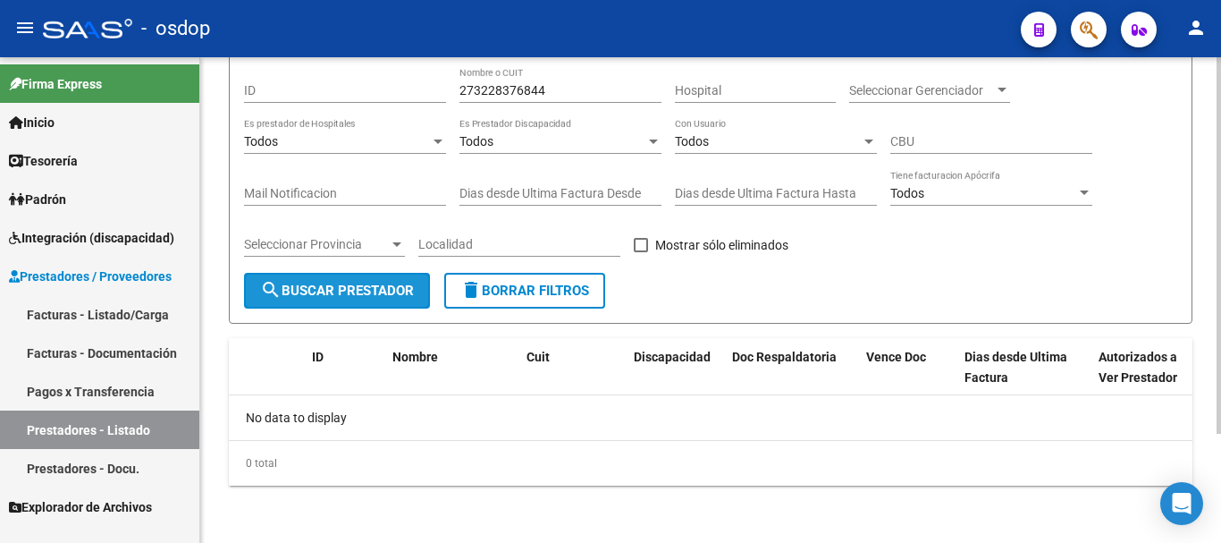
click at [348, 299] on button "search Buscar Prestador" at bounding box center [337, 291] width 186 height 36
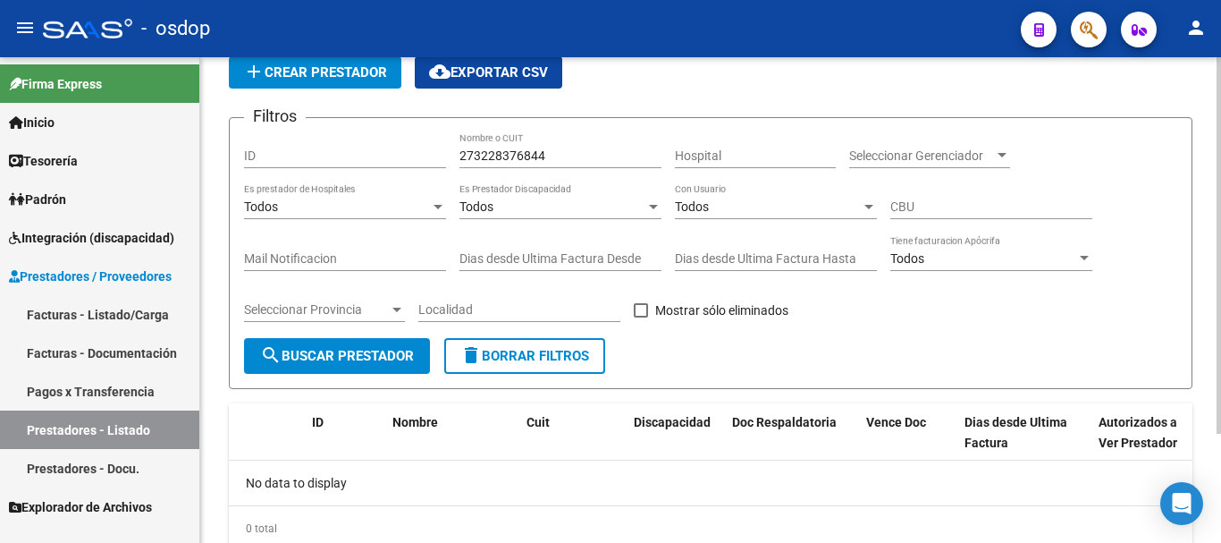
scroll to position [0, 0]
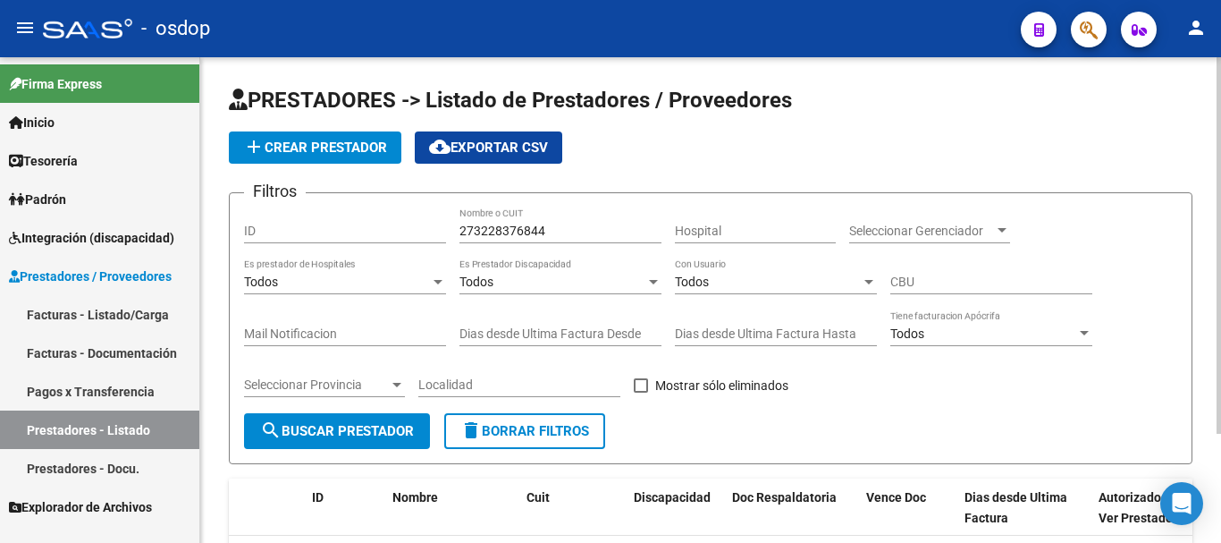
click at [550, 223] on input "273228376844" at bounding box center [560, 230] width 202 height 15
type input "27328376844"
click at [298, 429] on span "search Buscar Prestador" at bounding box center [337, 431] width 154 height 16
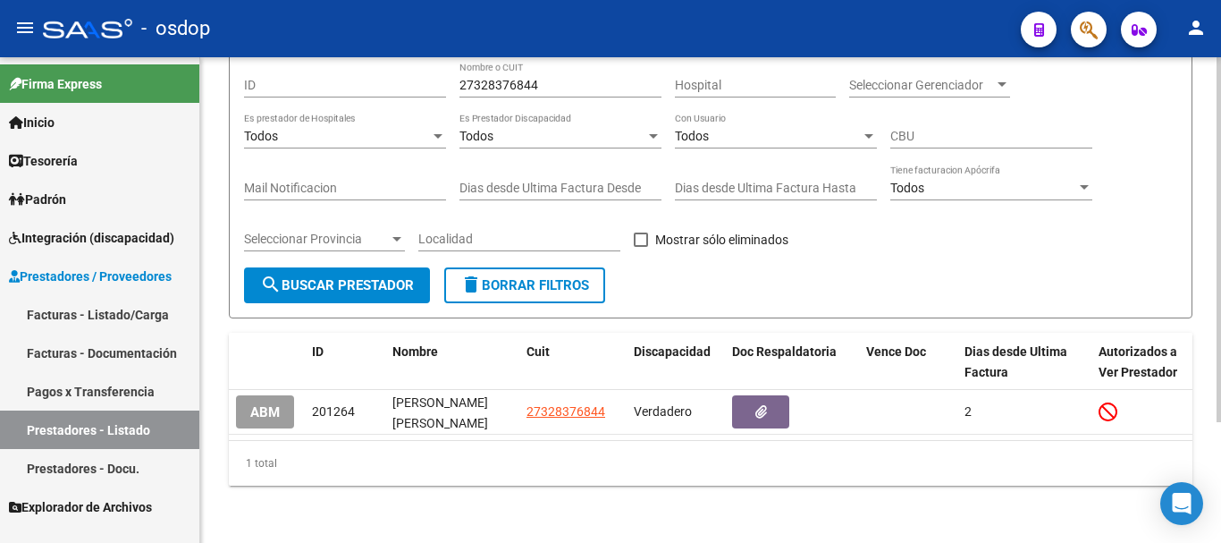
scroll to position [160, 0]
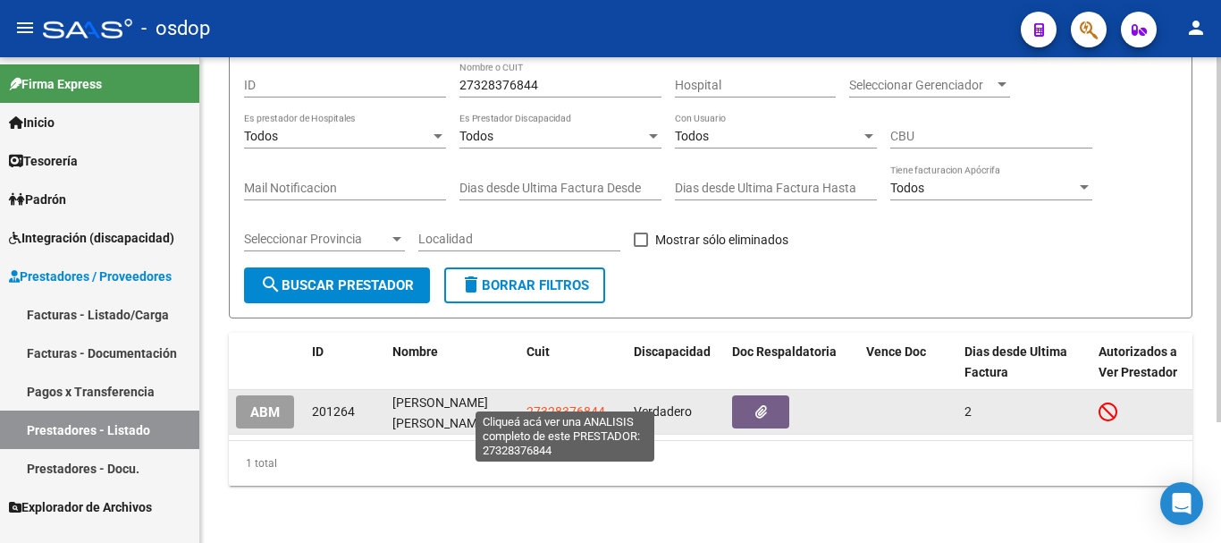
click at [536, 404] on span "27328376844" at bounding box center [566, 411] width 79 height 14
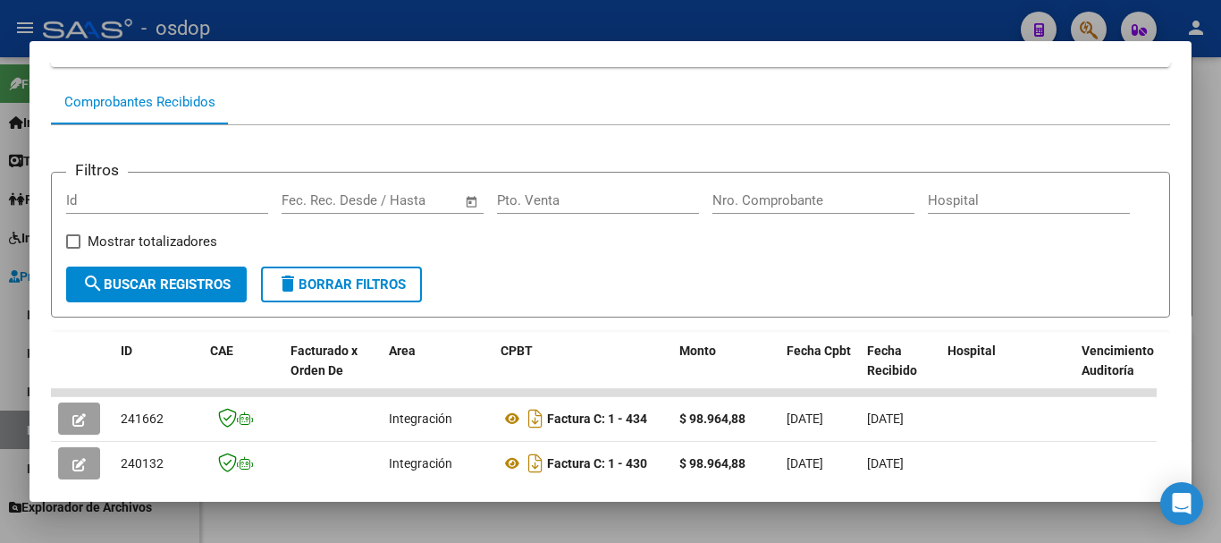
scroll to position [246, 0]
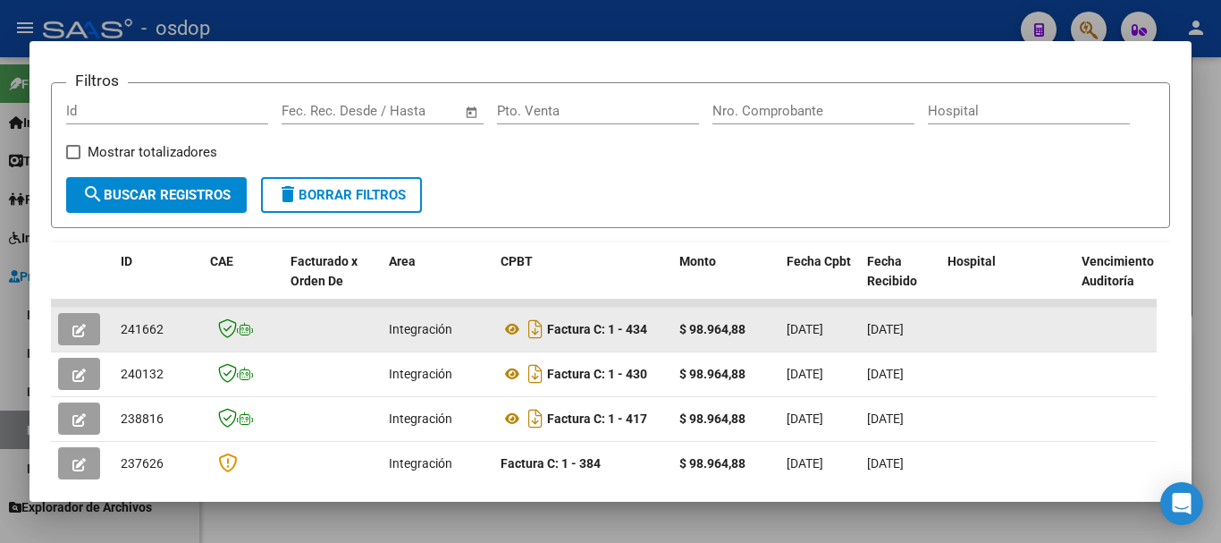
click at [82, 328] on span "button" at bounding box center [78, 329] width 13 height 16
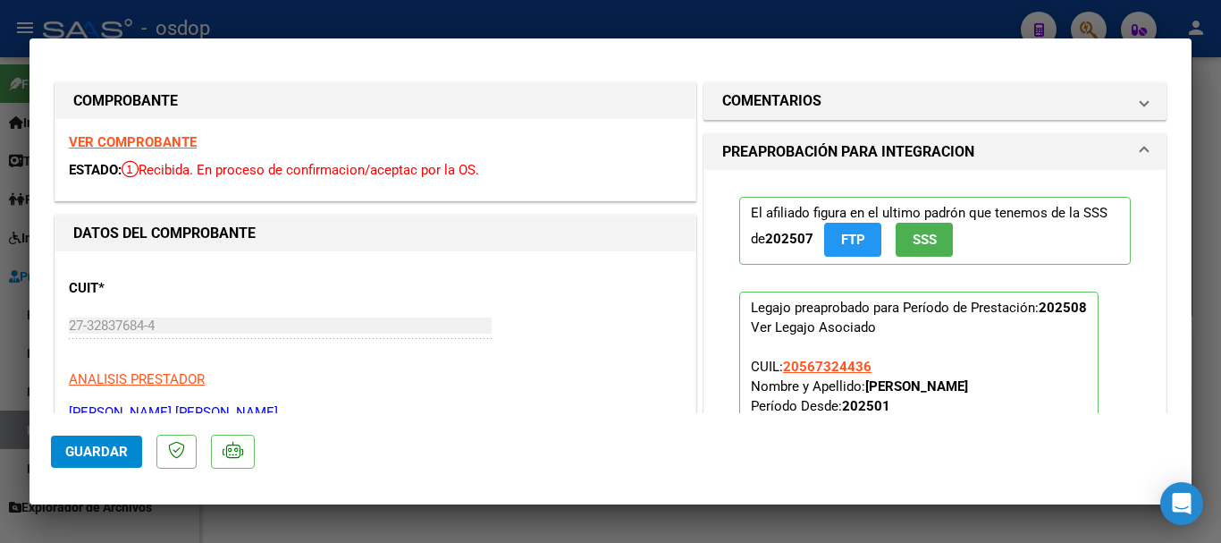
scroll to position [0, 0]
click at [147, 139] on strong "VER COMPROBANTE" at bounding box center [133, 143] width 128 height 16
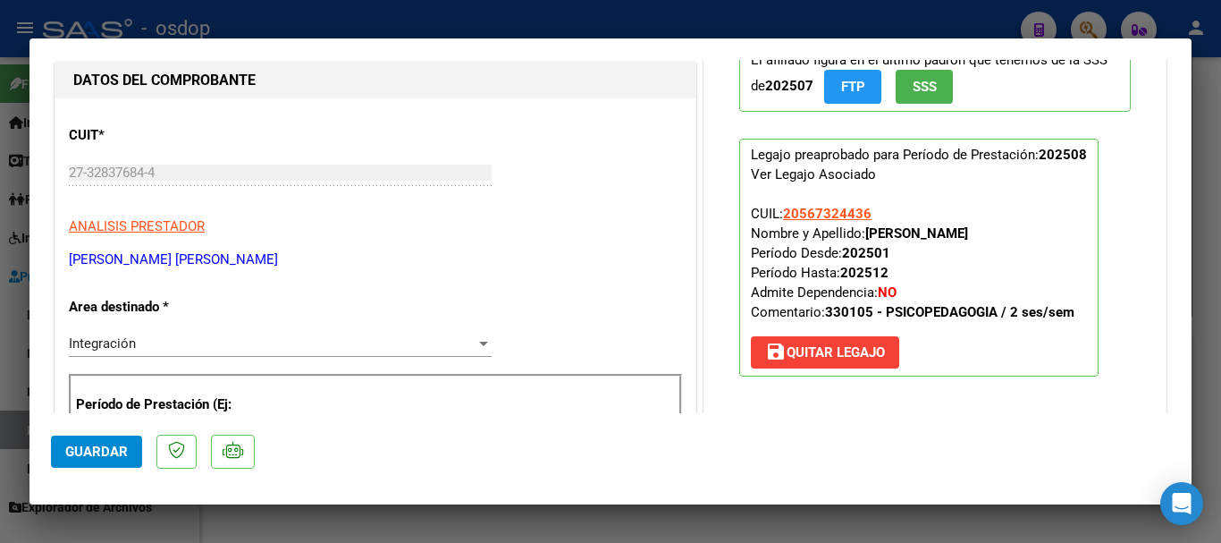
scroll to position [179, 0]
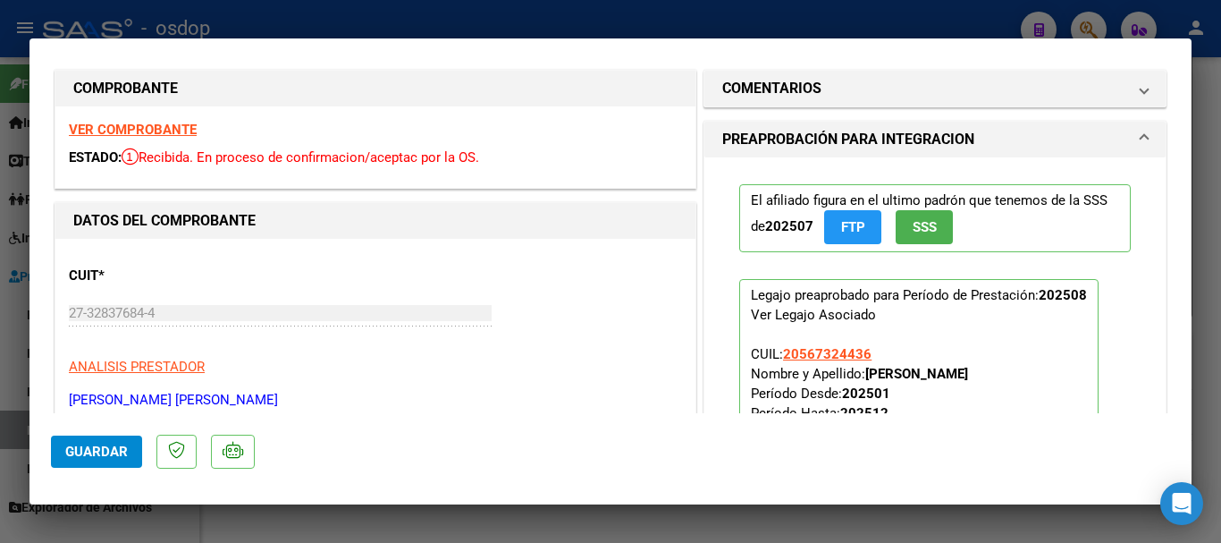
scroll to position [0, 0]
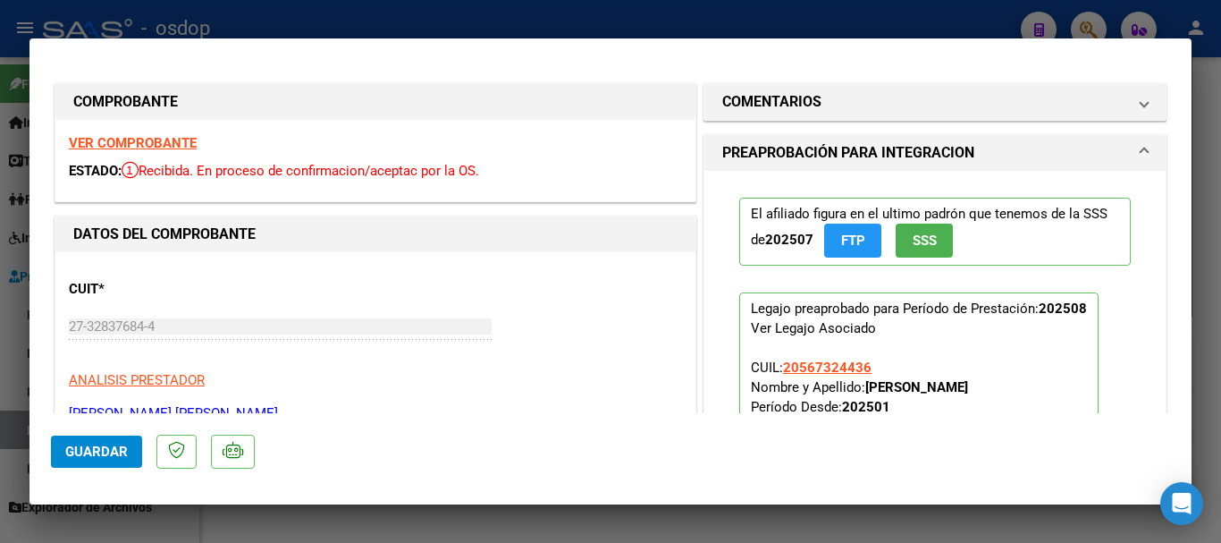
click at [96, 139] on strong "VER COMPROBANTE" at bounding box center [133, 143] width 128 height 16
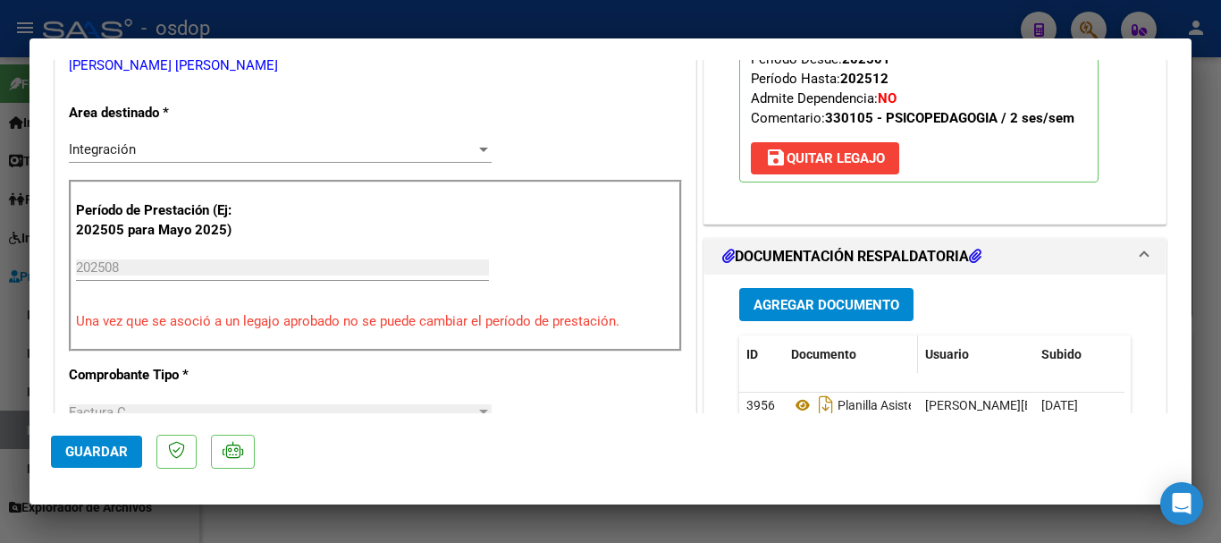
scroll to position [358, 0]
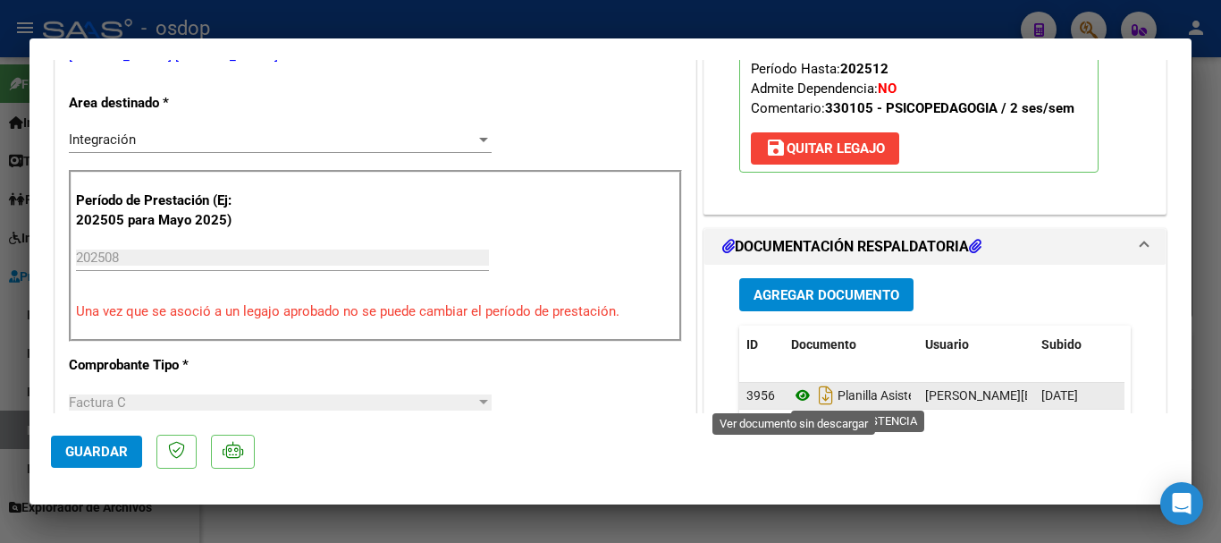
click at [792, 390] on icon at bounding box center [802, 394] width 23 height 21
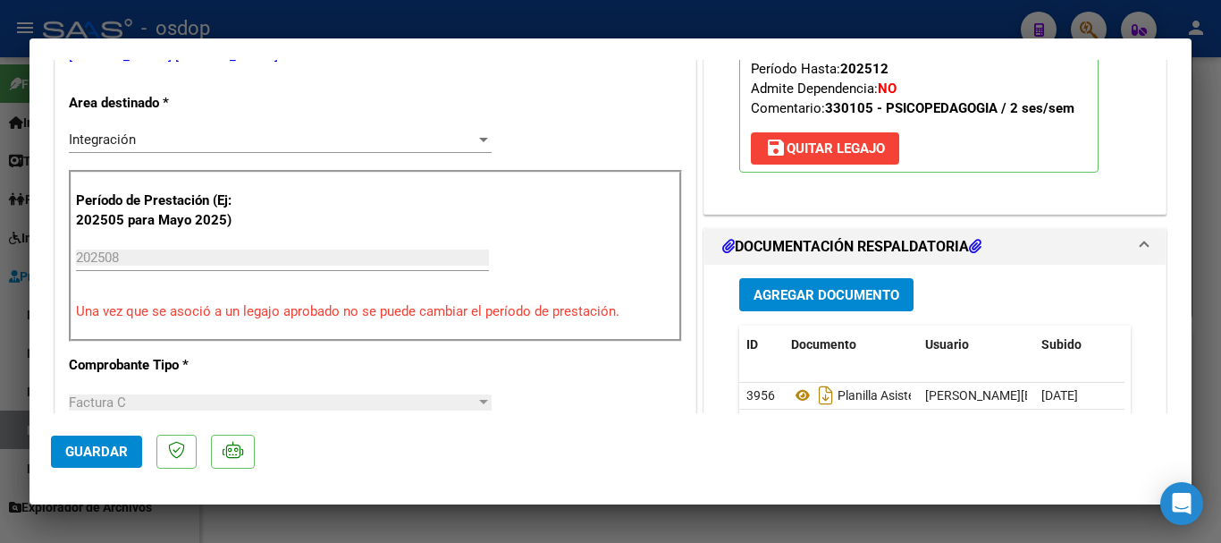
type input "$ 0,00"
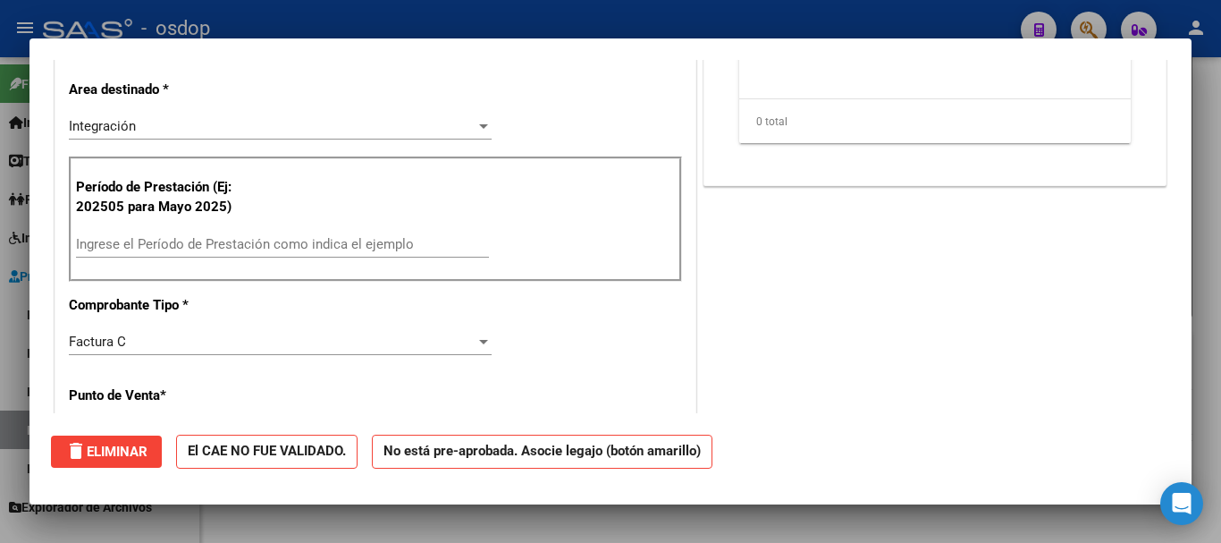
scroll to position [0, 0]
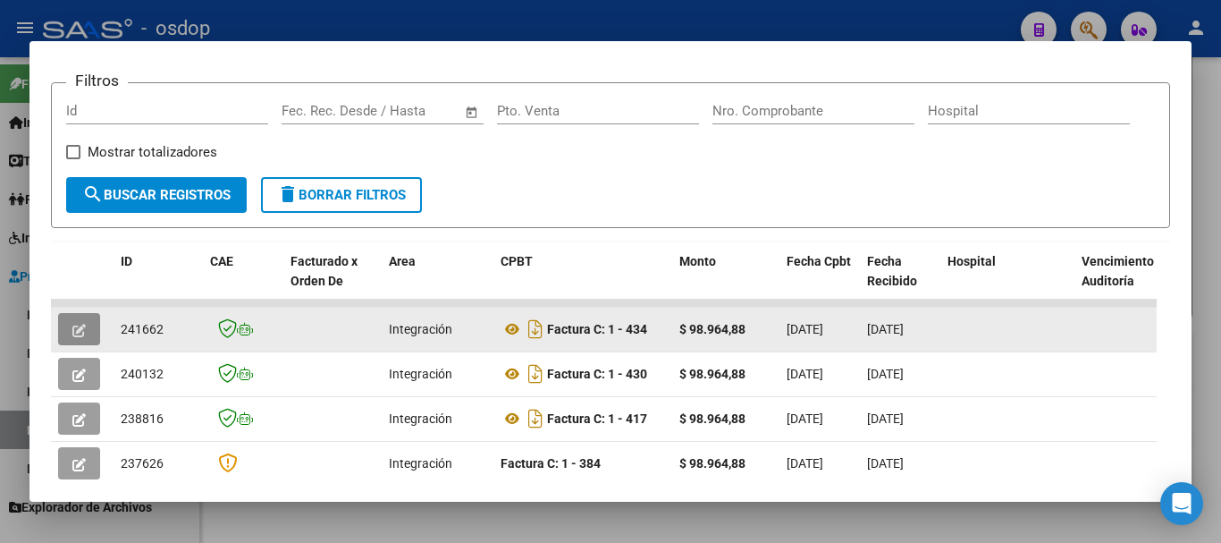
click at [76, 337] on icon "button" at bounding box center [78, 330] width 13 height 13
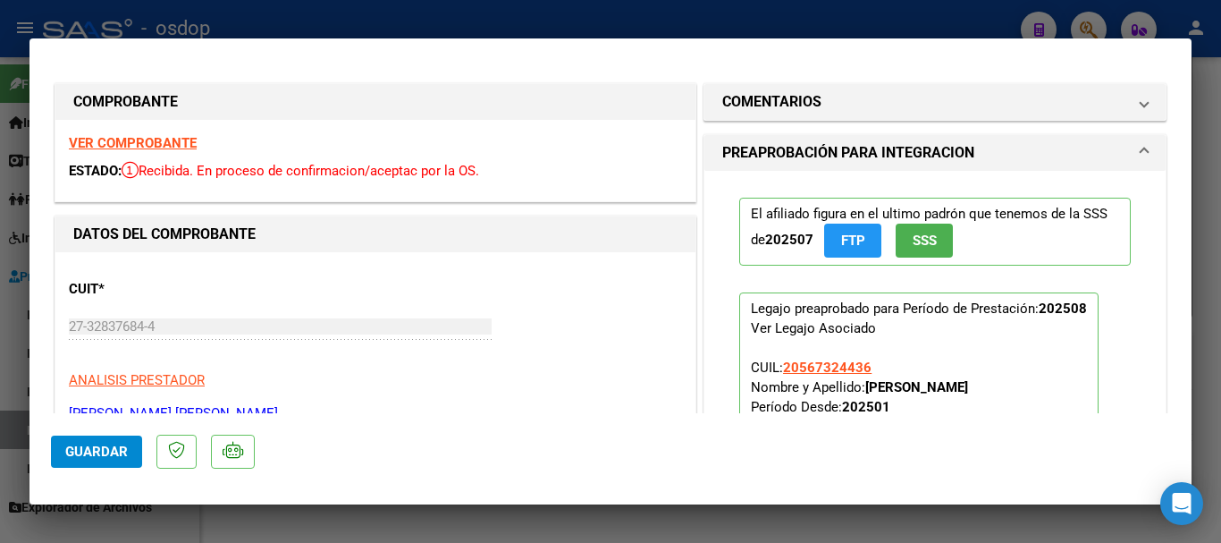
click at [148, 139] on strong "VER COMPROBANTE" at bounding box center [133, 143] width 128 height 16
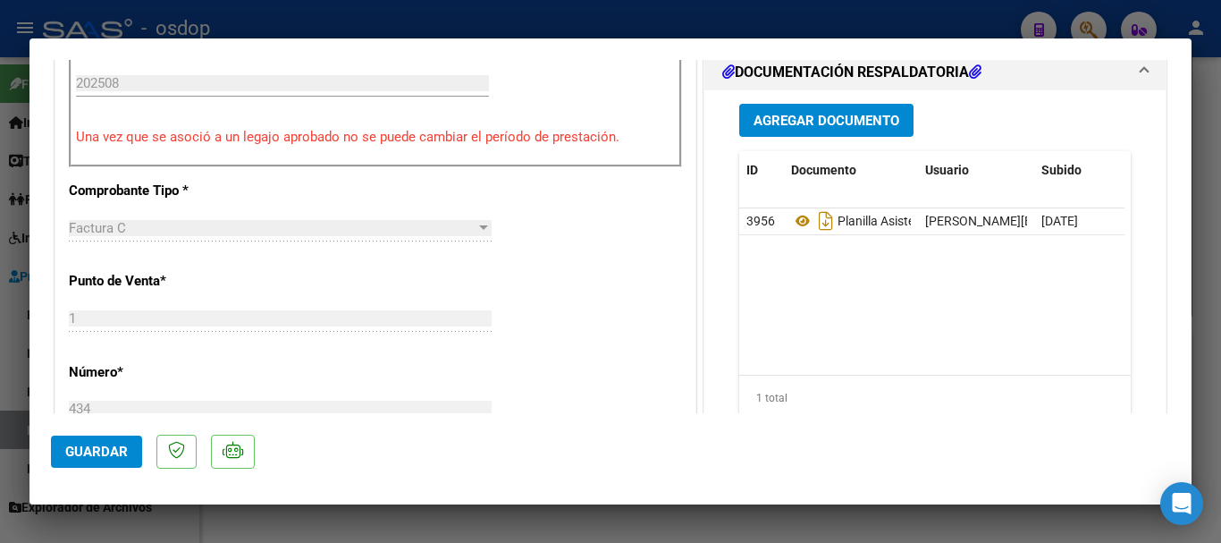
scroll to position [536, 0]
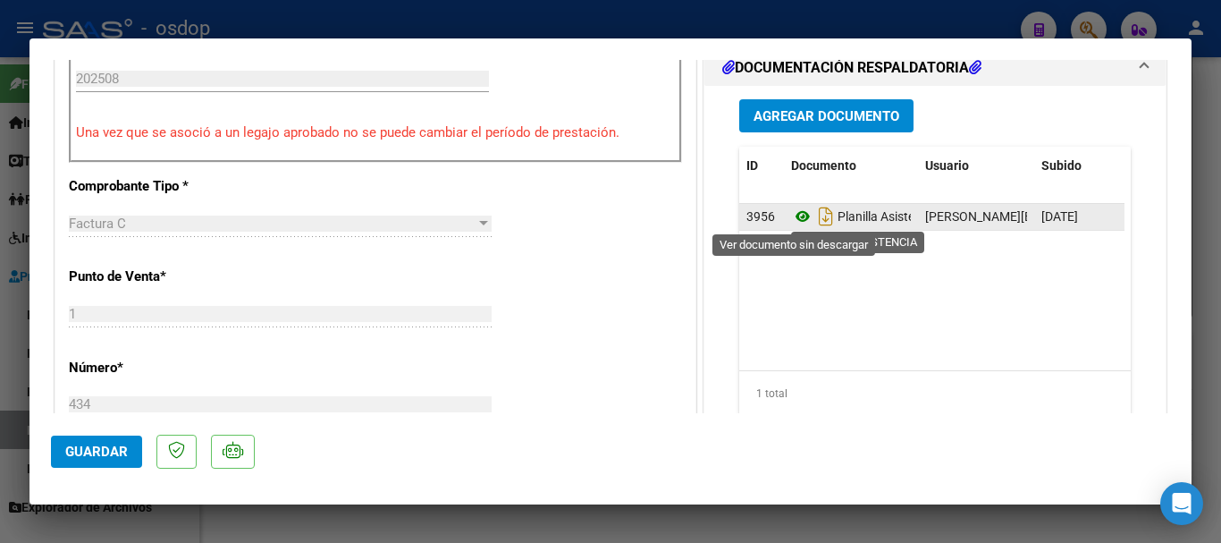
click at [792, 222] on icon at bounding box center [802, 216] width 23 height 21
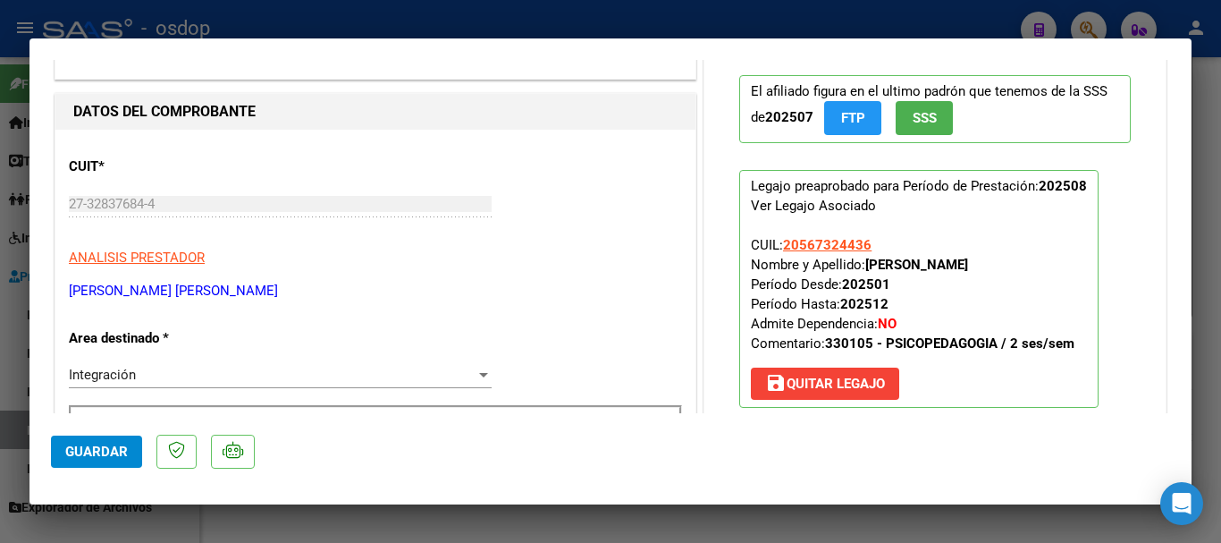
scroll to position [179, 0]
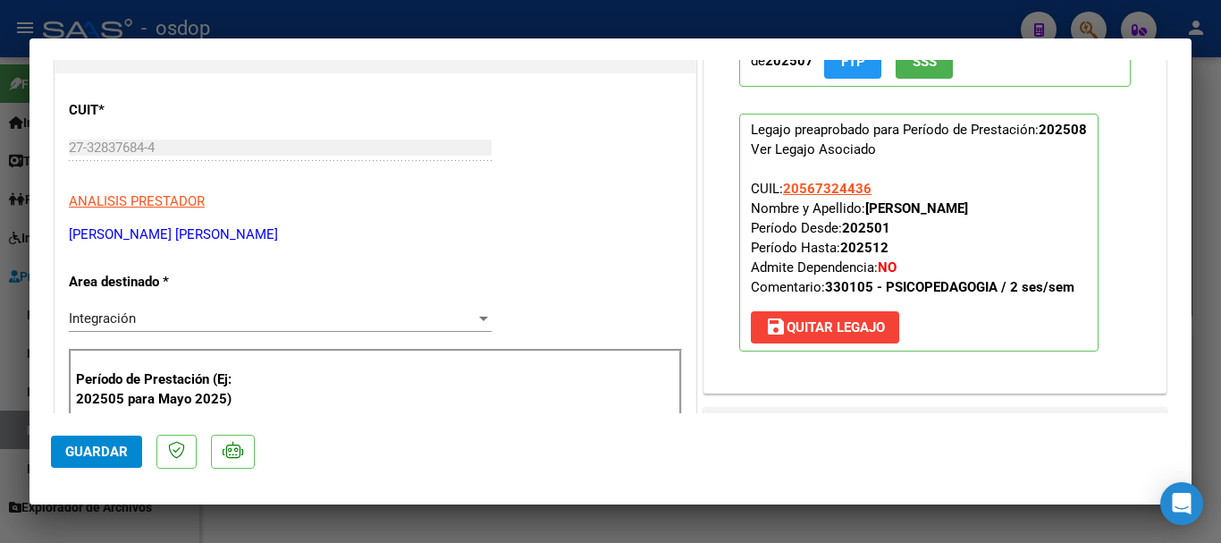
type input "$ 0,00"
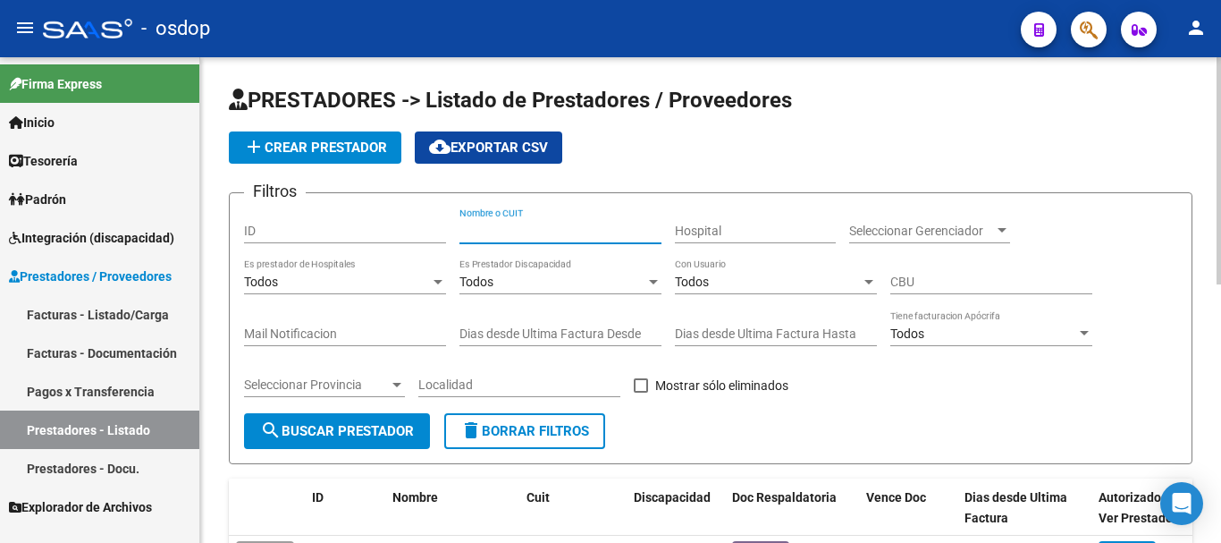
click at [499, 231] on input "Nombre o CUIT" at bounding box center [560, 230] width 202 height 15
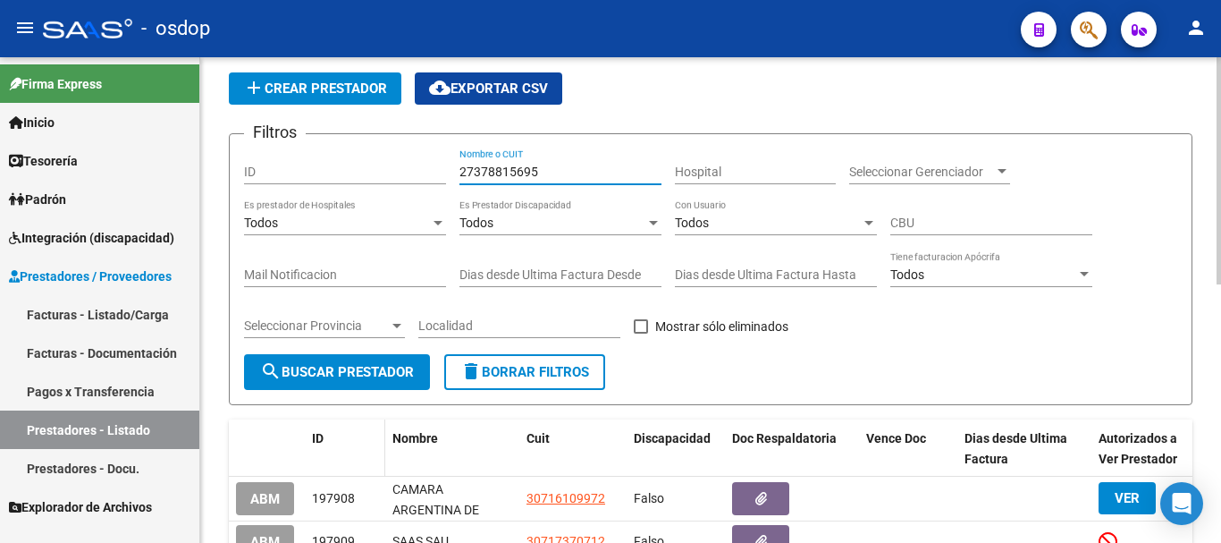
scroll to position [89, 0]
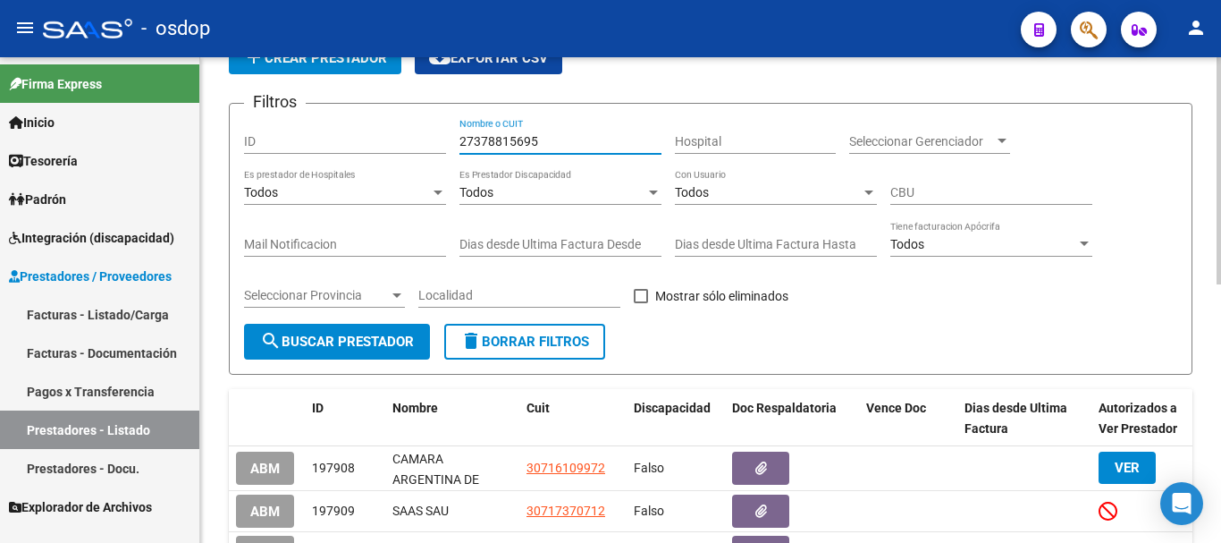
type input "27378815695"
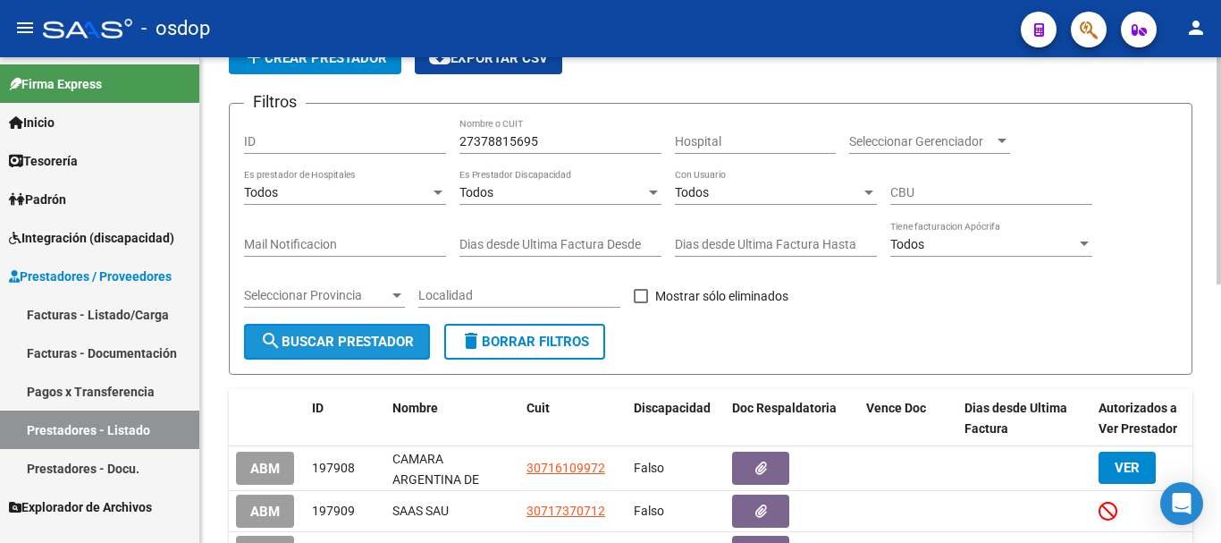
click at [341, 339] on span "search Buscar Prestador" at bounding box center [337, 341] width 154 height 16
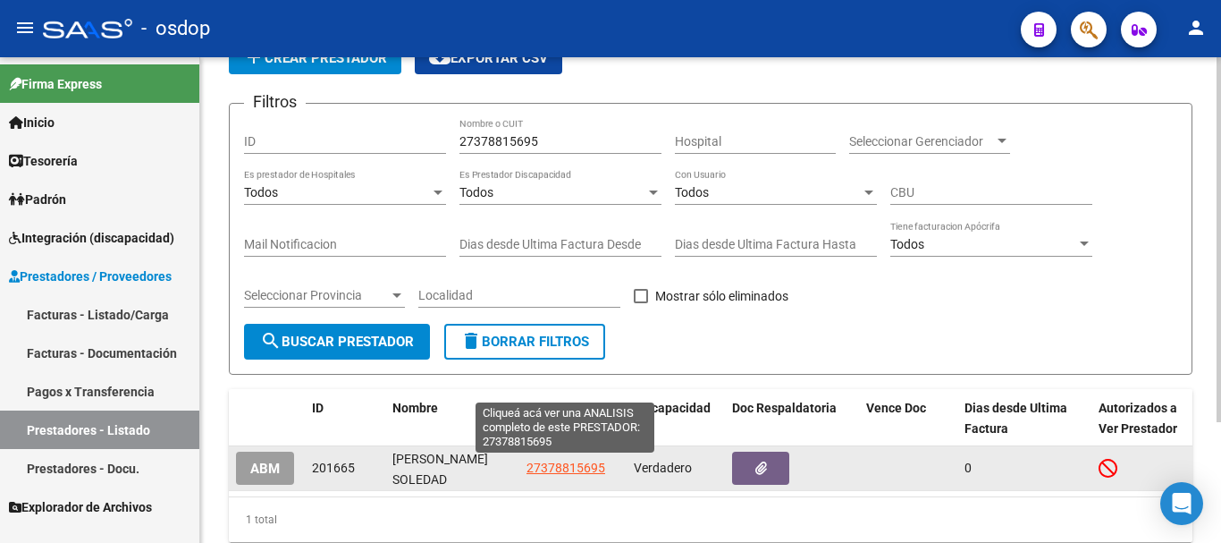
click at [544, 469] on span "27378815695" at bounding box center [566, 467] width 79 height 14
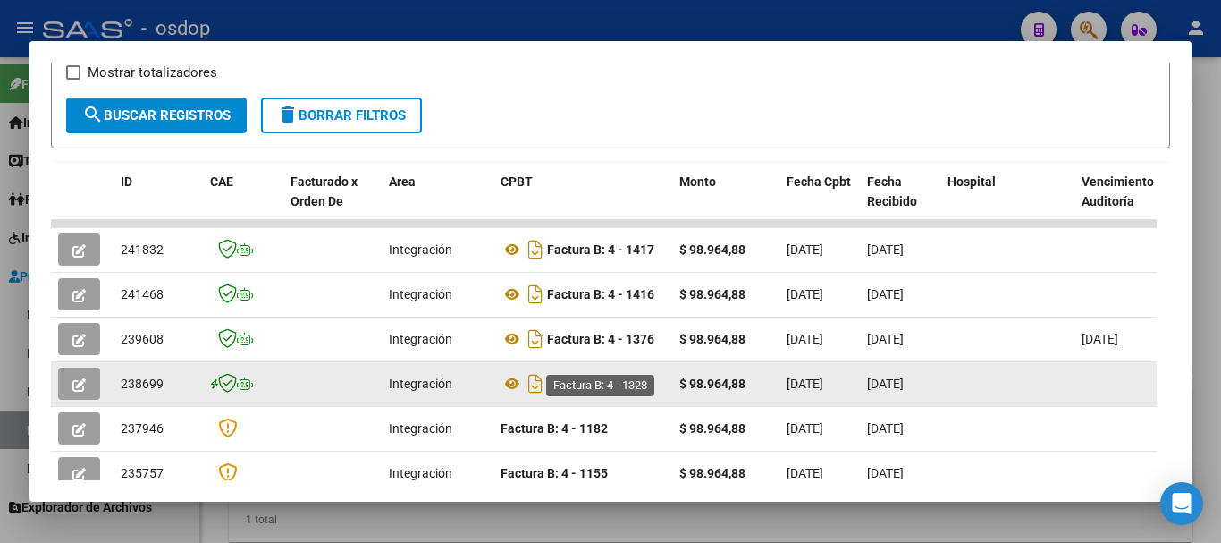
scroll to position [358, 0]
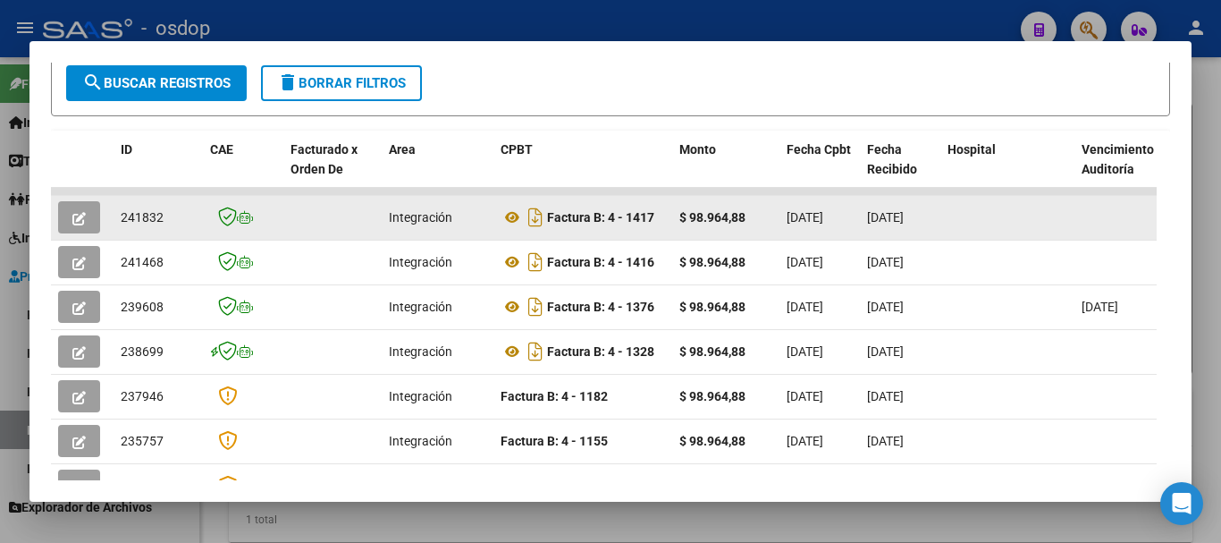
click at [76, 225] on icon "button" at bounding box center [78, 218] width 13 height 13
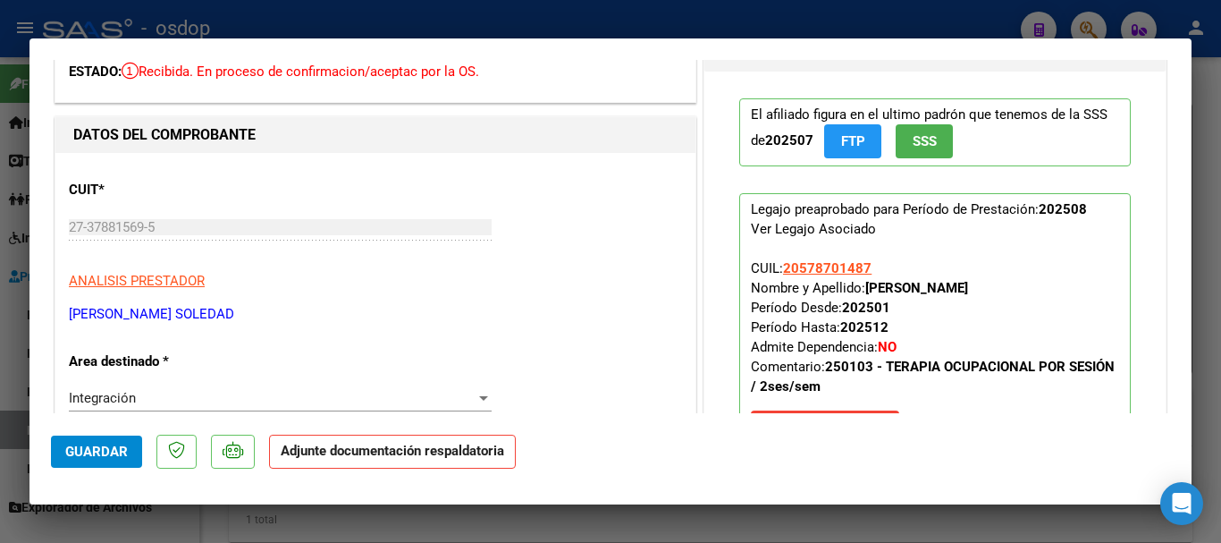
scroll to position [0, 0]
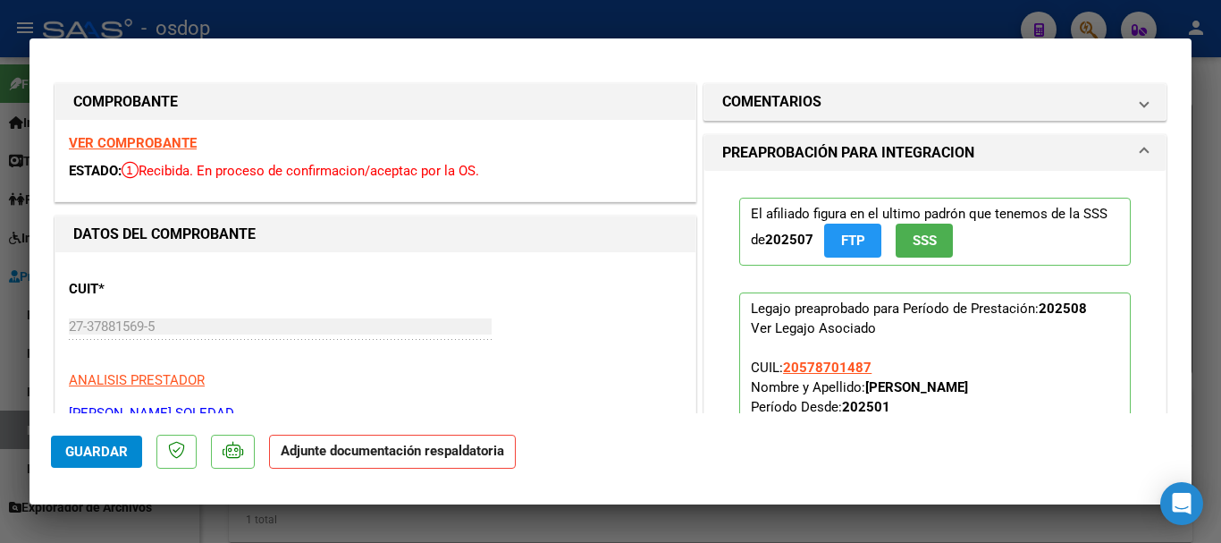
click at [149, 145] on strong "VER COMPROBANTE" at bounding box center [133, 143] width 128 height 16
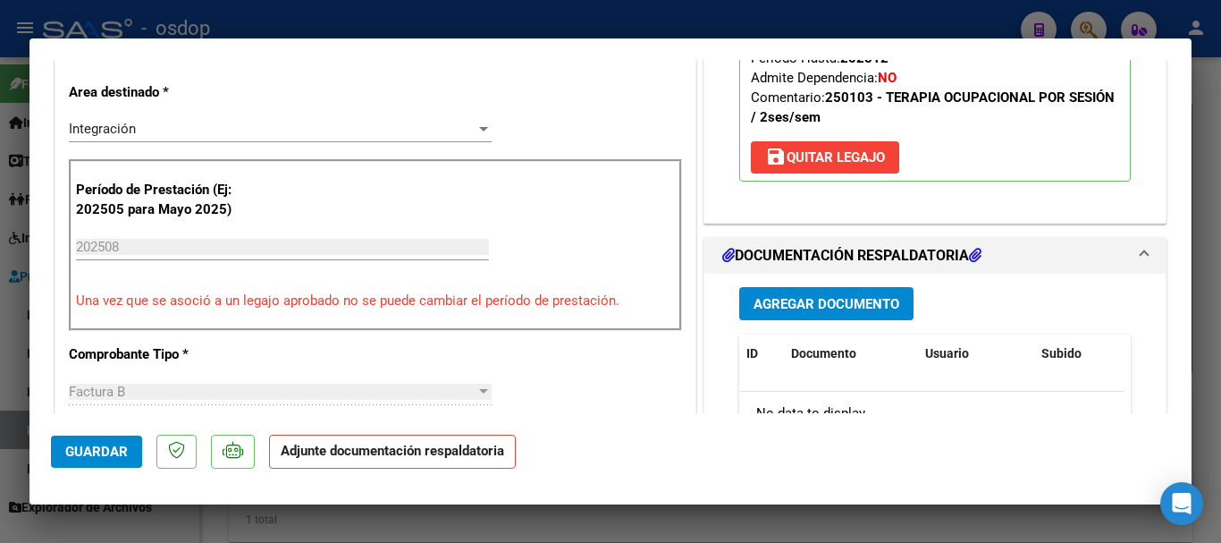
scroll to position [268, 0]
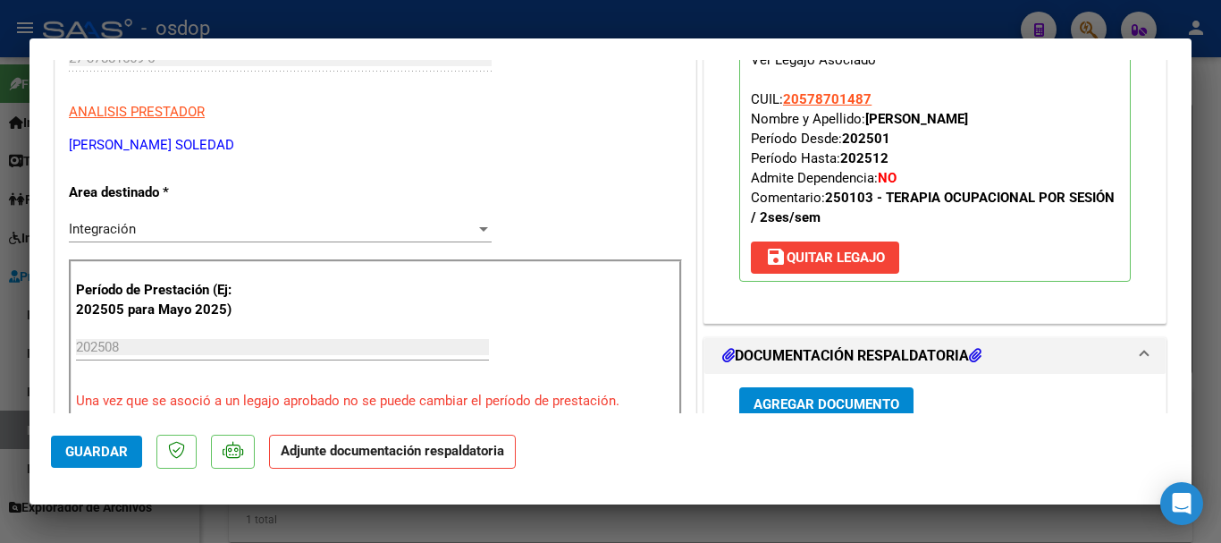
type input "$ 0,00"
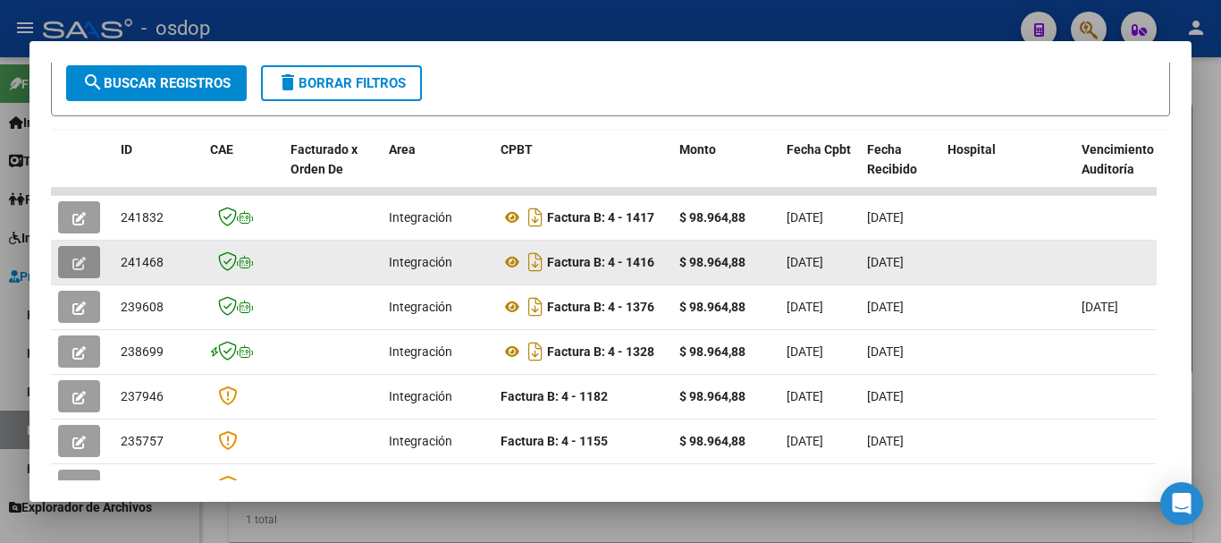
click at [68, 266] on button "button" at bounding box center [79, 262] width 42 height 32
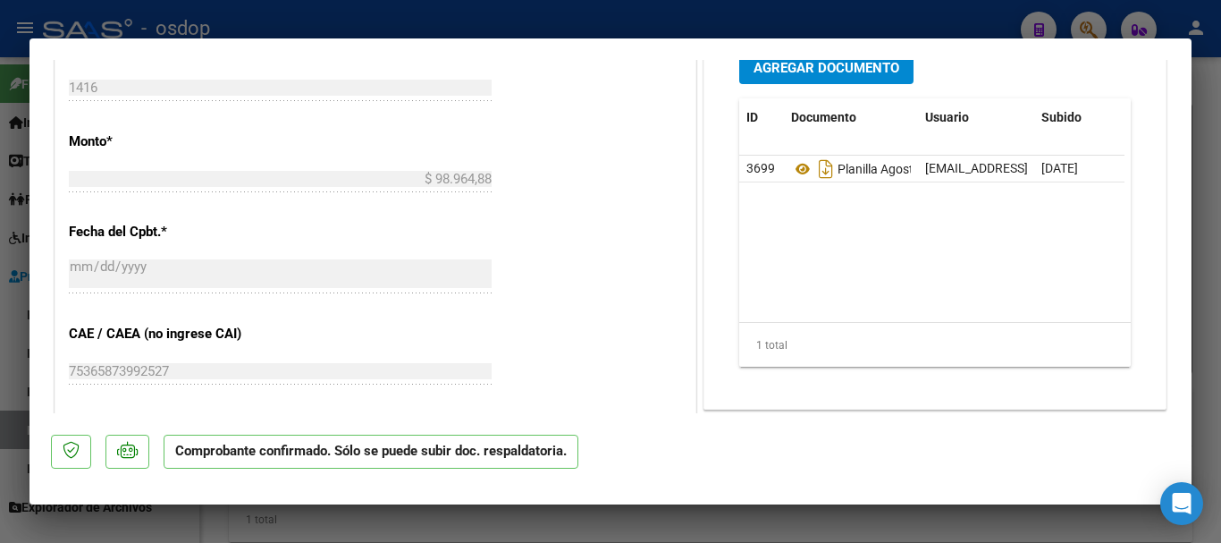
scroll to position [983, 0]
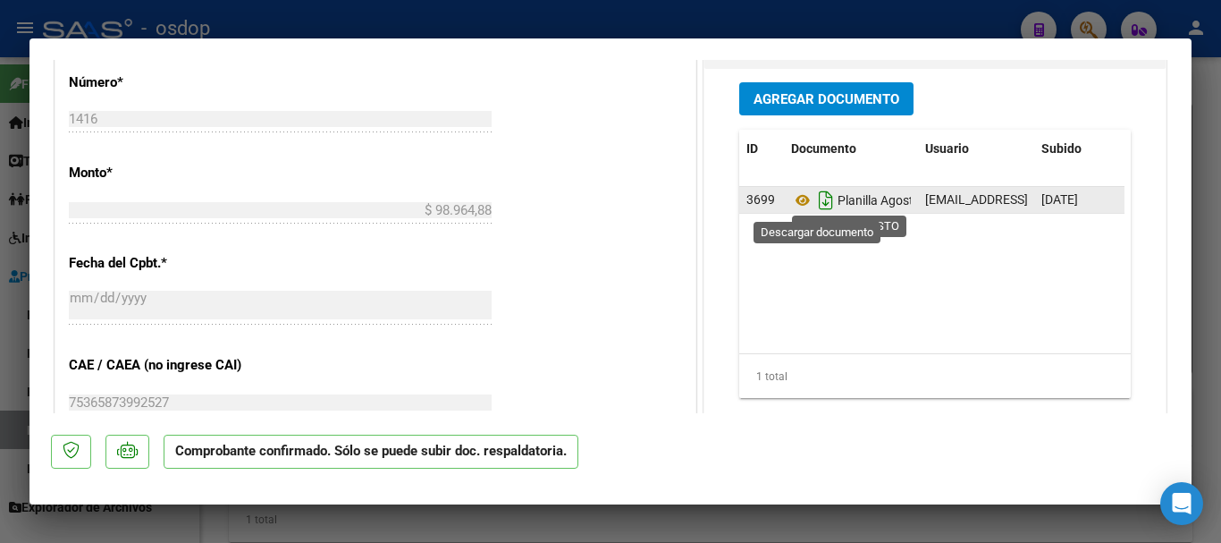
click at [820, 204] on icon "Descargar documento" at bounding box center [825, 200] width 23 height 29
type input "$ 0,00"
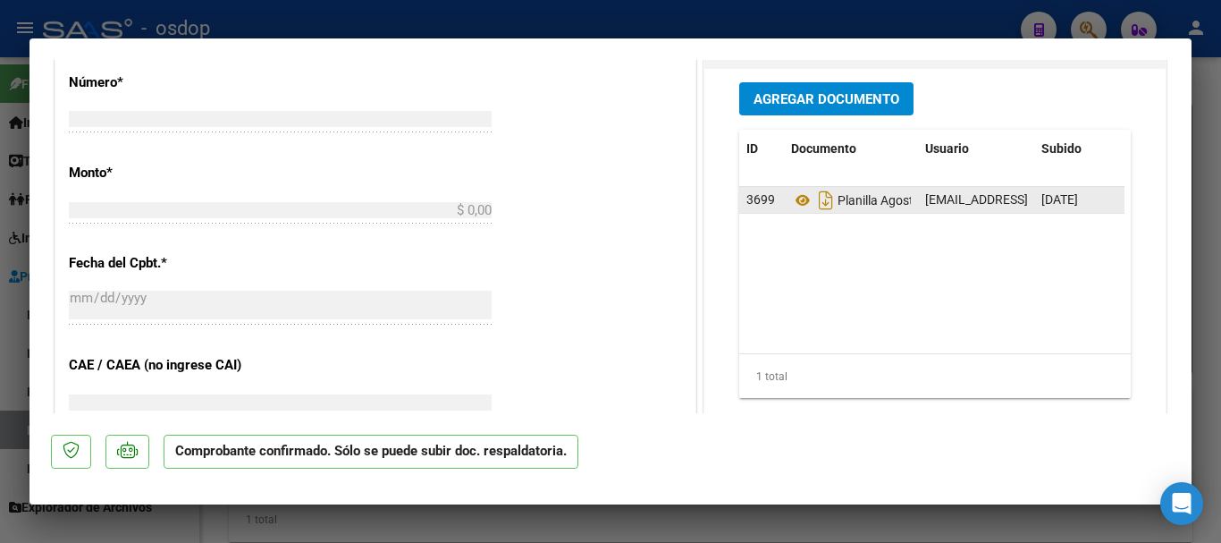
scroll to position [0, 0]
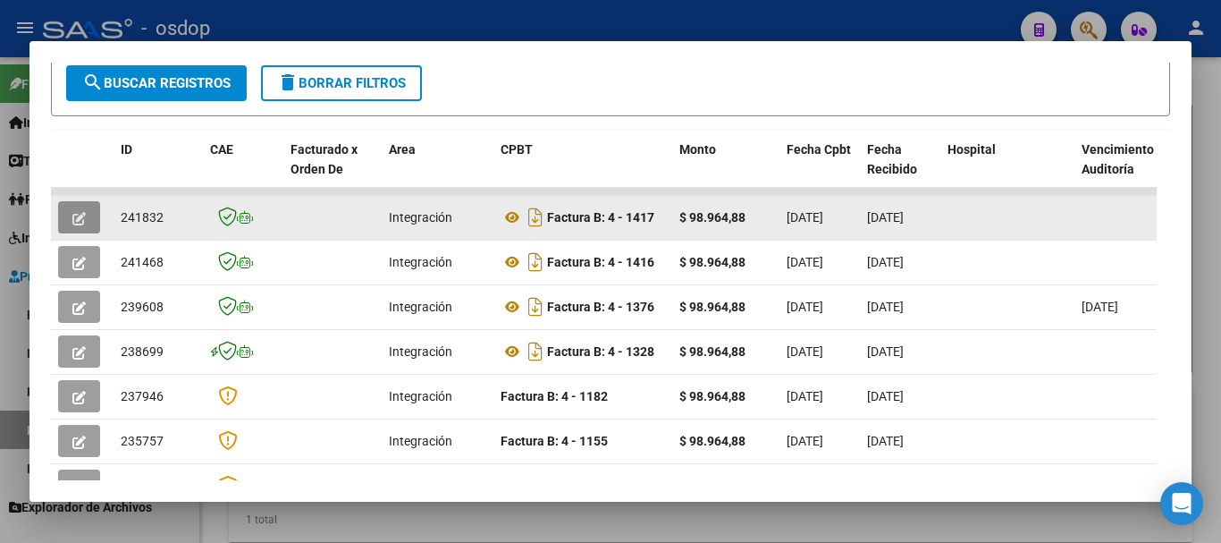
click at [85, 217] on span "button" at bounding box center [78, 217] width 13 height 16
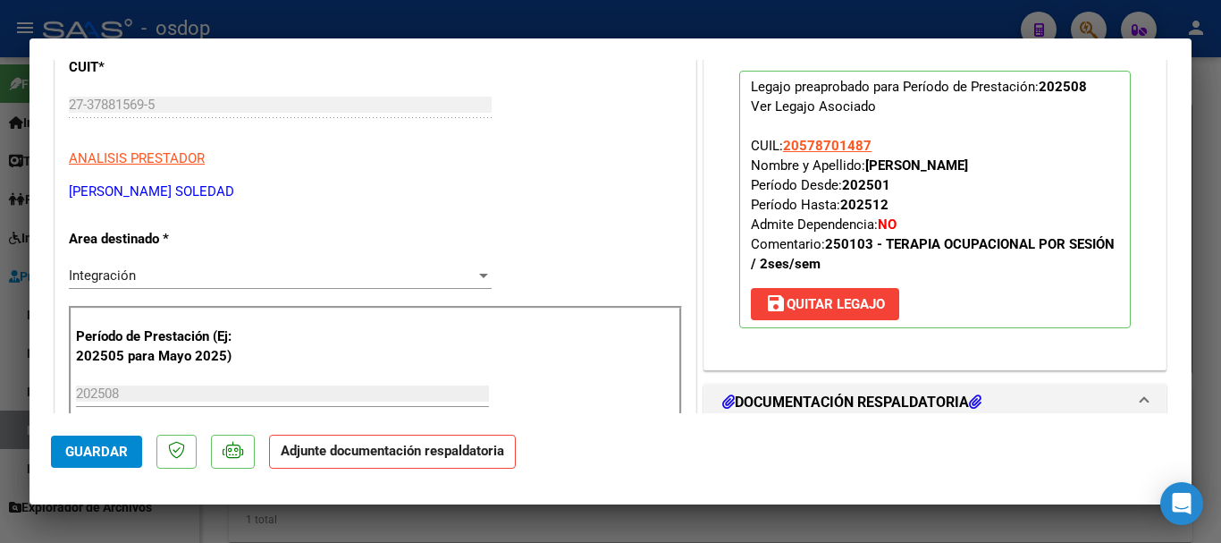
scroll to position [358, 0]
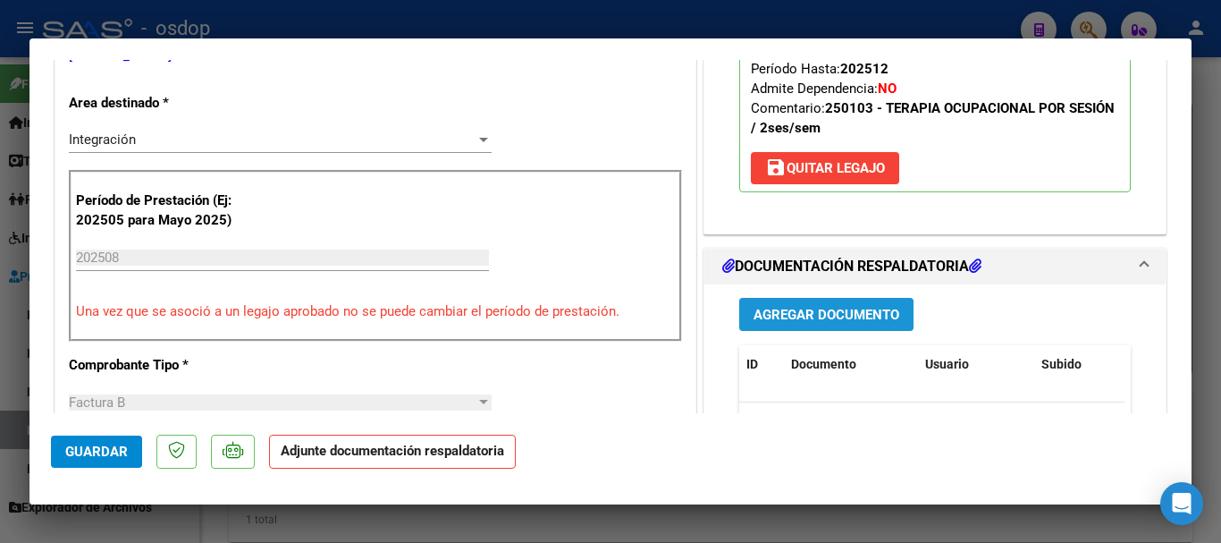
click at [793, 315] on span "Agregar Documento" at bounding box center [827, 315] width 146 height 16
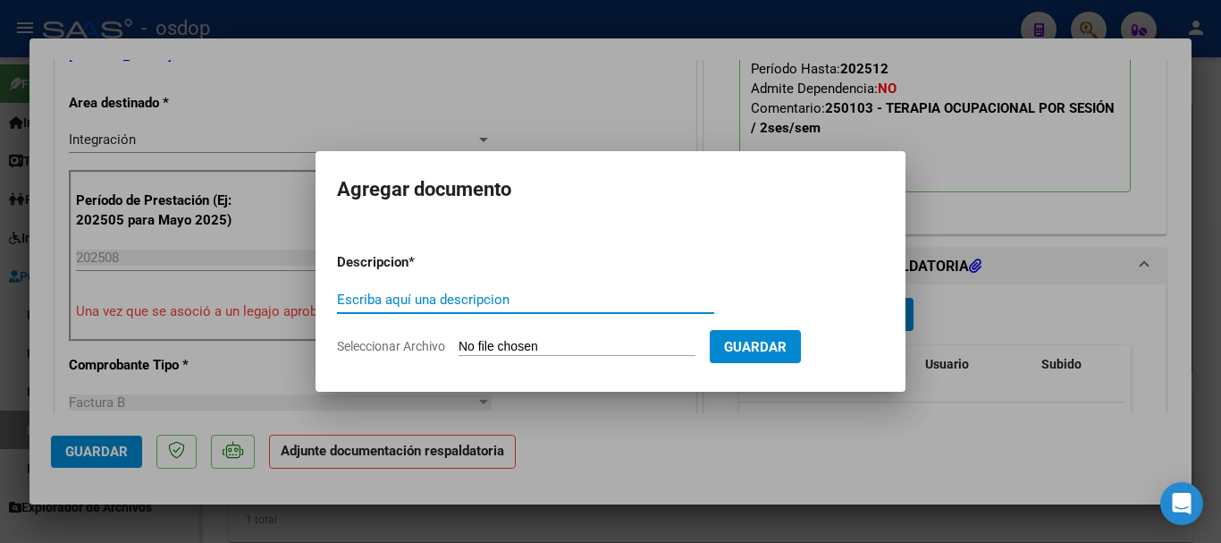
click at [475, 305] on input "Escriba aquí una descripcion" at bounding box center [525, 299] width 377 height 16
type input "planilla asistencia periodo agosto/2025"
click at [494, 335] on form "Descripcion * planilla asistencia periodo agosto/2025 Escriba aquí una descripc…" at bounding box center [610, 304] width 547 height 131
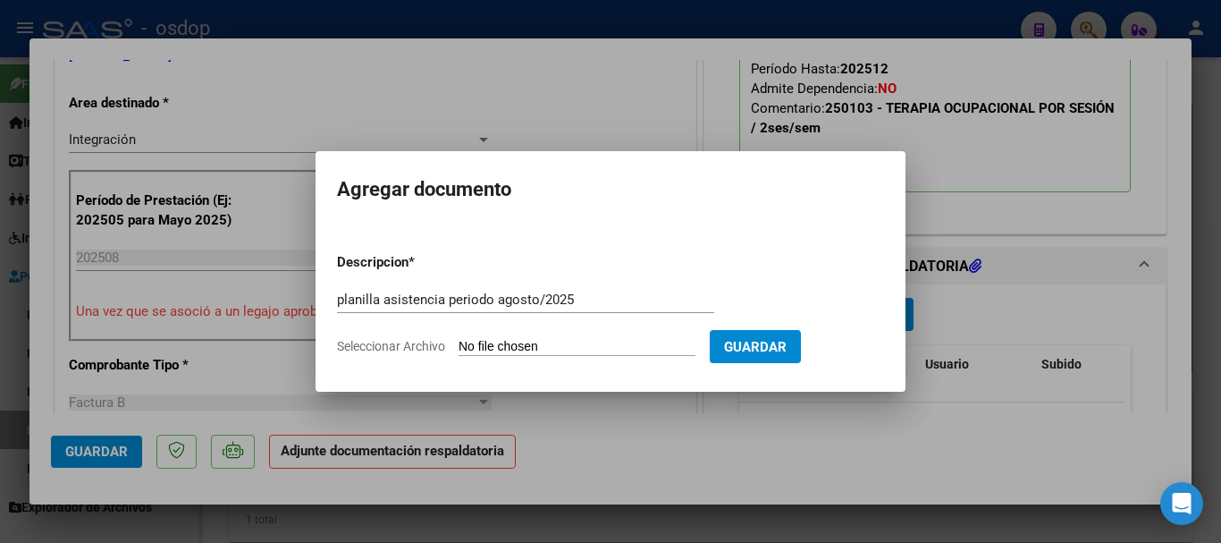
click at [497, 346] on input "Seleccionar Archivo" at bounding box center [577, 347] width 237 height 17
type input "C:\fakepath\planilla augusto .pdf"
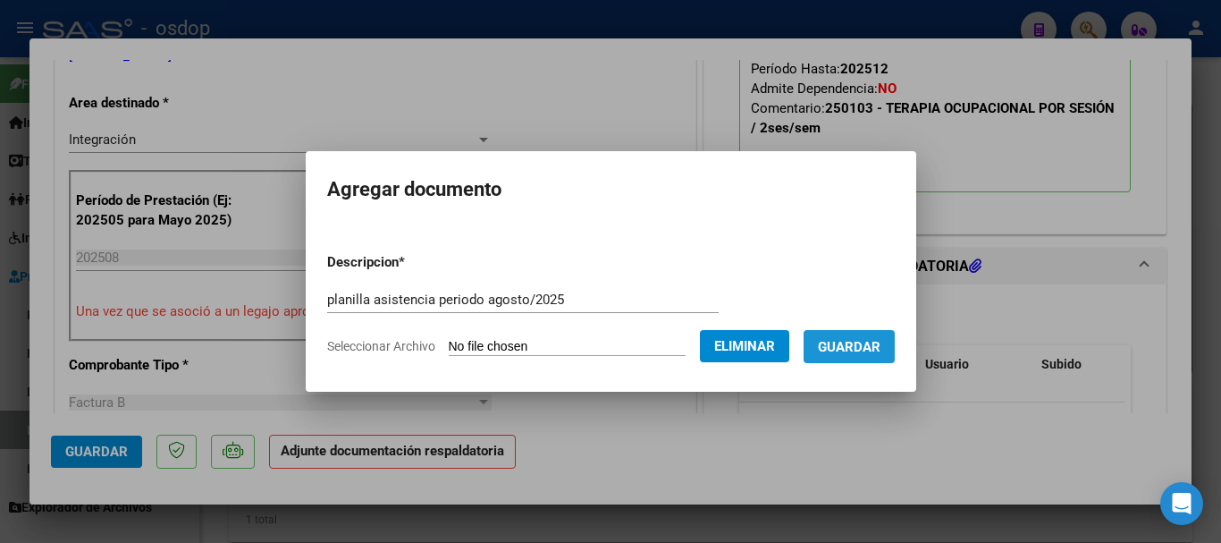
click at [881, 344] on span "Guardar" at bounding box center [849, 347] width 63 height 16
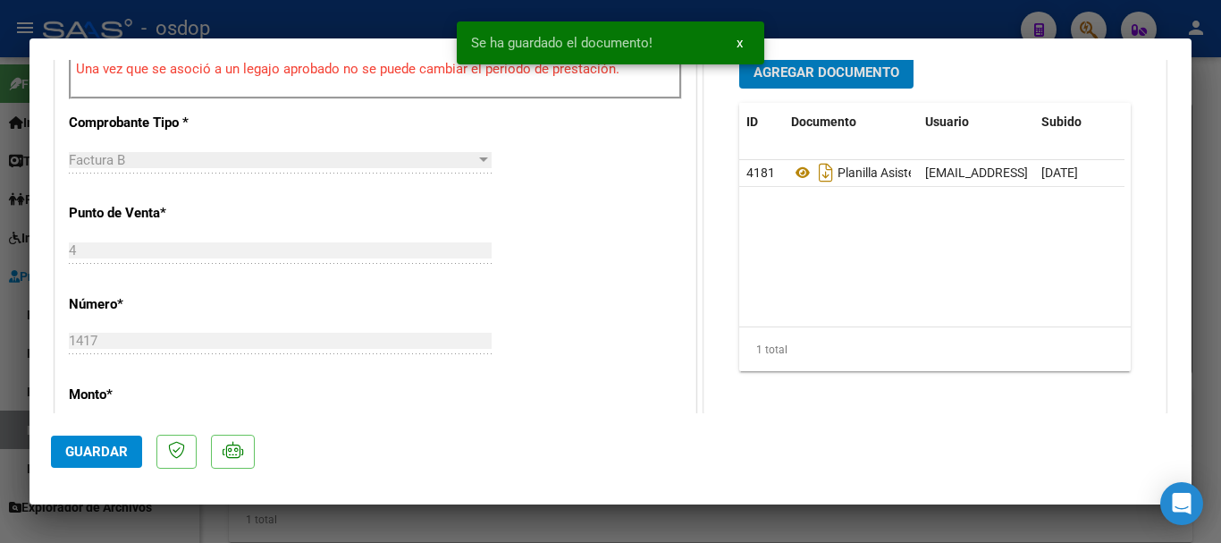
scroll to position [626, 0]
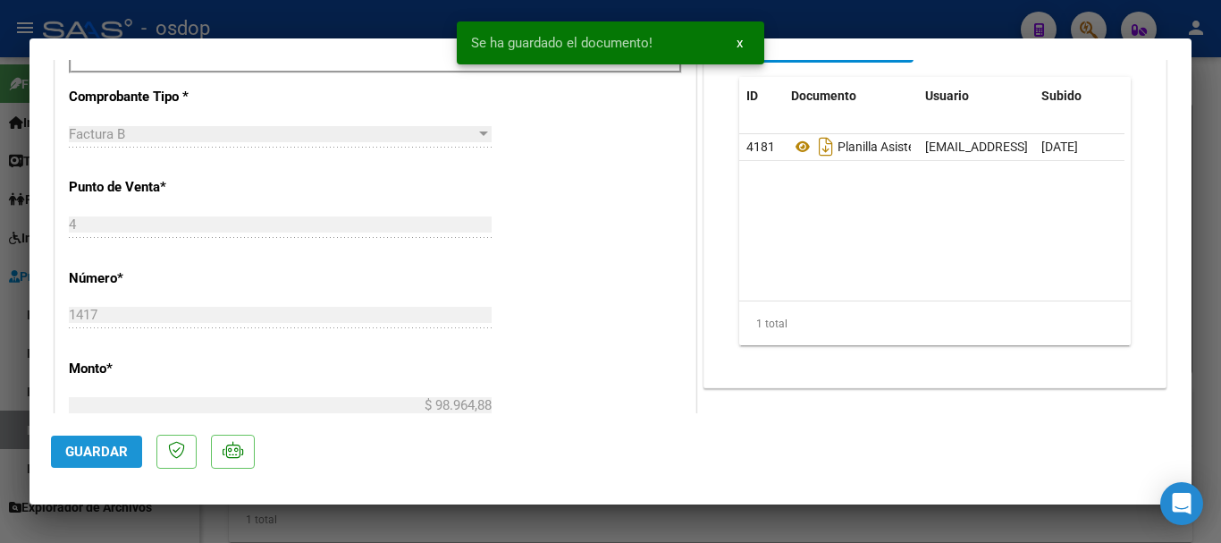
click at [88, 455] on span "Guardar" at bounding box center [96, 451] width 63 height 16
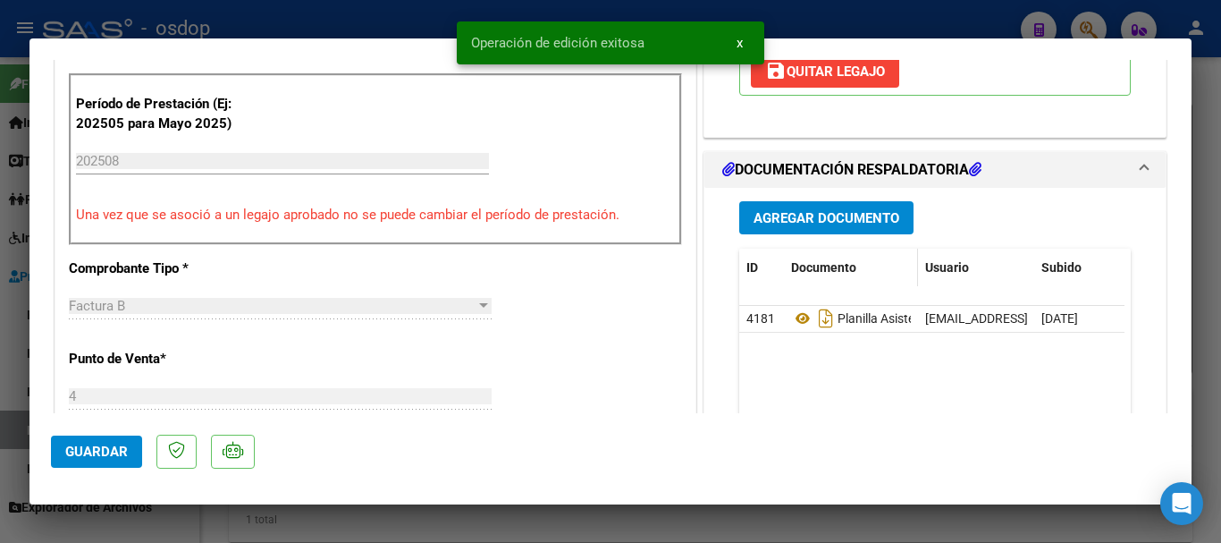
scroll to position [447, 0]
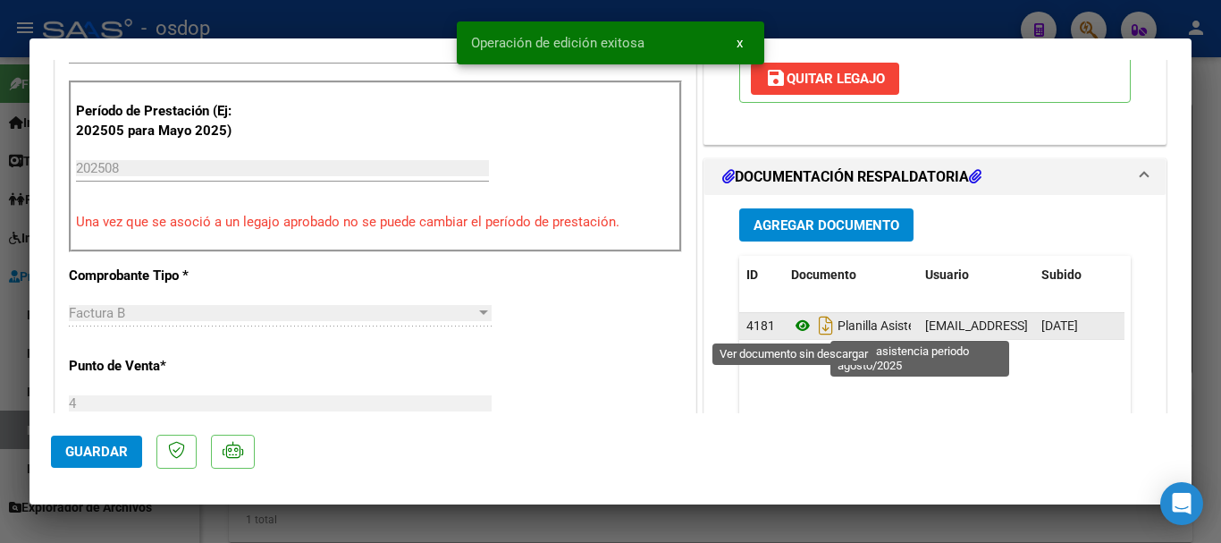
click at [792, 326] on icon at bounding box center [802, 325] width 23 height 21
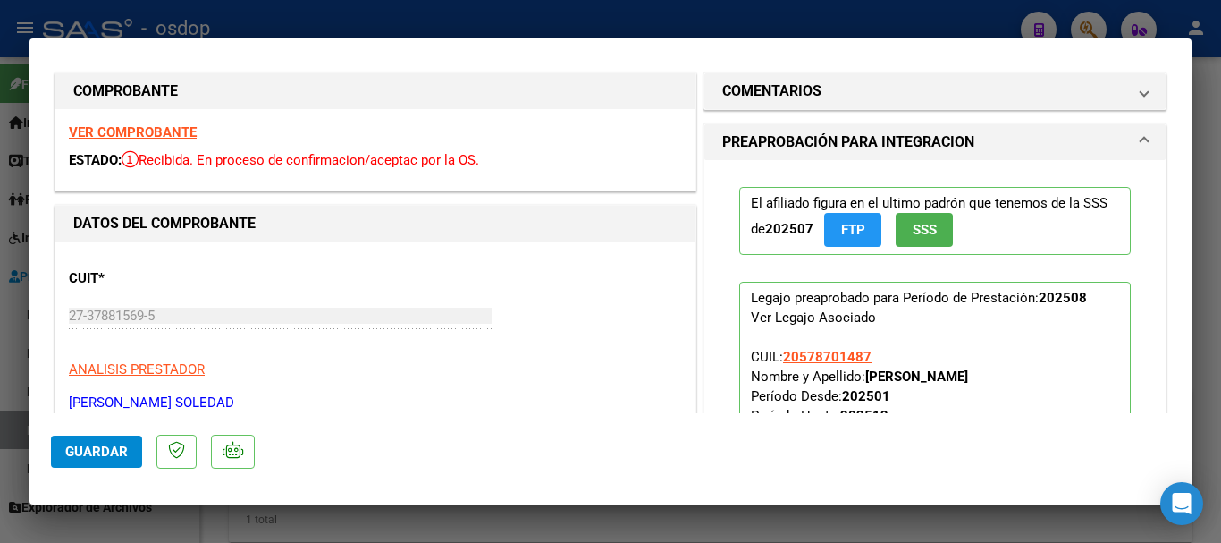
scroll to position [0, 0]
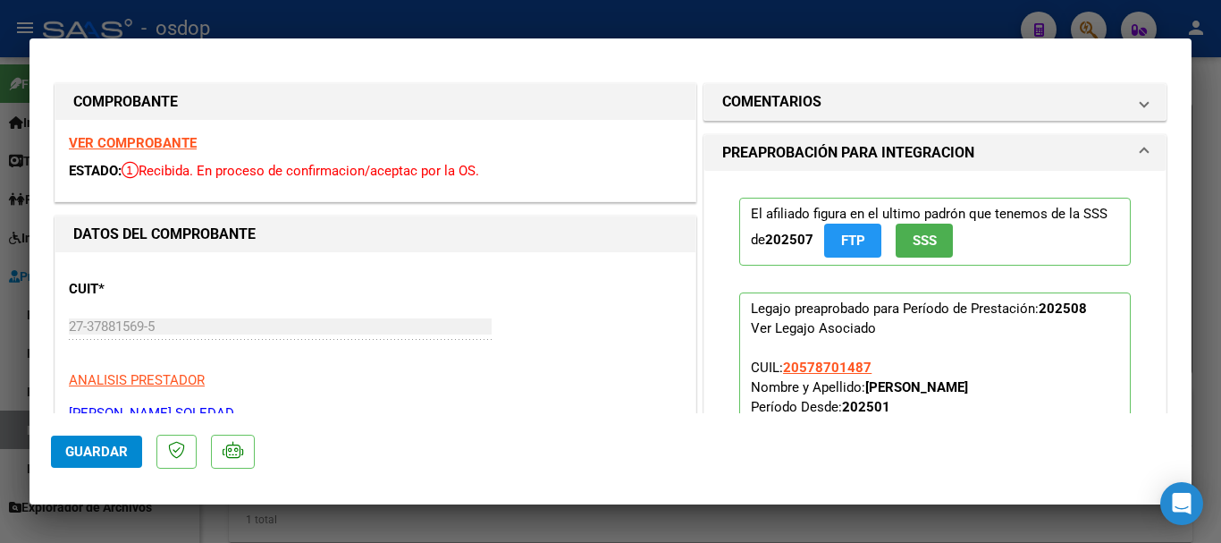
click at [142, 143] on strong "VER COMPROBANTE" at bounding box center [133, 143] width 128 height 16
type input "$ 0,00"
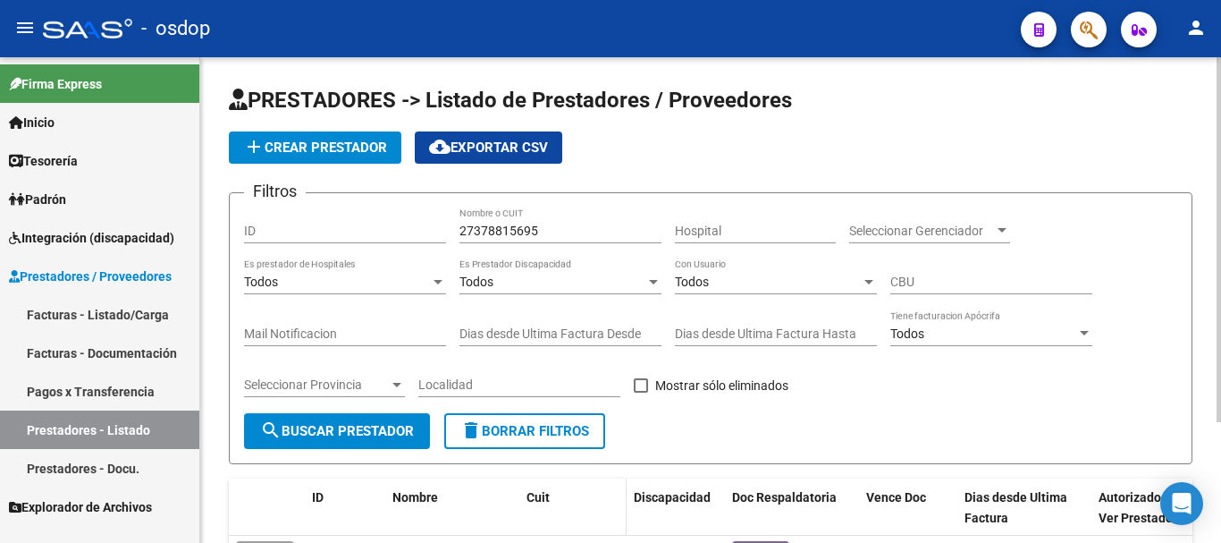
scroll to position [160, 0]
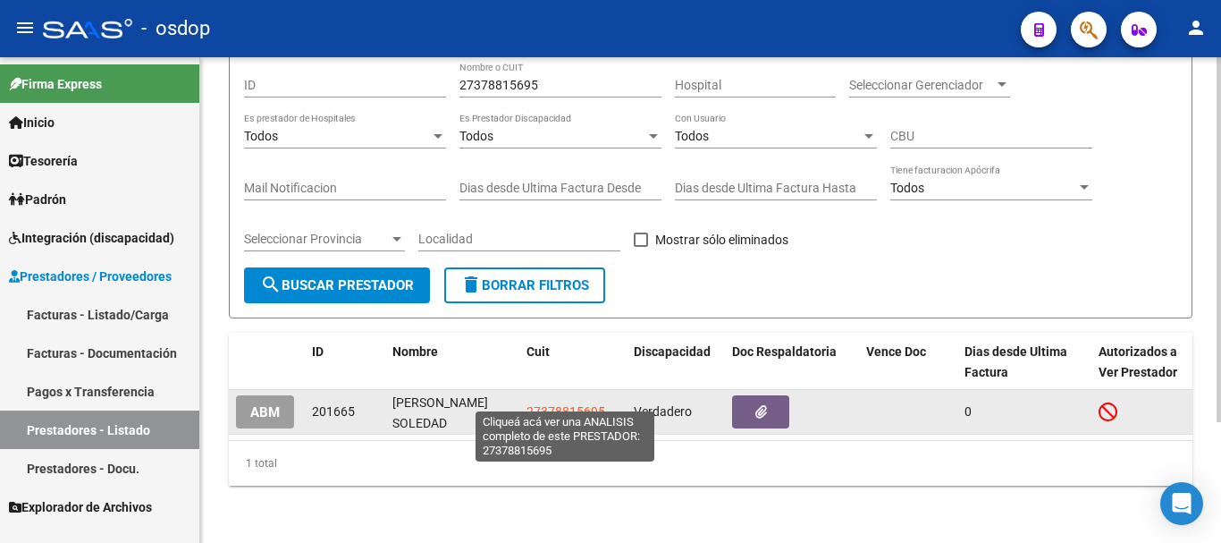
click at [596, 404] on span "27378815695" at bounding box center [566, 411] width 79 height 14
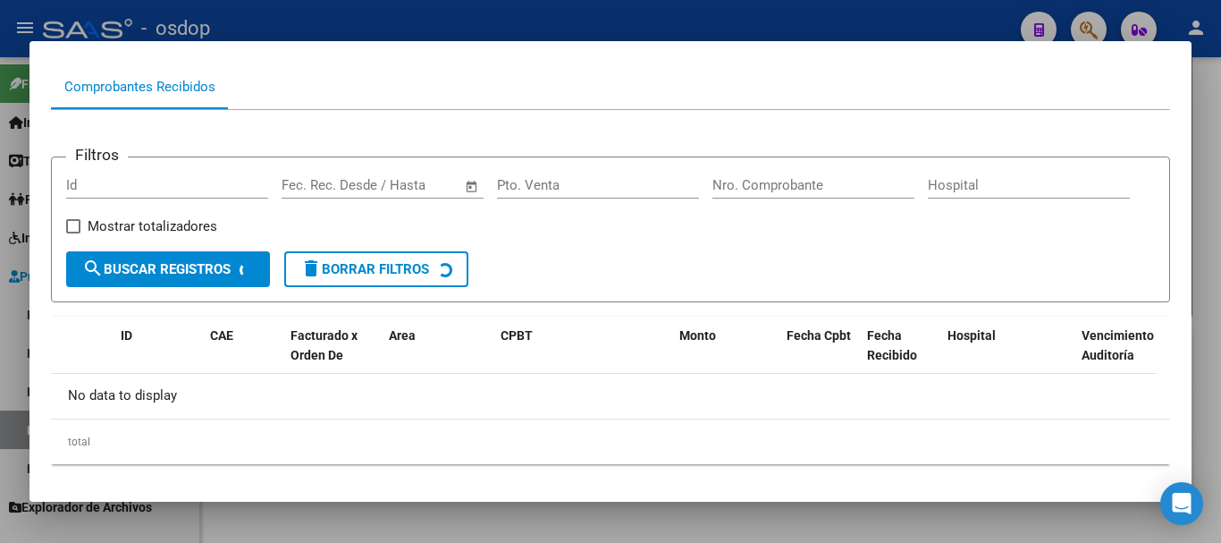
scroll to position [197, 0]
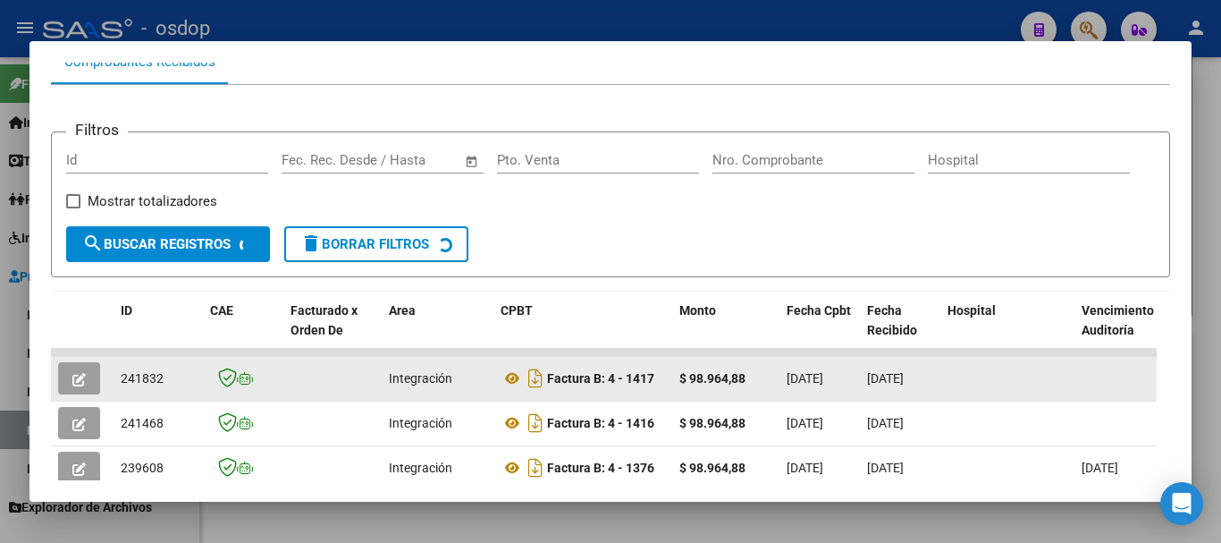
click at [70, 386] on button "button" at bounding box center [79, 378] width 42 height 32
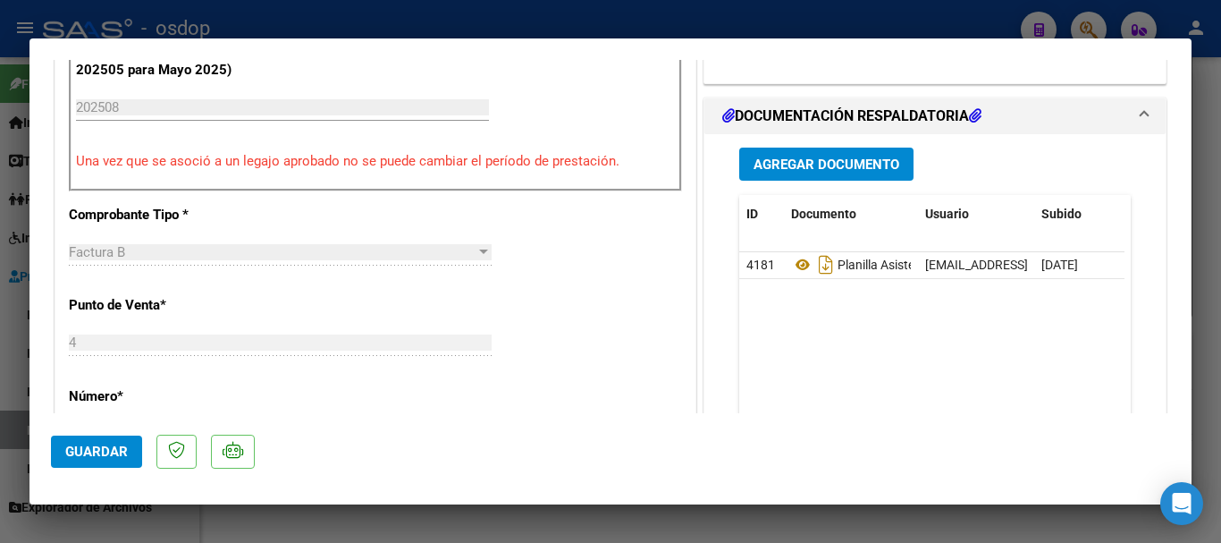
scroll to position [536, 0]
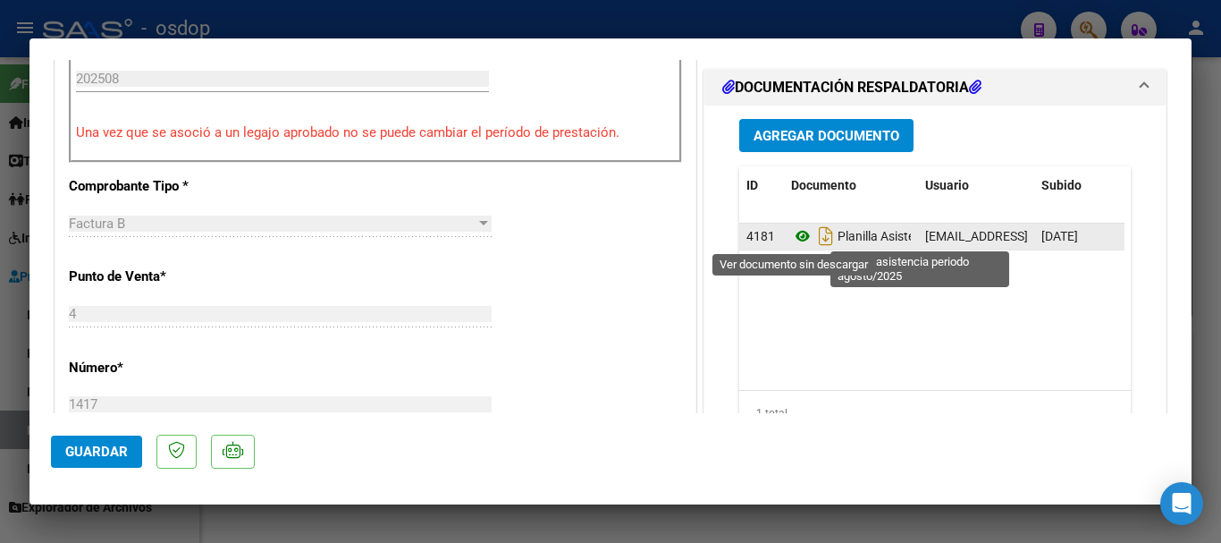
click at [791, 246] on icon at bounding box center [802, 235] width 23 height 21
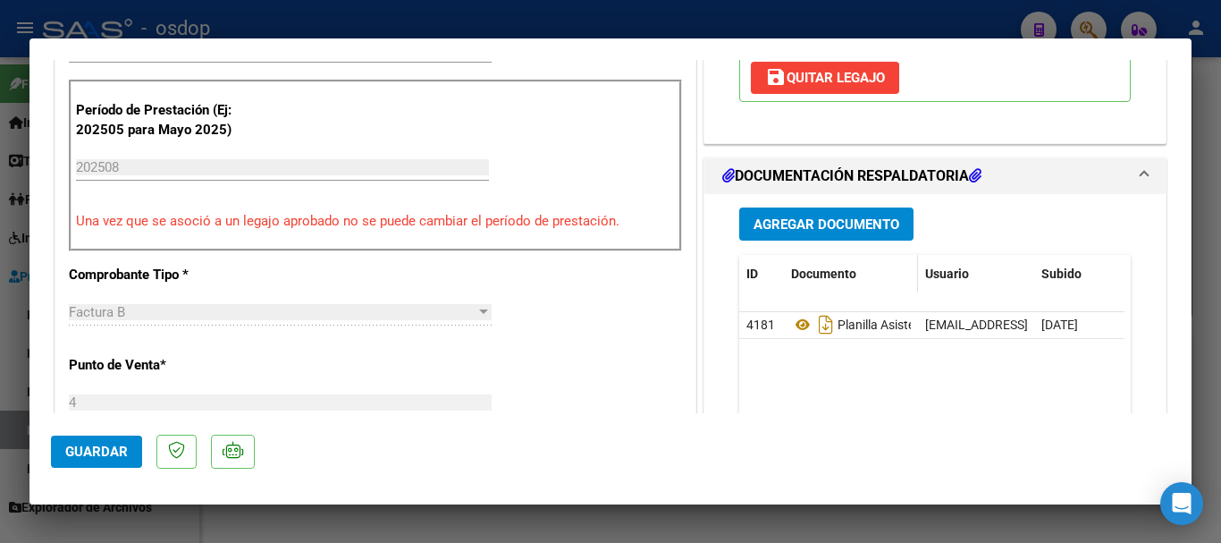
scroll to position [179, 0]
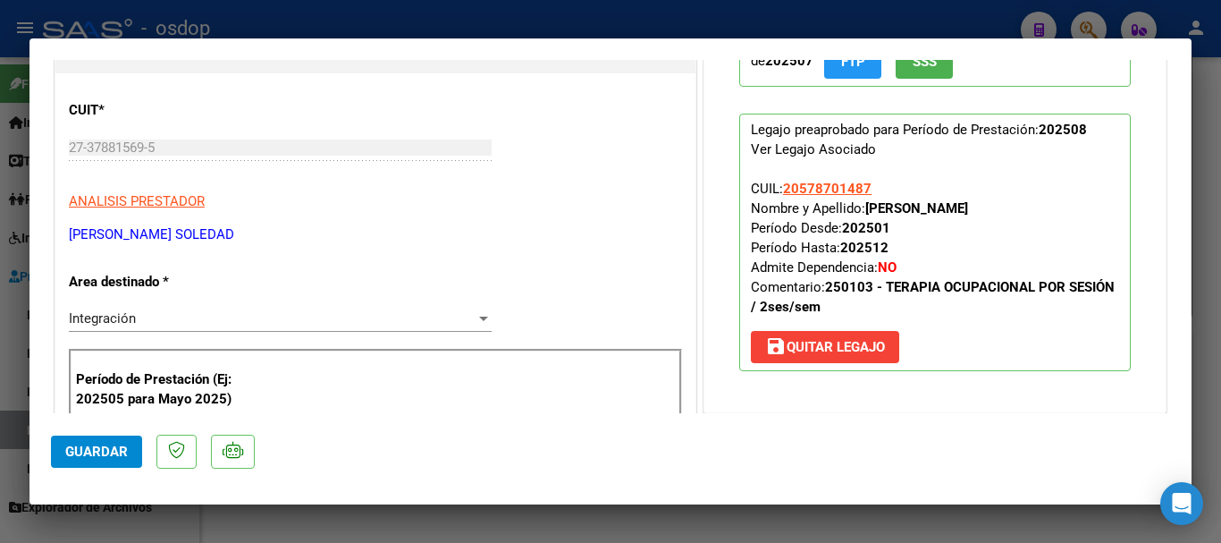
click at [603, 169] on div "CUIT * 27-37881569-5 Ingresar CUIT ANALISIS PRESTADOR MERLO DAHIANA SOLEDAD ARC…" at bounding box center [375, 165] width 613 height 157
type input "$ 0,00"
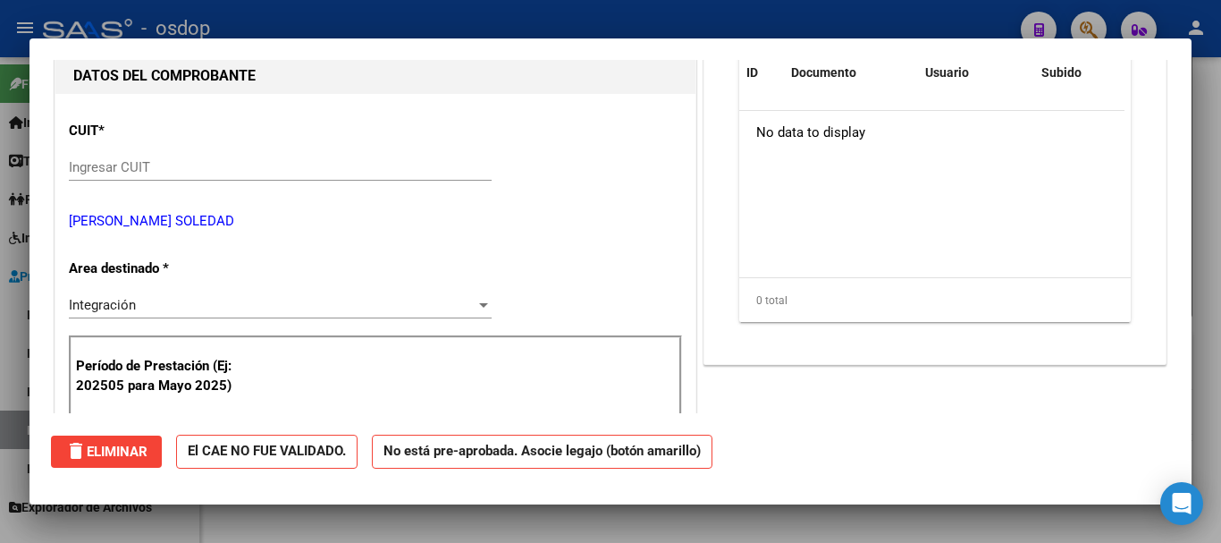
scroll to position [0, 0]
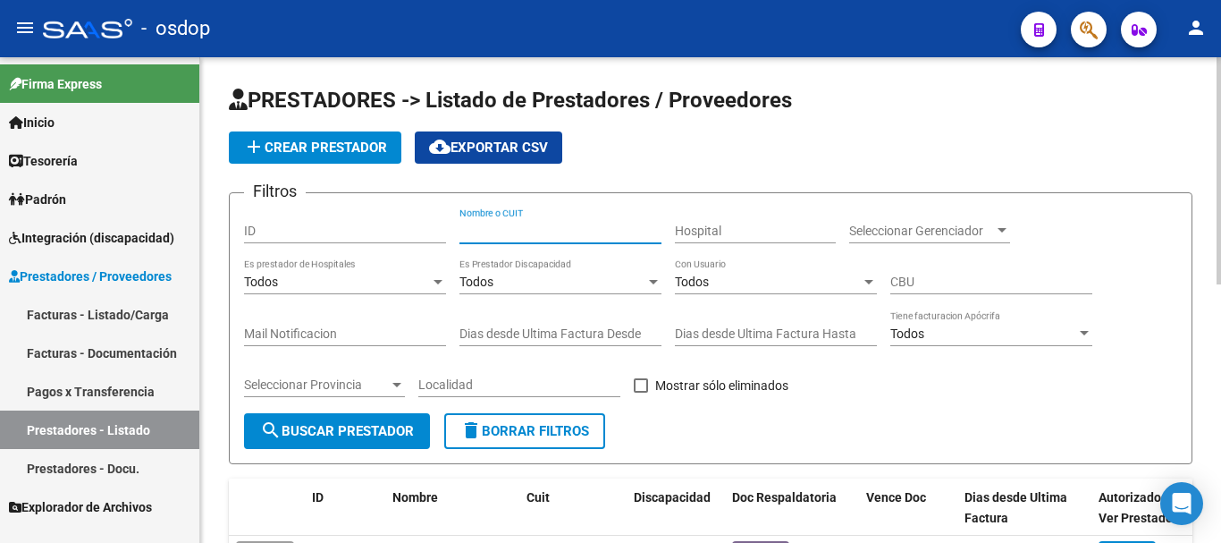
click at [522, 223] on input "Nombre o CUIT" at bounding box center [560, 230] width 202 height 15
click at [327, 432] on span "search Buscar Prestador" at bounding box center [337, 431] width 154 height 16
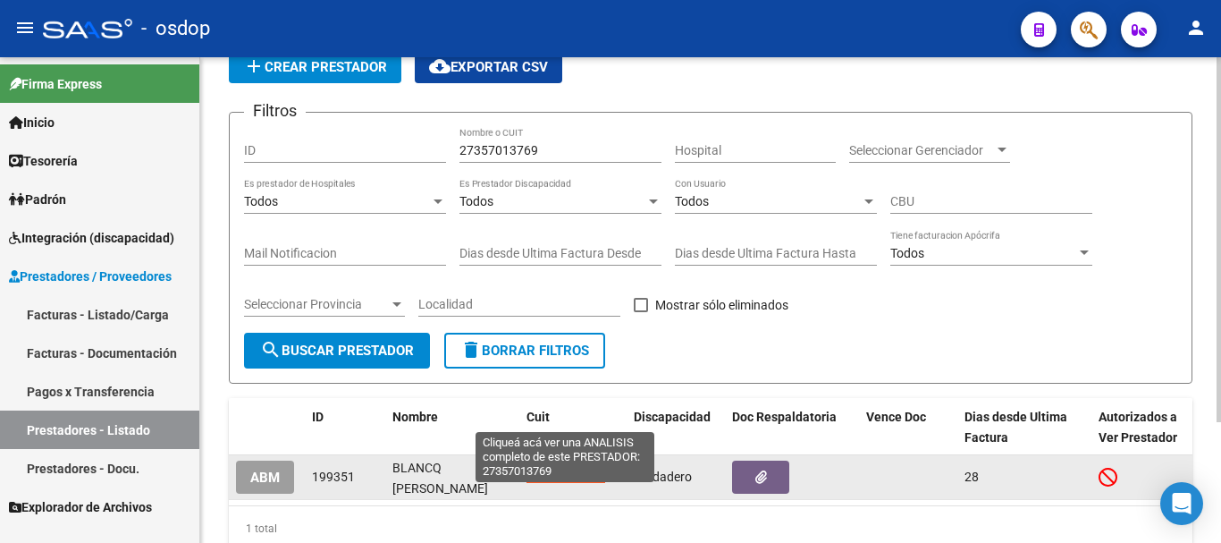
scroll to position [160, 0]
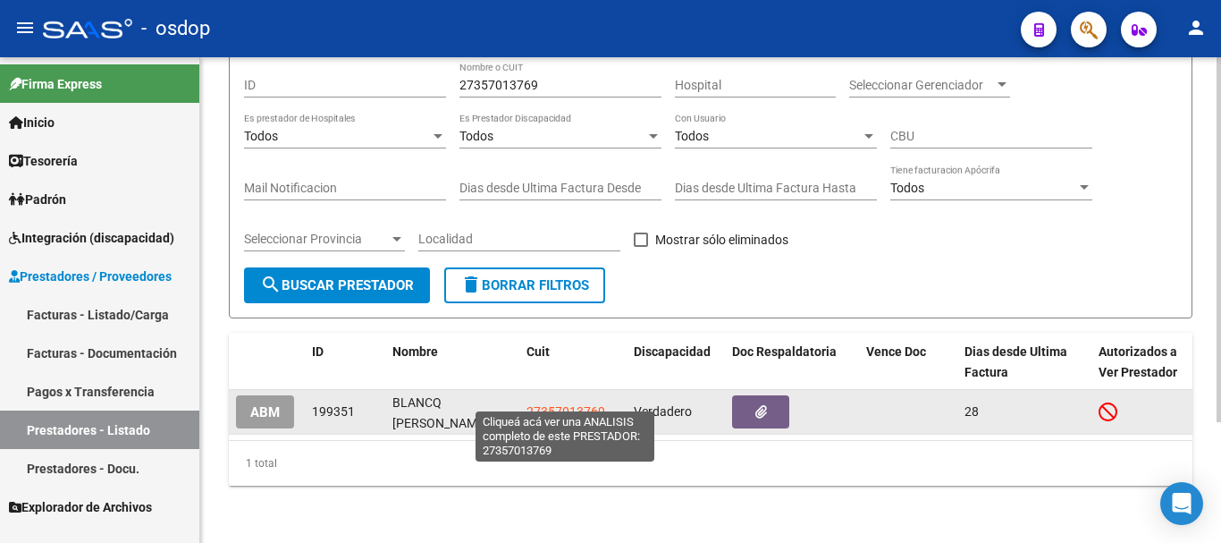
click at [575, 404] on span "27357013769" at bounding box center [566, 411] width 79 height 14
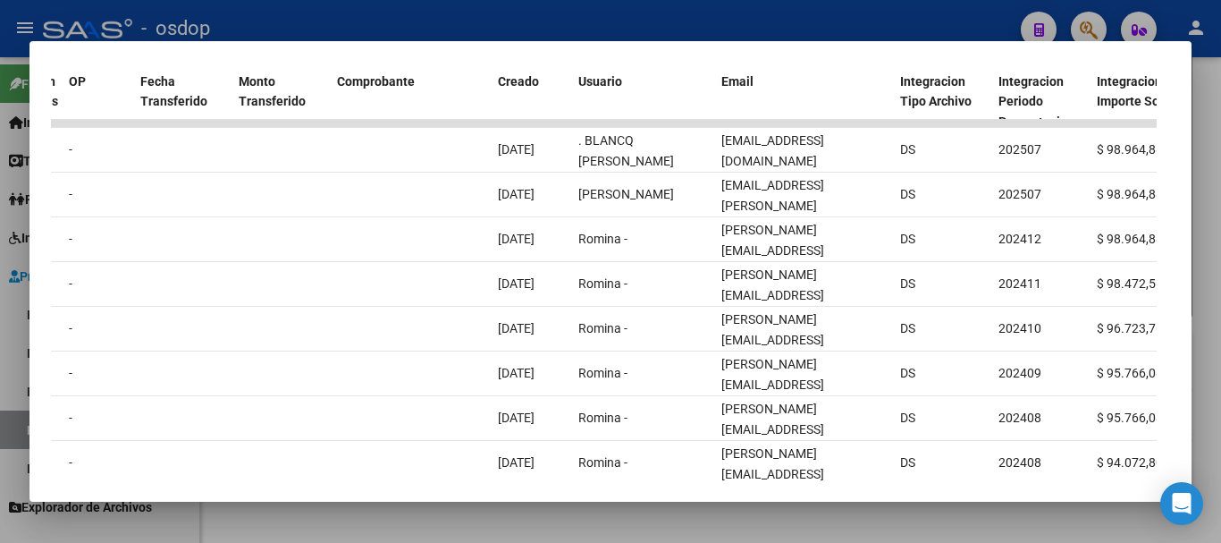
scroll to position [412, 0]
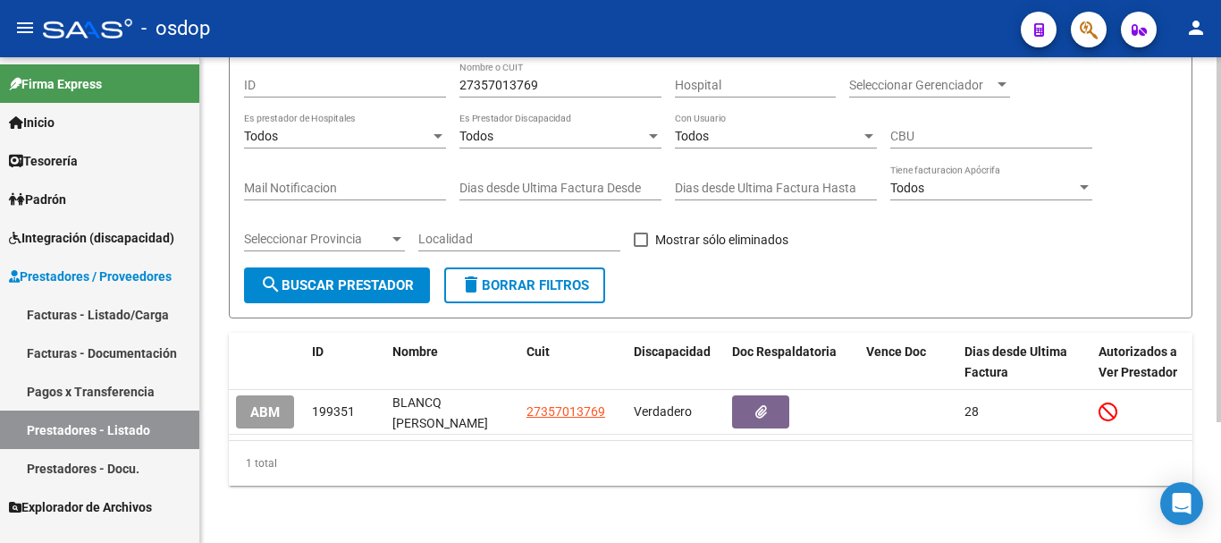
click at [551, 78] on input "27357013769" at bounding box center [560, 85] width 202 height 15
type input "2"
type input "27252073464"
click at [400, 267] on button "search Buscar Prestador" at bounding box center [337, 285] width 186 height 36
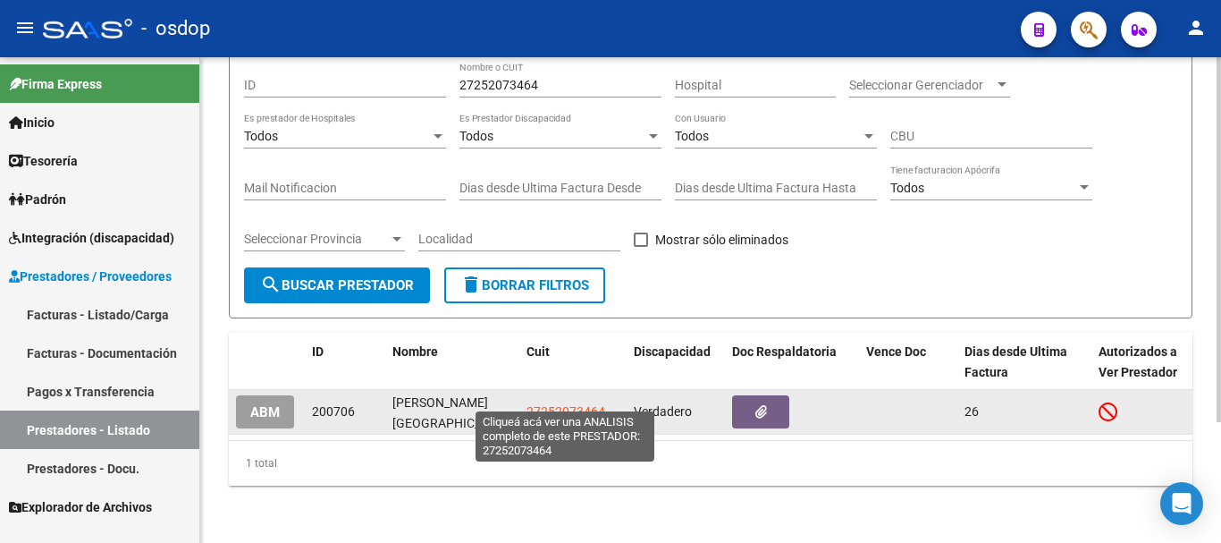
click at [551, 404] on span "27252073464" at bounding box center [566, 411] width 79 height 14
type textarea "27252073464"
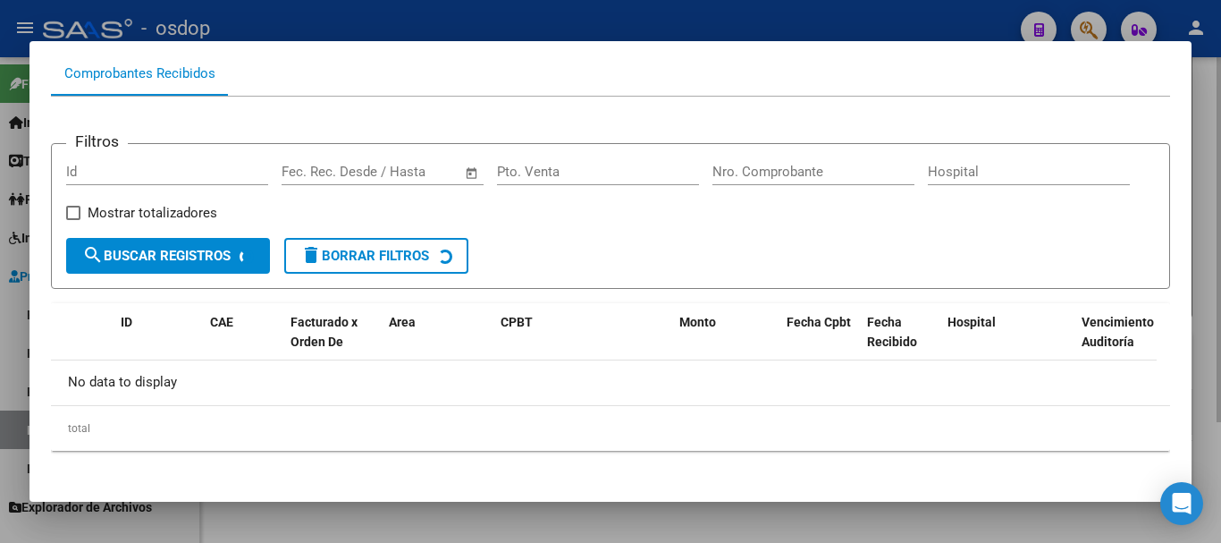
scroll to position [197, 0]
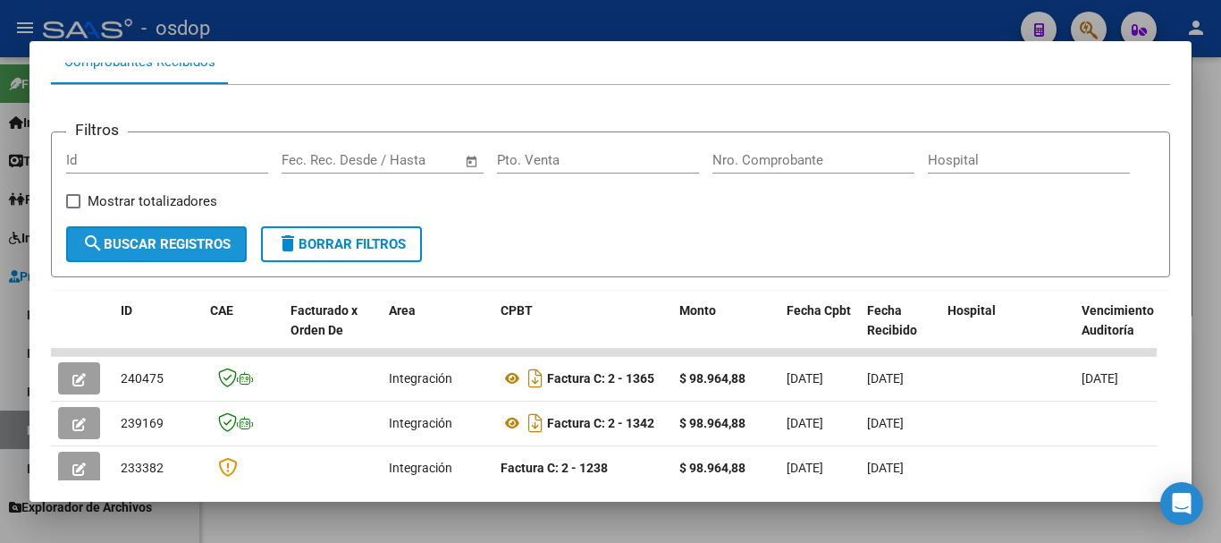
click at [139, 252] on span "search Buscar Registros" at bounding box center [156, 244] width 148 height 16
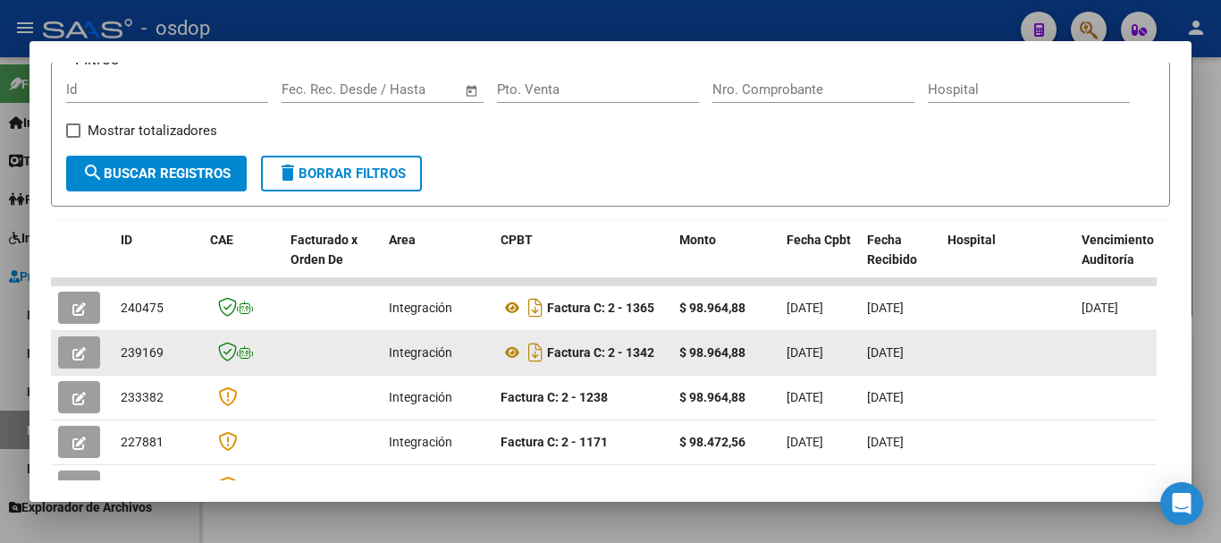
scroll to position [286, 0]
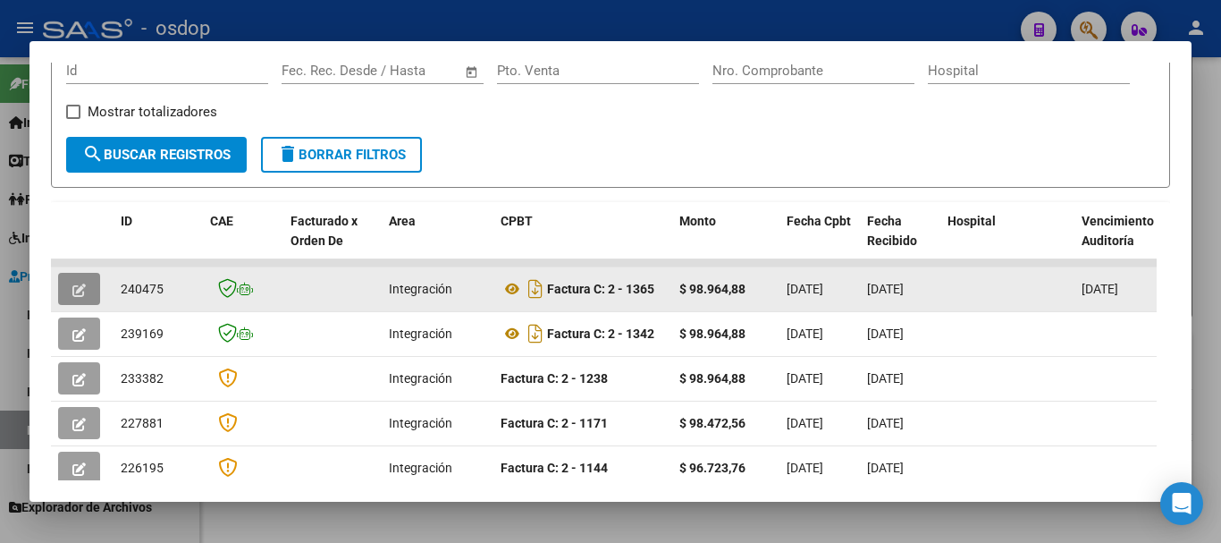
click at [82, 297] on icon "button" at bounding box center [78, 289] width 13 height 13
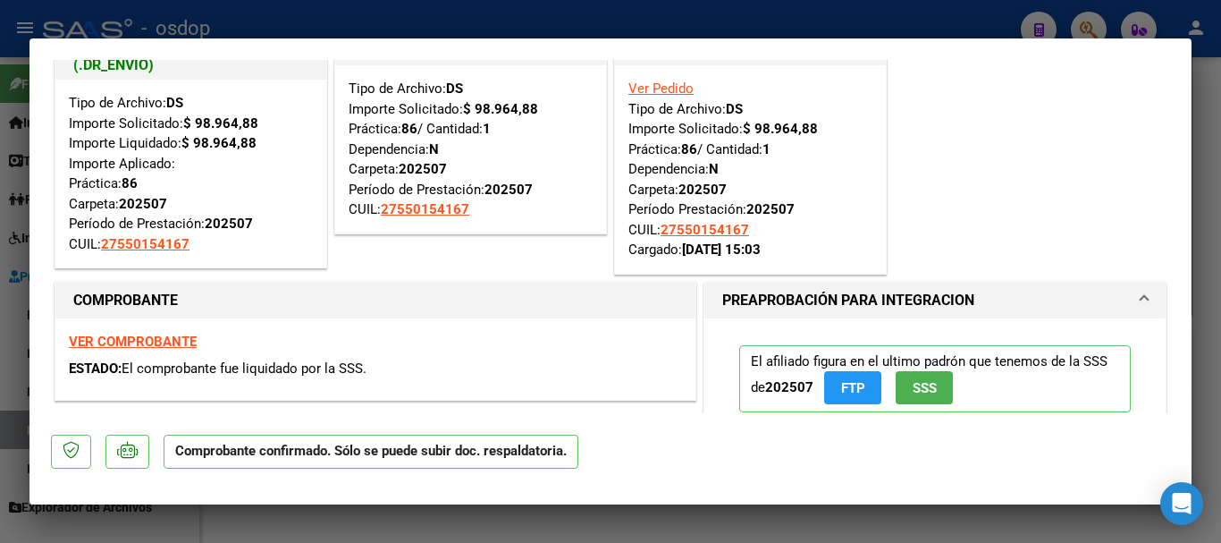
scroll to position [0, 0]
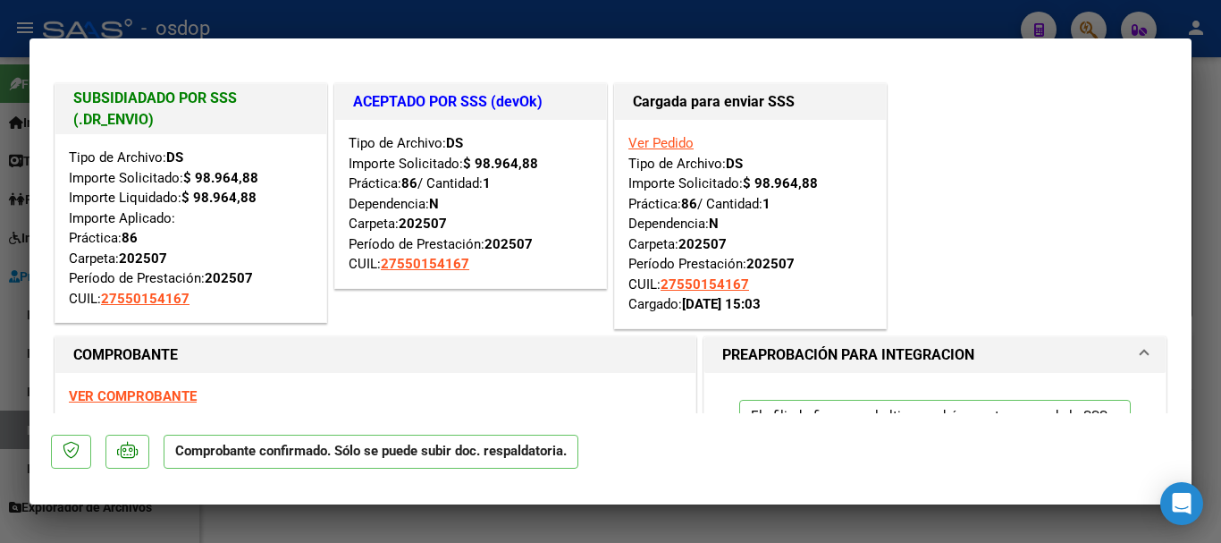
click at [141, 394] on strong "VER COMPROBANTE" at bounding box center [133, 396] width 128 height 16
type input "$ 0,00"
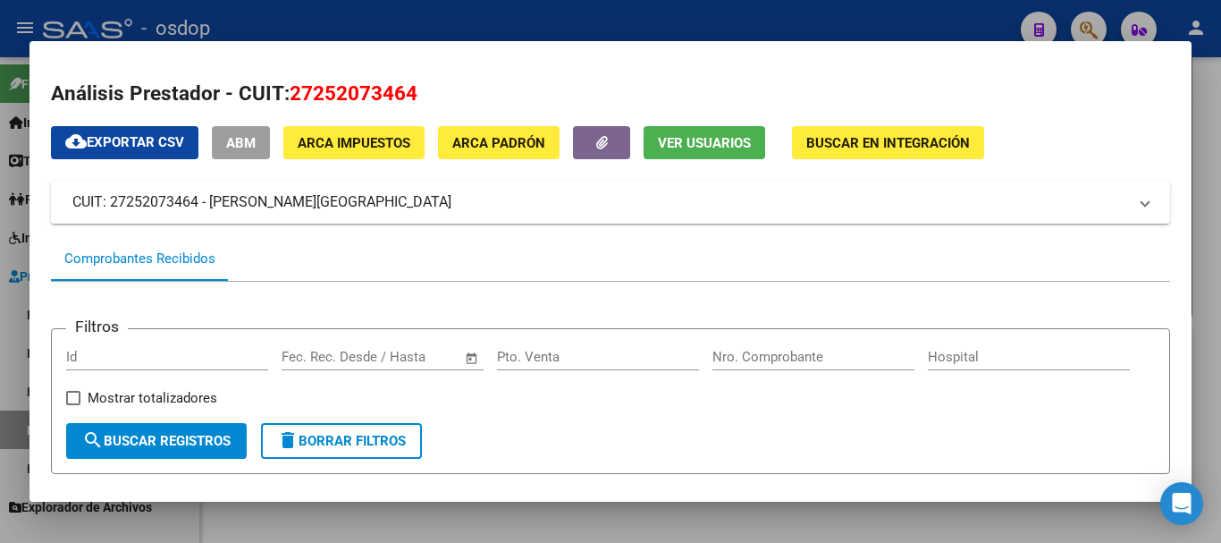
drag, startPoint x: 294, startPoint y: 74, endPoint x: 425, endPoint y: 100, distance: 133.1
click at [425, 100] on h2 "Análisis Prestador - CUIT: 27252073464" at bounding box center [610, 94] width 1119 height 30
copy span "27252073464"
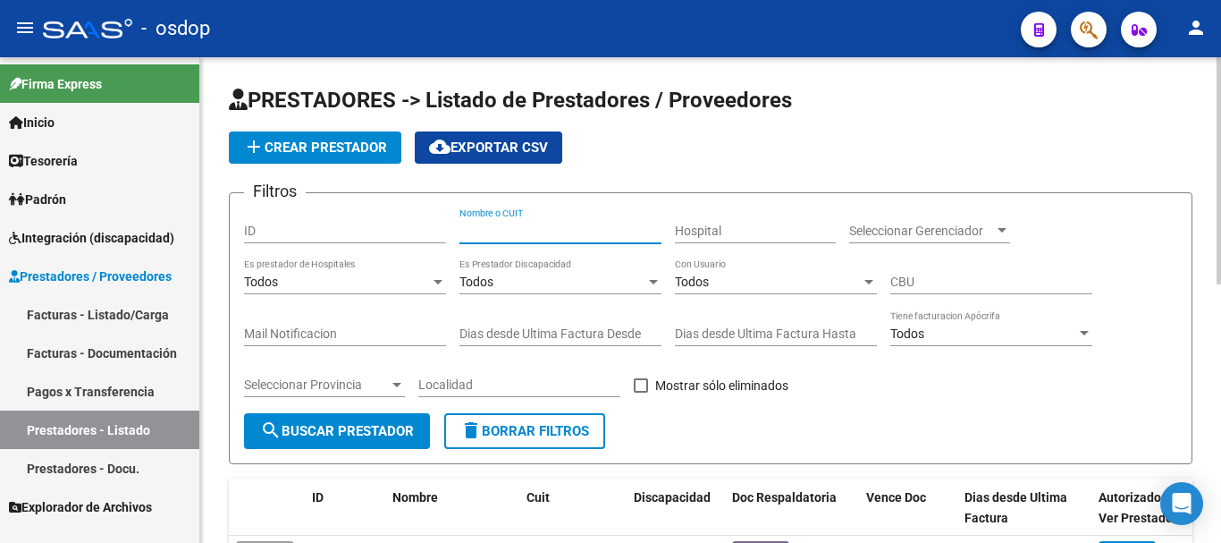
click at [522, 234] on input "Nombre o CUIT" at bounding box center [560, 230] width 202 height 15
paste input "27252073464"
type input "27252073464"
click at [365, 428] on span "search Buscar Prestador" at bounding box center [337, 431] width 154 height 16
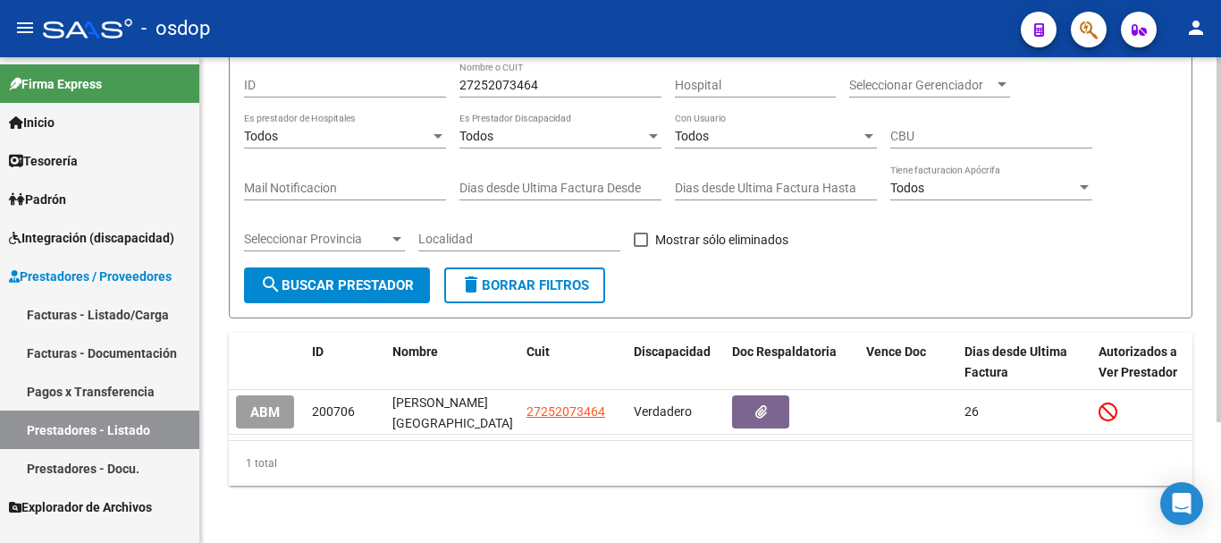
scroll to position [160, 0]
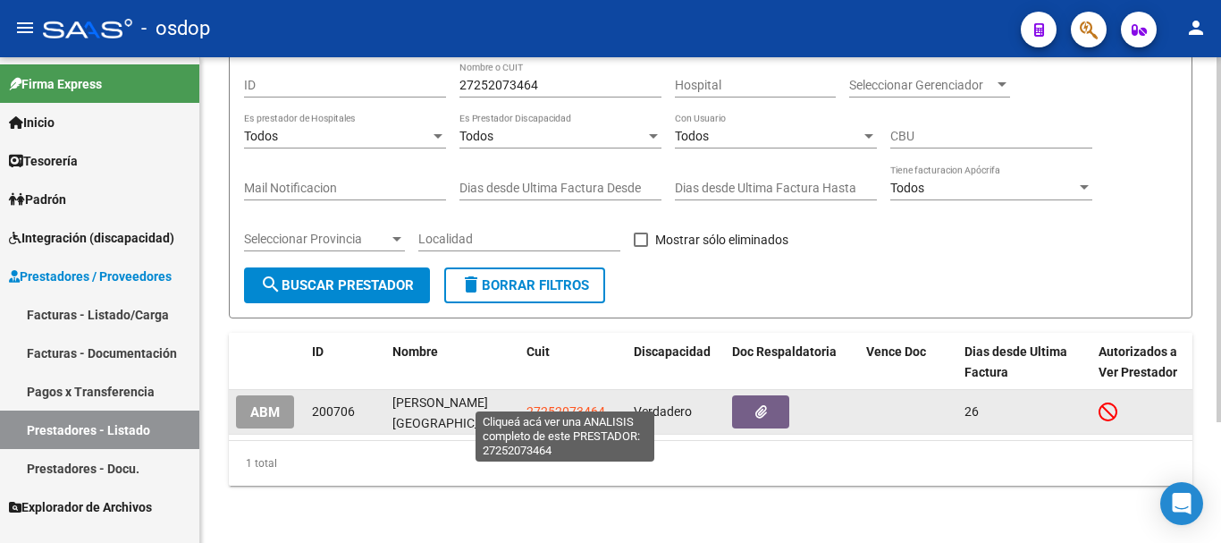
click at [563, 404] on span "27252073464" at bounding box center [566, 411] width 79 height 14
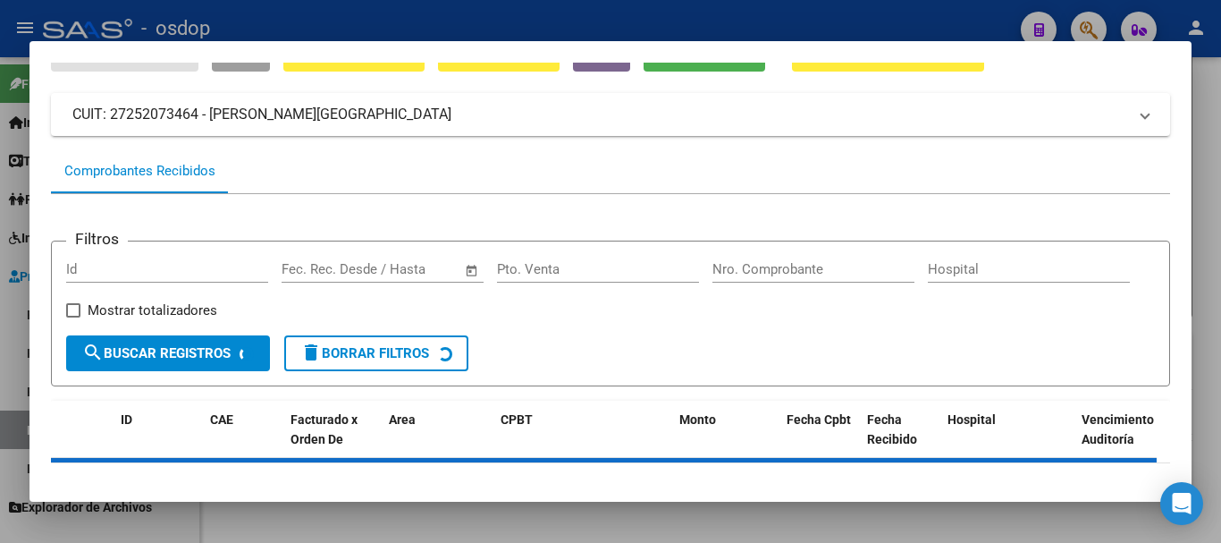
scroll to position [156, 0]
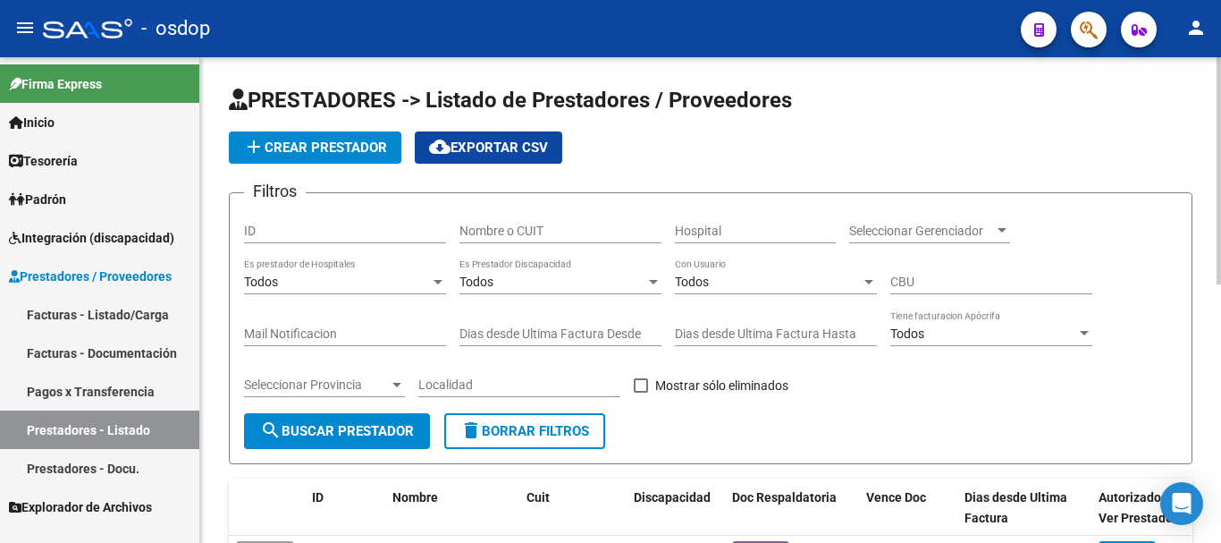
click at [524, 233] on input "Nombre o CUIT" at bounding box center [560, 230] width 202 height 15
type input "27333131442"
click at [310, 433] on span "search Buscar Prestador" at bounding box center [337, 431] width 154 height 16
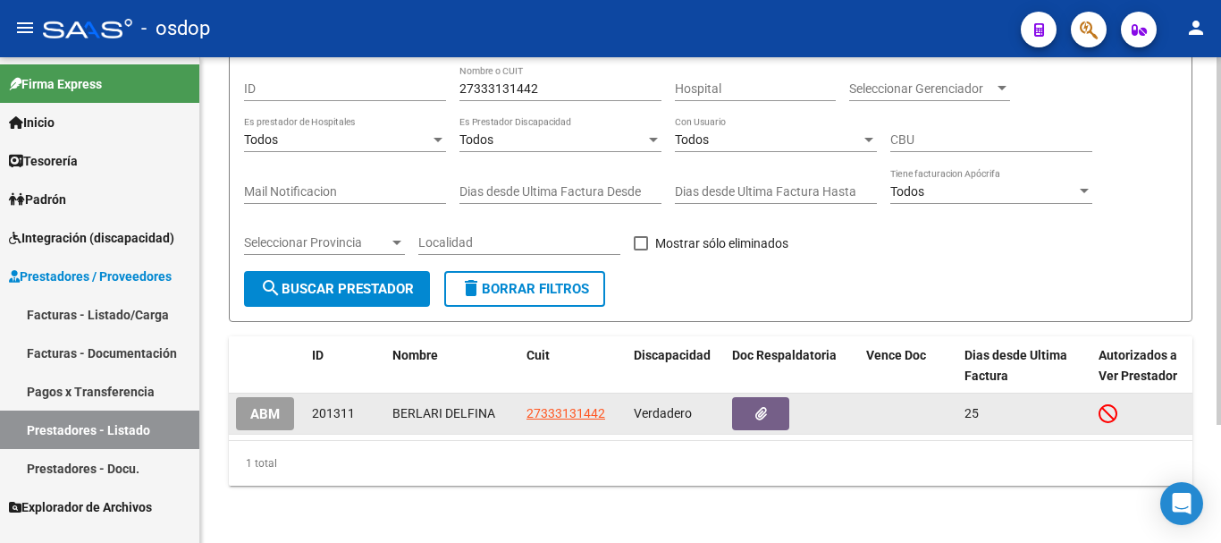
scroll to position [156, 0]
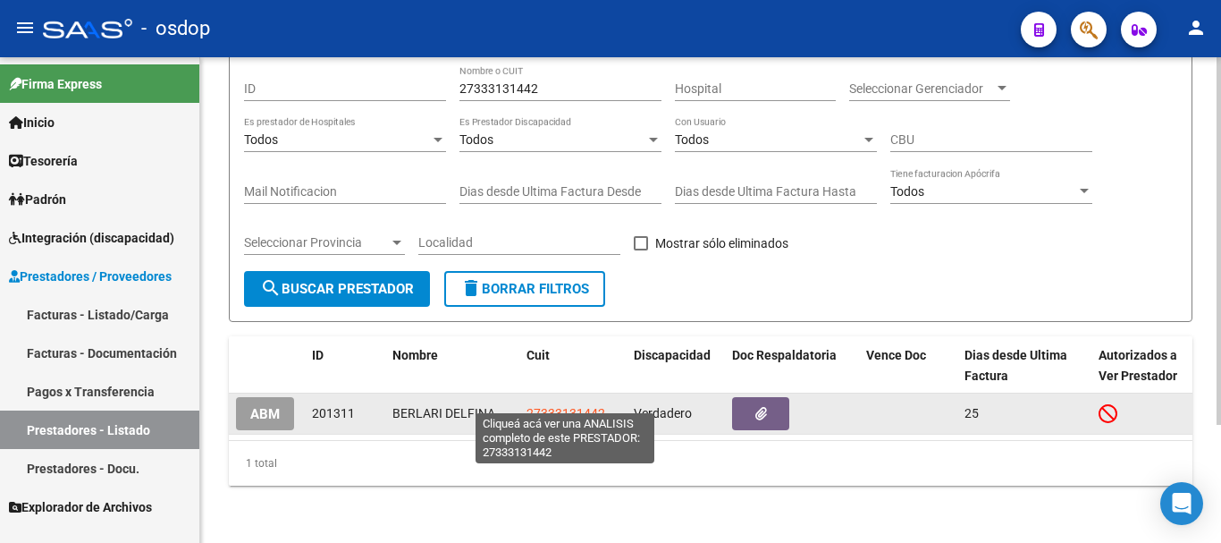
click at [581, 406] on span "27333131442" at bounding box center [566, 413] width 79 height 14
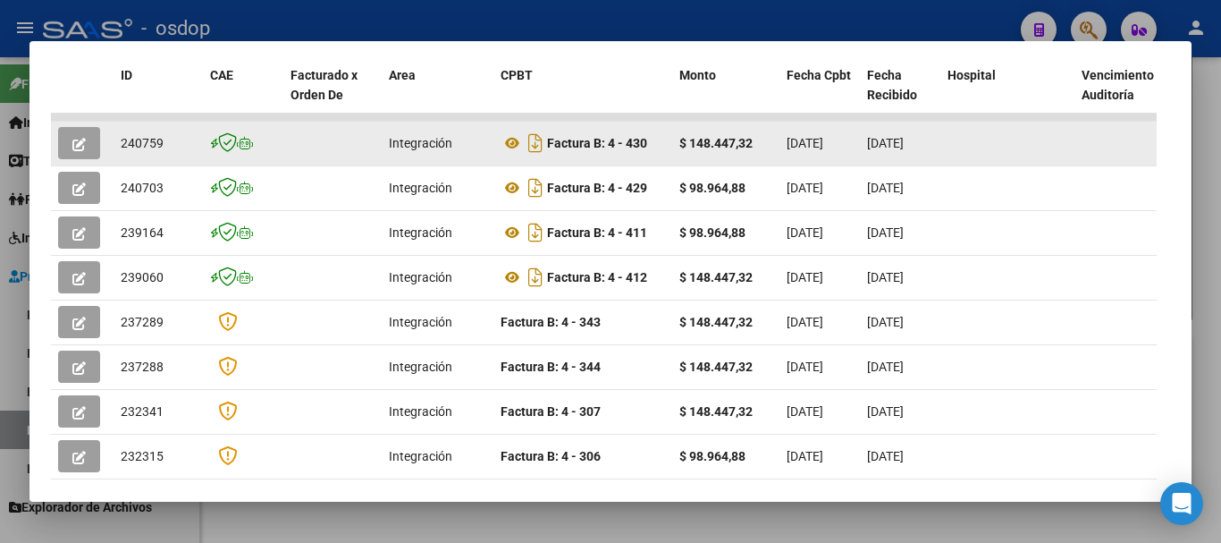
scroll to position [421, 0]
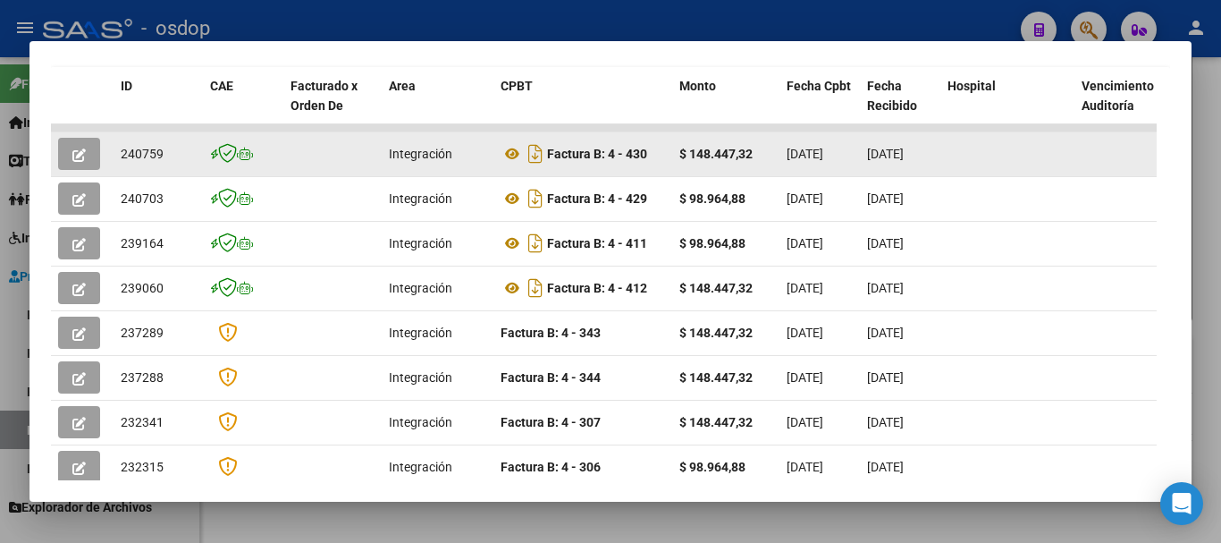
click at [92, 170] on button "button" at bounding box center [79, 154] width 42 height 32
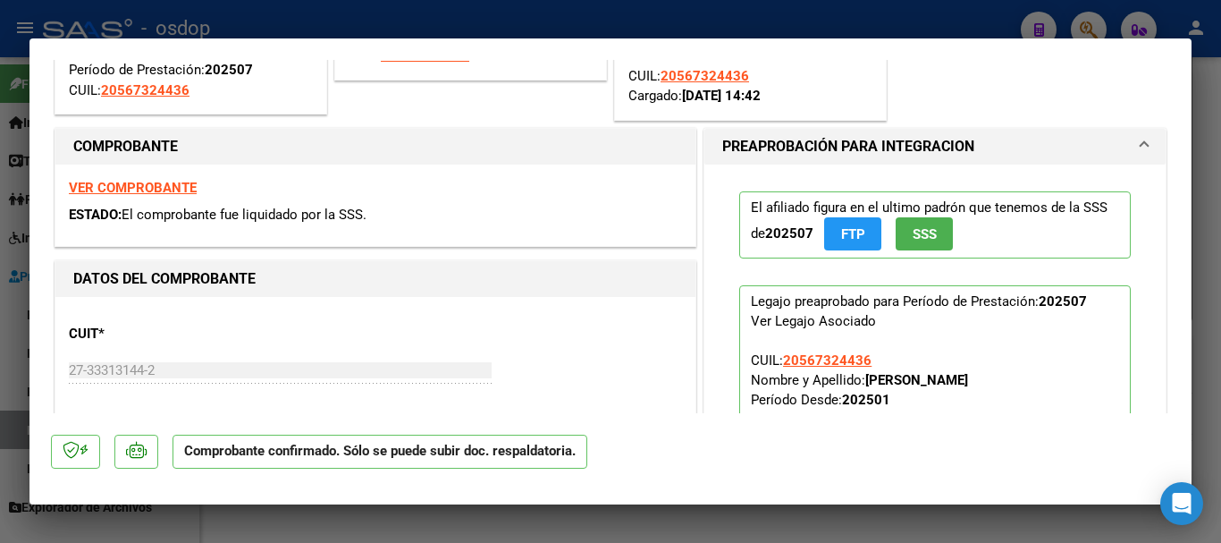
scroll to position [179, 0]
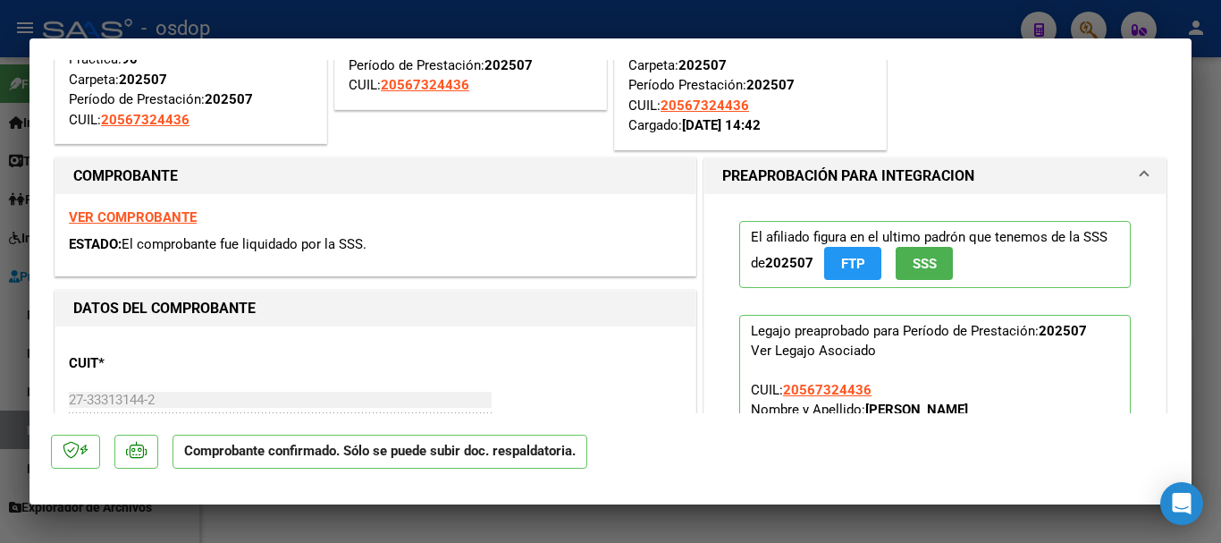
type input "$ 0,00"
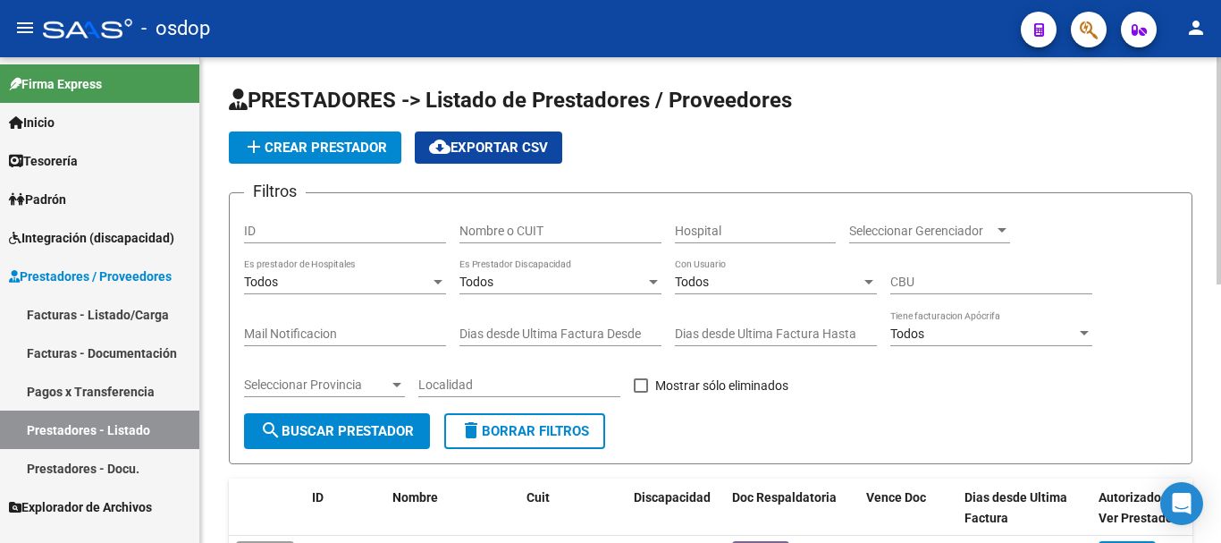
click at [496, 223] on div "Nombre o CUIT" at bounding box center [560, 225] width 202 height 36
type input "27417885914"
click at [358, 427] on span "search Buscar Prestador" at bounding box center [337, 431] width 154 height 16
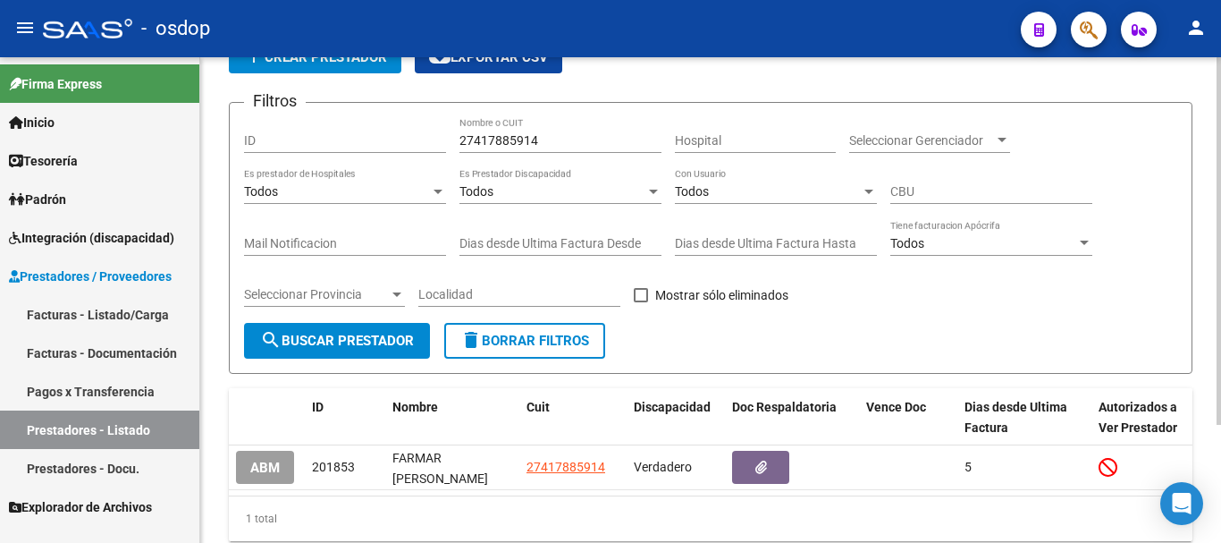
scroll to position [156, 0]
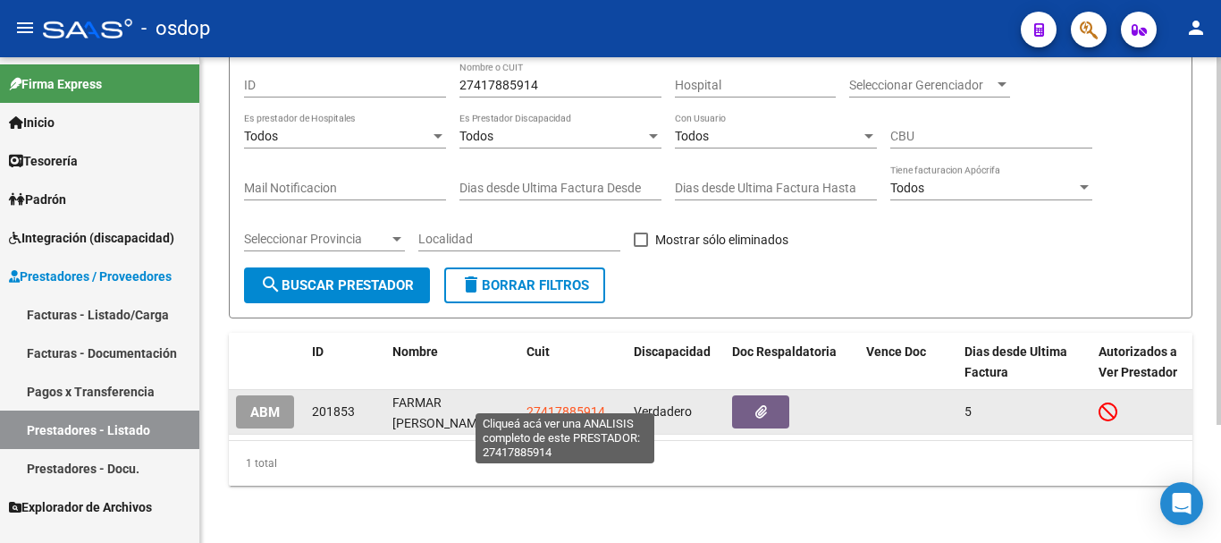
click at [563, 404] on span "27417885914" at bounding box center [566, 411] width 79 height 14
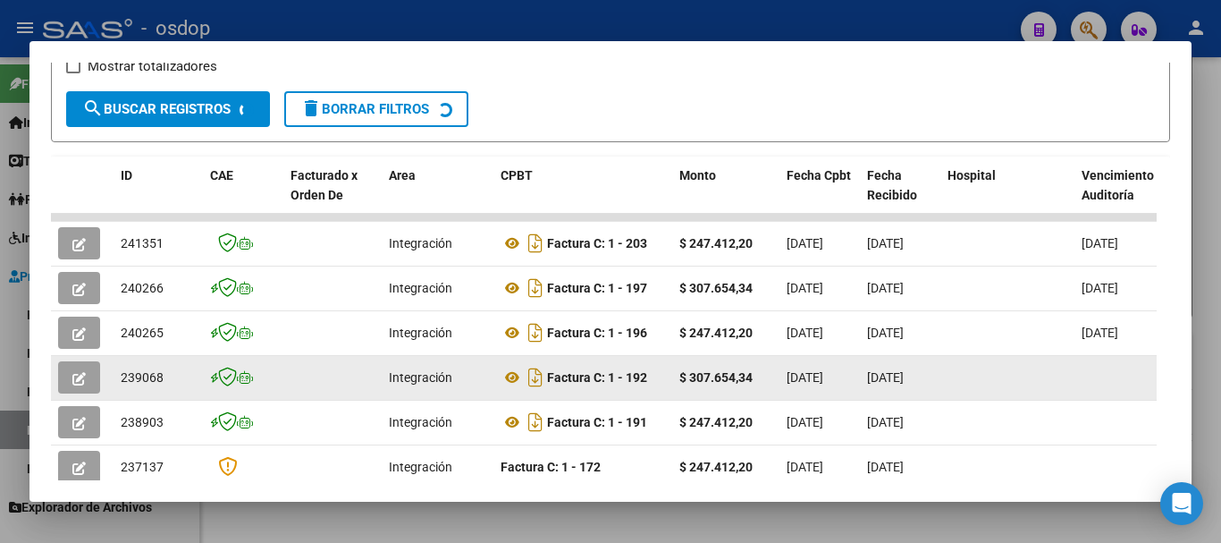
scroll to position [336, 0]
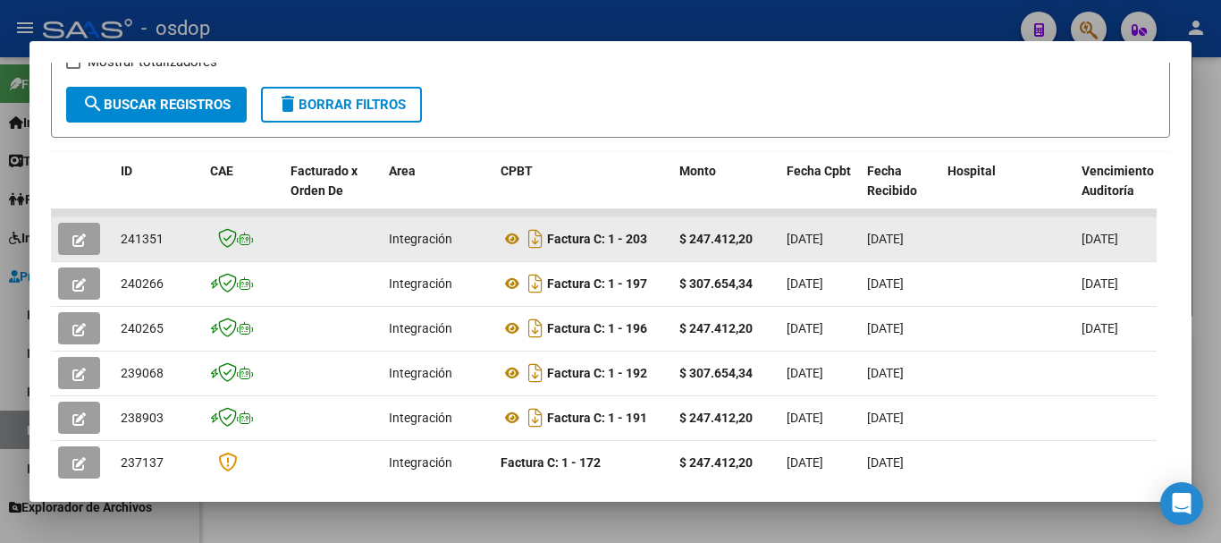
click at [71, 247] on button "button" at bounding box center [79, 239] width 42 height 32
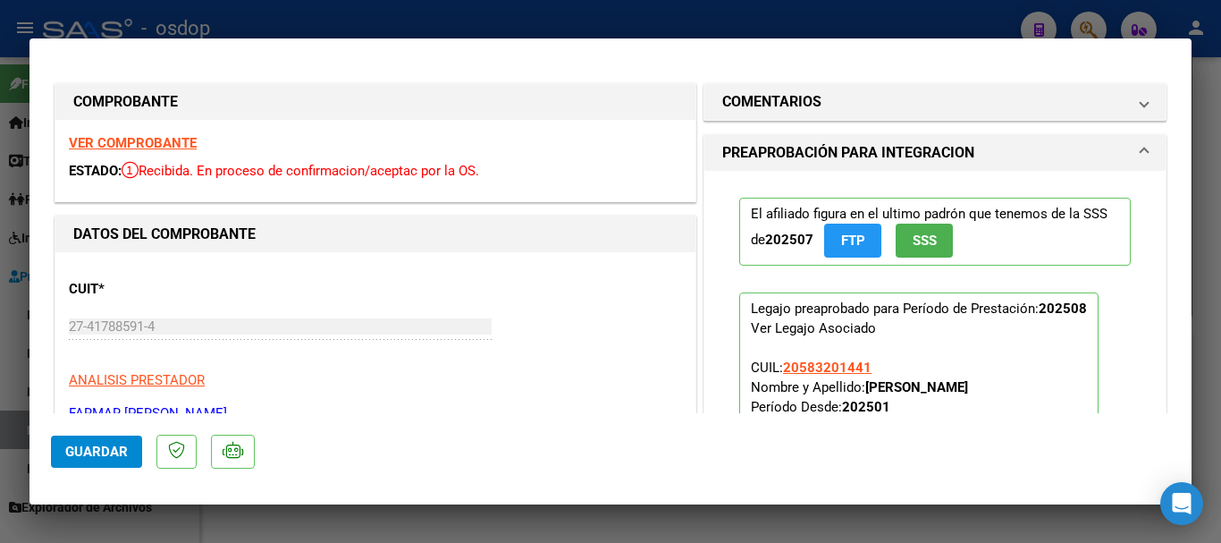
type input "$ 0,00"
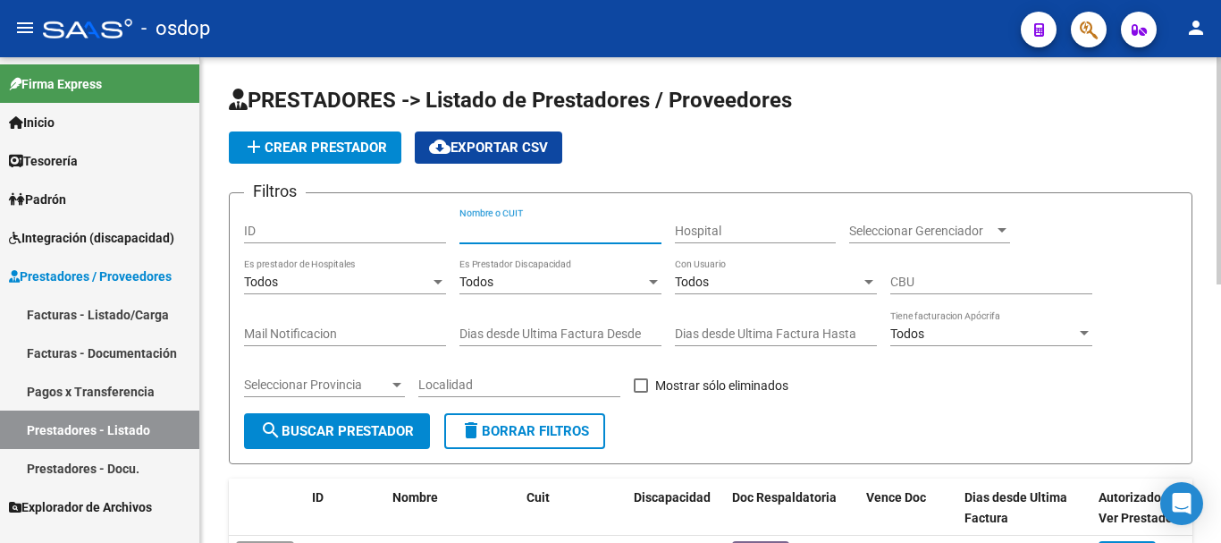
click at [530, 229] on input "Nombre o CUIT" at bounding box center [560, 230] width 202 height 15
type input "27213679959"
click at [373, 434] on span "search Buscar Prestador" at bounding box center [337, 431] width 154 height 16
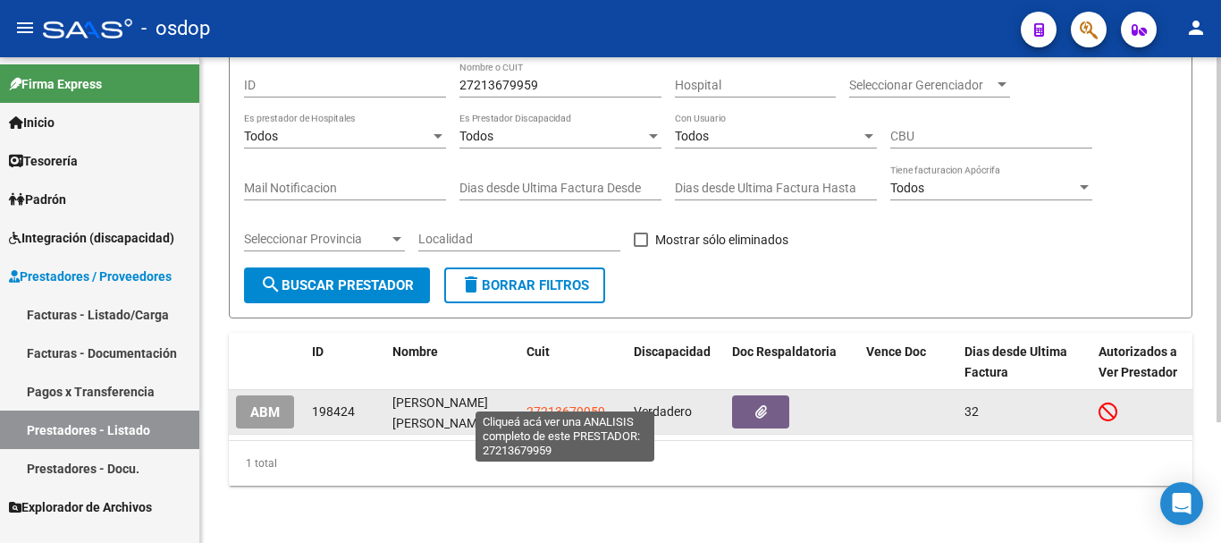
click at [561, 404] on span "27213679959" at bounding box center [566, 411] width 79 height 14
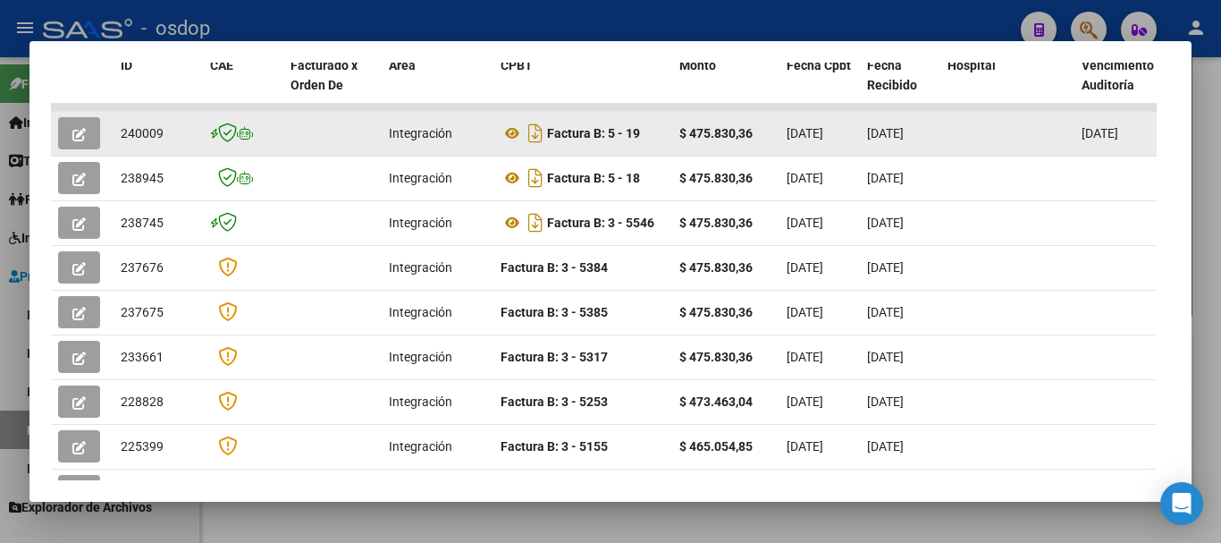
scroll to position [417, 0]
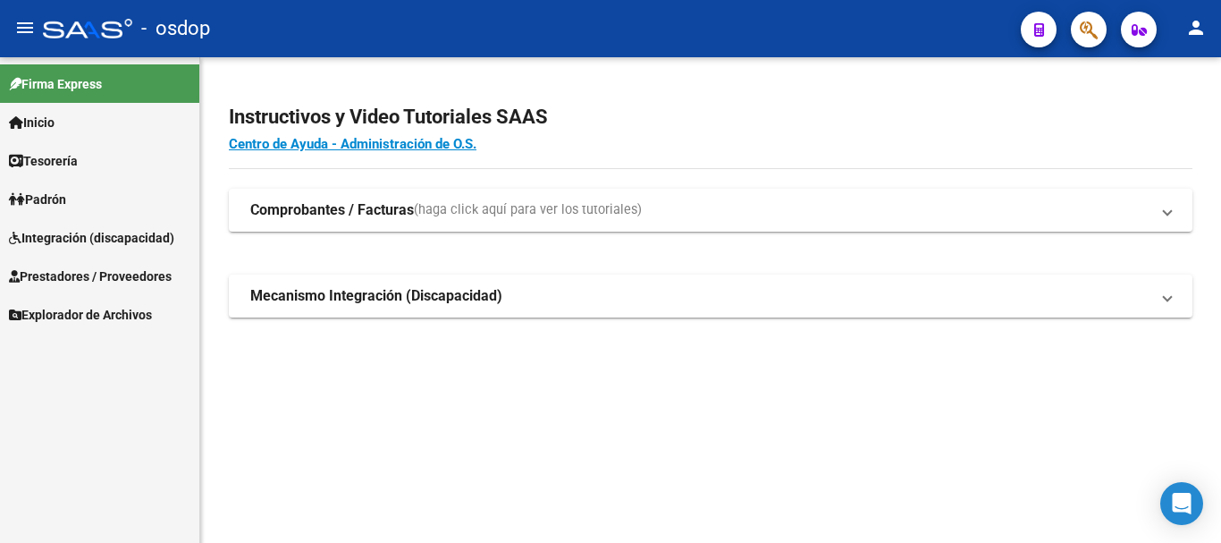
click at [122, 274] on span "Prestadores / Proveedores" at bounding box center [90, 276] width 163 height 20
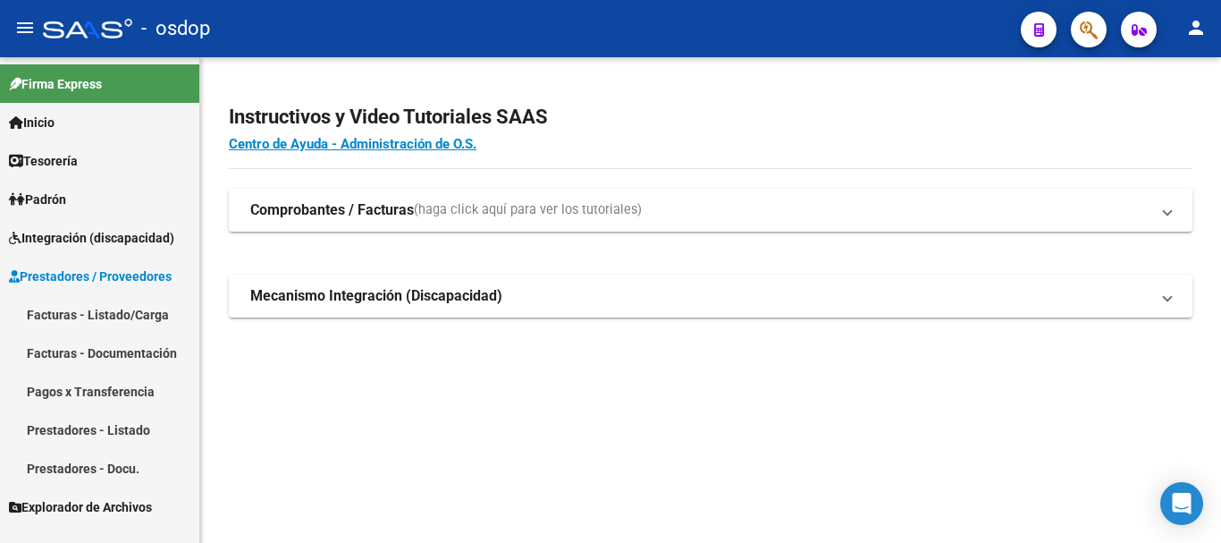
click at [111, 429] on link "Prestadores - Listado" at bounding box center [99, 429] width 199 height 38
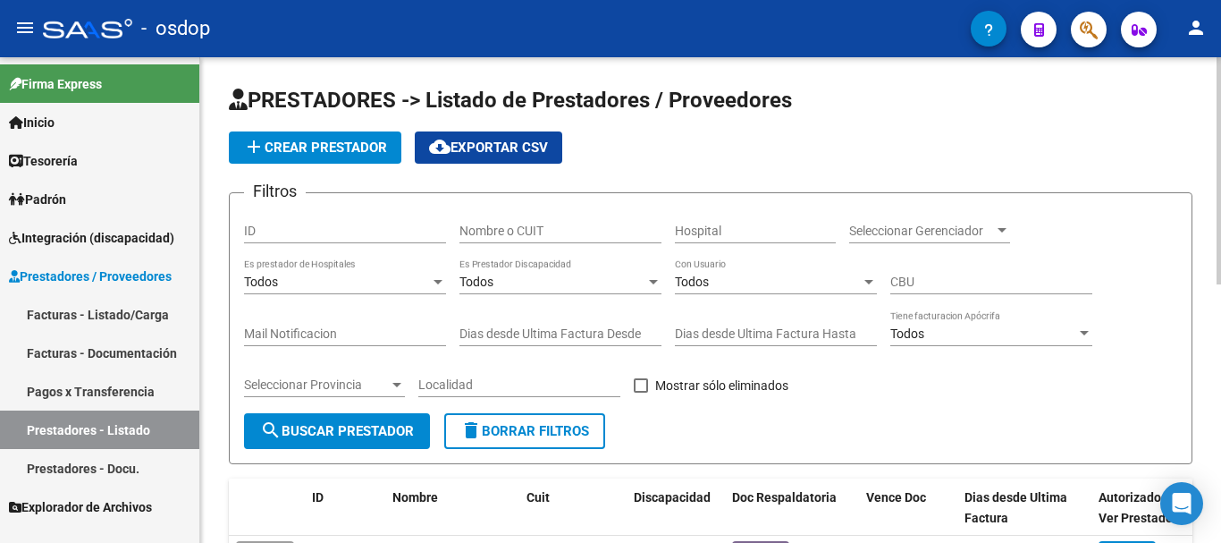
click at [482, 238] on input "Nombre o CUIT" at bounding box center [560, 230] width 202 height 15
click at [527, 234] on input "231720477334" at bounding box center [560, 230] width 202 height 15
type input "23172047734"
click at [289, 431] on span "search Buscar Prestador" at bounding box center [337, 431] width 154 height 16
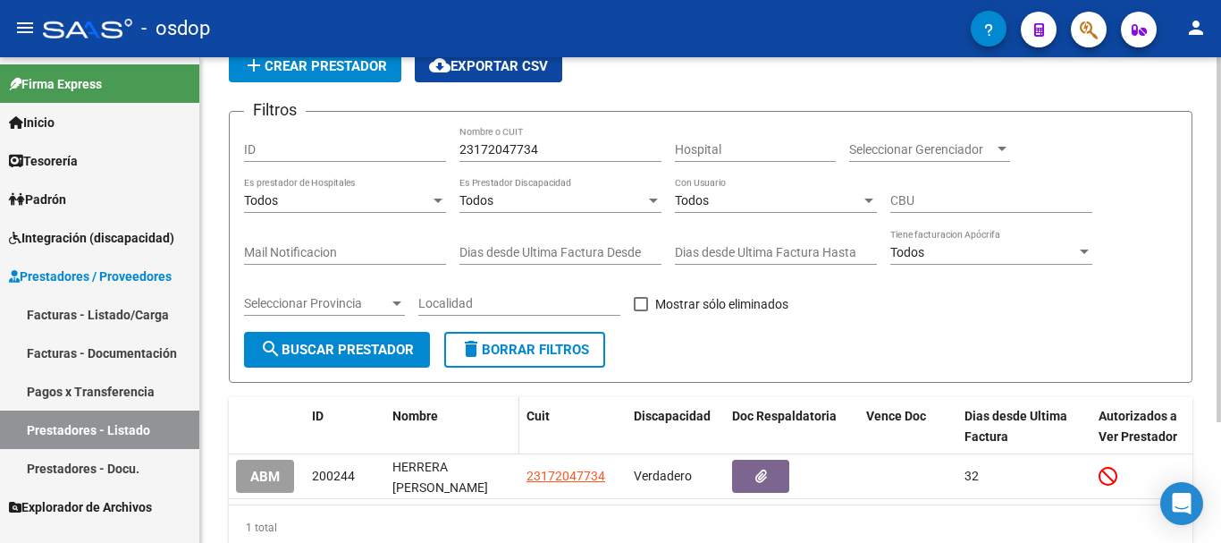
scroll to position [160, 0]
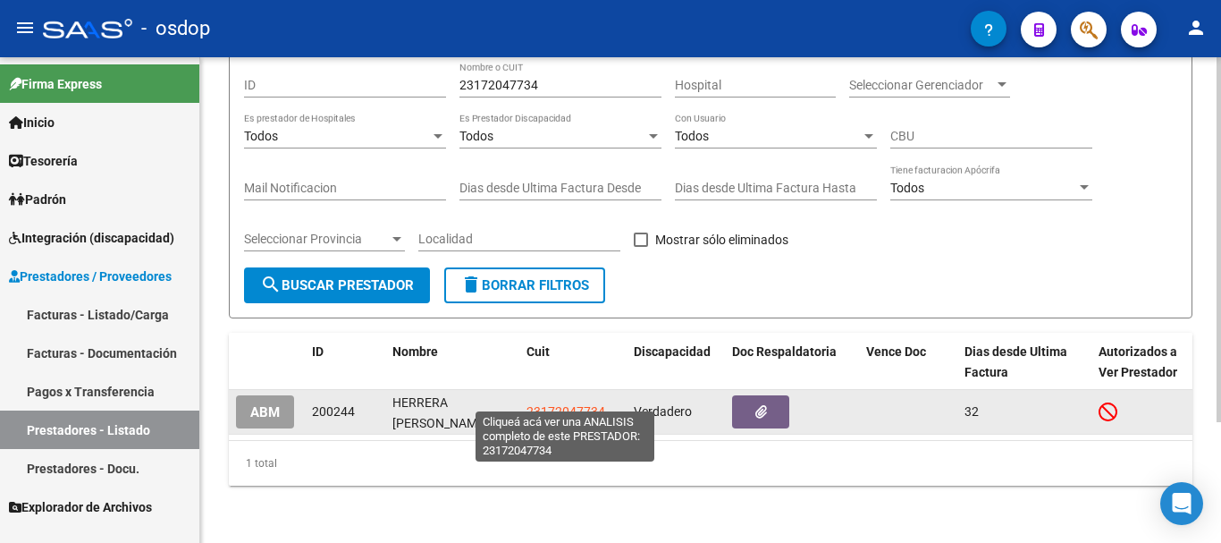
click at [554, 404] on span "23172047734" at bounding box center [566, 411] width 79 height 14
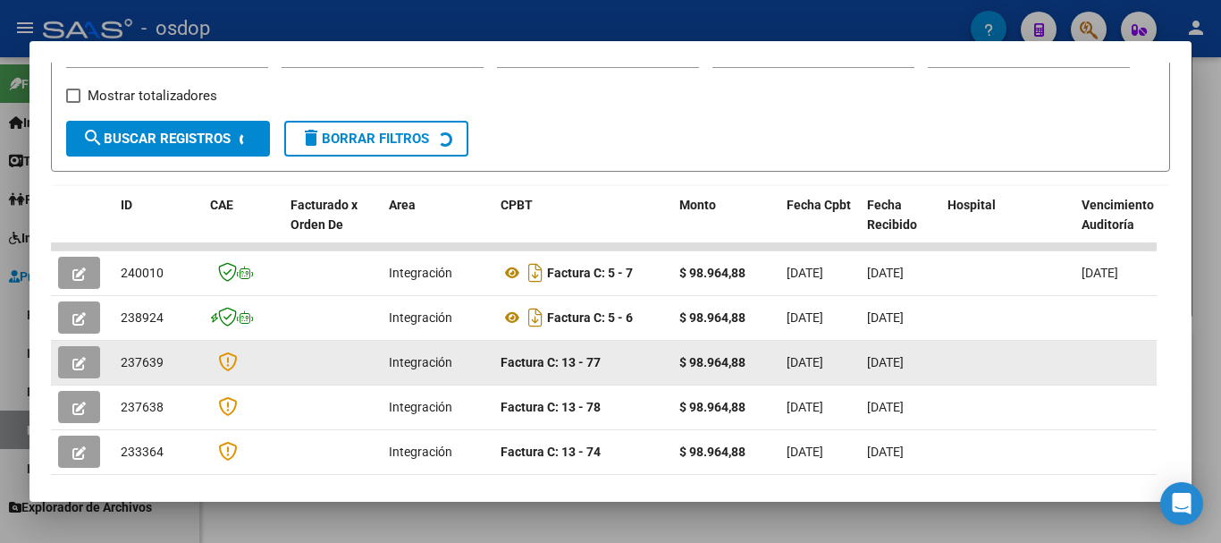
scroll to position [268, 0]
